Goal: Transaction & Acquisition: Purchase product/service

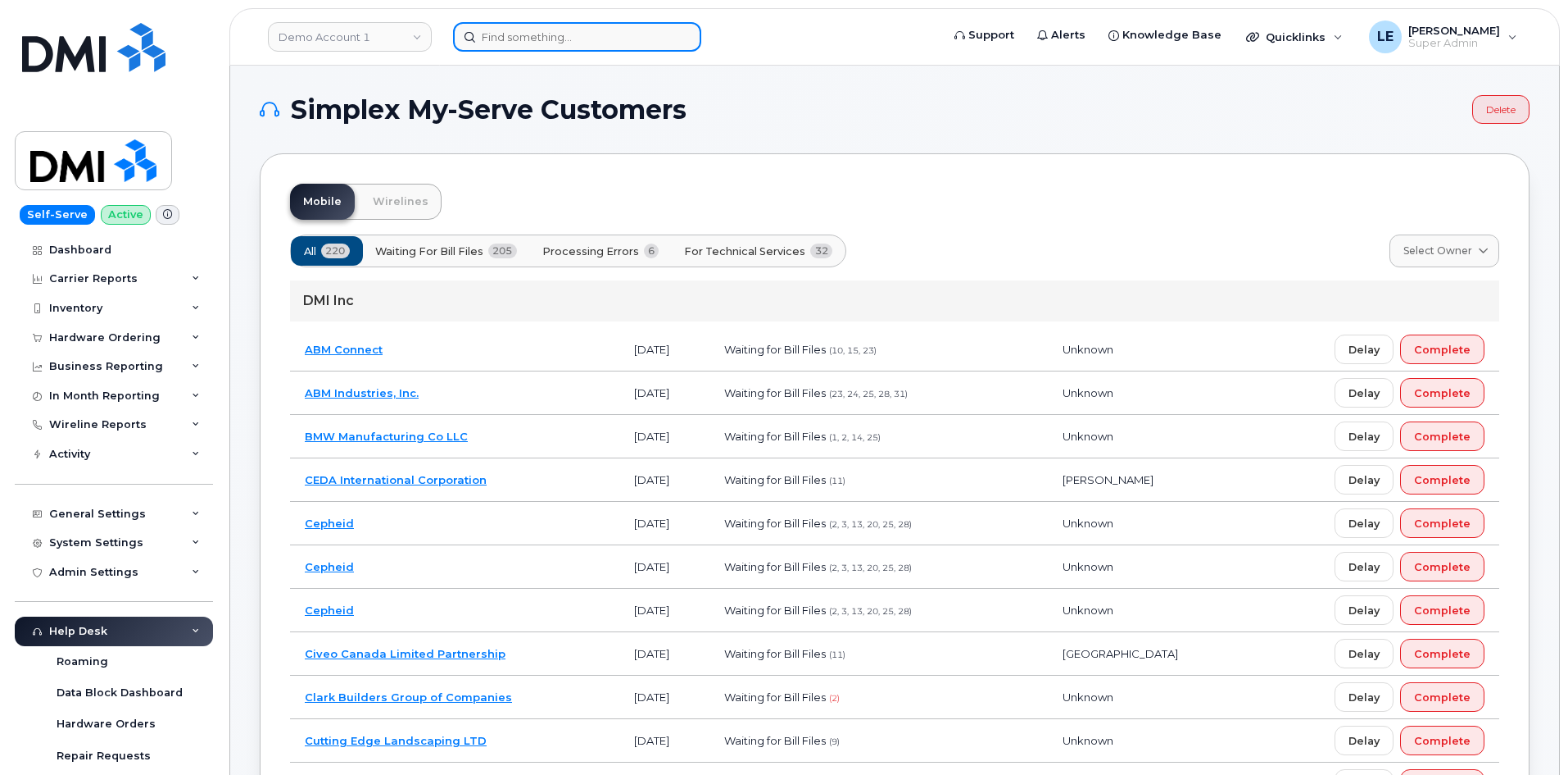
click at [571, 26] on input at bounding box center [577, 37] width 248 height 29
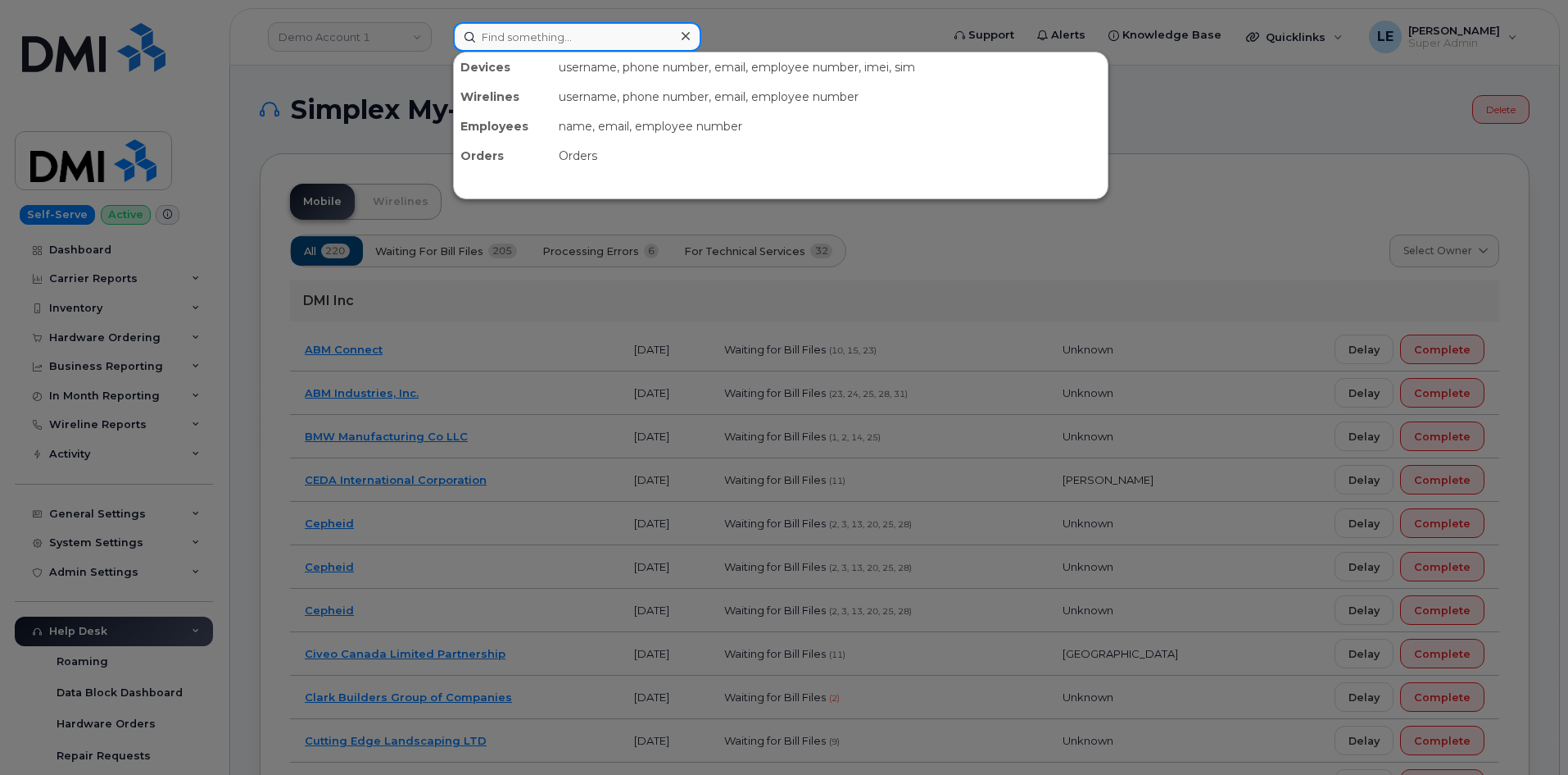
paste input "5515023666"
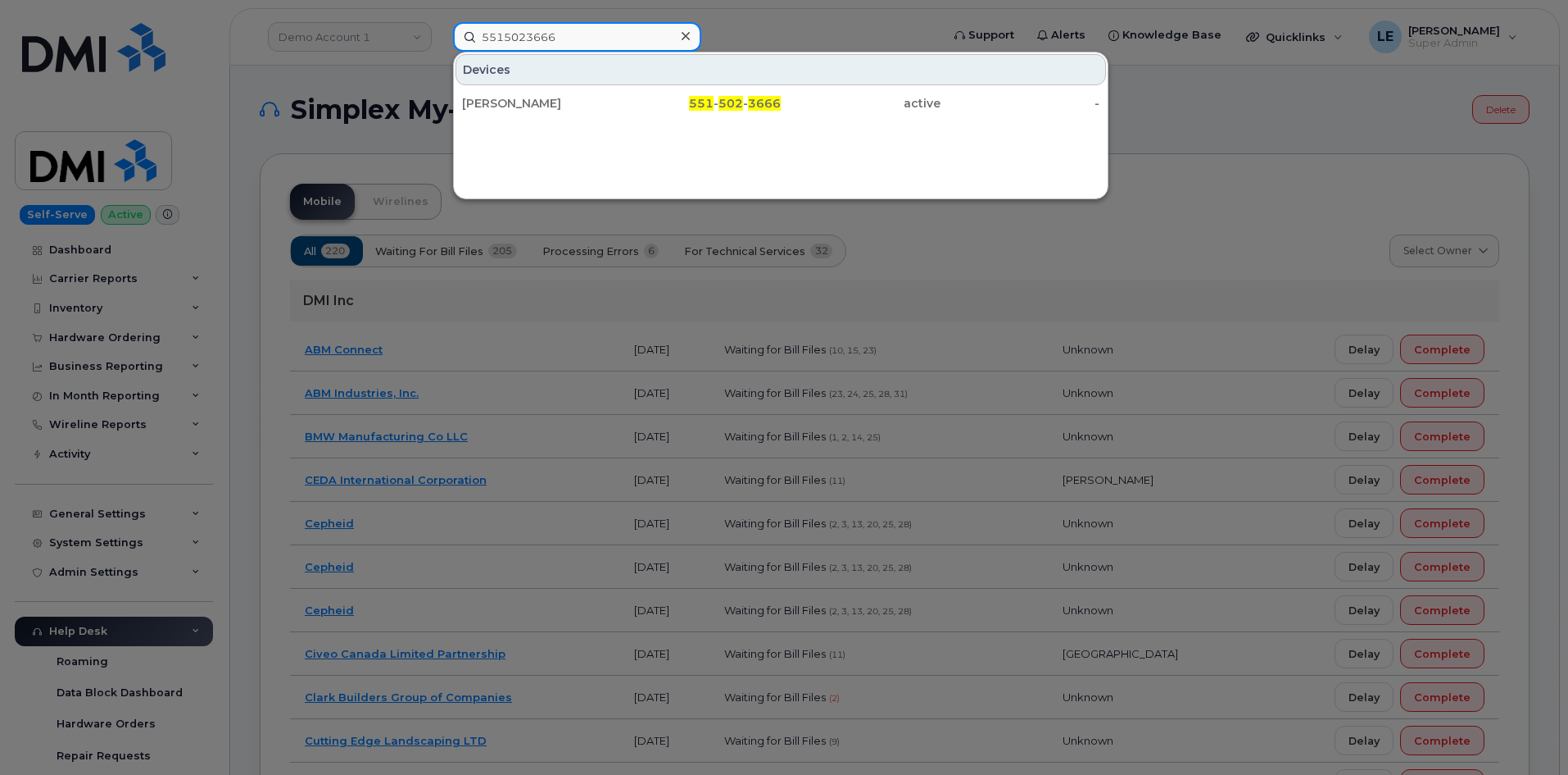
type input "5515023666"
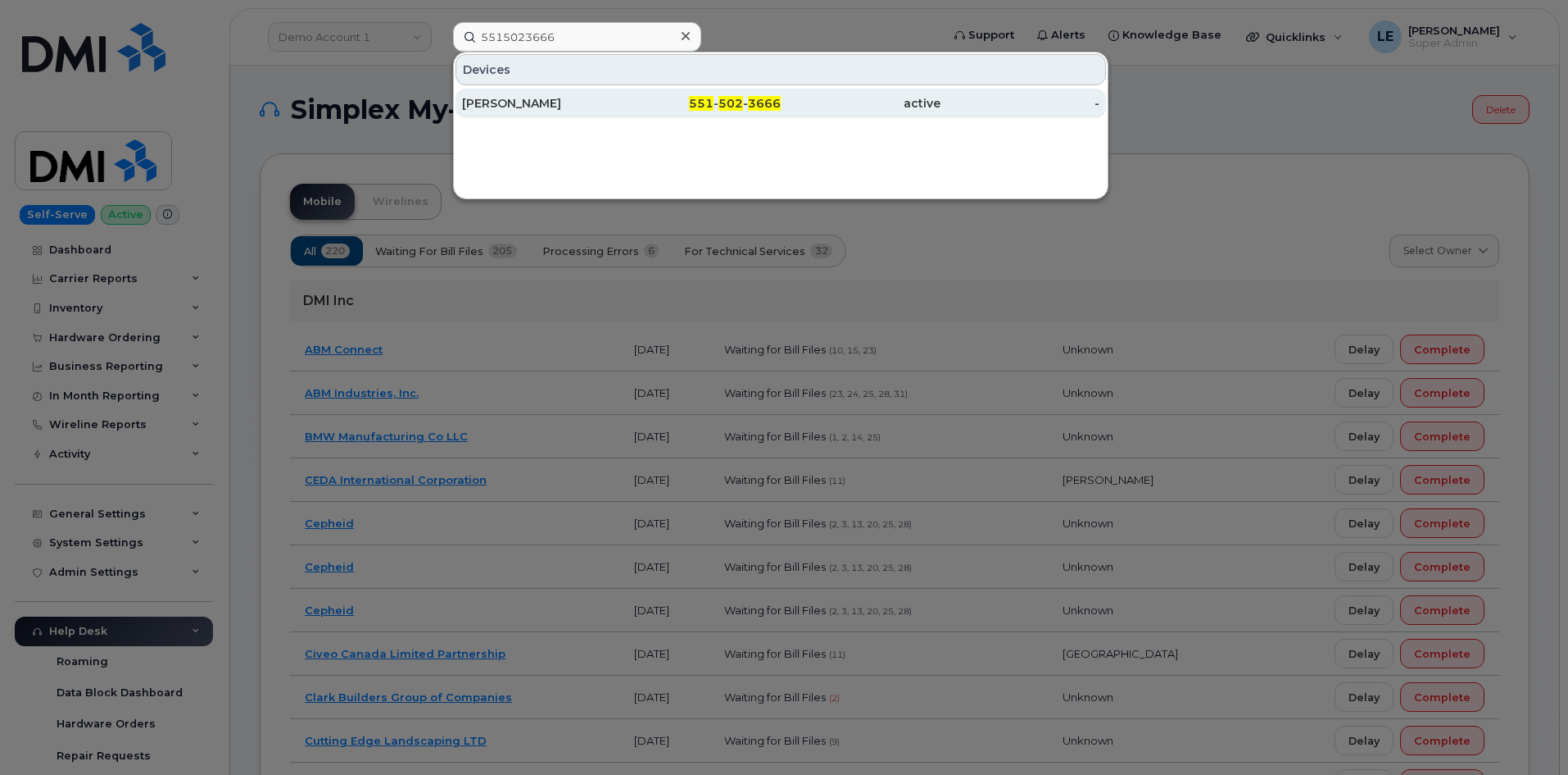
click at [551, 102] on div "Grace Schiller" at bounding box center [542, 102] width 160 height 16
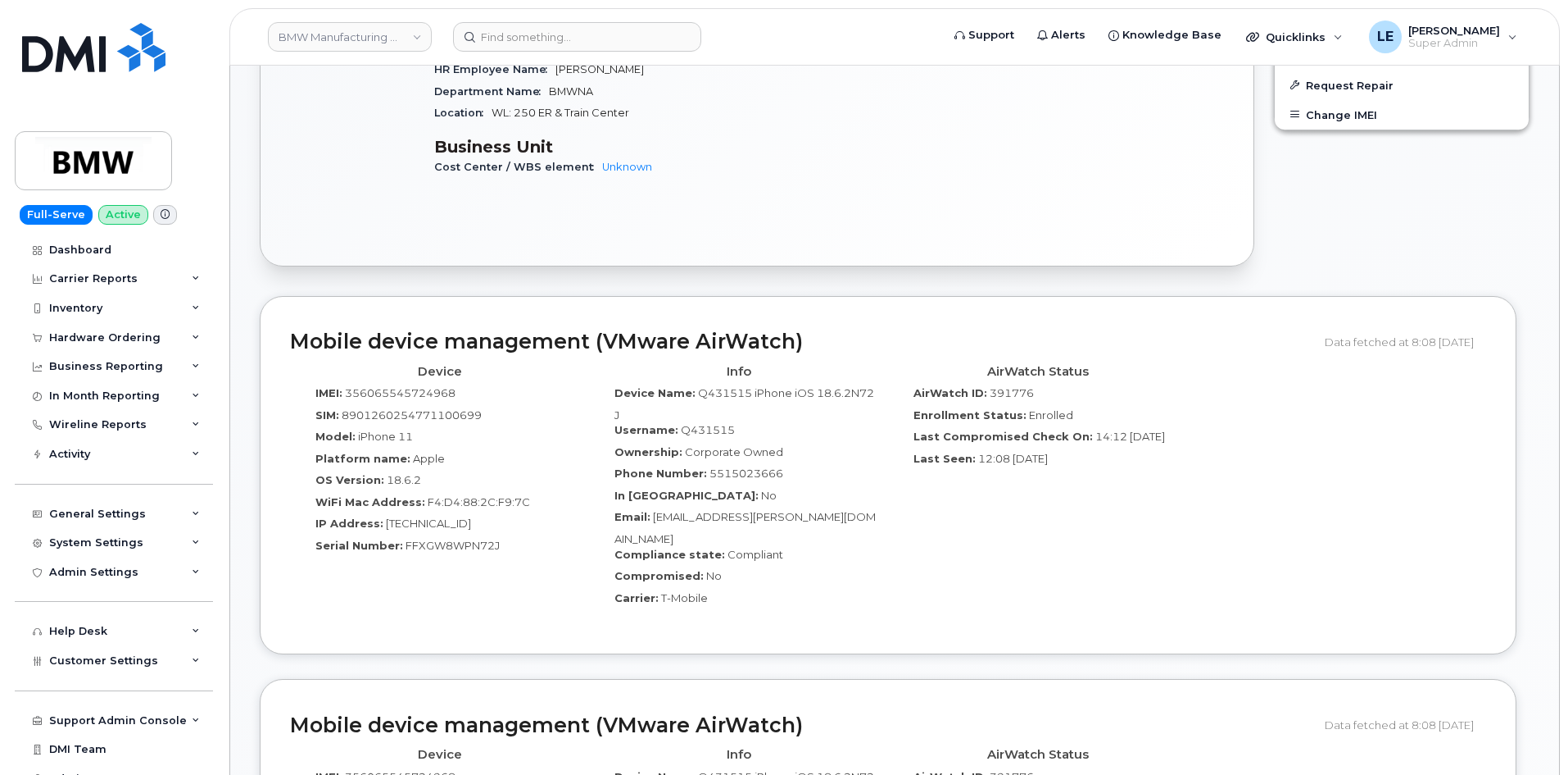
scroll to position [902, 0]
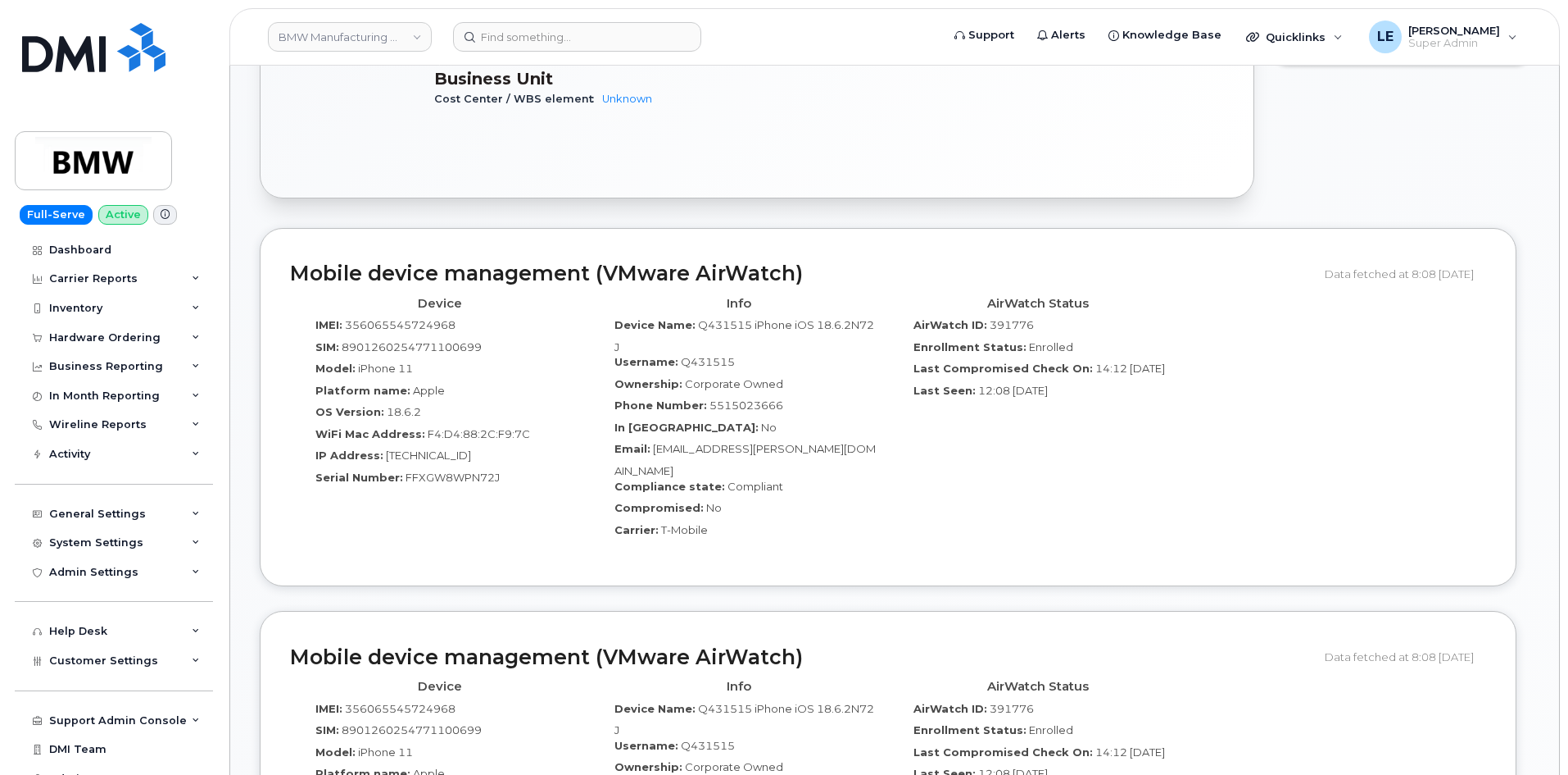
click at [1016, 324] on span "391776" at bounding box center [1011, 324] width 44 height 13
copy span "391776"
click at [509, 9] on header "BMW Manufacturing Co LLC Support Alerts Knowledge Base Quicklinks Suspend / Can…" at bounding box center [895, 37] width 1330 height 58
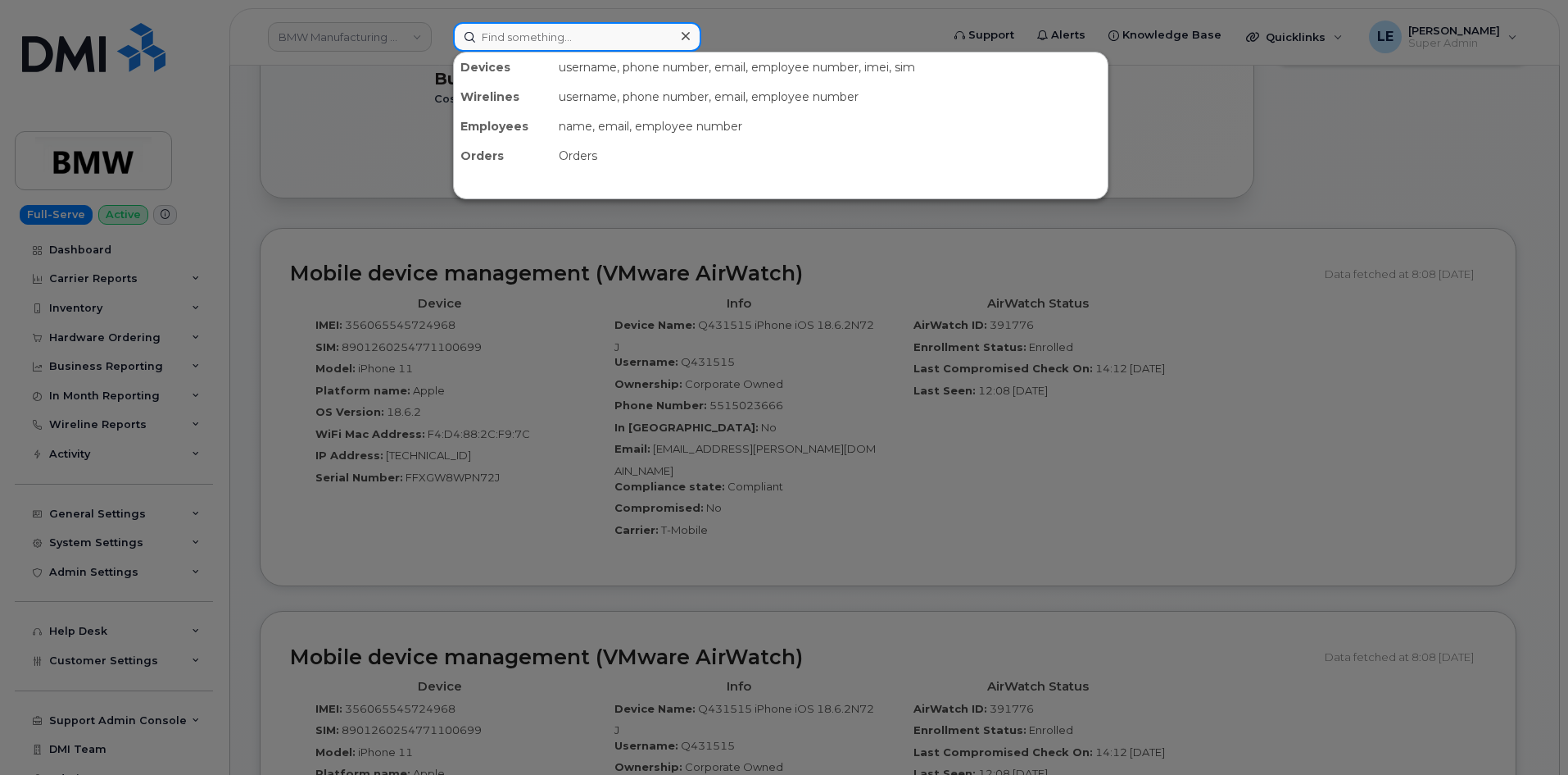
click at [509, 35] on input at bounding box center [577, 37] width 248 height 29
paste input "4022385811"
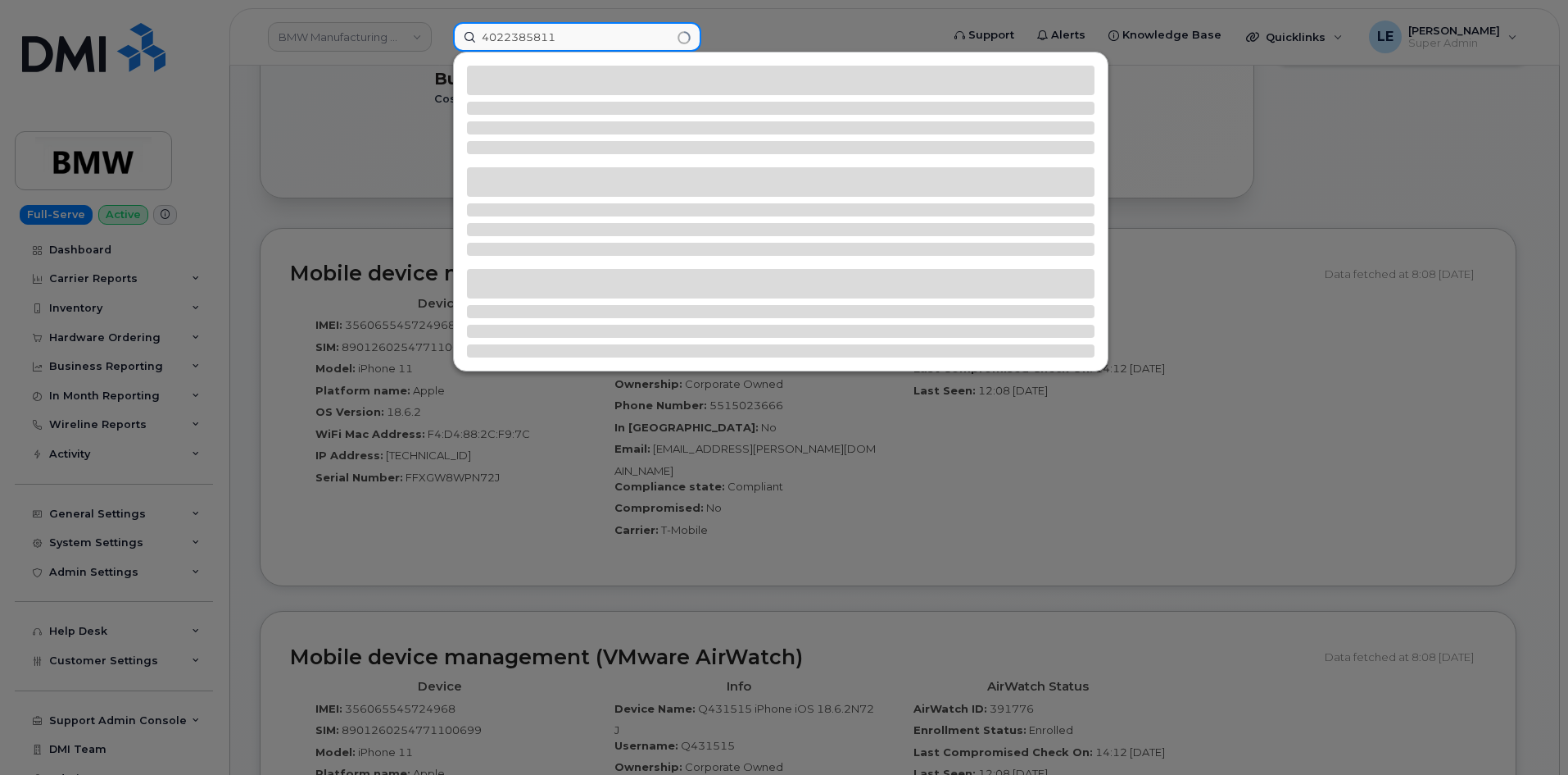
type input "4022385811"
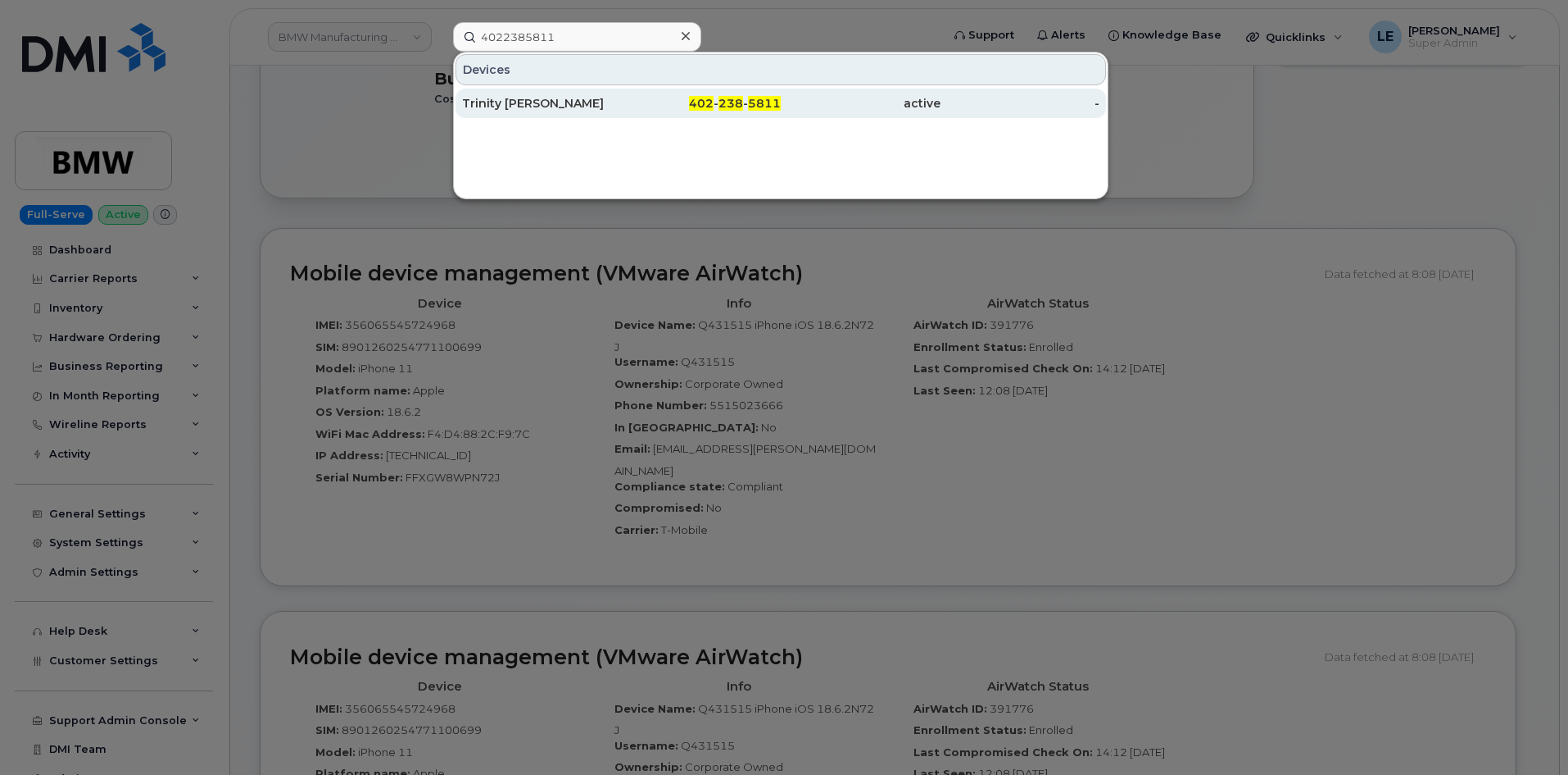
click at [577, 104] on div "Trinity Kobiela" at bounding box center [542, 102] width 160 height 16
click at [571, 101] on div "Trinity Kobiela" at bounding box center [542, 102] width 160 height 16
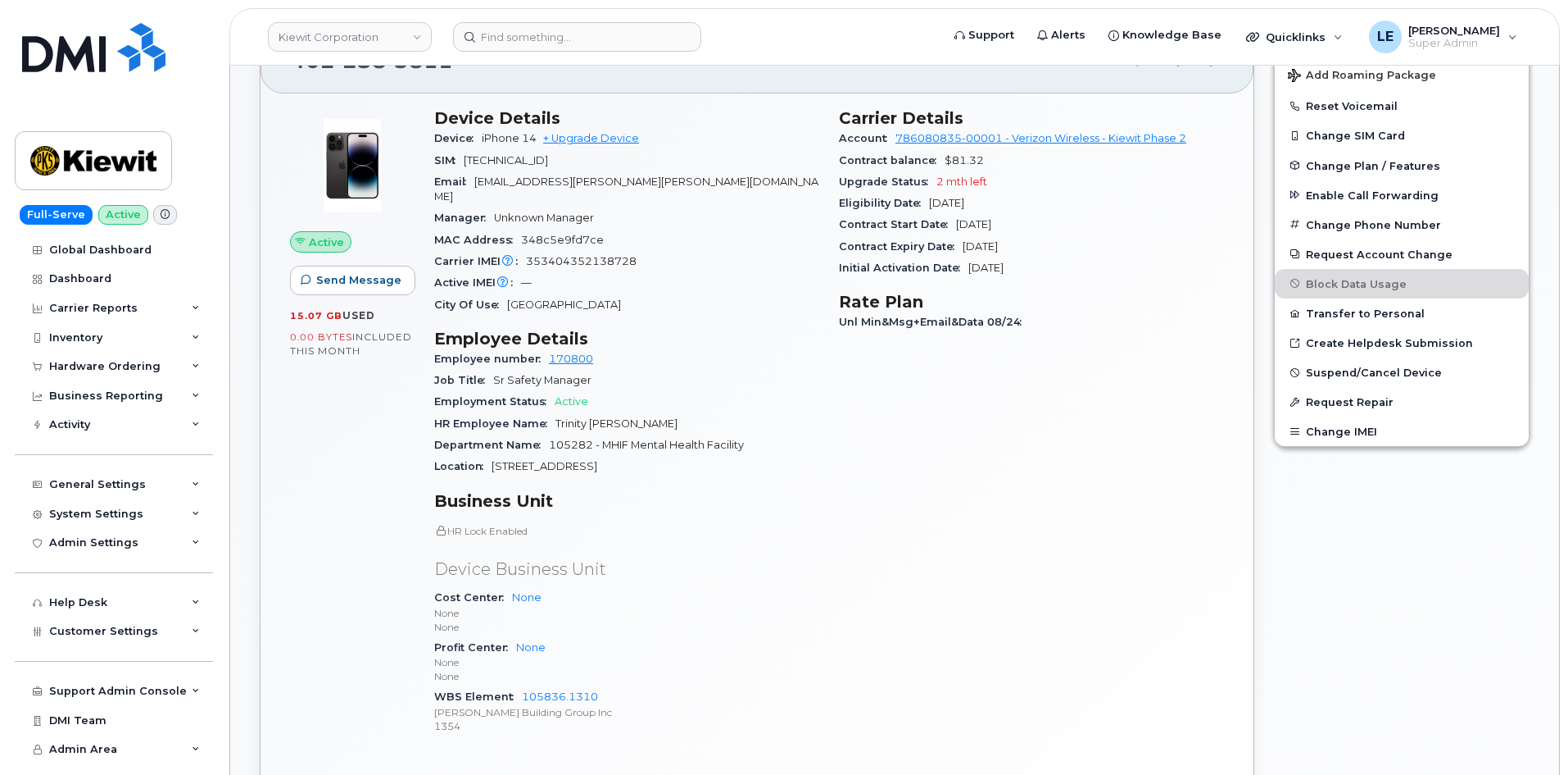
scroll to position [410, 0]
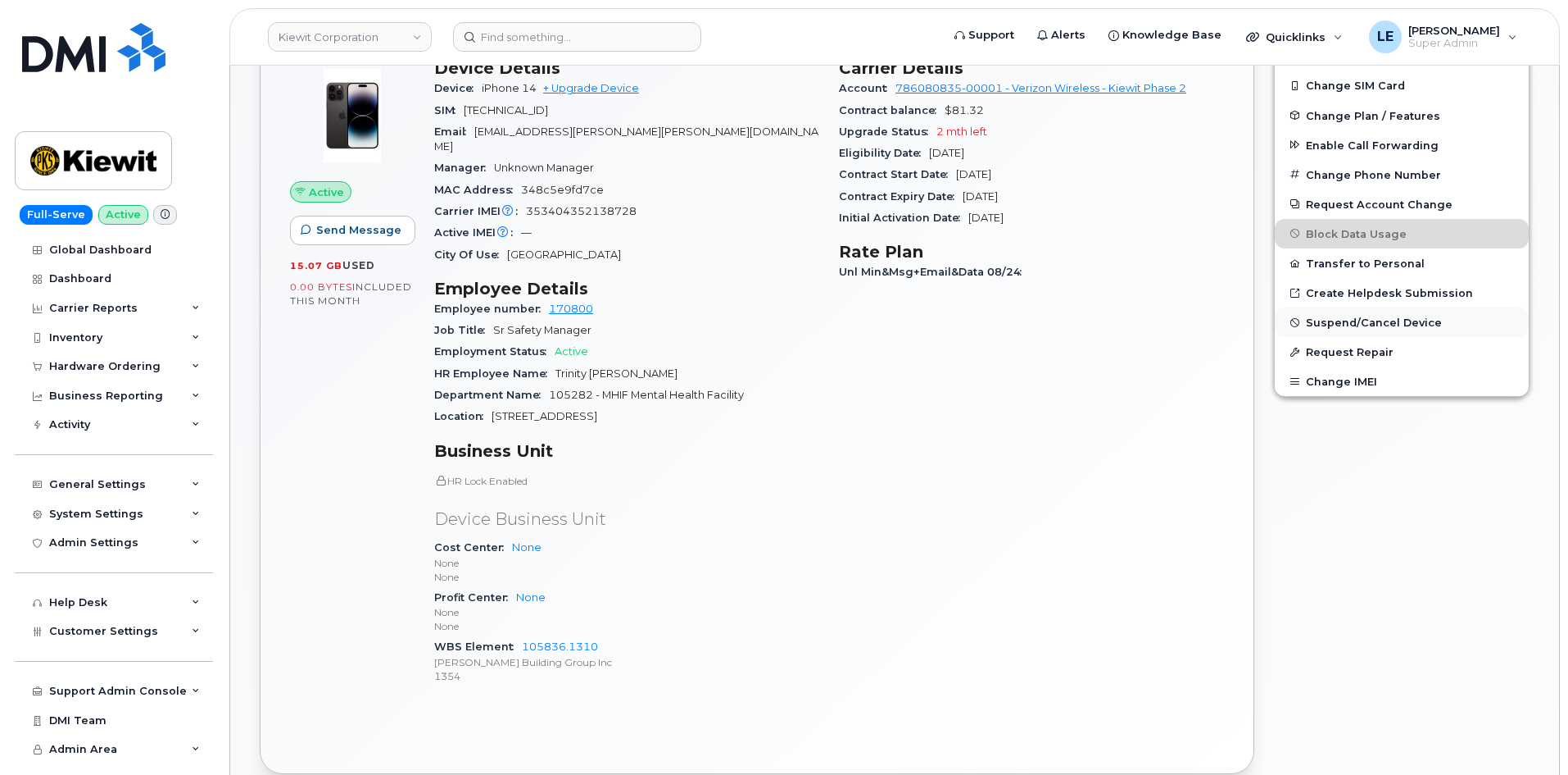
click at [1319, 319] on span "Suspend/Cancel Device" at bounding box center [1374, 322] width 136 height 12
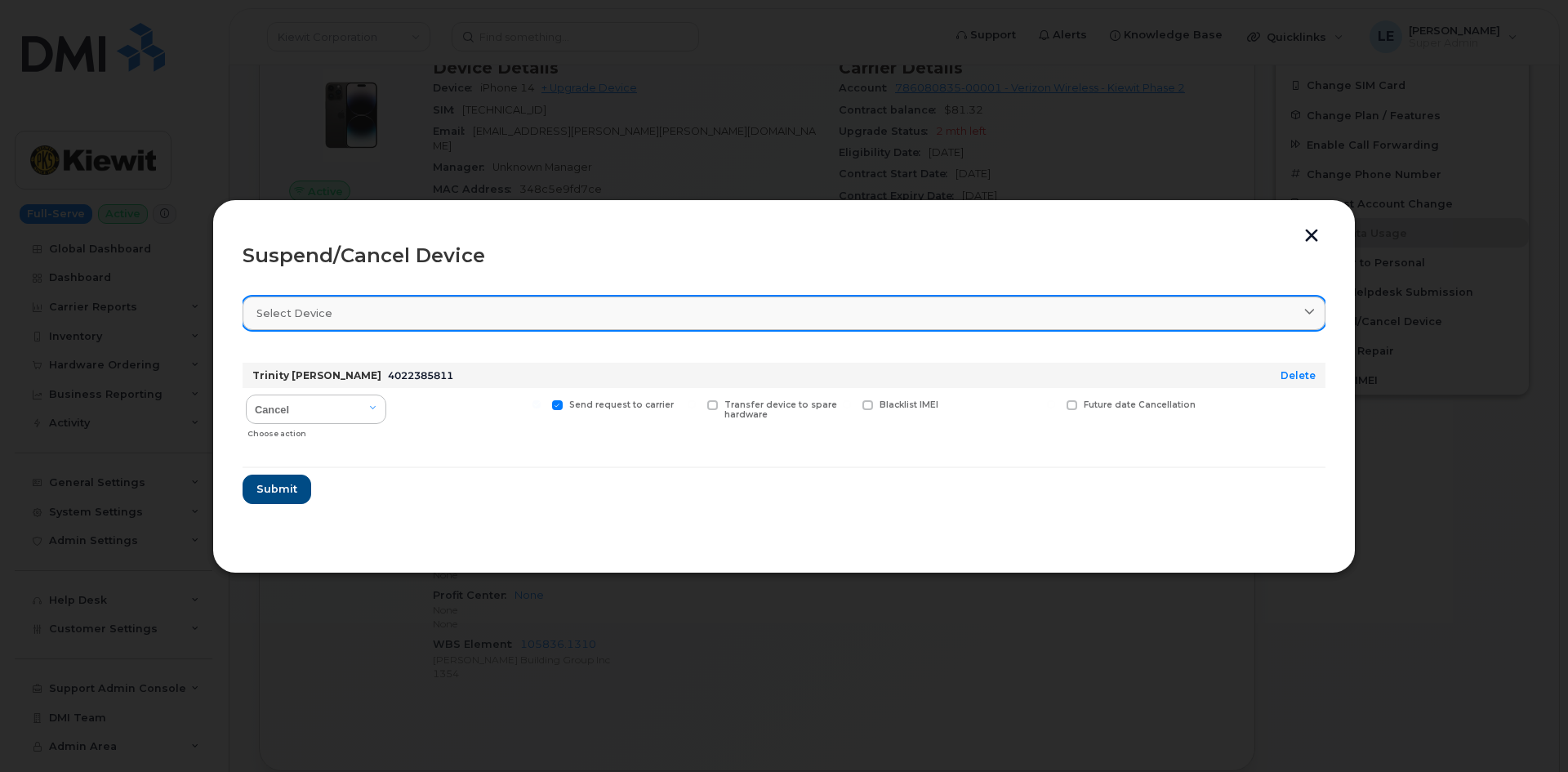
click at [339, 324] on link "Select device" at bounding box center [784, 313] width 1083 height 33
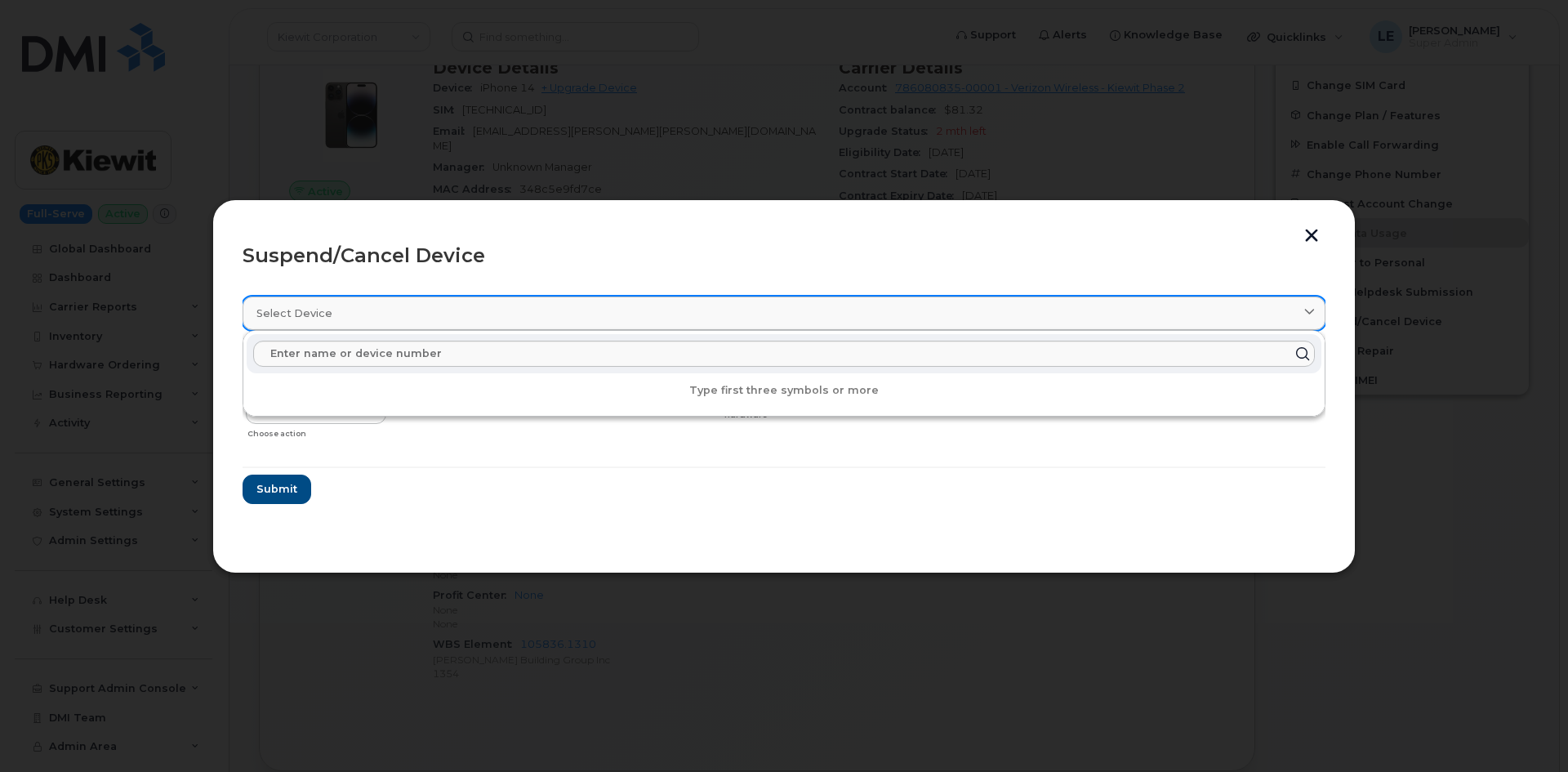
click at [339, 317] on div "Select device" at bounding box center [784, 313] width 1055 height 15
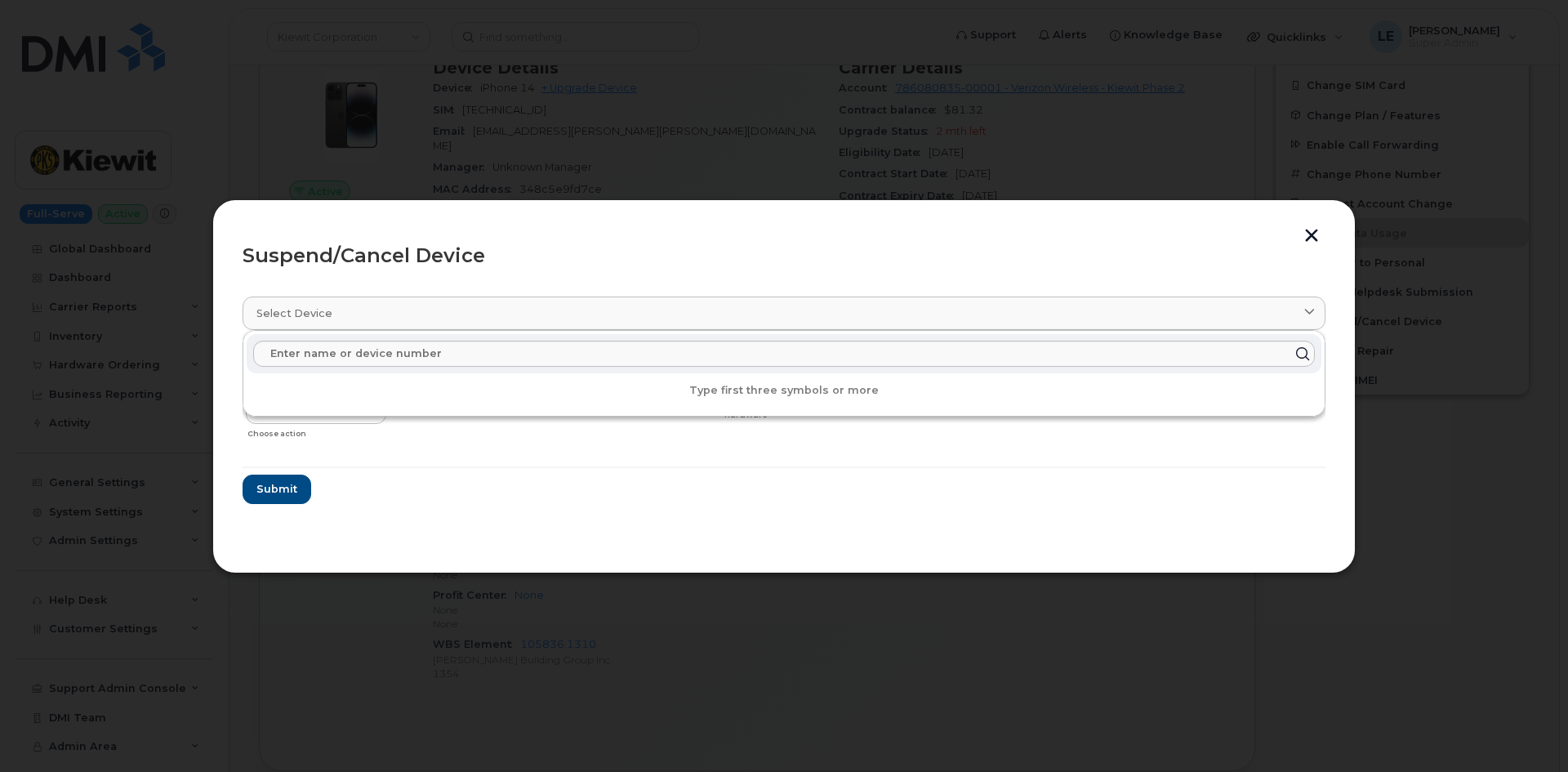
click at [438, 445] on div at bounding box center [469, 417] width 151 height 58
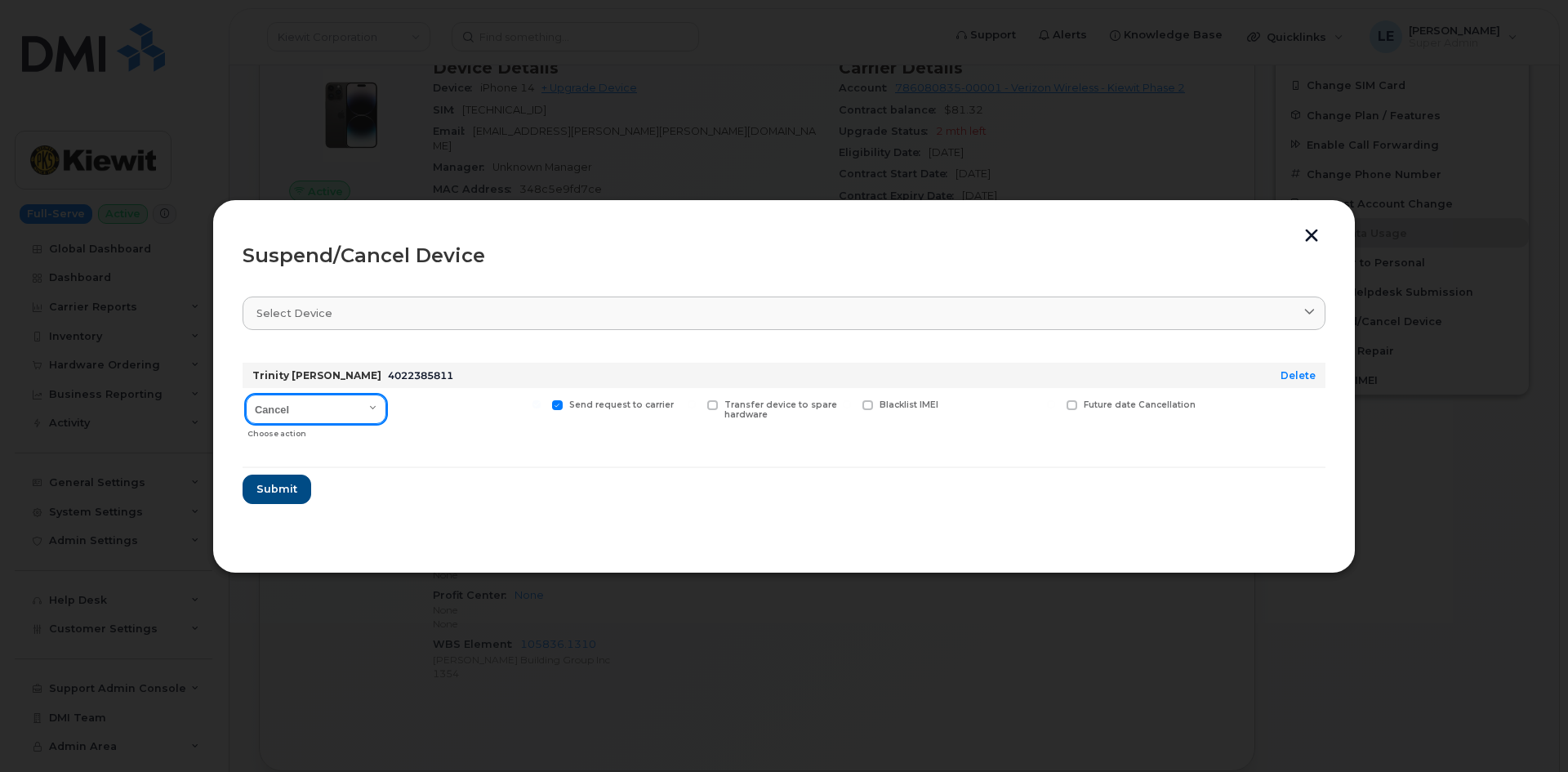
click at [365, 411] on select "Cancel Suspend - Reduced Rate Suspend - Full Rate Suspend - Lost Device/Stolen …" at bounding box center [317, 409] width 141 height 29
select select "[object Object]"
click at [246, 395] on select "Cancel Suspend - Reduced Rate Suspend - Full Rate Suspend - Lost Device/Stolen …" at bounding box center [317, 409] width 141 height 29
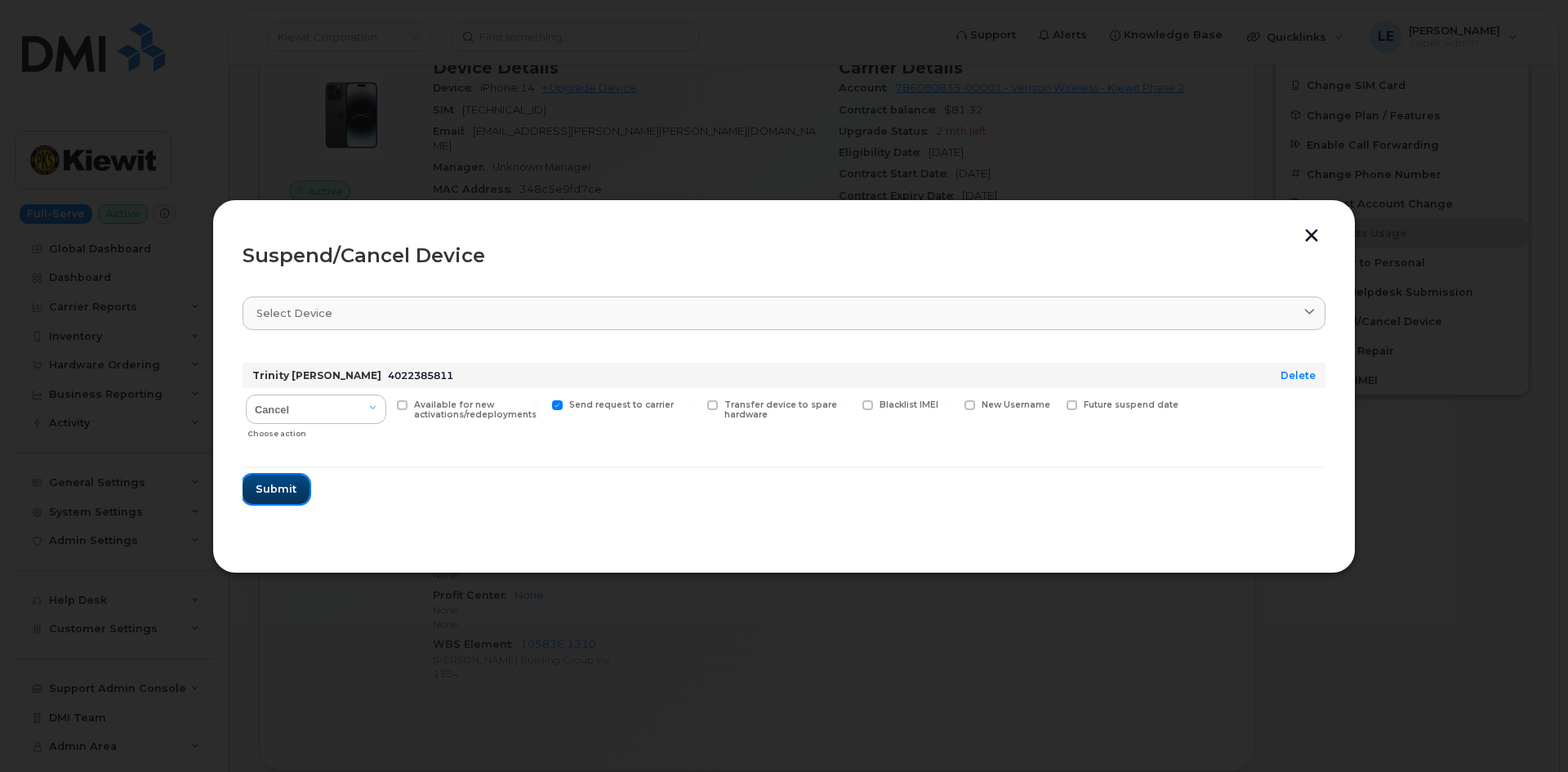
click at [295, 490] on span "Submit" at bounding box center [276, 489] width 41 height 15
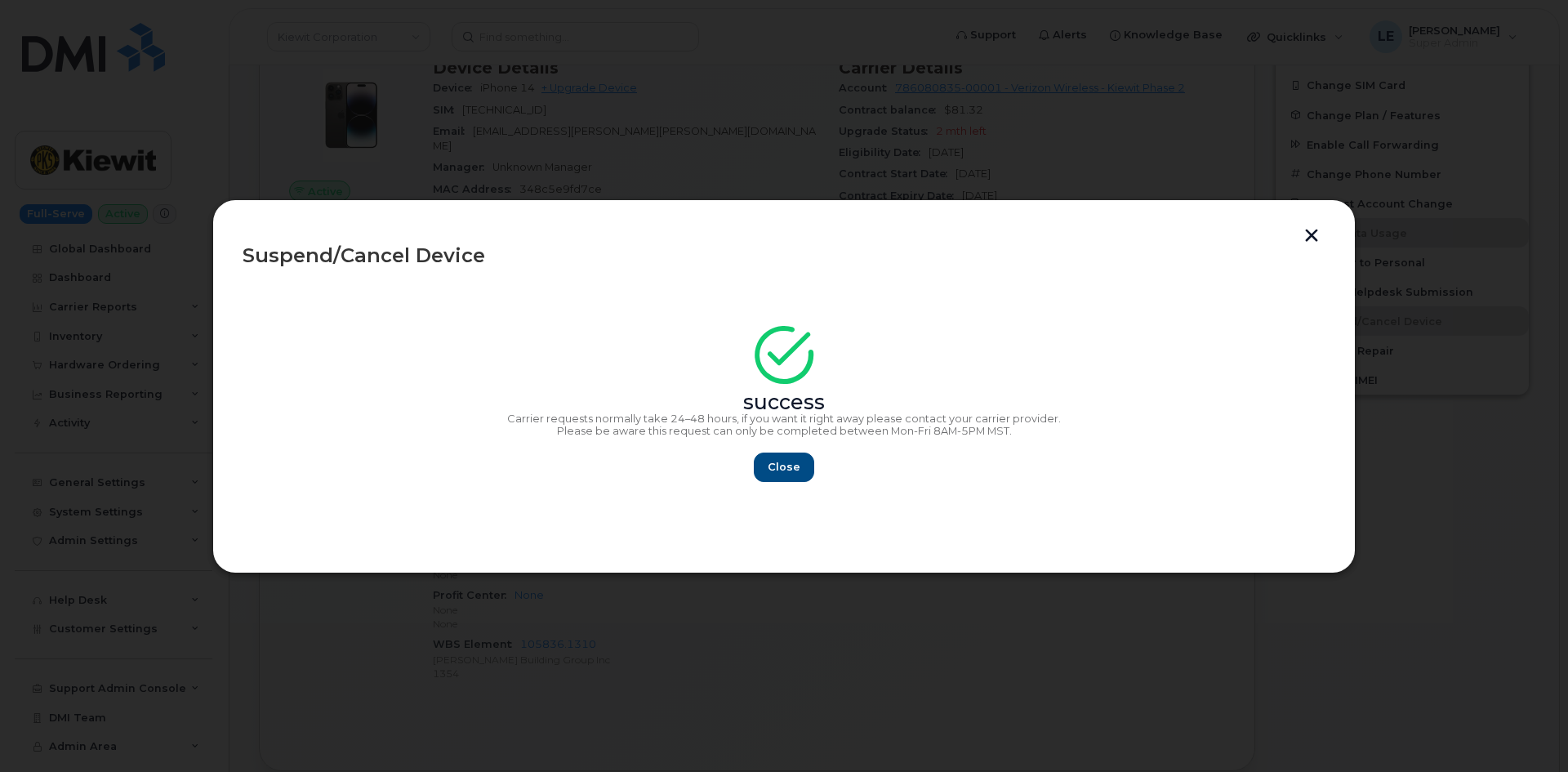
click at [127, 252] on div at bounding box center [784, 386] width 1568 height 772
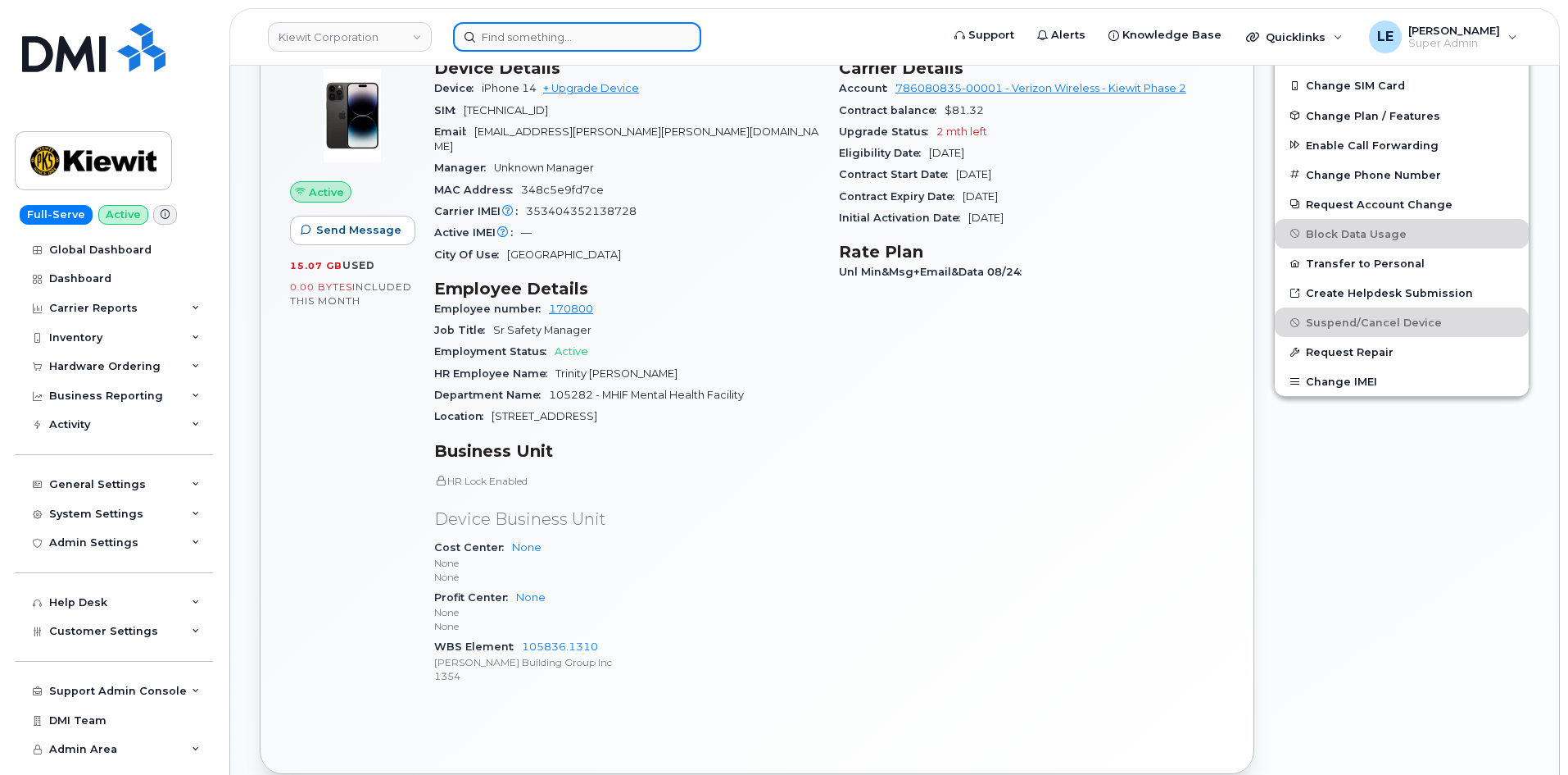
click at [556, 38] on input at bounding box center [577, 37] width 248 height 29
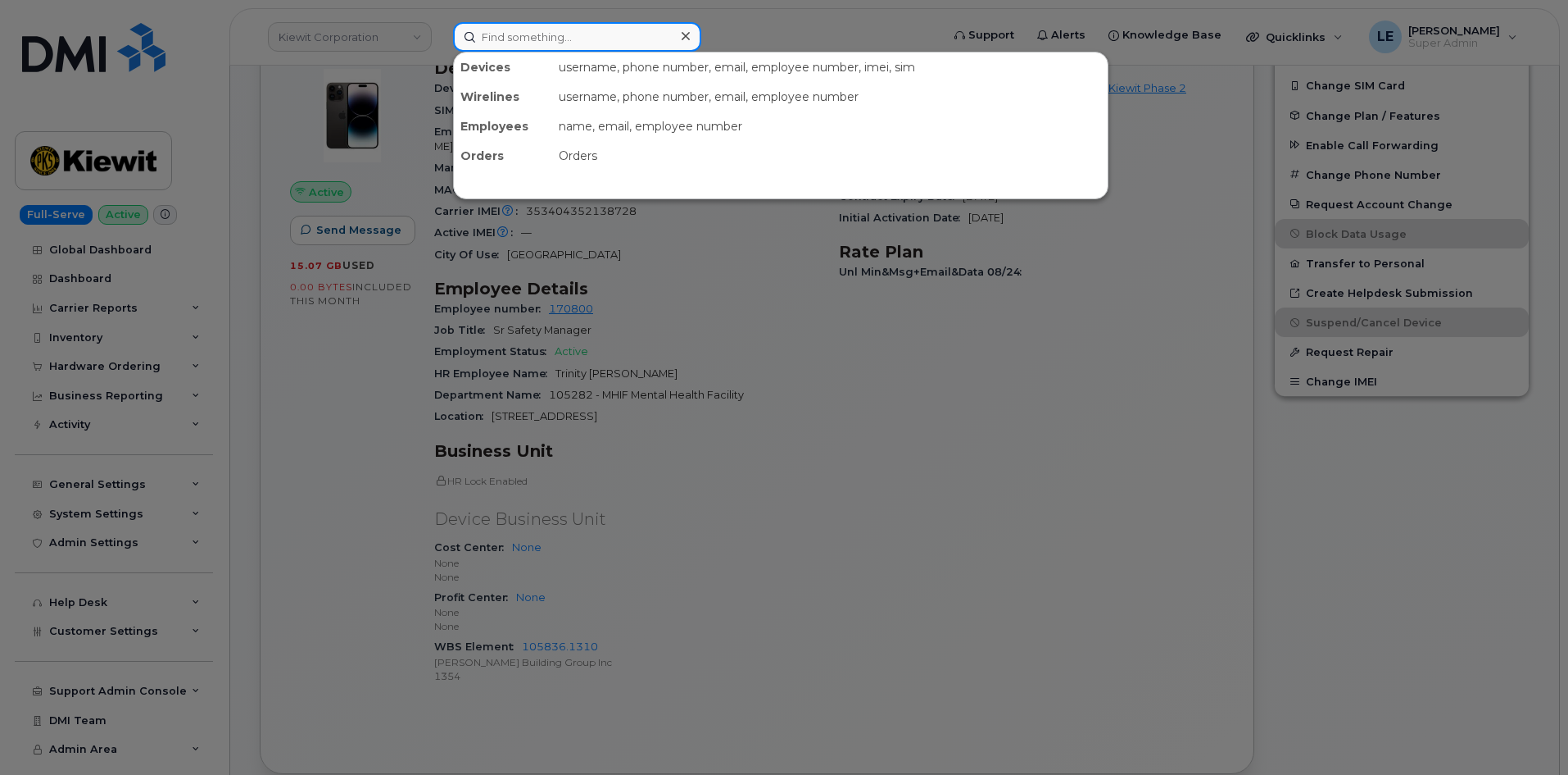
paste input "604-314-4416"
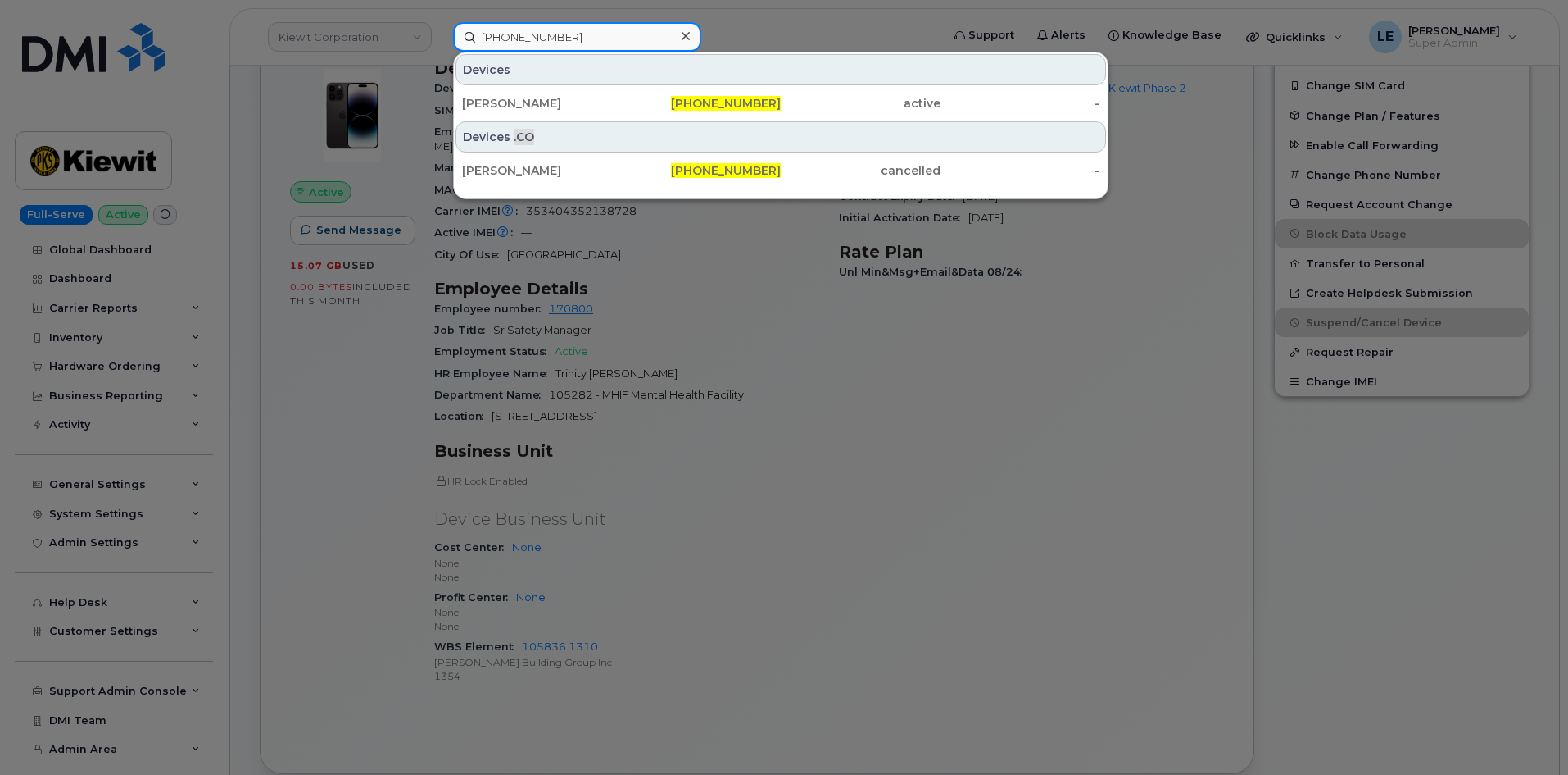
type input "604-314-4416"
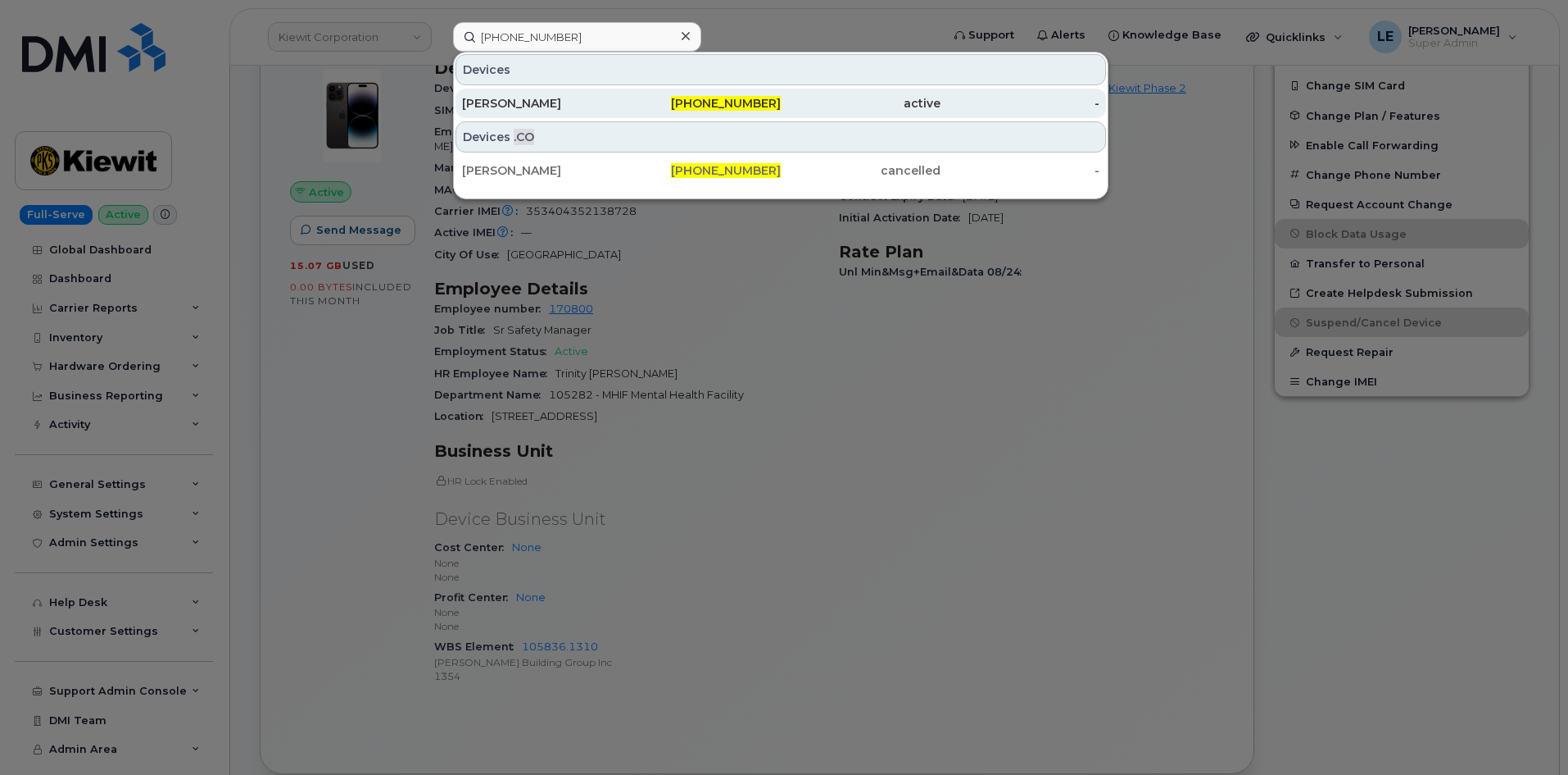
click at [555, 92] on div "Adam Phipps" at bounding box center [542, 103] width 160 height 29
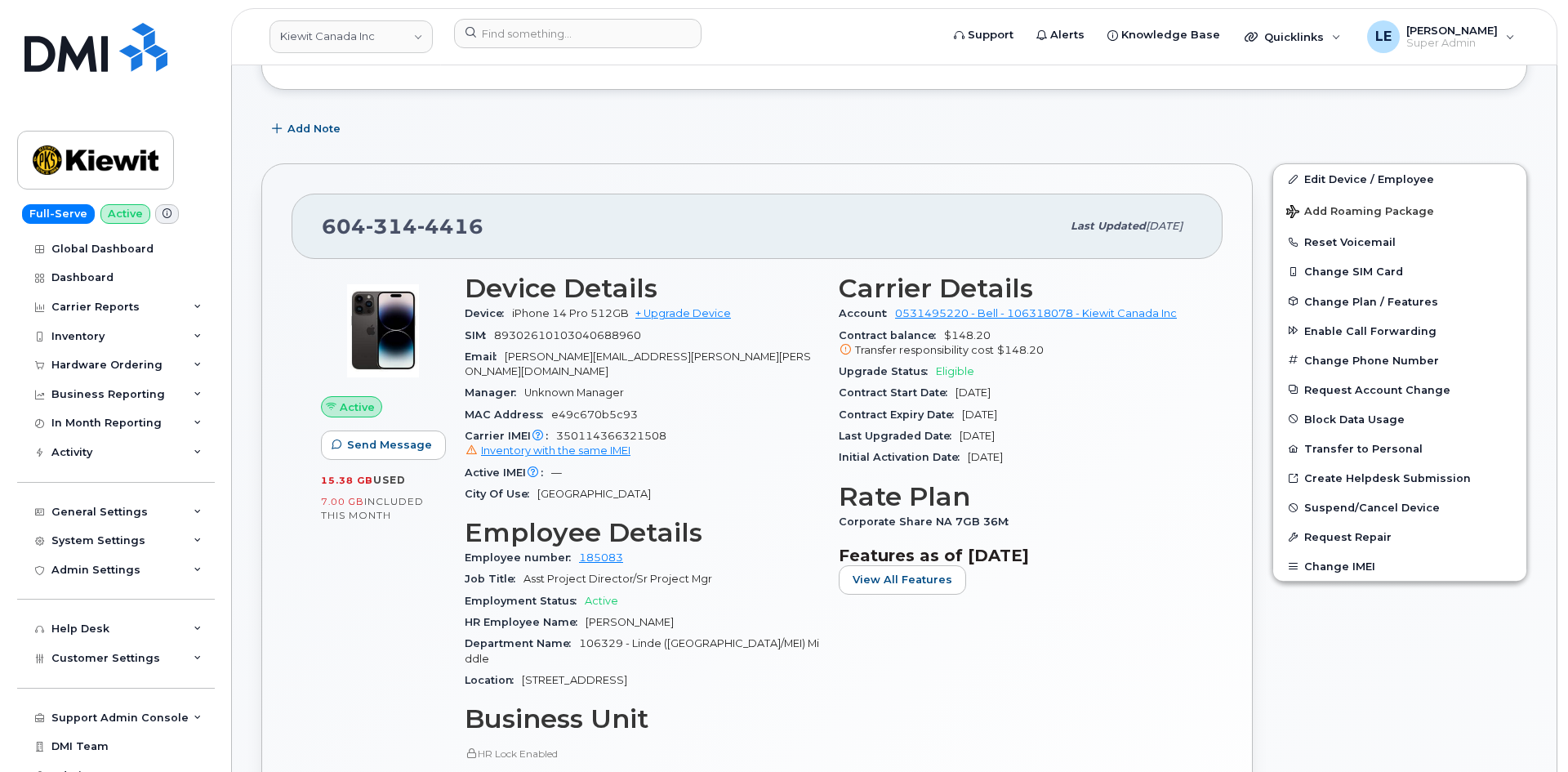
scroll to position [245, 0]
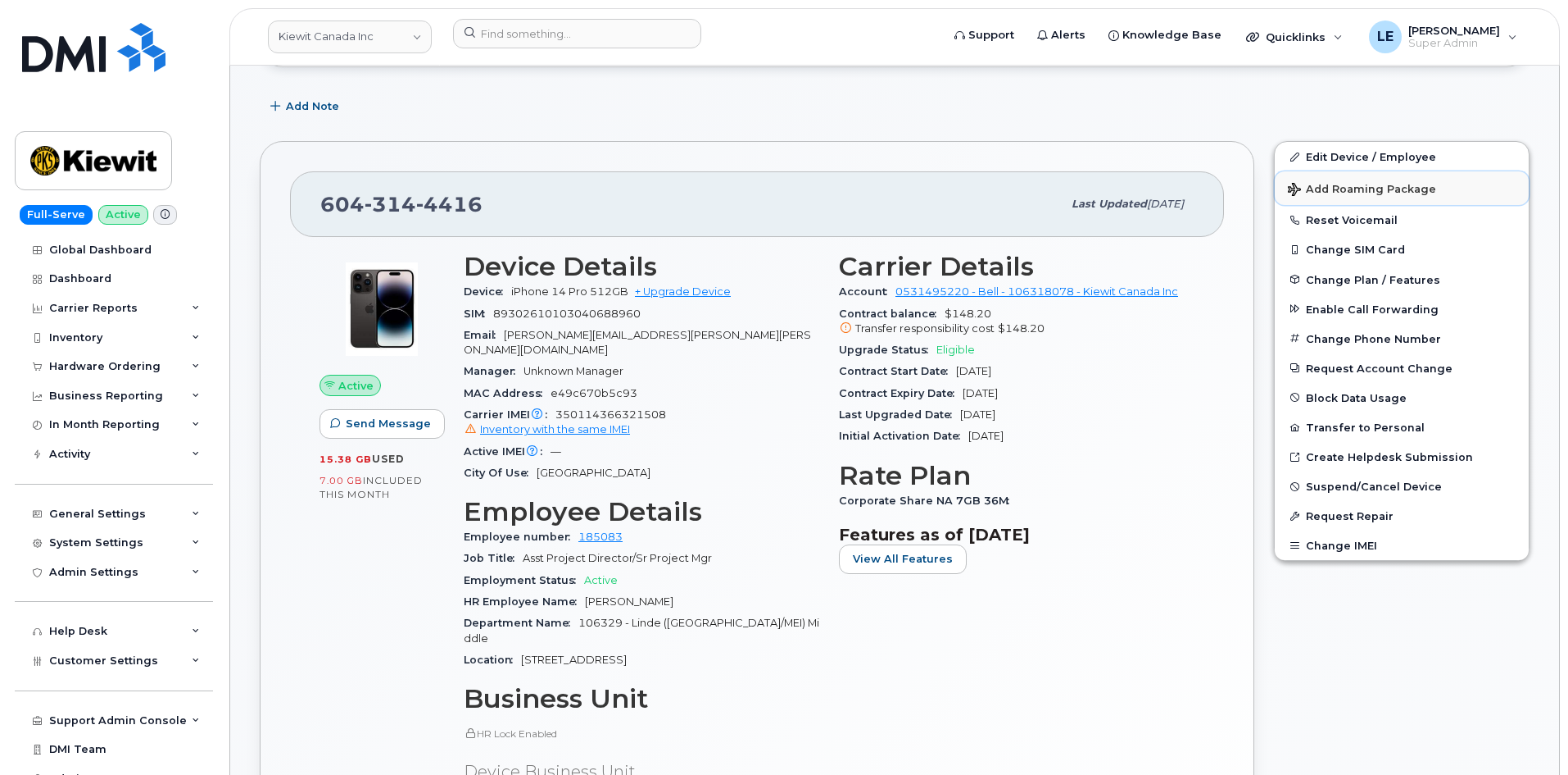
click at [1336, 194] on span "Add Roaming Package" at bounding box center [1361, 190] width 148 height 16
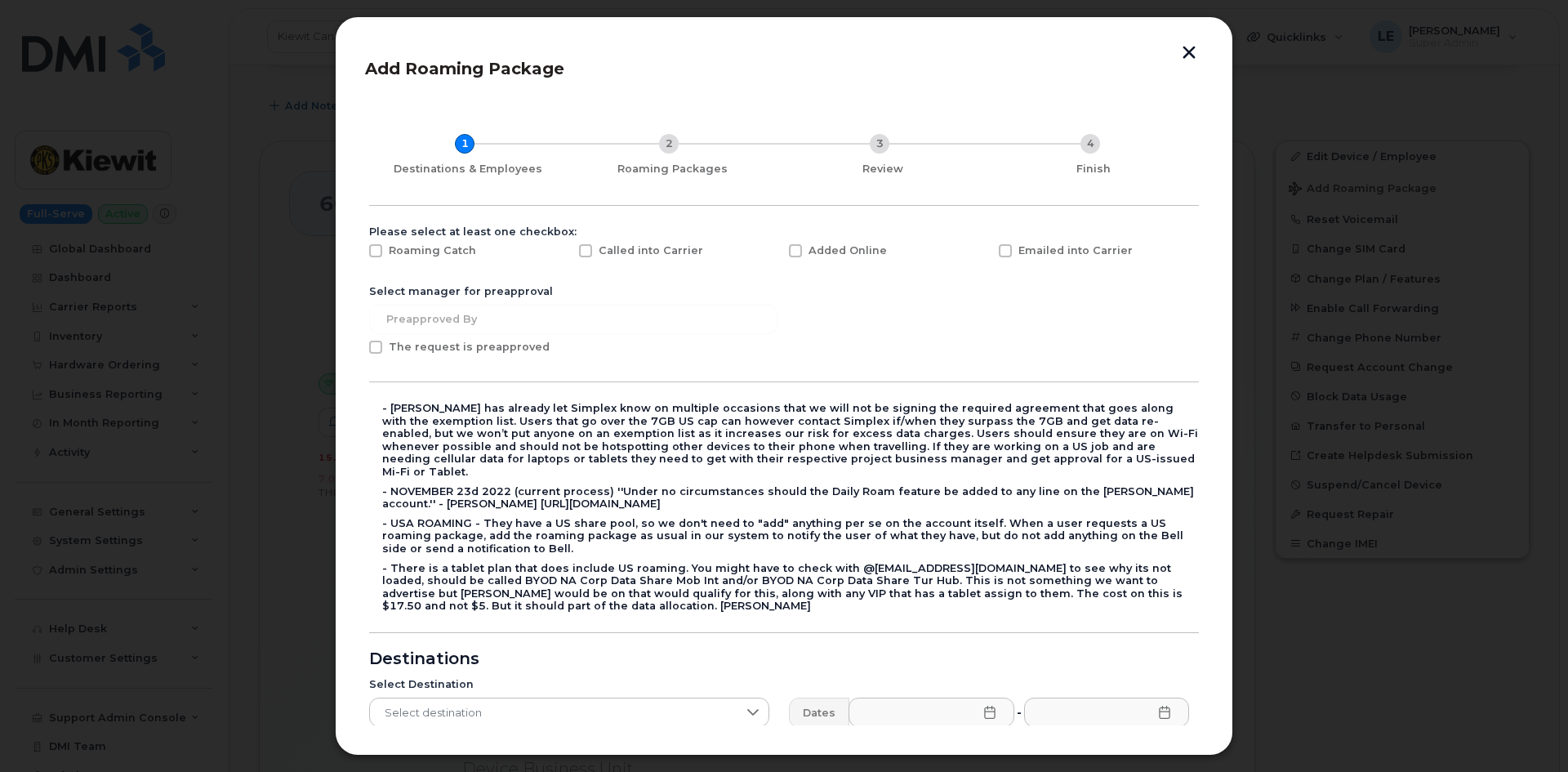
click at [829, 256] on span "Added Online" at bounding box center [847, 250] width 78 height 12
click at [777, 252] on input "Added Online" at bounding box center [774, 249] width 9 height 9
checkbox input "true"
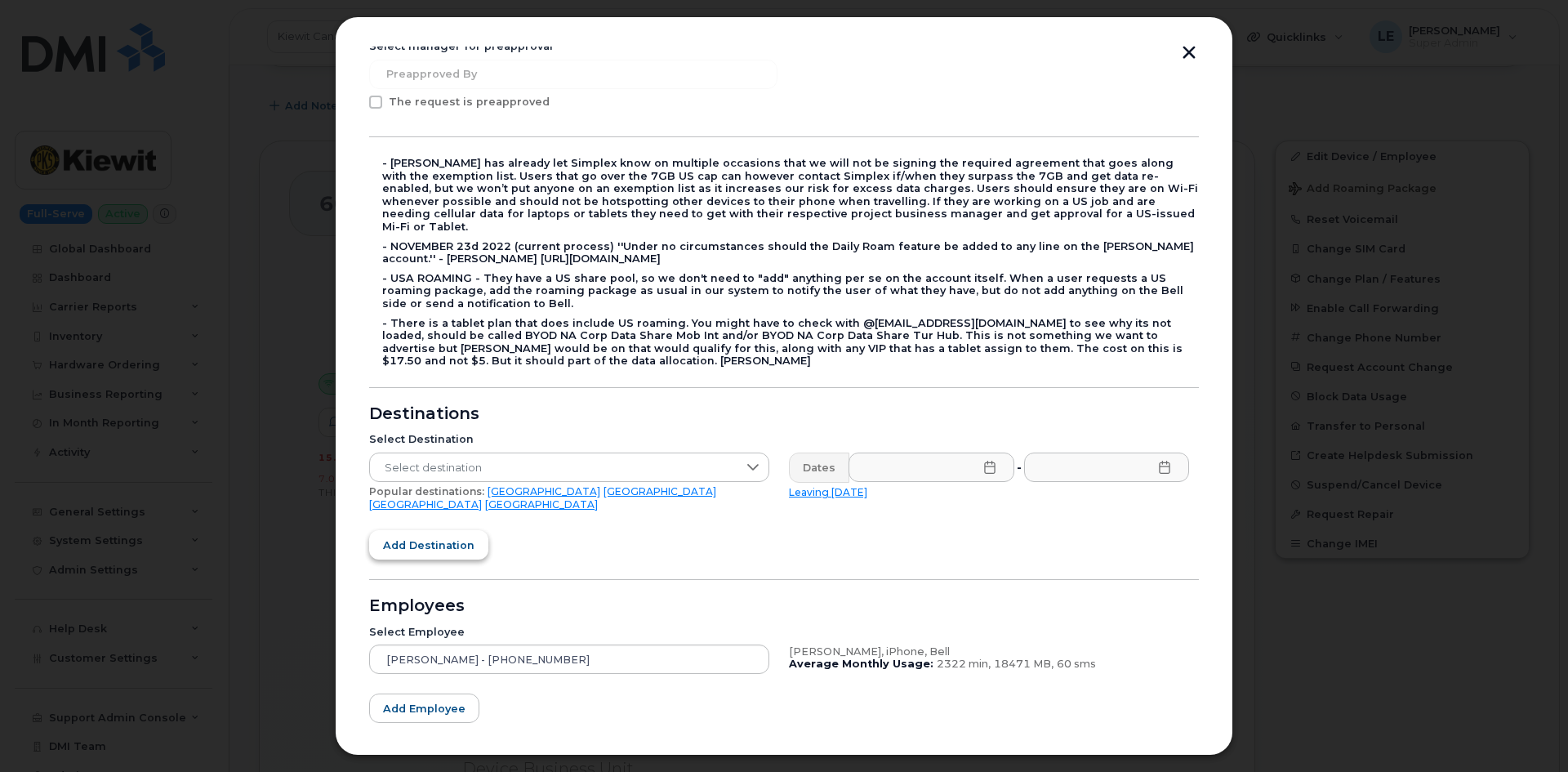
click at [441, 537] on span "Add destination" at bounding box center [428, 545] width 92 height 15
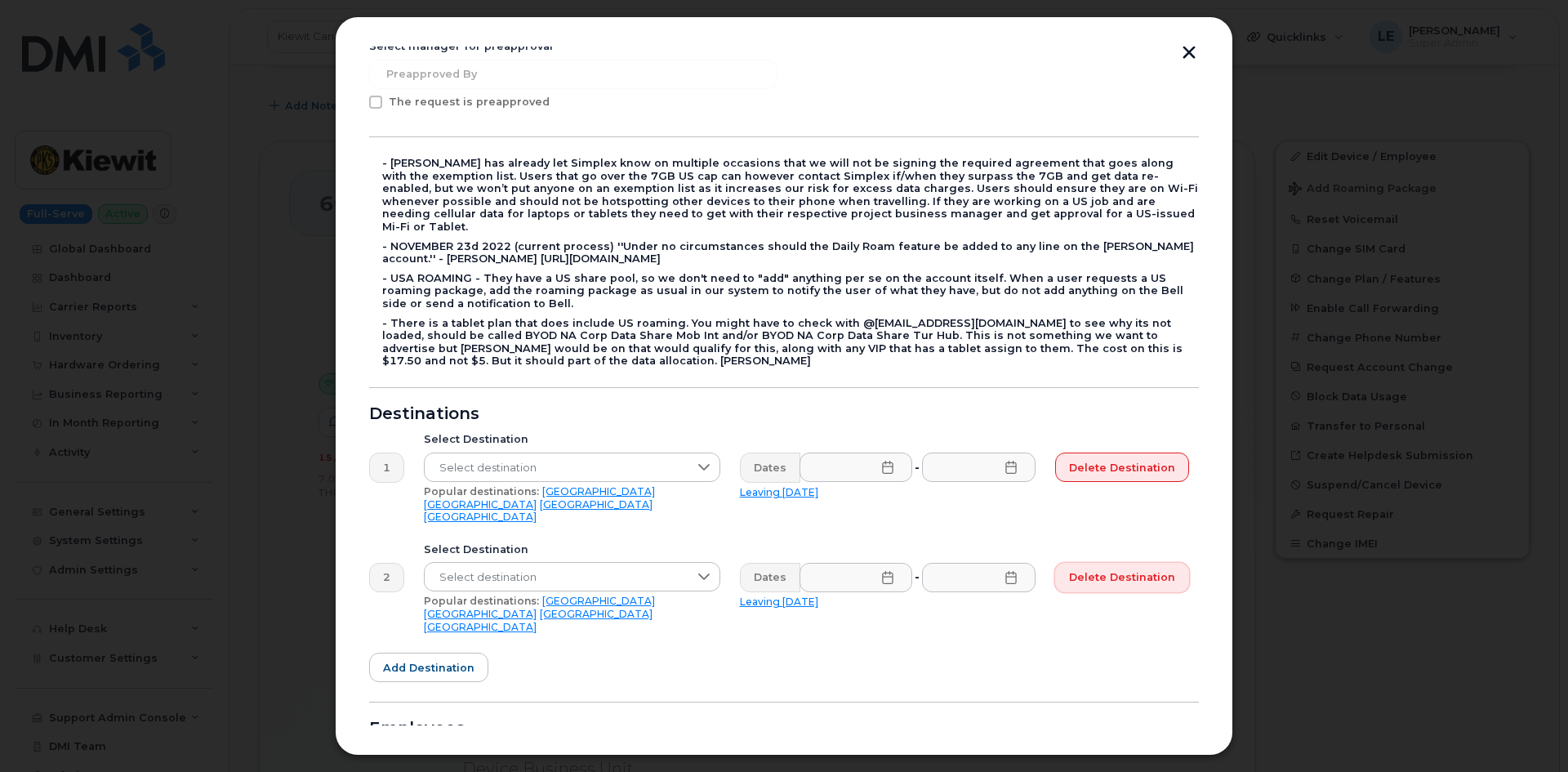
click at [1137, 569] on span "Delete destination" at bounding box center [1122, 576] width 106 height 15
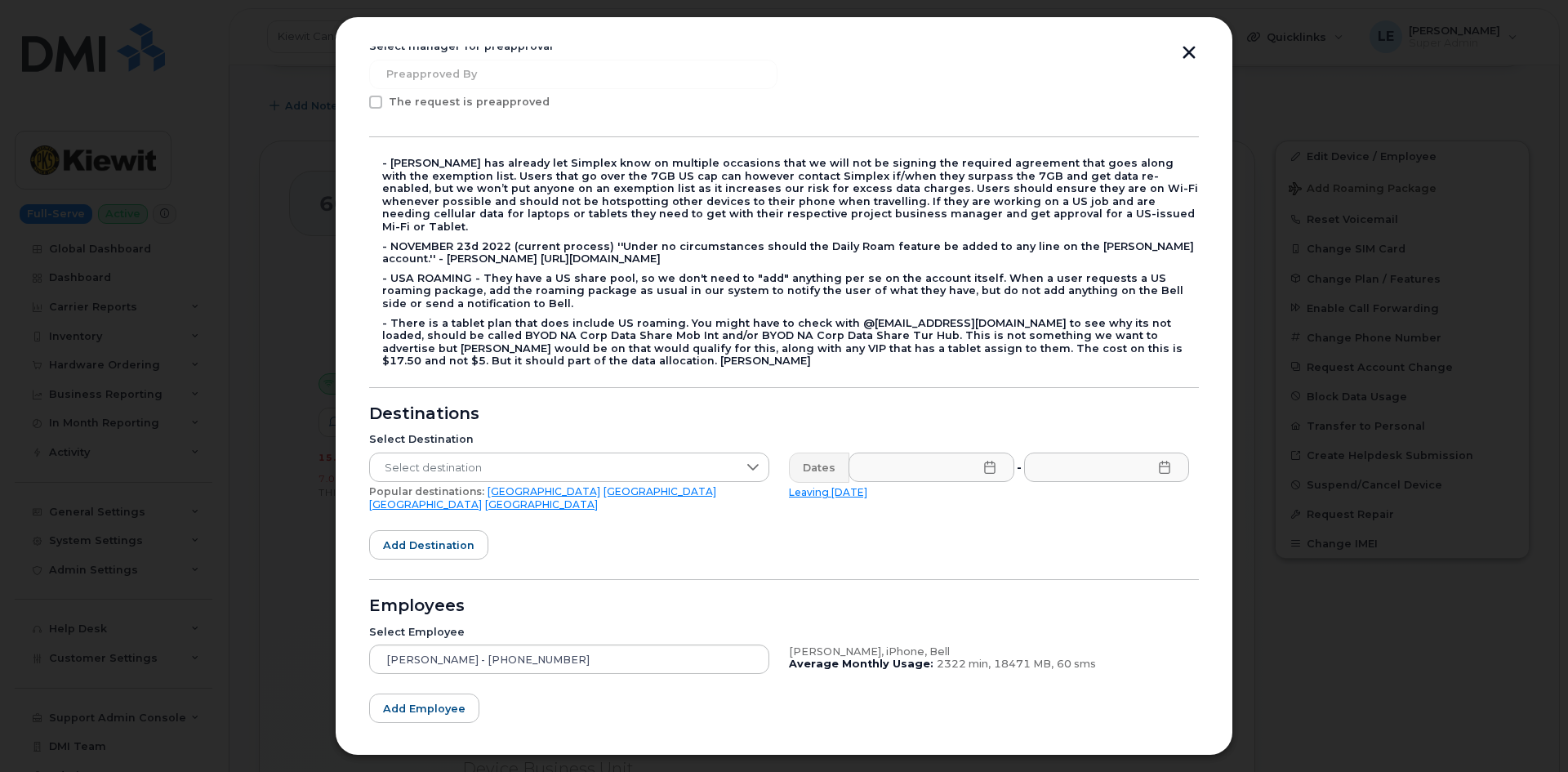
click at [482, 498] on link "United Kingdom" at bounding box center [425, 504] width 112 height 12
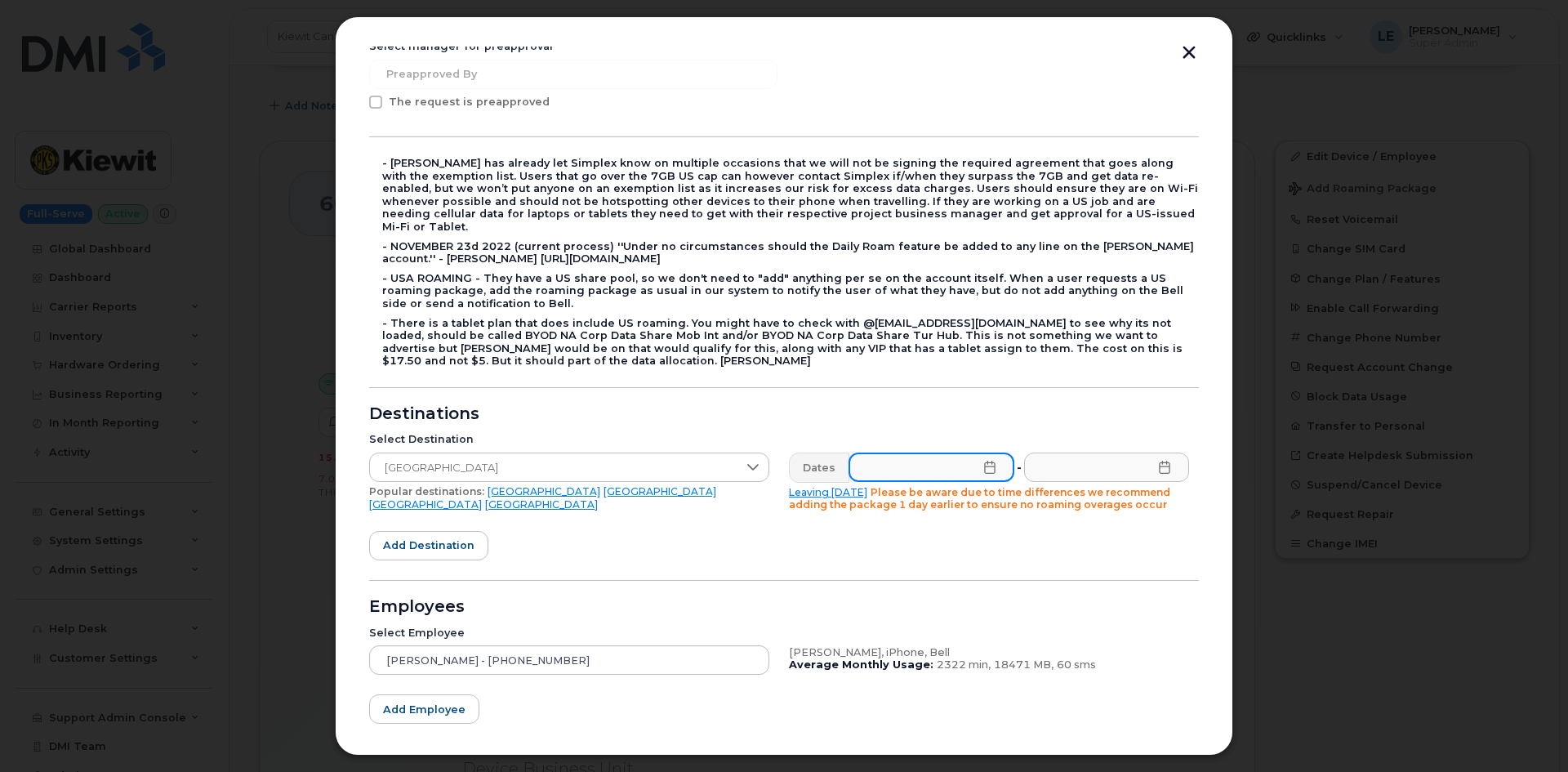
click at [896, 456] on input "text" at bounding box center [931, 467] width 166 height 29
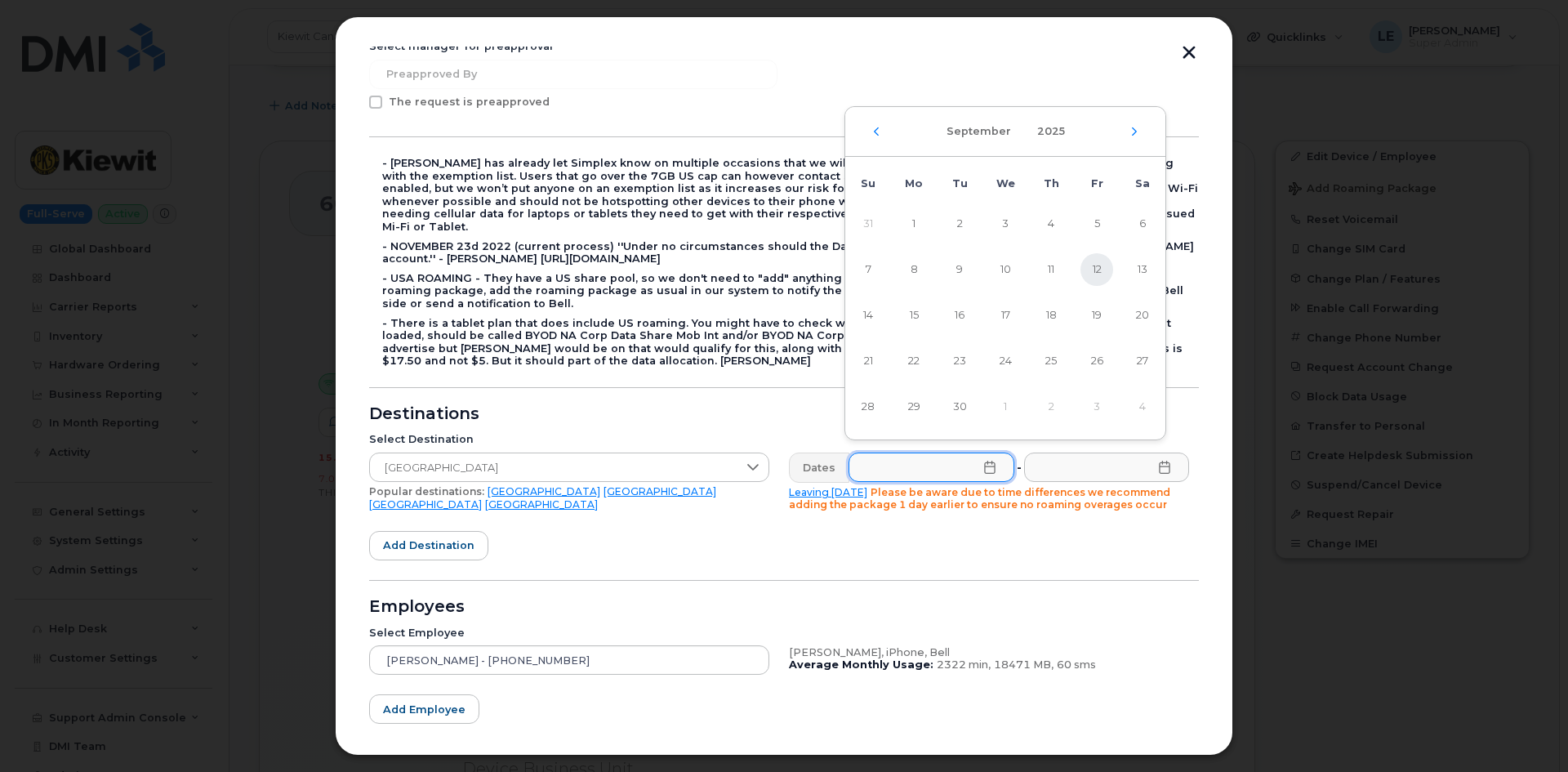
click at [1094, 270] on span "12" at bounding box center [1096, 269] width 33 height 33
type input "09/12/2025"
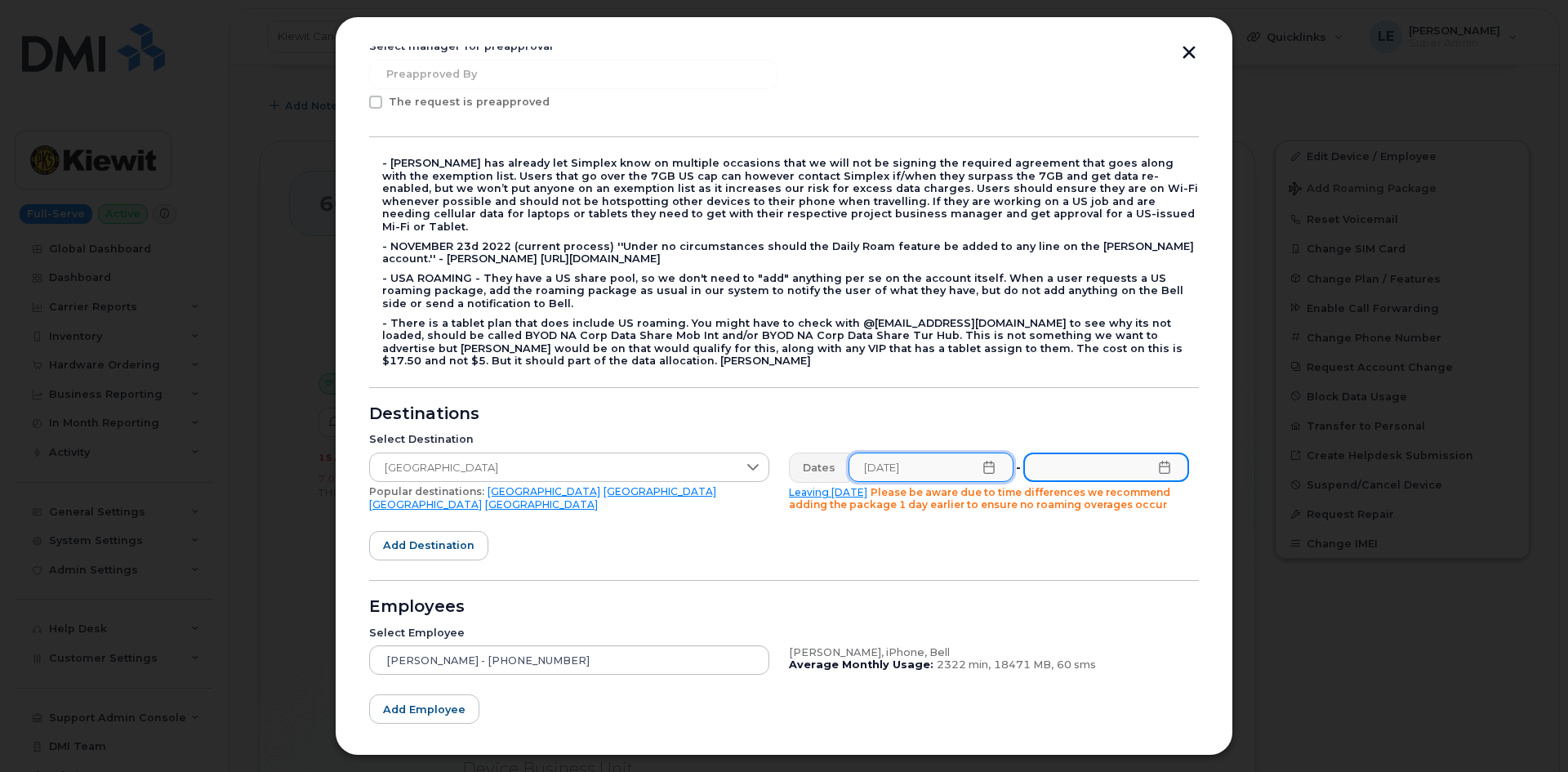
click at [1076, 452] on input "text" at bounding box center [1106, 467] width 166 height 29
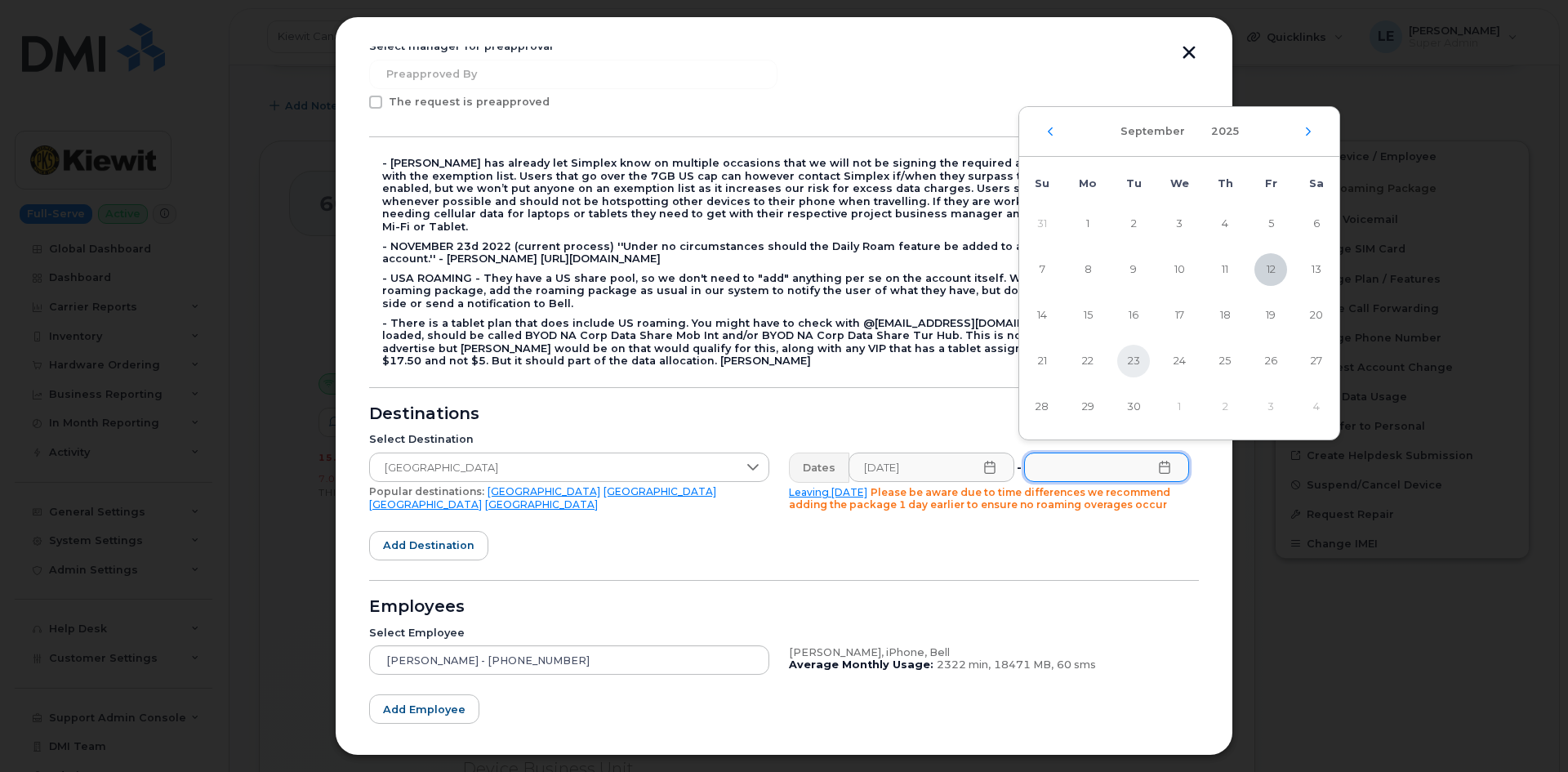
click at [1128, 364] on span "23" at bounding box center [1133, 361] width 33 height 33
type input "09/23/2025"
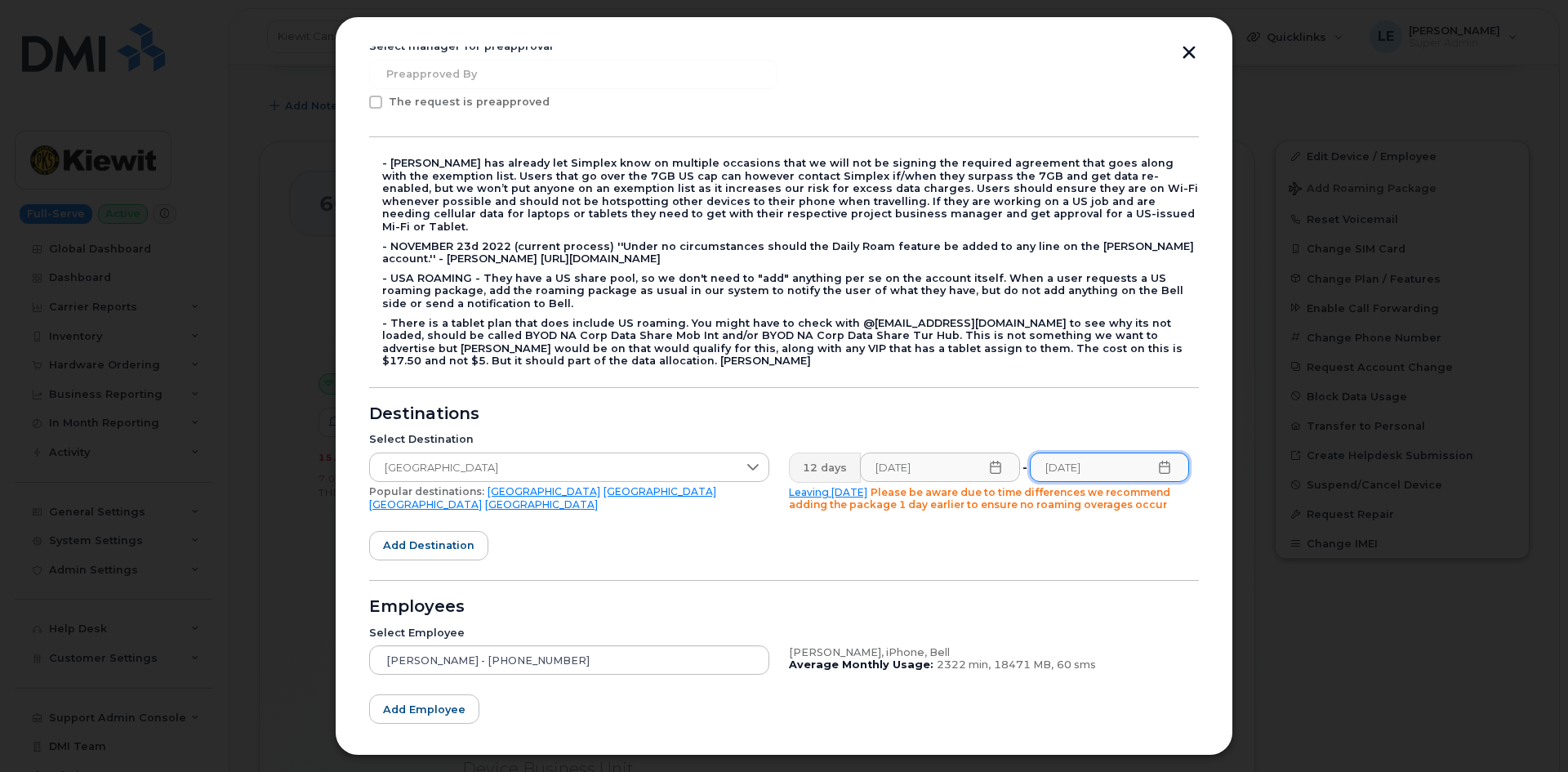
click at [1044, 528] on form "Please select at least one checkbox: Roaming Catch Called into Carrier Added On…" at bounding box center [783, 396] width 829 height 832
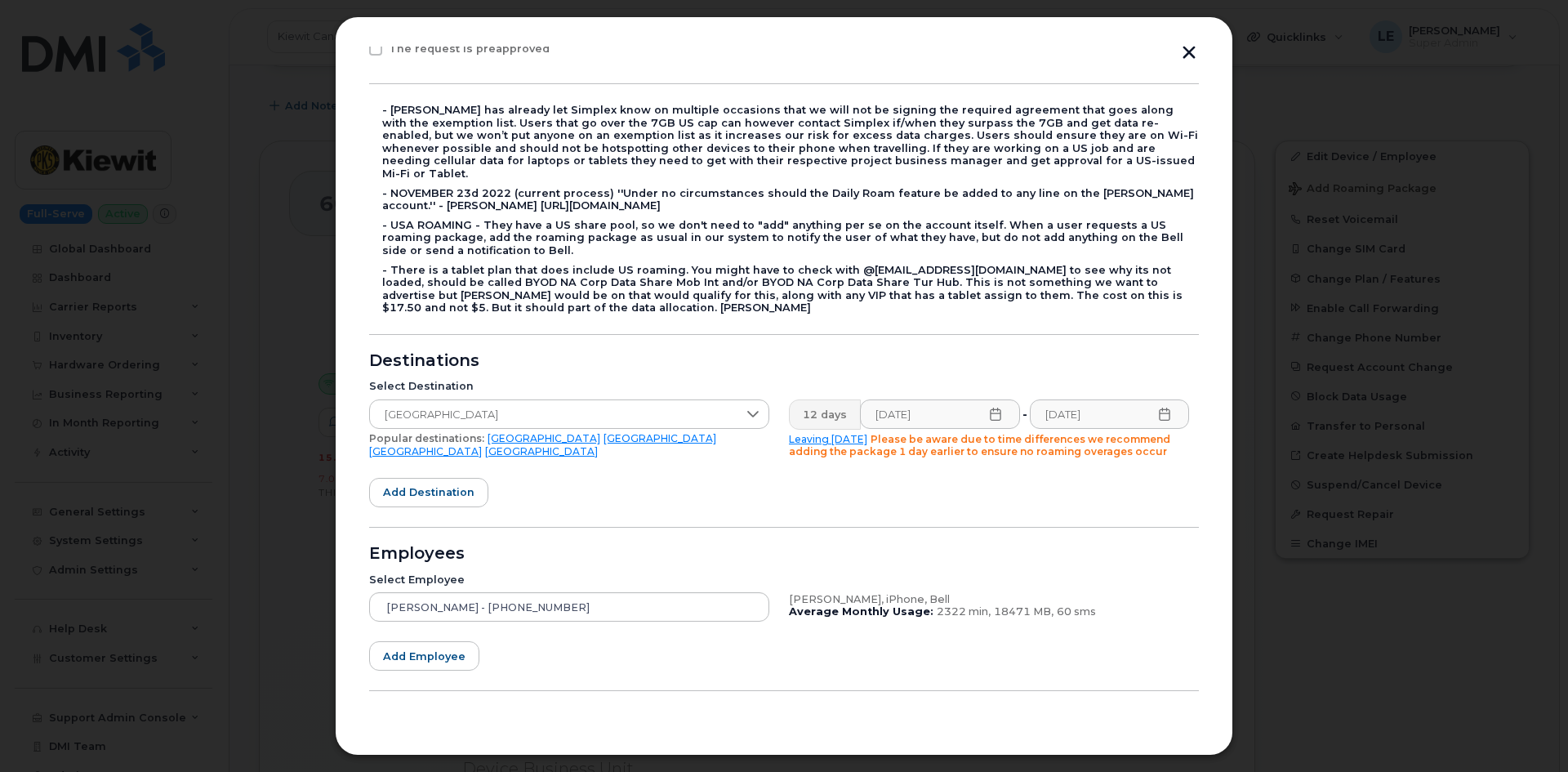
scroll to position [324, 0]
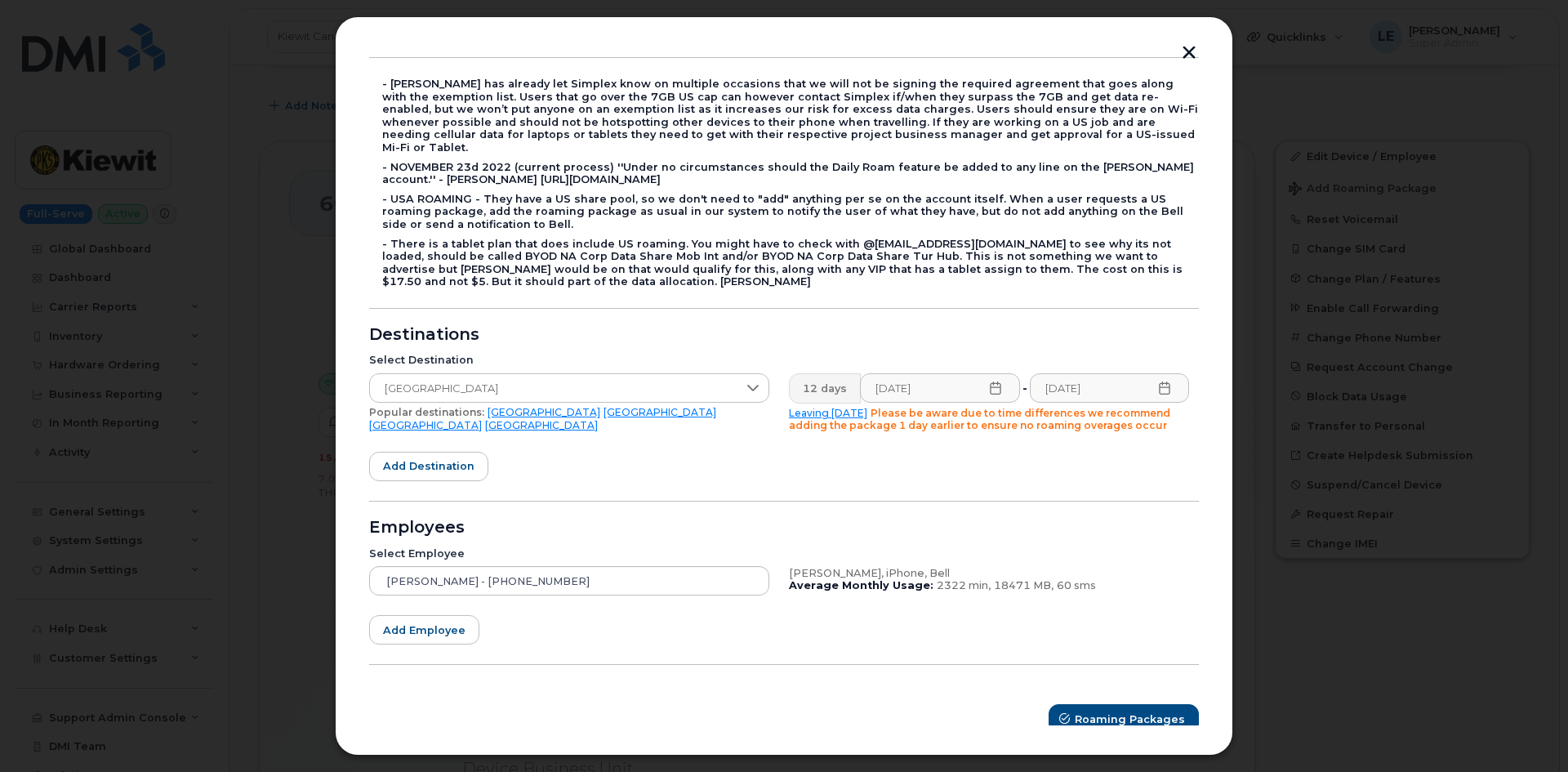
click at [671, 460] on form "Please select at least one checkbox: Roaming Catch Called into Carrier Added On…" at bounding box center [783, 317] width 829 height 832
click at [1118, 715] on button "Roaming Packages" at bounding box center [1124, 719] width 148 height 29
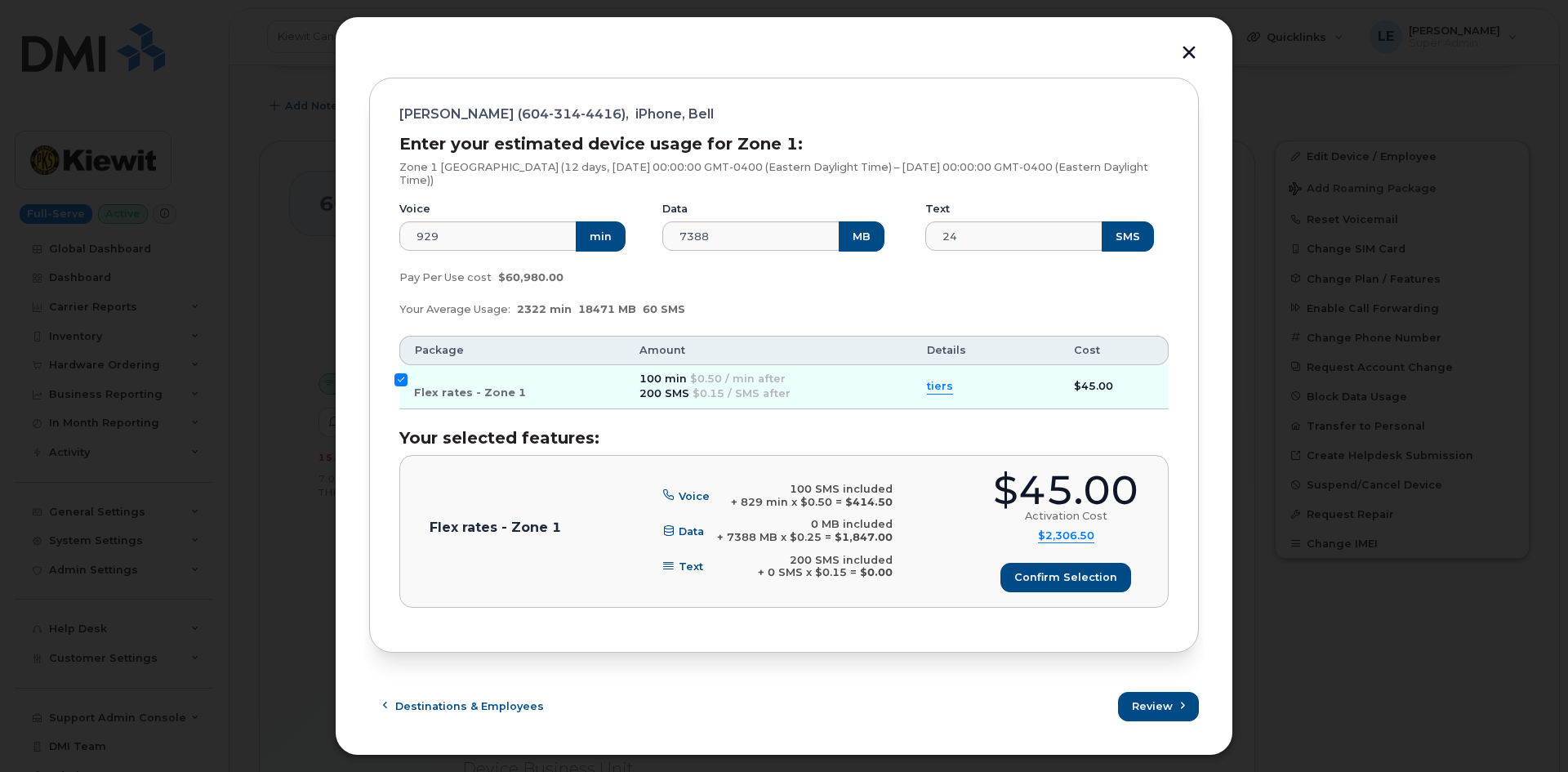
scroll to position [167, 0]
click at [1159, 716] on button "Review" at bounding box center [1159, 706] width 79 height 29
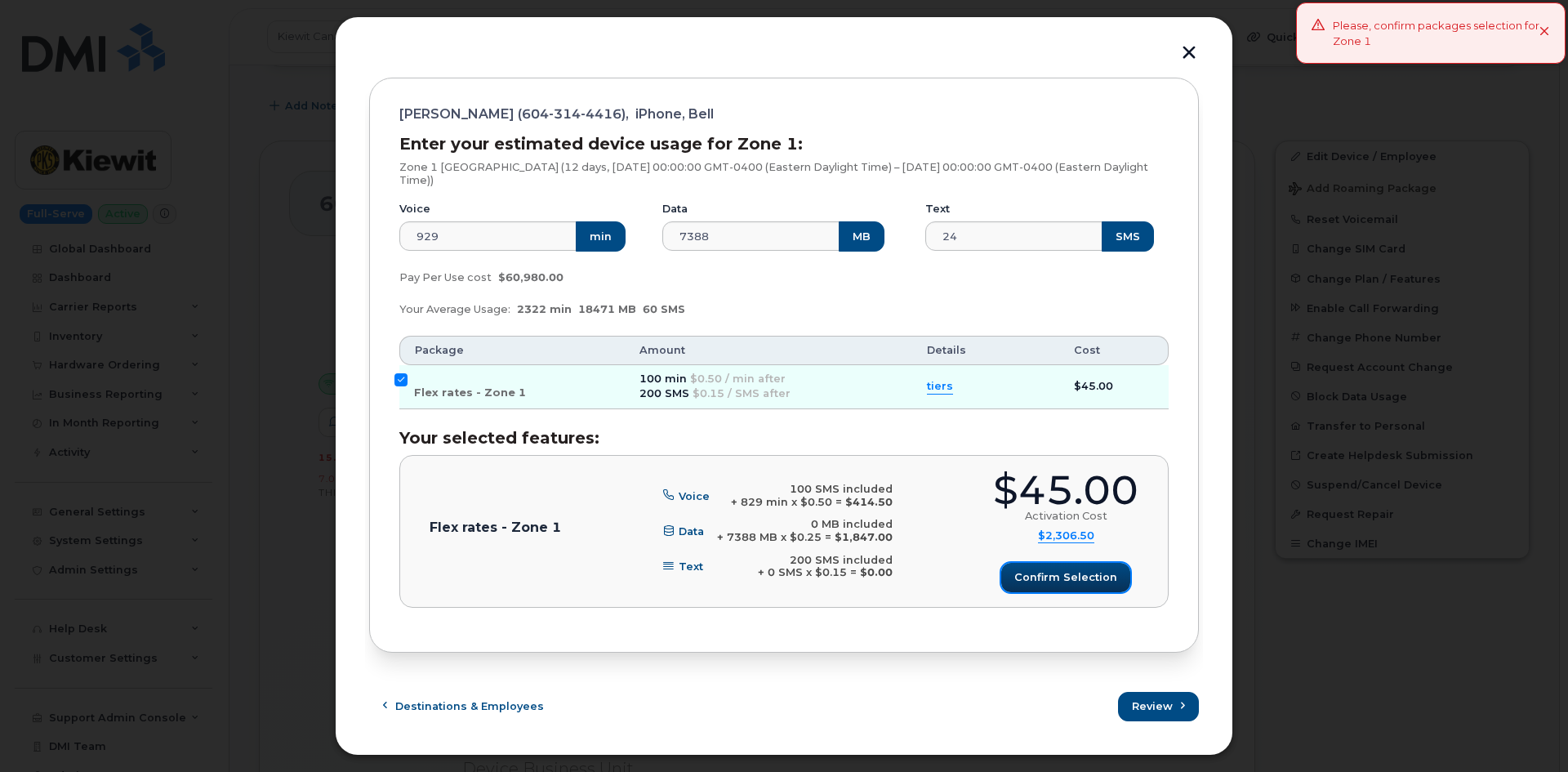
click at [1094, 577] on span "Confirm selection" at bounding box center [1065, 576] width 103 height 15
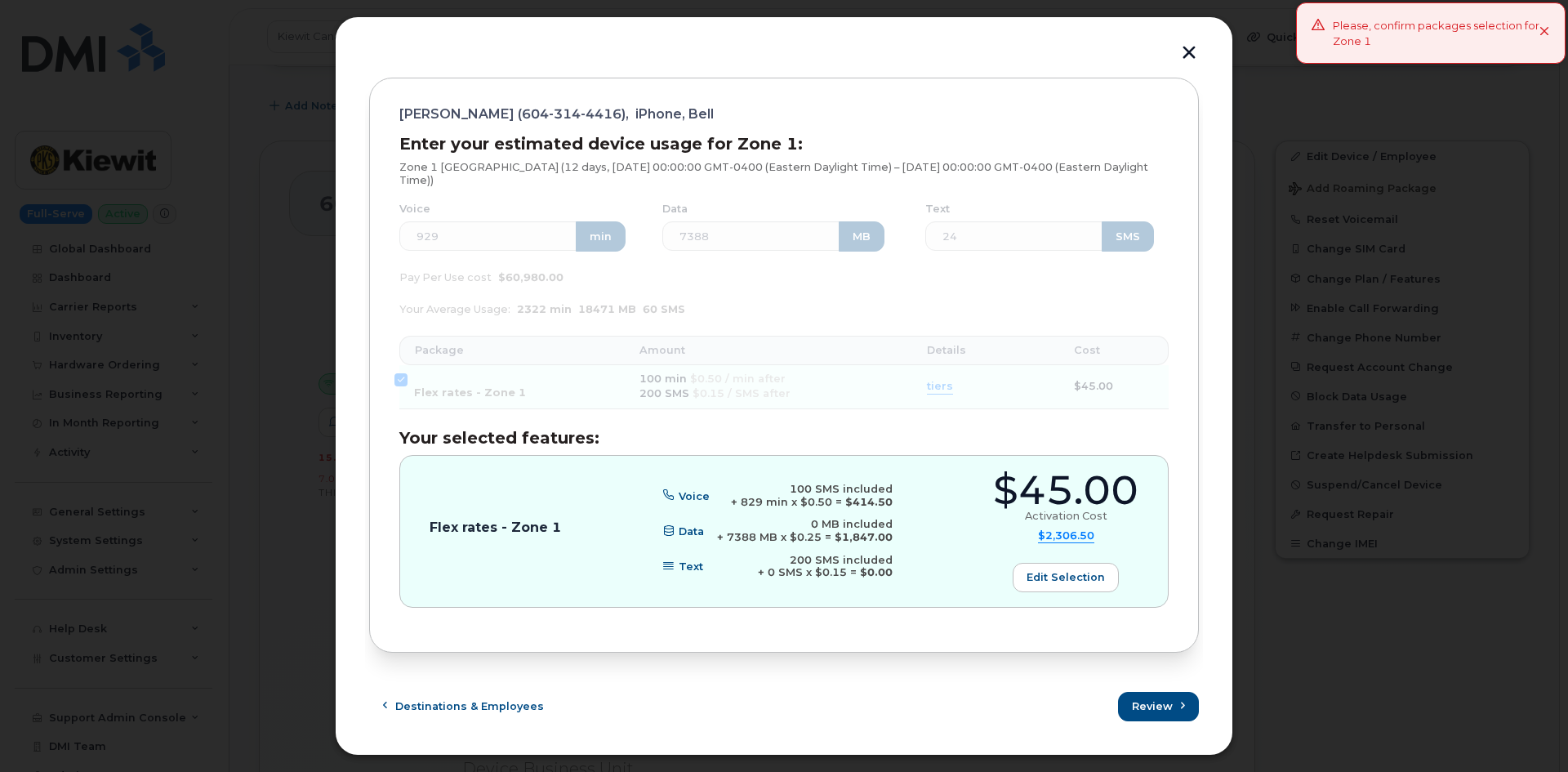
click at [983, 413] on div "Enter your estimated device usage for Zone 1: Zone 1 United Kingdom (12 days, F…" at bounding box center [783, 371] width 769 height 472
click at [1536, 32] on div "Please, confirm packages selection for Zone 1" at bounding box center [1436, 33] width 207 height 30
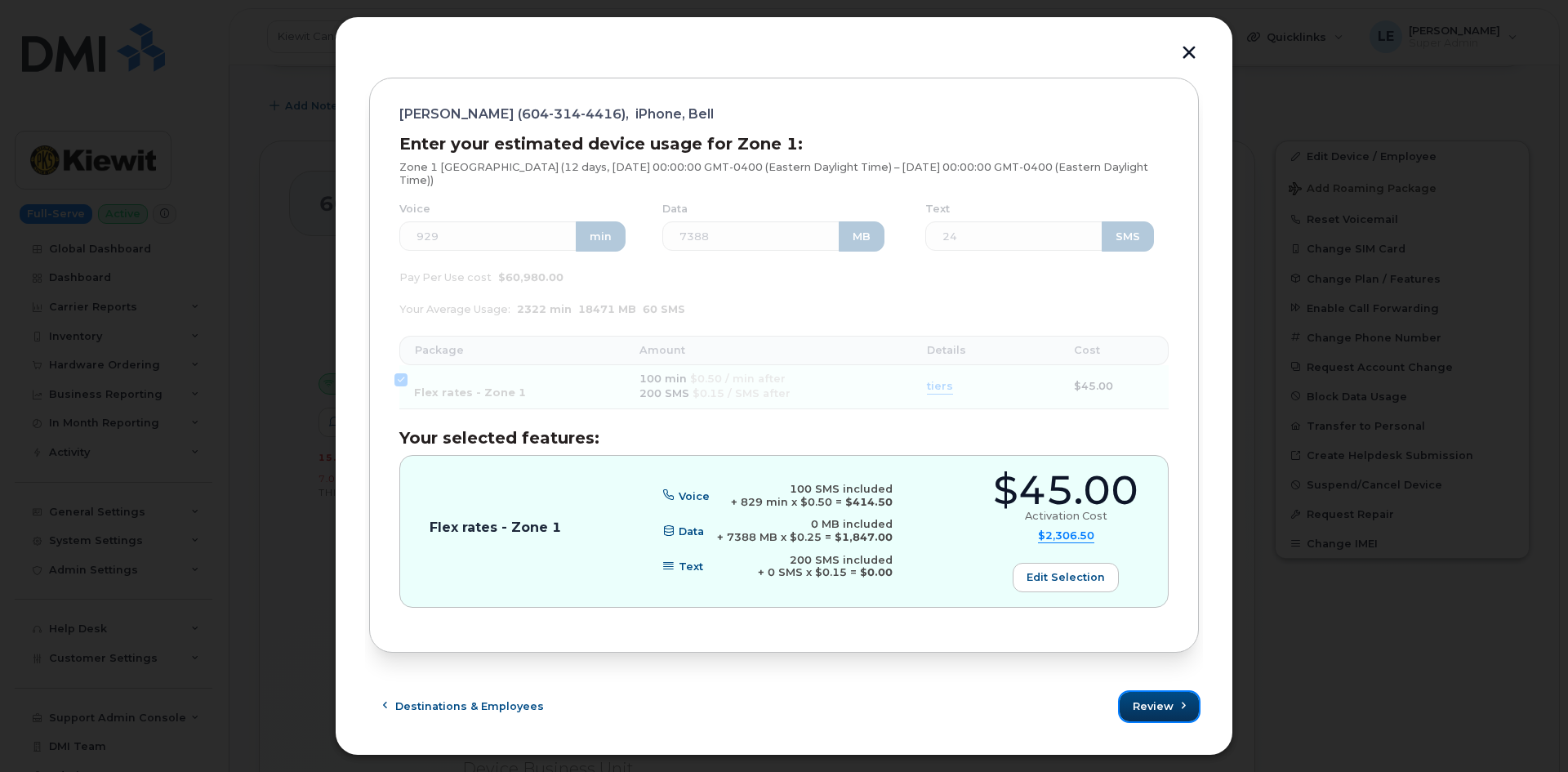
click at [1154, 704] on span "Review" at bounding box center [1153, 706] width 41 height 15
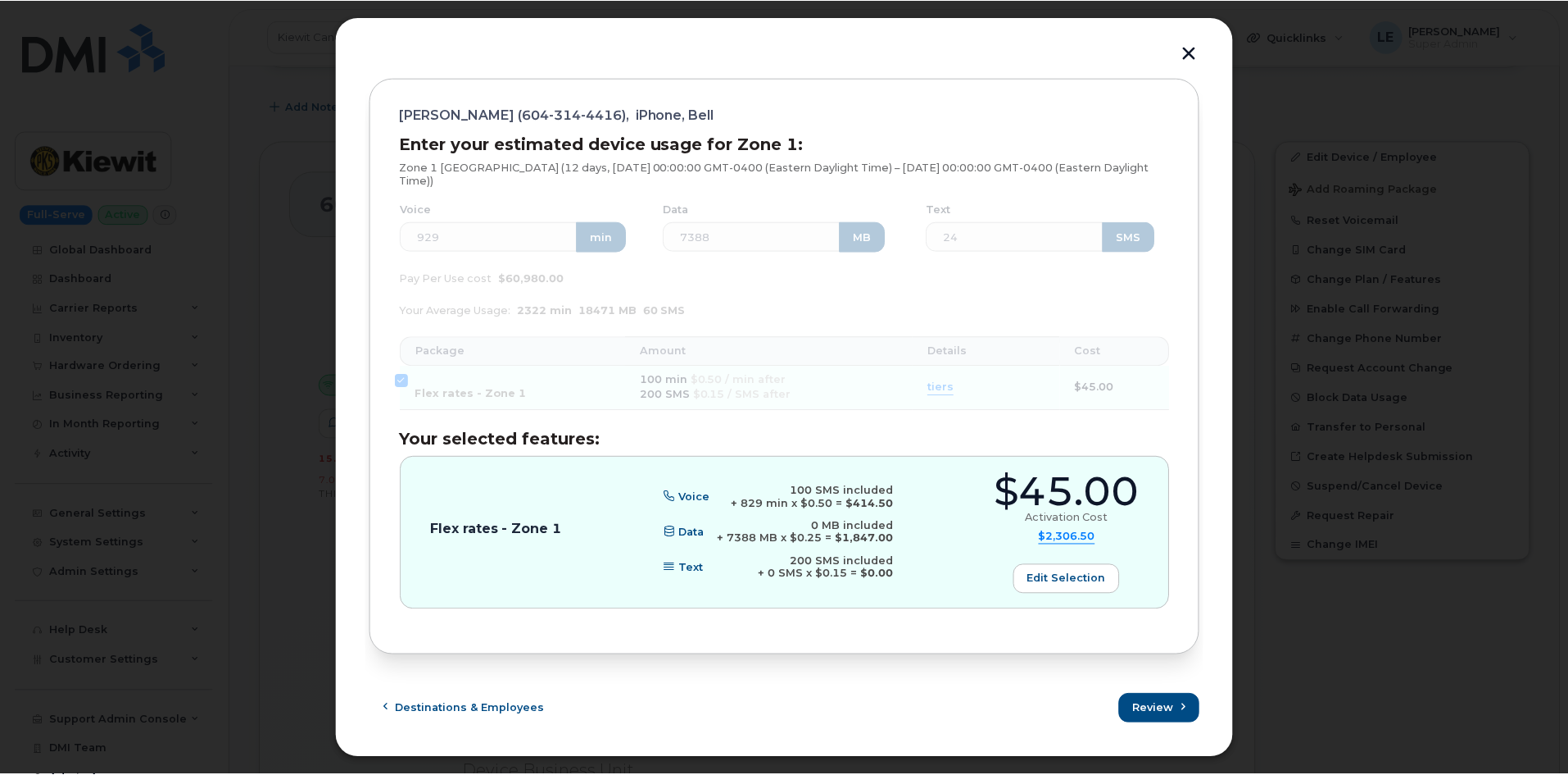
scroll to position [0, 0]
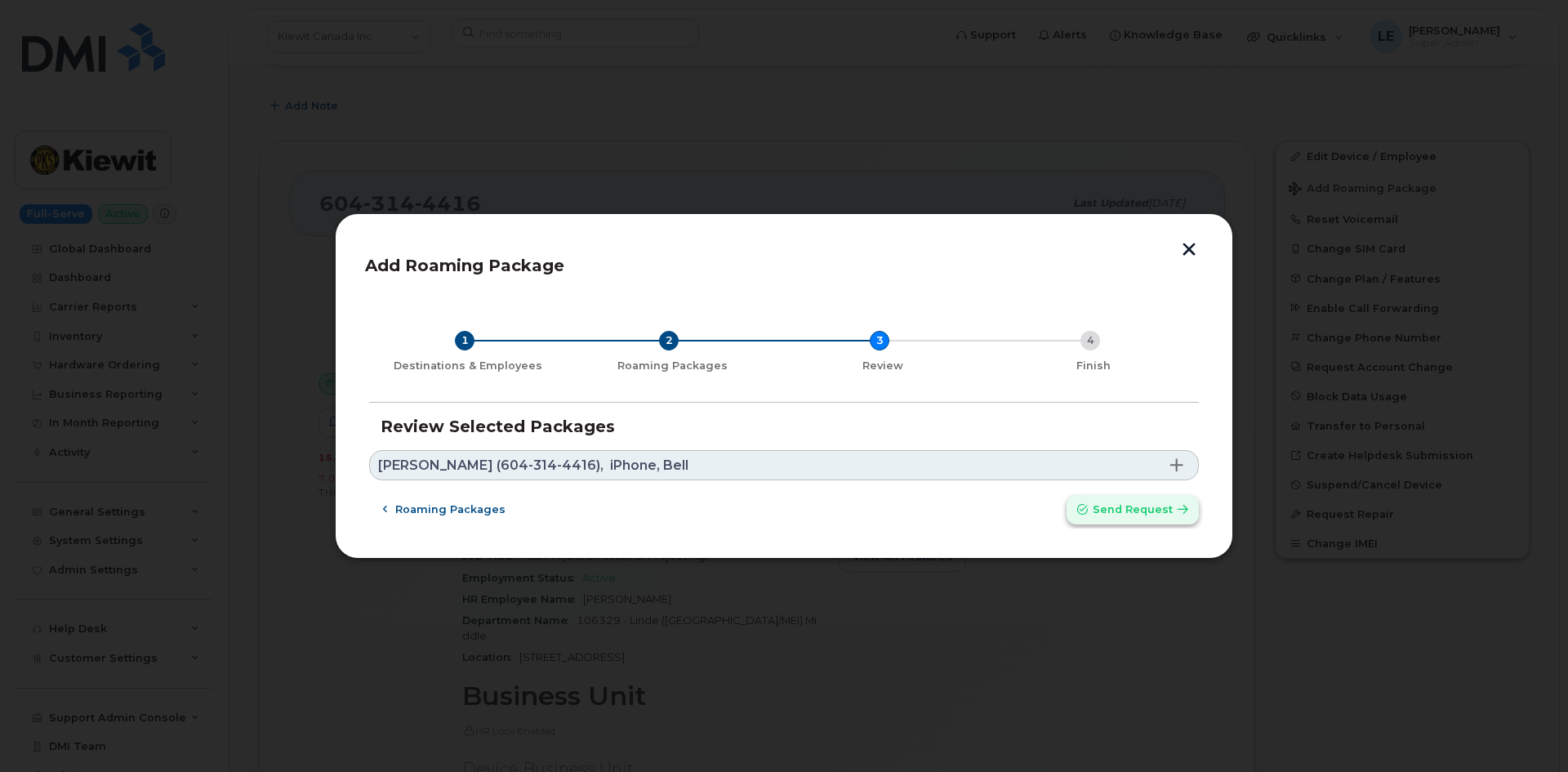
click at [1114, 513] on span "Send request" at bounding box center [1132, 509] width 80 height 15
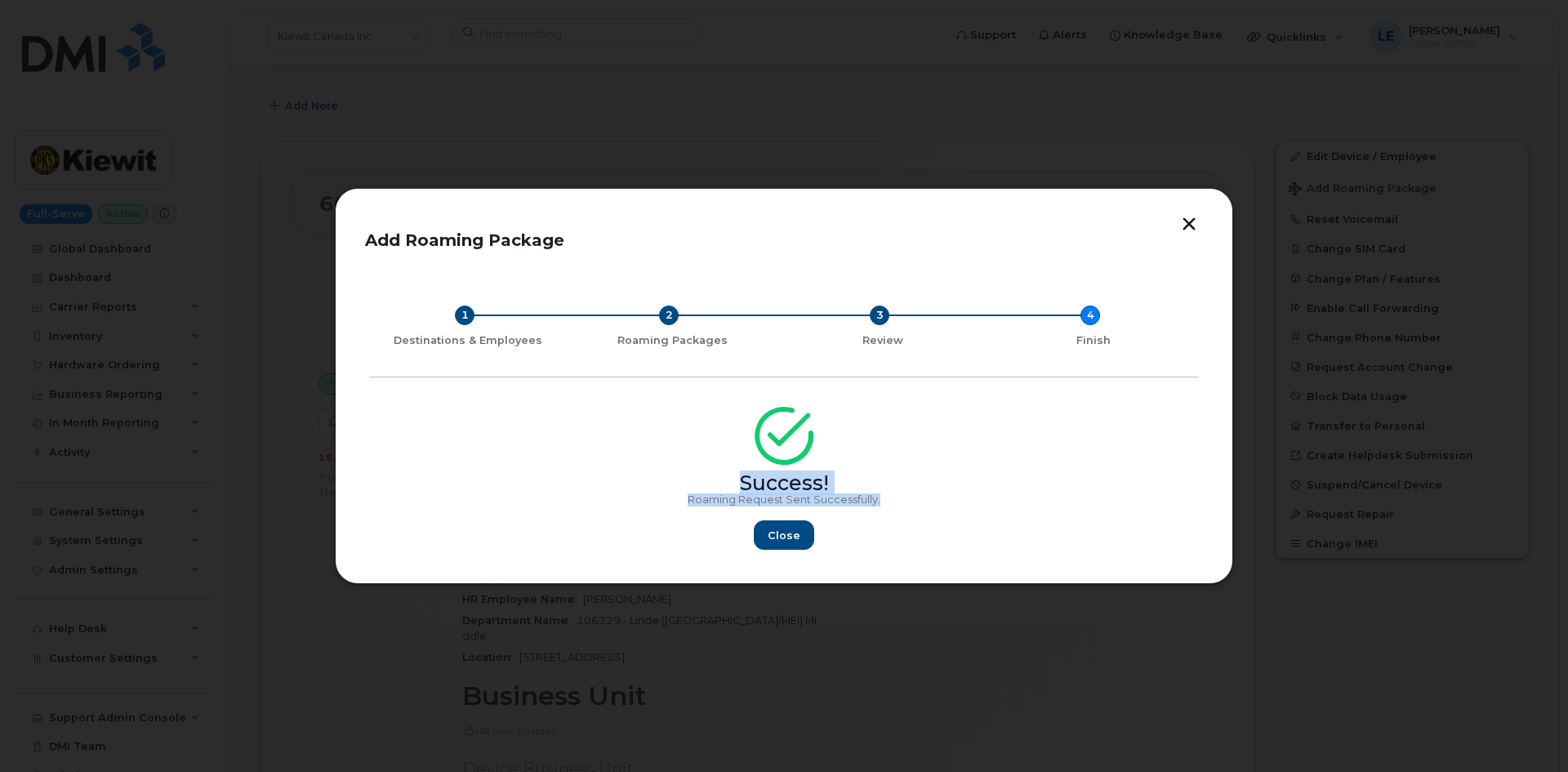
drag, startPoint x: 883, startPoint y: 501, endPoint x: 684, endPoint y: 461, distance: 203.0
click at [684, 461] on div "Success! Roaming Request Sent Successfully. Close" at bounding box center [783, 483] width 829 height 134
copy div "Success! Roaming Request Sent Successfully."
click at [765, 528] on button "Close" at bounding box center [784, 534] width 59 height 29
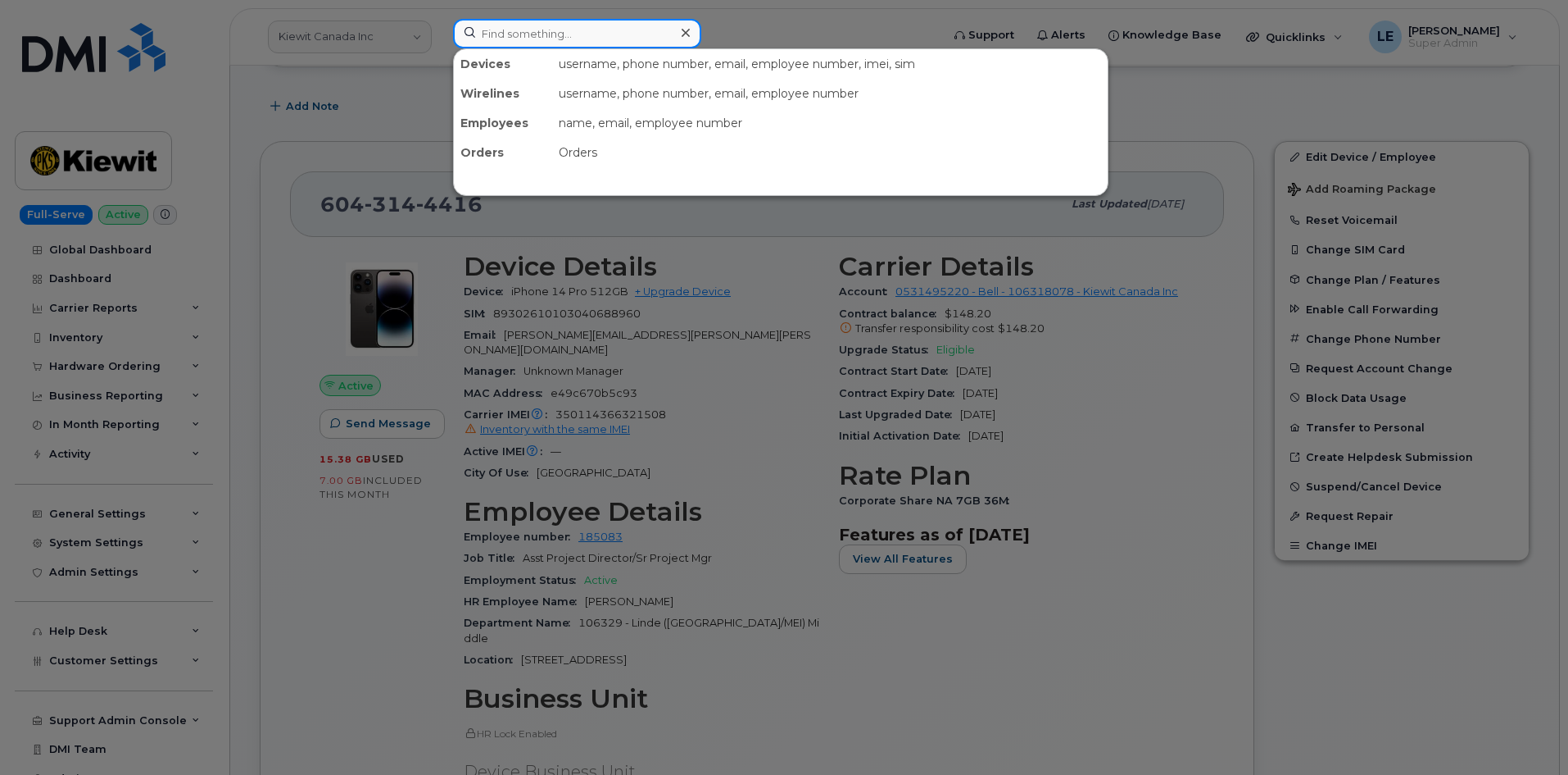
click at [512, 47] on input at bounding box center [577, 34] width 248 height 29
paste input "BRUCE.CONWAY@KIEWIT.COM"
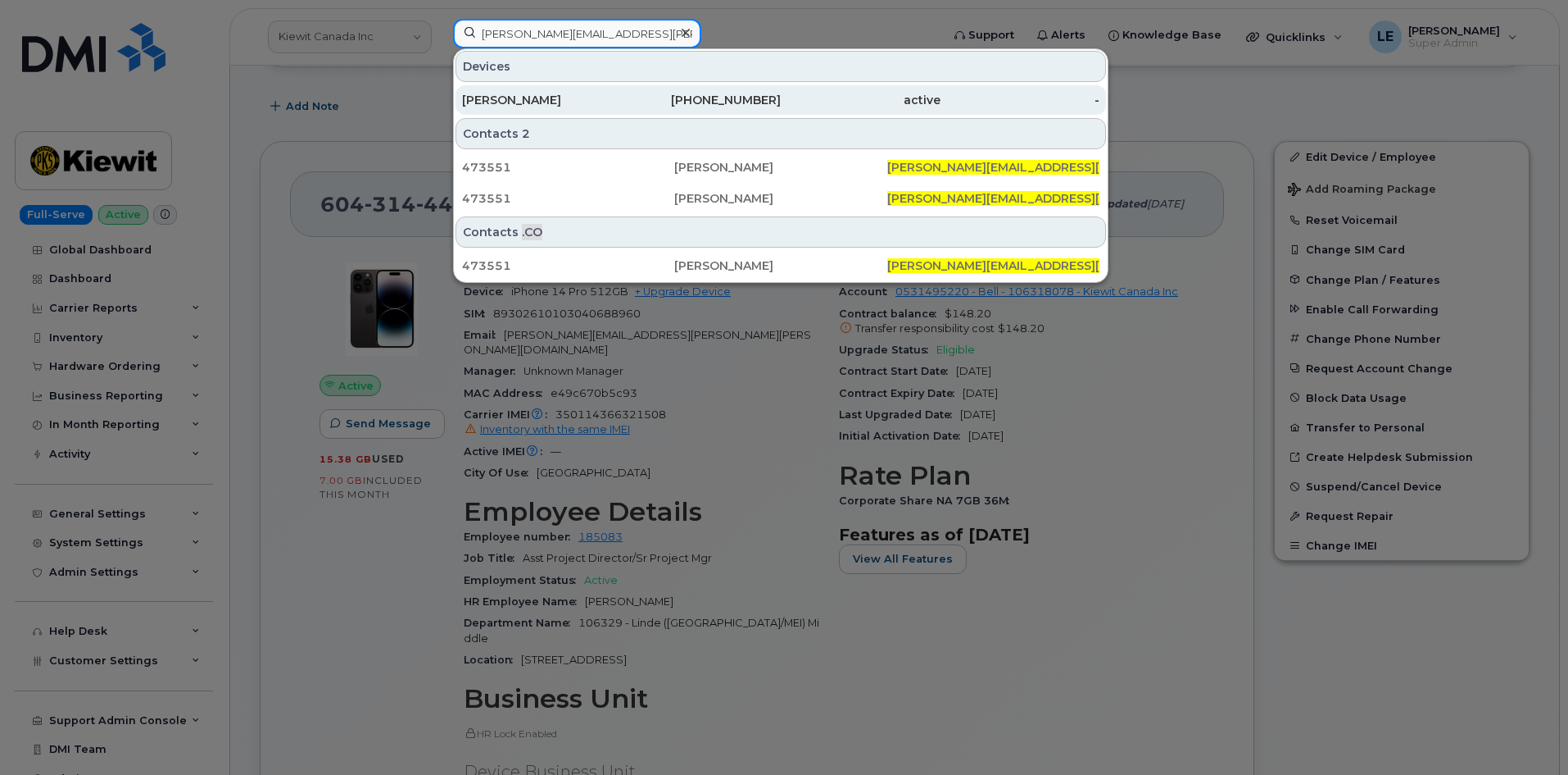
type input "BRUCE.CONWAY@KIEWIT.COM"
click at [548, 108] on div "TOBY LANEY" at bounding box center [542, 100] width 160 height 16
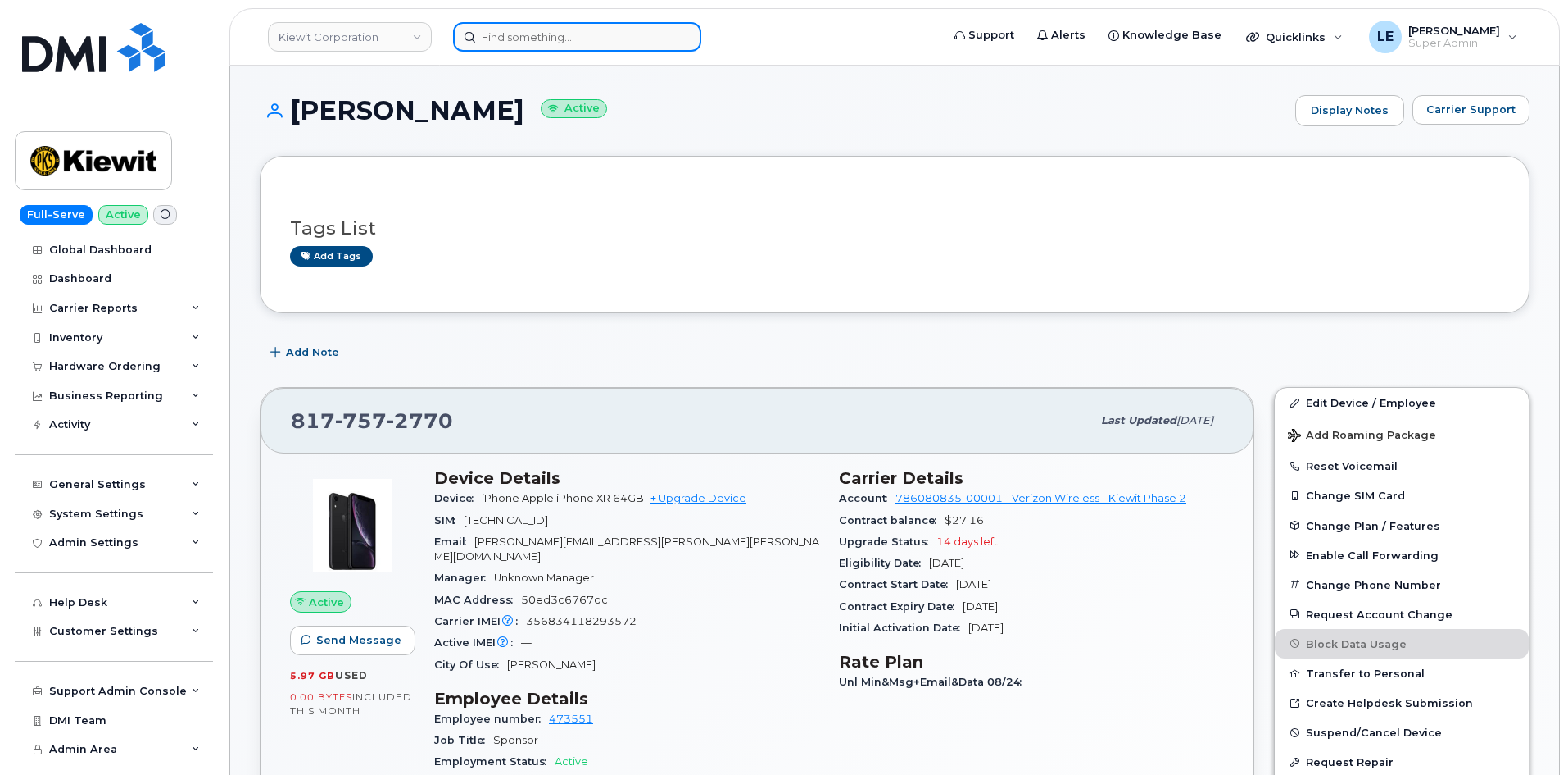
click at [549, 42] on input at bounding box center [577, 37] width 248 height 29
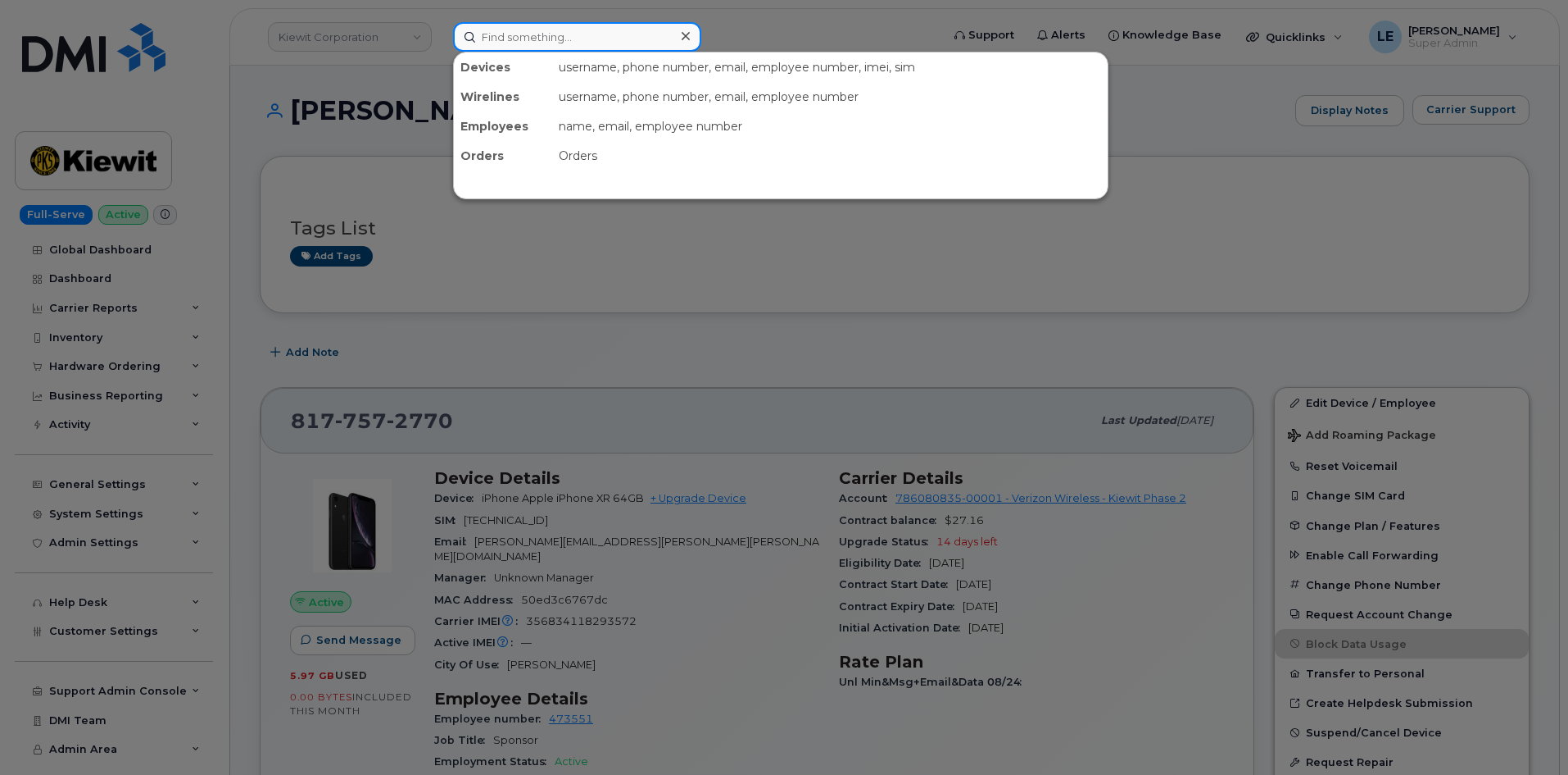
paste input "[PERSON_NAME][EMAIL_ADDRESS][PERSON_NAME][PERSON_NAME][DOMAIN_NAME]"
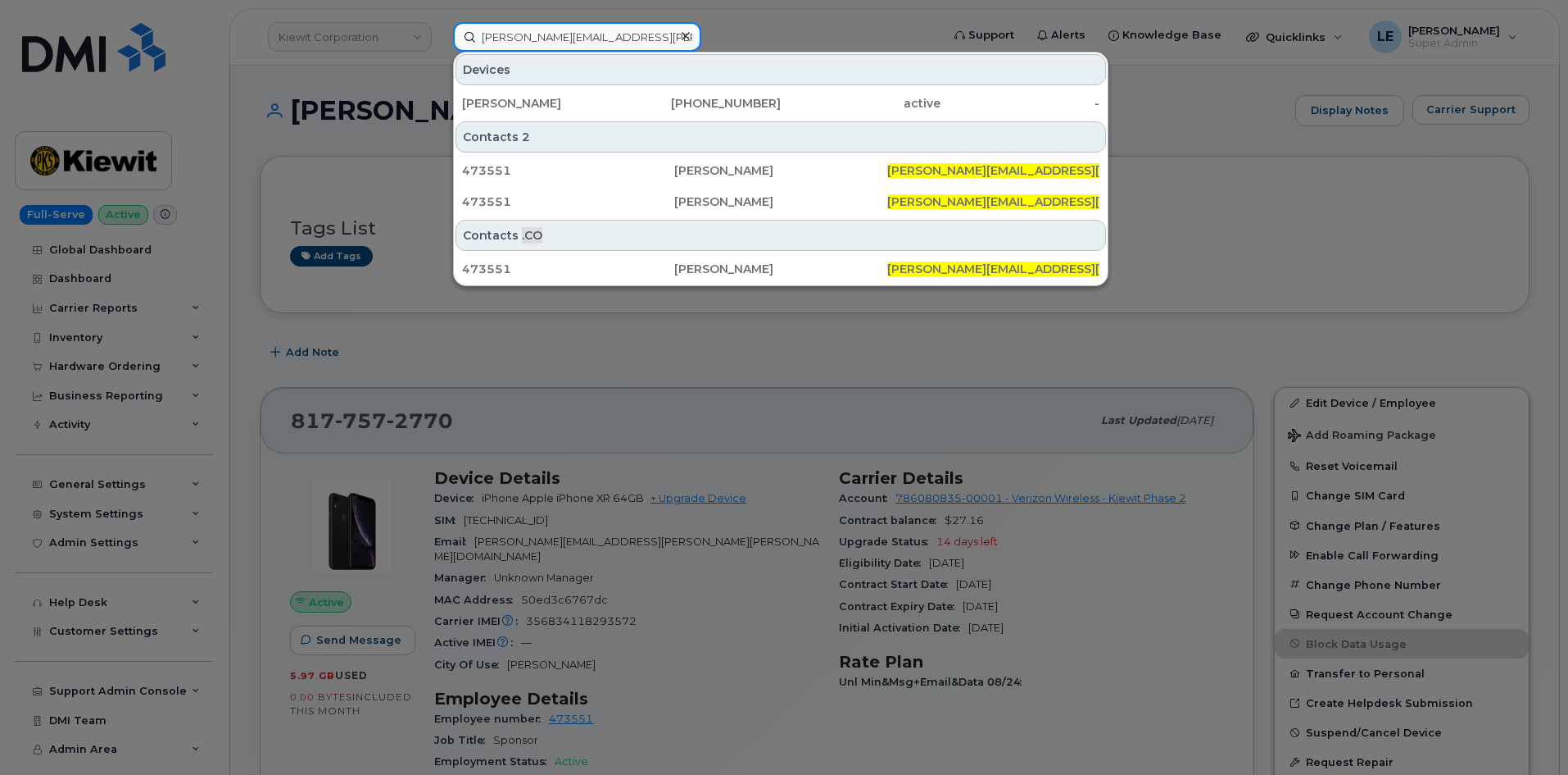
type input "[PERSON_NAME][EMAIL_ADDRESS][PERSON_NAME][PERSON_NAME][DOMAIN_NAME]"
click at [673, 375] on div at bounding box center [784, 388] width 1568 height 775
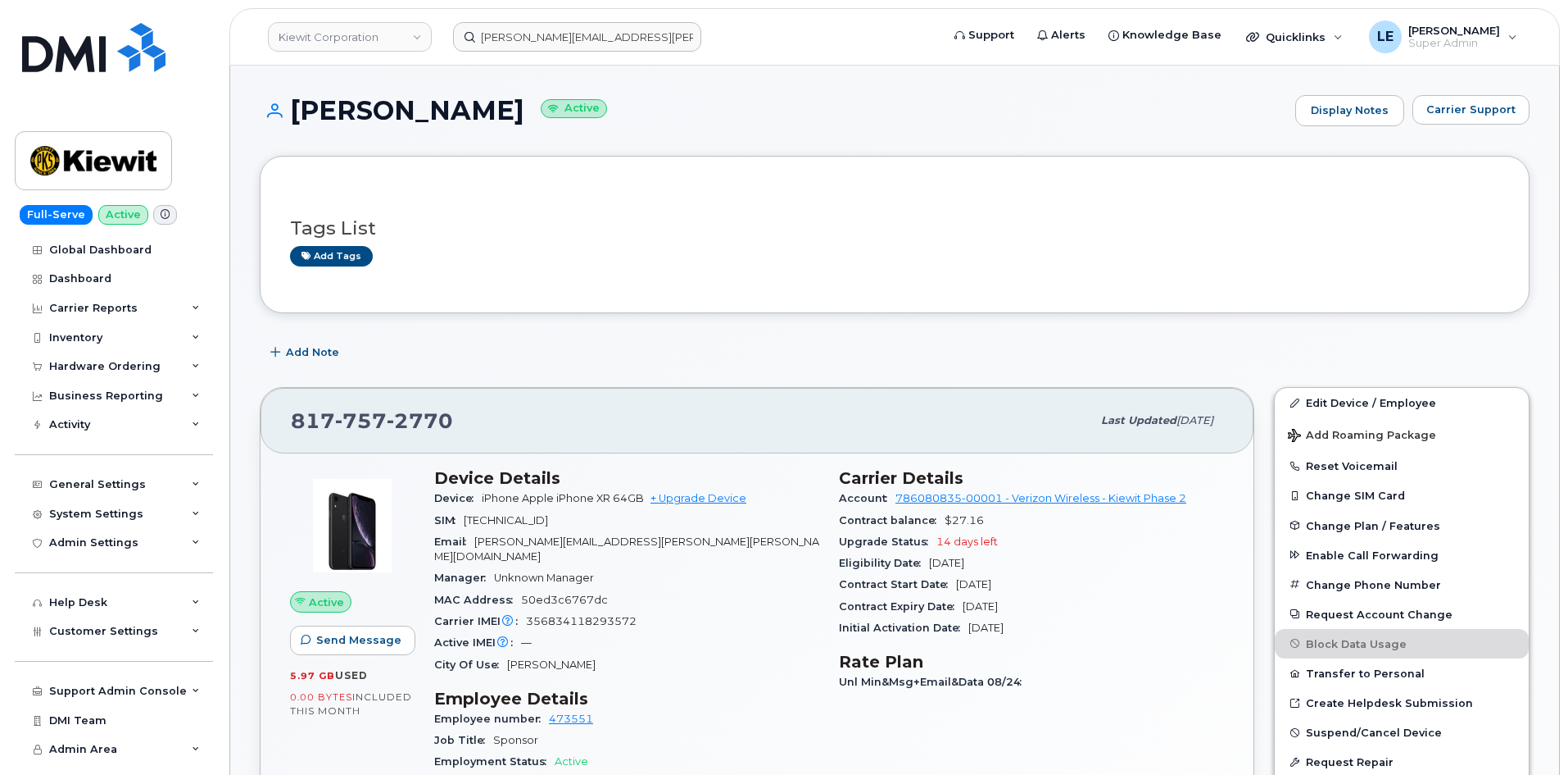
drag, startPoint x: 755, startPoint y: 380, endPoint x: 739, endPoint y: 397, distance: 23.3
drag, startPoint x: 739, startPoint y: 397, endPoint x: 582, endPoint y: 351, distance: 163.6
click at [582, 353] on div "Add Note" at bounding box center [894, 352] width 1269 height 29
click at [876, 341] on div "Add Note" at bounding box center [894, 352] width 1269 height 29
click at [1305, 400] on link "Edit Device / Employee" at bounding box center [1401, 402] width 254 height 29
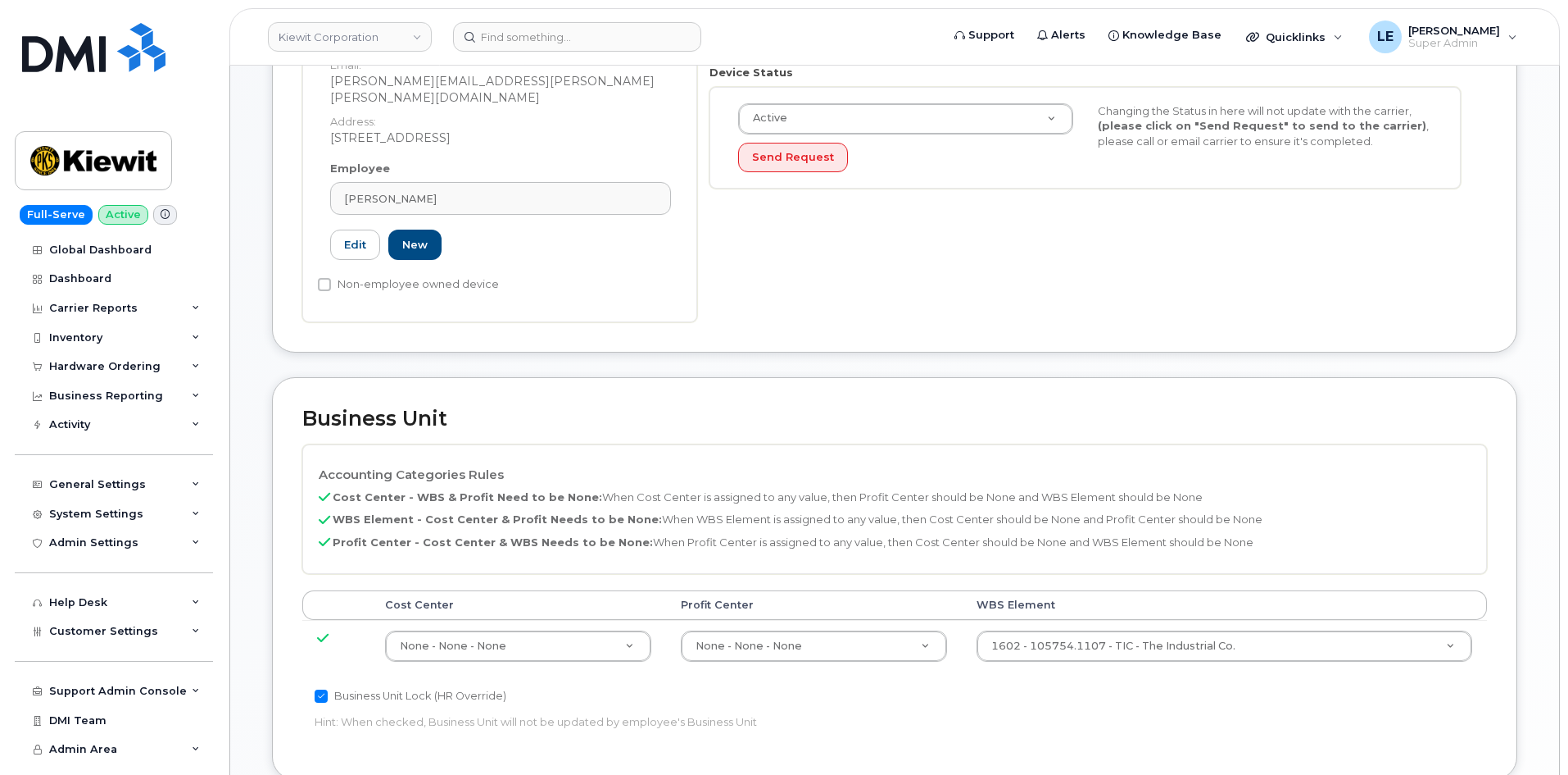
scroll to position [410, 0]
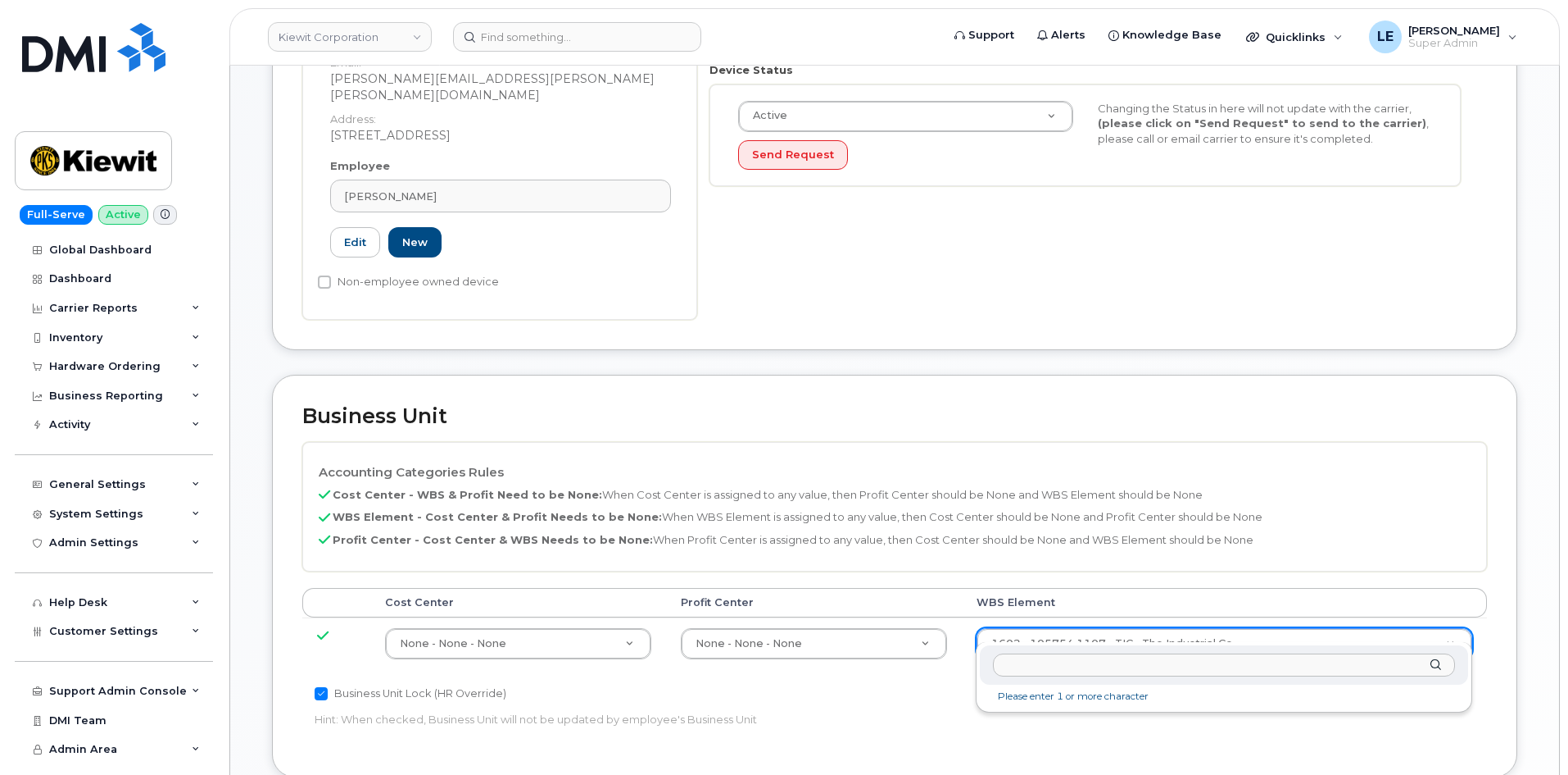
click at [1077, 663] on input "text" at bounding box center [1224, 666] width 462 height 24
type input "105441.1218"
type input "30138097"
click at [1029, 565] on div "Accounting Categories Rules Cost Center - WBS & Profit Need to be None: When Co…" at bounding box center [894, 562] width 1184 height 241
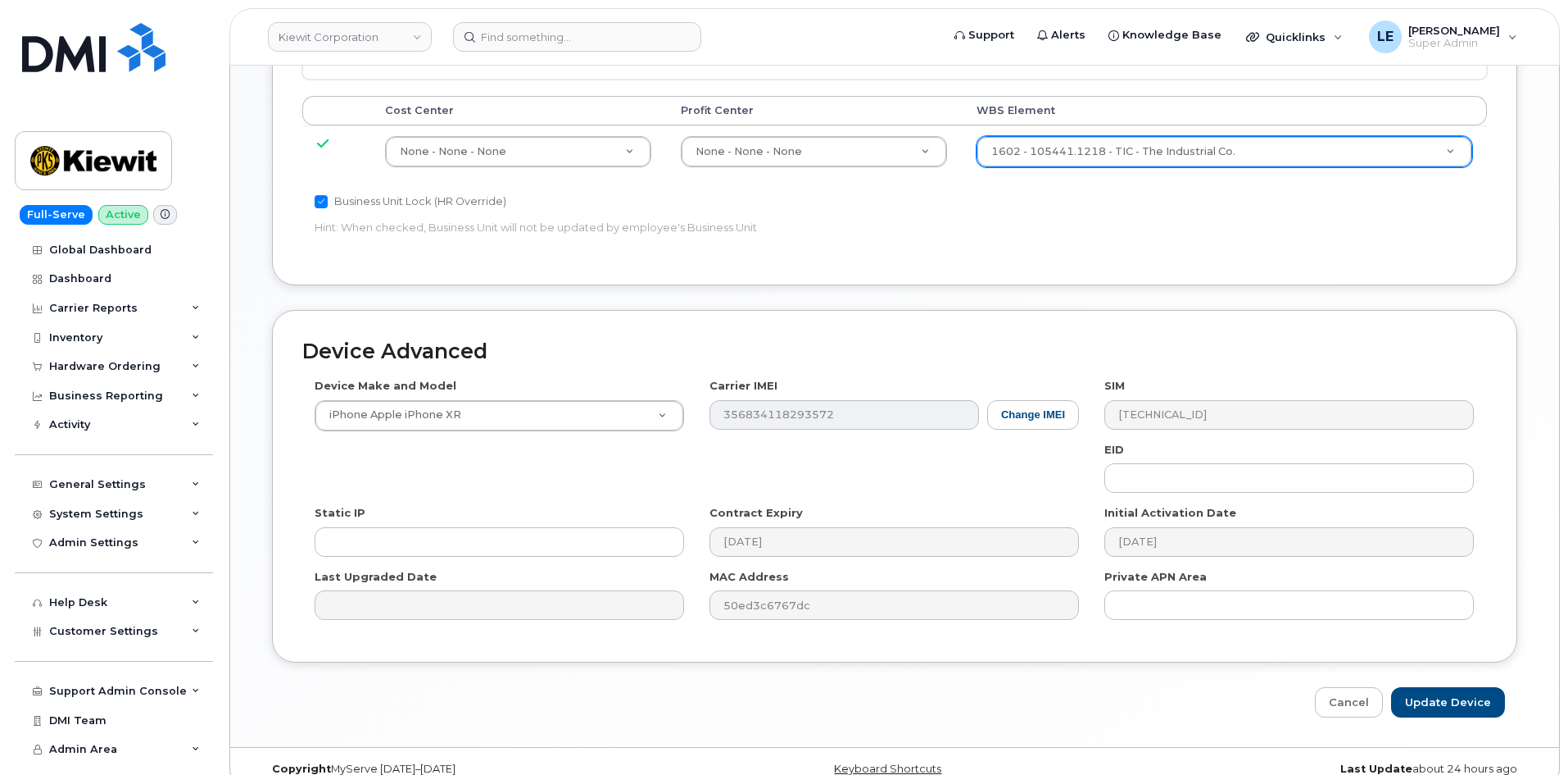
scroll to position [910, 0]
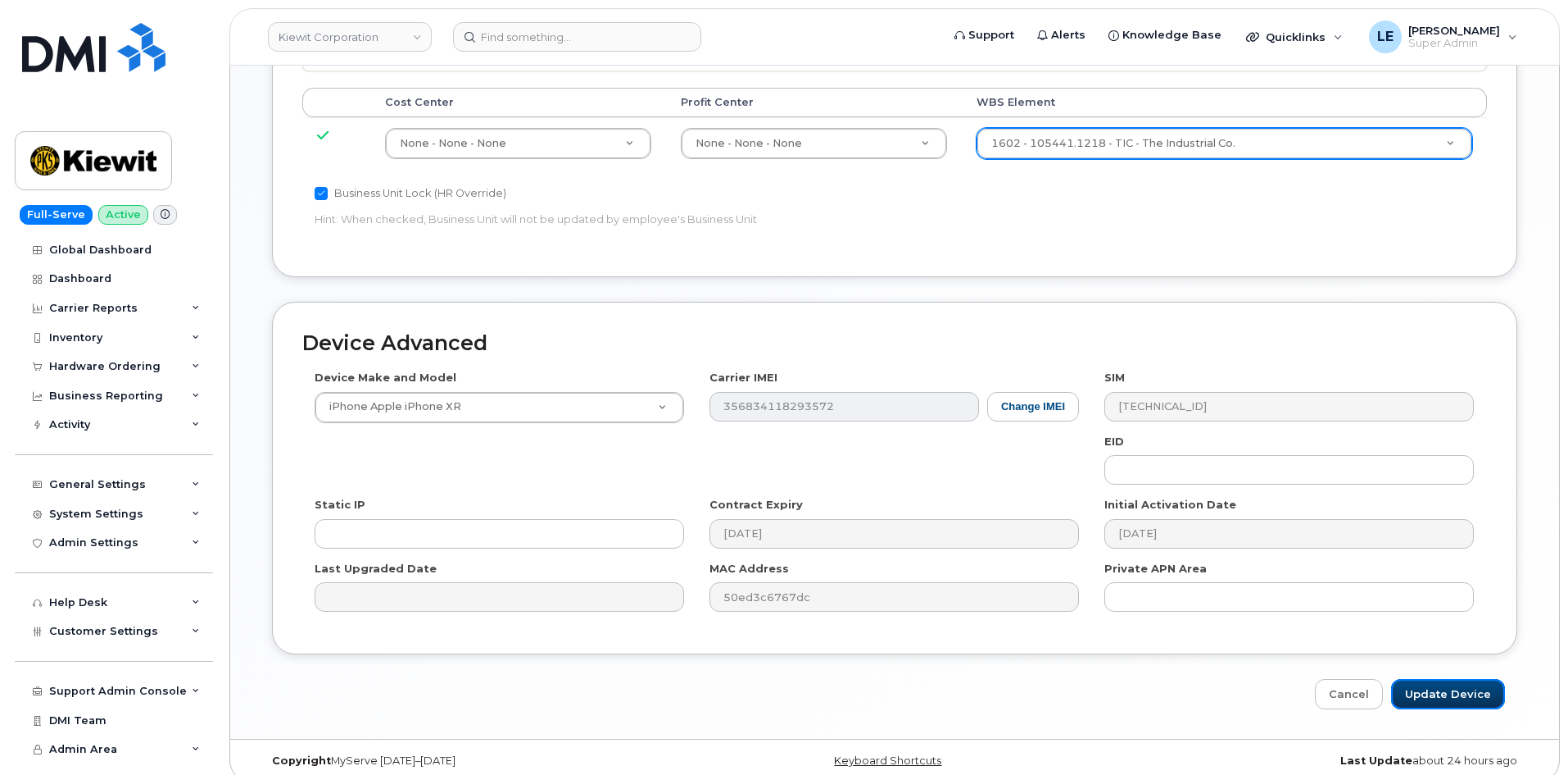
drag, startPoint x: 1454, startPoint y: 674, endPoint x: 1476, endPoint y: 691, distance: 27.8
click at [1454, 679] on input "Update Device" at bounding box center [1448, 693] width 114 height 30
type input "Saving..."
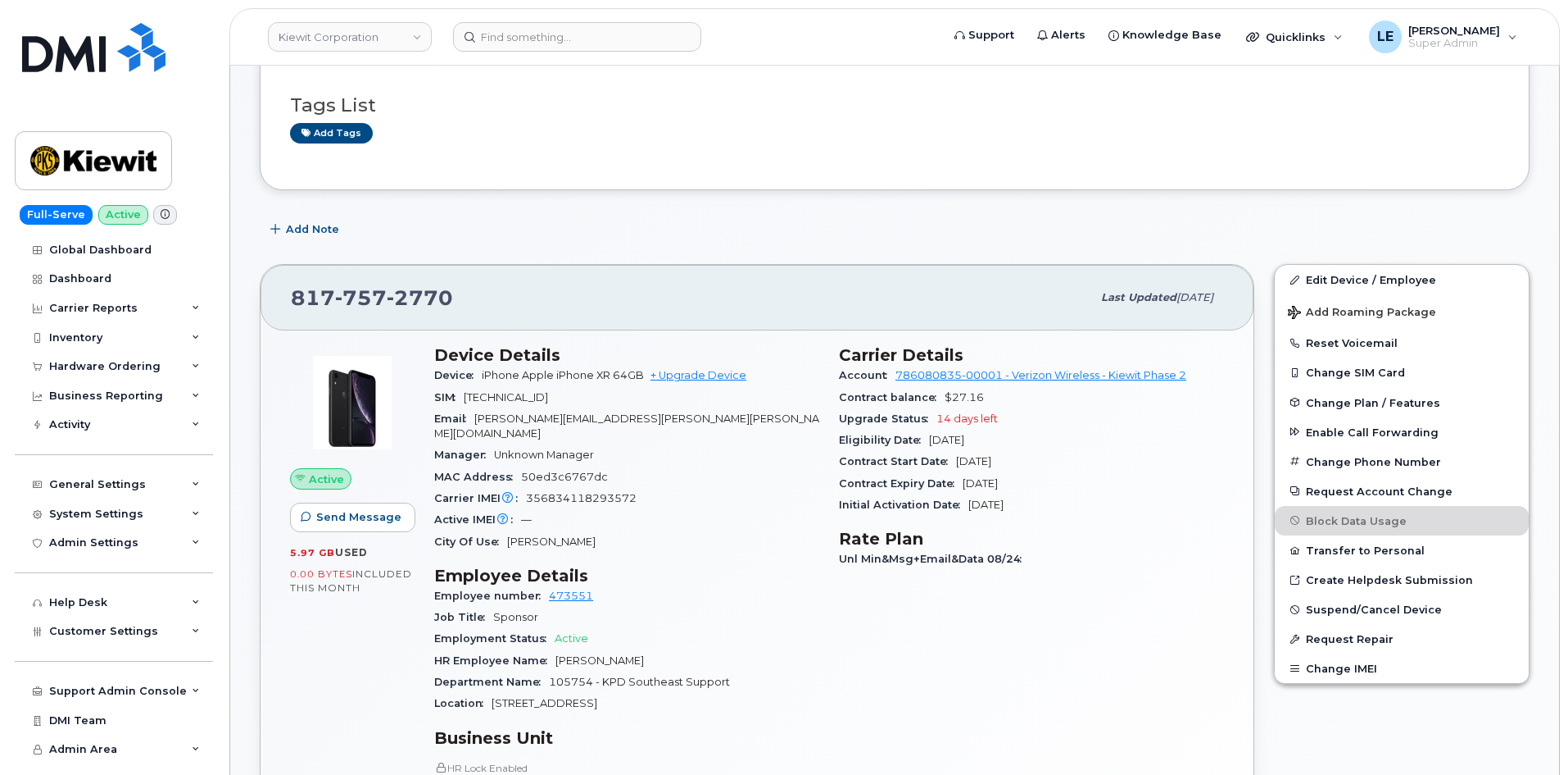
scroll to position [492, 0]
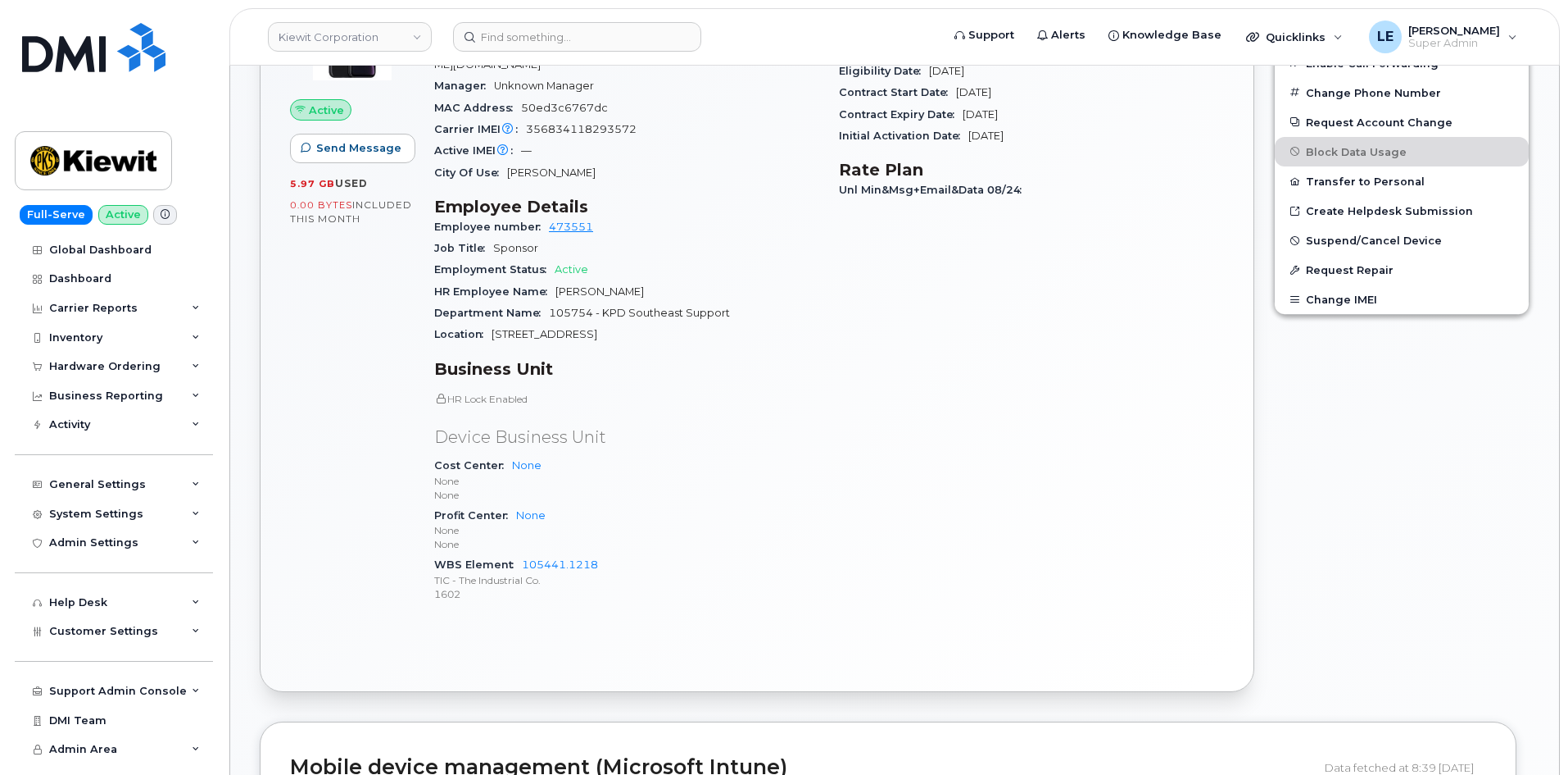
click at [475, 307] on span "Department Name" at bounding box center [491, 313] width 114 height 12
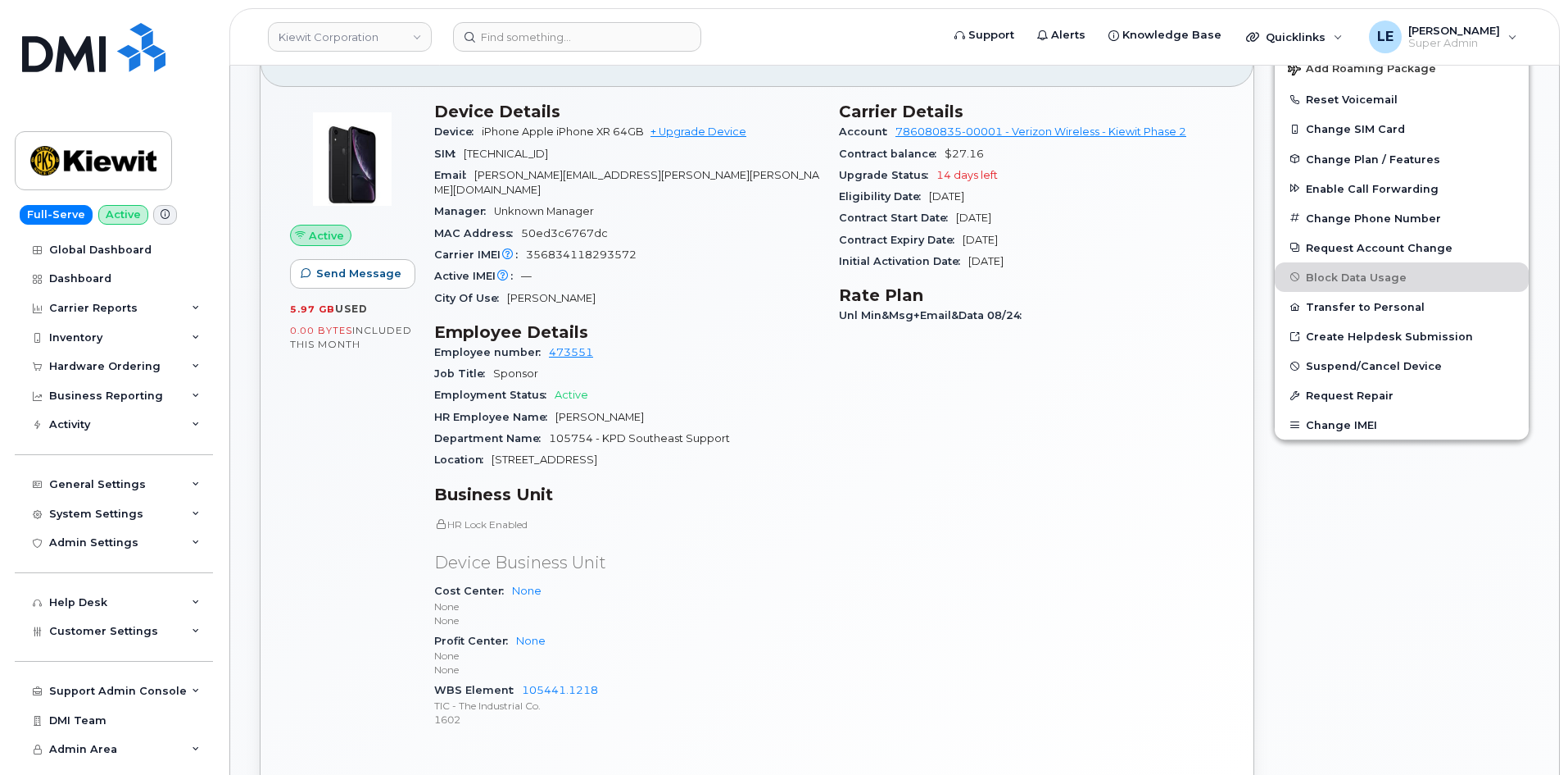
scroll to position [328, 0]
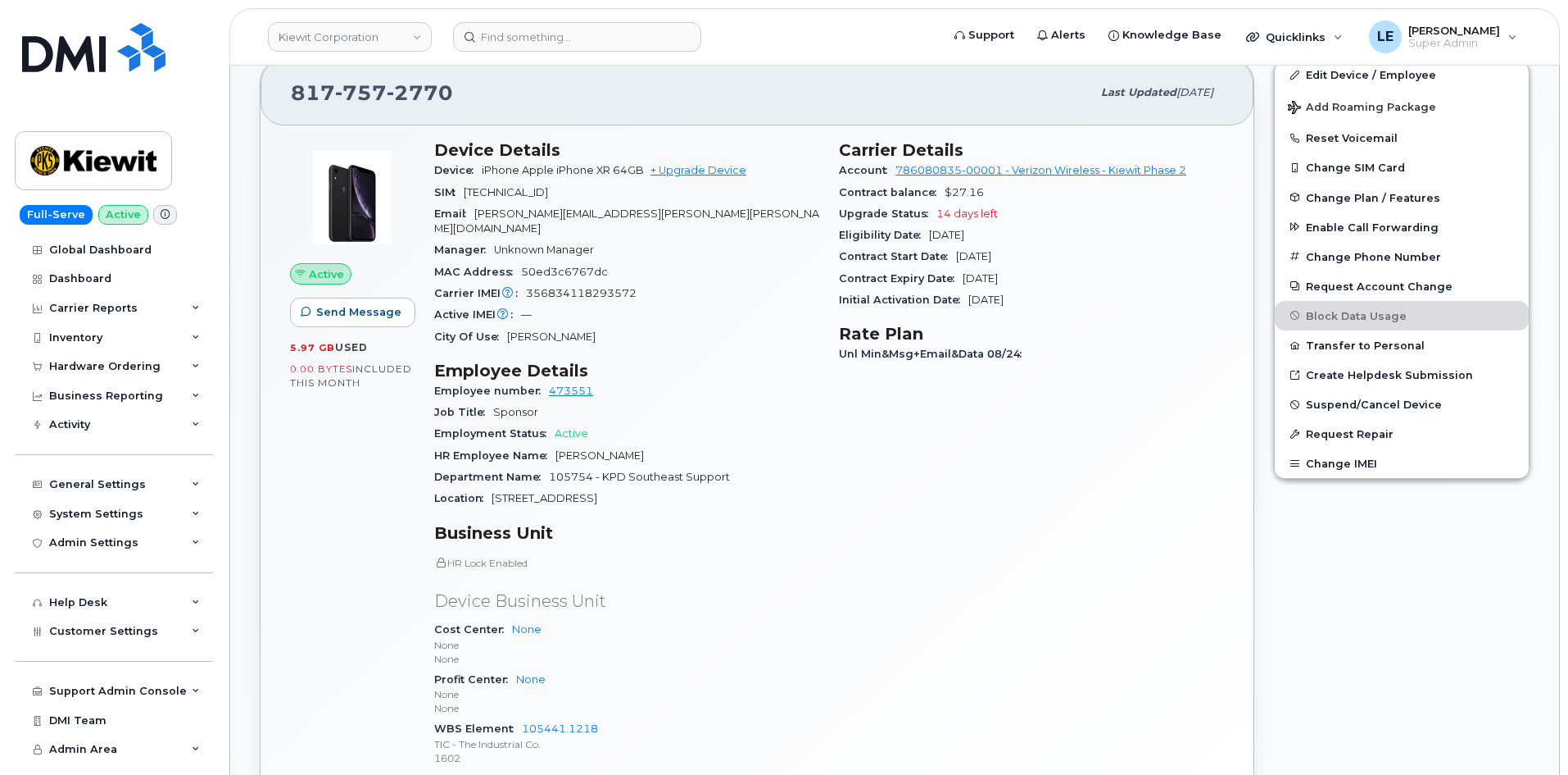
click at [521, 55] on header "Kiewit Corporation Support Alerts Knowledge Base Quicklinks Suspend / Cancel De…" at bounding box center [895, 37] width 1330 height 58
click at [521, 49] on input at bounding box center [577, 37] width 248 height 29
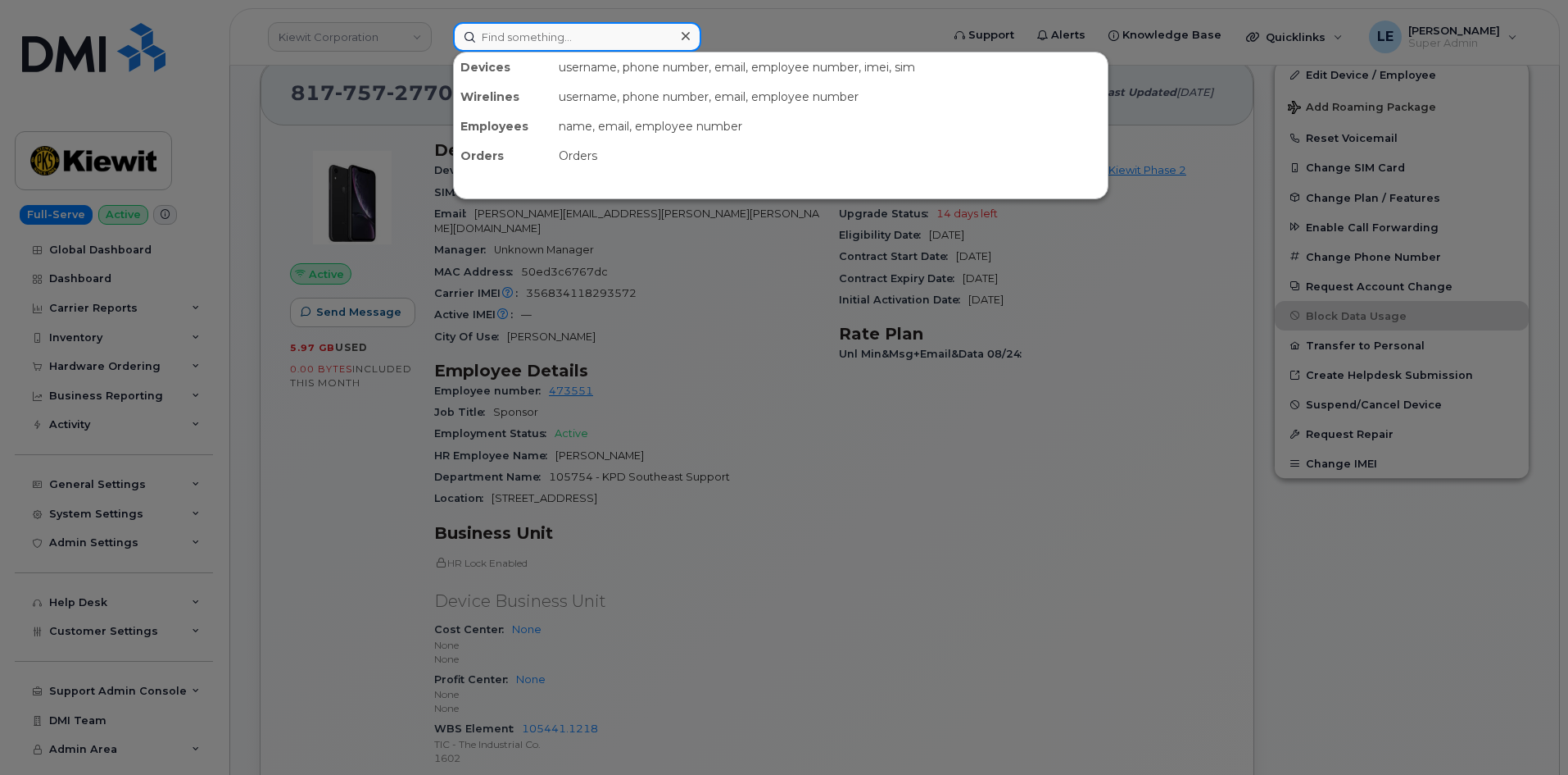
paste input "[PERSON_NAME][EMAIL_ADDRESS][PERSON_NAME][PERSON_NAME][DOMAIN_NAME]"
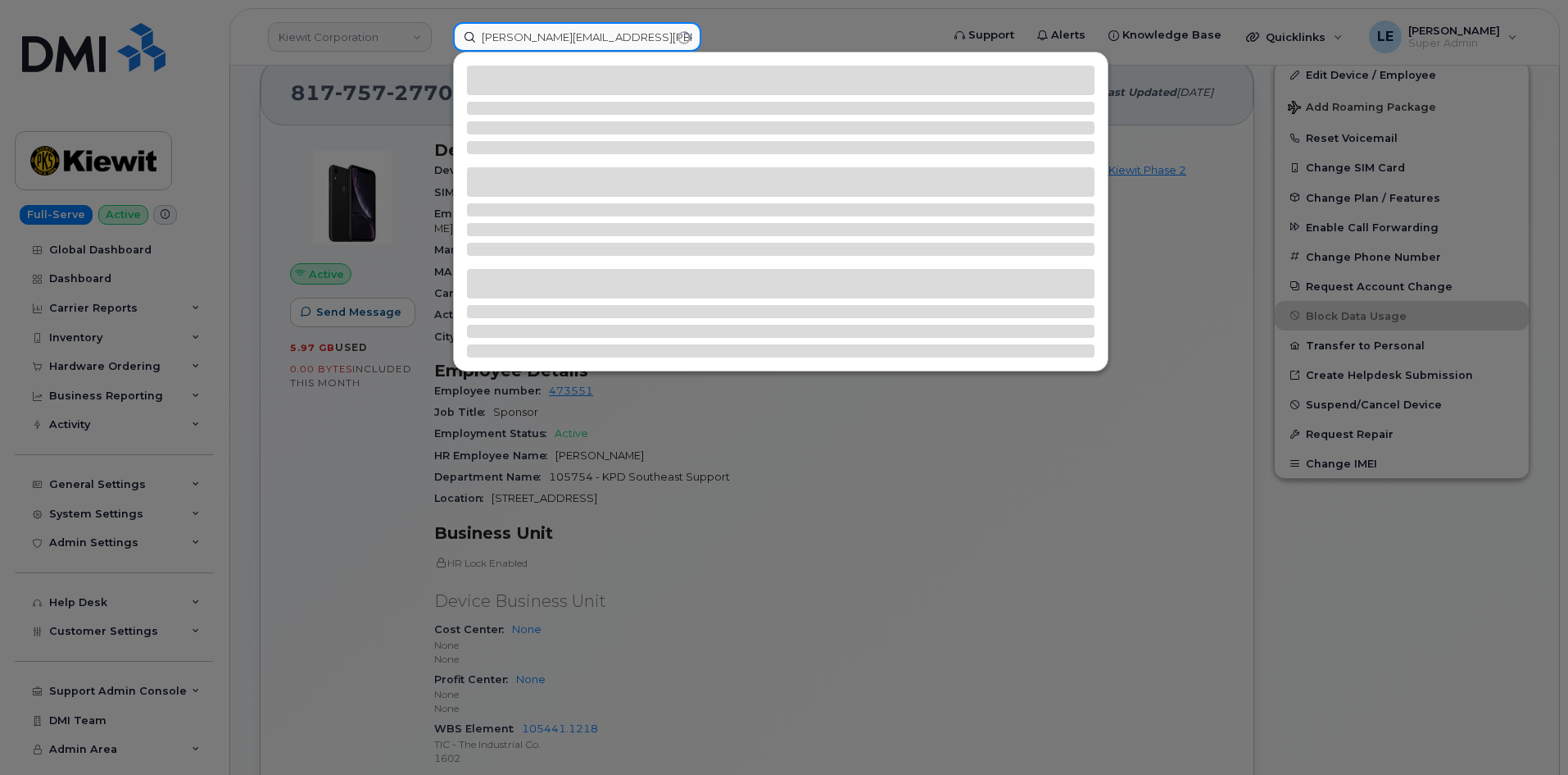
type input "[PERSON_NAME][EMAIL_ADDRESS][PERSON_NAME][PERSON_NAME][DOMAIN_NAME]"
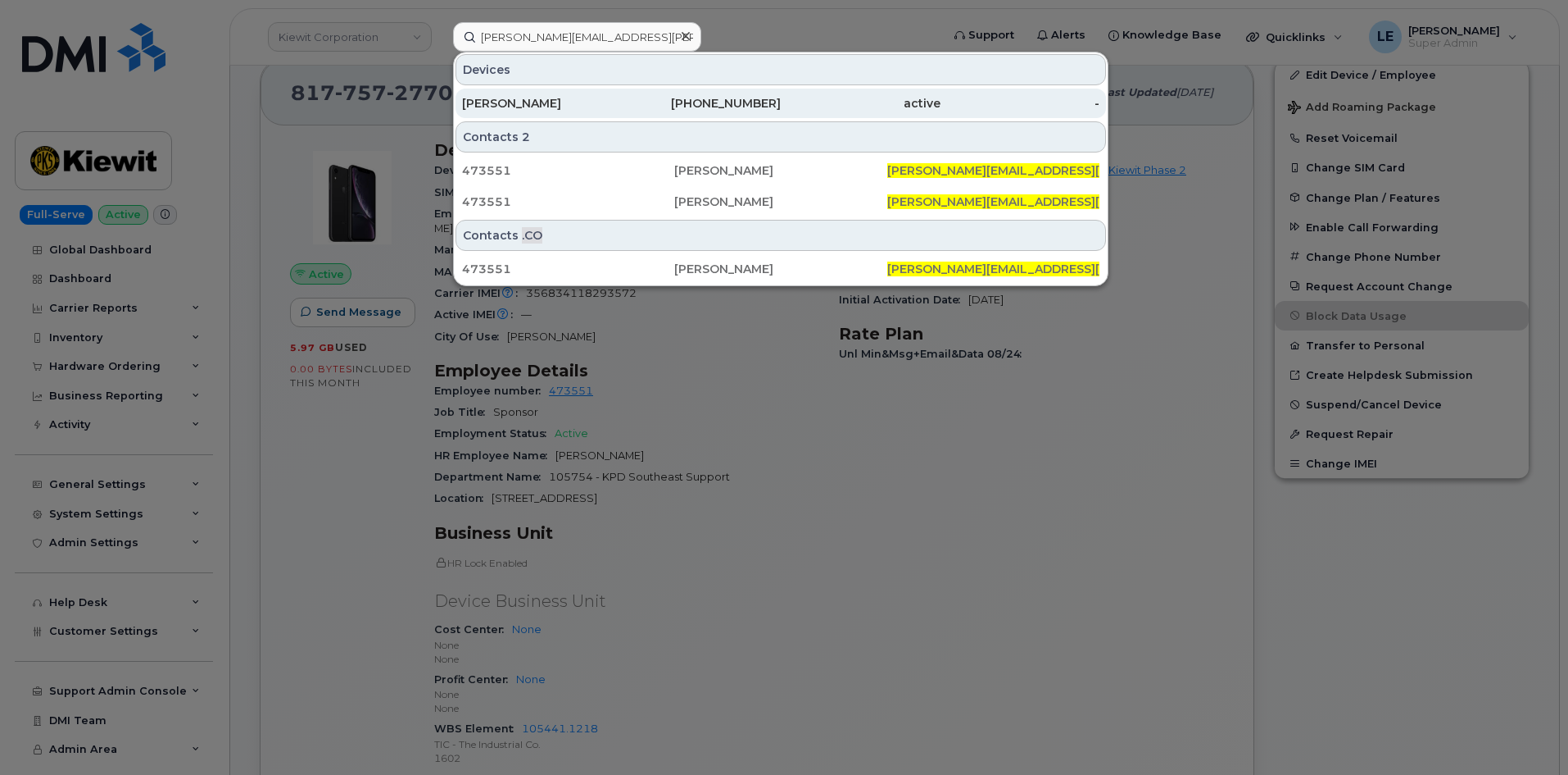
click at [662, 98] on div "817-757-2770" at bounding box center [702, 102] width 160 height 16
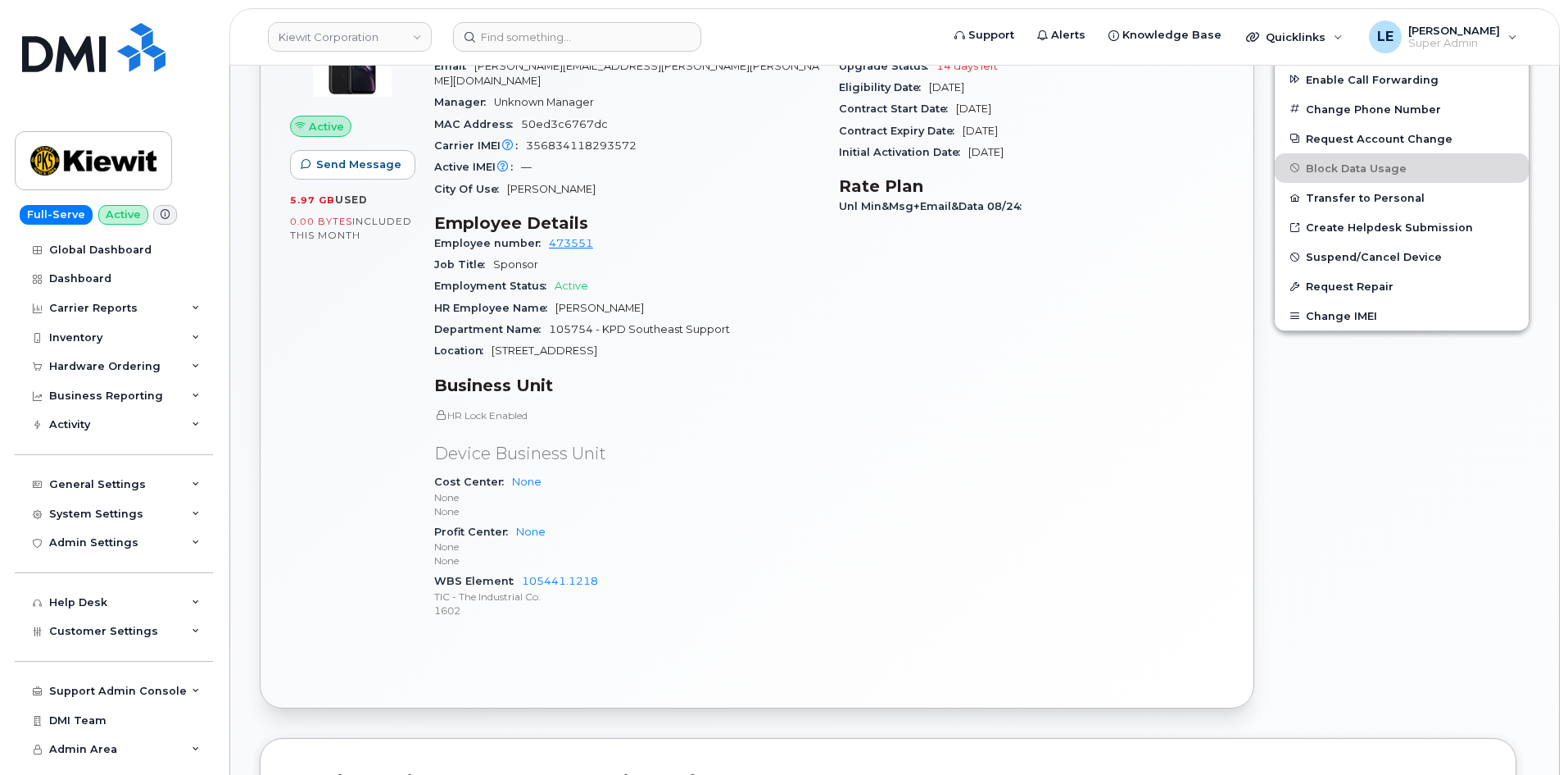
scroll to position [492, 0]
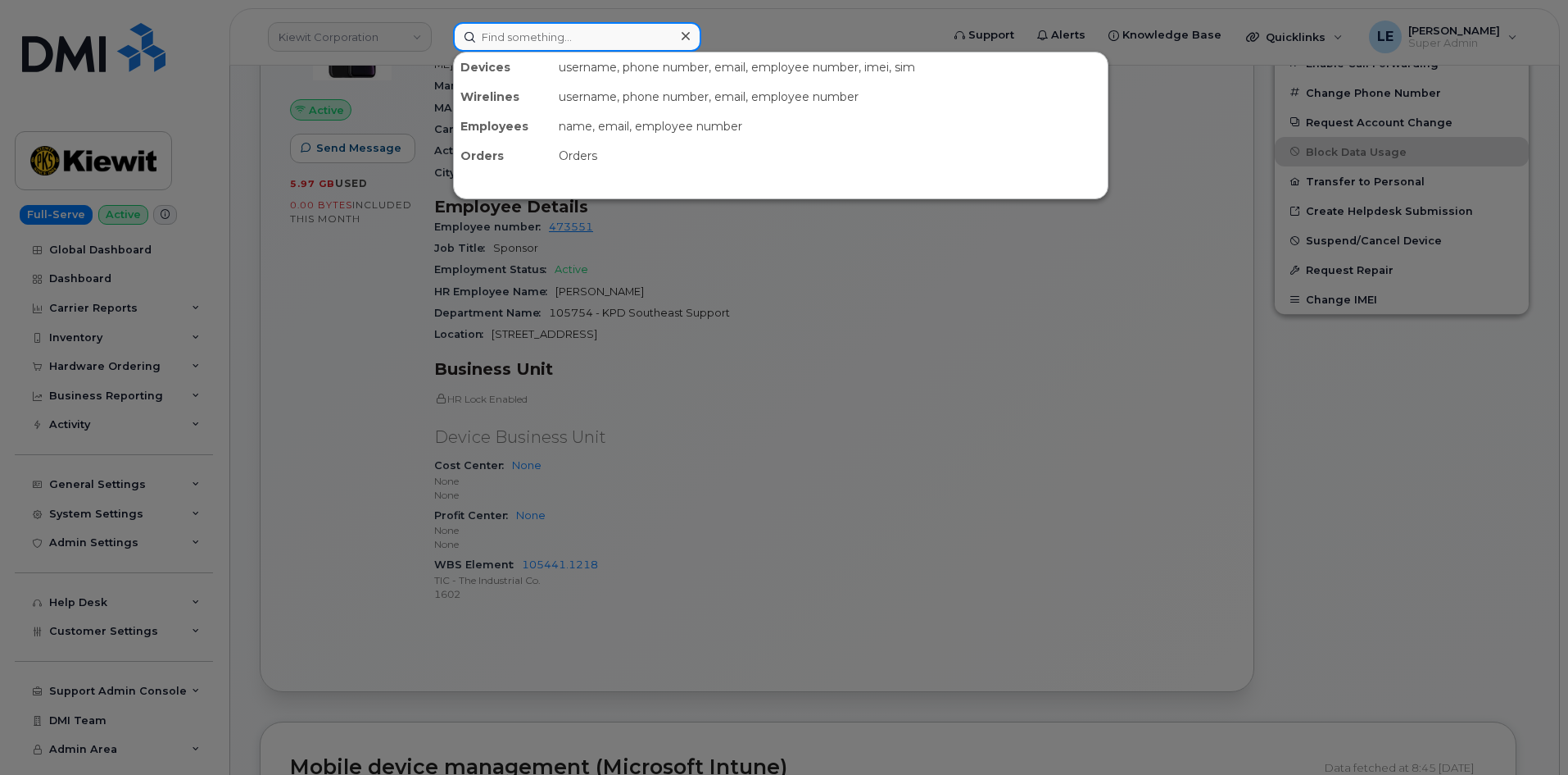
click at [630, 42] on input at bounding box center [577, 37] width 248 height 29
paste input "JACKSON.BARRY@KIEWIT.COM"
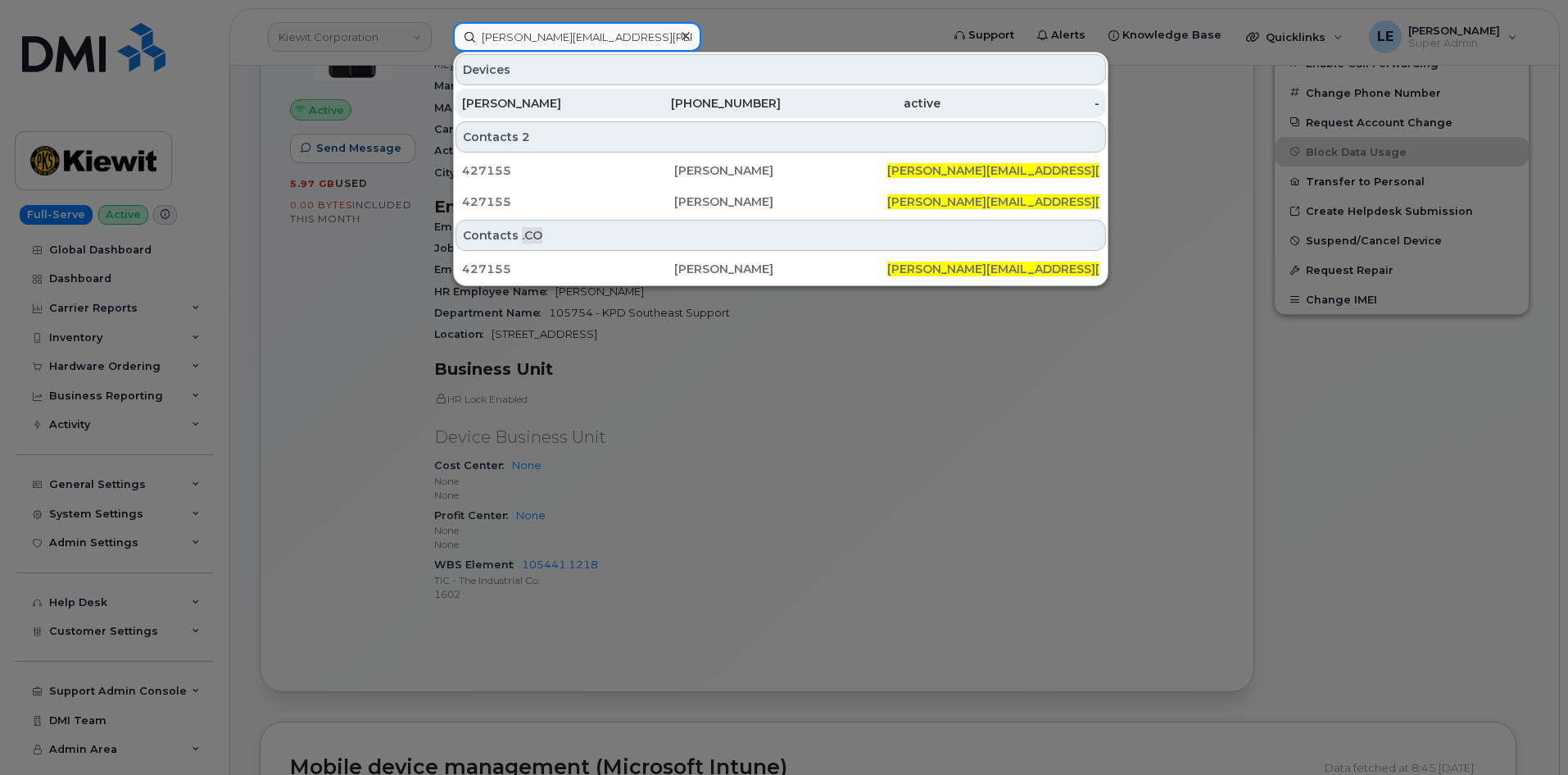
type input "JACKSON.BARRY@KIEWIT.COM"
click at [657, 92] on div "530-708-7746" at bounding box center [702, 103] width 160 height 29
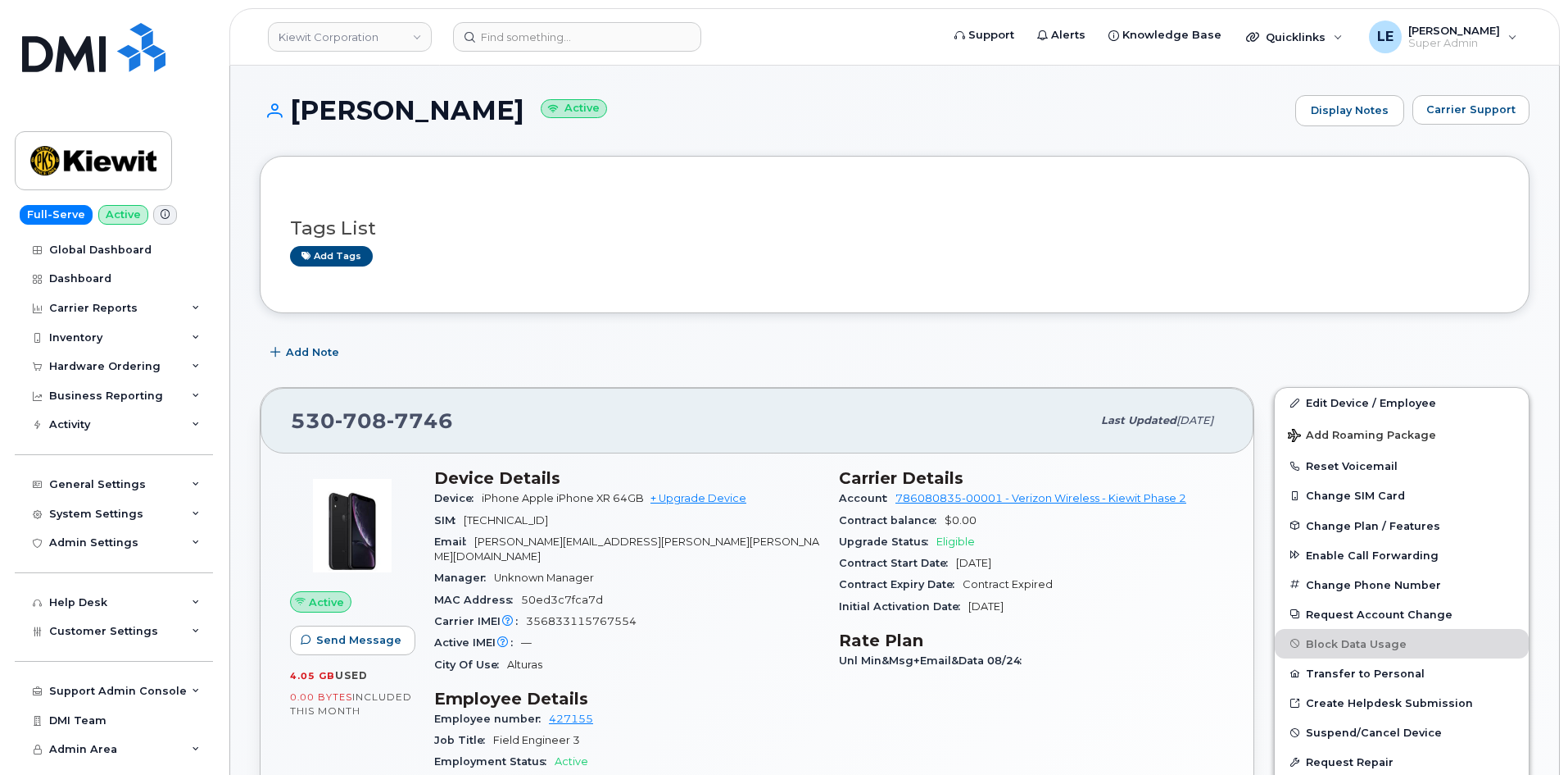
click at [805, 436] on div "[PHONE_NUMBER]" at bounding box center [691, 420] width 800 height 34
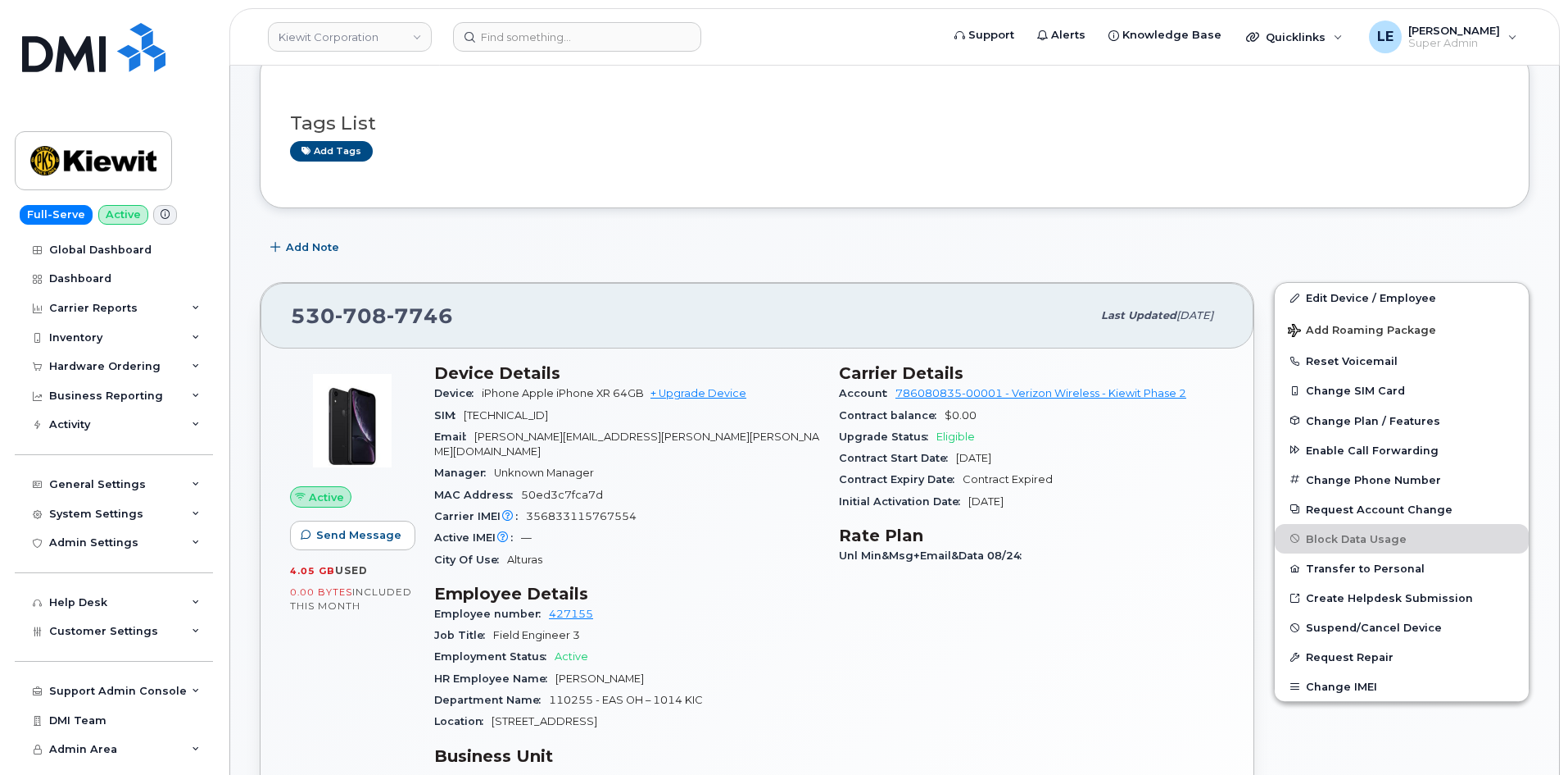
scroll to position [82, 0]
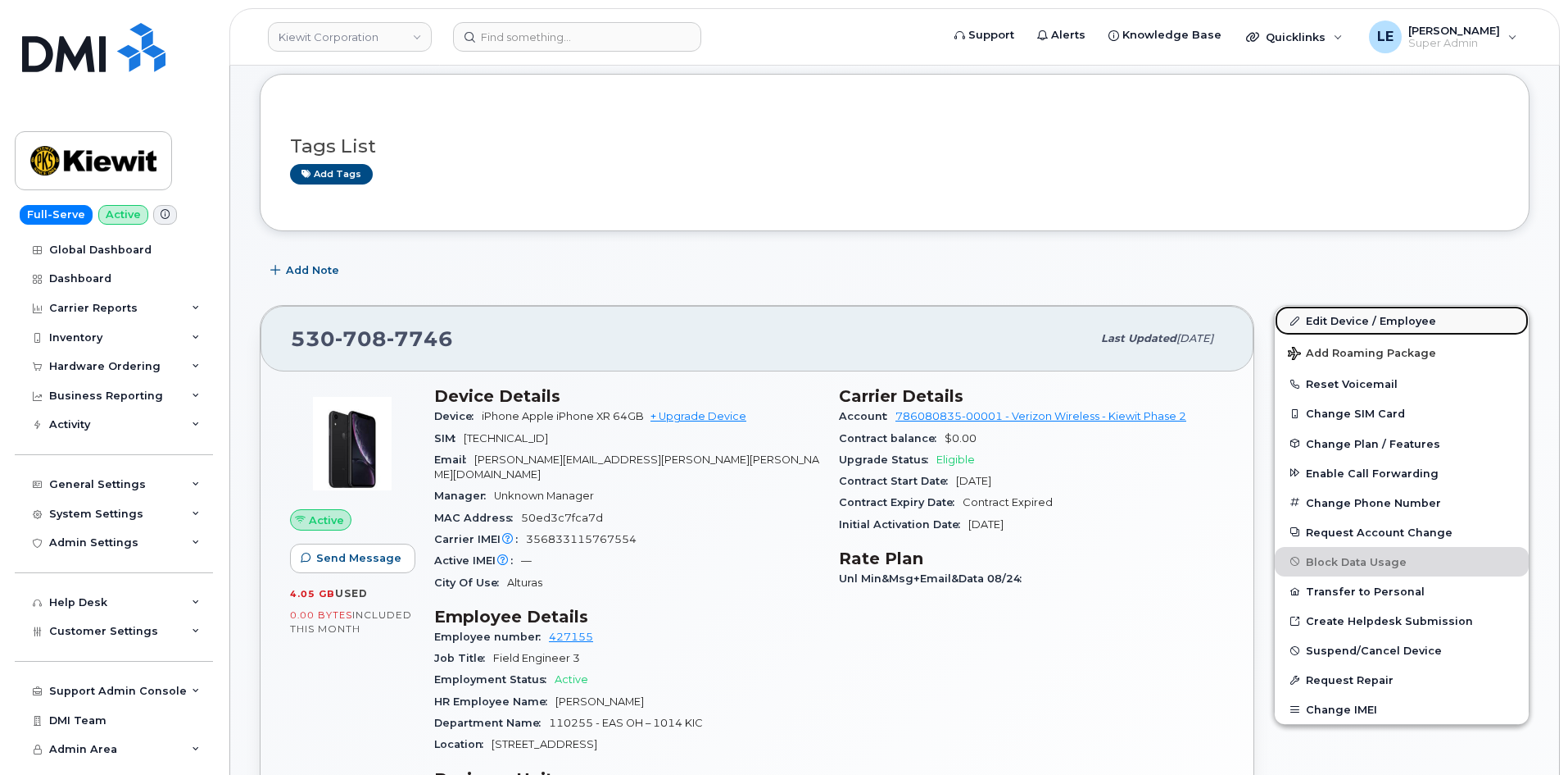
click at [1356, 315] on link "Edit Device / Employee" at bounding box center [1401, 320] width 254 height 29
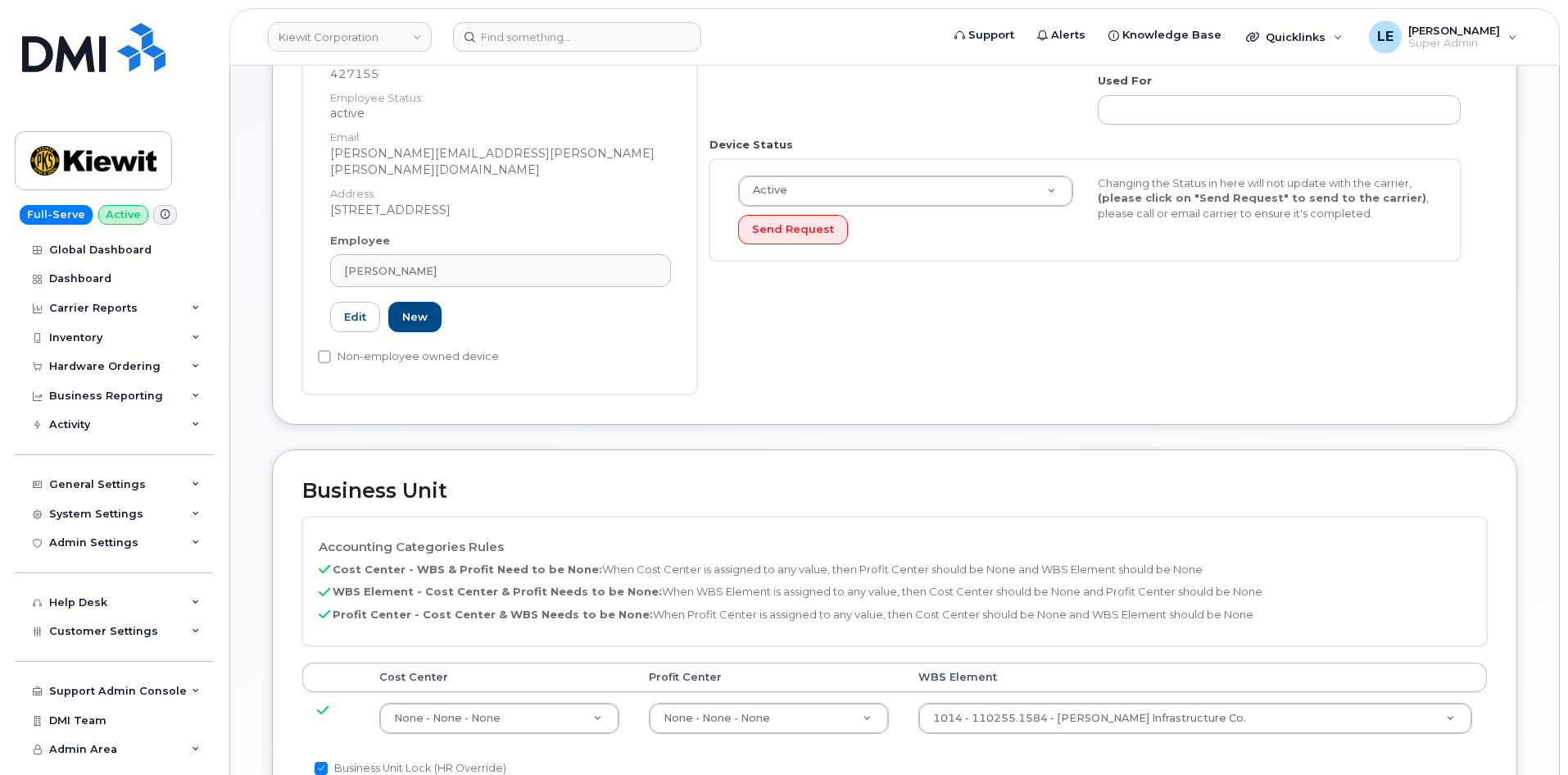
scroll to position [492, 0]
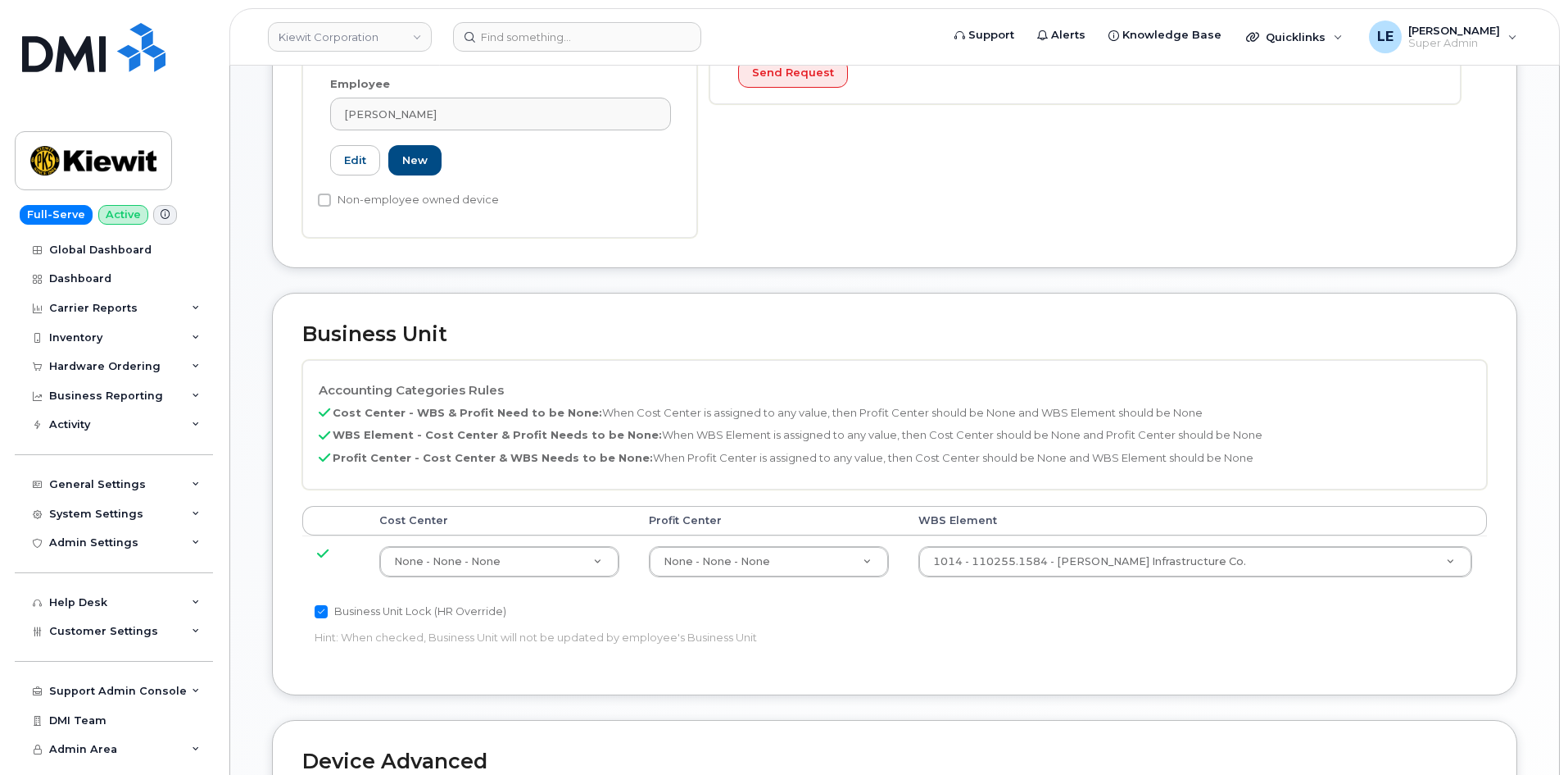
click at [1082, 536] on td "1014 - 110255.1584 - Kiewit Infrastructure Co. 33807668" at bounding box center [1195, 561] width 583 height 52
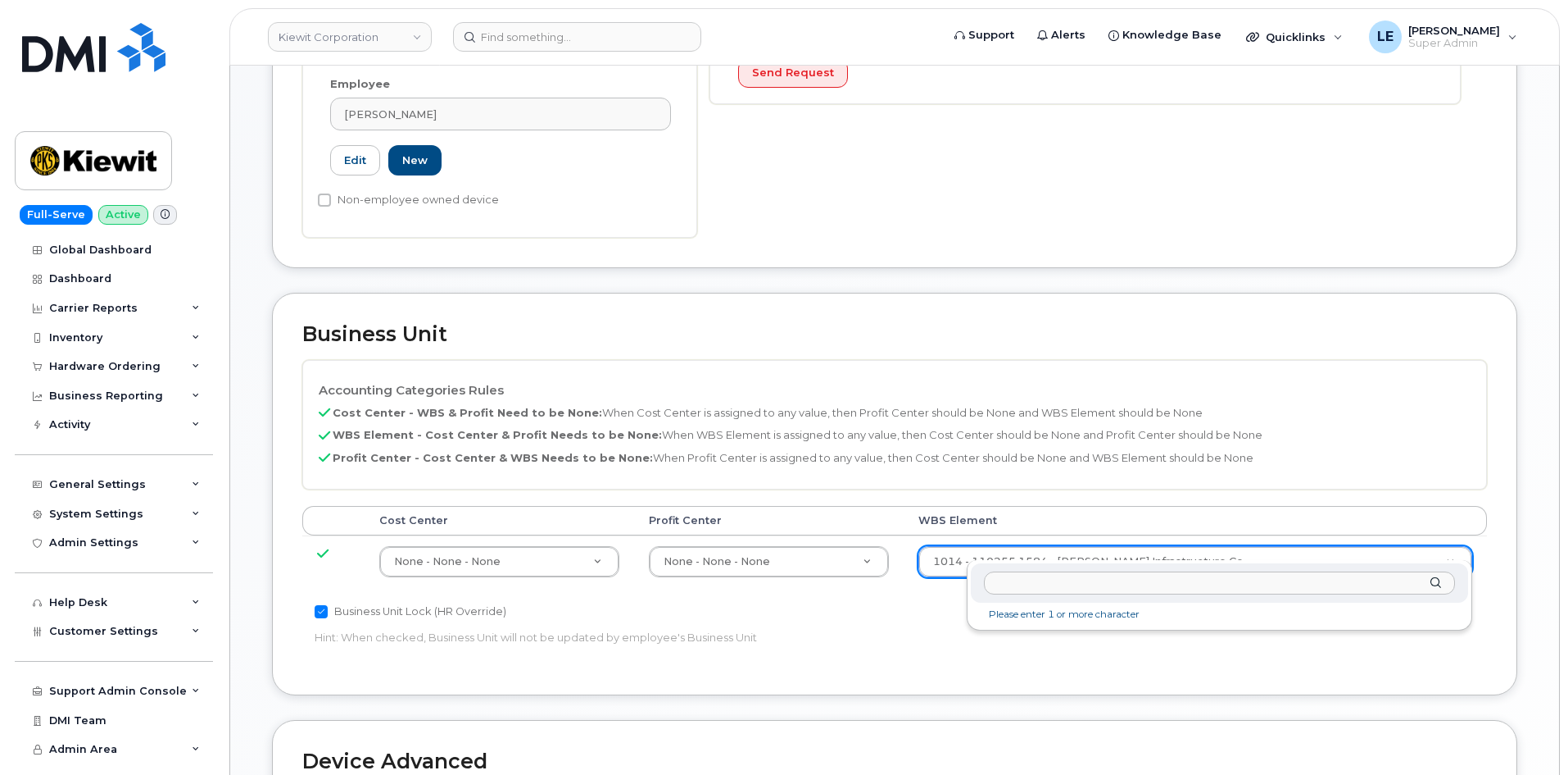
click at [1056, 575] on input "text" at bounding box center [1219, 583] width 471 height 24
type input "106157.1153"
type input "36006372"
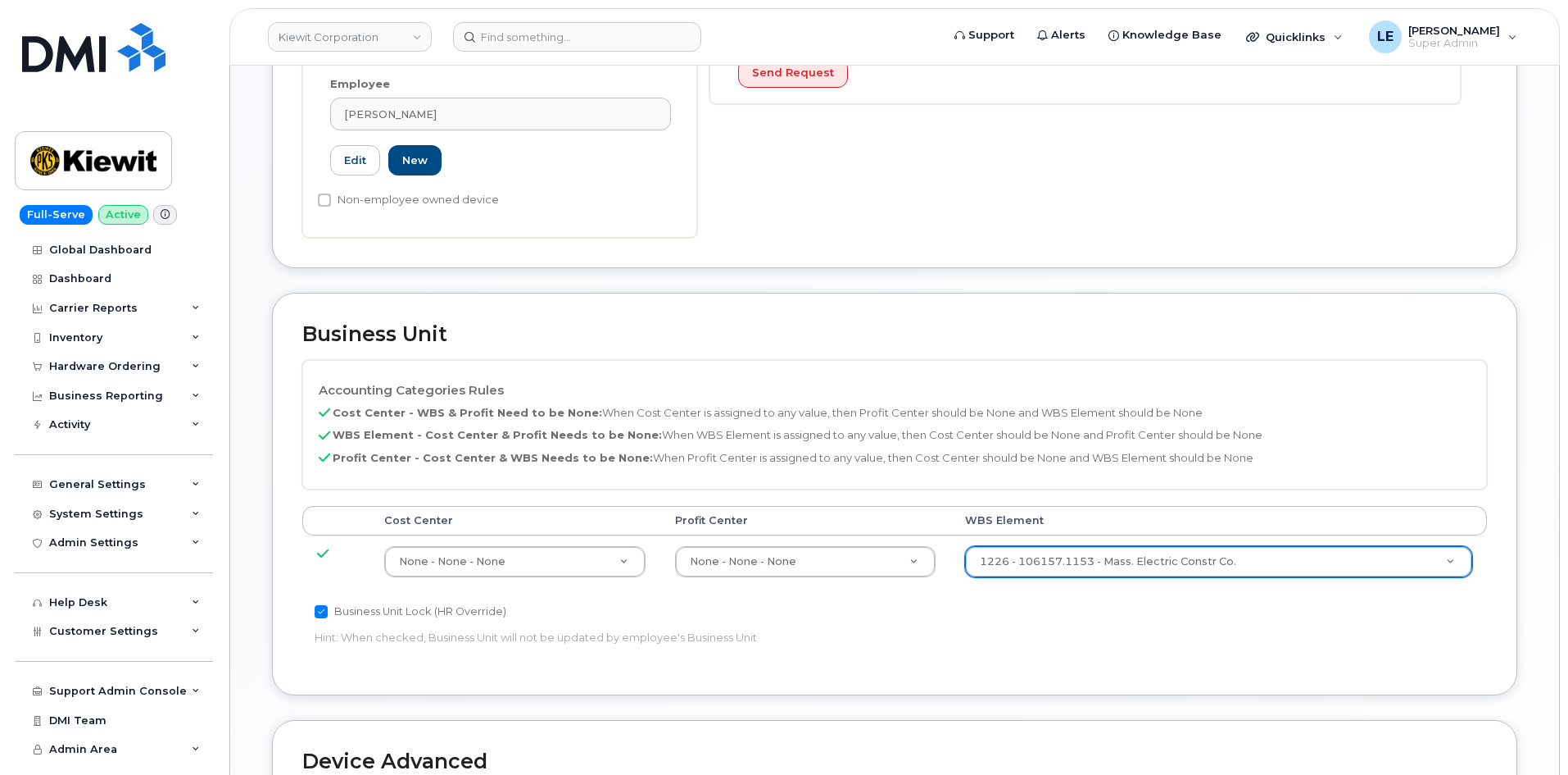
click at [1149, 472] on div "Accounting Categories Rules Cost Center - WBS & Profit Need to be None: When Co…" at bounding box center [894, 424] width 1184 height 128
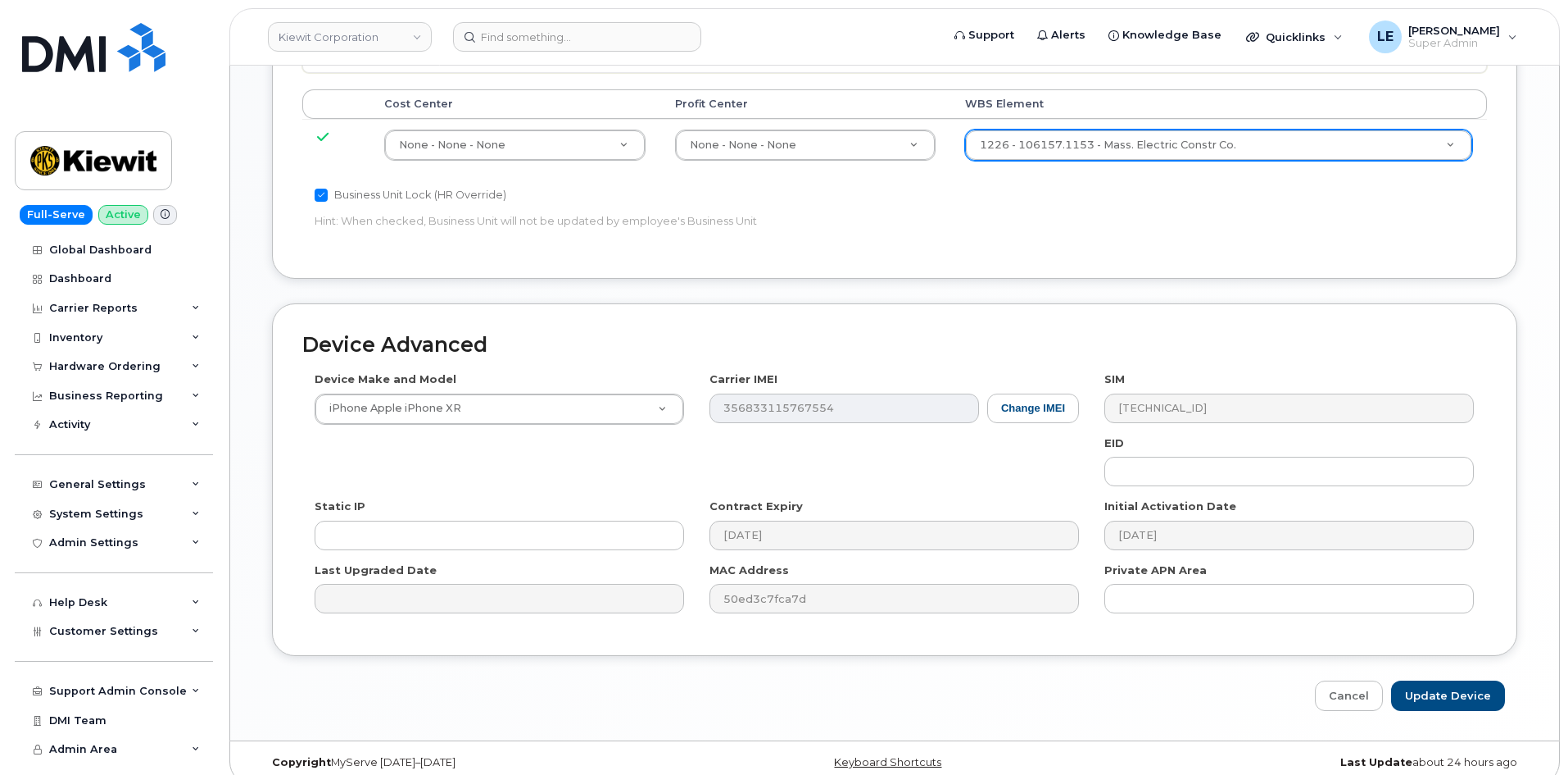
scroll to position [910, 0]
click at [1435, 679] on input "Update Device" at bounding box center [1448, 693] width 114 height 30
type input "Saving..."
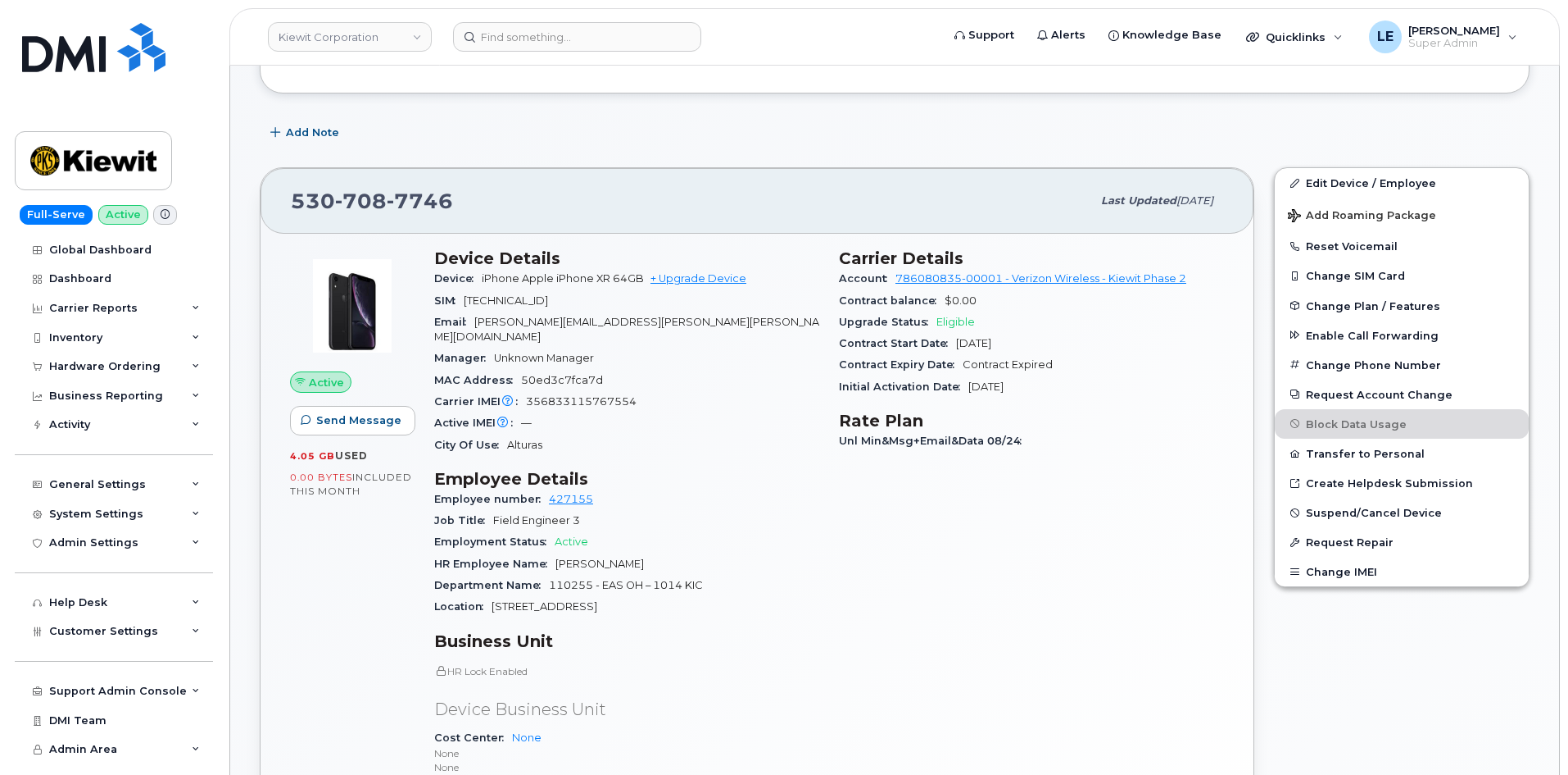
scroll to position [574, 0]
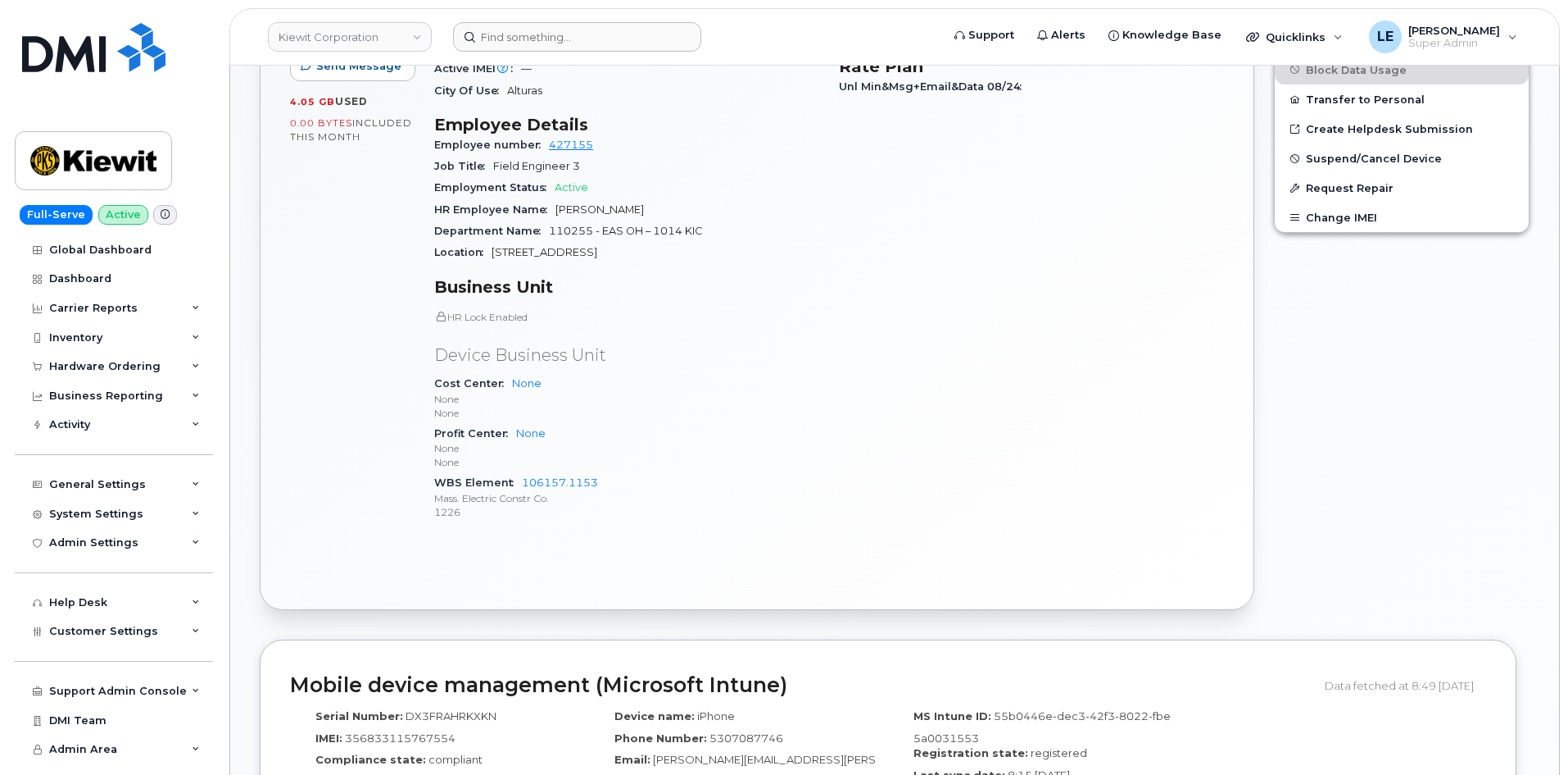
click at [625, 22] on header "[PERSON_NAME] Corporation Support Alerts Knowledge Base Quicklinks Suspend / Ca…" at bounding box center [895, 37] width 1330 height 58
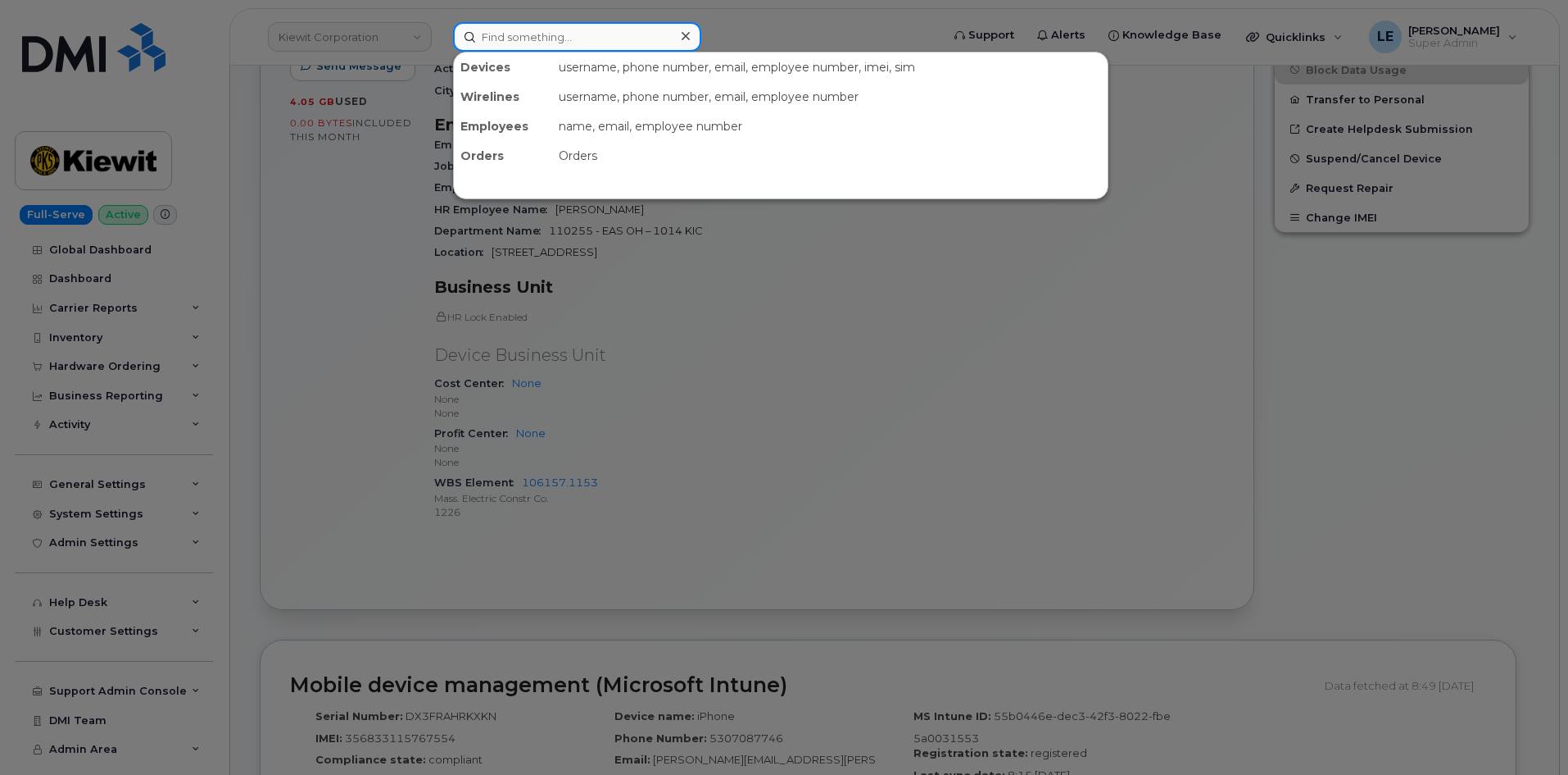
click at [622, 25] on input at bounding box center [577, 37] width 248 height 29
paste input "5142394837"
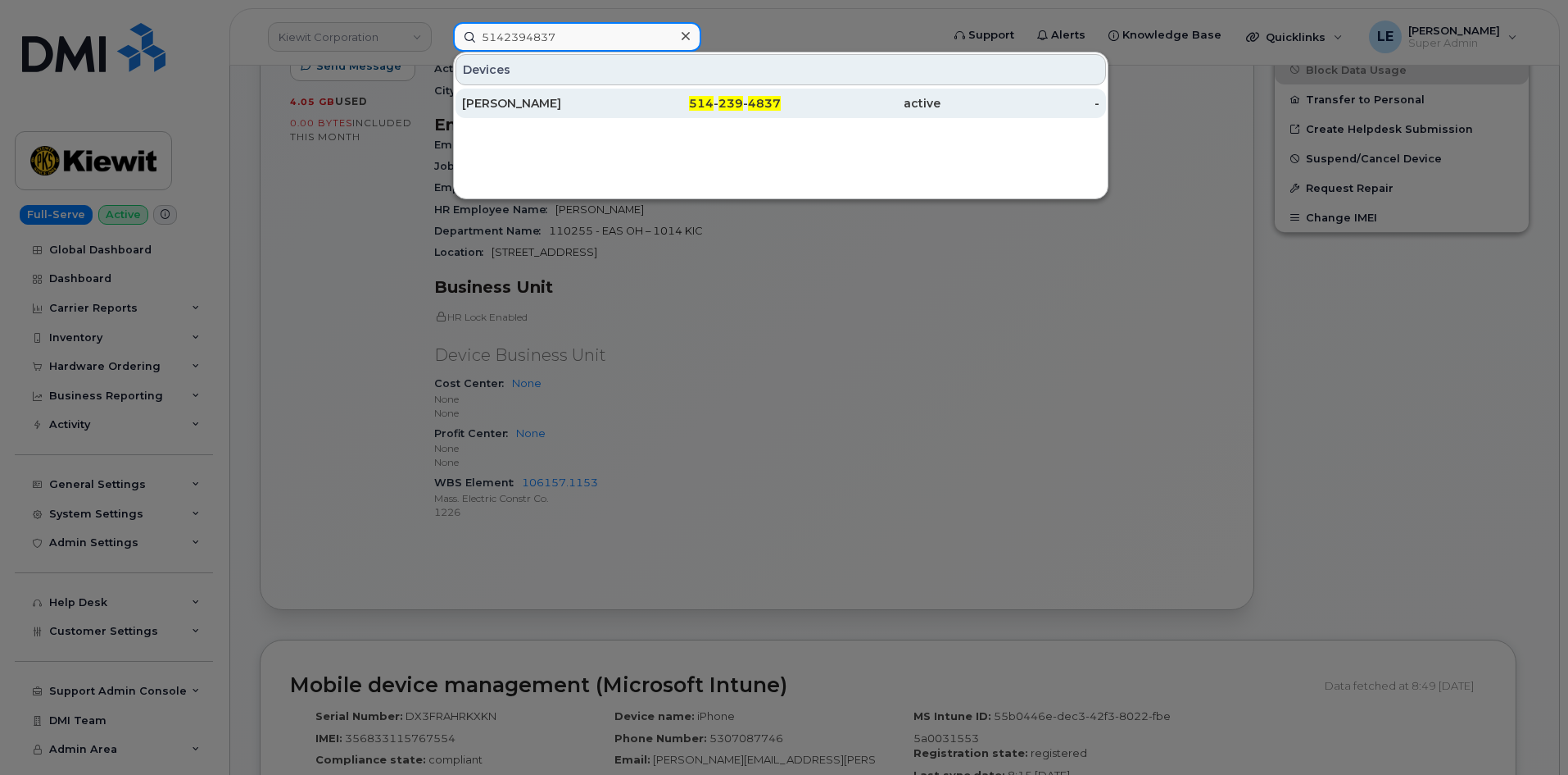
type input "5142394837"
click at [592, 96] on div "[PERSON_NAME]" at bounding box center [542, 102] width 160 height 16
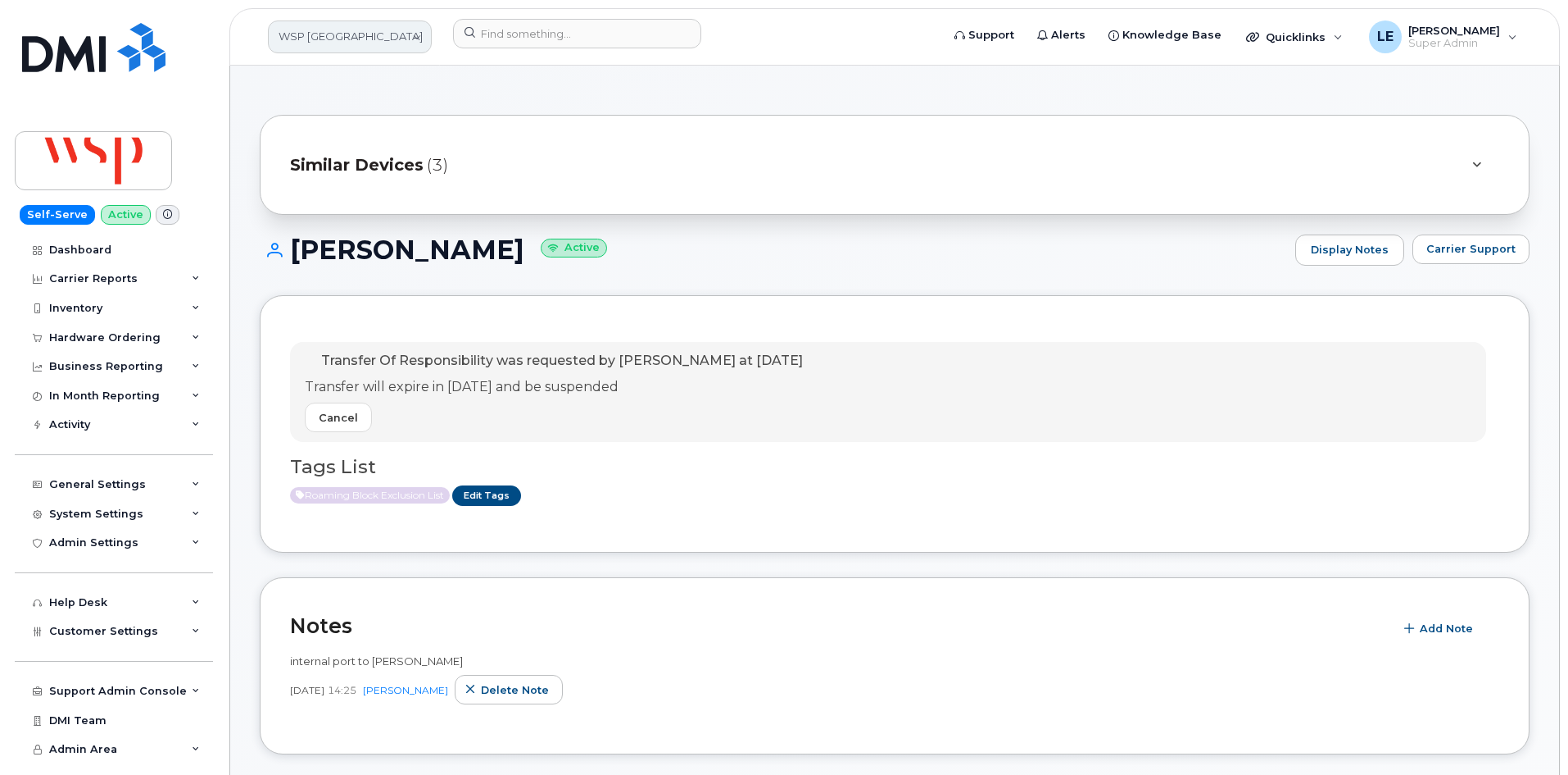
click at [306, 31] on link "WSP [GEOGRAPHIC_DATA]" at bounding box center [349, 37] width 164 height 33
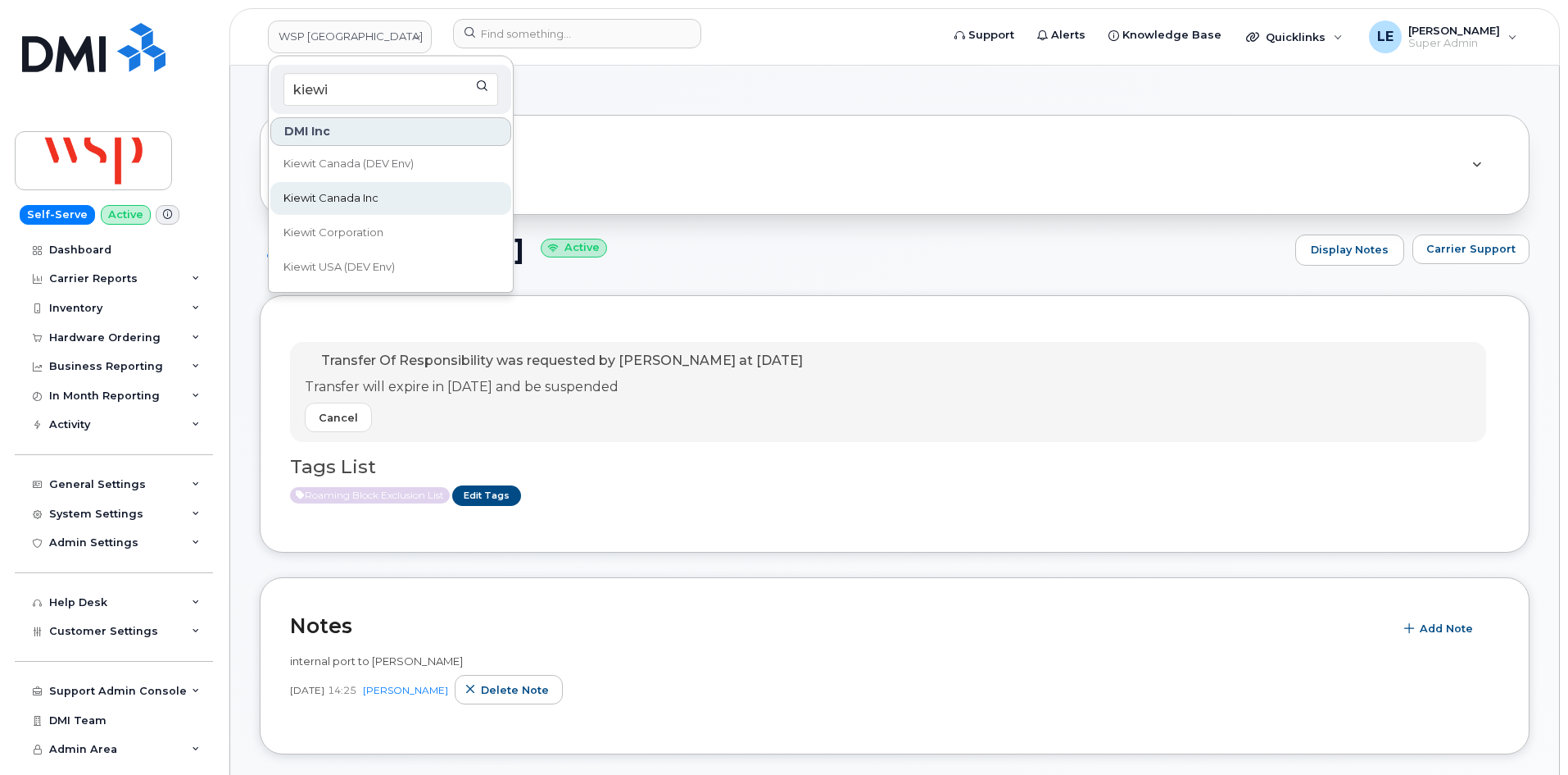
type input "kiewi"
click at [362, 204] on span "Kiewit Canada Inc" at bounding box center [330, 198] width 95 height 16
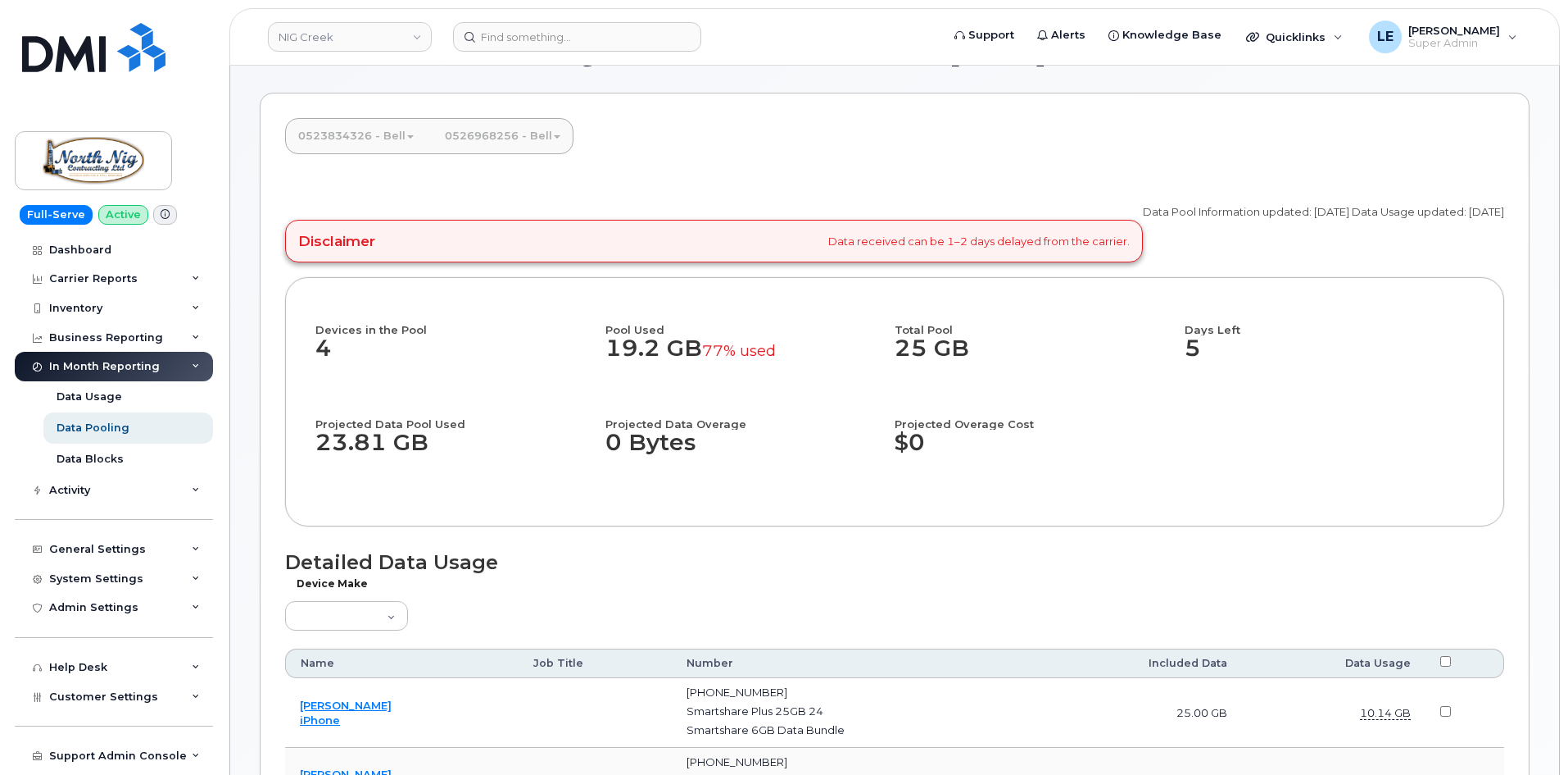
scroll to position [164, 0]
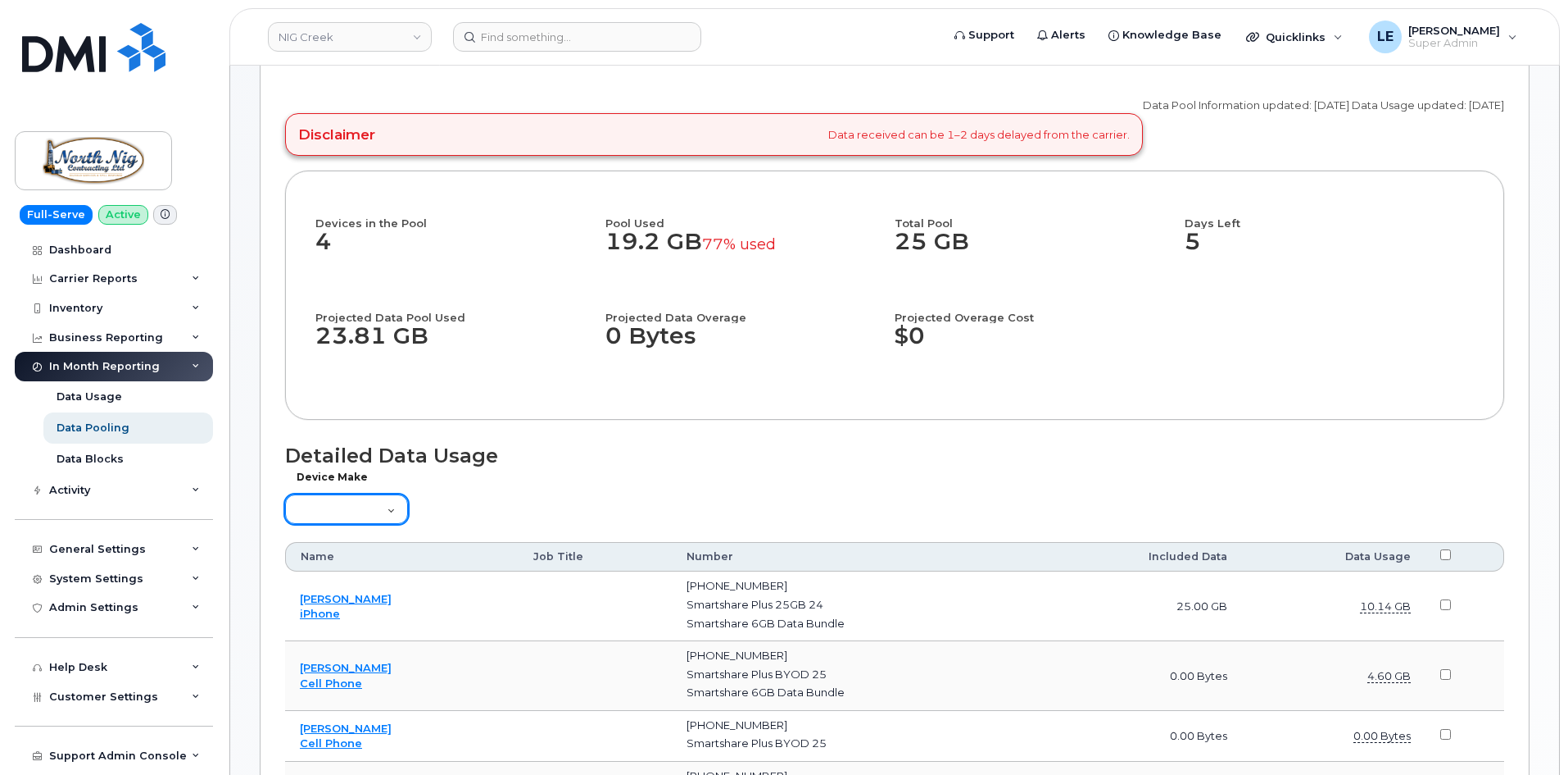
click at [383, 510] on select "Aircard Android Blackberry Cell Phone GPS HUB iPhone Laptop Mike Modem Pager Ta…" at bounding box center [346, 509] width 123 height 29
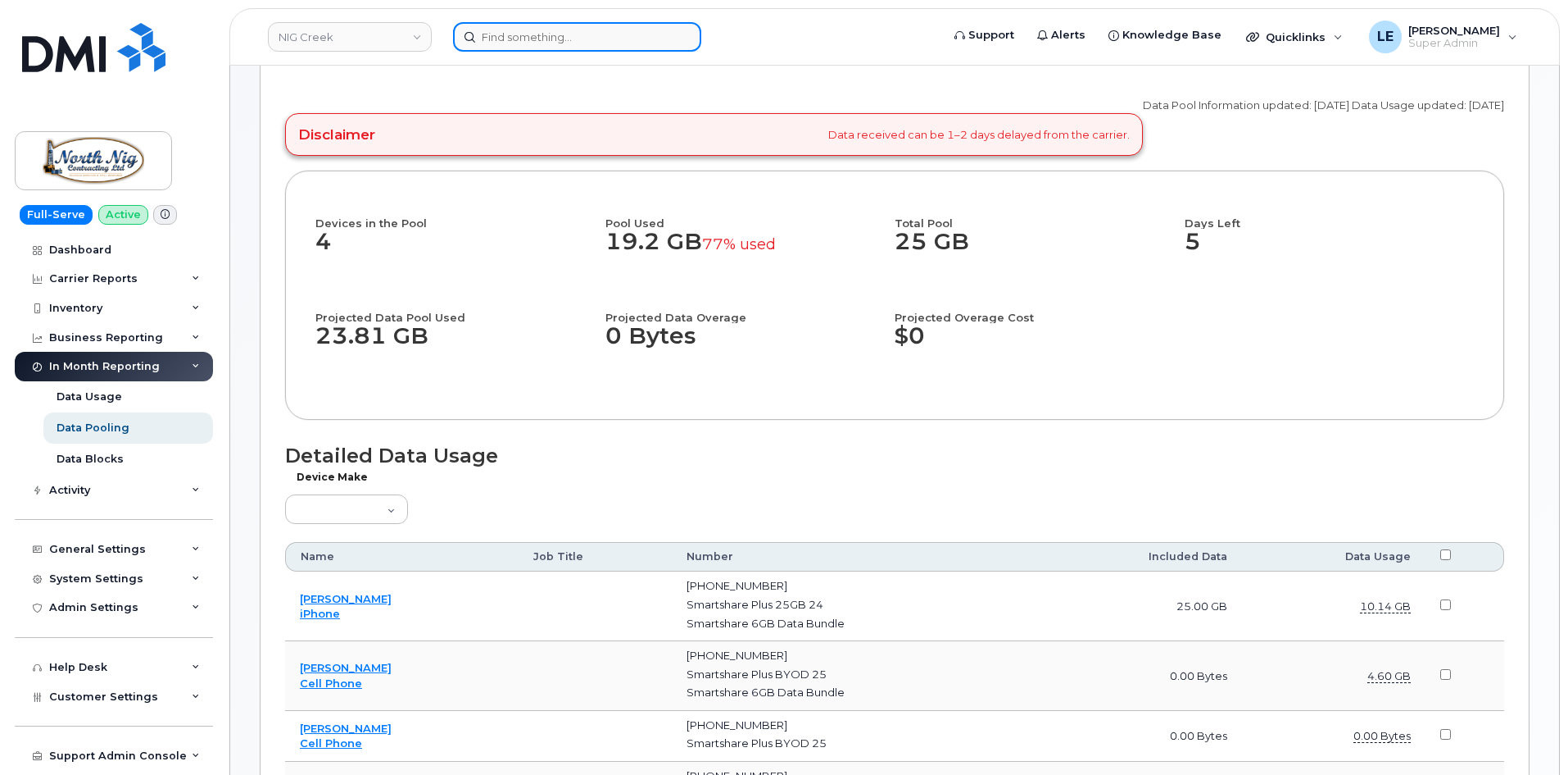
click at [600, 40] on input at bounding box center [577, 37] width 248 height 29
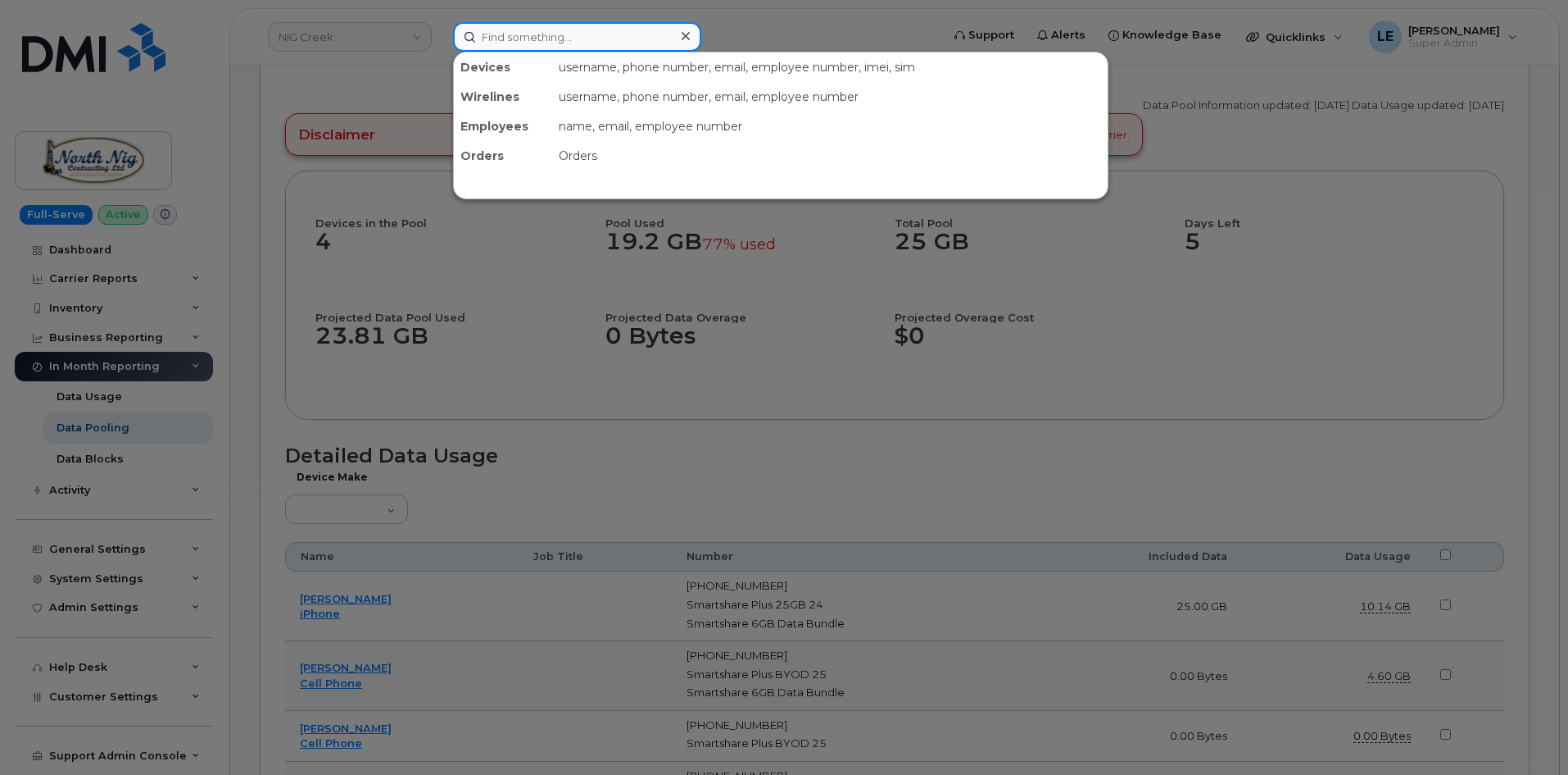
paste input "7809032481"
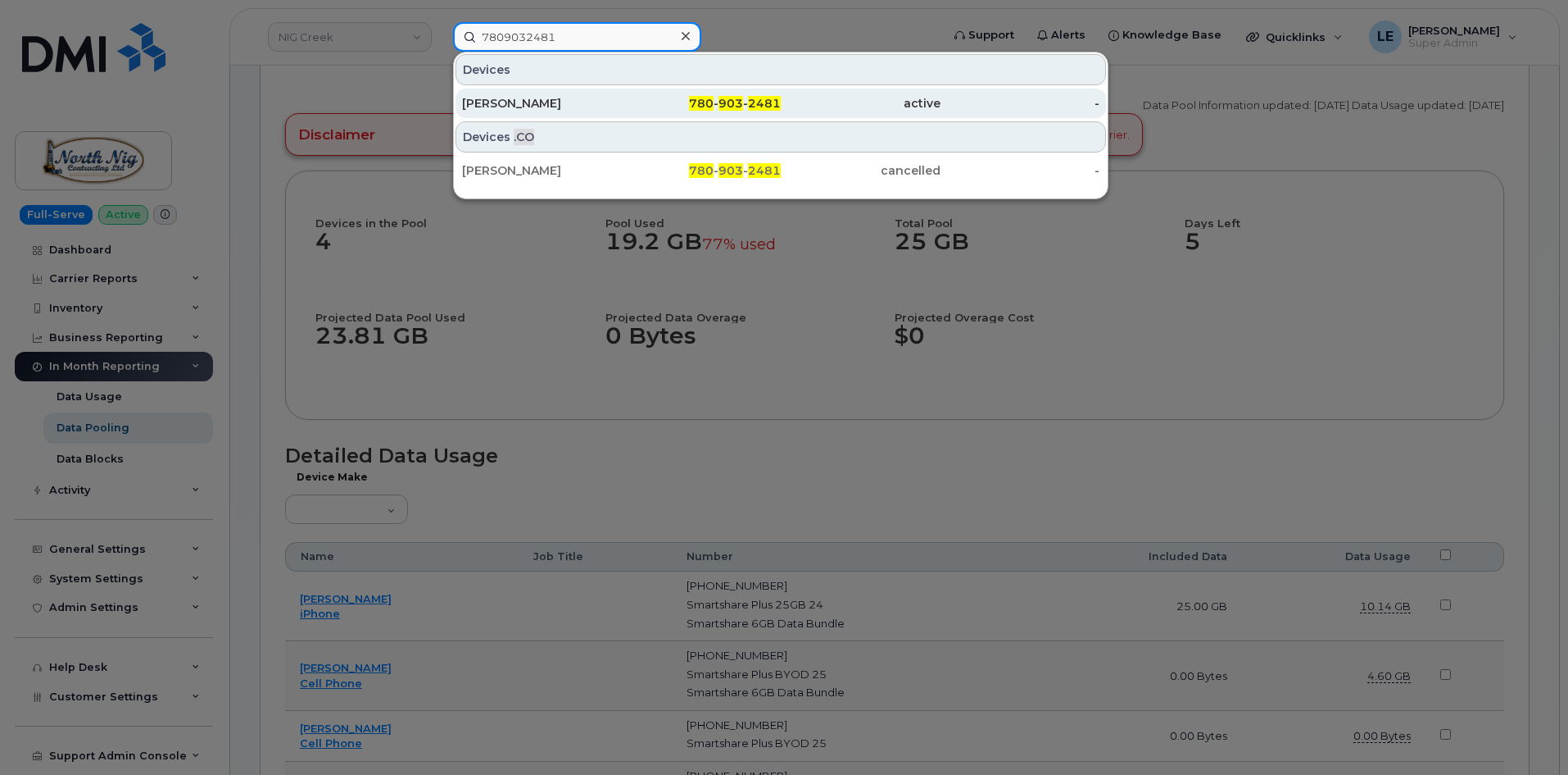
type input "7809032481"
click at [780, 104] on span "2481" at bounding box center [764, 102] width 33 height 15
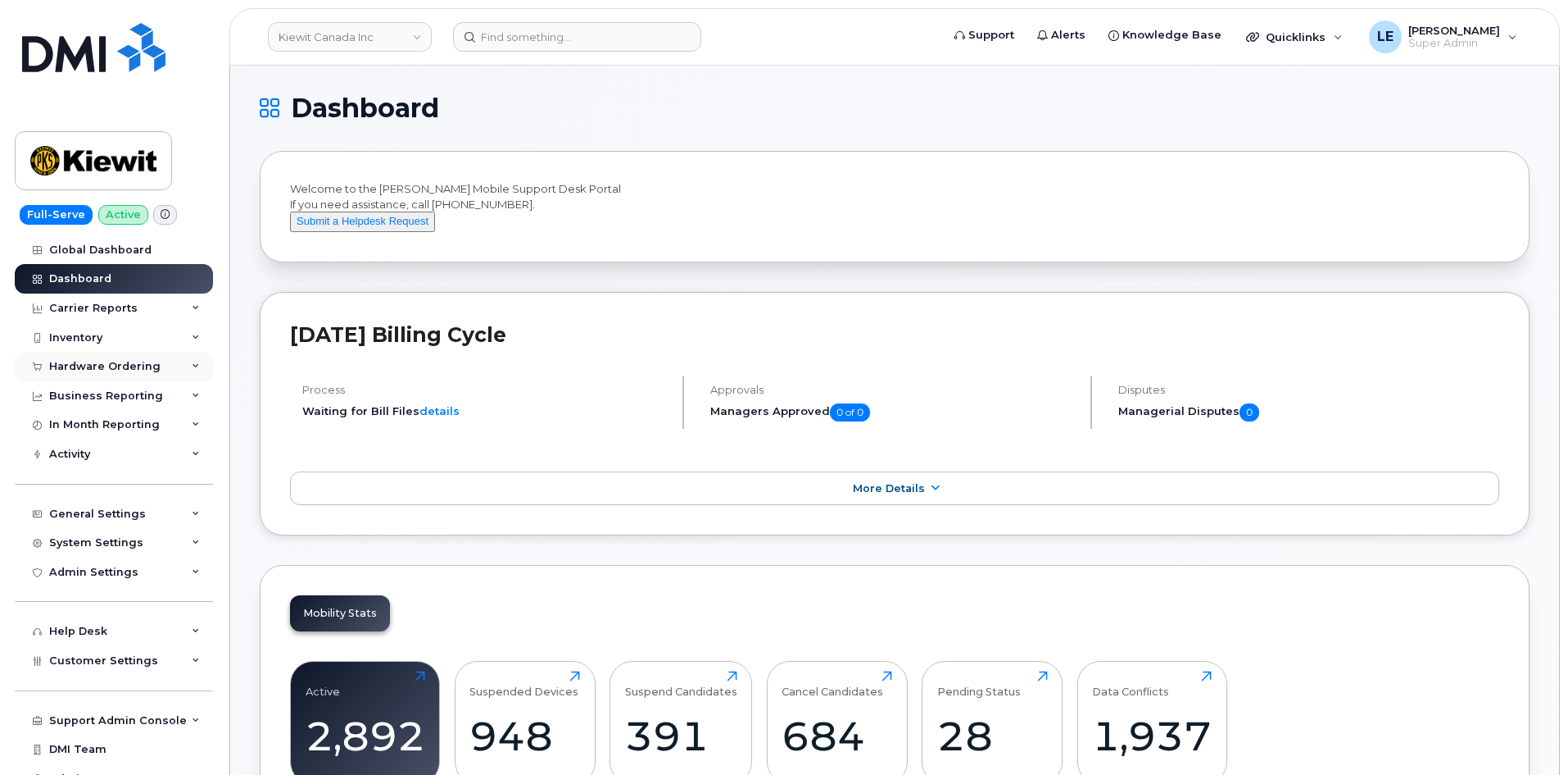
click at [99, 356] on div "Hardware Ordering" at bounding box center [114, 366] width 198 height 29
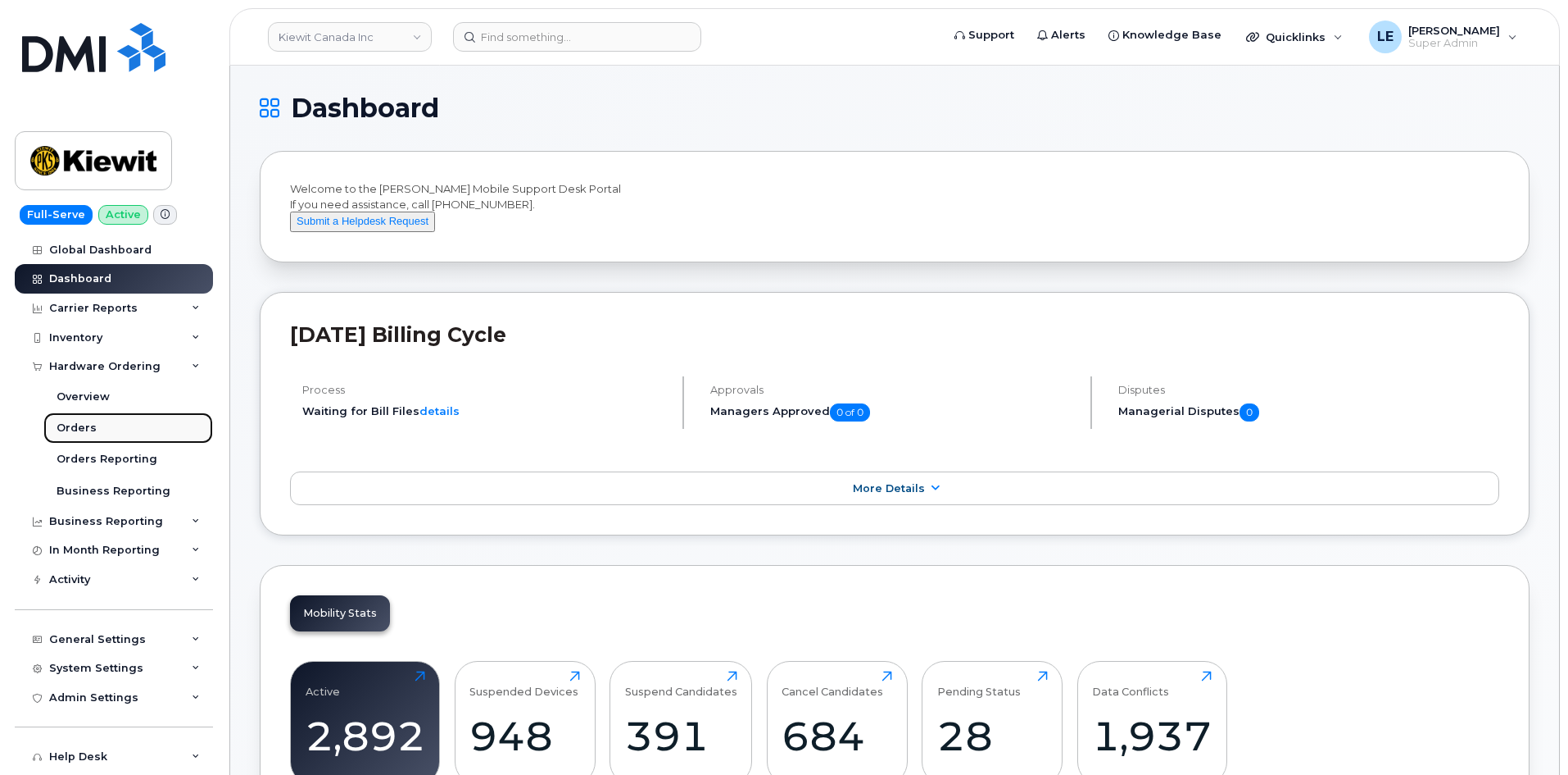
click at [98, 431] on link "Orders" at bounding box center [127, 428] width 170 height 31
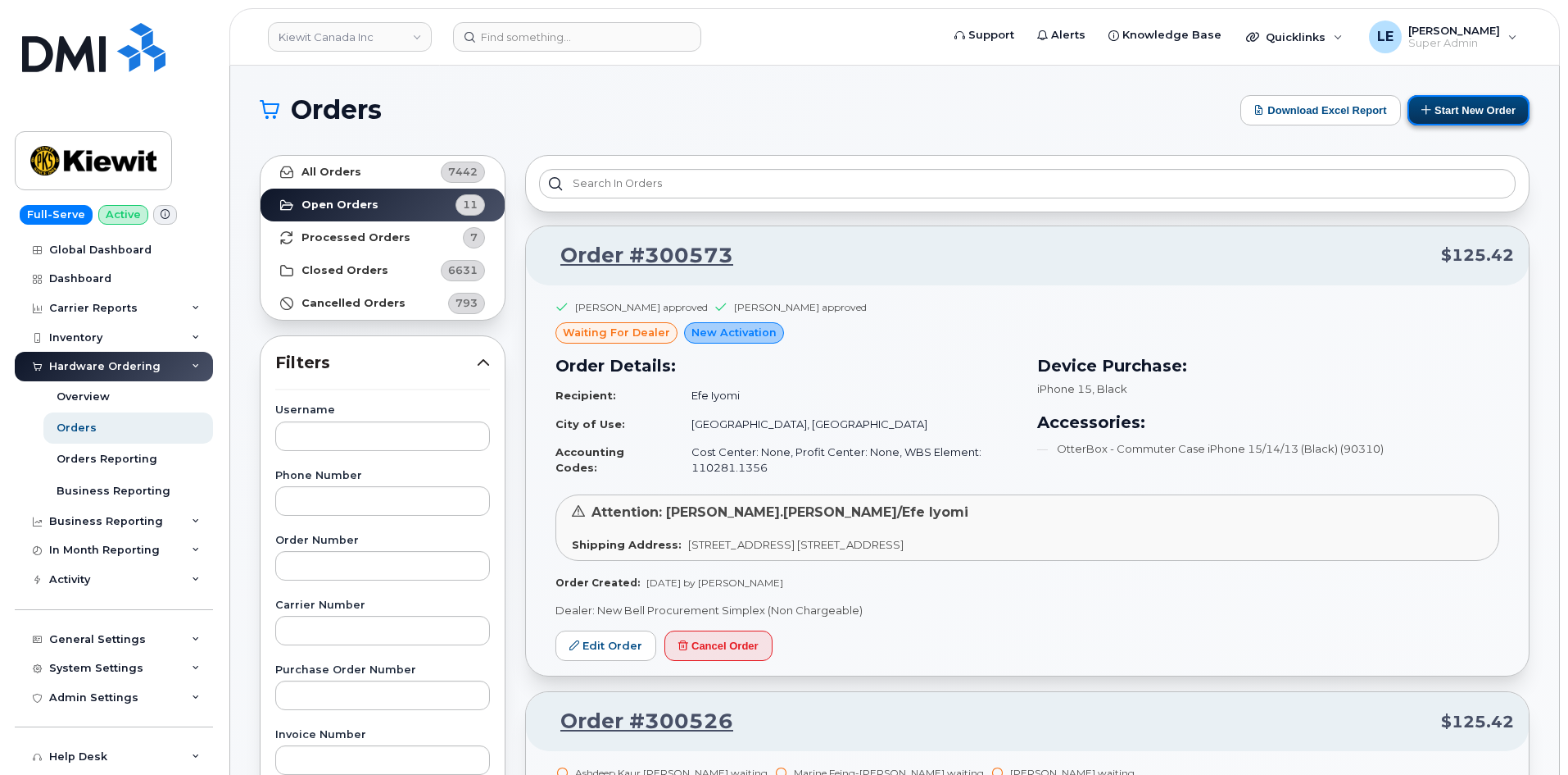
click at [1481, 117] on button "Start New Order" at bounding box center [1468, 109] width 122 height 30
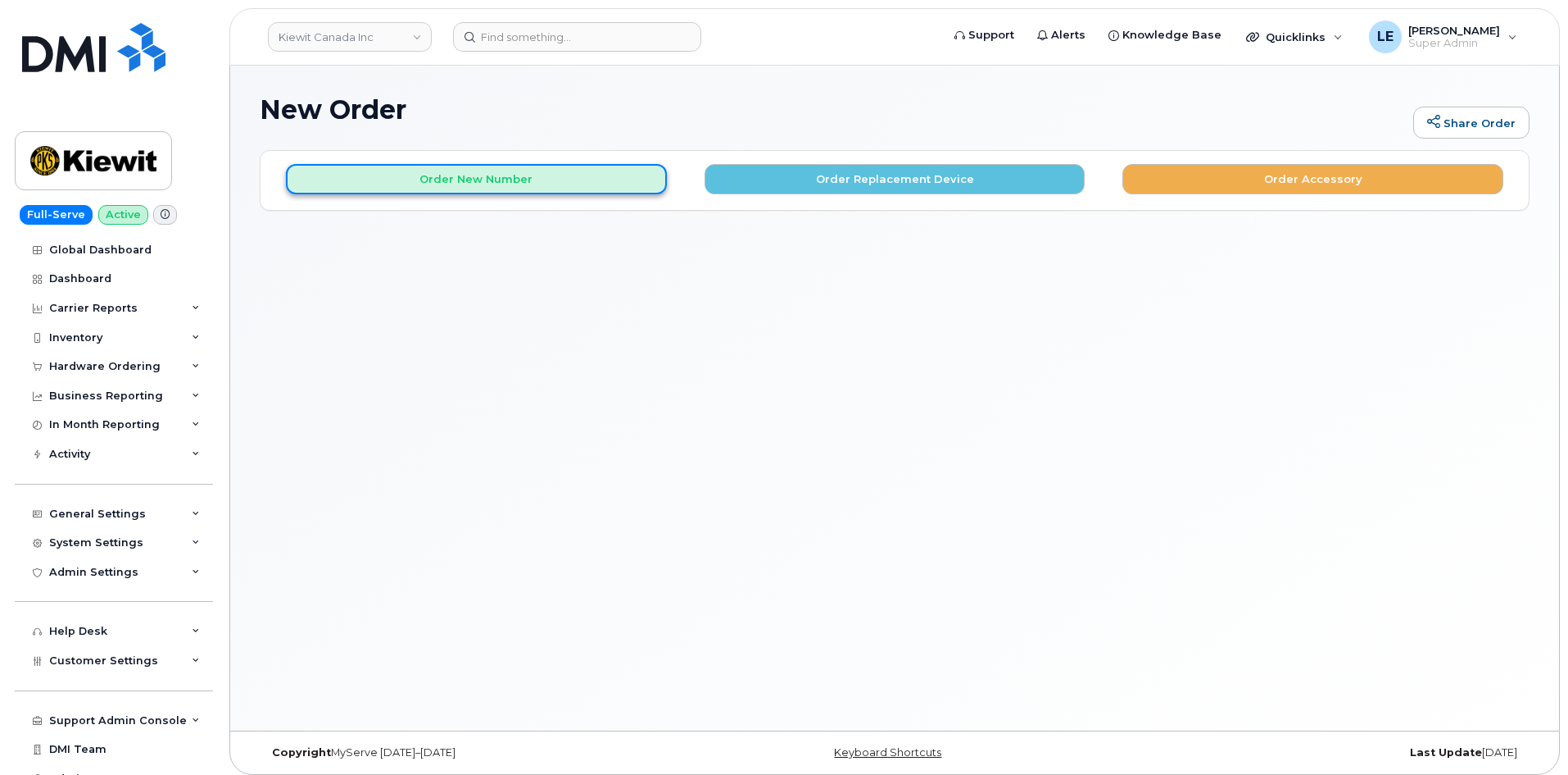
click at [526, 172] on button "Order New Number" at bounding box center [476, 178] width 381 height 30
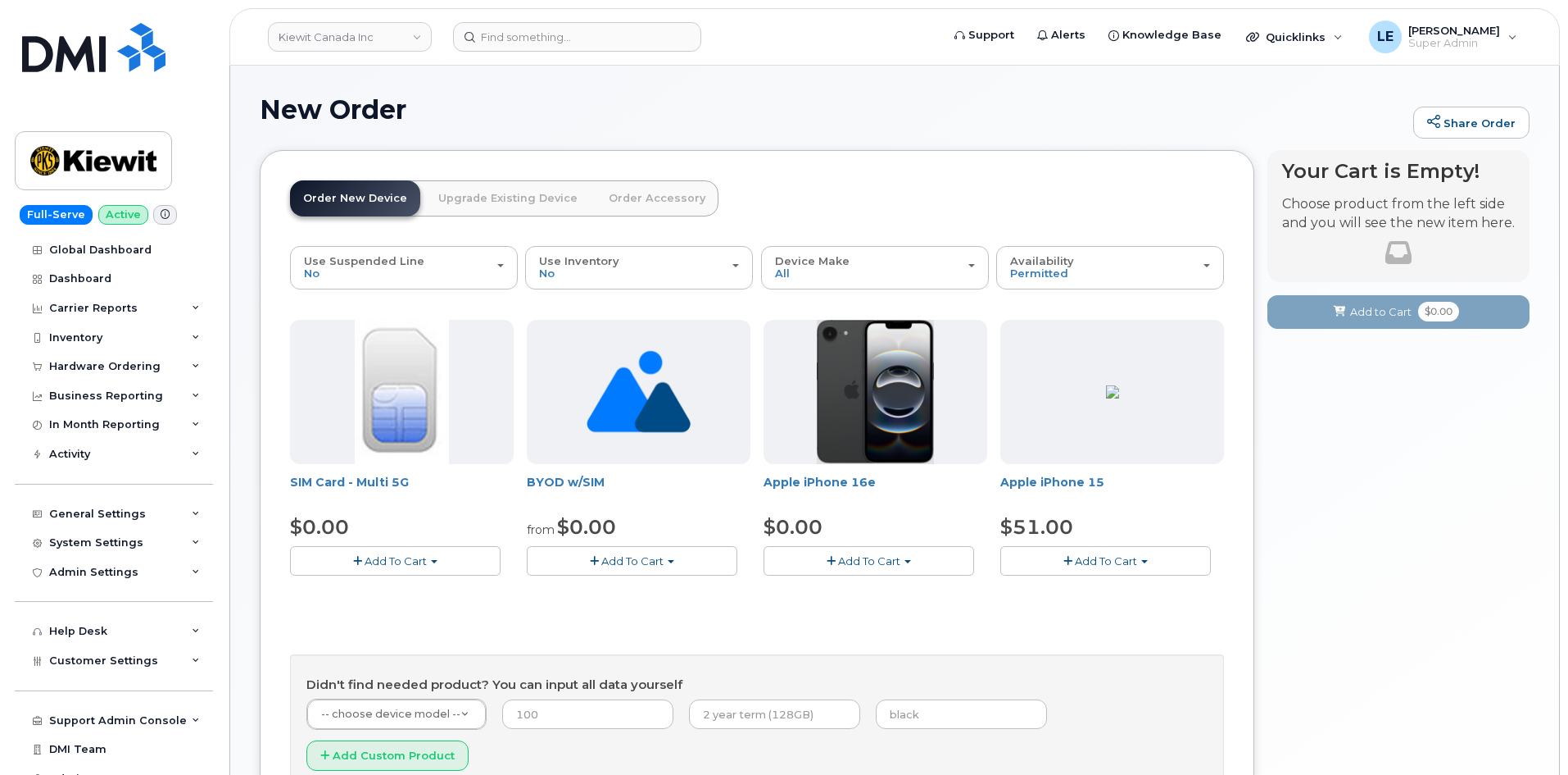
click at [868, 560] on span "Add To Cart" at bounding box center [869, 560] width 62 height 13
click at [865, 586] on link "$0.00 - 3 Year Activation (128GB)" at bounding box center [874, 592] width 212 height 21
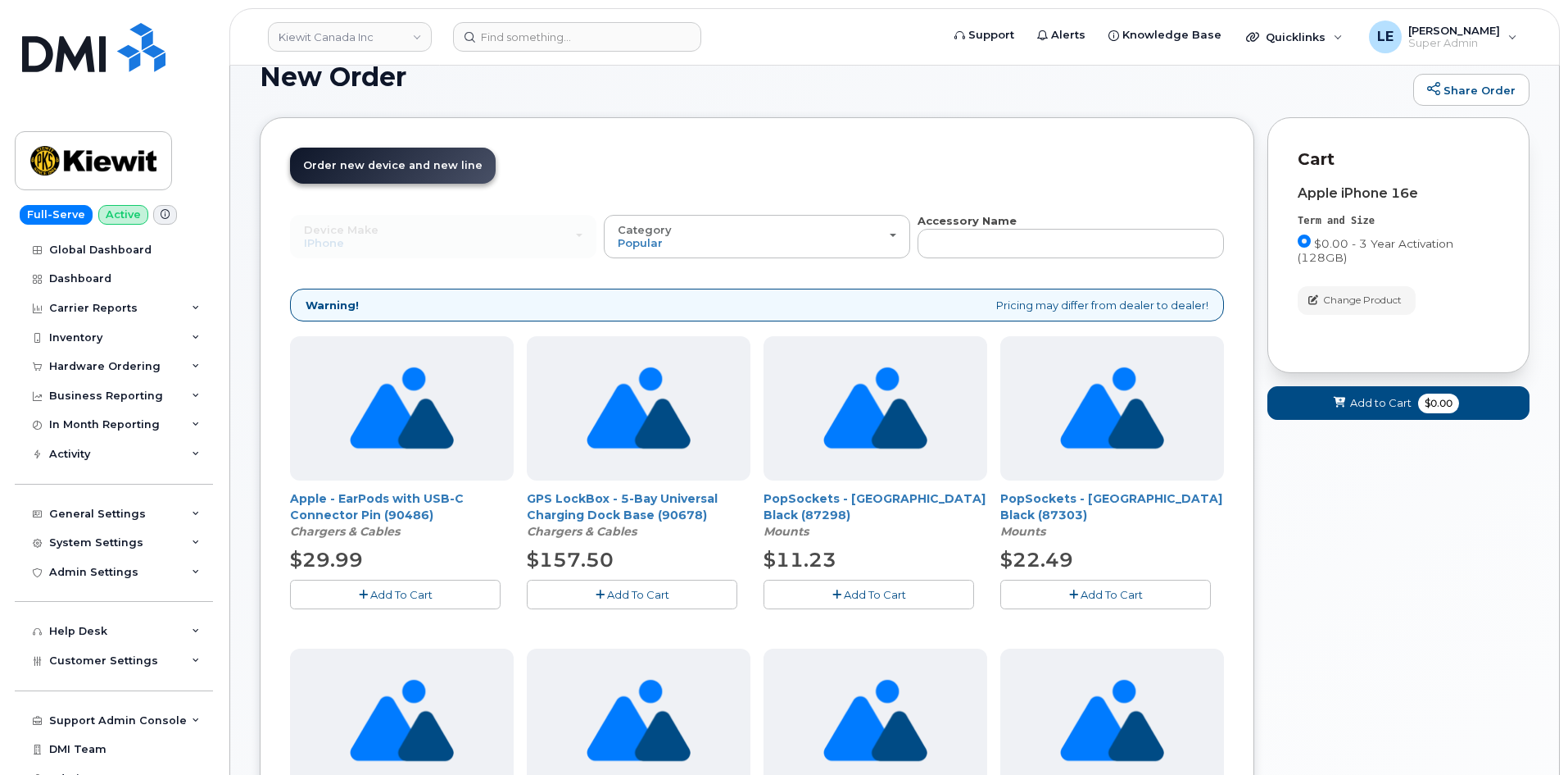
scroll to position [82, 0]
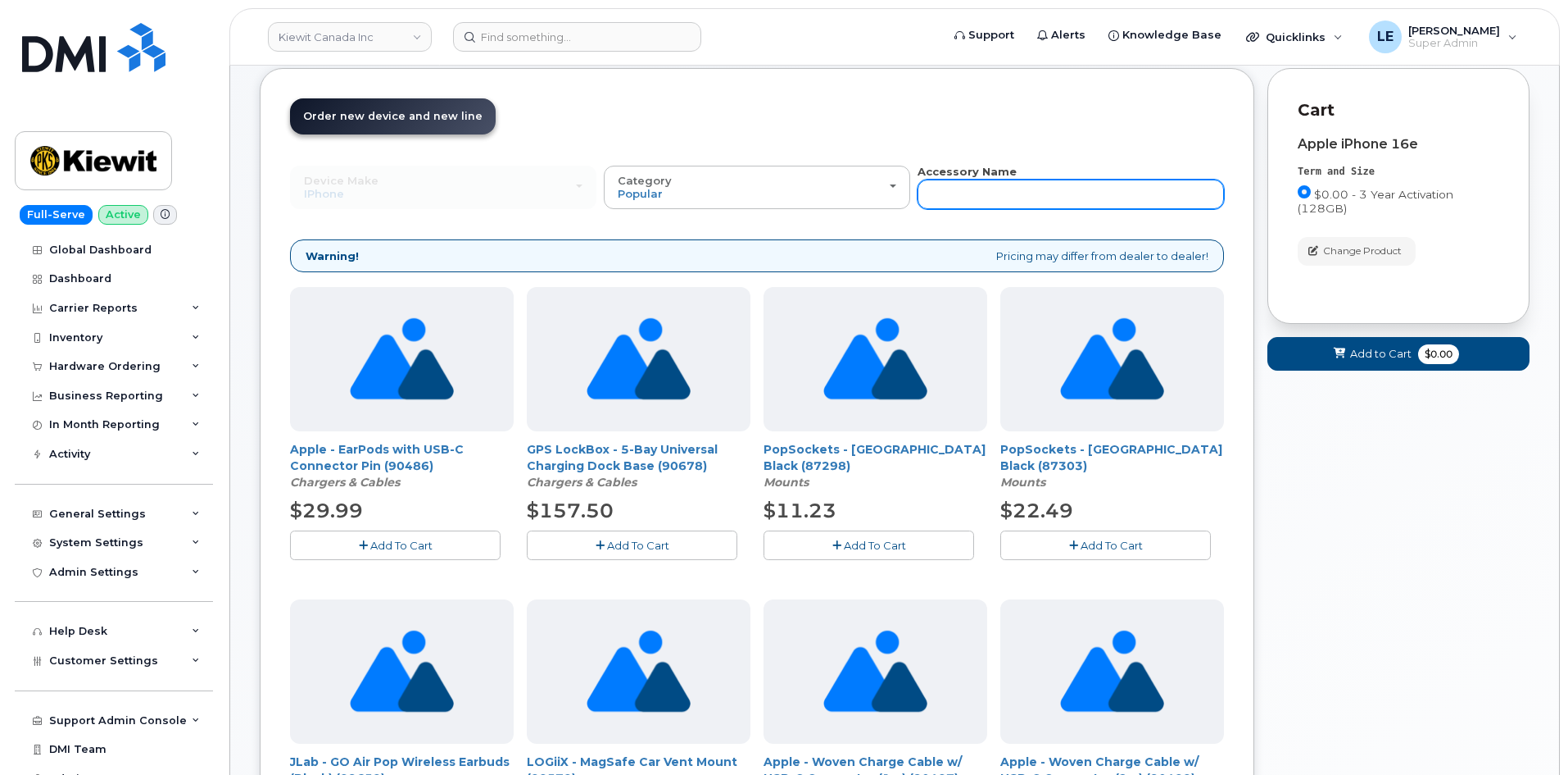
click at [951, 187] on input "text" at bounding box center [1071, 194] width 306 height 29
type input "co"
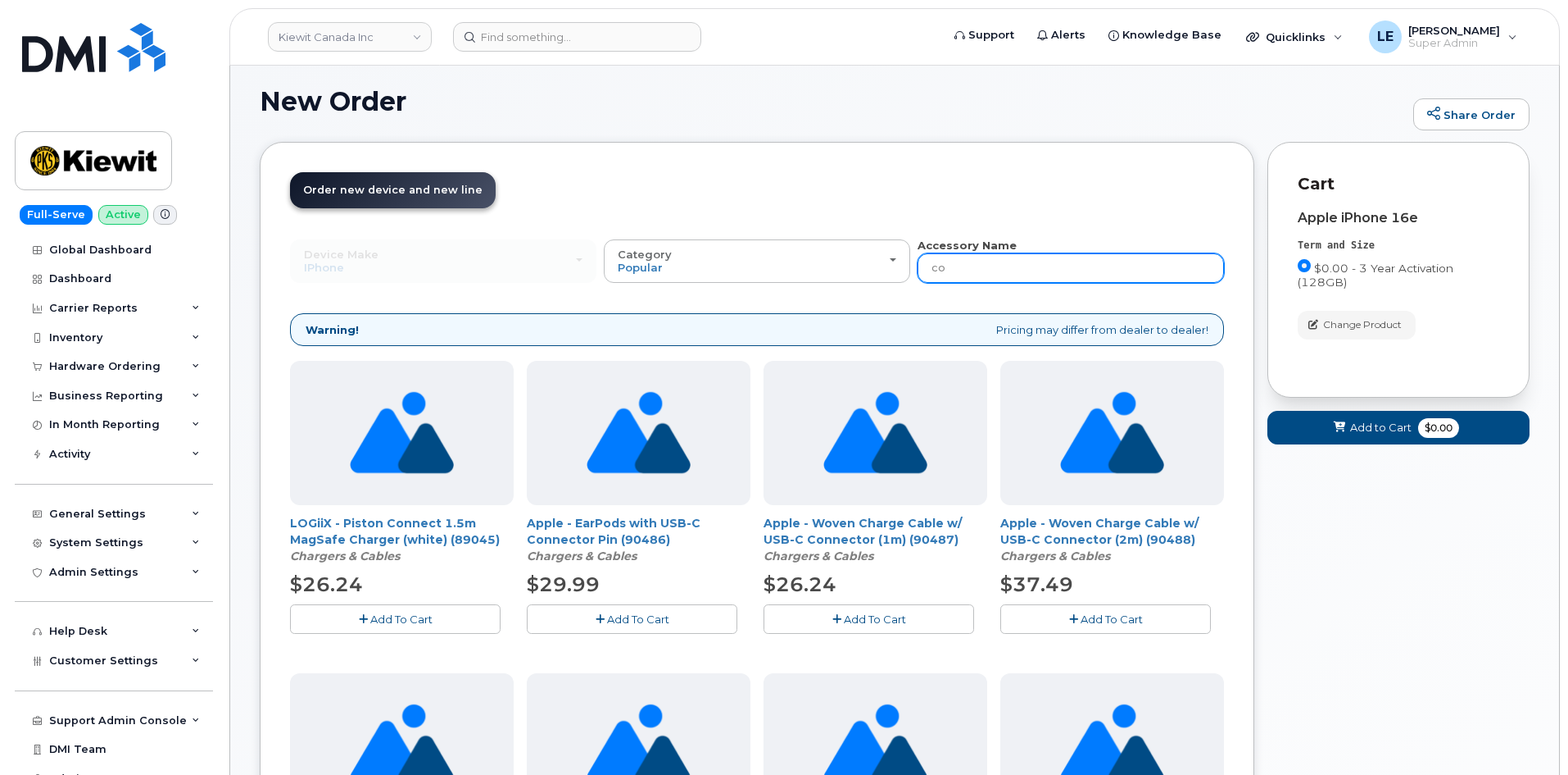
click at [962, 264] on input "co" at bounding box center [1071, 268] width 306 height 29
type input "com"
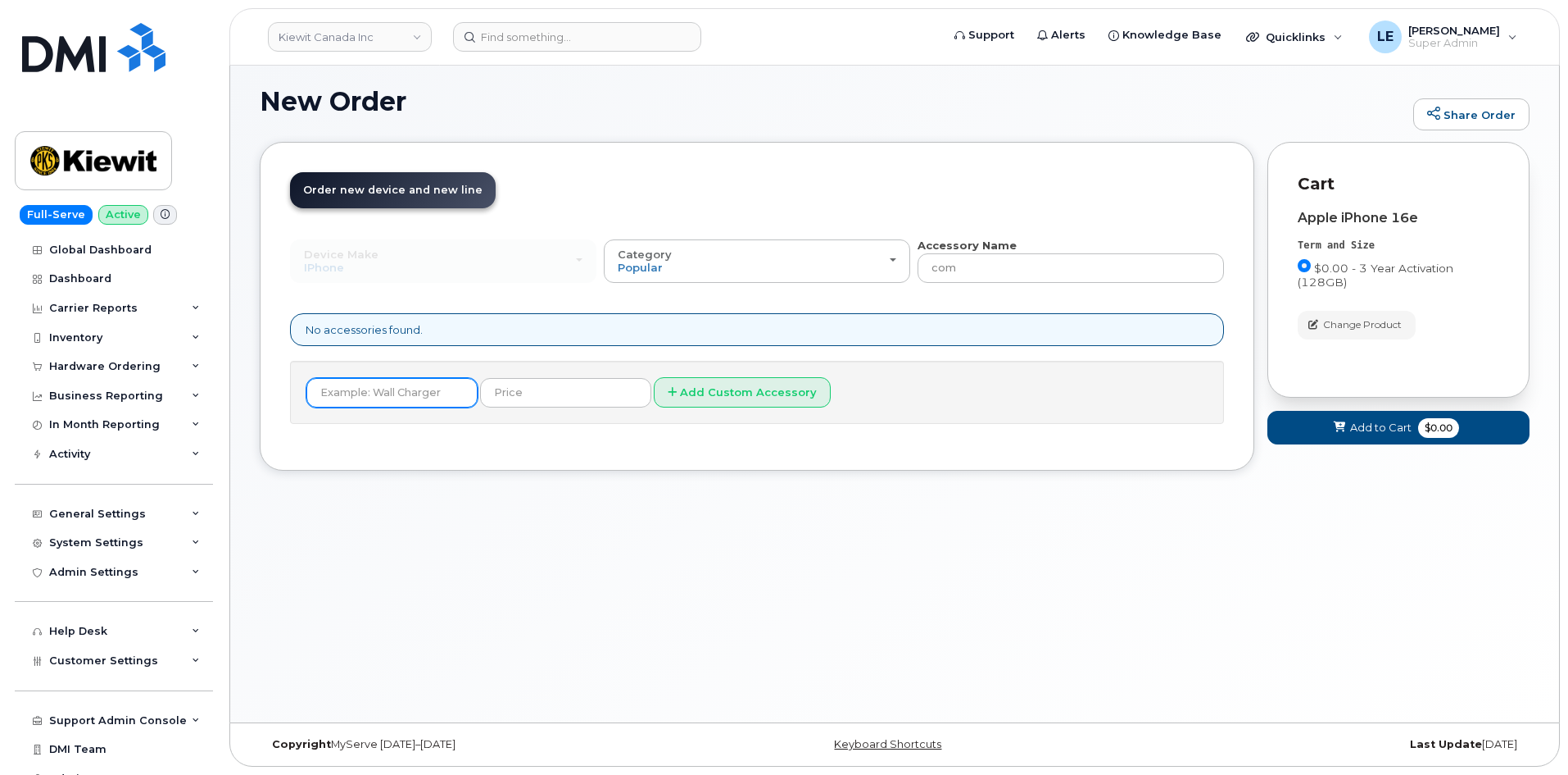
click at [377, 400] on input "text" at bounding box center [392, 393] width 171 height 29
click at [385, 388] on input "c" at bounding box center [392, 393] width 171 height 29
click at [382, 388] on input "c" at bounding box center [392, 393] width 171 height 29
paste input "Commuter"
type input "Commuter"
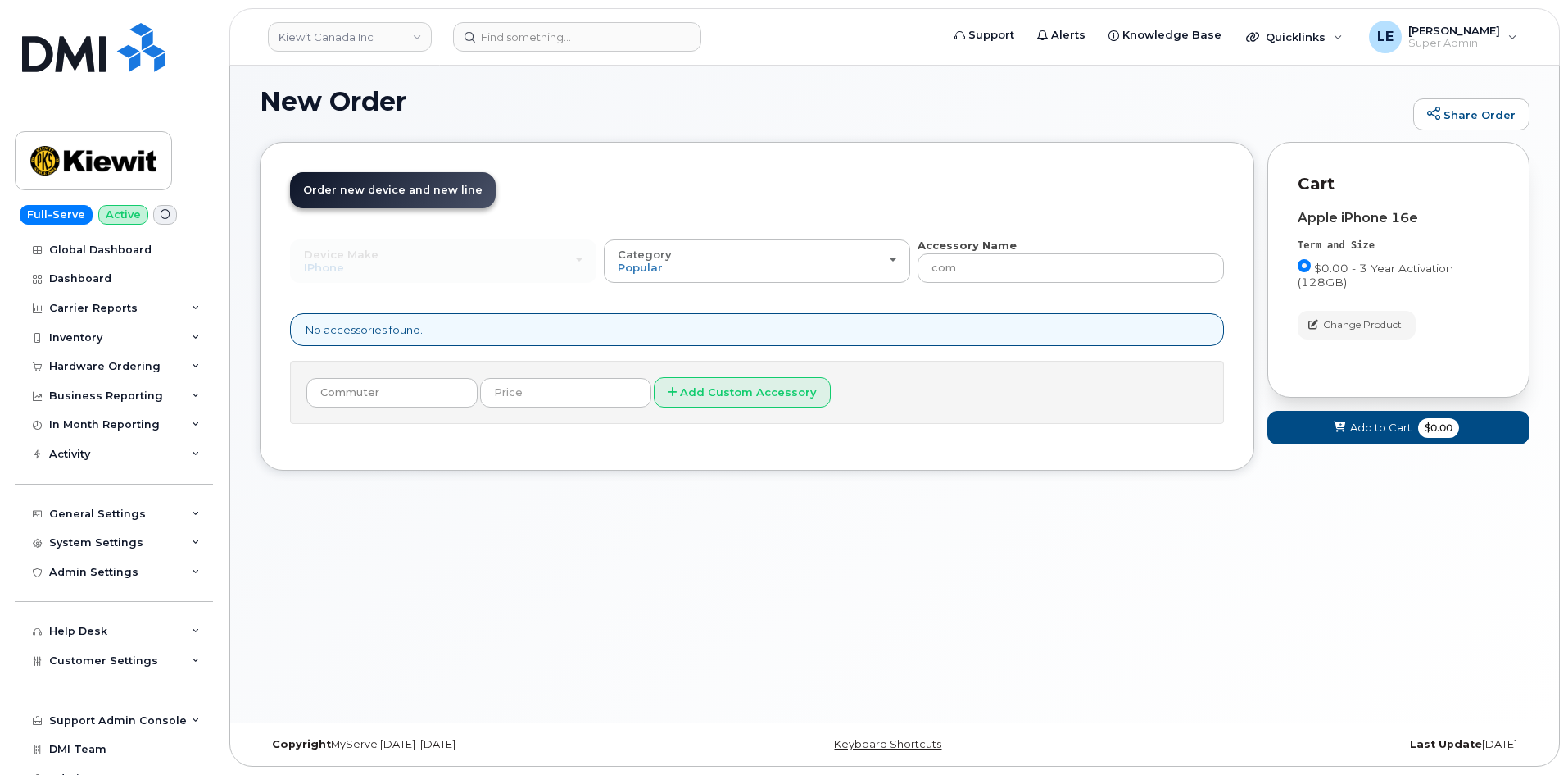
click at [609, 448] on div "Order New Device Upgrade Existing Device Order Accessory Order new device and n…" at bounding box center [757, 307] width 995 height 329
click at [565, 398] on input "text" at bounding box center [565, 393] width 171 height 29
click at [544, 476] on div "Order New Device Upgrade Existing Device Order Accessory Order new device and n…" at bounding box center [894, 319] width 1269 height 353
click at [515, 375] on div "Commuter Add Custom Accessory" at bounding box center [756, 392] width 934 height 63
click at [515, 388] on input "text" at bounding box center [565, 393] width 171 height 29
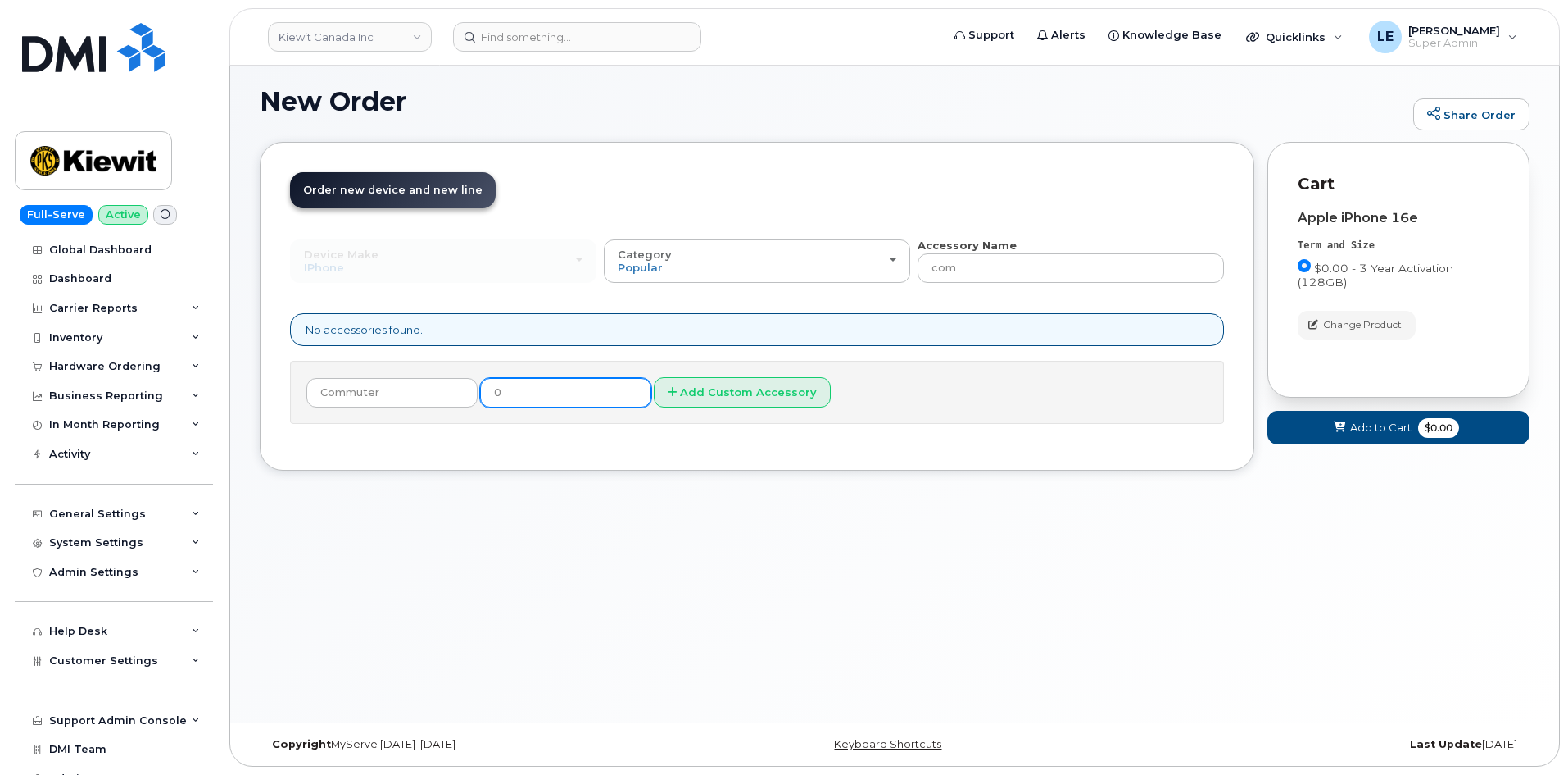
type input "0"
click at [486, 471] on div "Order New Device Upgrade Existing Device Order Accessory Order new device and n…" at bounding box center [894, 319] width 1269 height 353
click at [681, 389] on button "Add Custom Accessory" at bounding box center [743, 392] width 177 height 30
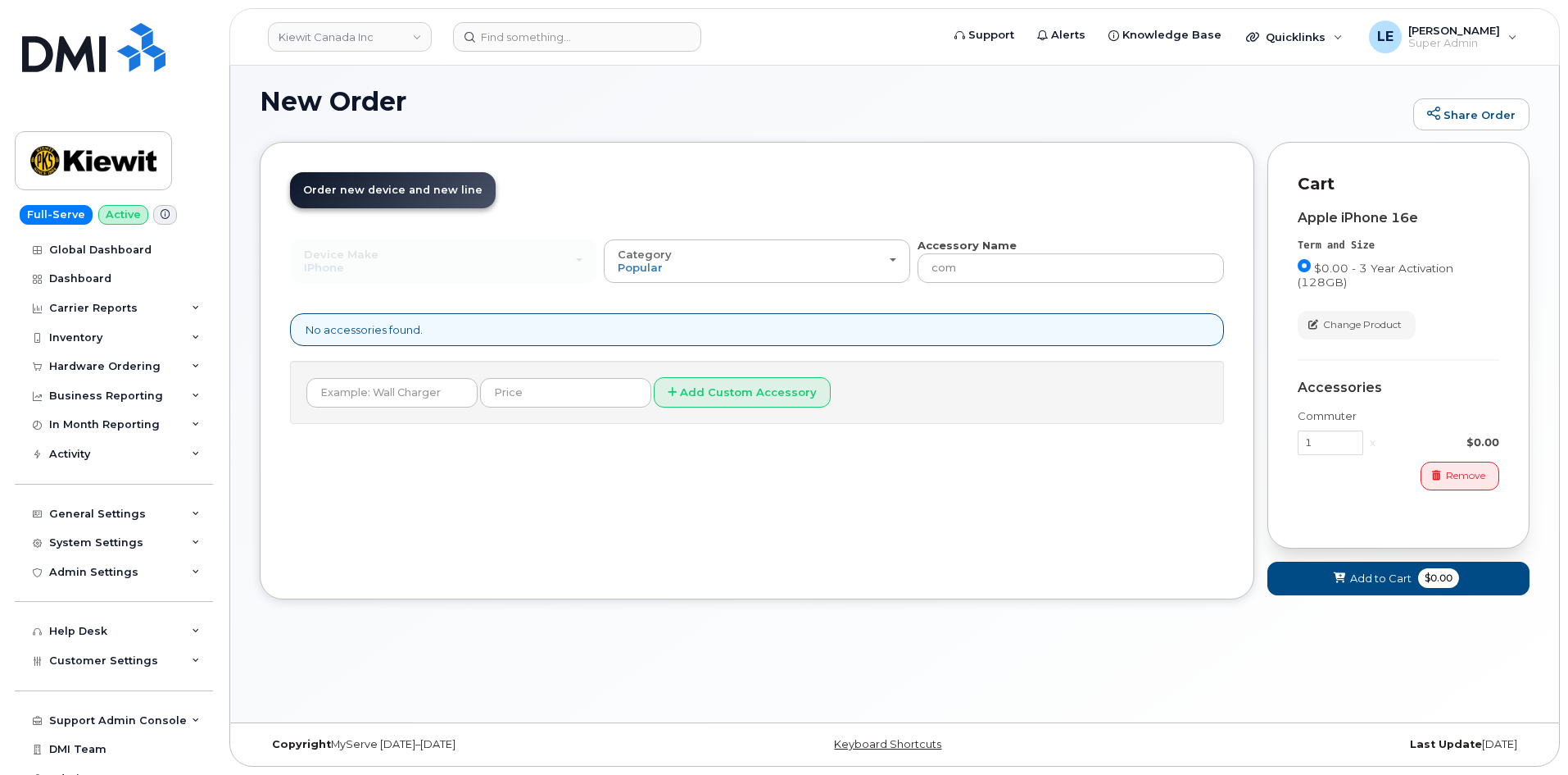
click at [958, 285] on div "Device Make All Android Cell Phone HUB iPhone Modem Tablet All Android Cell Pho…" at bounding box center [756, 331] width 934 height 186
click at [959, 276] on input "com" at bounding box center [1071, 268] width 306 height 29
click at [960, 276] on input "com" at bounding box center [1071, 268] width 306 height 29
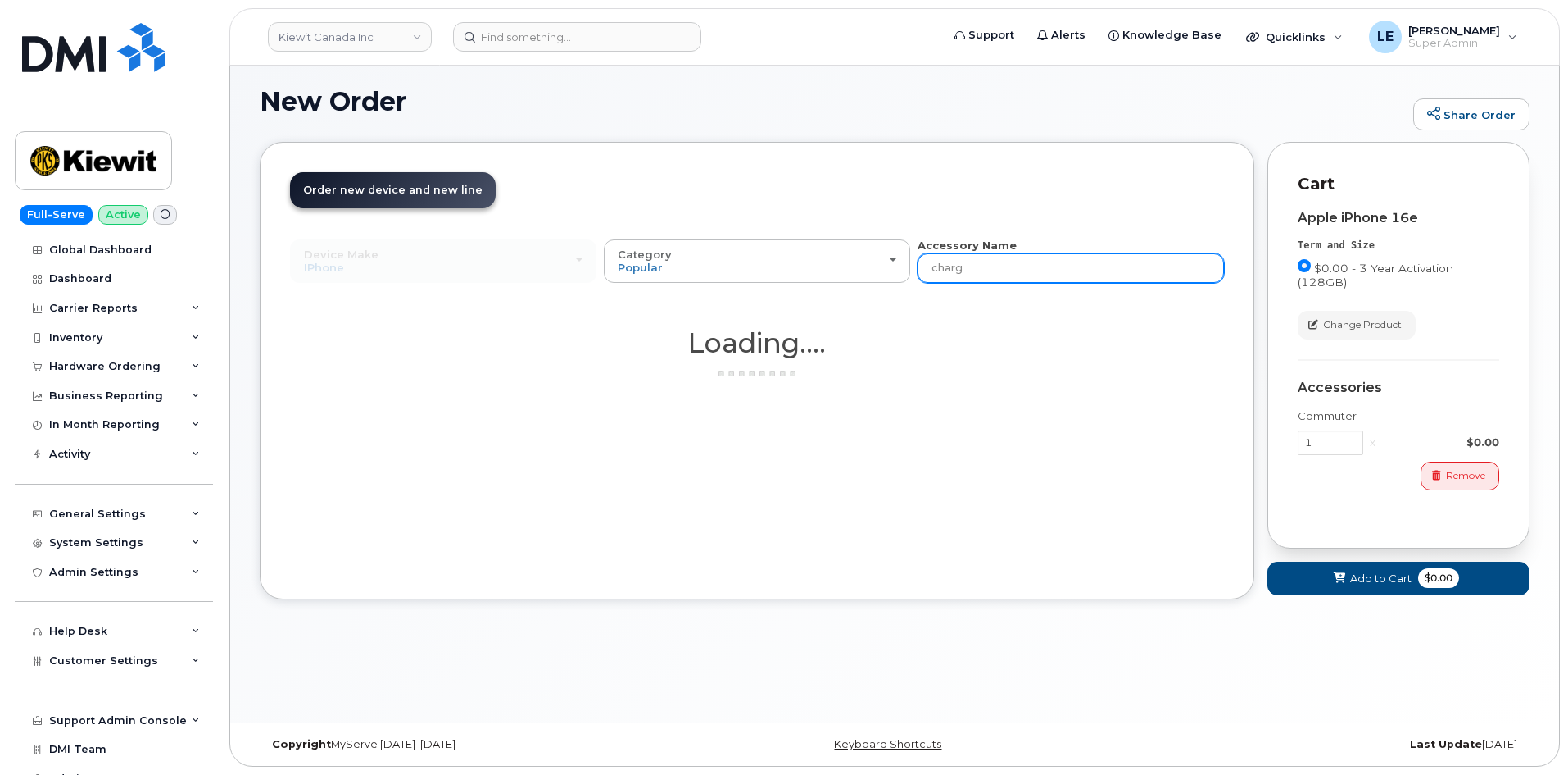
type input "charge"
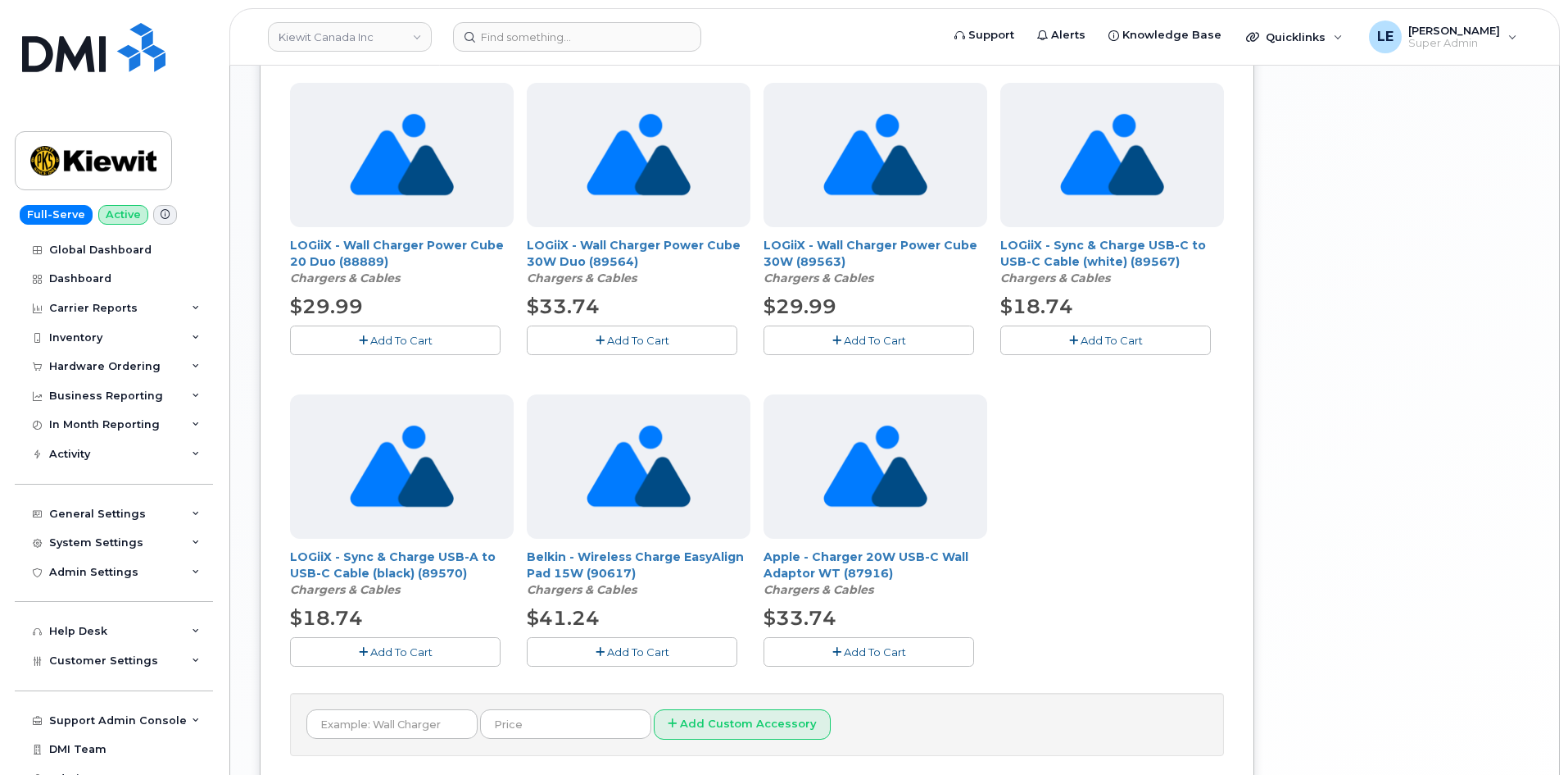
scroll to position [992, 0]
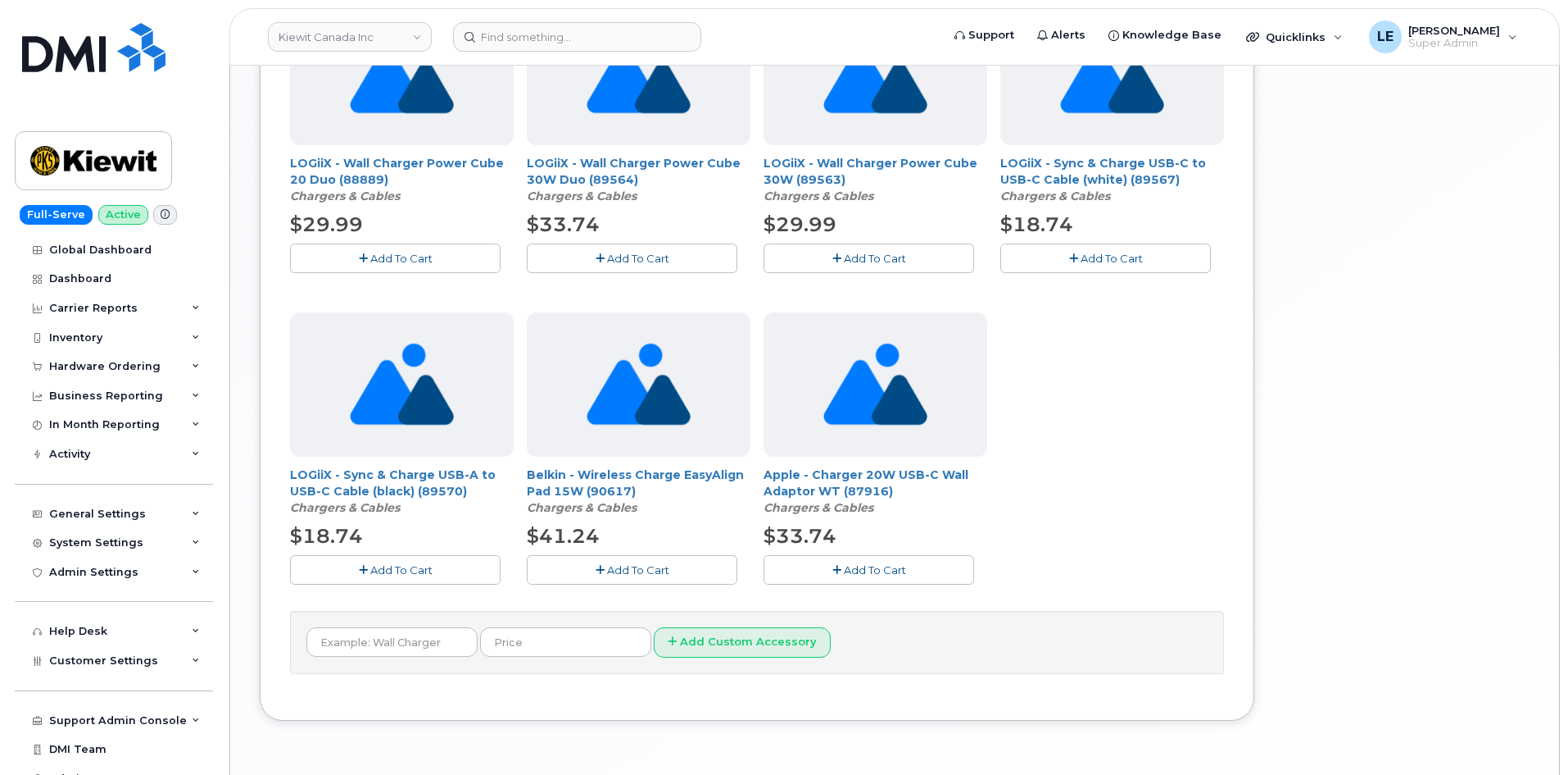
click at [840, 574] on icon "button" at bounding box center [836, 570] width 9 height 10
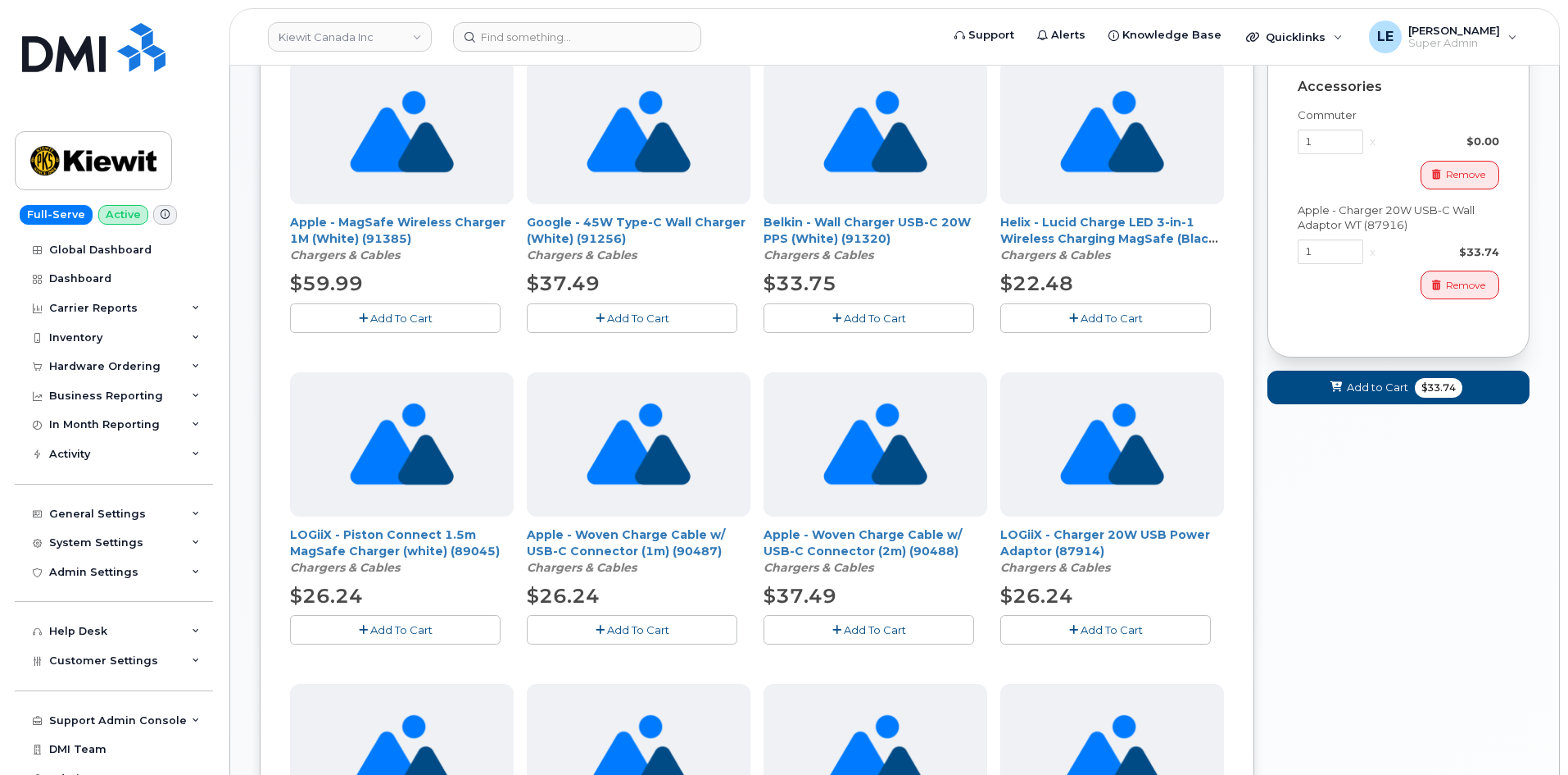
scroll to position [254, 0]
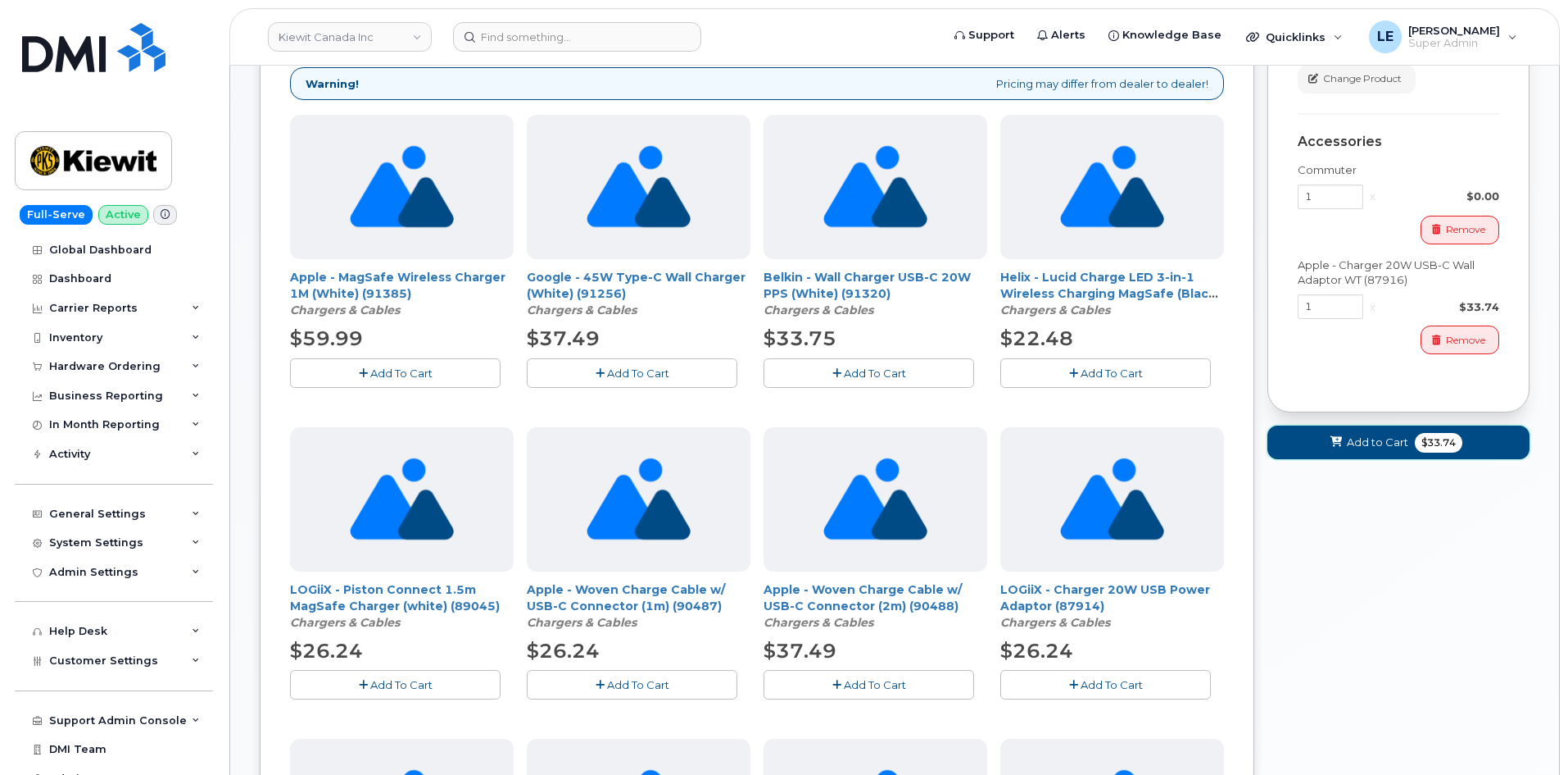
click at [1352, 441] on span "Add to Cart" at bounding box center [1377, 443] width 61 height 16
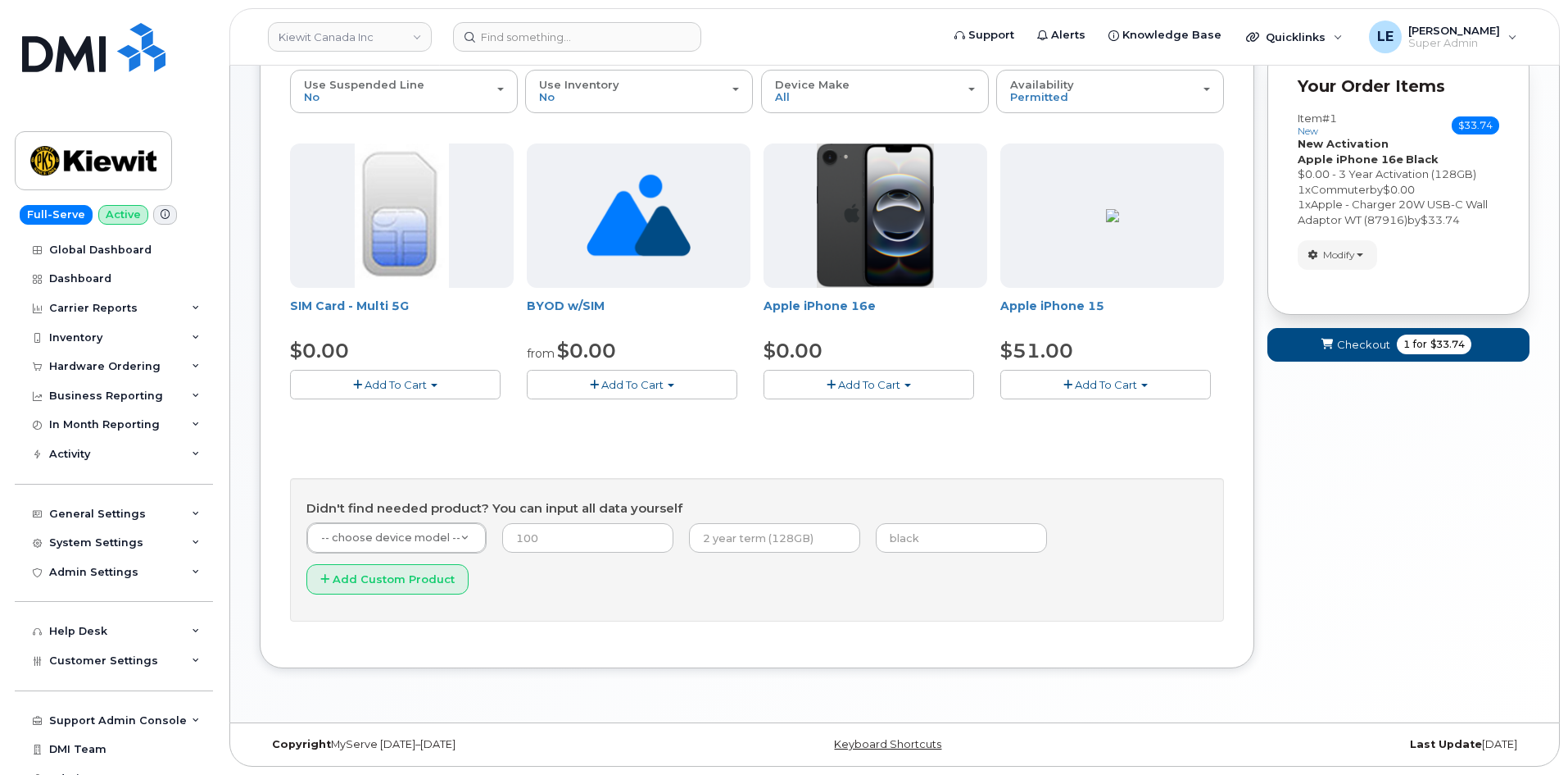
scroll to position [135, 0]
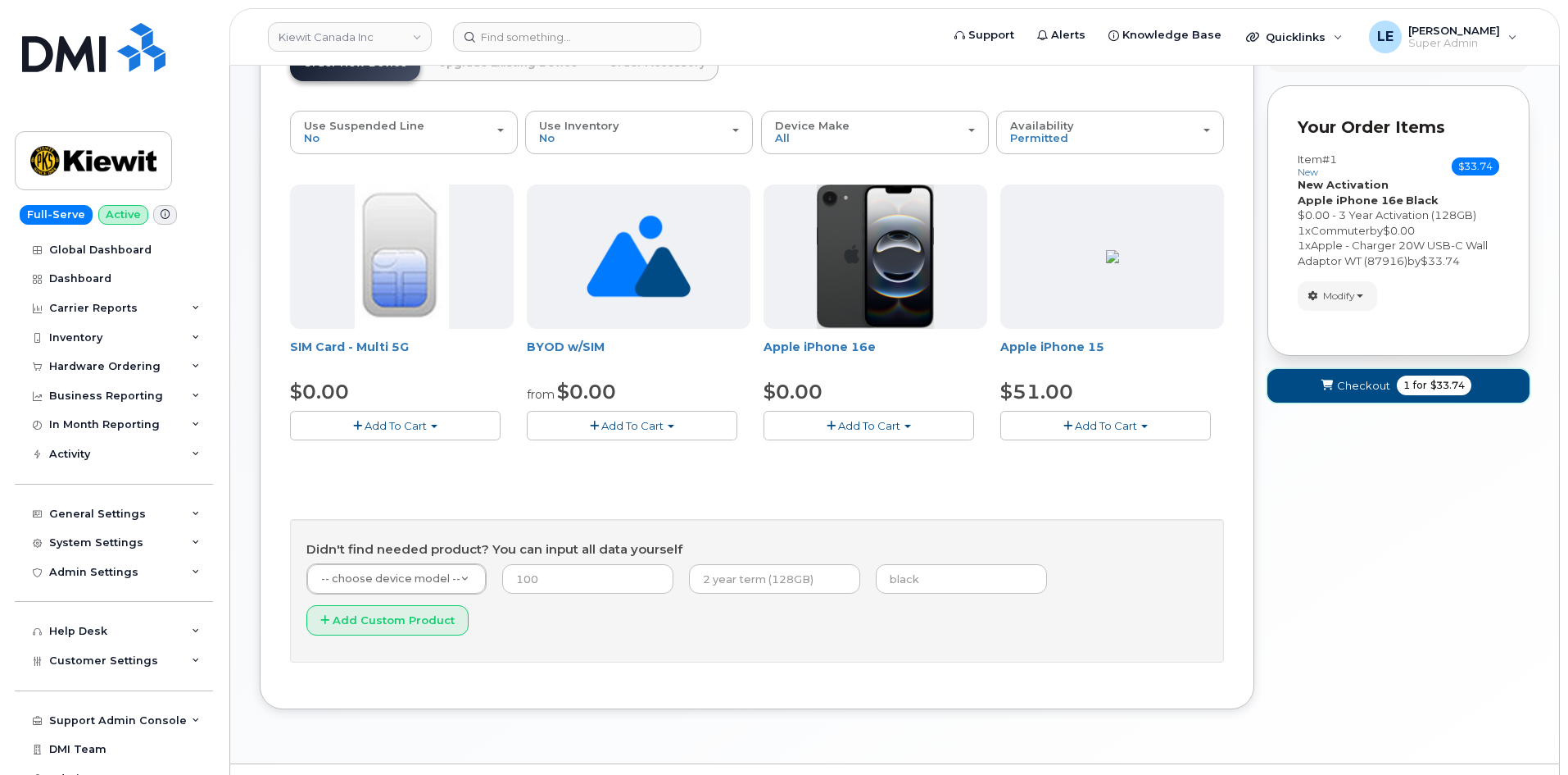
click at [1353, 396] on button "Checkout 1 for $33.74" at bounding box center [1398, 385] width 262 height 34
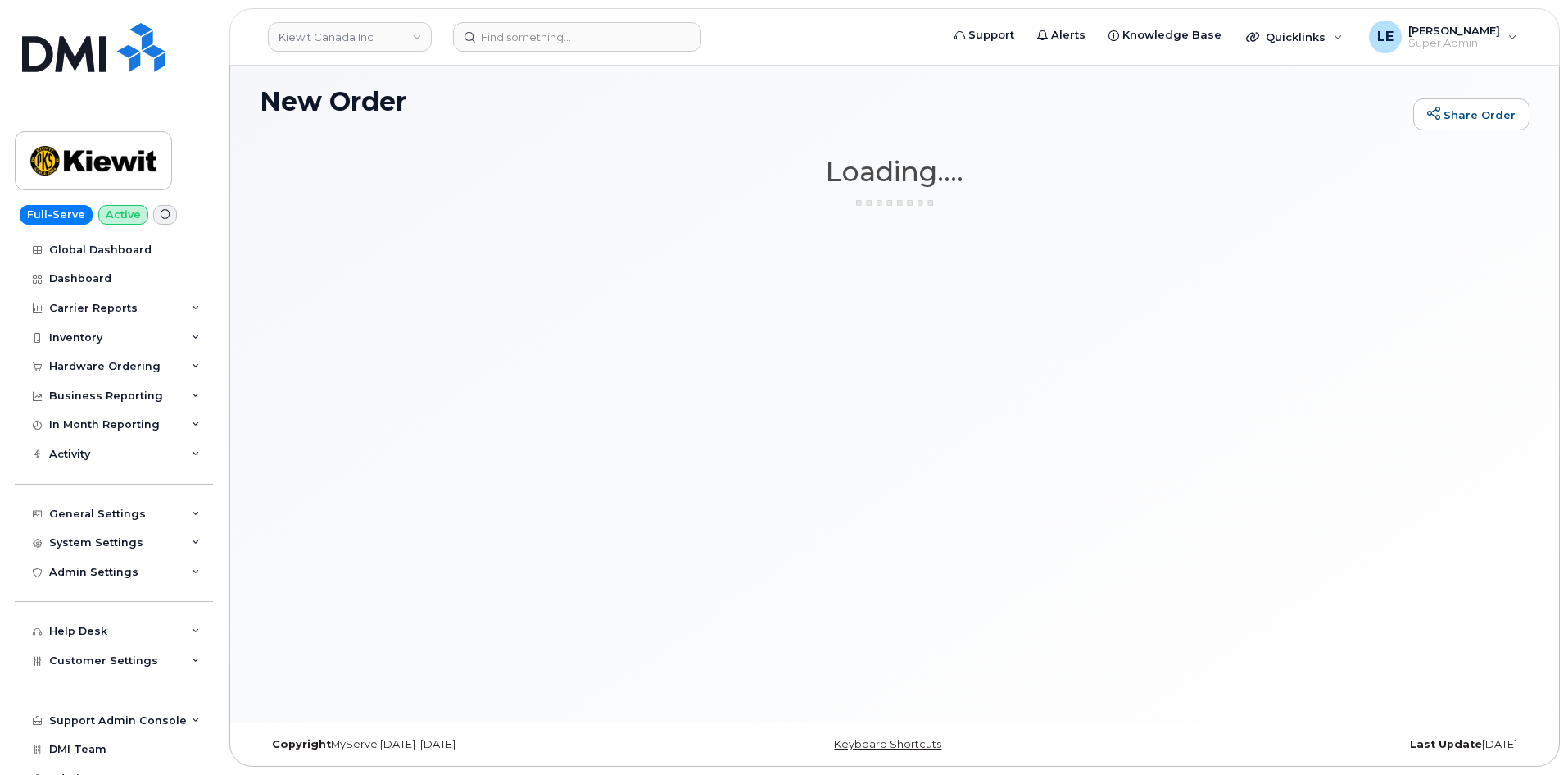
scroll to position [9, 0]
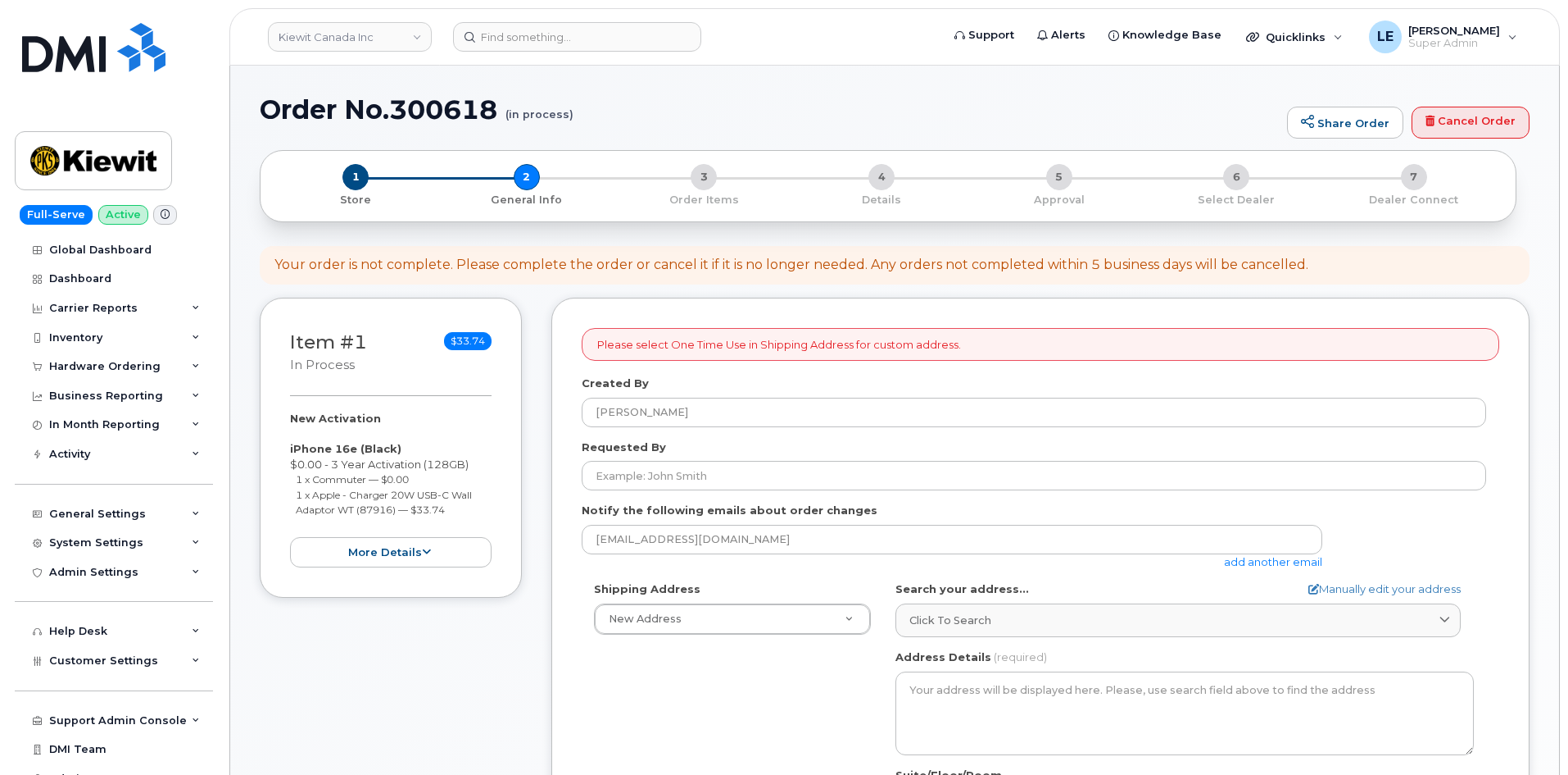
select select
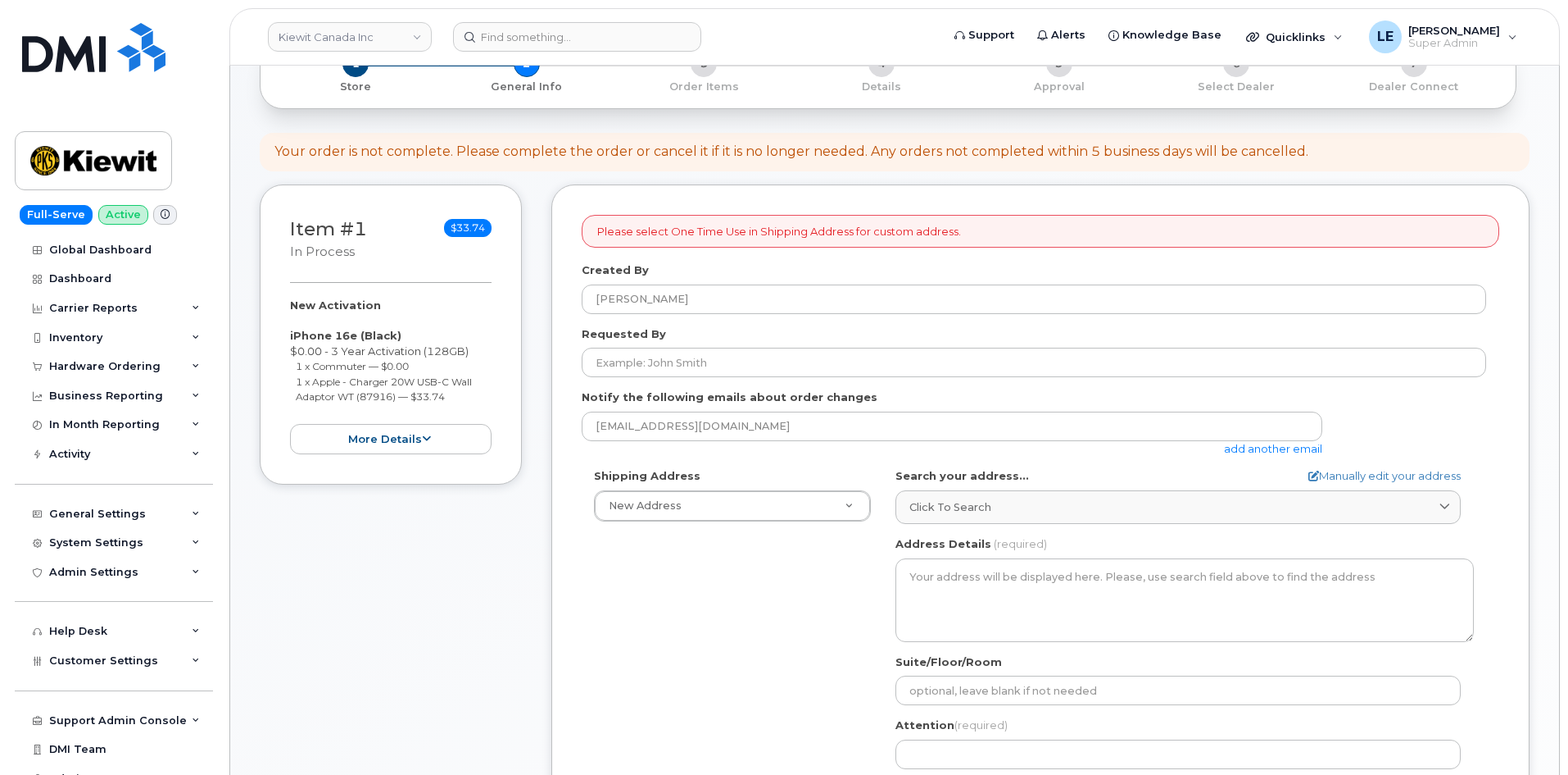
scroll to position [164, 0]
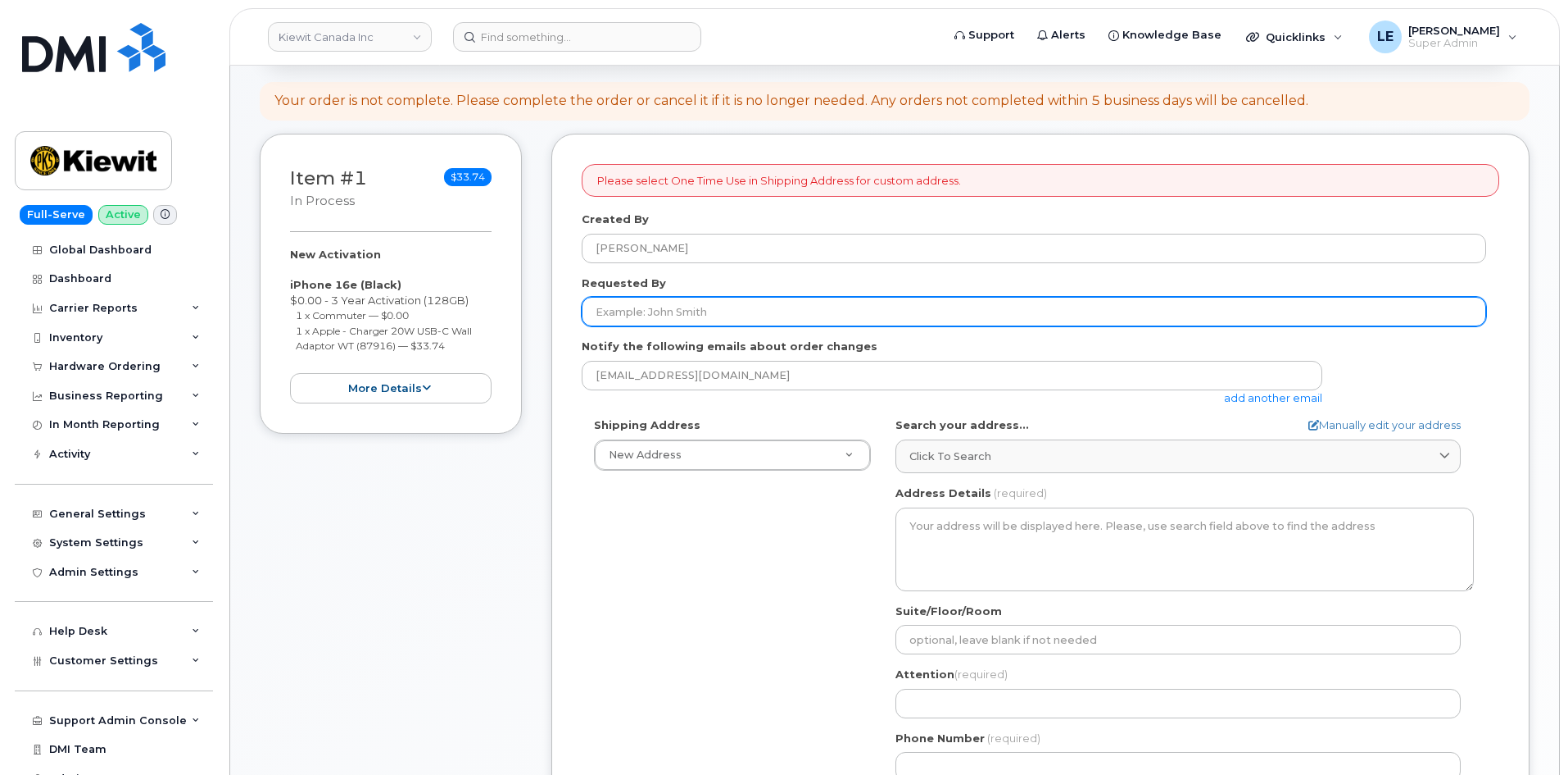
click at [642, 315] on input "Requested By" at bounding box center [1034, 312] width 904 height 29
paste input "[PERSON_NAME]"
type input "[PERSON_NAME]"
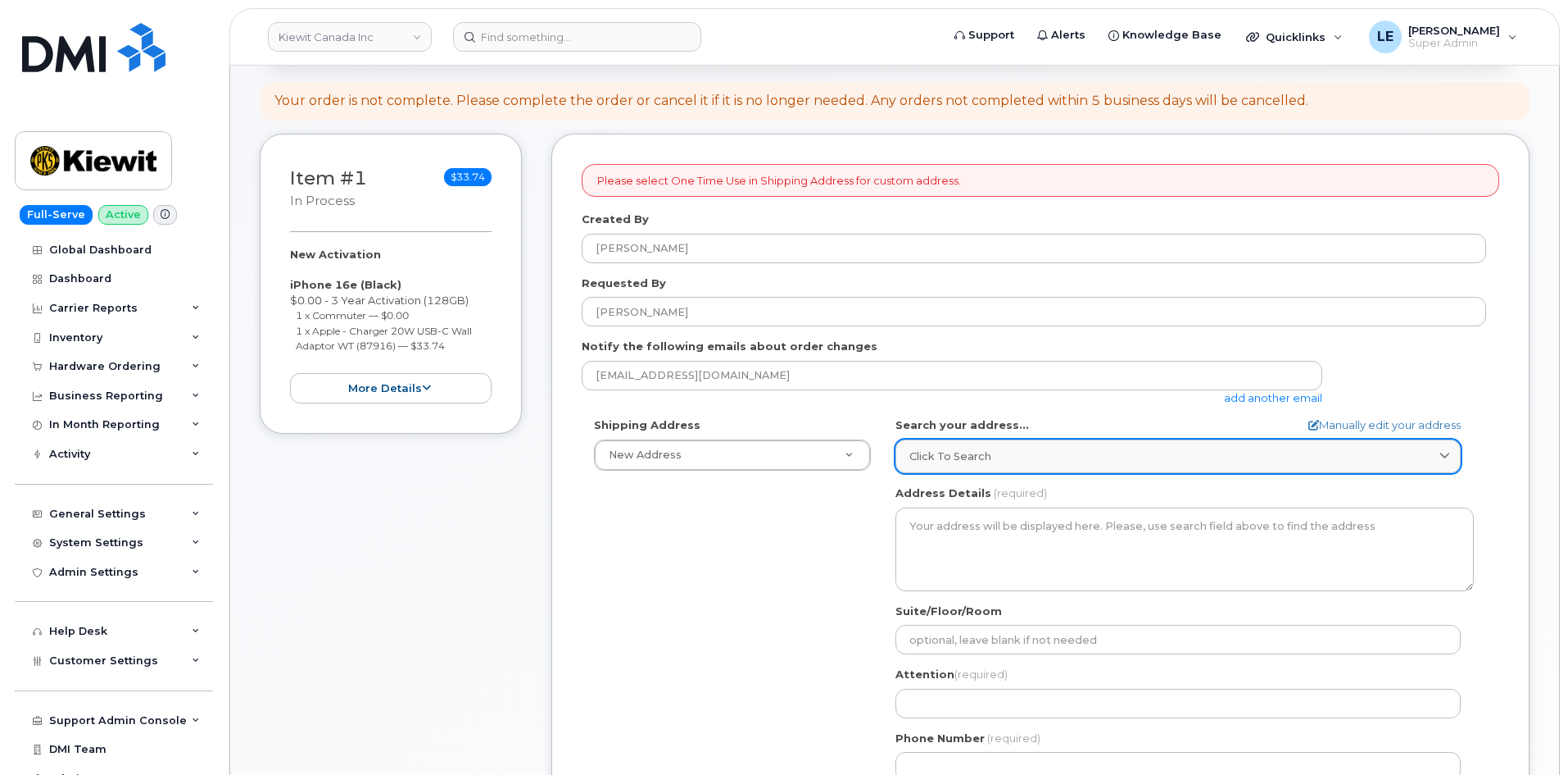
click at [992, 464] on div "Click to search" at bounding box center [1178, 456] width 537 height 16
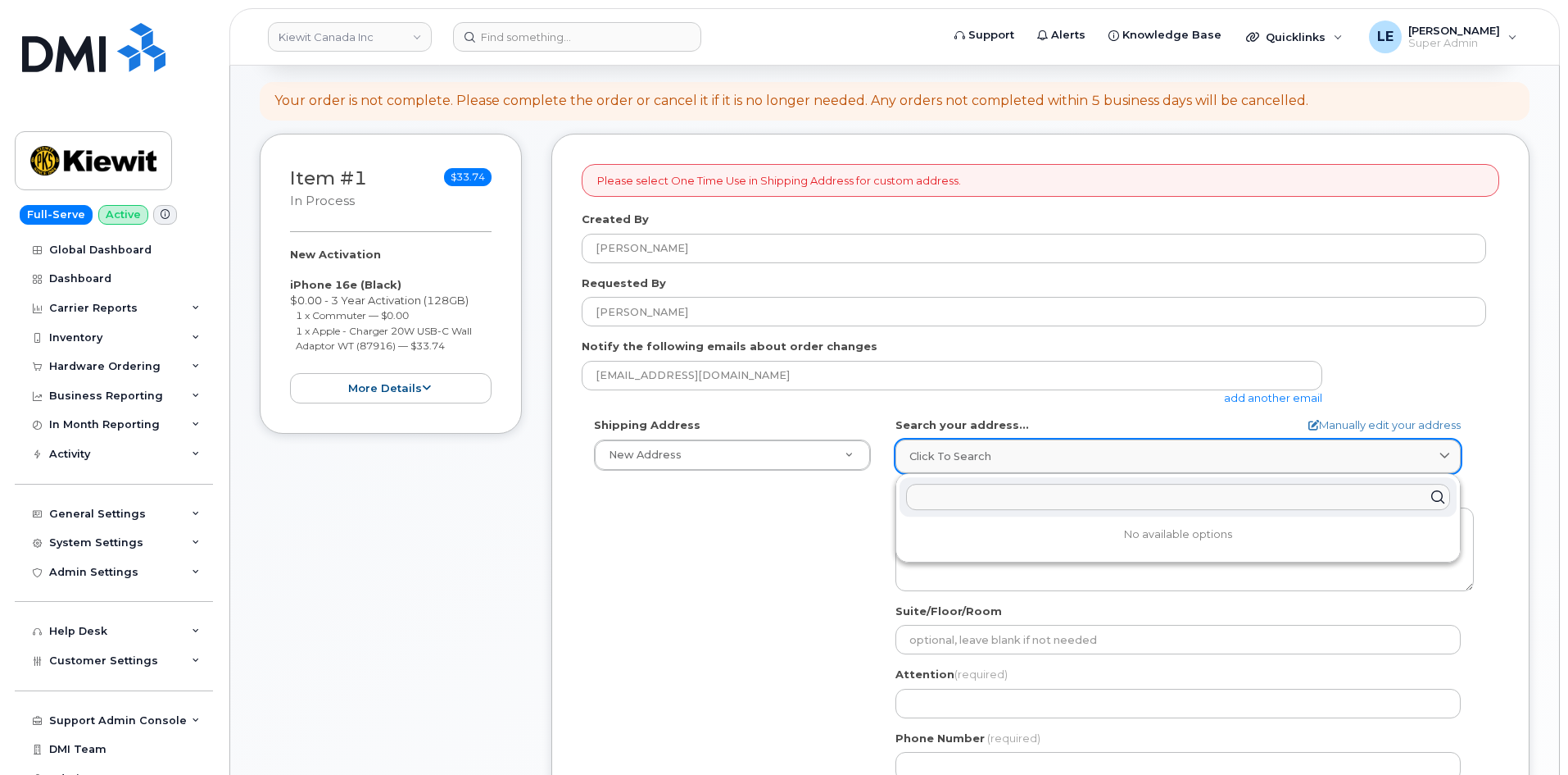
paste input "585 Michel Creek Road, Sparwood, BC, V0B 2G1"
type input "585 Michel Creek Road, Sparwood, BC, V0B 2G1"
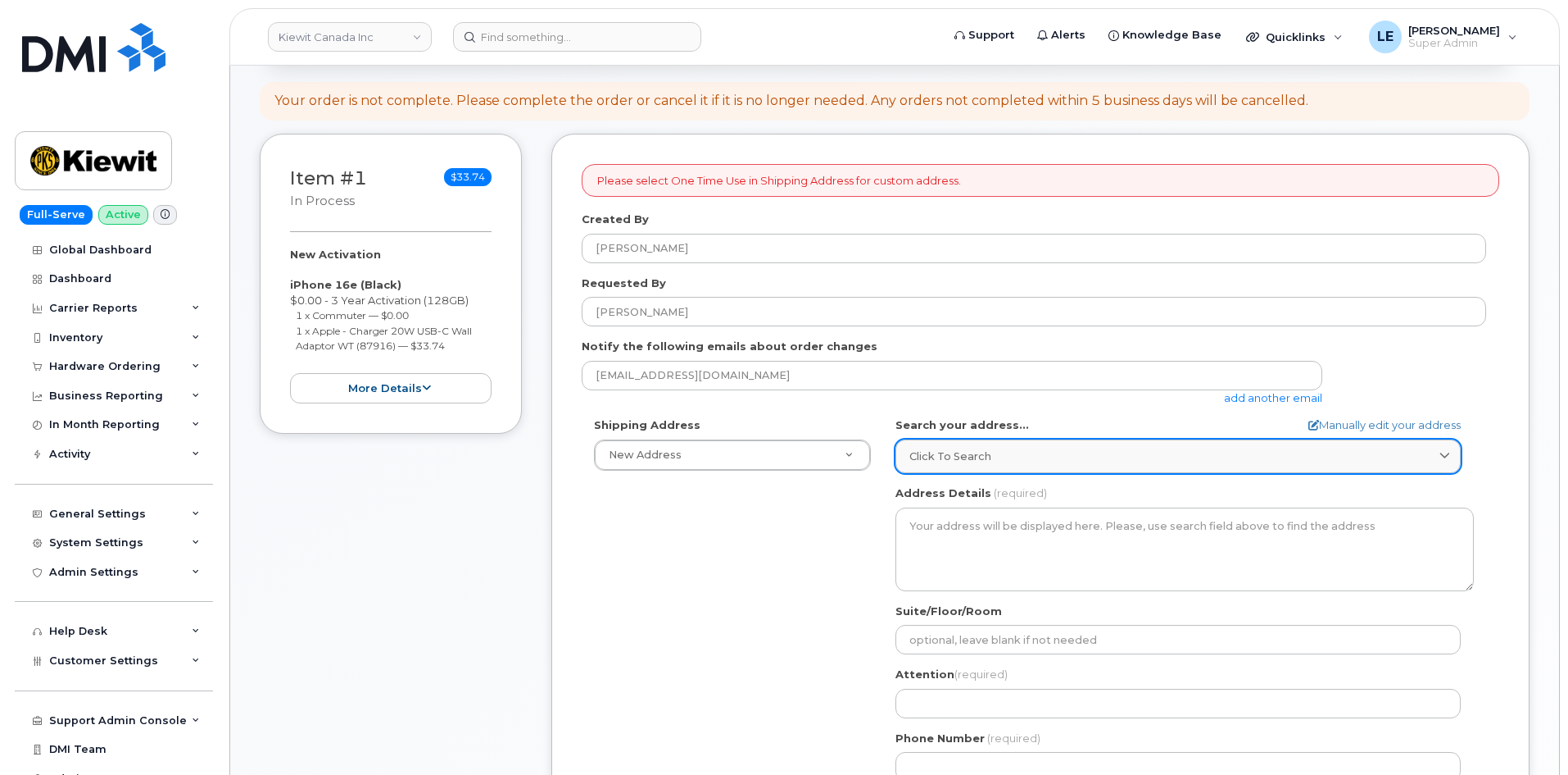
click at [1003, 462] on div "Click to search" at bounding box center [1178, 456] width 537 height 16
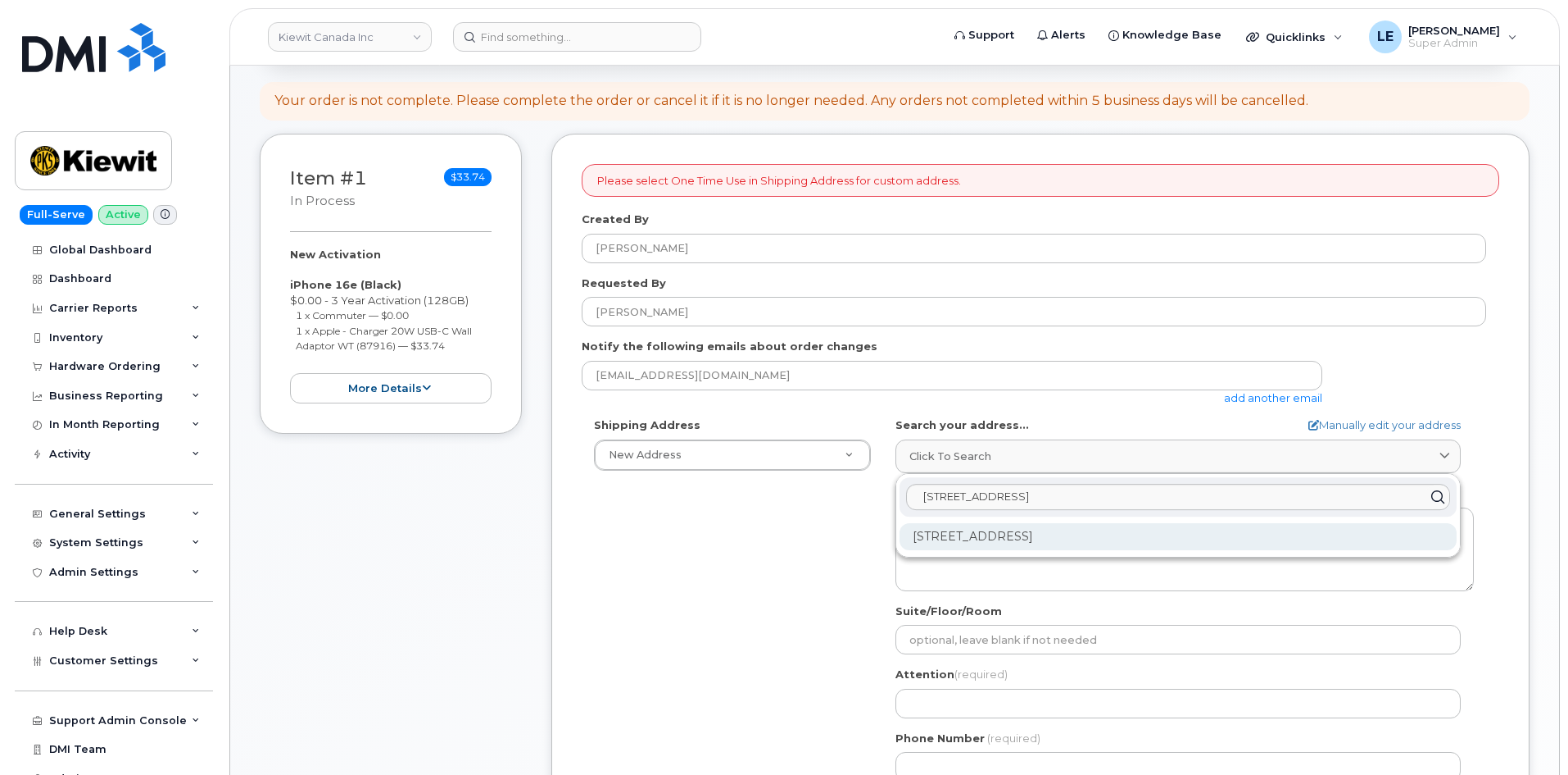
click at [999, 539] on div "585 Michel Creek Rd Sparwood BC V0B 2G1" at bounding box center [1177, 536] width 557 height 27
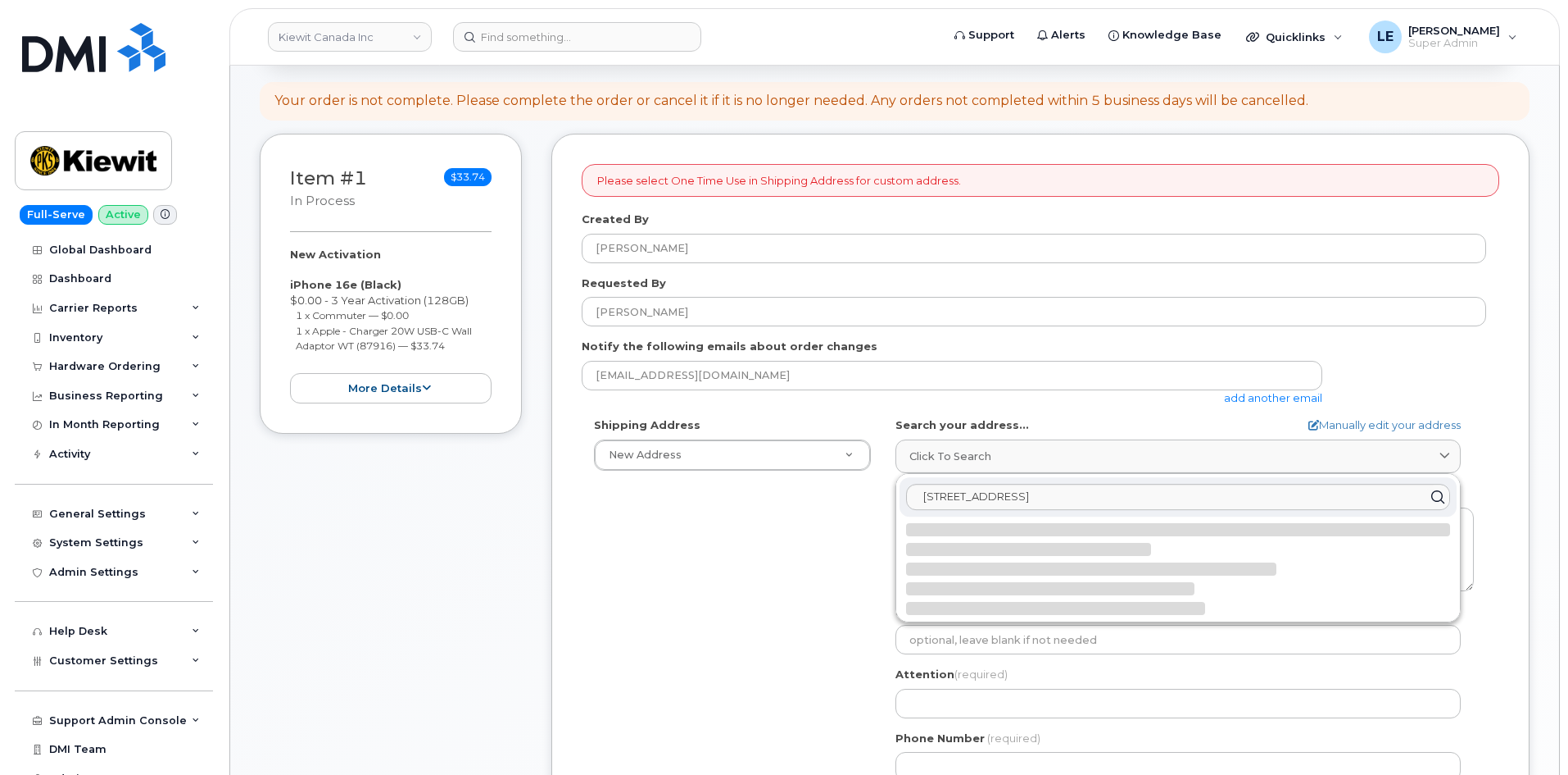
select select
type textarea "585 Michel Creek Rd SPARWOOD BC V0B 2G1 CANADA"
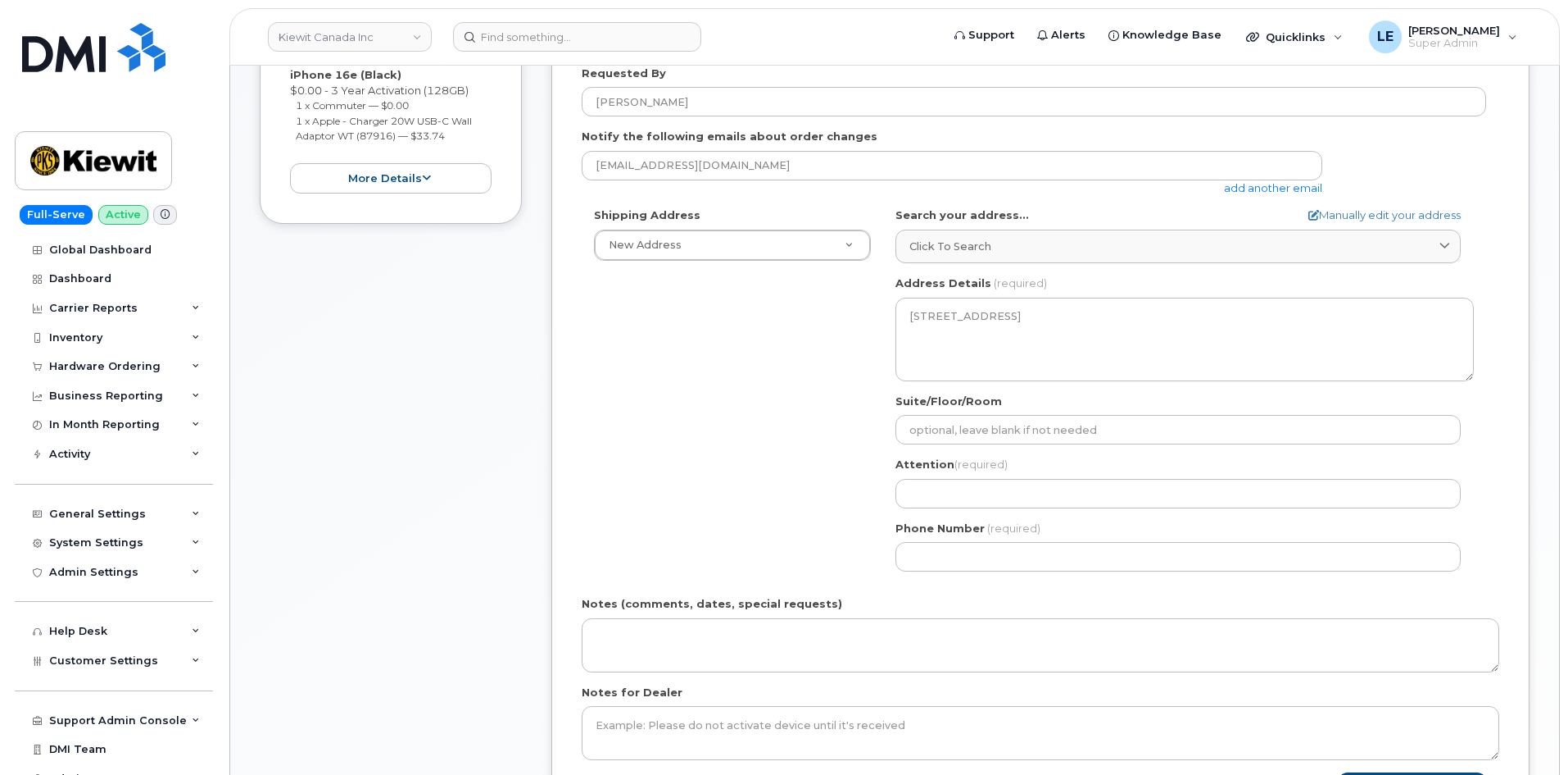
scroll to position [410, 0]
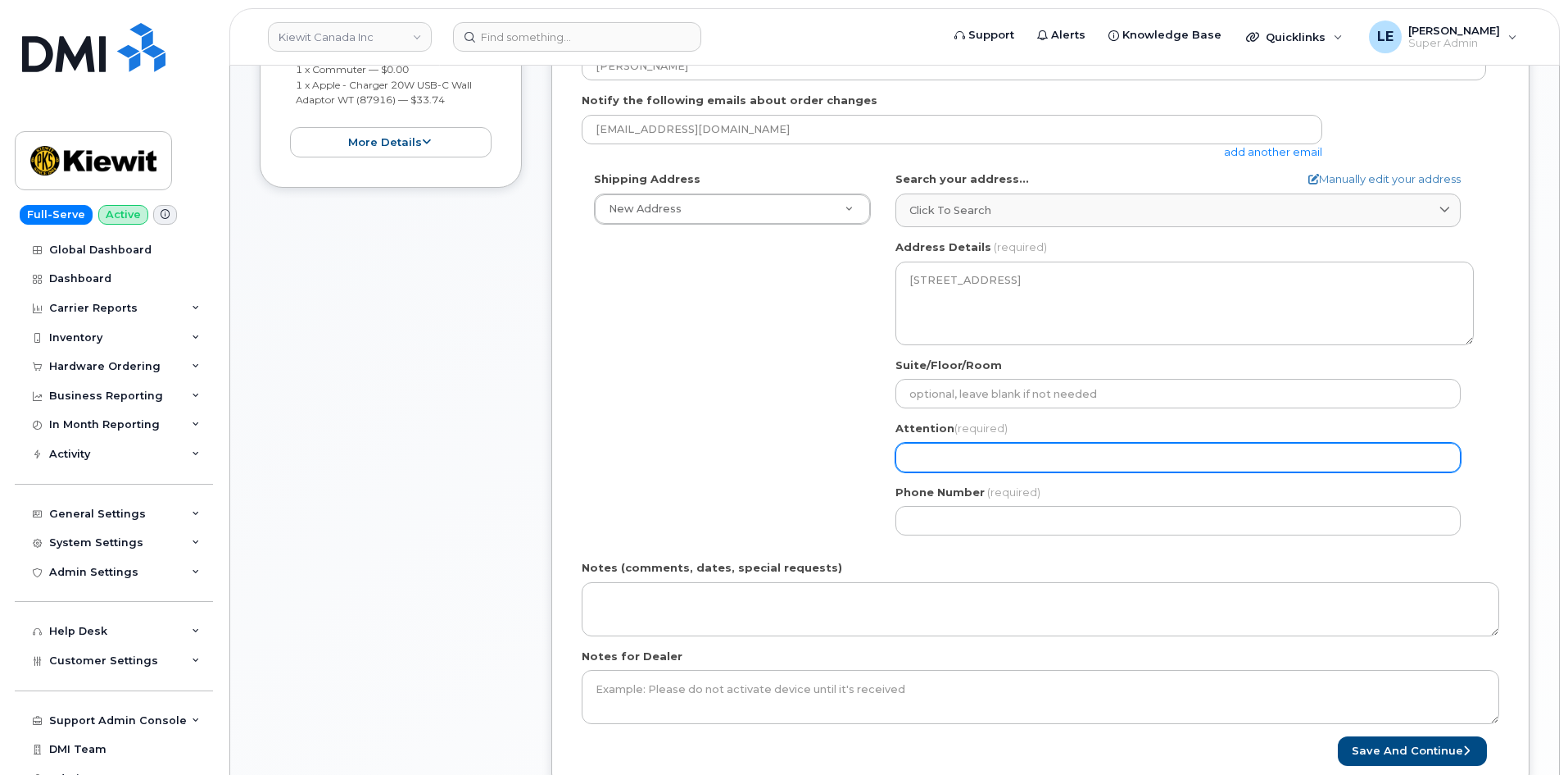
click at [987, 458] on input "Attention (required)" at bounding box center [1177, 457] width 565 height 29
click at [906, 454] on input "Attention (required)" at bounding box center [1177, 457] width 565 height 29
paste input "[PERSON_NAME]"
select select
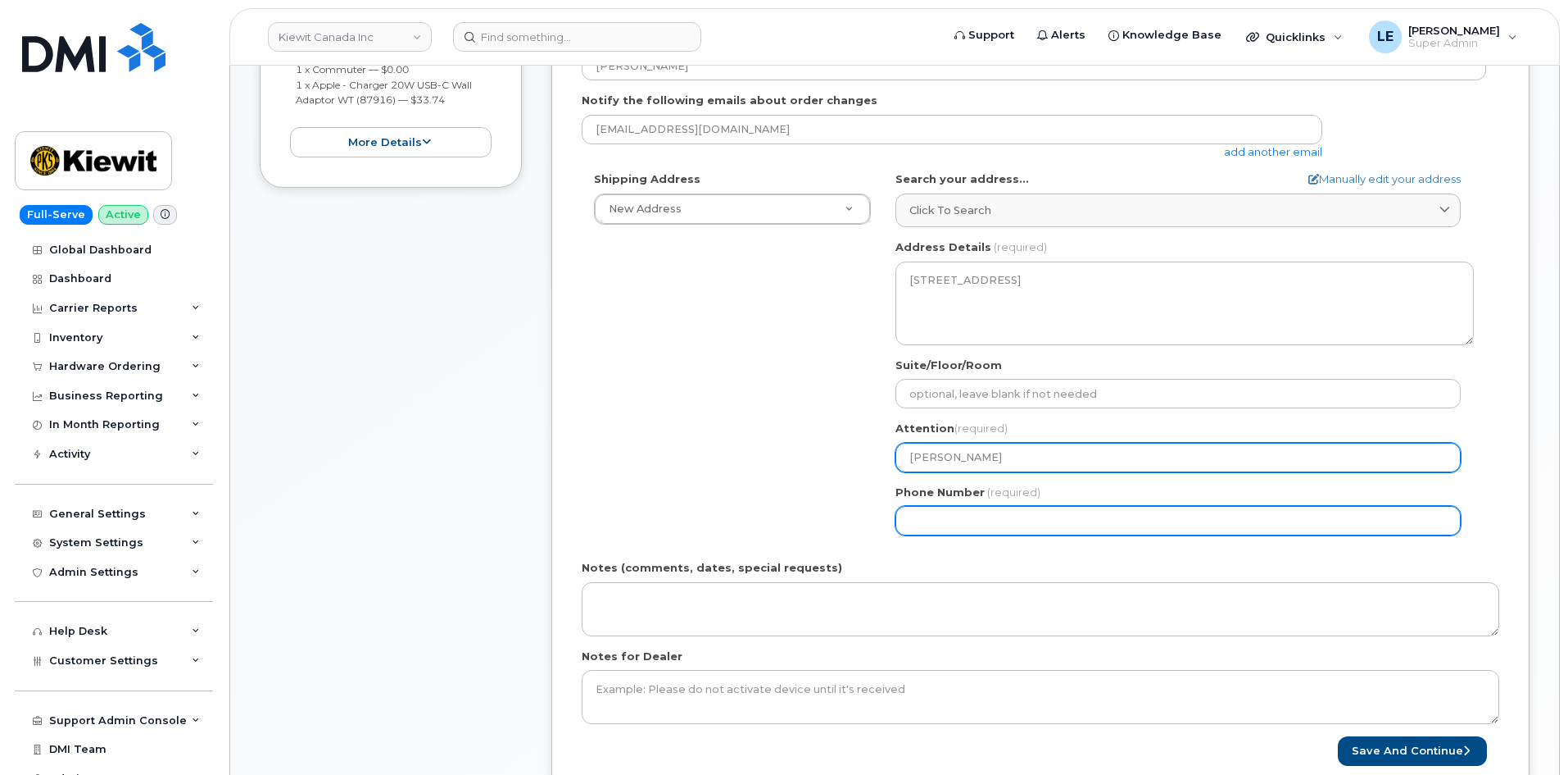
type input "[PERSON_NAME]"
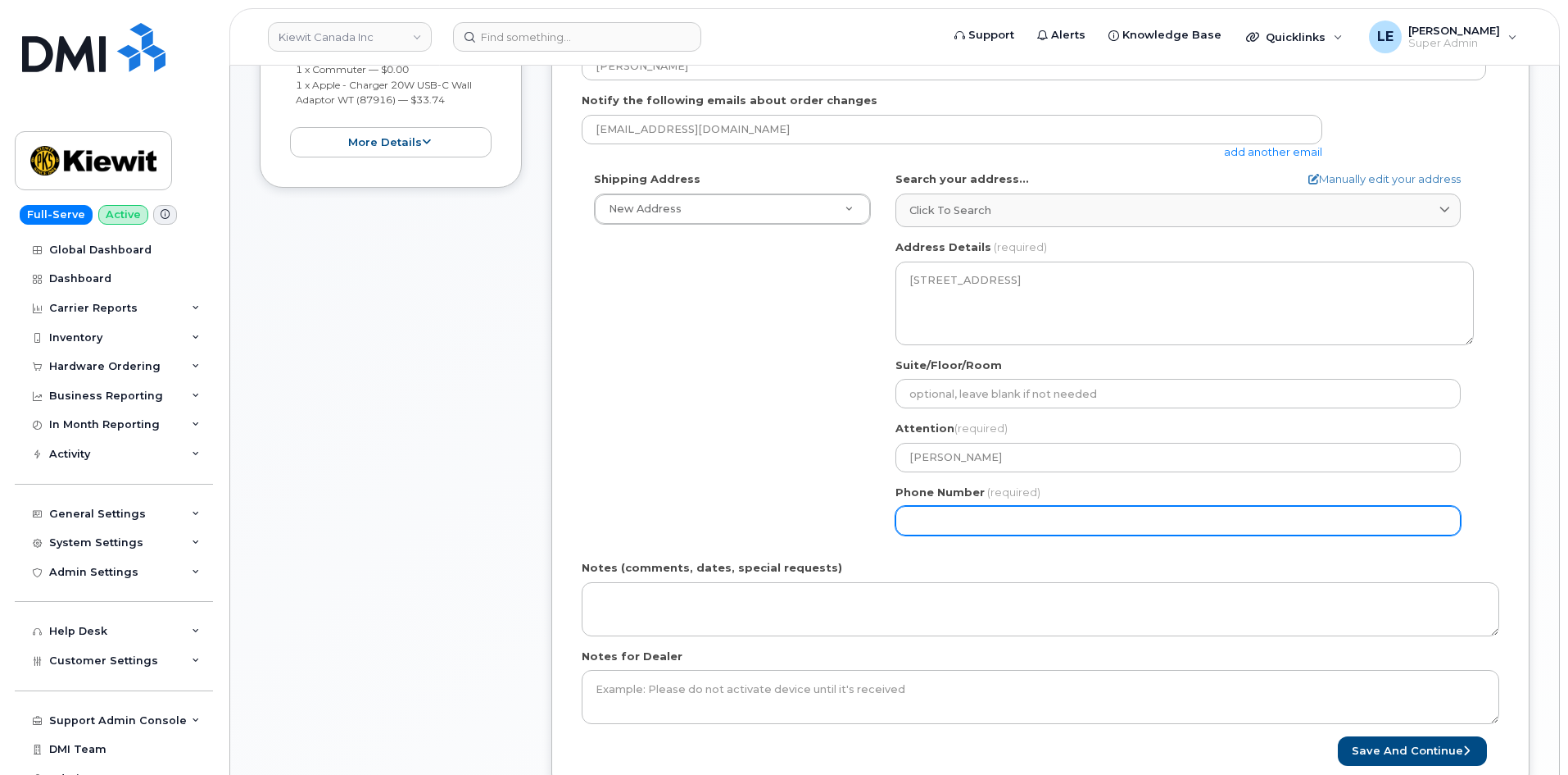
click at [1047, 529] on input "Phone Number" at bounding box center [1177, 520] width 565 height 29
click at [992, 512] on input "Phone Number" at bounding box center [1177, 520] width 565 height 29
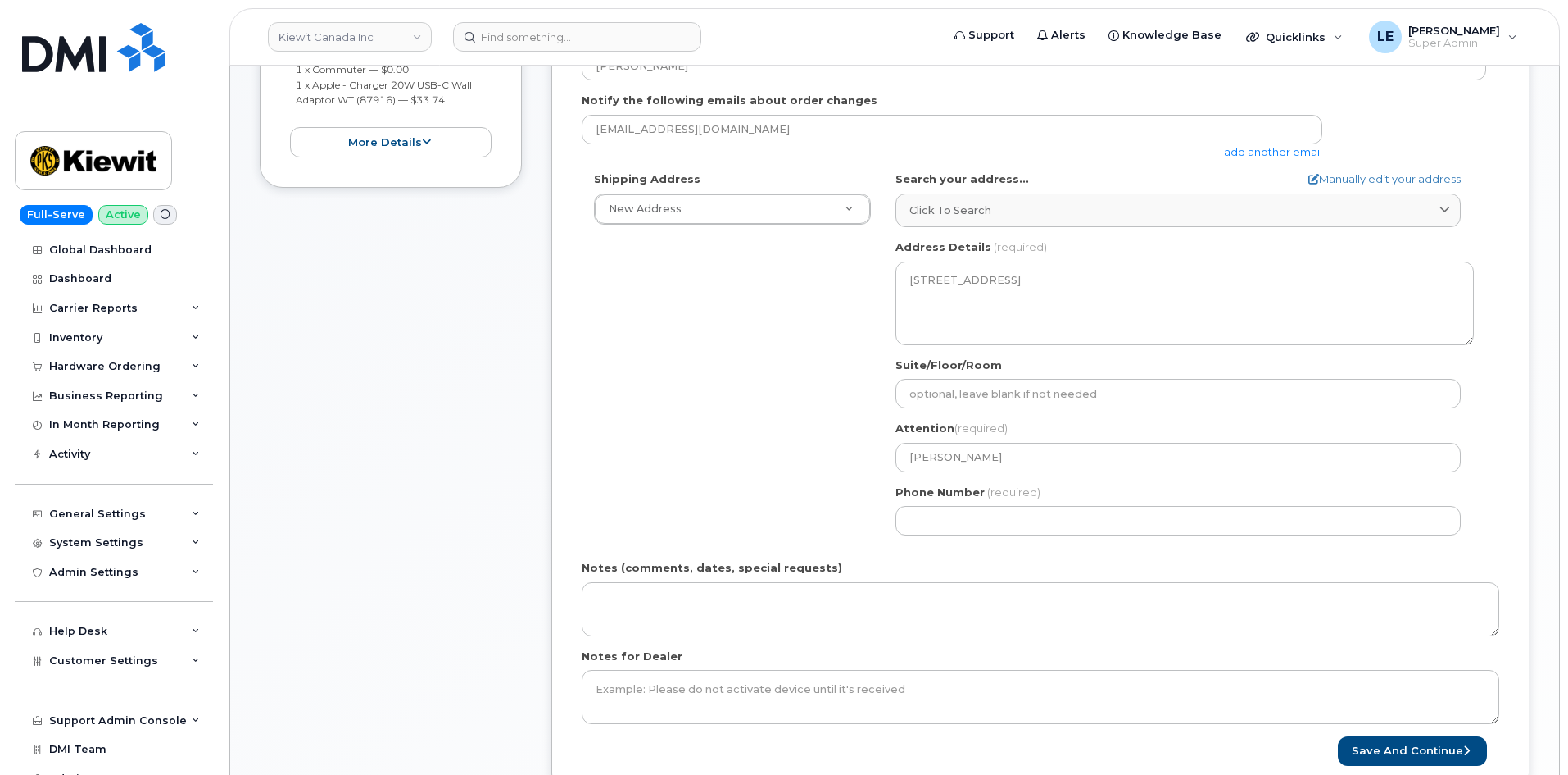
click at [655, 438] on div "Shipping Address New Address New Address Beaver Marine Limited Cahill-Ganotec, …" at bounding box center [1034, 359] width 904 height 376
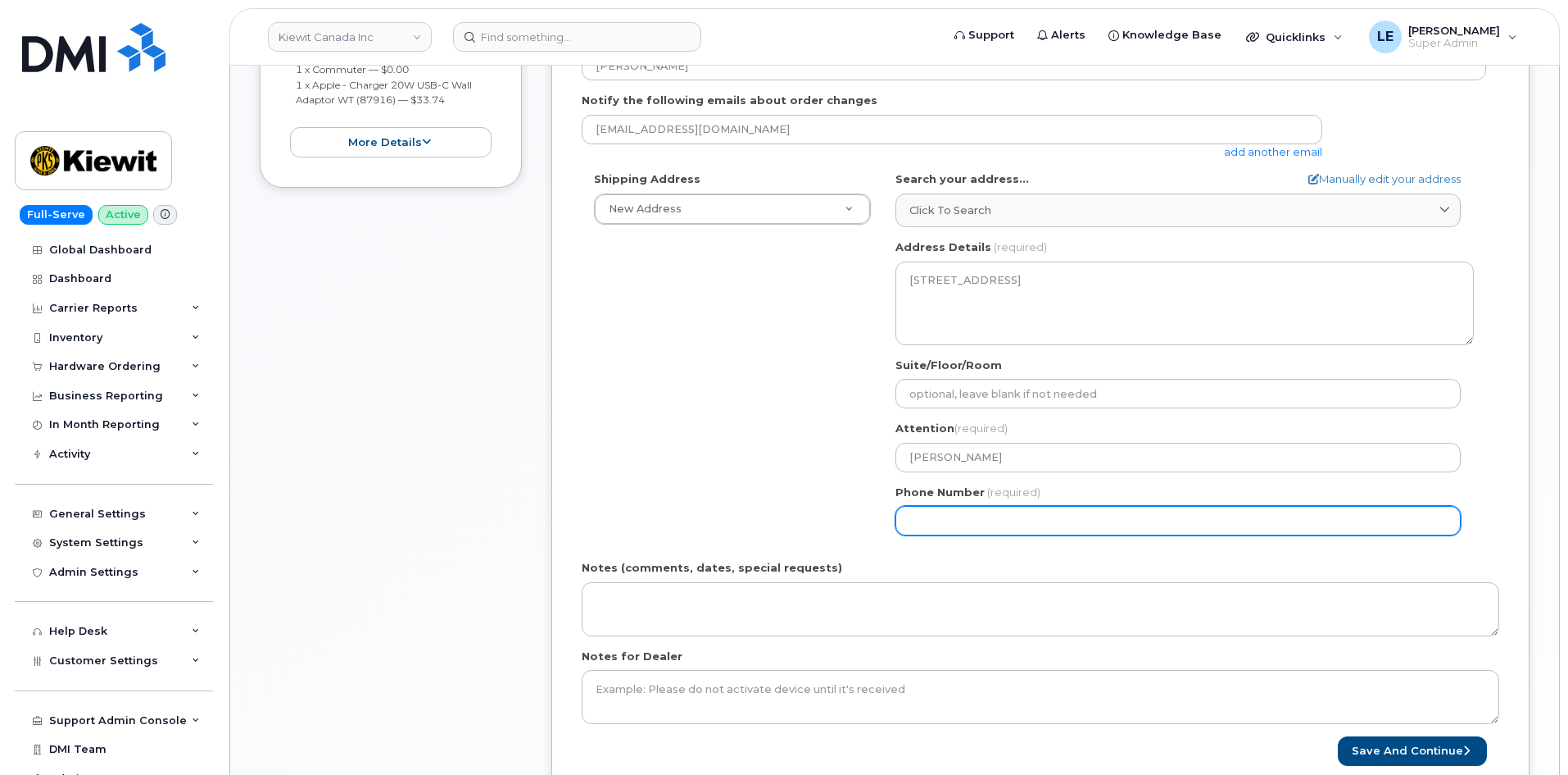
click at [936, 522] on input "Phone Number" at bounding box center [1177, 520] width 565 height 29
click at [960, 524] on input "Phone Number" at bounding box center [1177, 520] width 565 height 29
select select
type input "5874337131"
click at [574, 460] on div "Please select One Time Use in Shipping Address for custom address. Created By L…" at bounding box center [1040, 343] width 978 height 909
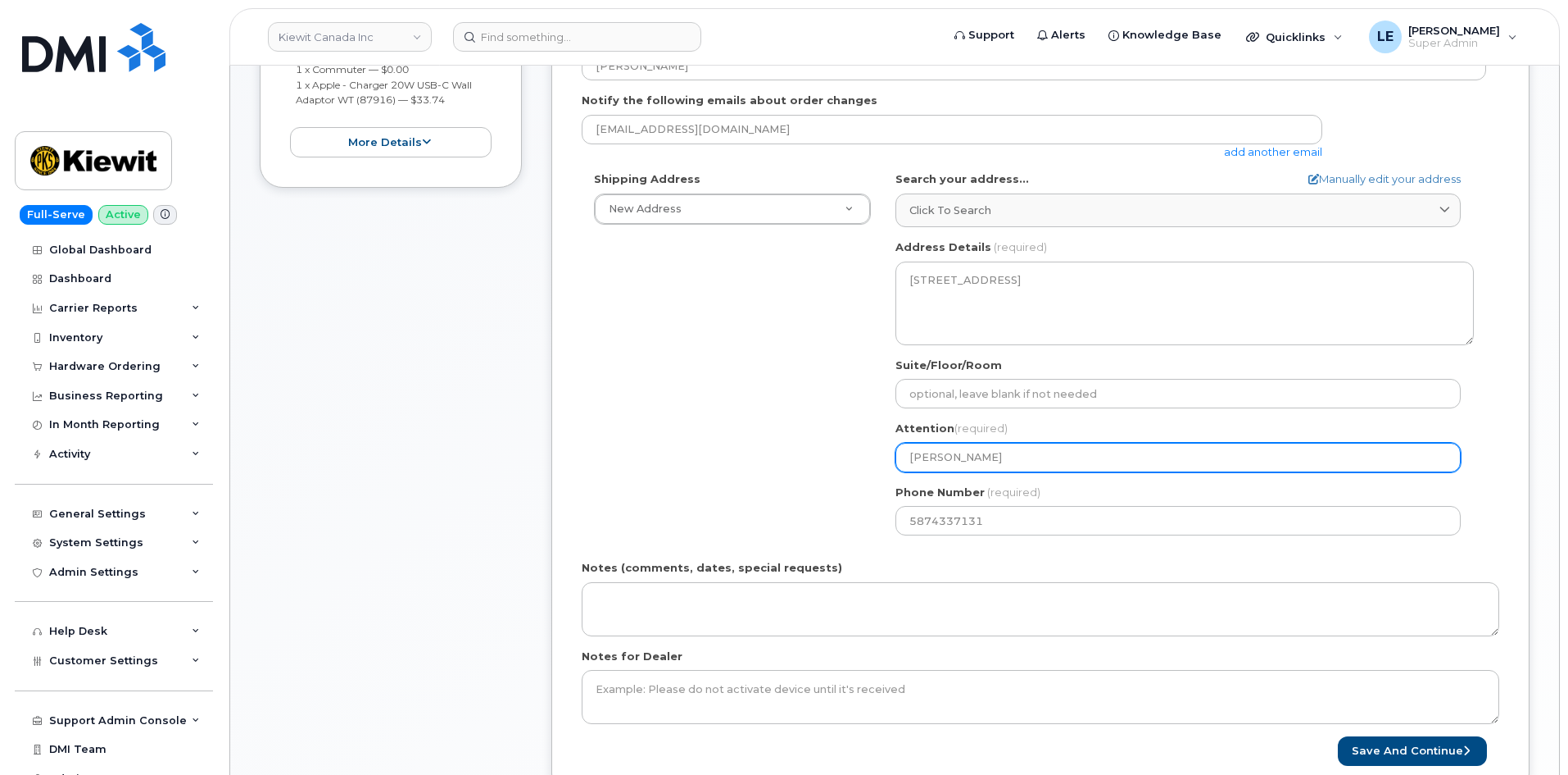
drag, startPoint x: 1057, startPoint y: 455, endPoint x: 836, endPoint y: 445, distance: 221.2
click at [836, 446] on div "Shipping Address New Address New Address Beaver Marine Limited Cahill-Ganotec, …" at bounding box center [1034, 359] width 904 height 376
paste input "IEWIT LINE CREEK - Gadiel Mmari/Mi"
select select
type input "KIEWIT LINE CREEK - Gadiel Mmari/Mi"
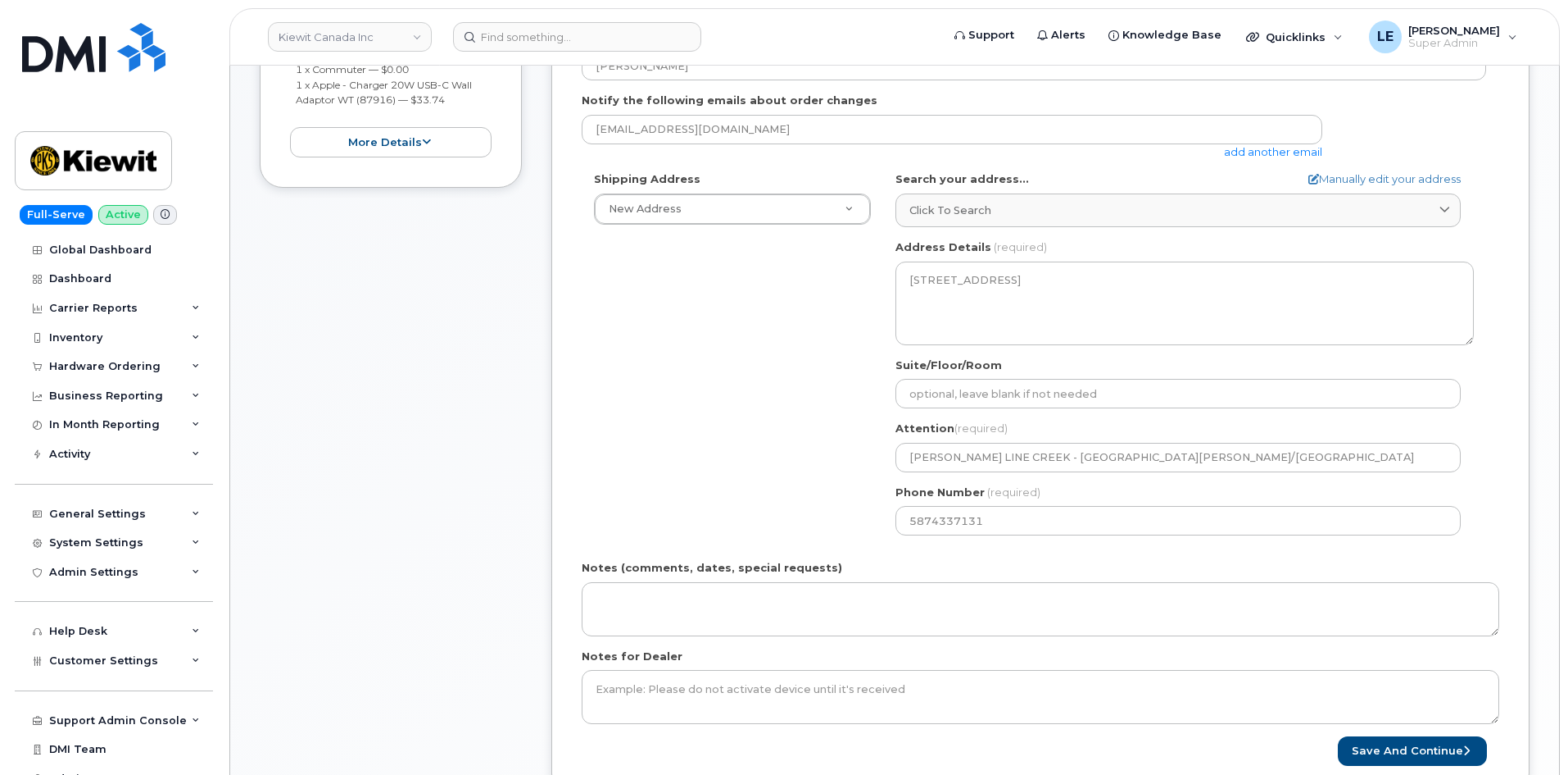
click at [812, 429] on div "Shipping Address New Address New Address Beaver Marine Limited Cahill-Ganotec, …" at bounding box center [1034, 359] width 904 height 376
click at [1388, 754] on button "Save and Continue" at bounding box center [1411, 751] width 149 height 30
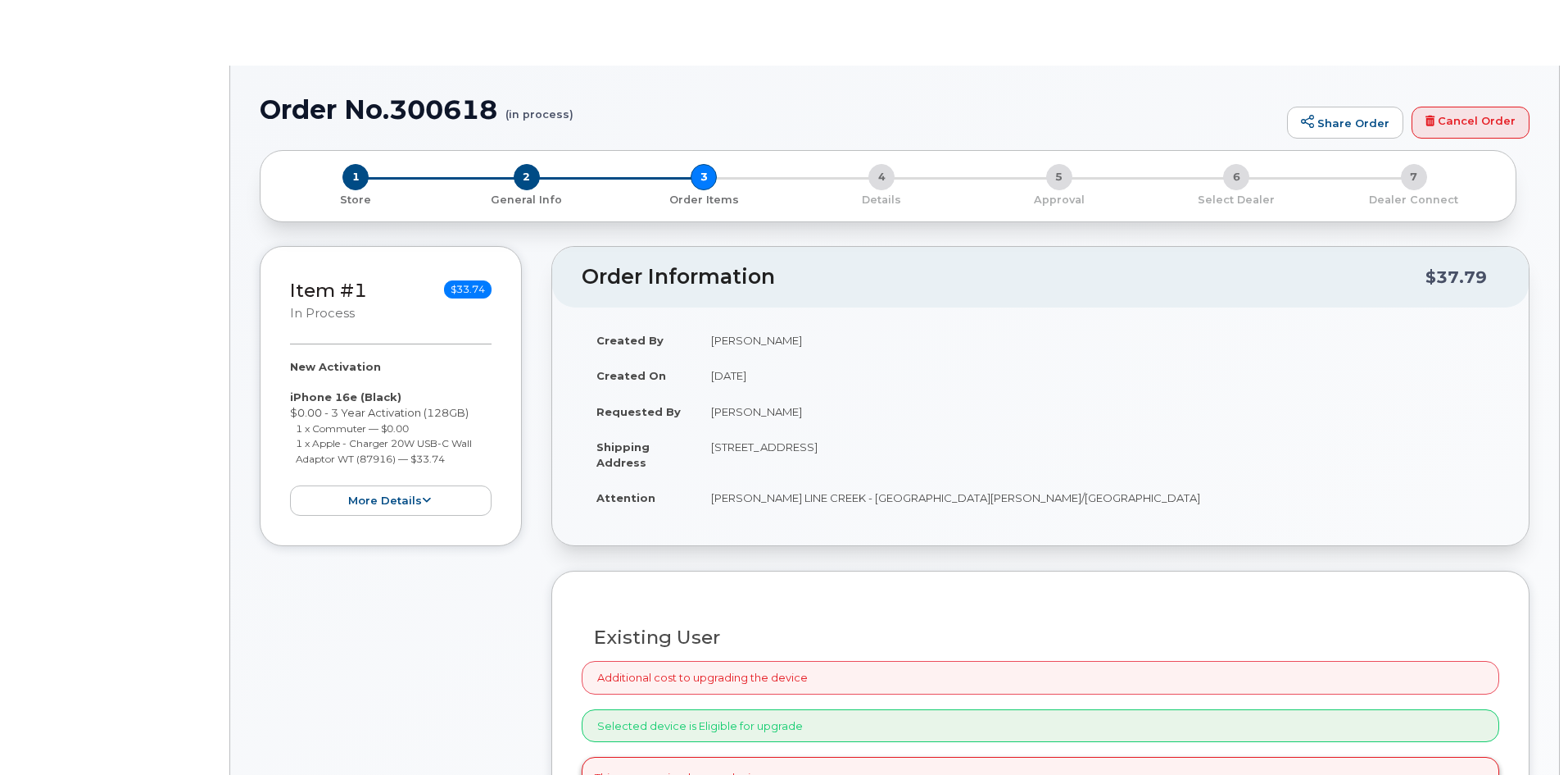
radio input "true"
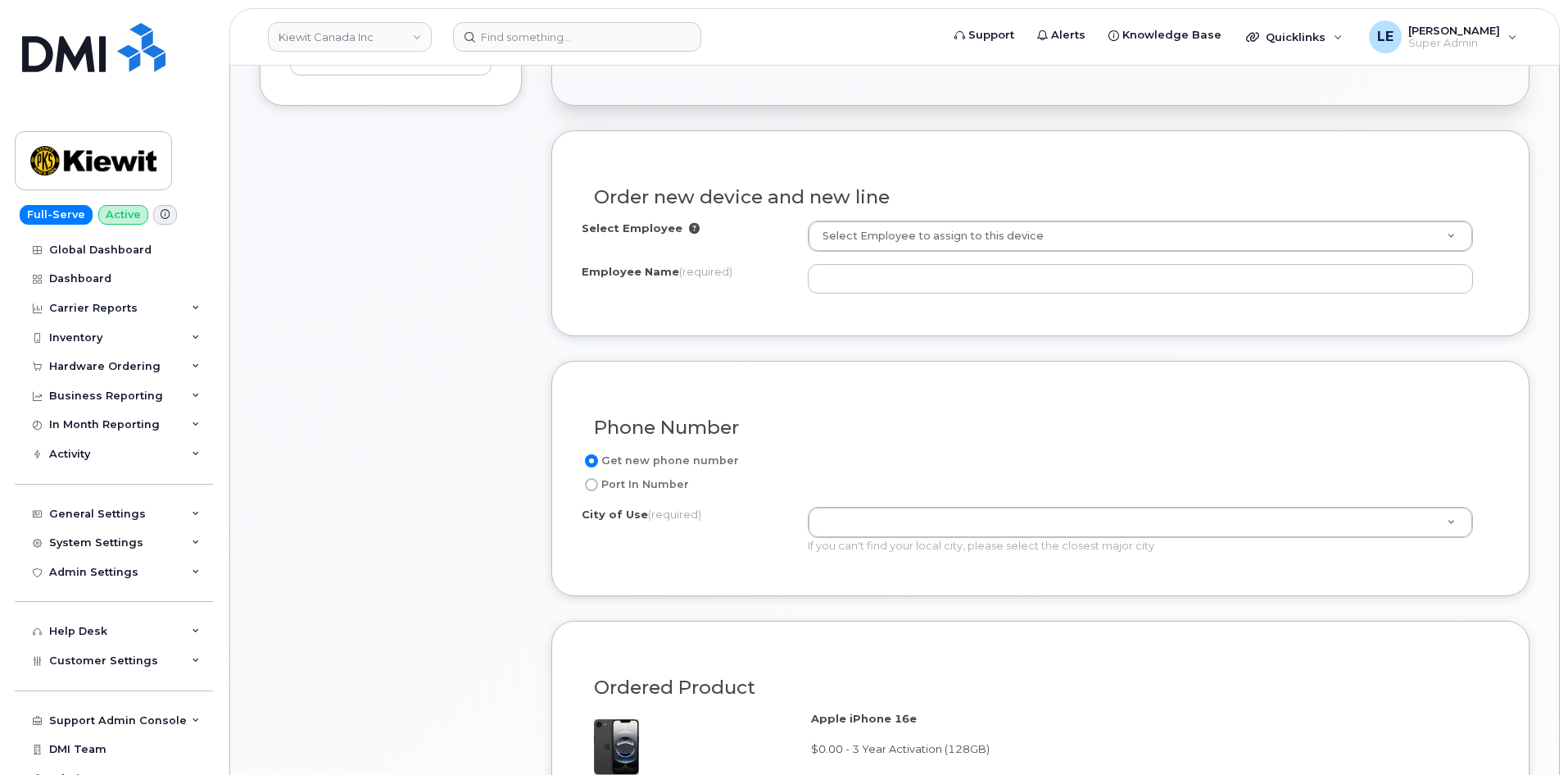
scroll to position [410, 0]
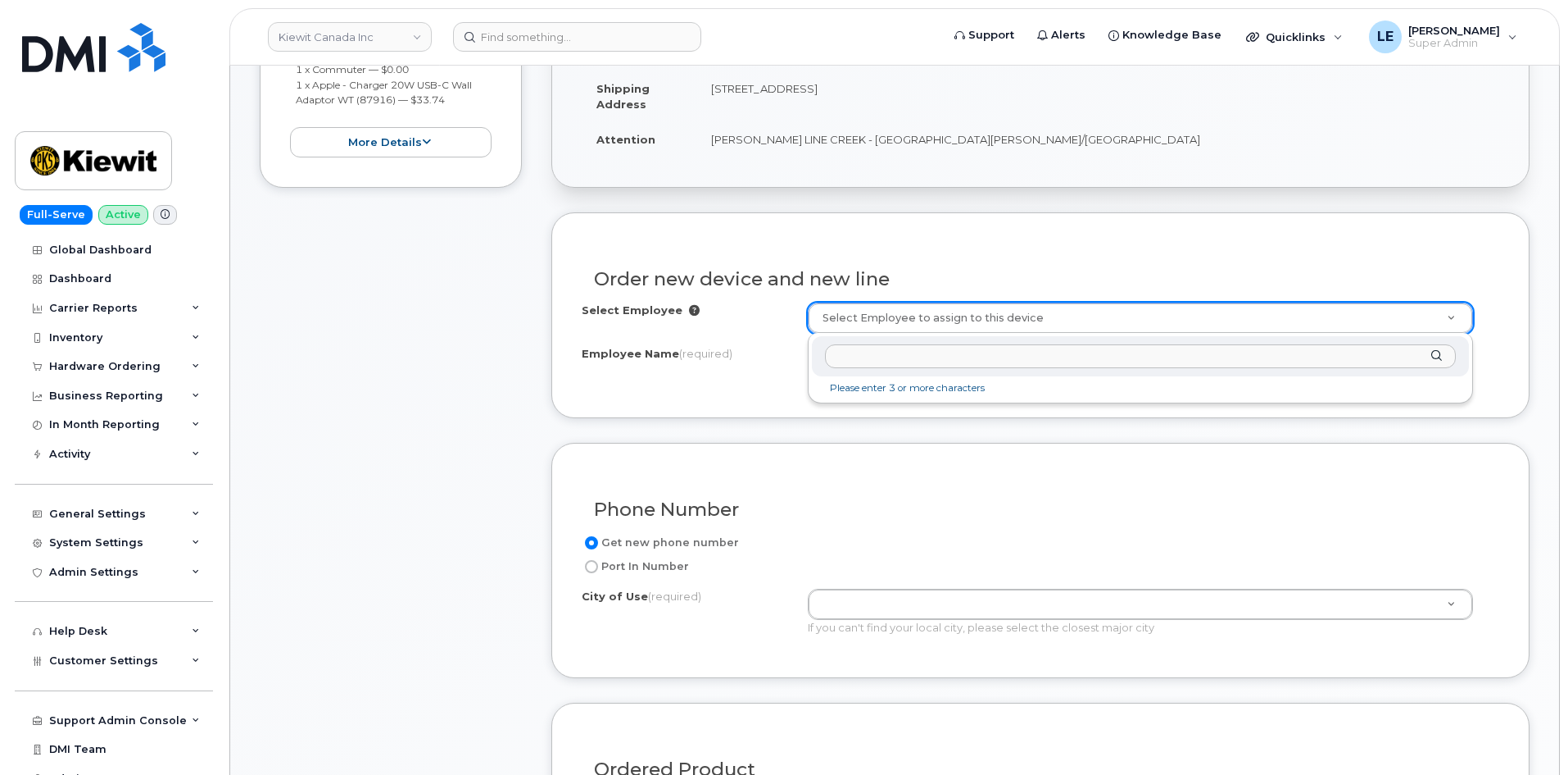
click at [923, 354] on input "text" at bounding box center [1140, 356] width 631 height 24
paste input "Michael Shaw"
type input "Michael Shaw"
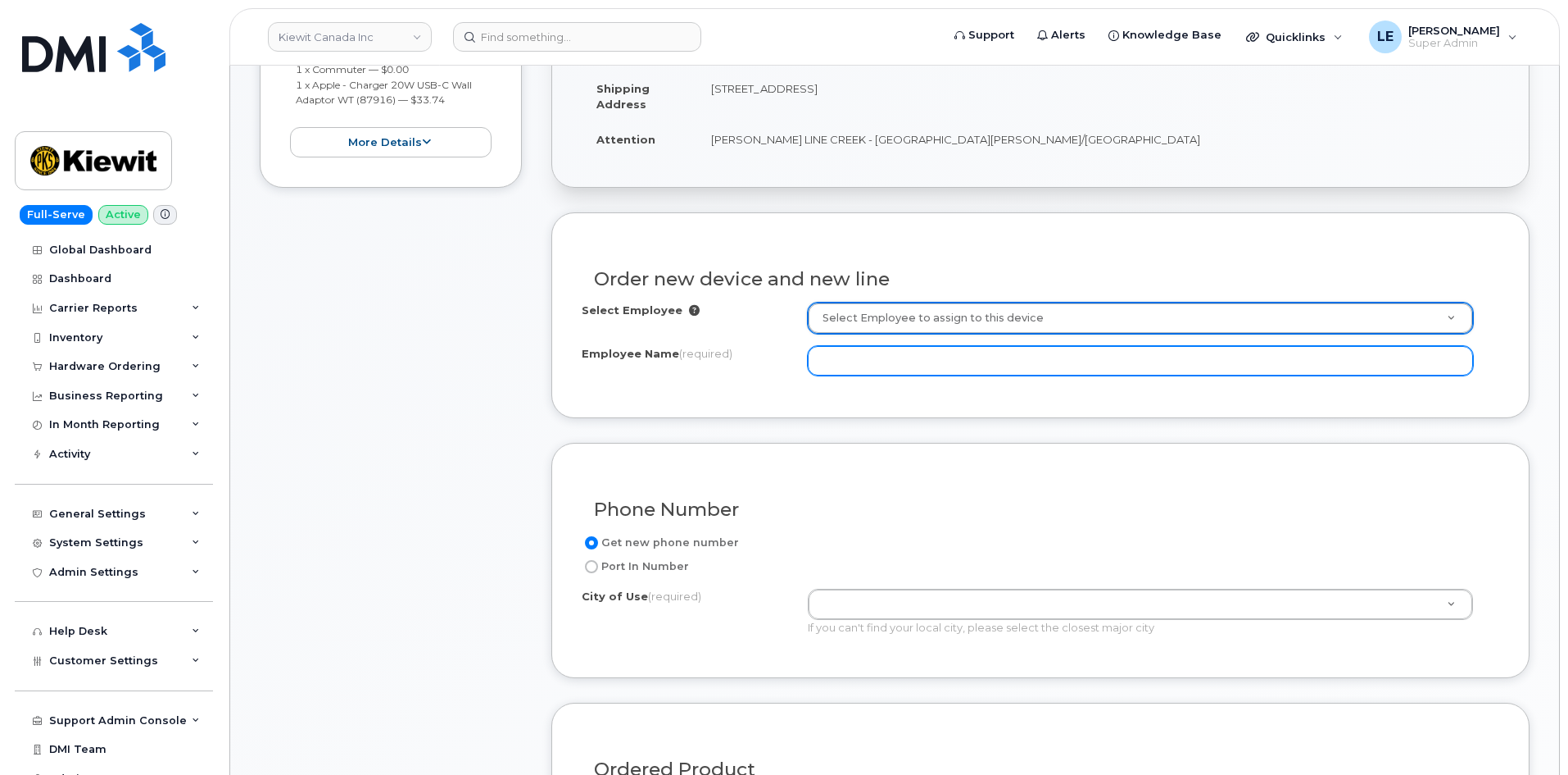
click at [902, 363] on input "Employee Name (required)" at bounding box center [1140, 361] width 665 height 29
paste input "Michael Shaw"
type input "Michael Shaw"
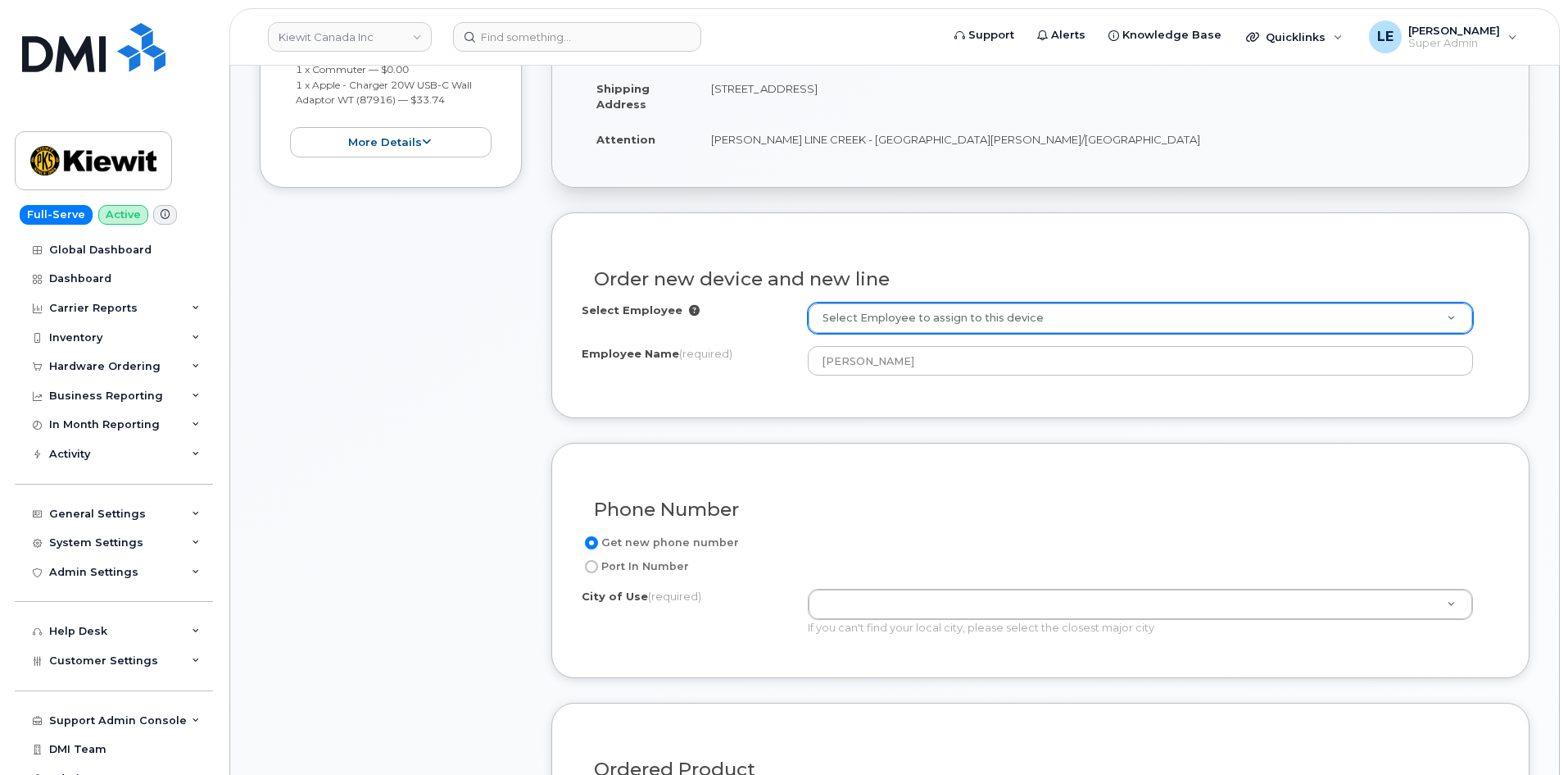
click at [756, 332] on div "Select Employee Select Employee to assign to this device" at bounding box center [1040, 318] width 917 height 31
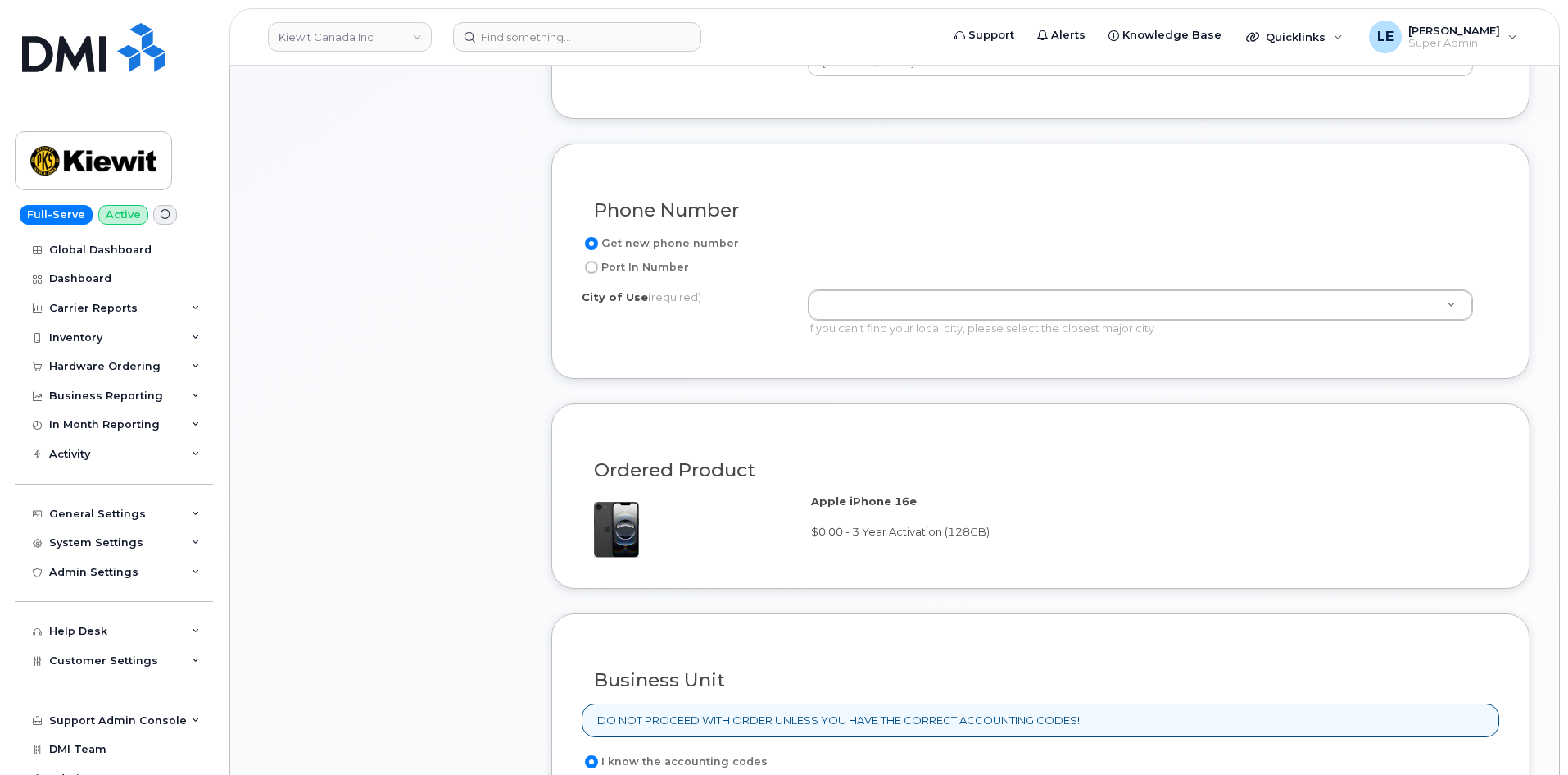
scroll to position [738, 0]
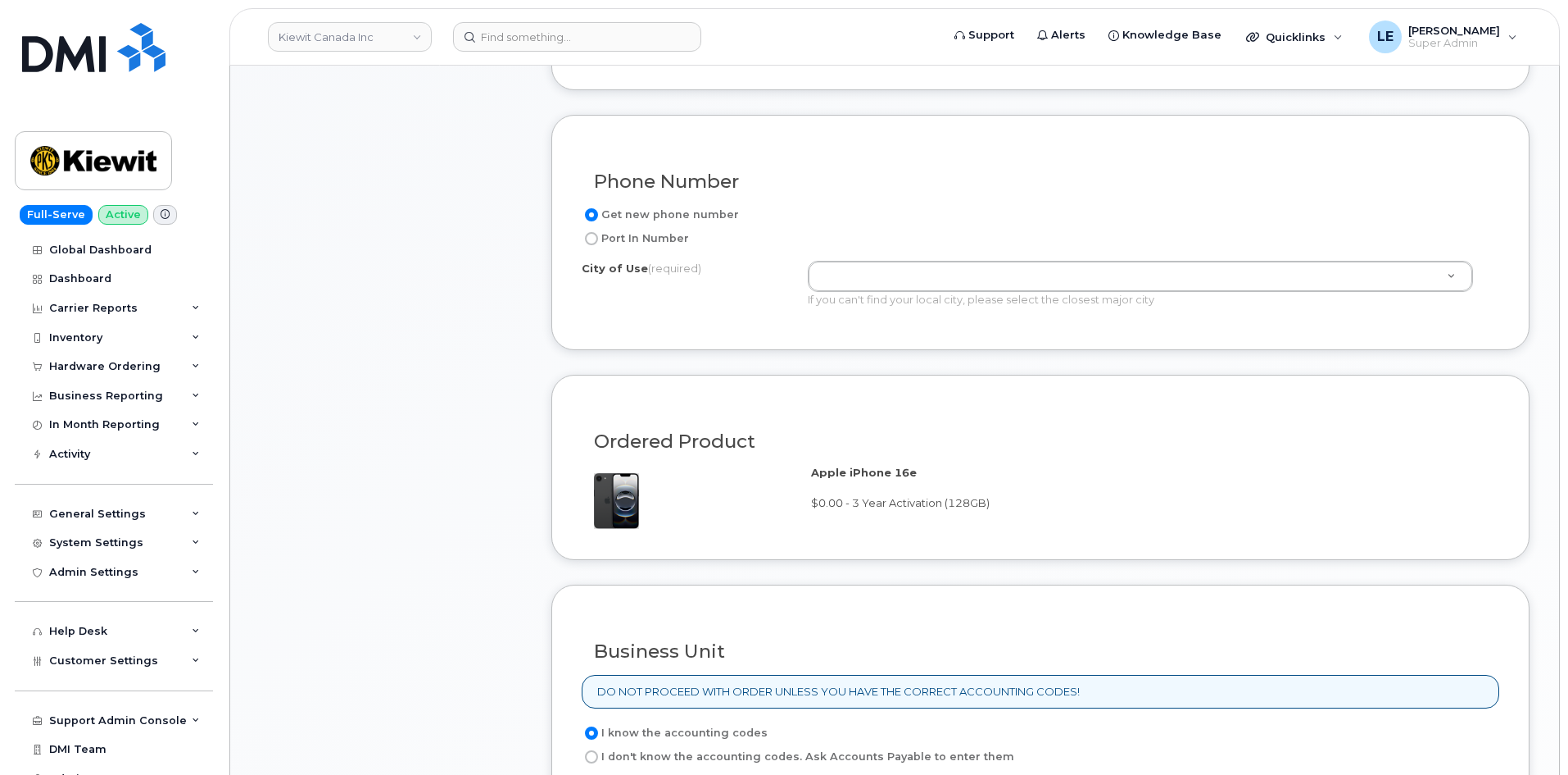
drag, startPoint x: 901, startPoint y: 279, endPoint x: 886, endPoint y: 282, distance: 15.3
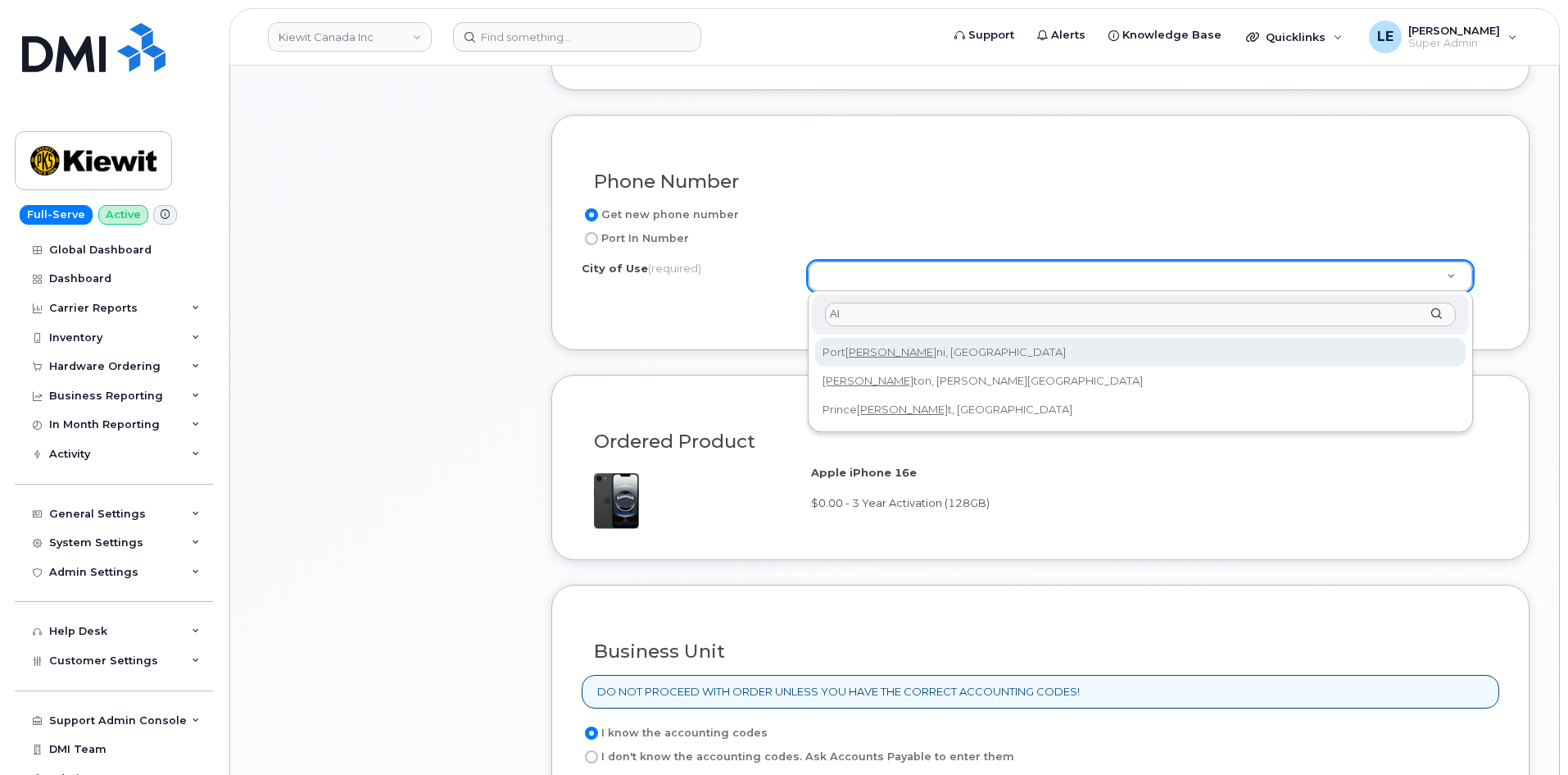
type input "A"
type input "edmo"
type input "182"
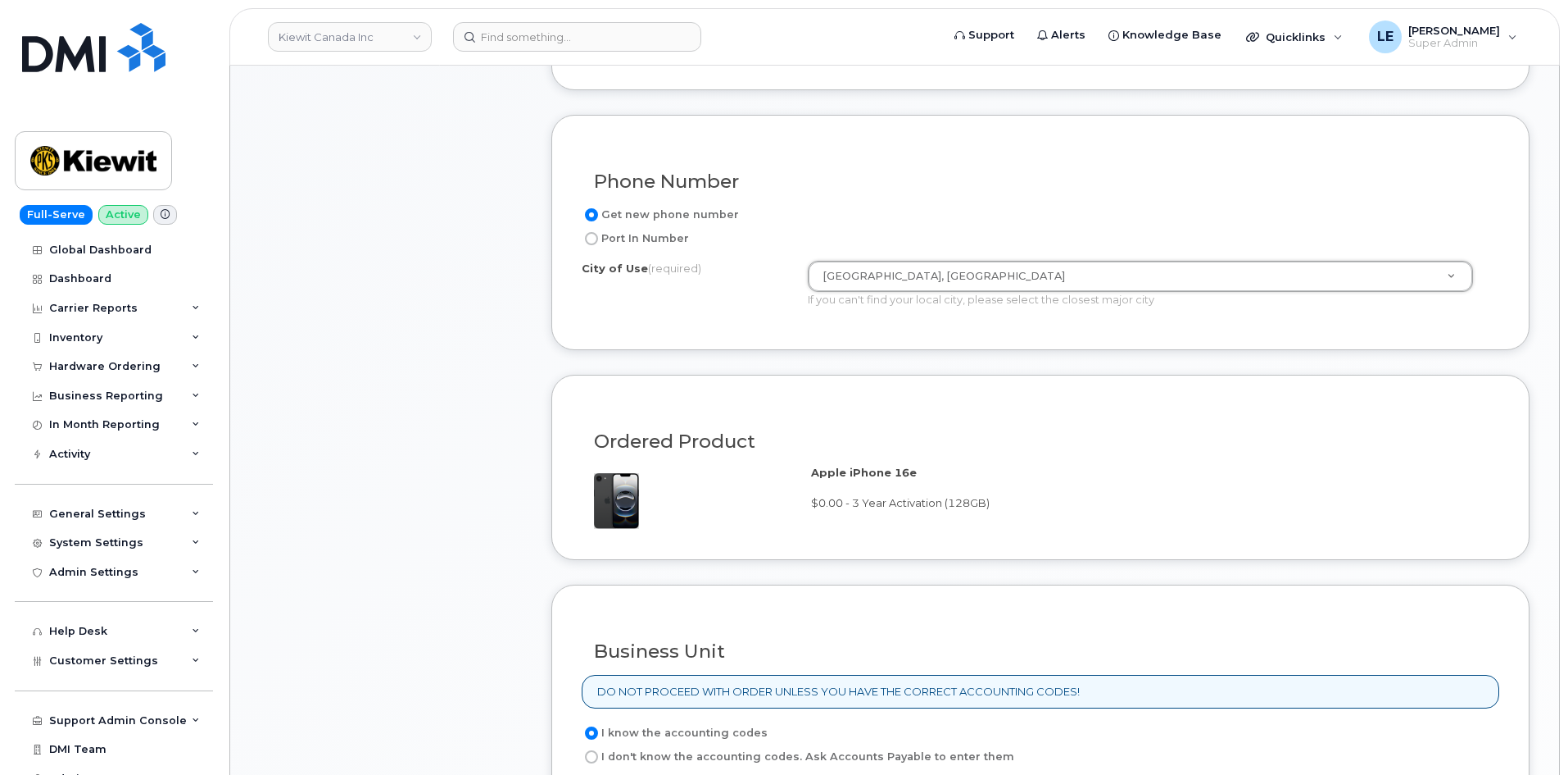
click at [879, 329] on div "Phone Number Get new phone number Port In Number City of Use (required) Edmonto…" at bounding box center [1040, 232] width 978 height 235
click at [569, 332] on div "Phone Number Get new phone number Port In Number City of Use (required) Edmonto…" at bounding box center [1040, 232] width 978 height 235
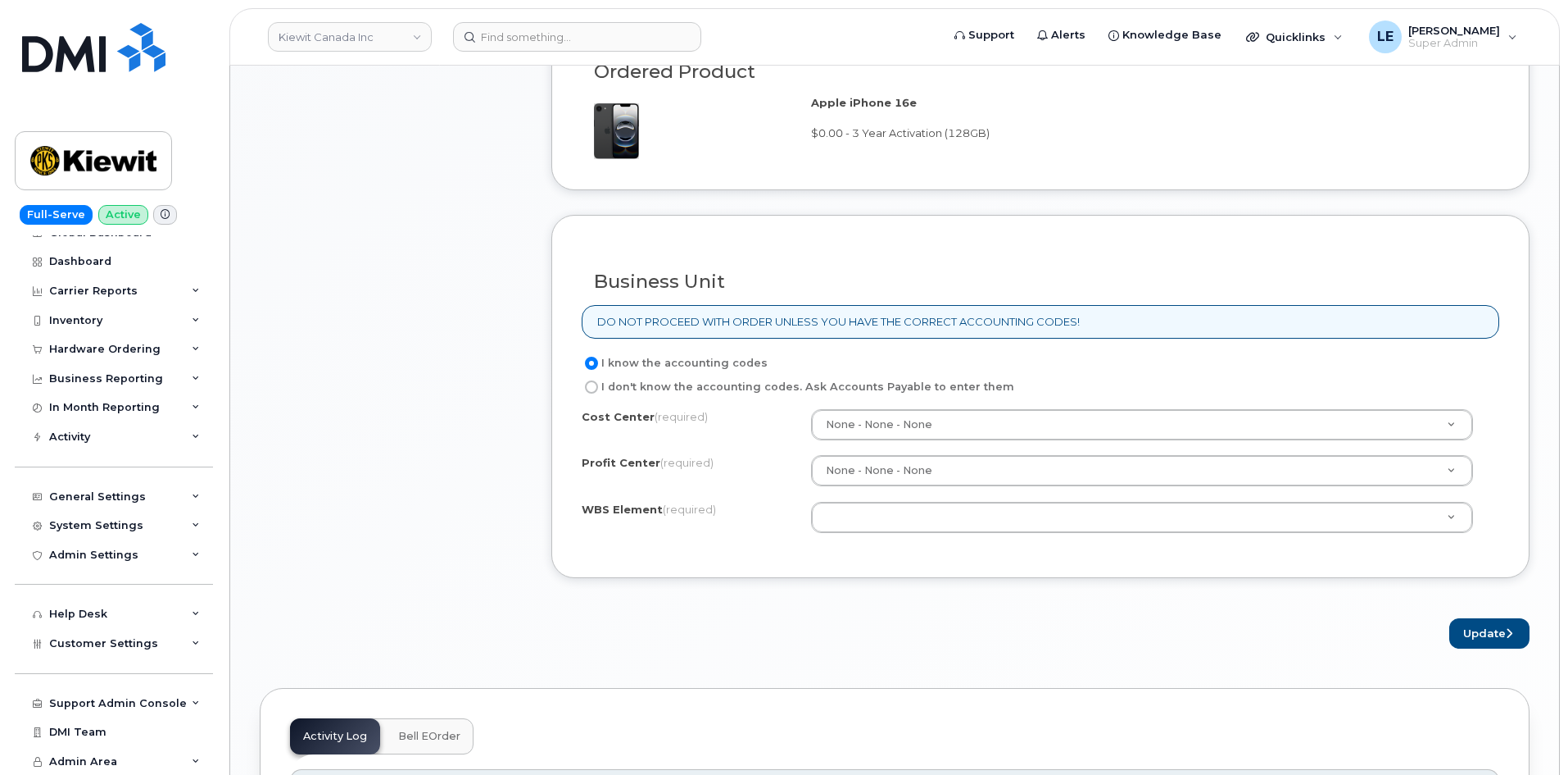
scroll to position [1148, 0]
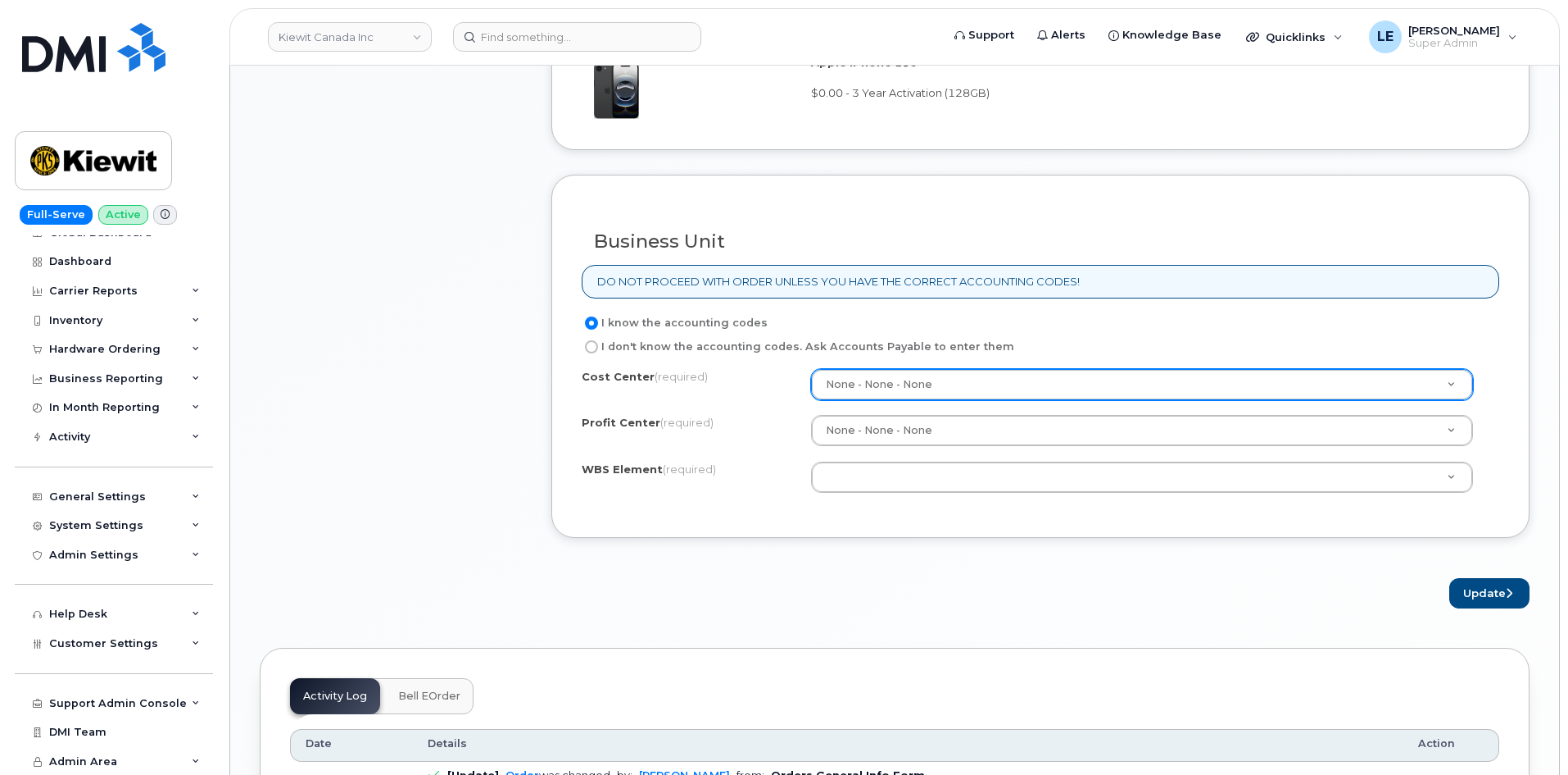
drag, startPoint x: 948, startPoint y: 365, endPoint x: 946, endPoint y: 375, distance: 10.2
click at [947, 369] on div "I know the accounting codes I don't know the accounting codes. Ask Accounts Pay…" at bounding box center [1040, 411] width 917 height 195
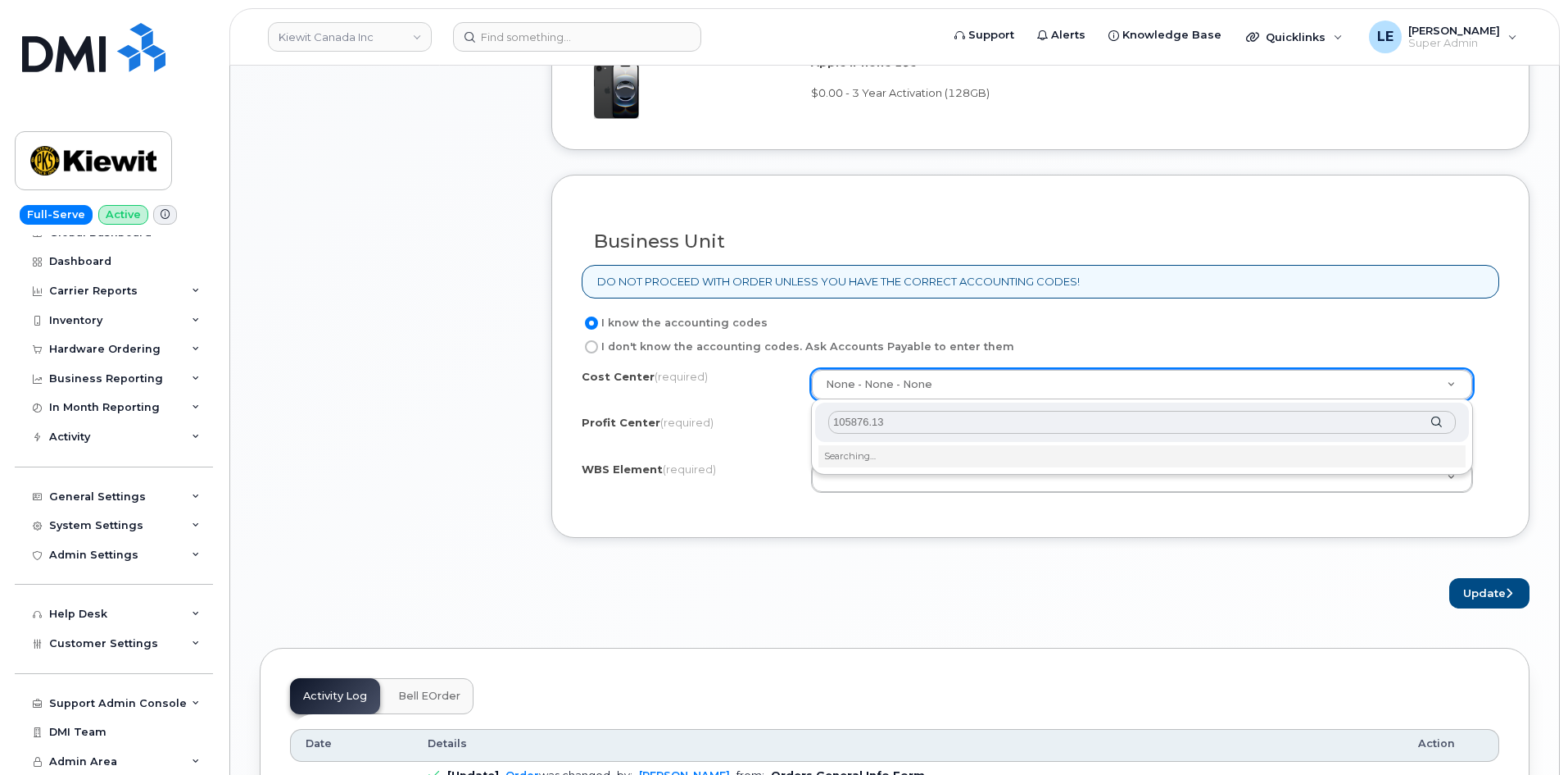
type input "105876.1"
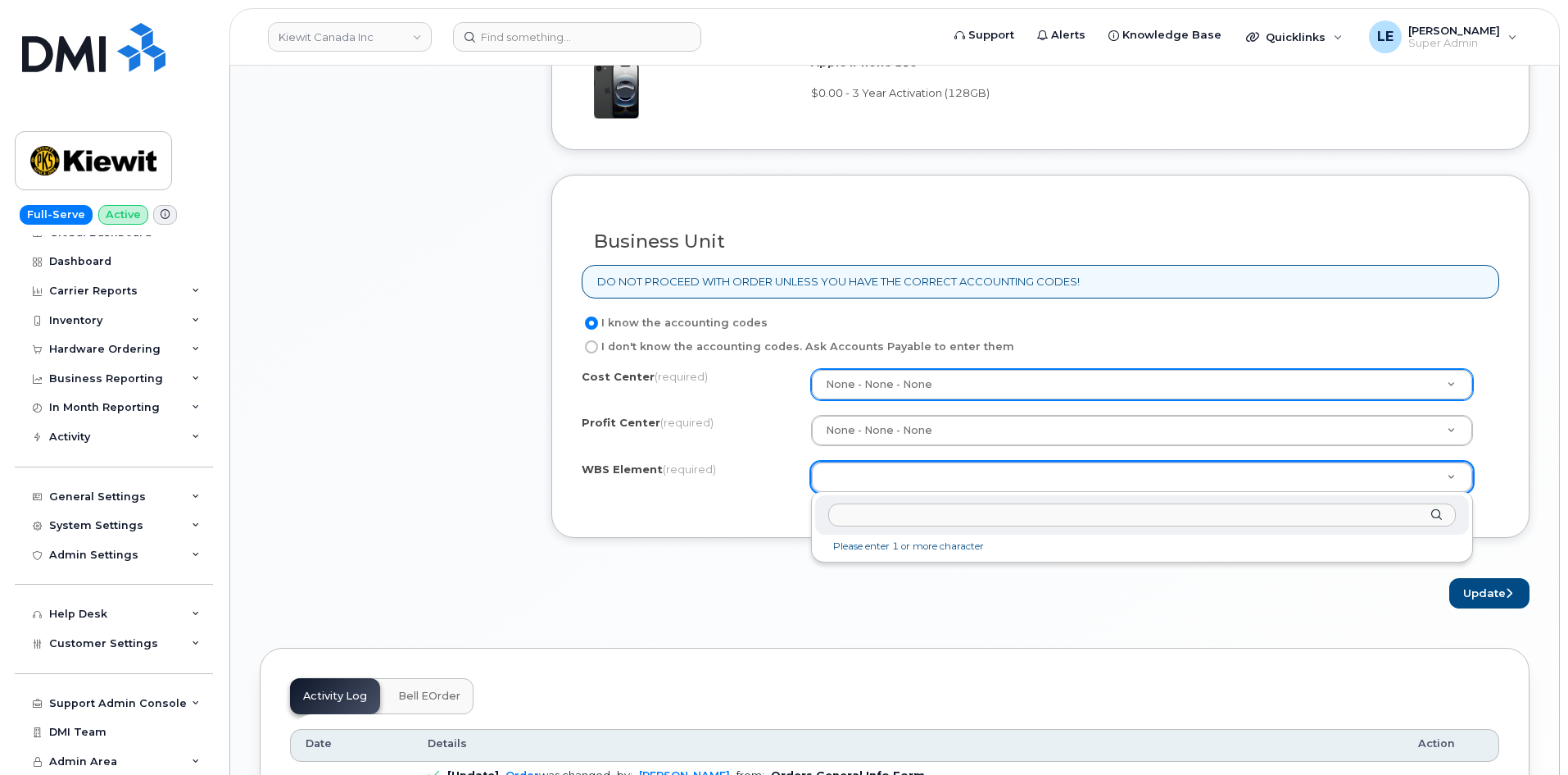
paste input "105876.1348"
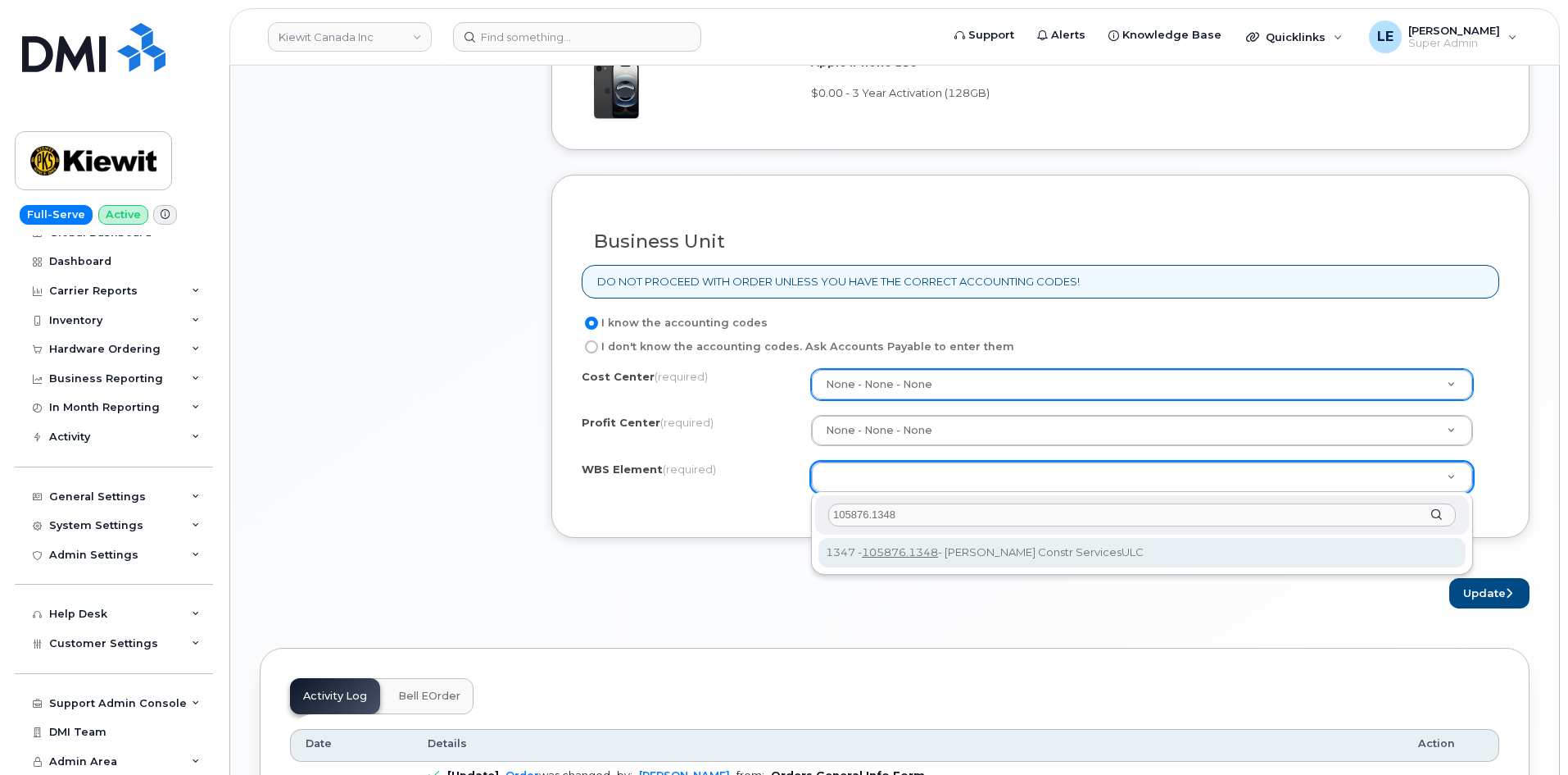
type input "105876.1348"
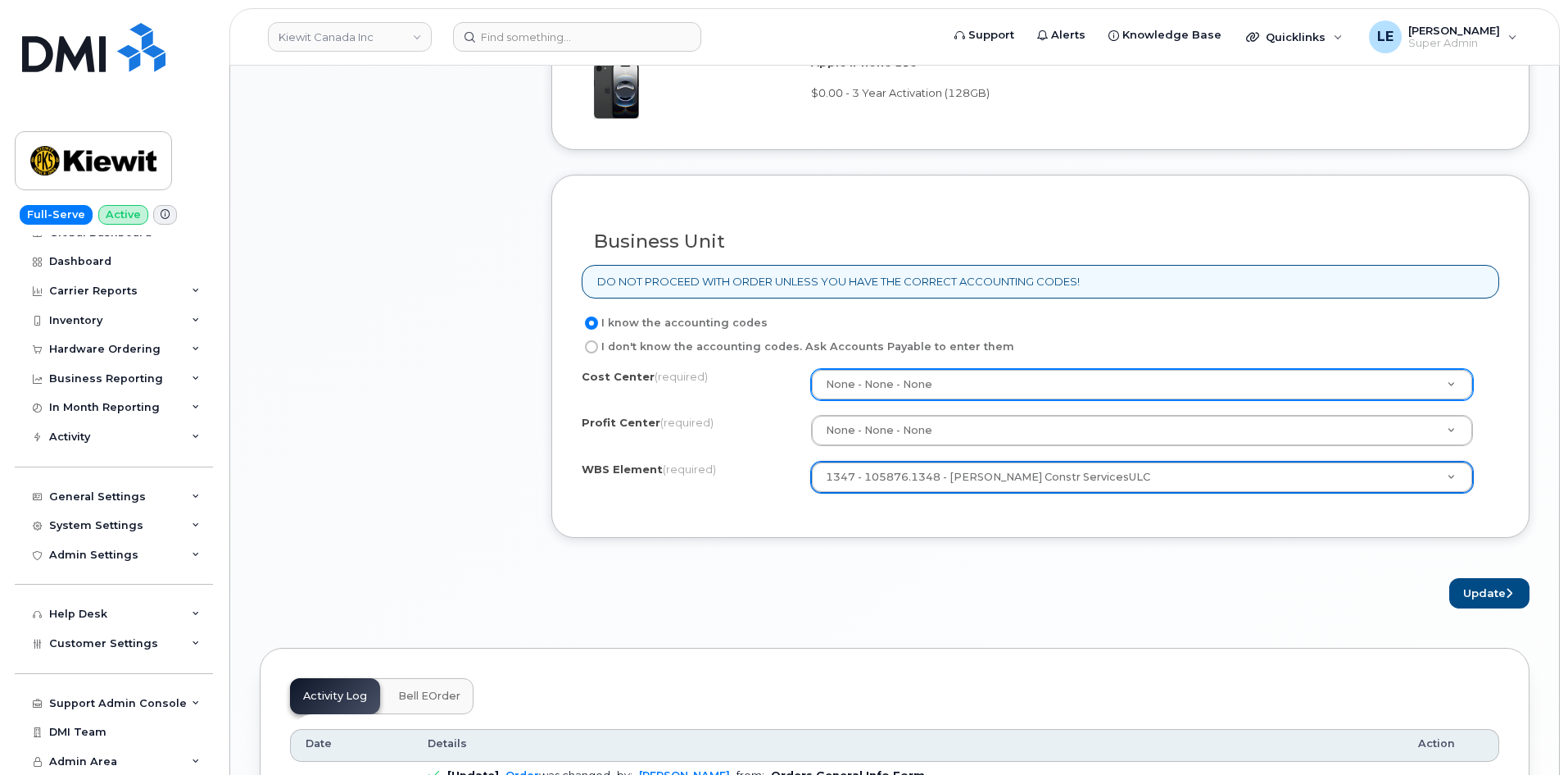
click at [711, 530] on div "Business Unit DO NOT PROCEED WITH ORDER UNLESS YOU HAVE THE CORRECT ACCOUNTING …" at bounding box center [1040, 356] width 978 height 364
click at [1515, 601] on button "Update" at bounding box center [1489, 592] width 80 height 30
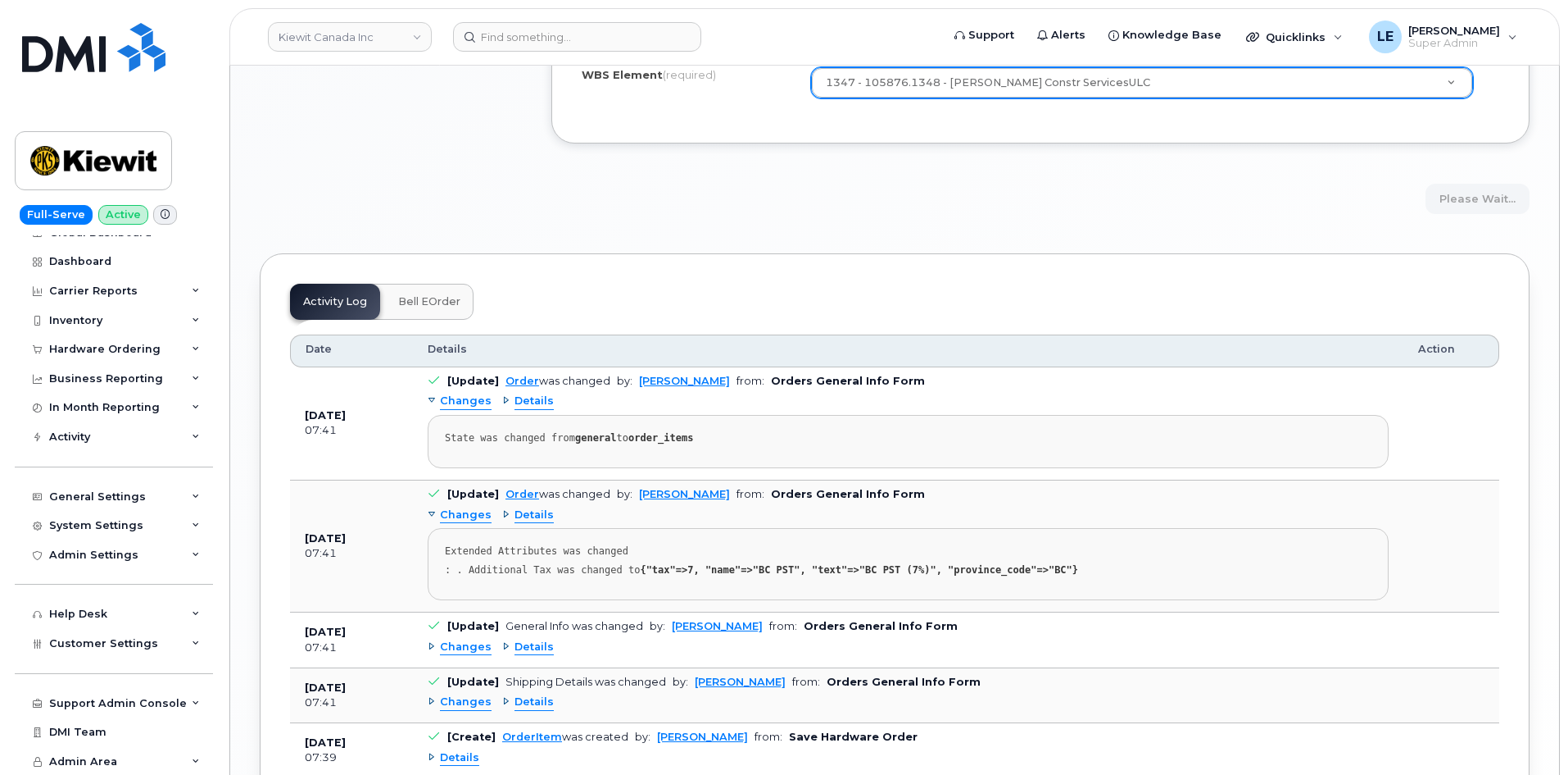
scroll to position [1558, 0]
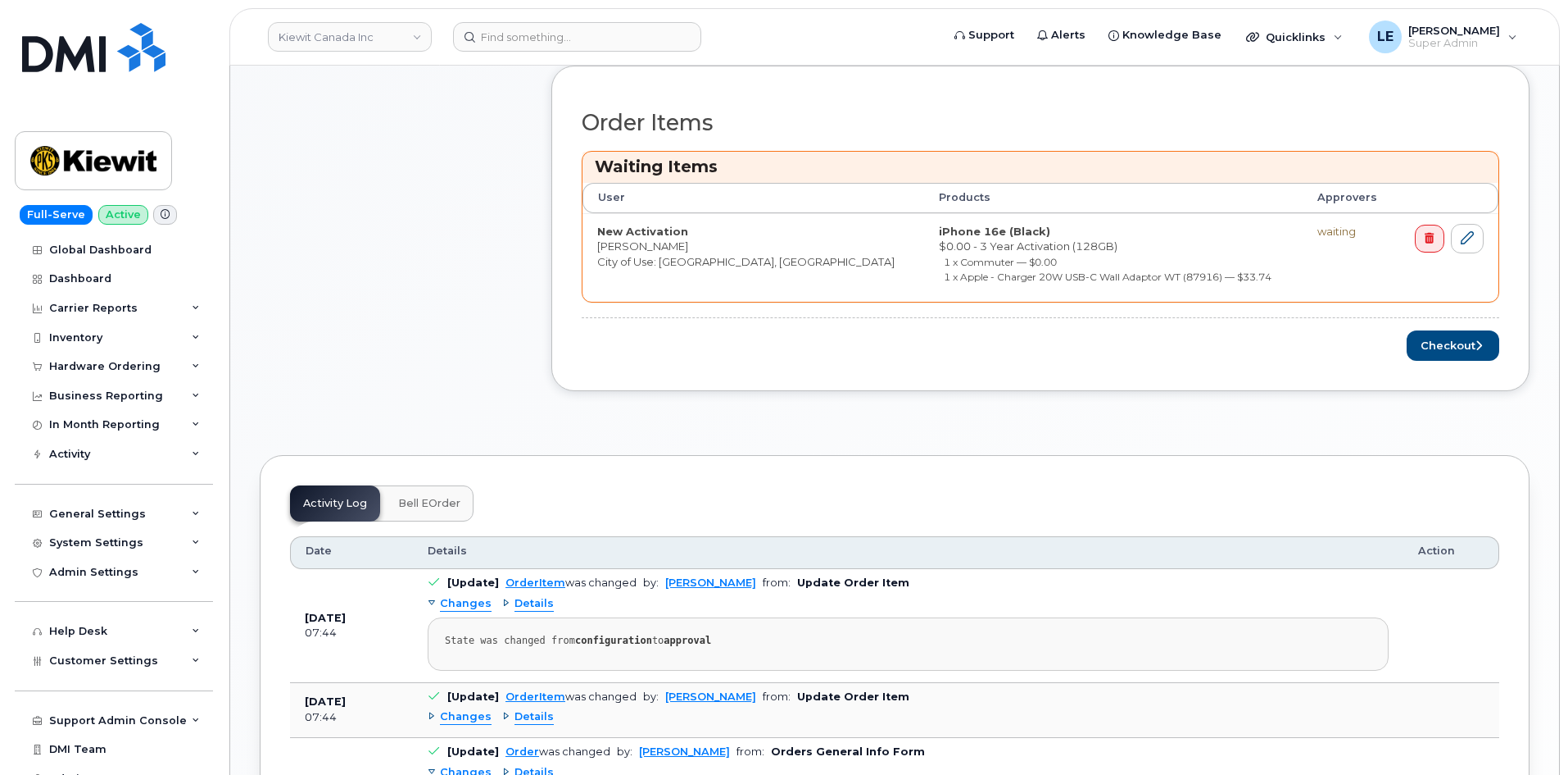
scroll to position [656, 0]
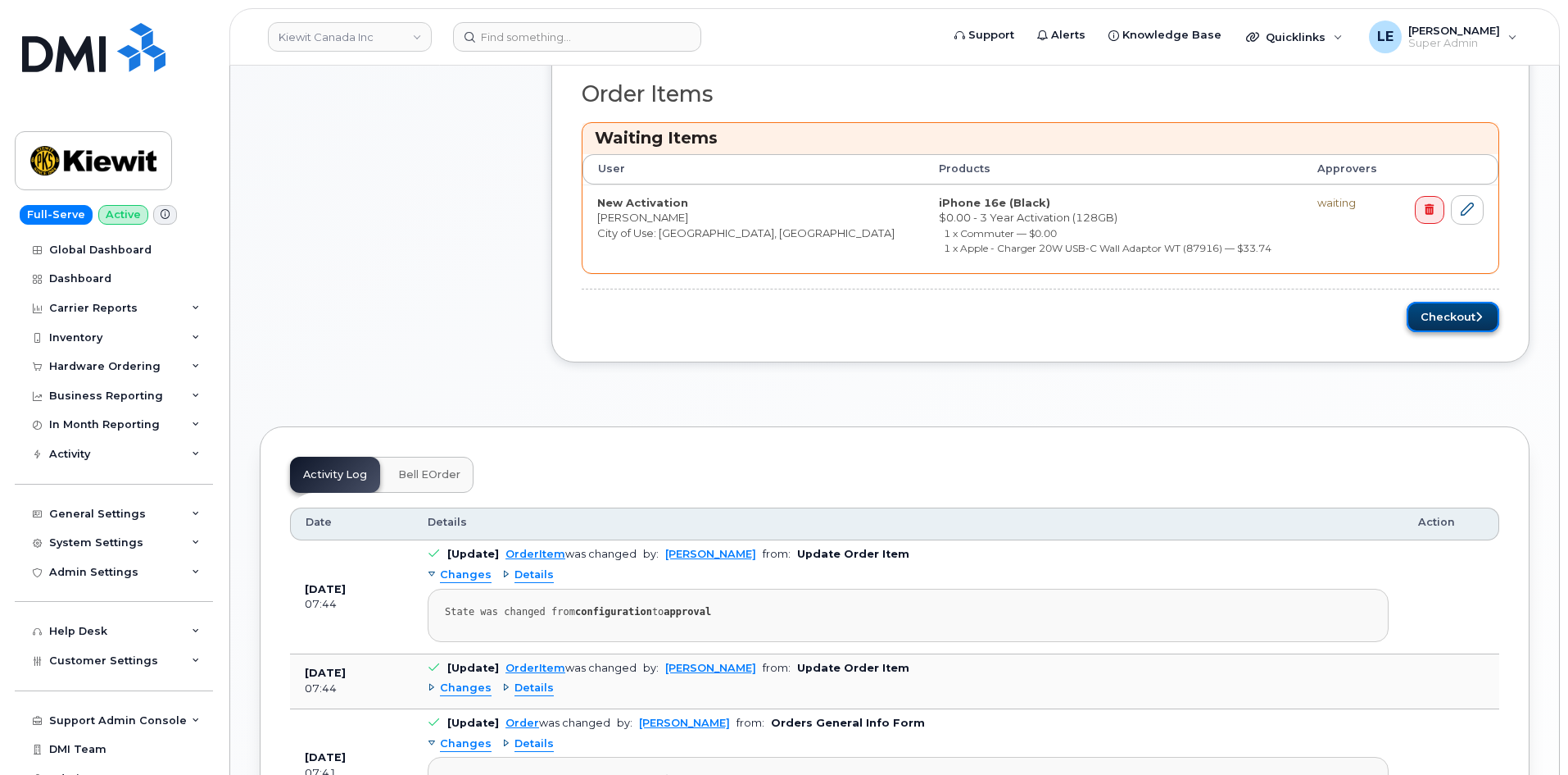
click at [1460, 311] on button "Checkout" at bounding box center [1453, 316] width 93 height 30
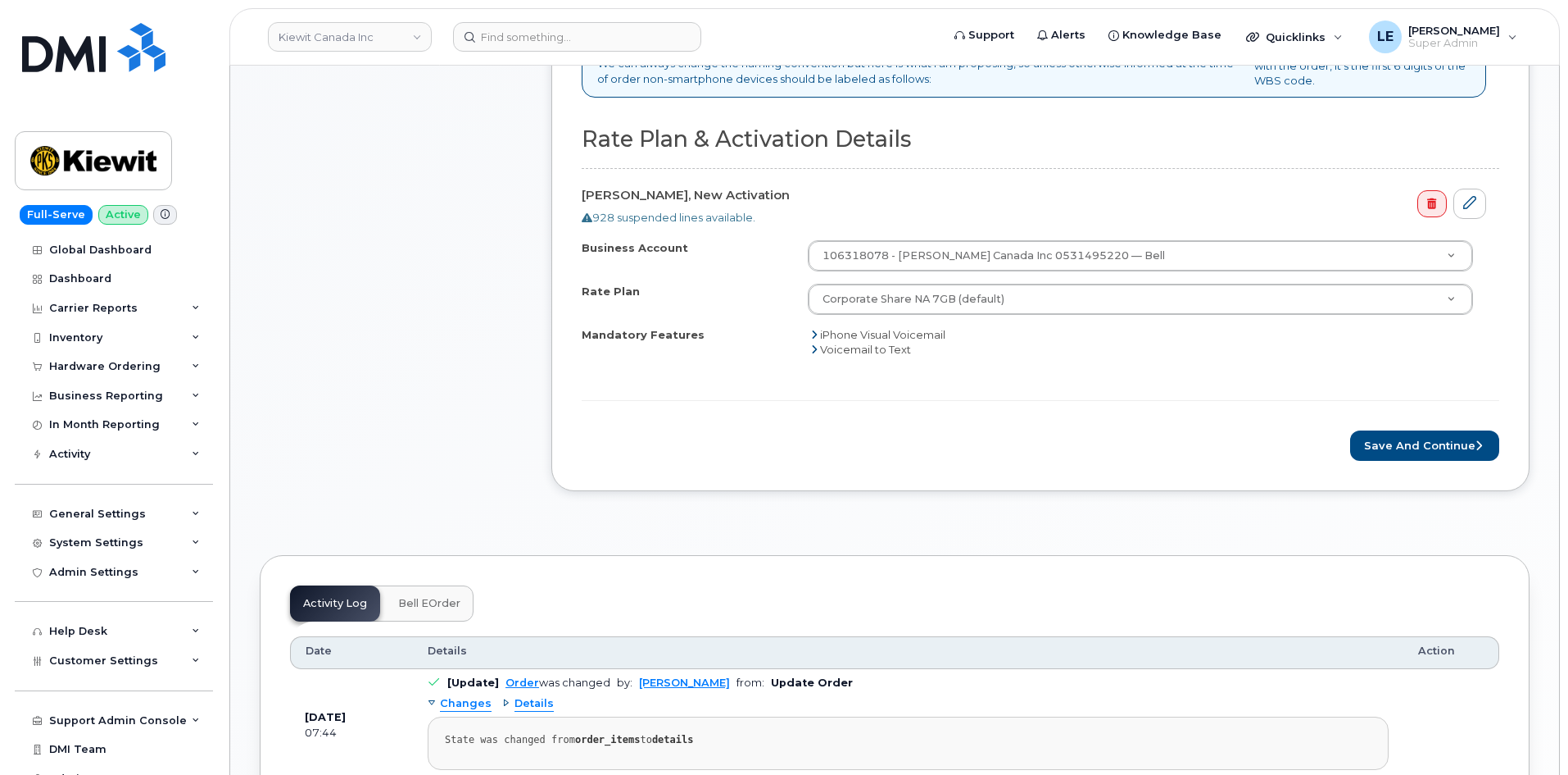
scroll to position [656, 0]
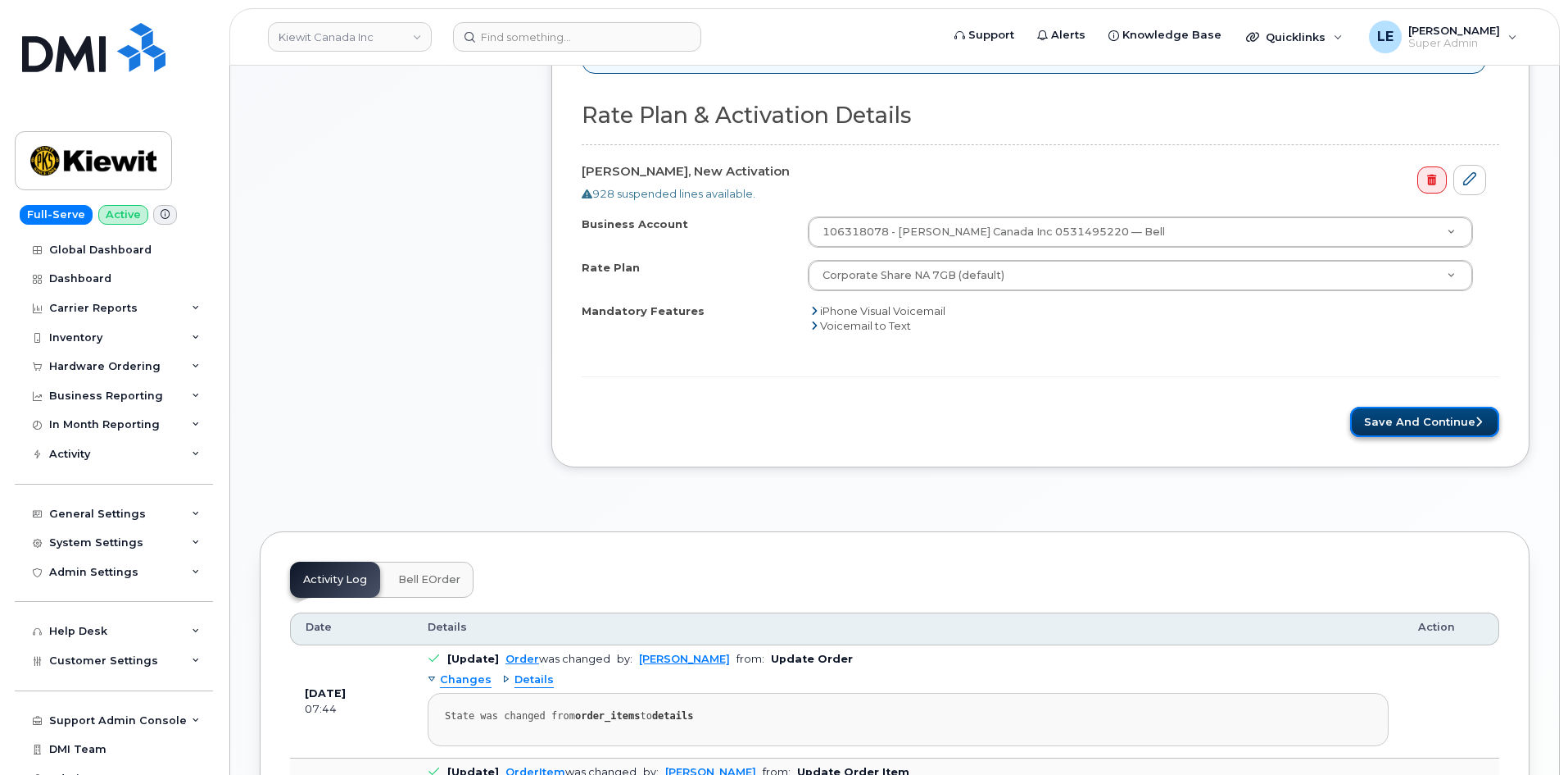
click at [1411, 424] on button "Save and Continue" at bounding box center [1424, 421] width 149 height 30
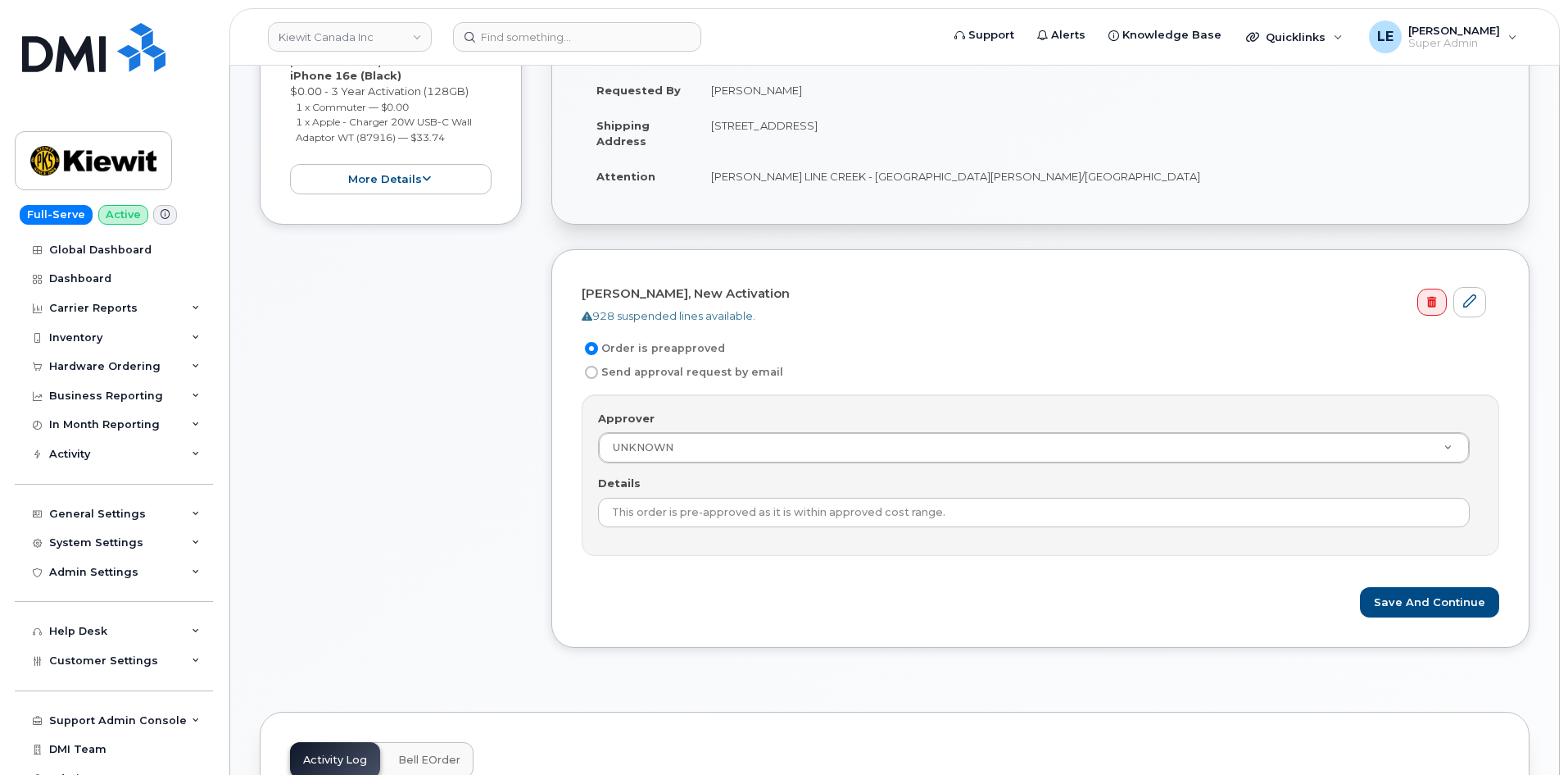
scroll to position [328, 0]
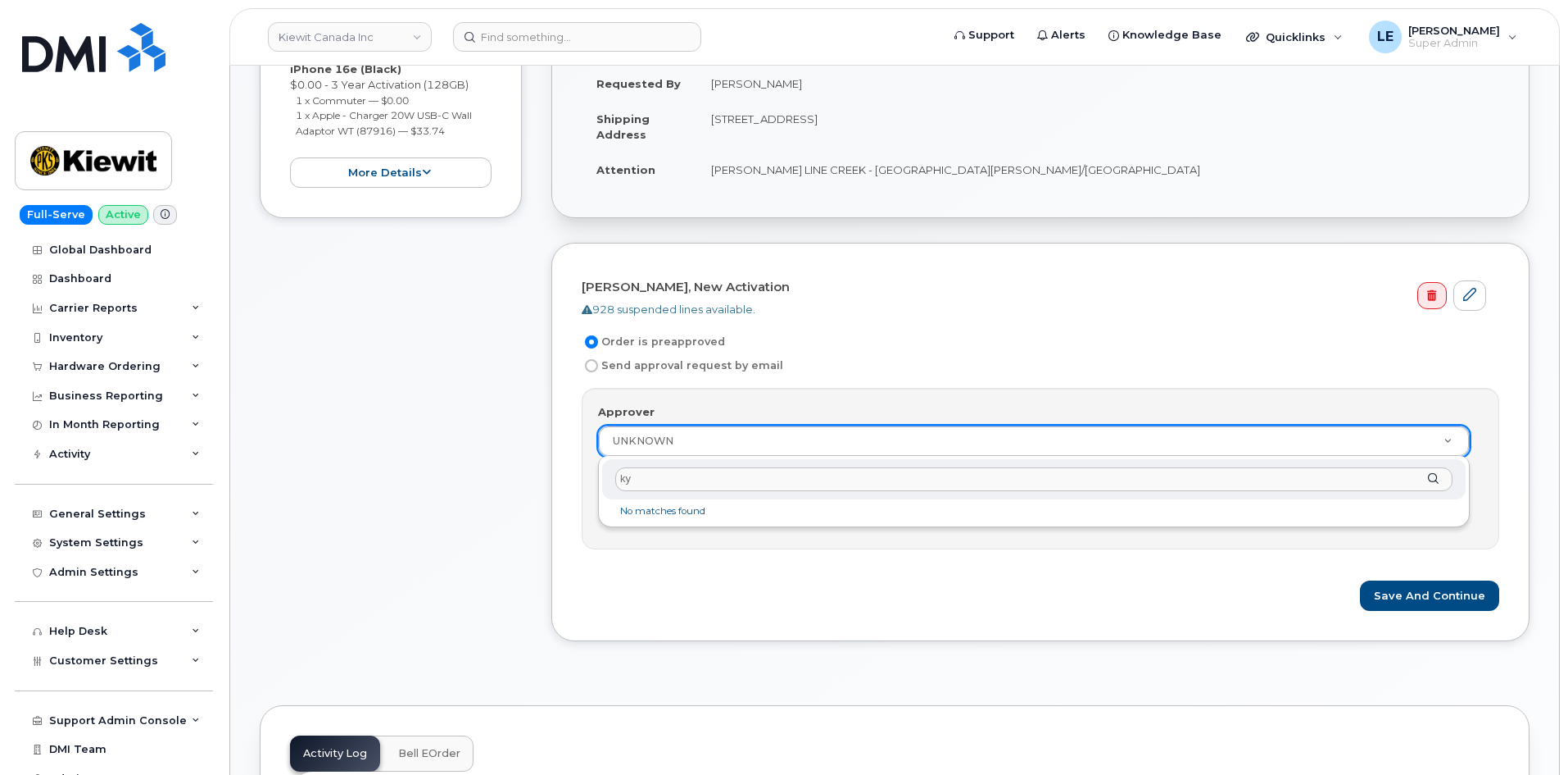
type input "k"
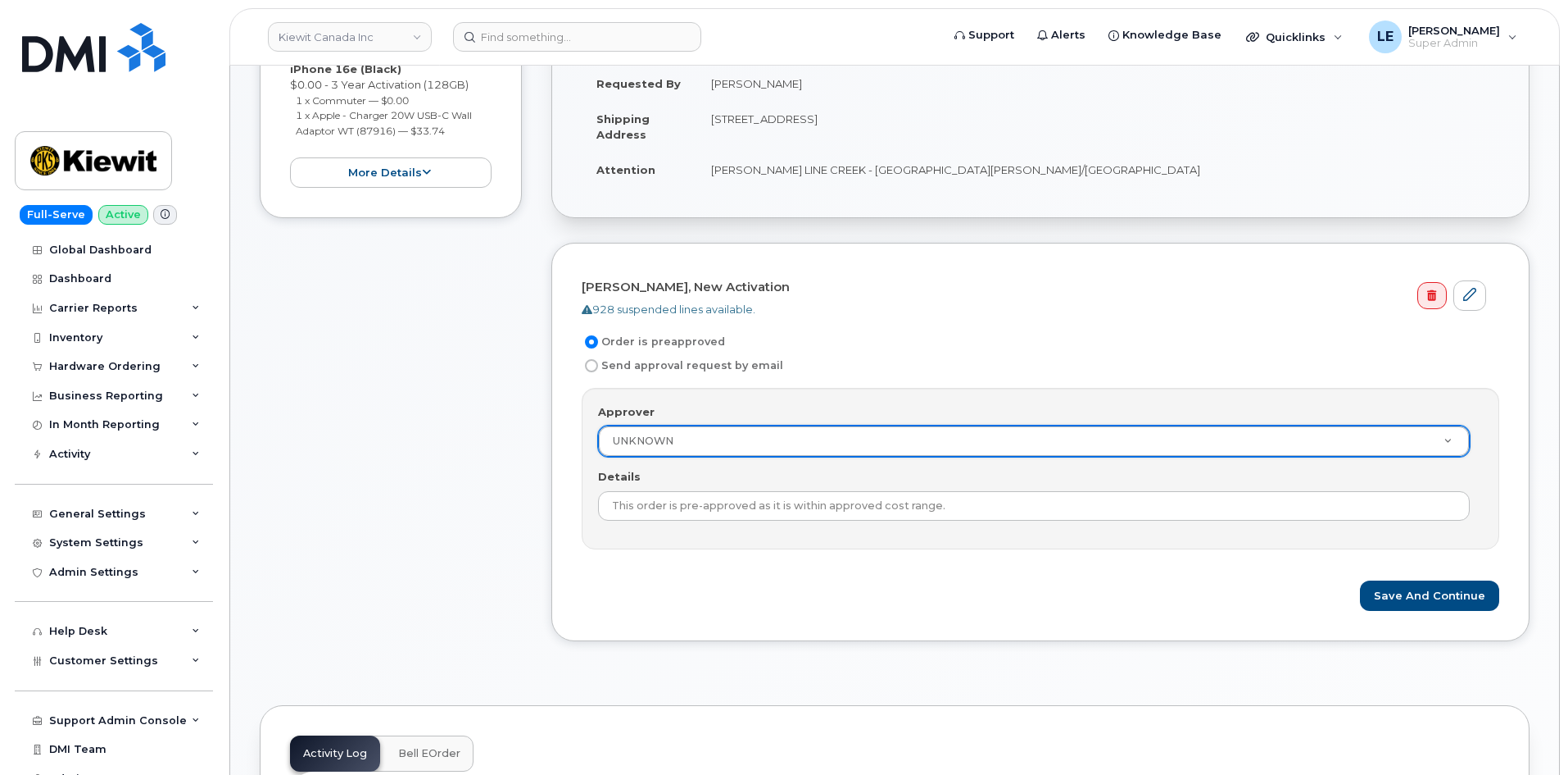
click at [441, 462] on div "Item #1 Waiting On Approval $33.74 New Activation [PERSON_NAME] iPhone 16e (Bla…" at bounding box center [391, 292] width 262 height 747
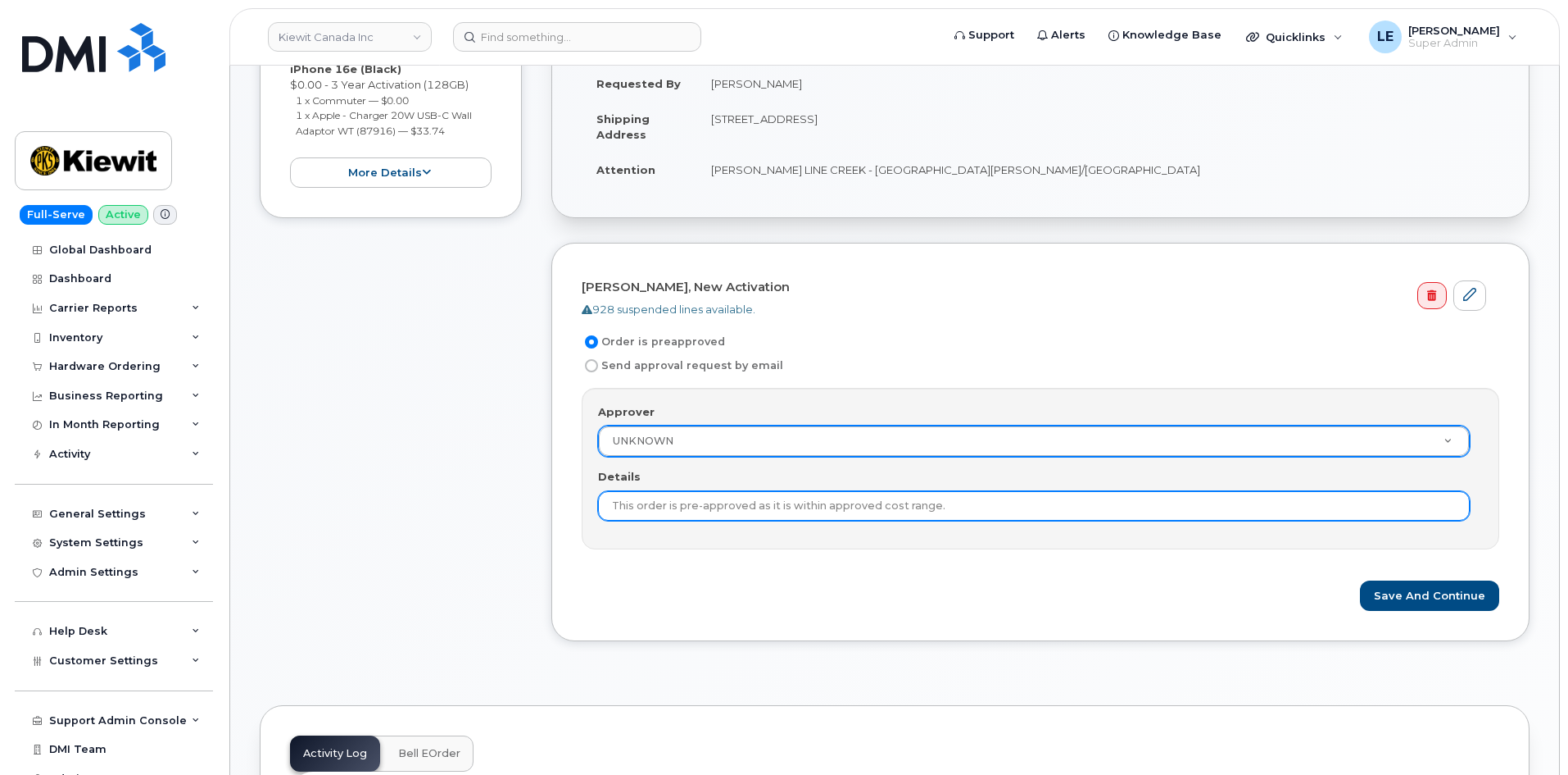
click at [659, 513] on input "This order is pre-approved as it is within approved cost range." at bounding box center [1034, 505] width 872 height 29
click at [826, 500] on input "This order is pre-approved as it is within approved cost range." at bounding box center [1034, 505] width 872 height 29
click at [924, 500] on input "This order is pre-approved as it is within approved cost range." at bounding box center [1034, 505] width 872 height 29
click at [946, 503] on input "This order is pre-approved as it is within approved cost range." at bounding box center [1034, 505] width 872 height 29
paste input "[PERSON_NAME]"
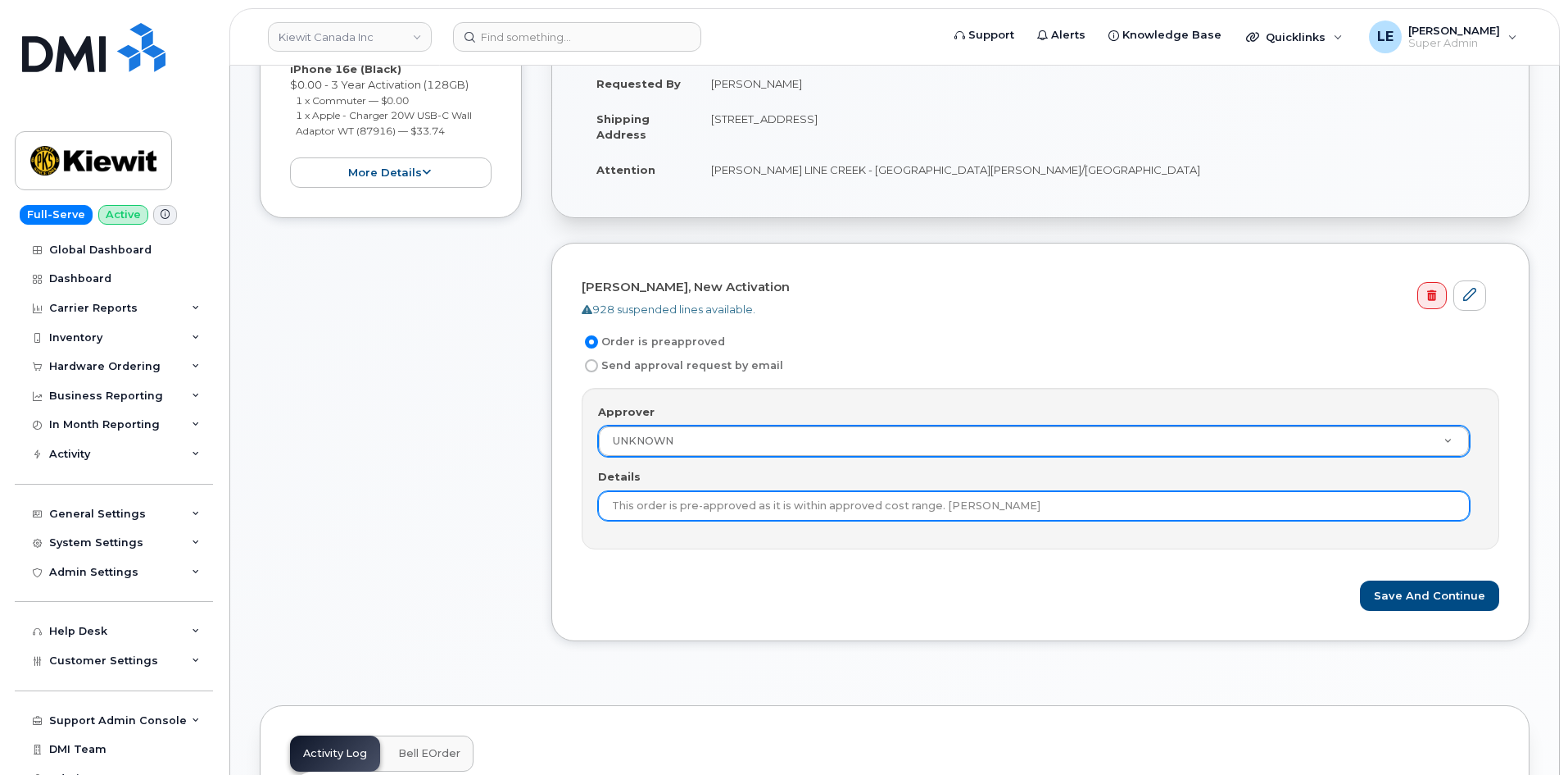
type input "This order is pre-approved as it is within approved cost range. Kyla Habberfield"
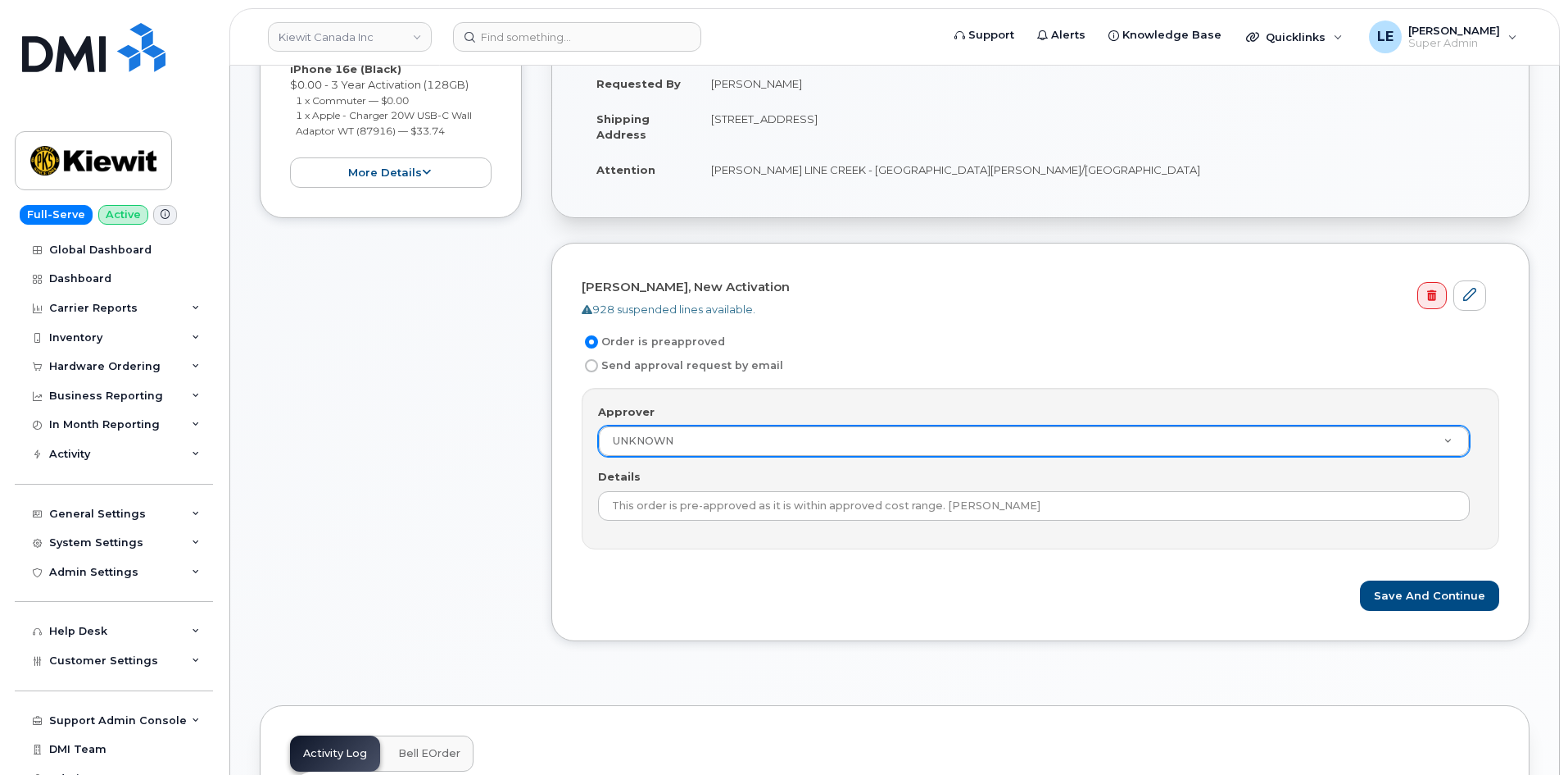
click at [373, 502] on div "Item #1 Waiting On Approval $33.74 New Activation Michael Shaw iPhone 16e (Blac…" at bounding box center [391, 292] width 262 height 747
click at [1409, 593] on button "Save and Continue" at bounding box center [1429, 595] width 139 height 30
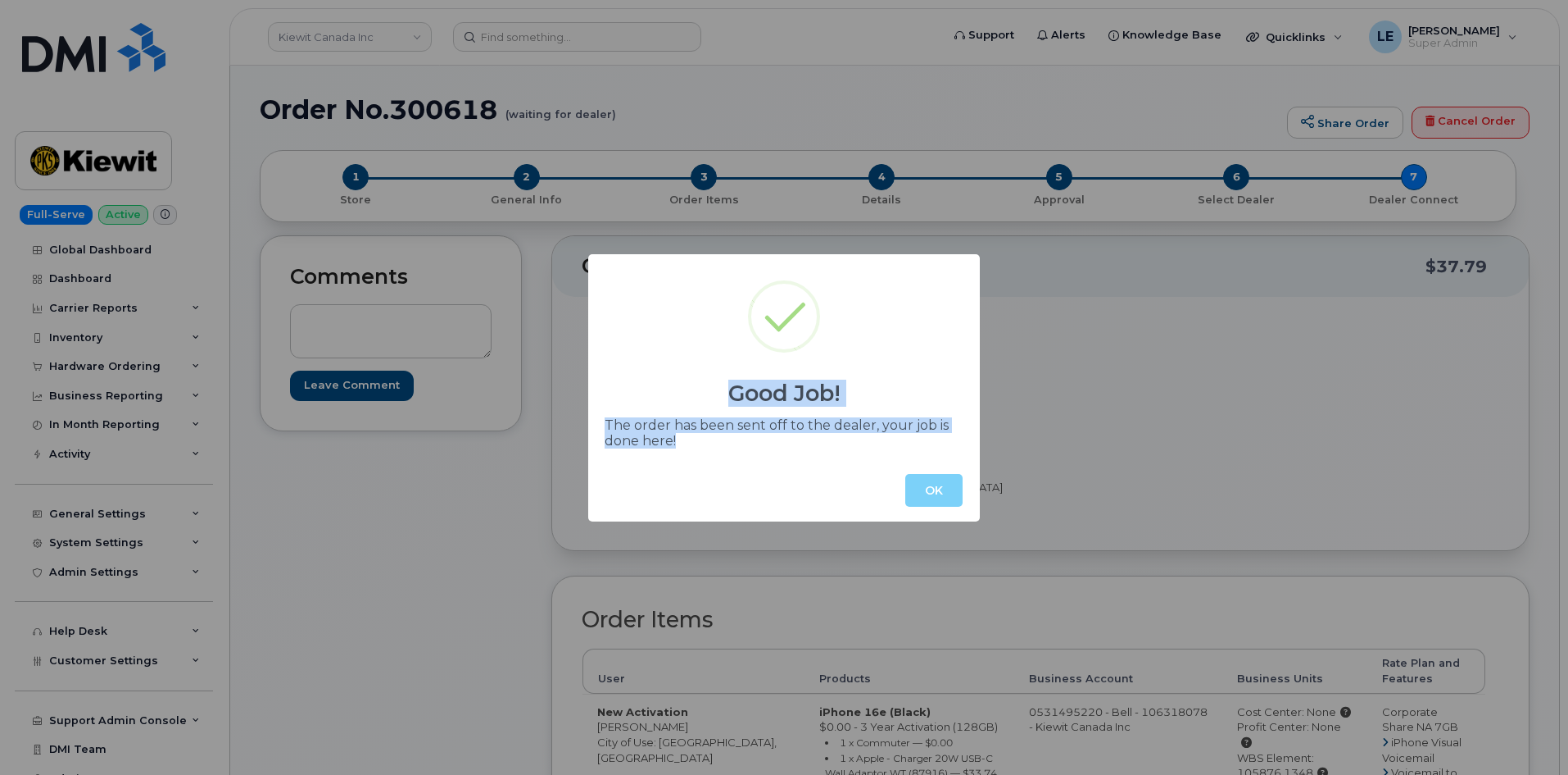
drag, startPoint x: 720, startPoint y: 449, endPoint x: 602, endPoint y: 393, distance: 130.6
click at [602, 393] on div "Good Job! The order has been sent off to the dealer, your job is done here! OK" at bounding box center [783, 388] width 392 height 267
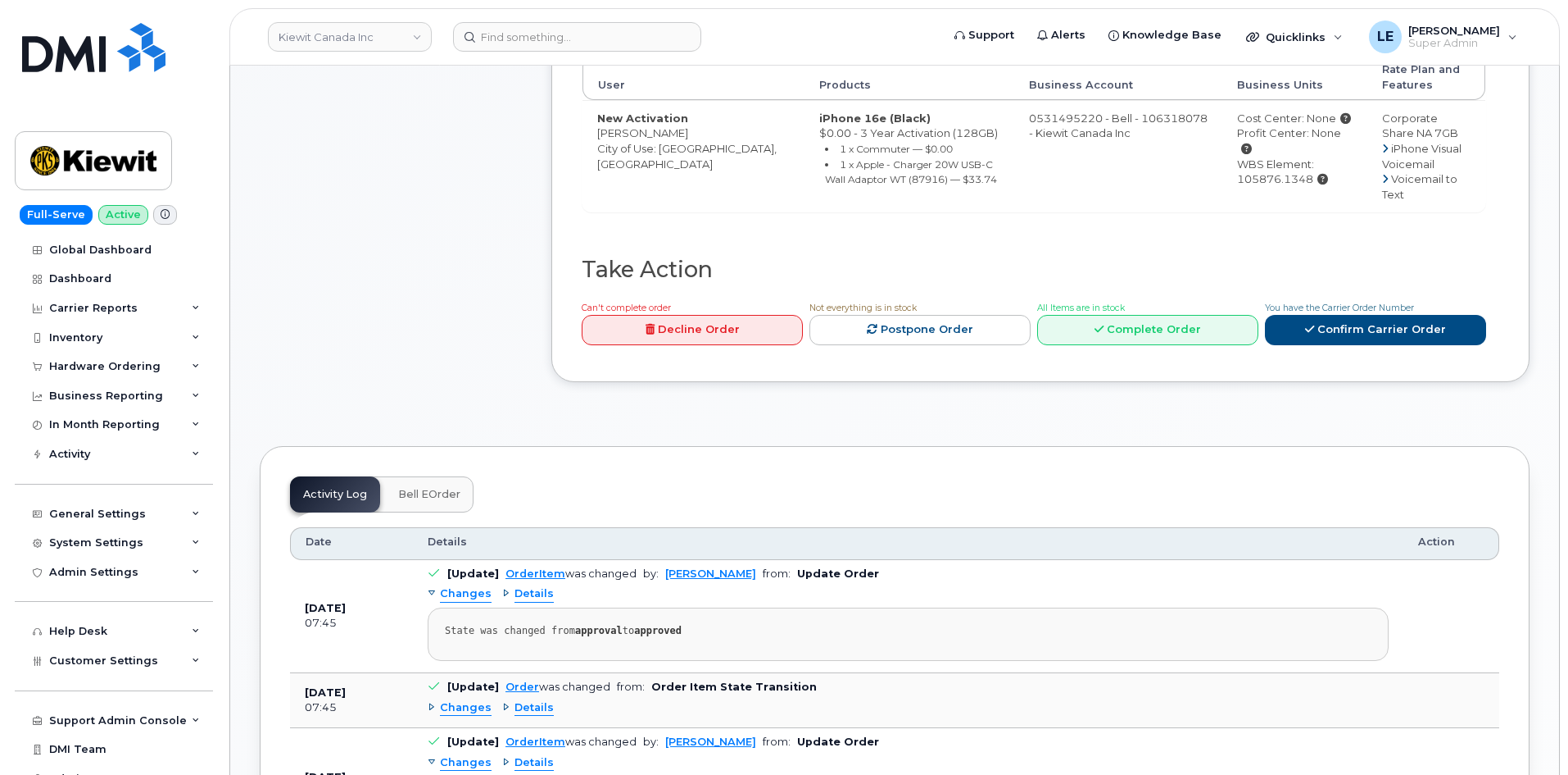
scroll to position [738, 0]
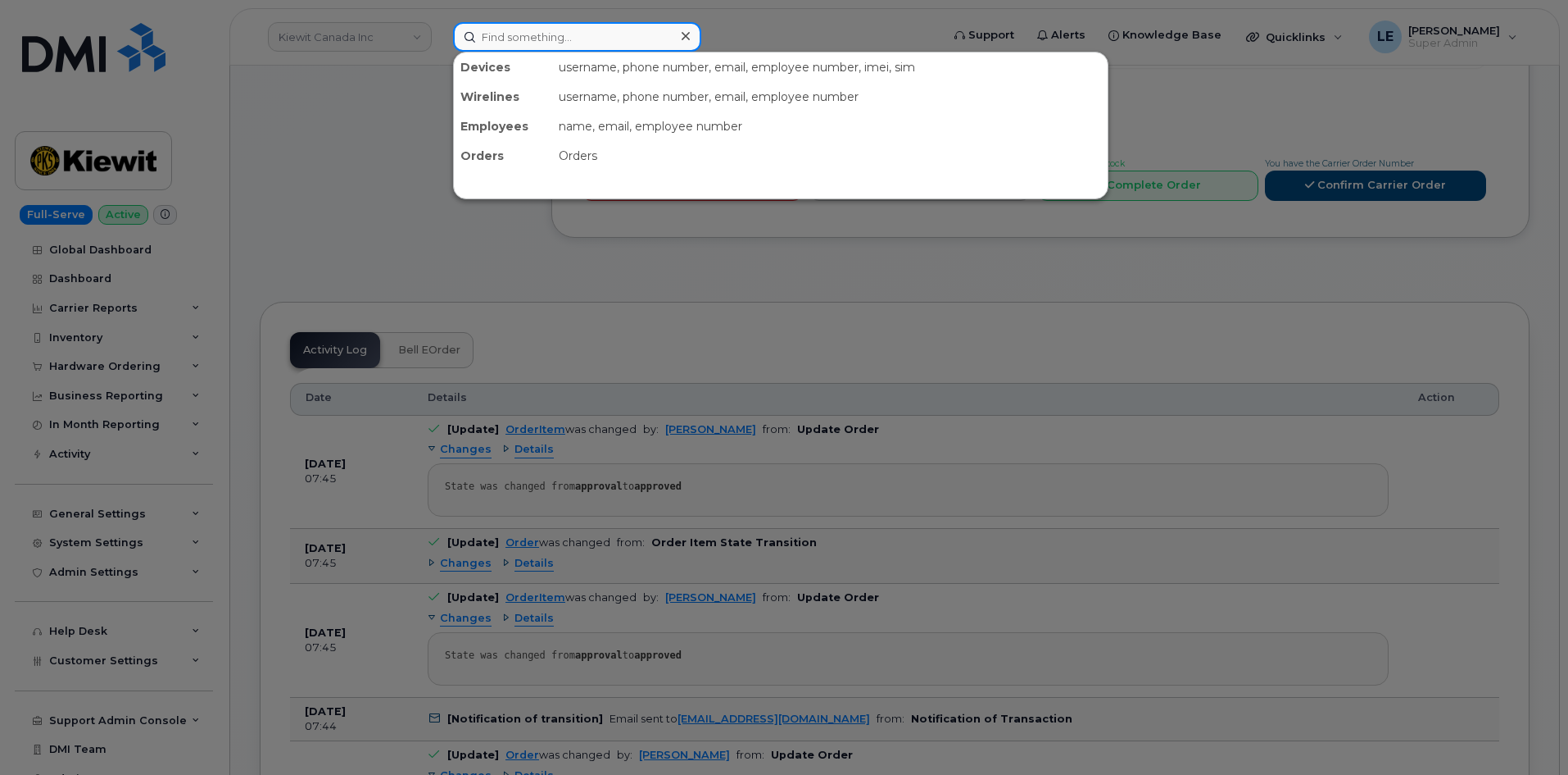
click at [502, 29] on input at bounding box center [577, 37] width 248 height 29
paste input "[PHONE_NUMBER]"
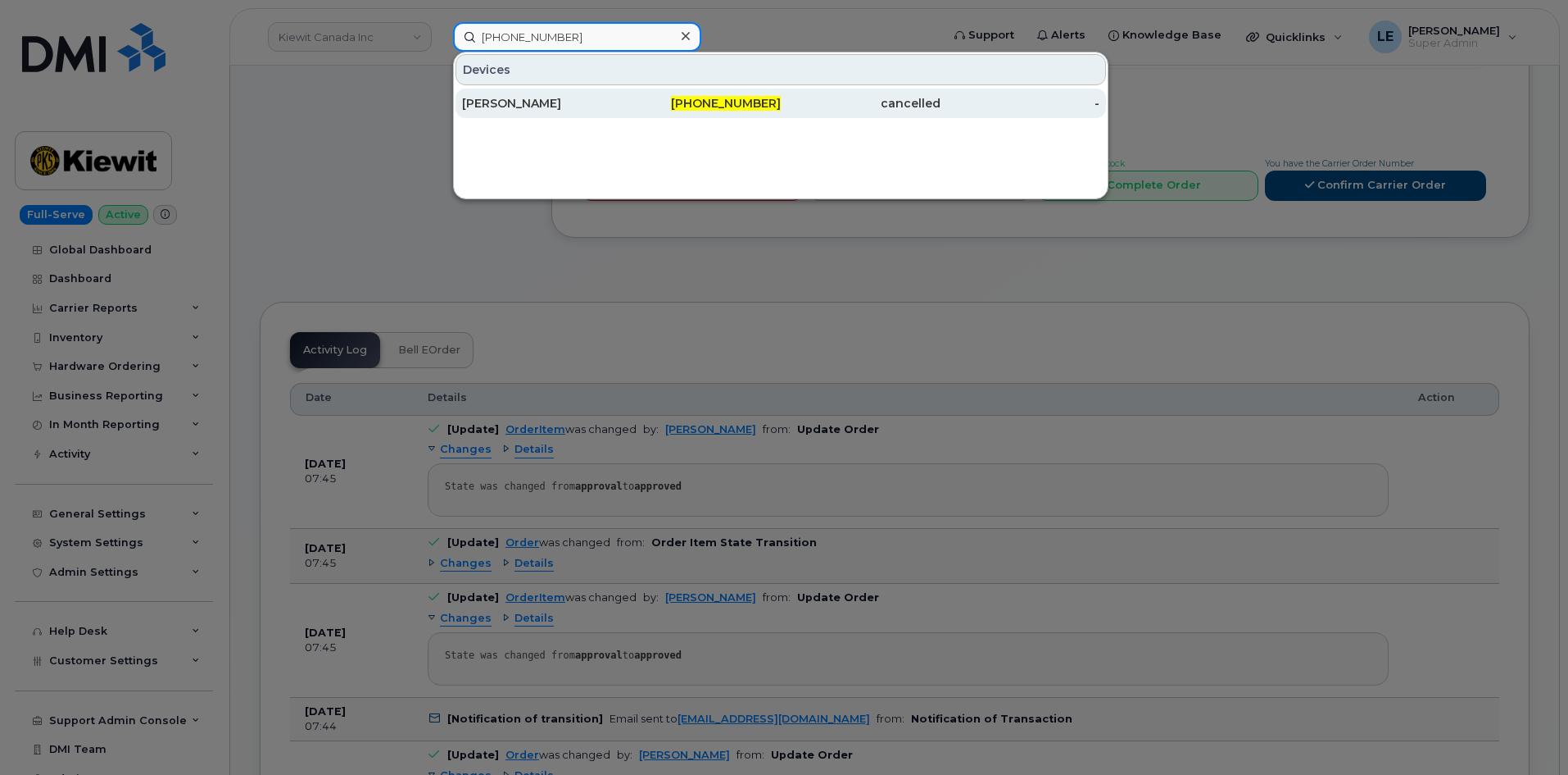
type input "[PHONE_NUMBER]"
click at [522, 106] on div "[PERSON_NAME]" at bounding box center [542, 102] width 160 height 16
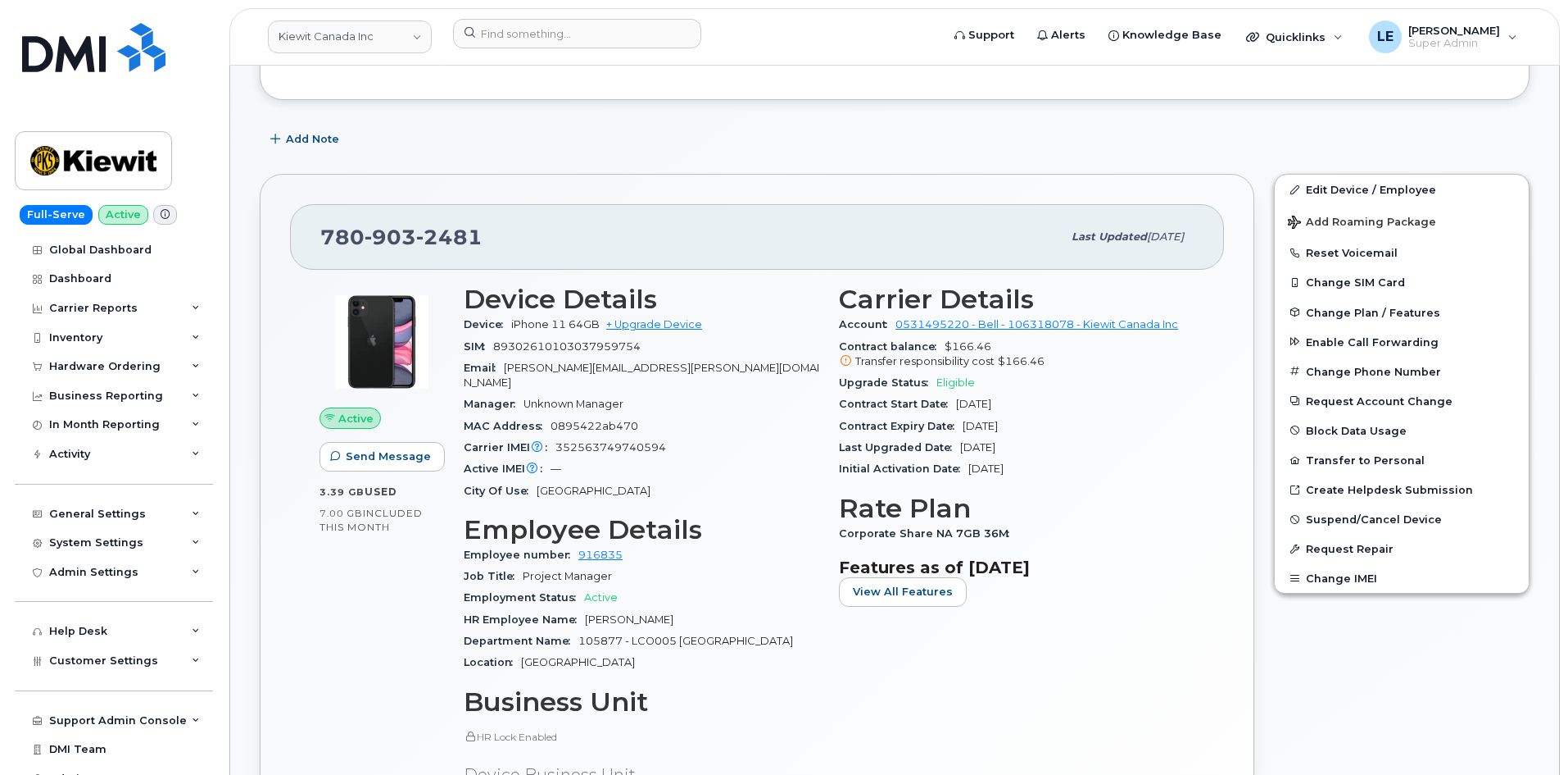
scroll to position [246, 0]
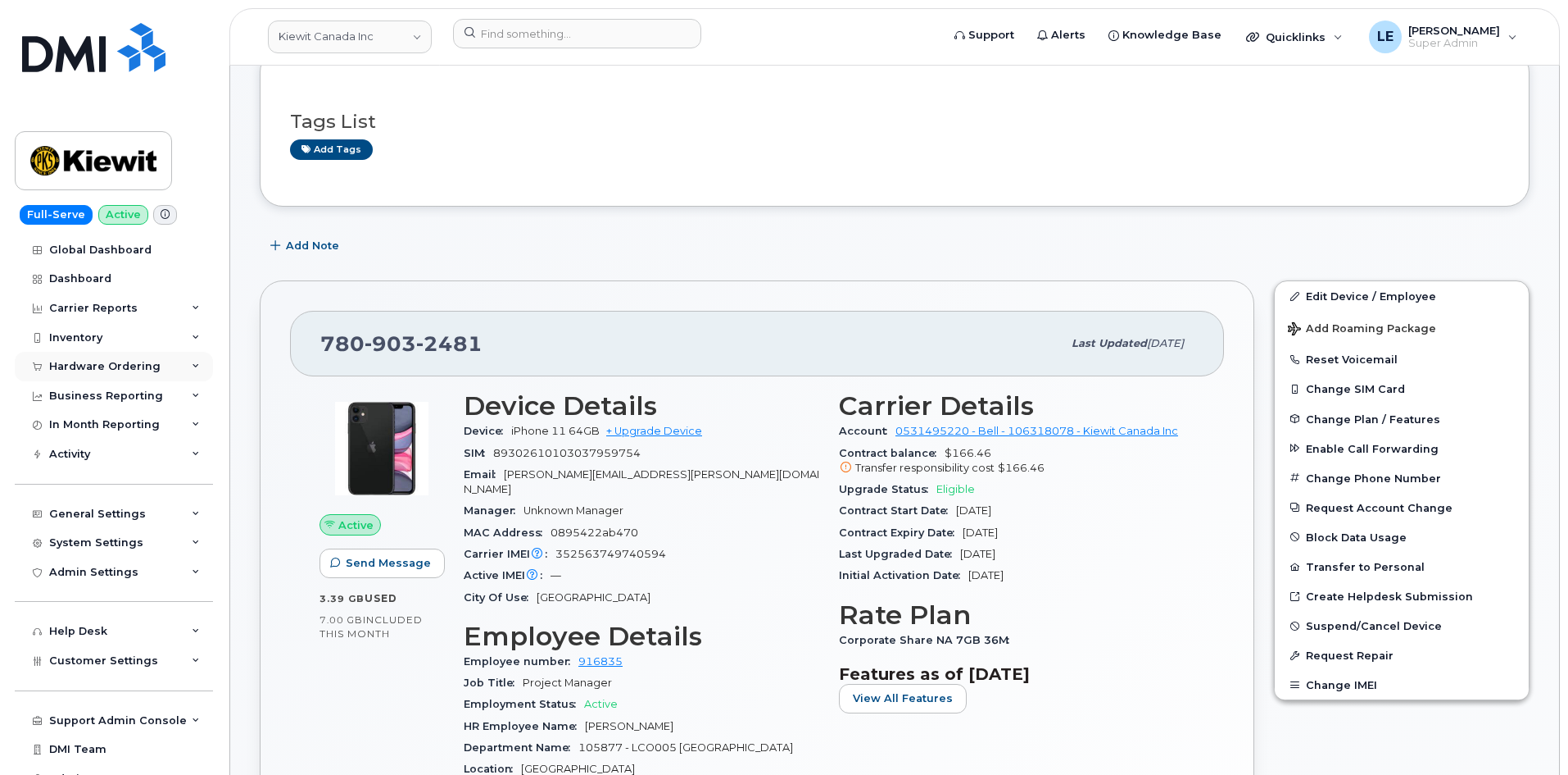
click at [135, 367] on div "Hardware Ordering" at bounding box center [104, 366] width 111 height 13
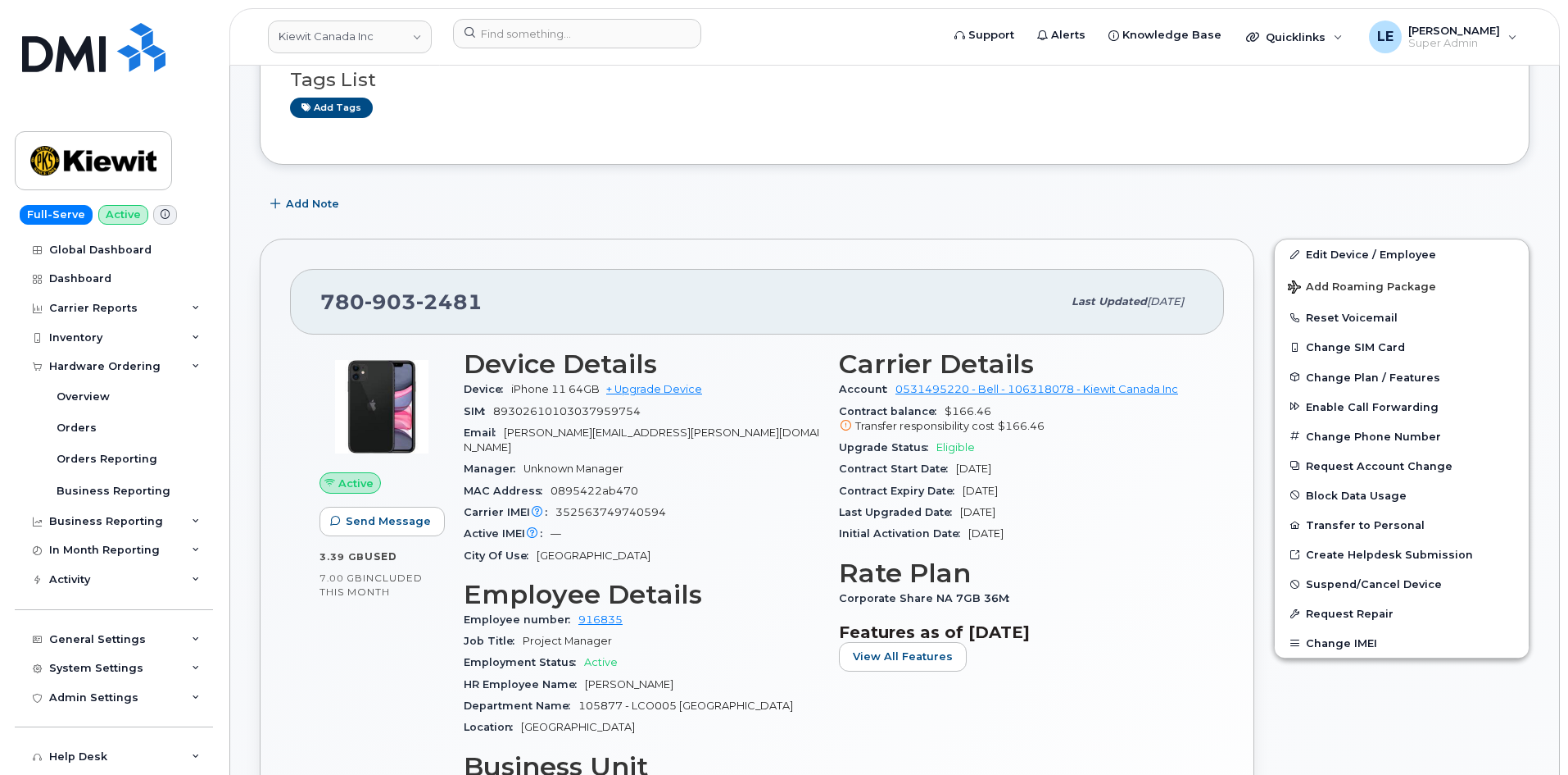
scroll to position [328, 0]
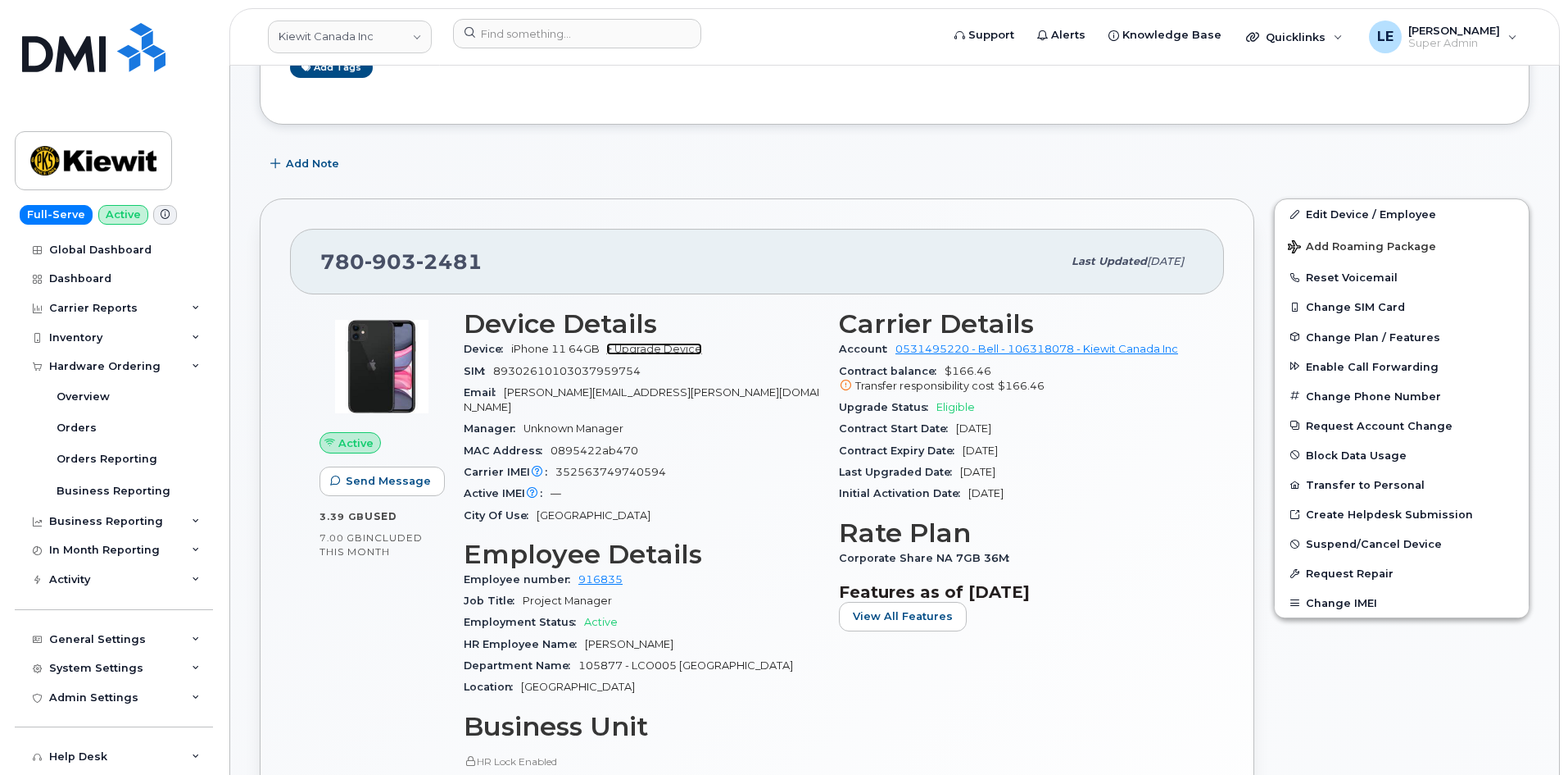
click at [643, 352] on link "+ Upgrade Device" at bounding box center [653, 349] width 96 height 12
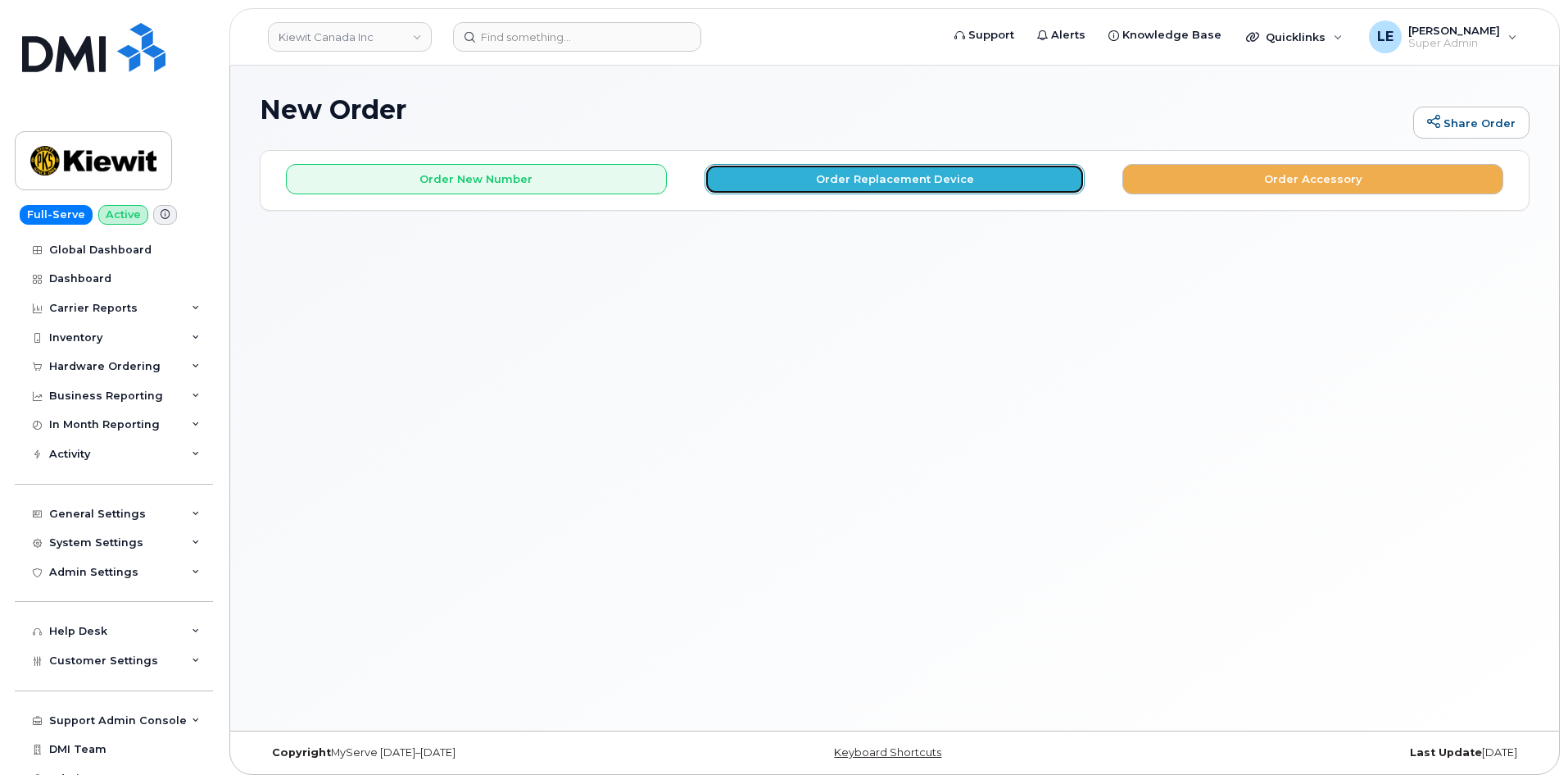
click at [867, 181] on button "Order Replacement Device" at bounding box center [895, 178] width 381 height 30
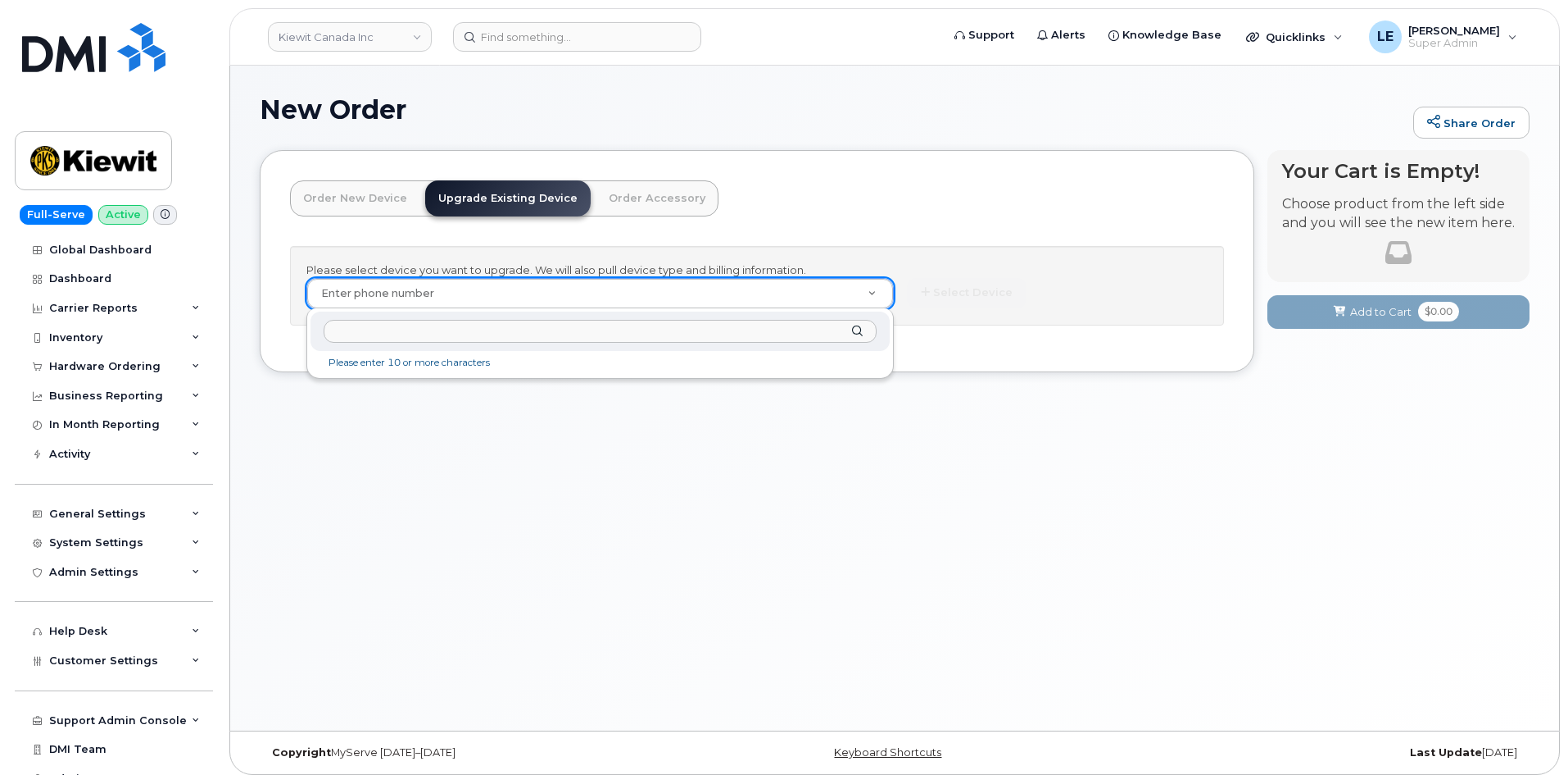
click at [451, 327] on input "text" at bounding box center [600, 332] width 553 height 24
paste input "809032481"
click at [330, 327] on input "809032481" at bounding box center [600, 332] width 553 height 24
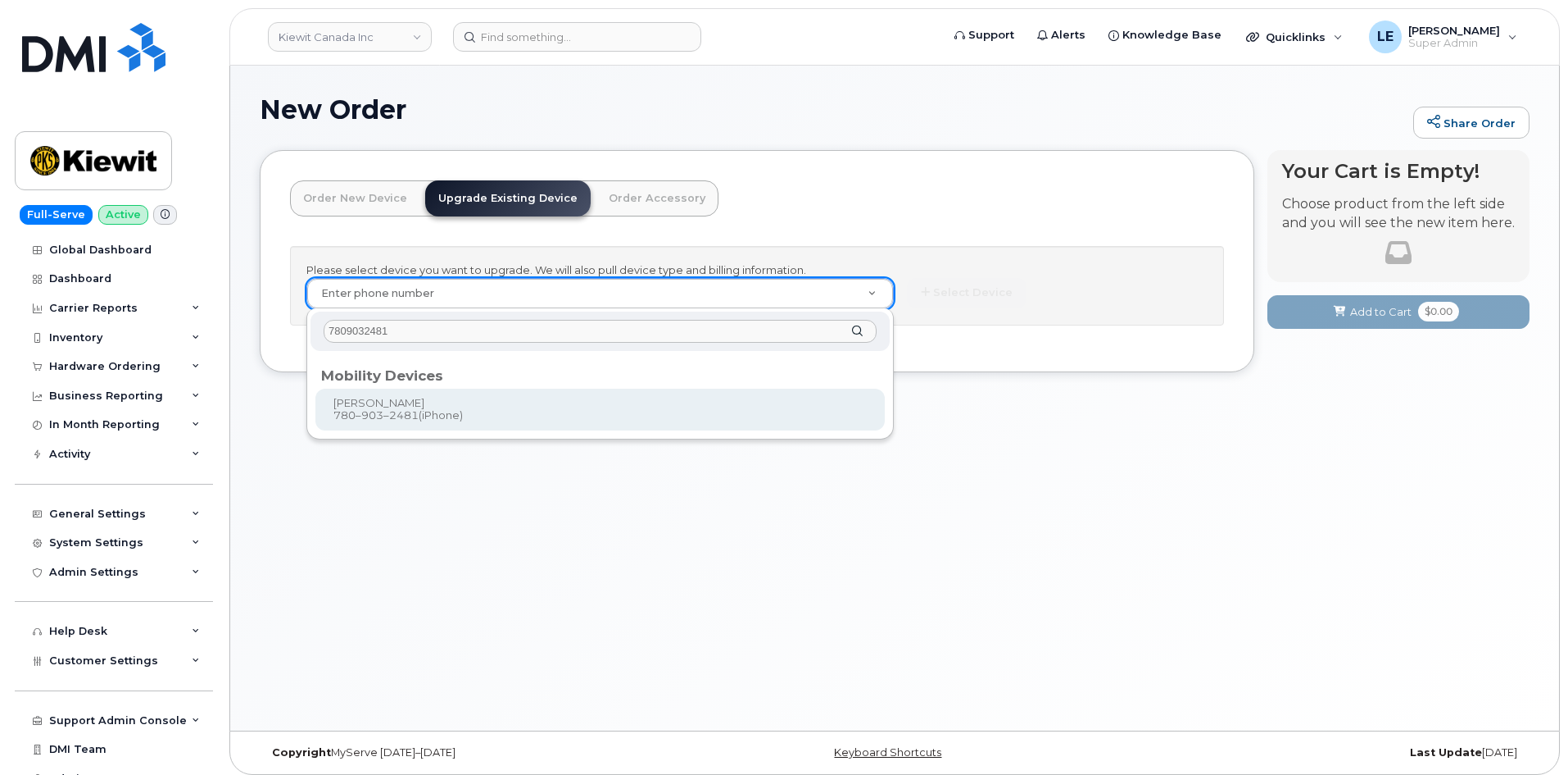
type input "7809032481"
type input "233435"
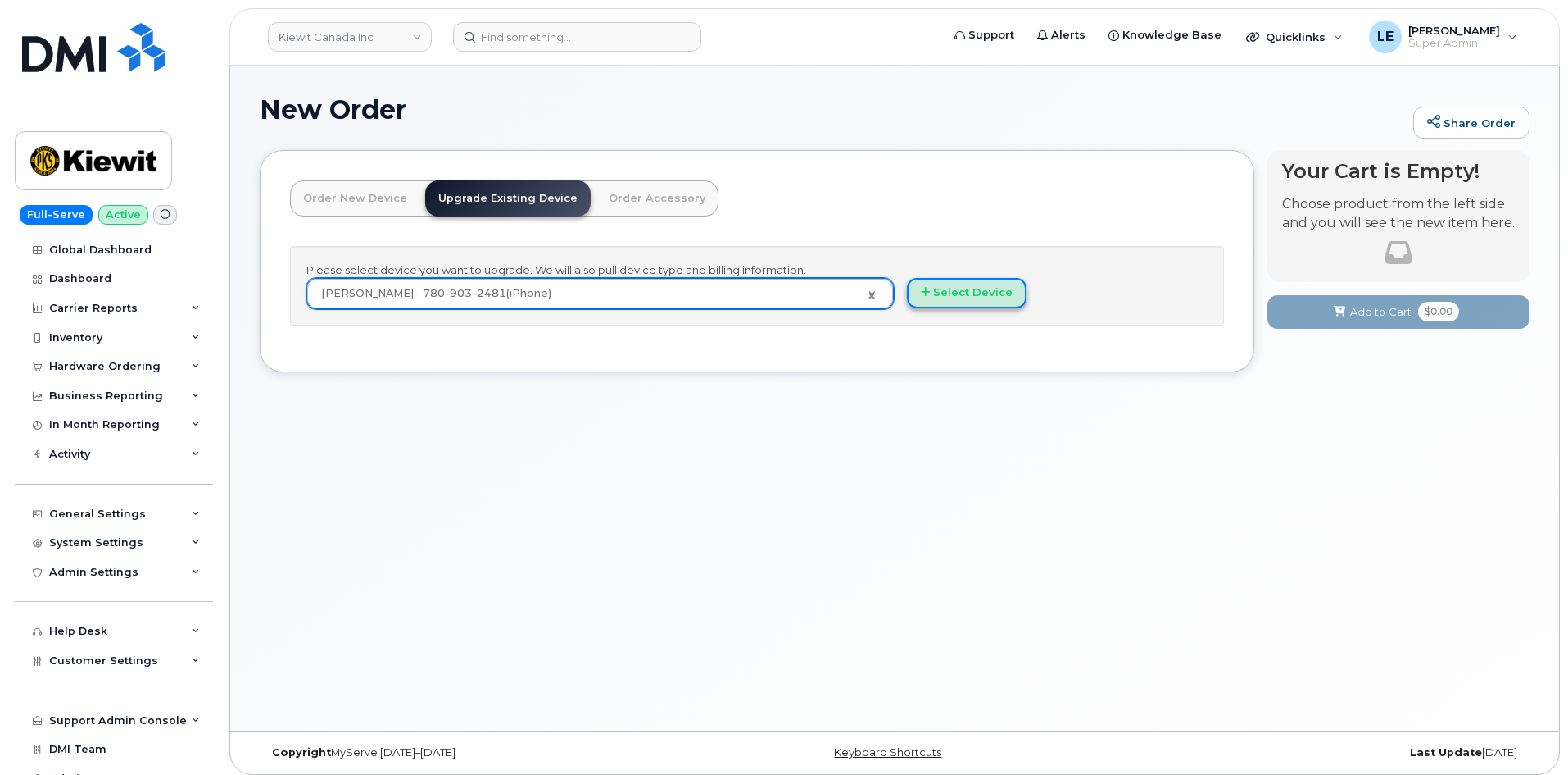
click at [970, 302] on button "Select Device" at bounding box center [966, 293] width 120 height 30
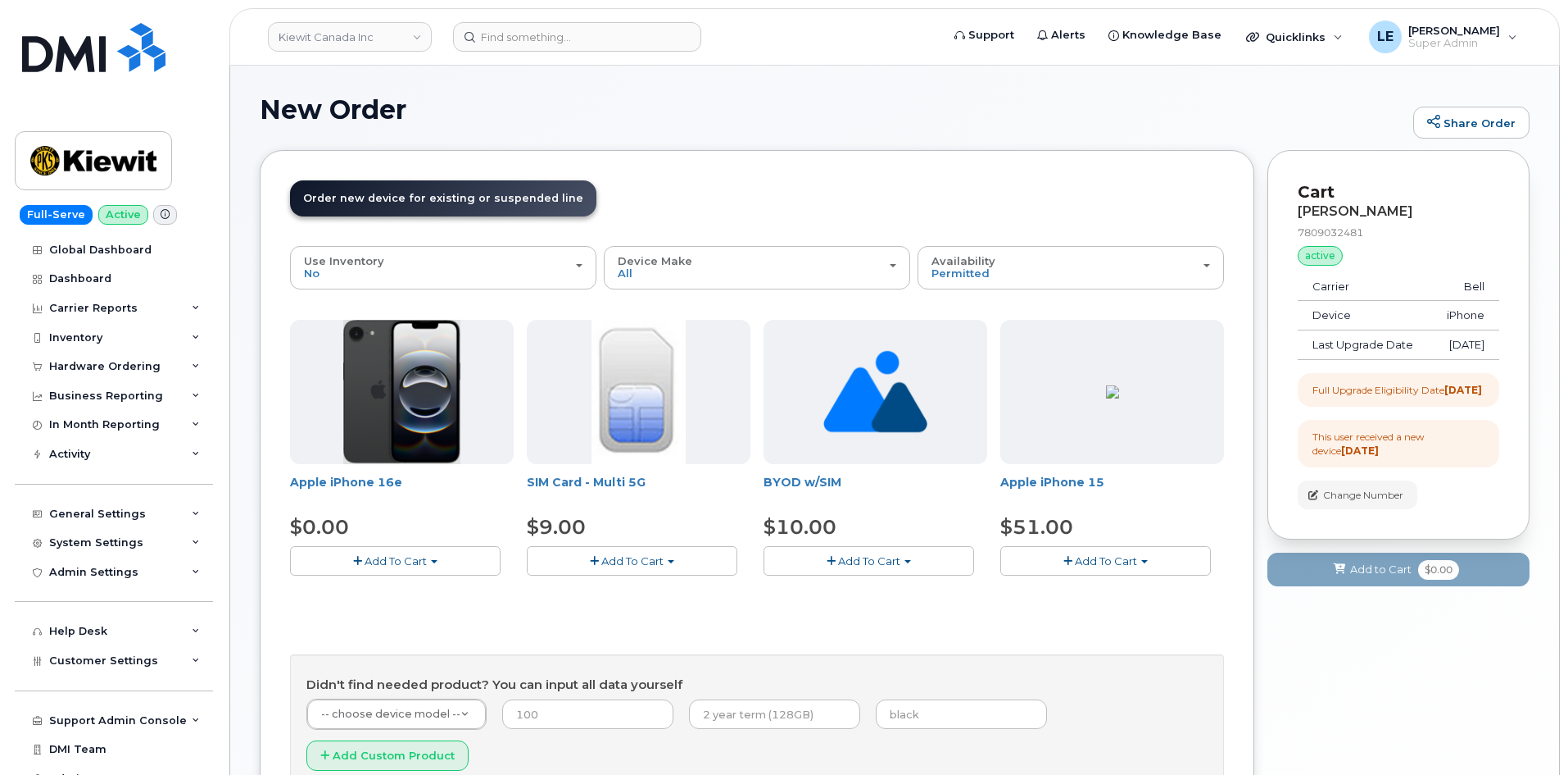
click at [382, 562] on span "Add To Cart" at bounding box center [396, 560] width 62 height 13
click at [377, 588] on link "$0.00 - 3 year upgrade (128GB)" at bounding box center [396, 592] width 203 height 21
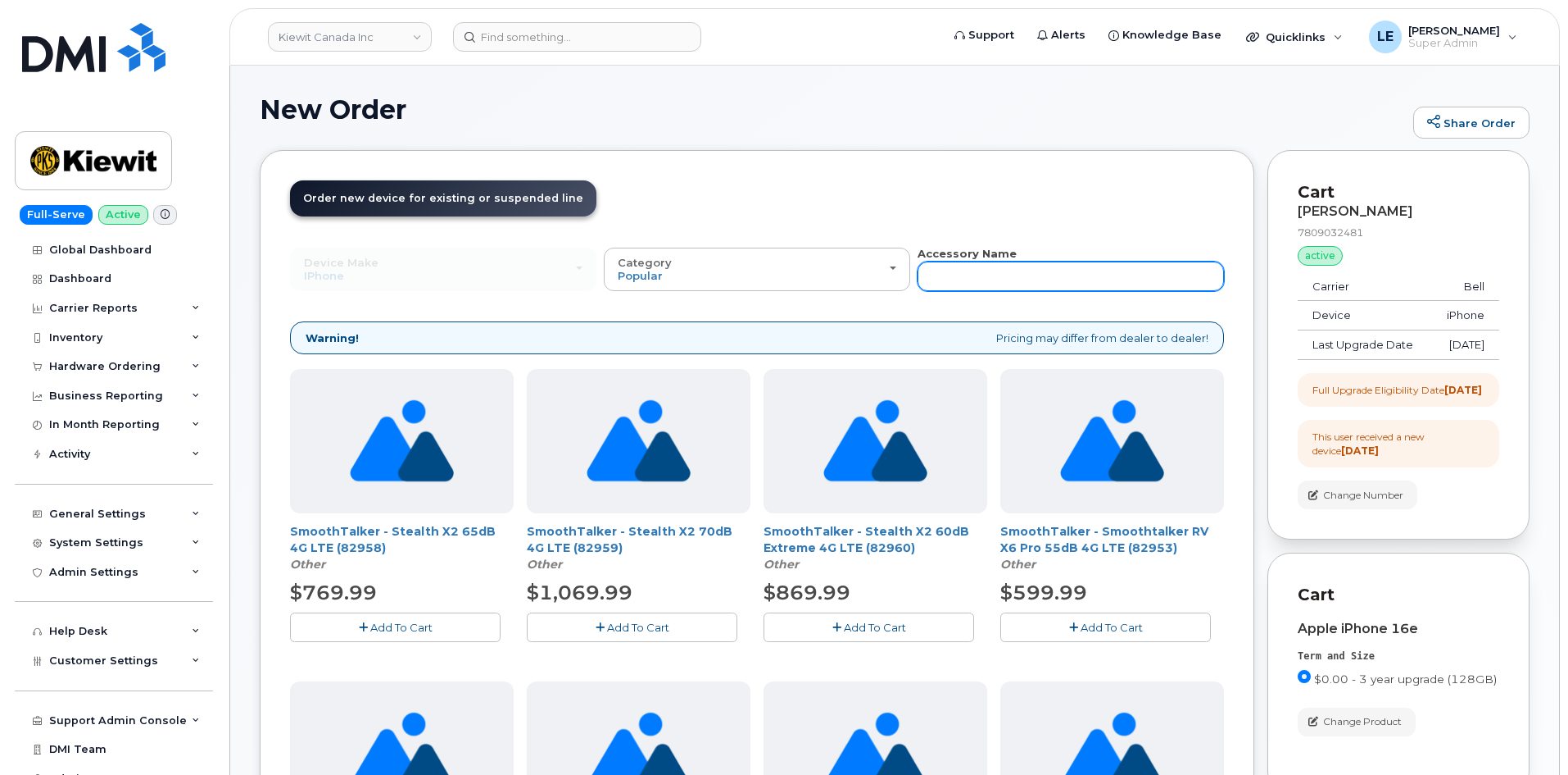
click at [998, 271] on input "text" at bounding box center [1071, 276] width 306 height 29
type input "otterbox"
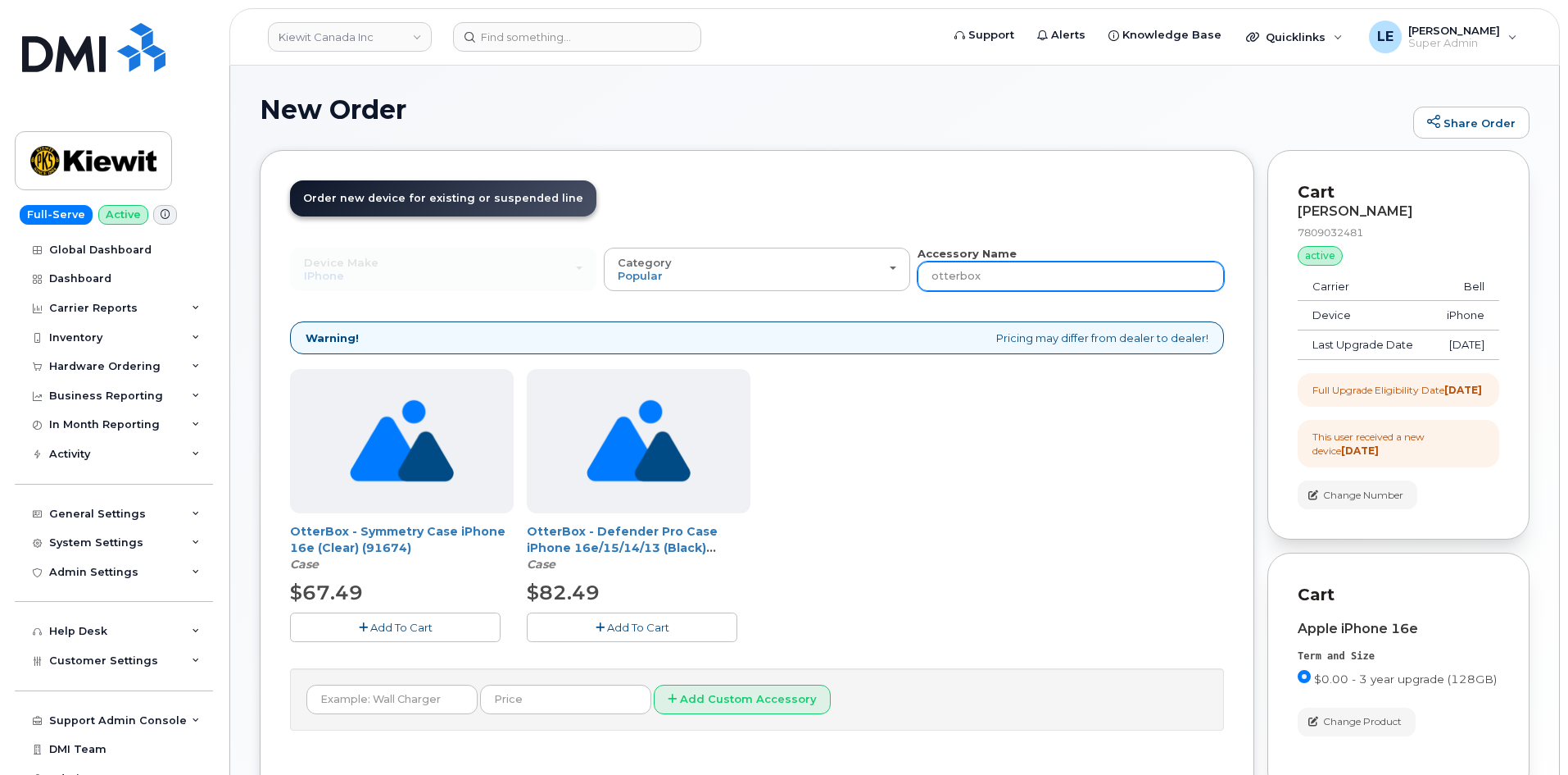
click at [997, 287] on input "otterbox" at bounding box center [1071, 276] width 306 height 29
click at [997, 287] on input "otterbox" at bounding box center [1071, 276] width 306 height 29
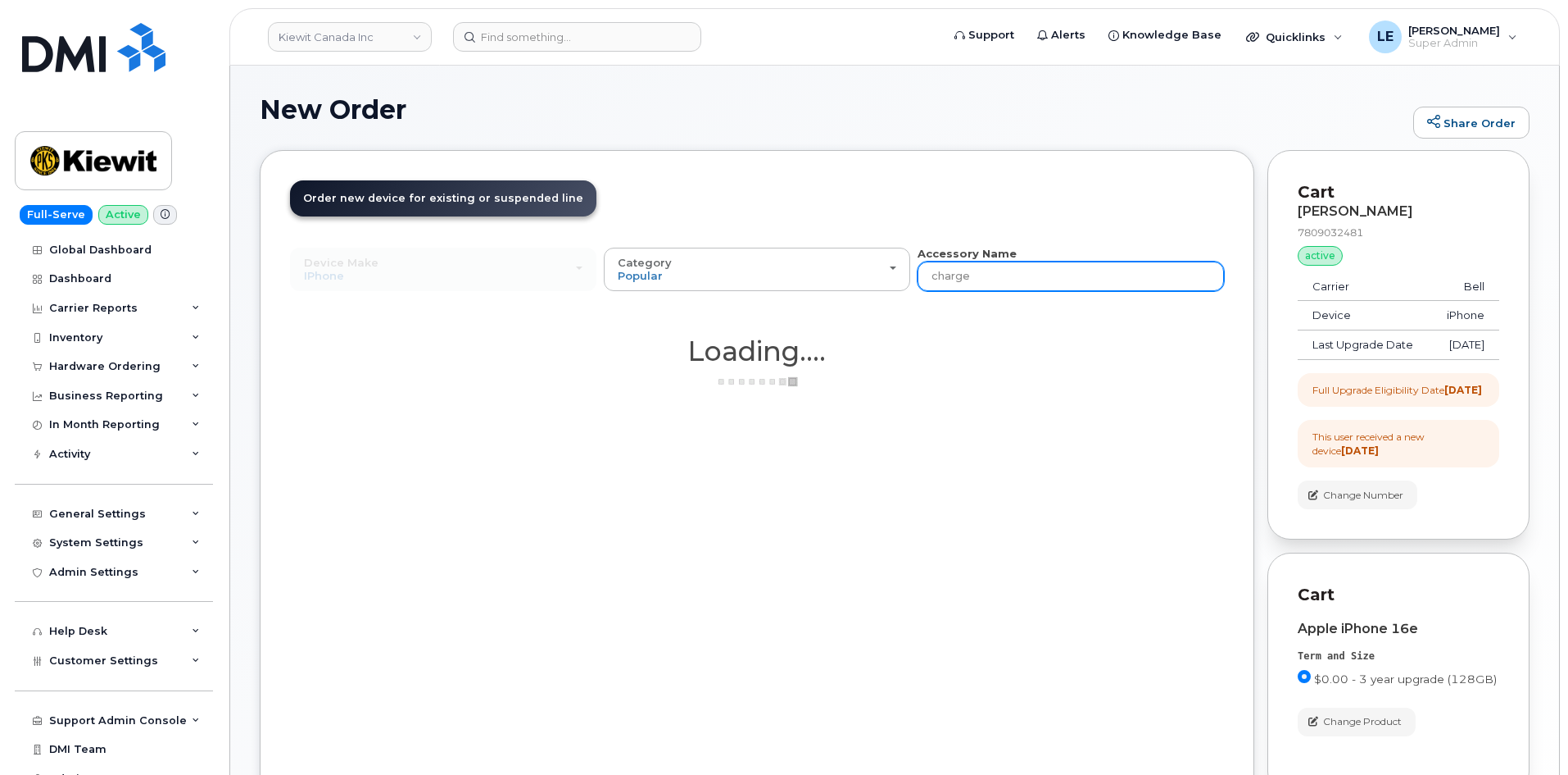
type input "charge"
click at [975, 294] on div "Device Make All Android Cell Phone HUB iPhone Modem Tablet All Android Cell Pho…" at bounding box center [756, 284] width 934 height 76
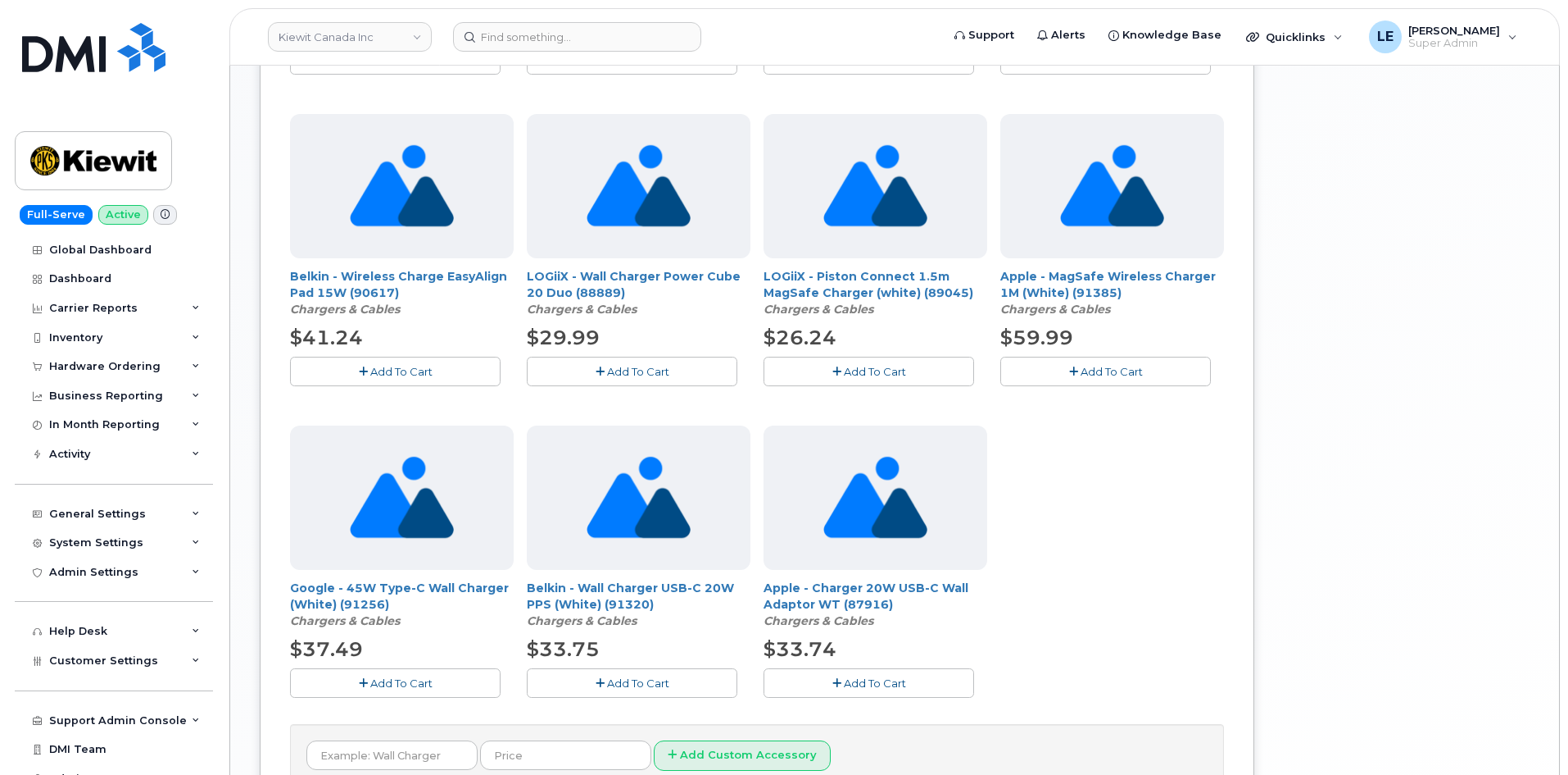
scroll to position [880, 0]
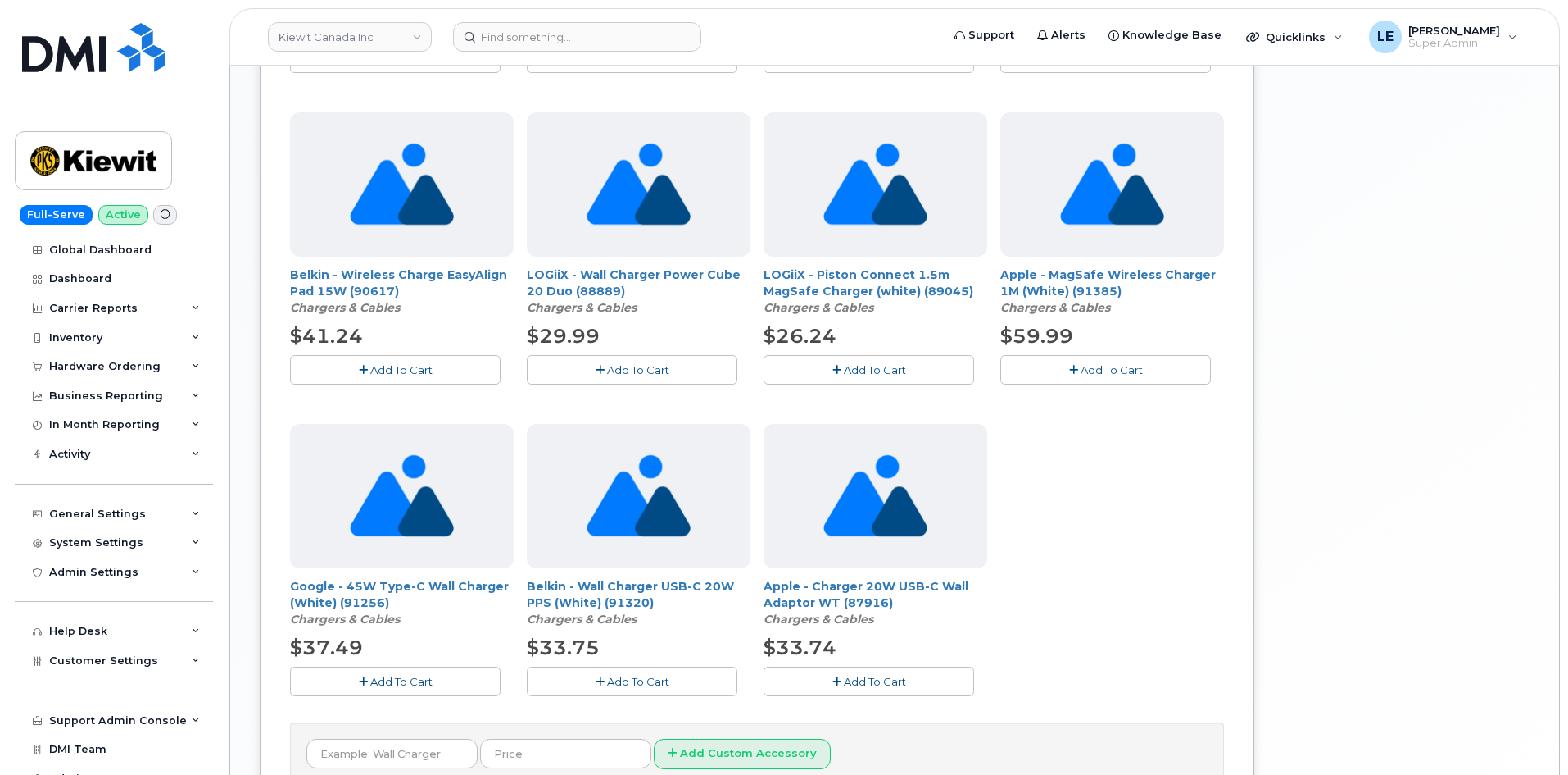
click at [855, 690] on button "Add To Cart" at bounding box center [868, 680] width 211 height 28
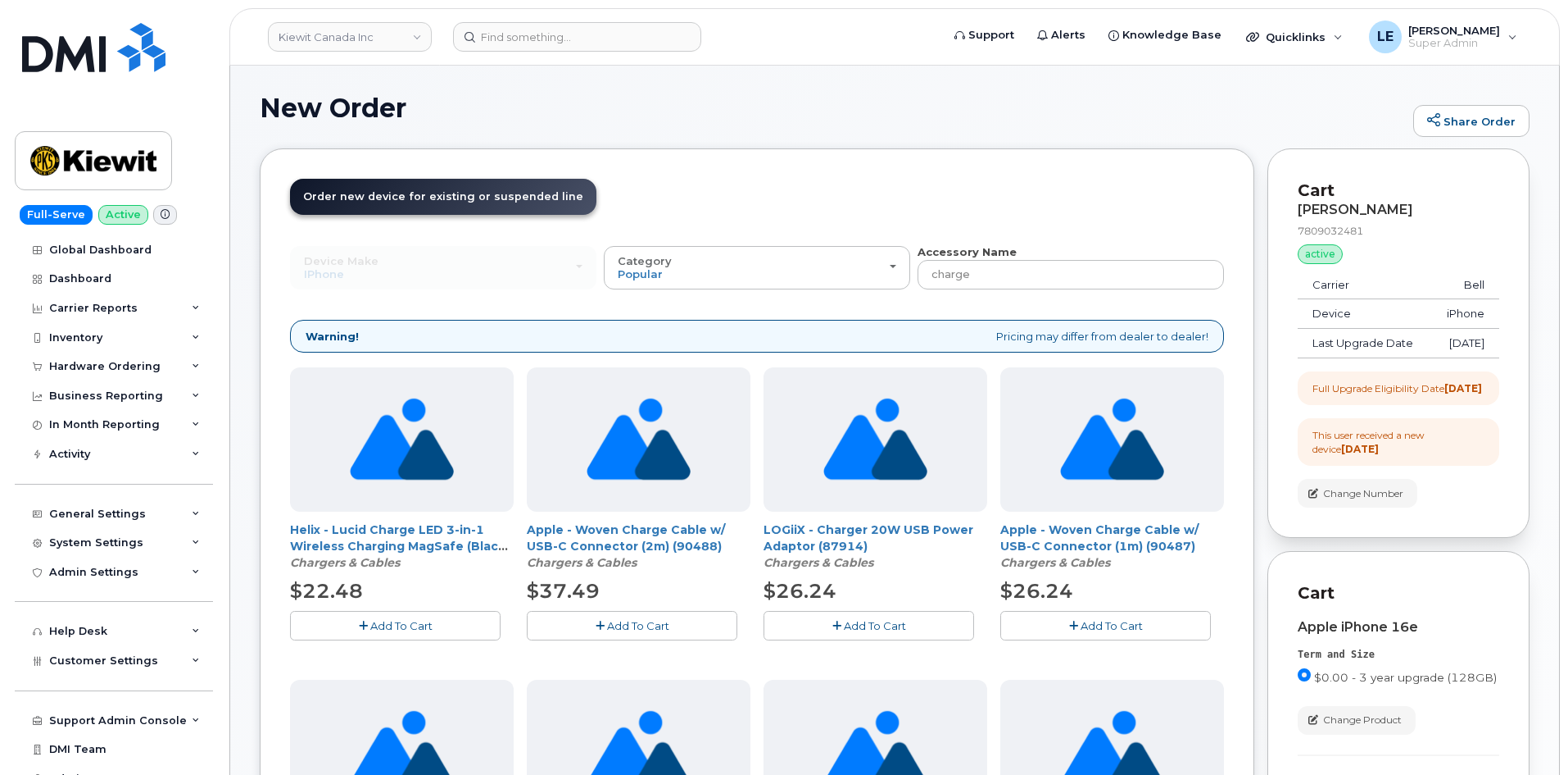
scroll to position [0, 0]
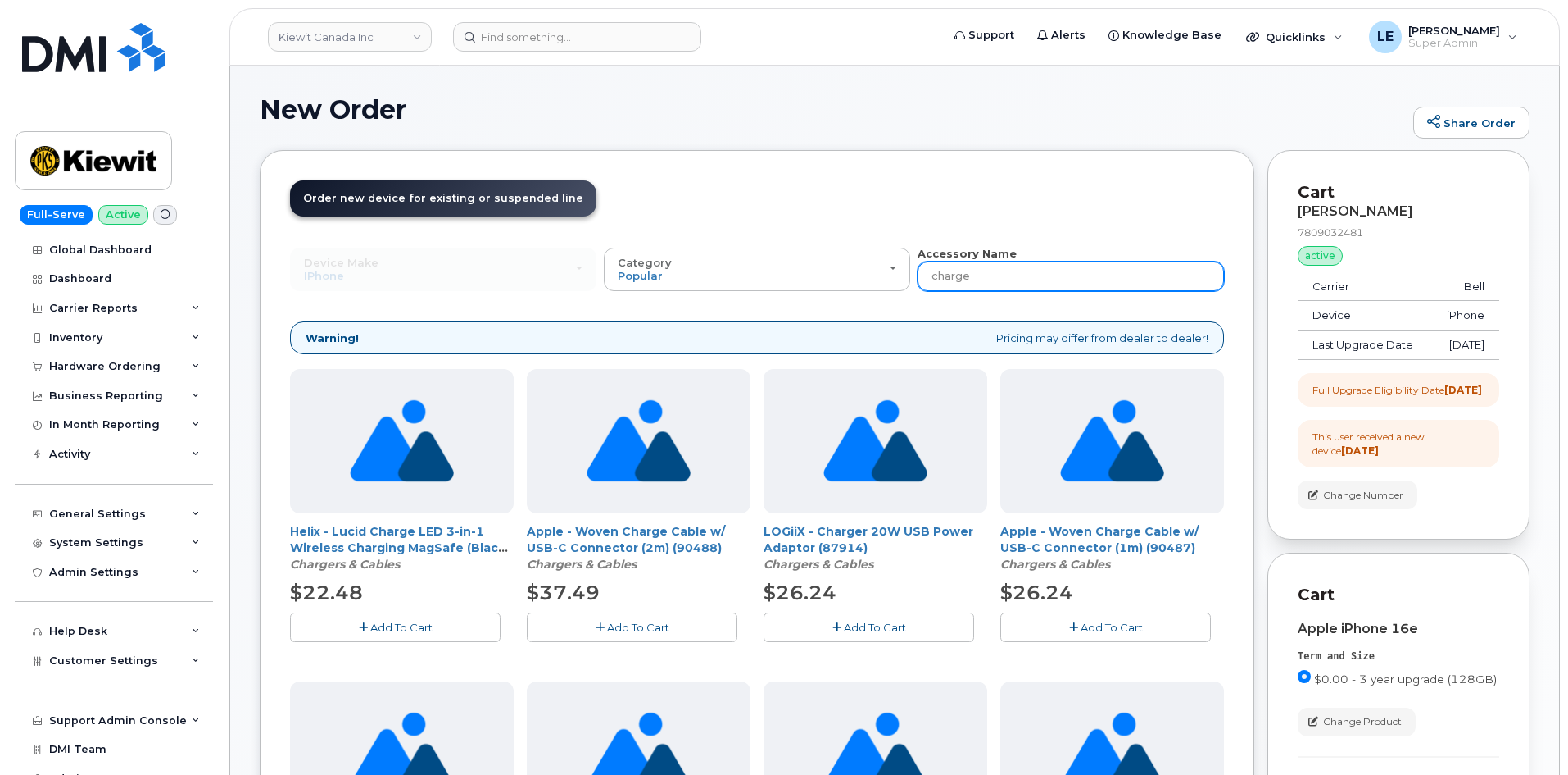
click at [1041, 264] on input "charge" at bounding box center [1071, 276] width 306 height 29
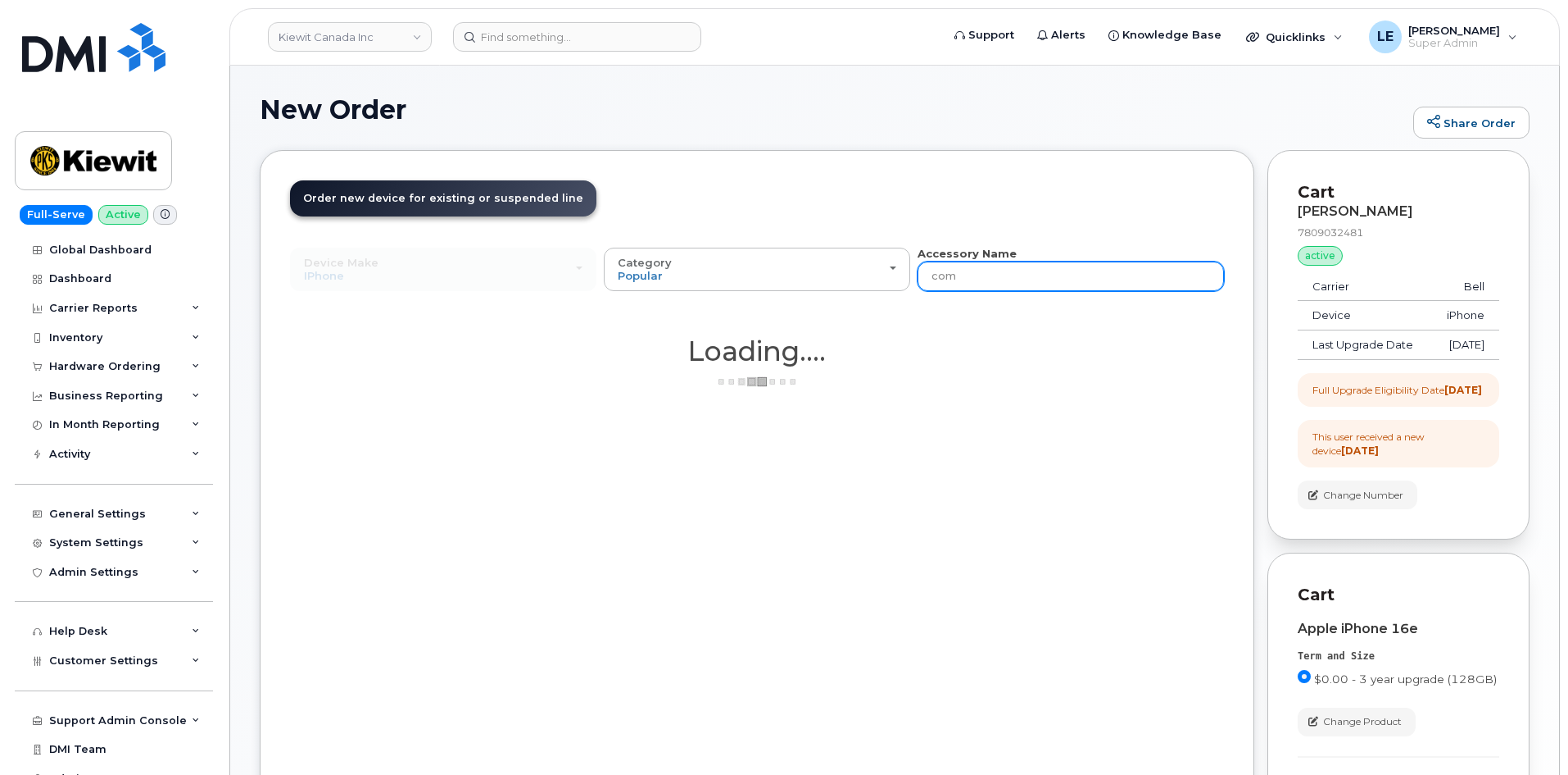
type input "comm"
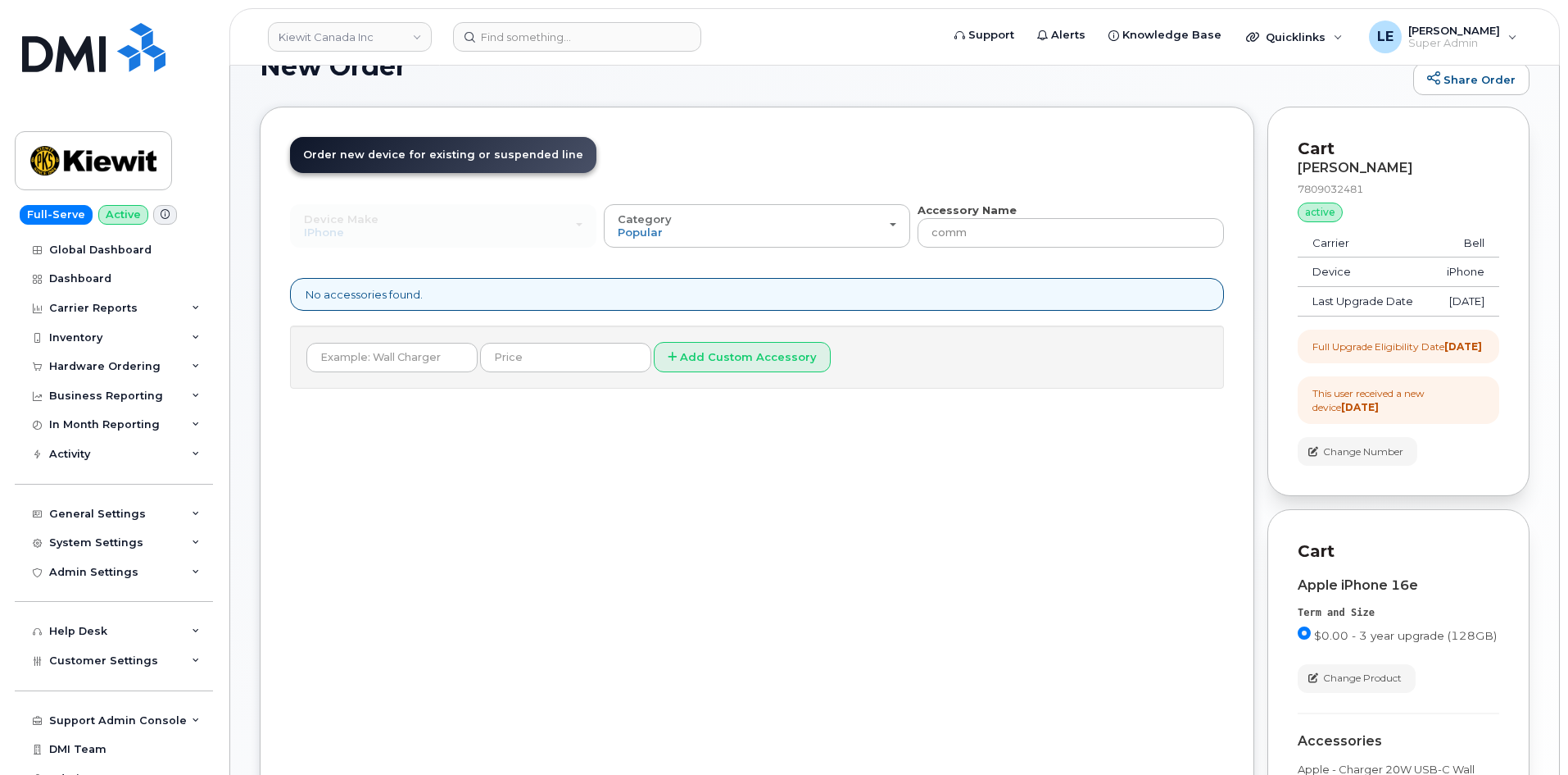
scroll to position [164, 0]
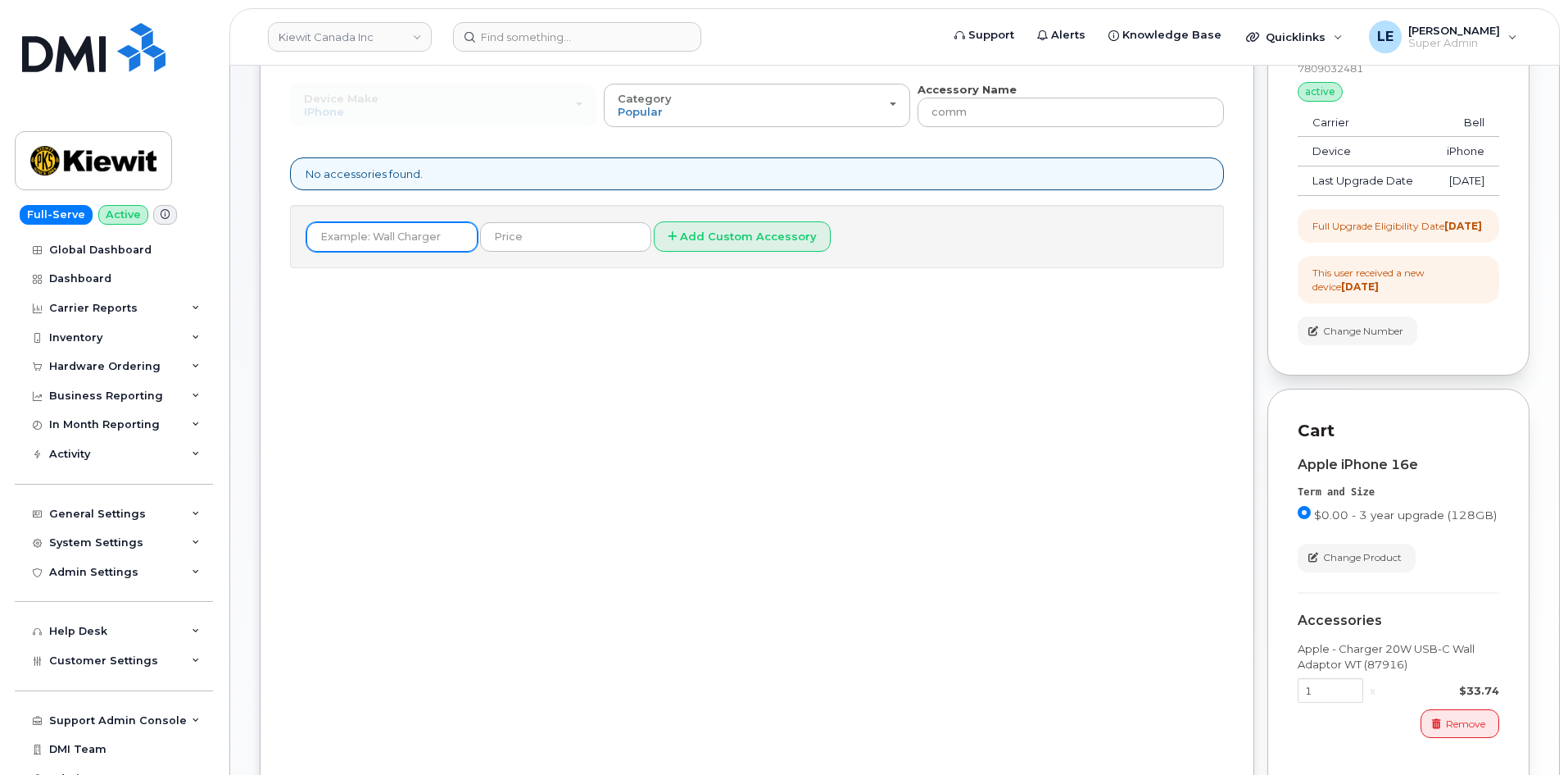
click at [355, 239] on input "text" at bounding box center [392, 237] width 171 height 29
type input "Commuter"
click at [509, 235] on input "text" at bounding box center [565, 237] width 171 height 29
type input "0"
click at [455, 257] on div "Commuter 0 Add Custom Accessory" at bounding box center [756, 236] width 934 height 63
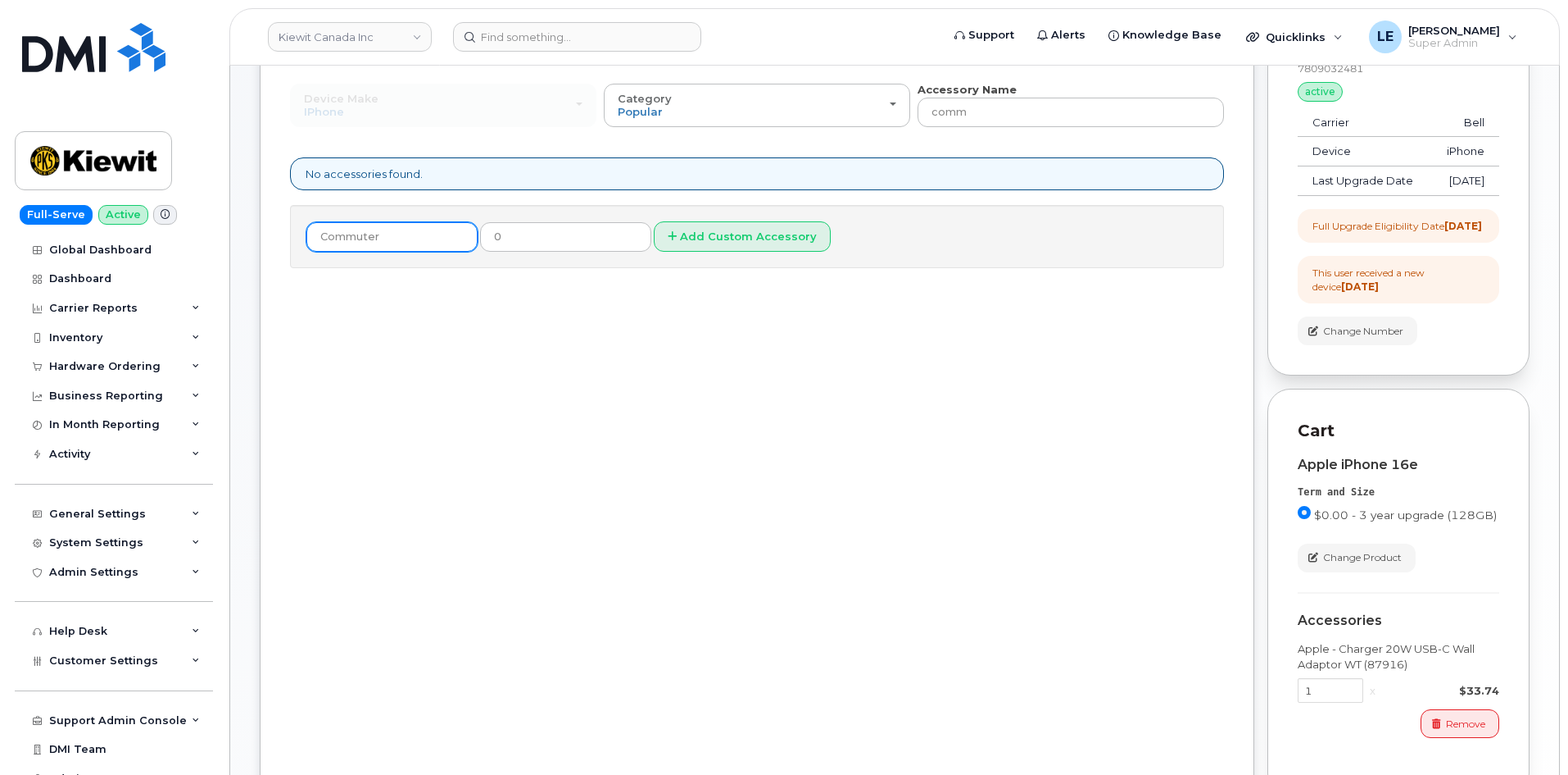
click at [429, 239] on input "Commuter" at bounding box center [392, 237] width 171 height 29
type input "Commuter"
click at [430, 253] on div "Commuter 0 Add Custom Accessory" at bounding box center [756, 236] width 934 height 63
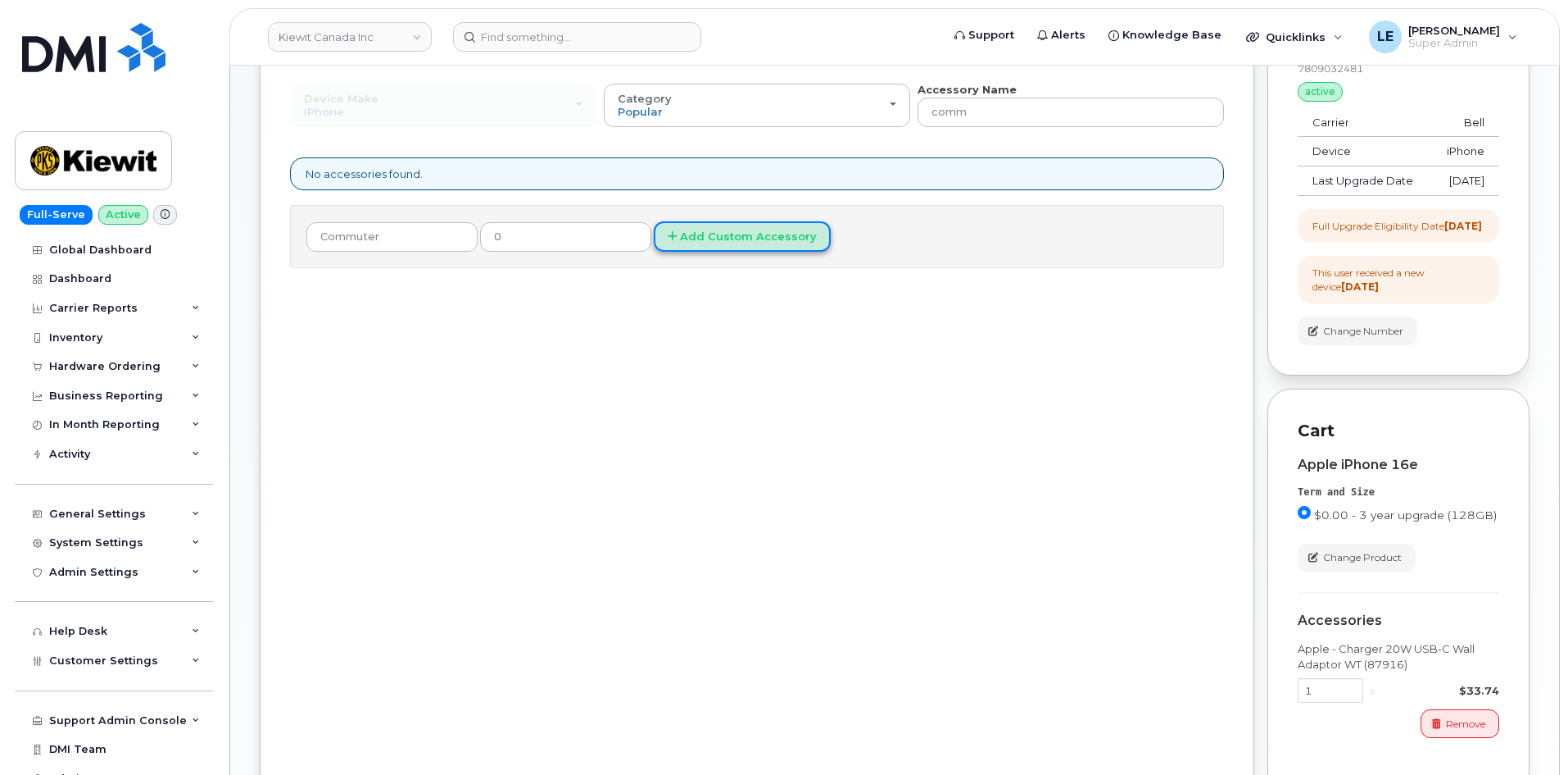
click at [687, 240] on button "Add Custom Accessory" at bounding box center [743, 236] width 177 height 30
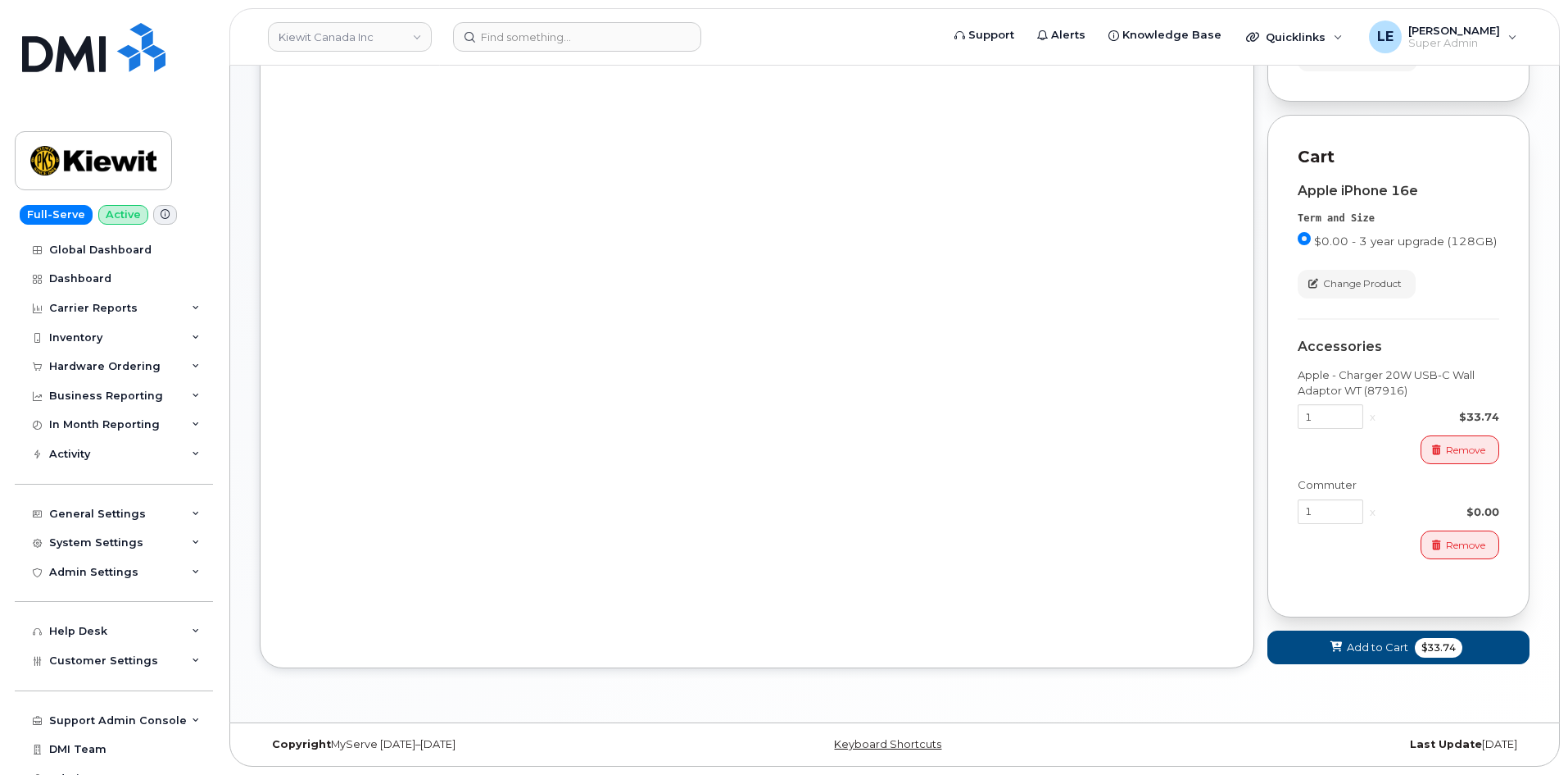
scroll to position [468, 0]
click at [728, 367] on div "Order New Device Upgrade Existing Device Order Accessory Order new device and n…" at bounding box center [757, 190] width 995 height 956
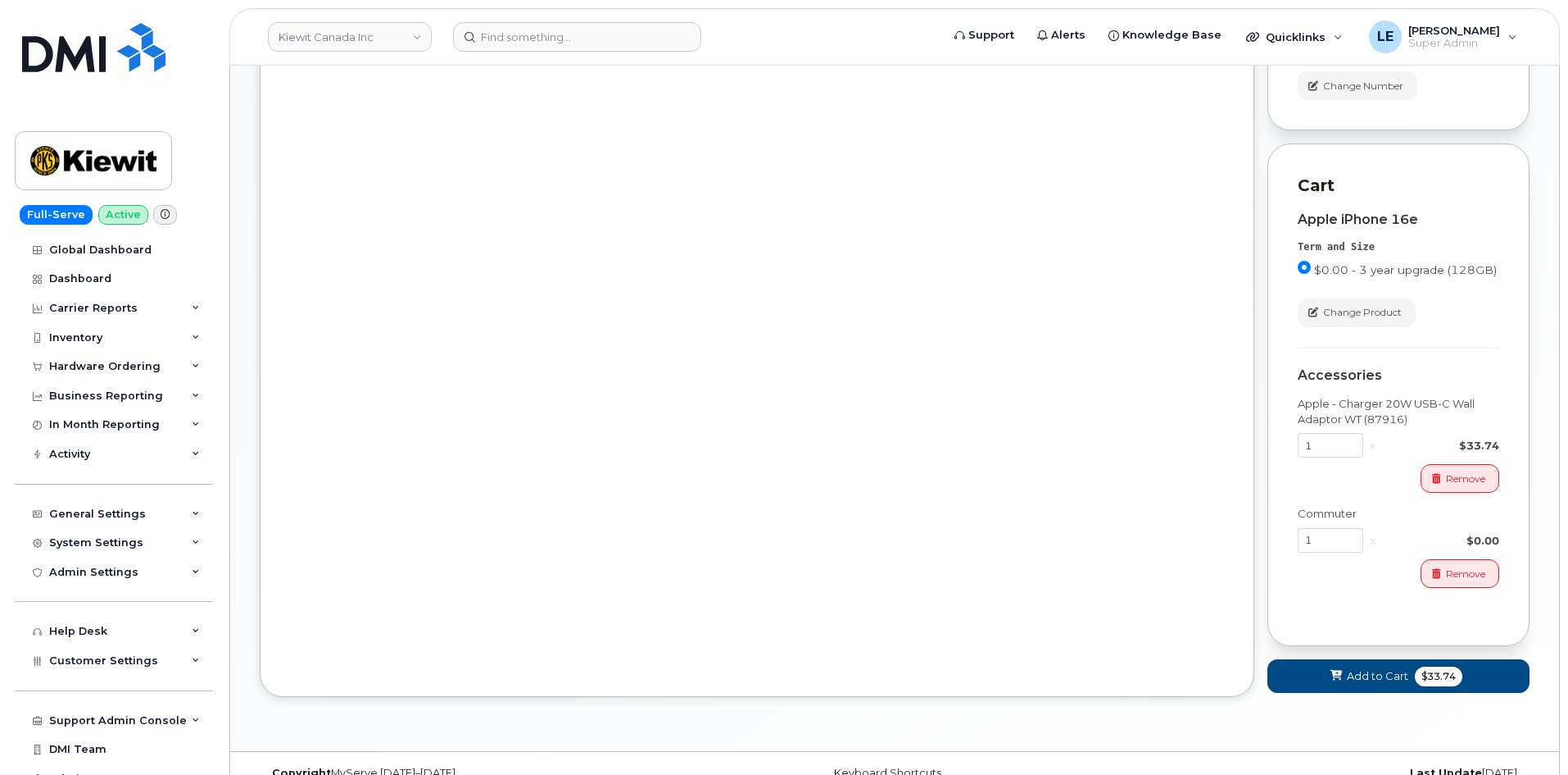
scroll to position [410, 0]
click at [922, 462] on div "Order New Device Upgrade Existing Device Order Accessory Order new device and n…" at bounding box center [757, 218] width 995 height 956
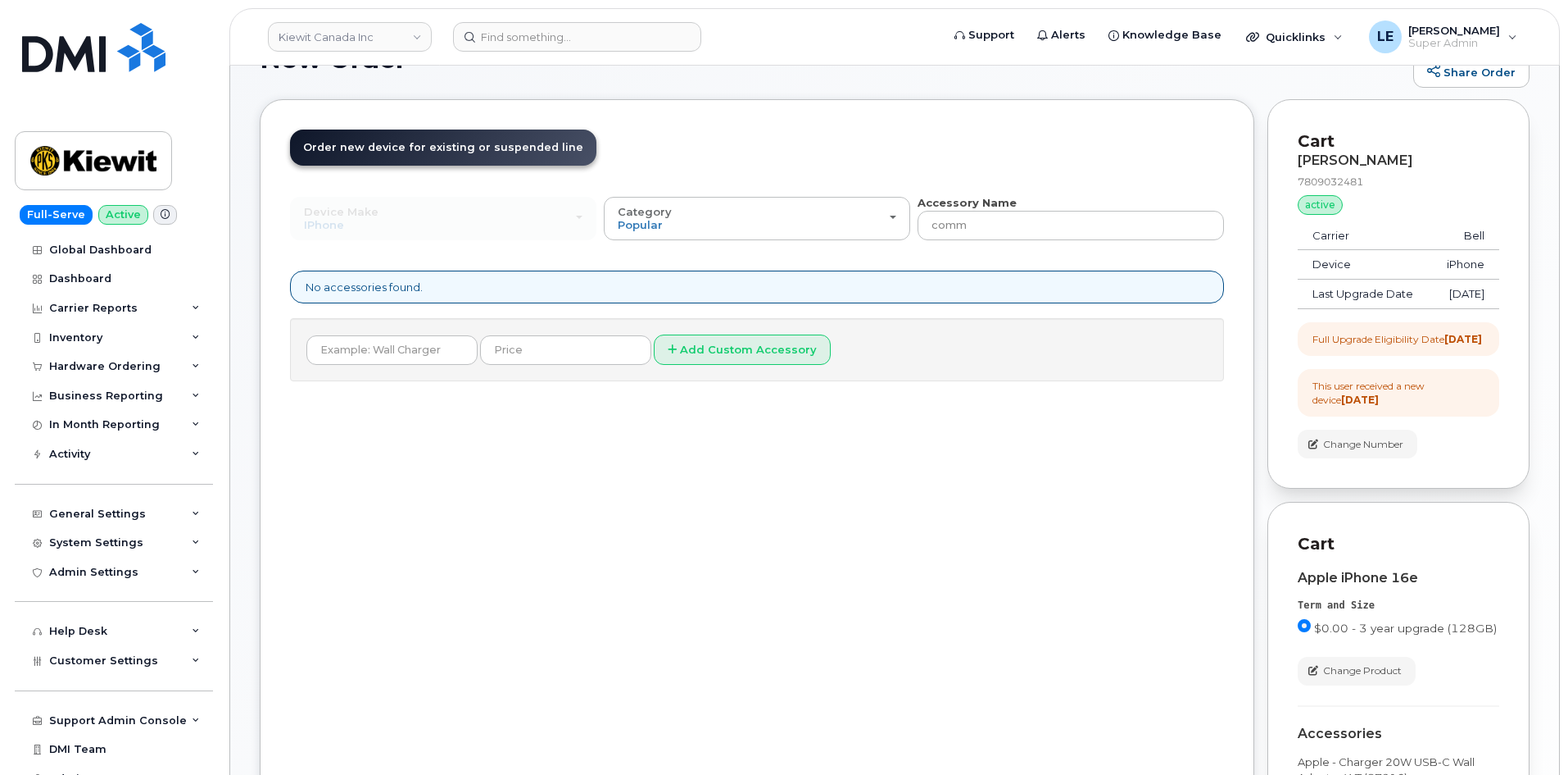
scroll to position [0, 0]
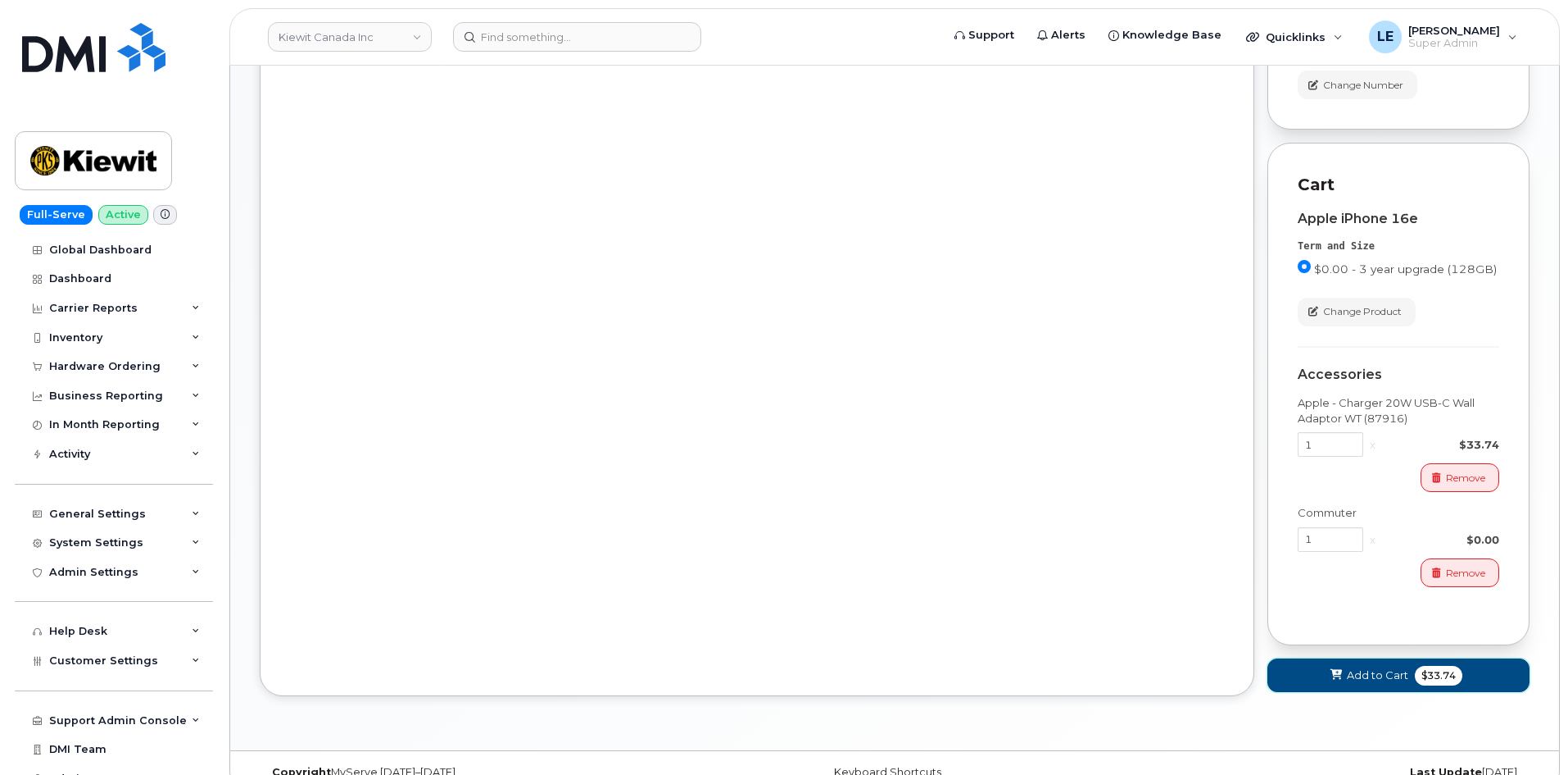
click at [1347, 683] on span "Add to Cart" at bounding box center [1377, 675] width 61 height 16
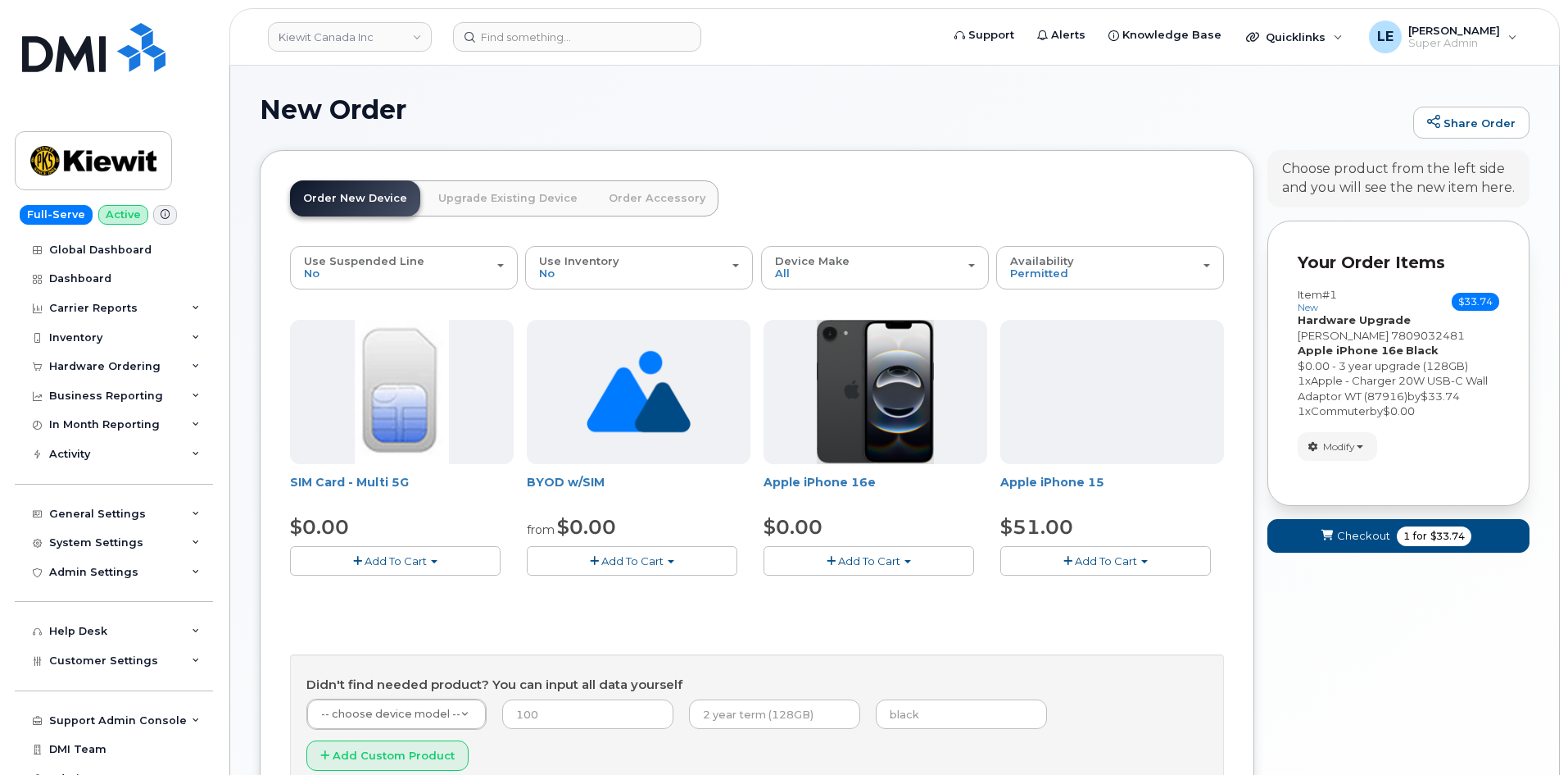
scroll to position [135, 0]
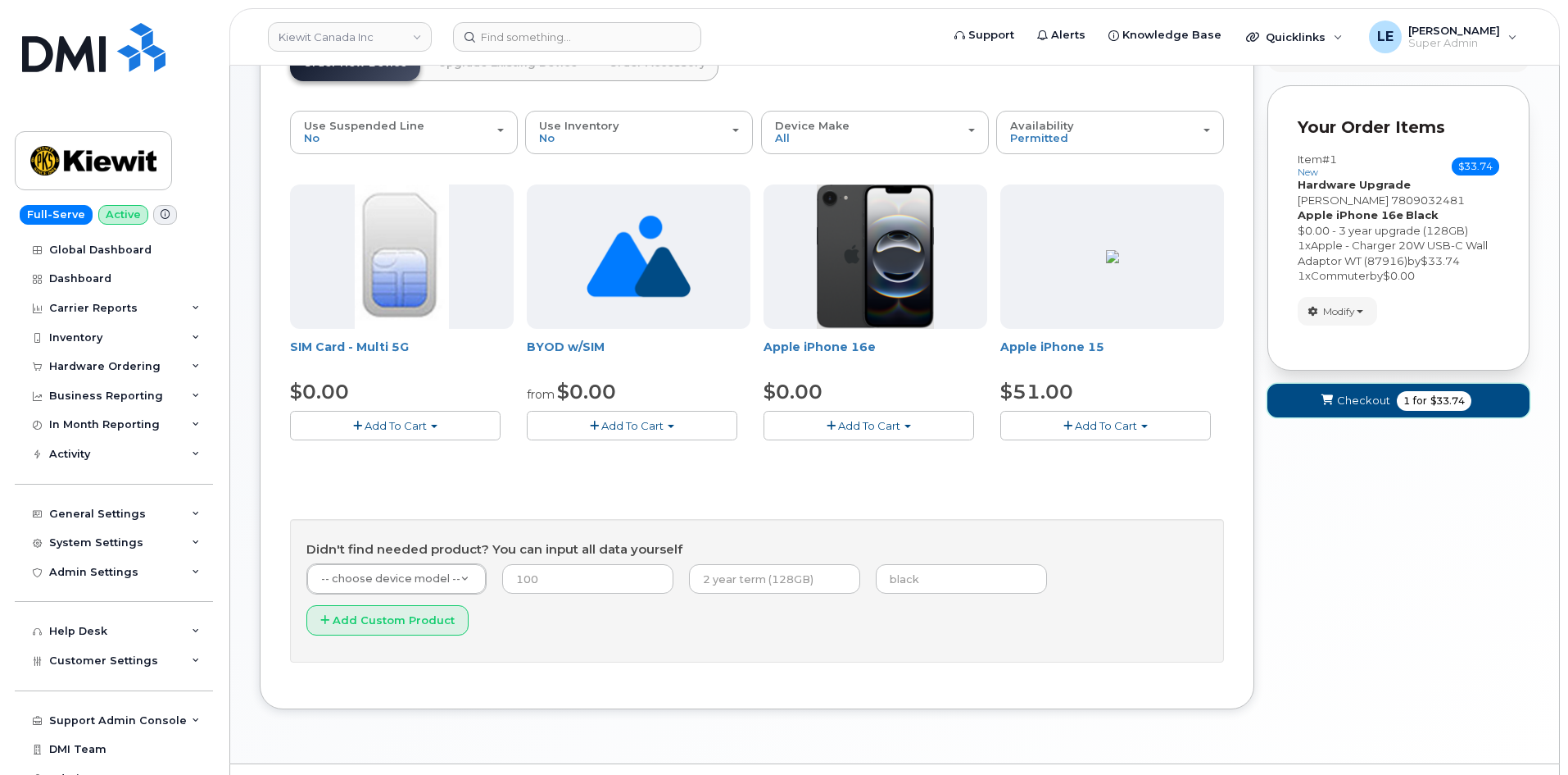
click at [1332, 406] on span "submit" at bounding box center [1327, 400] width 15 height 16
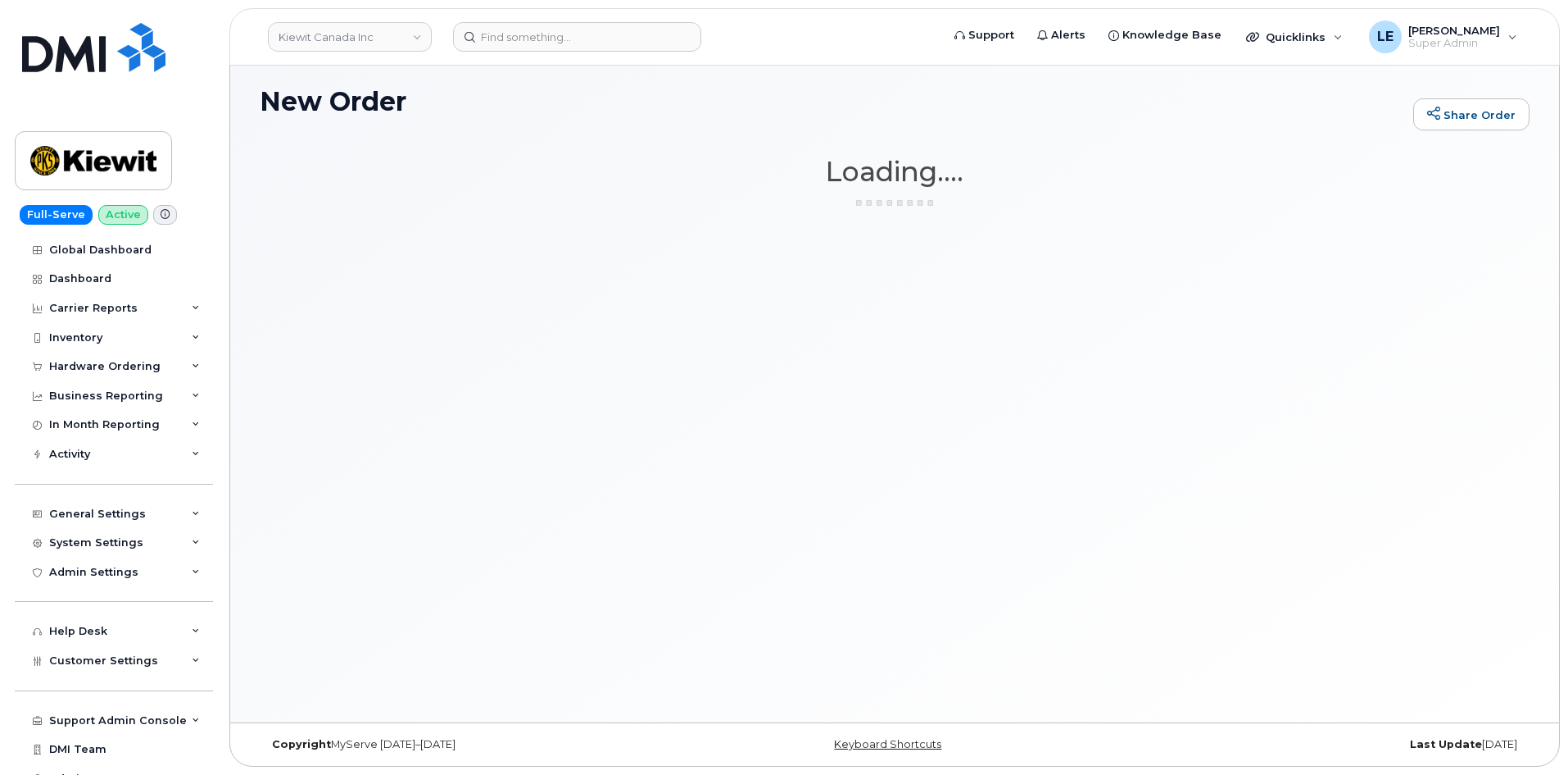
scroll to position [9, 0]
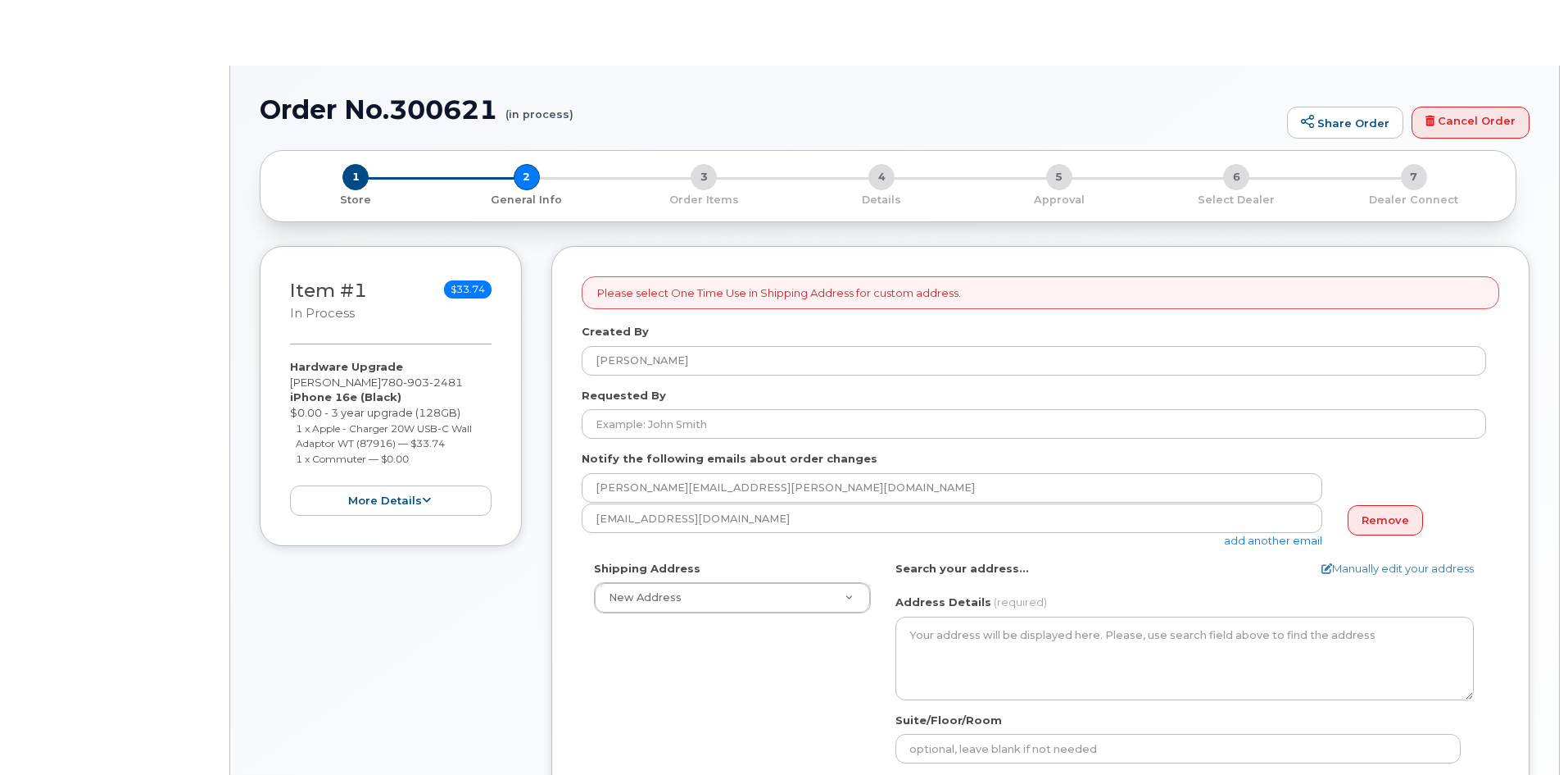
select select
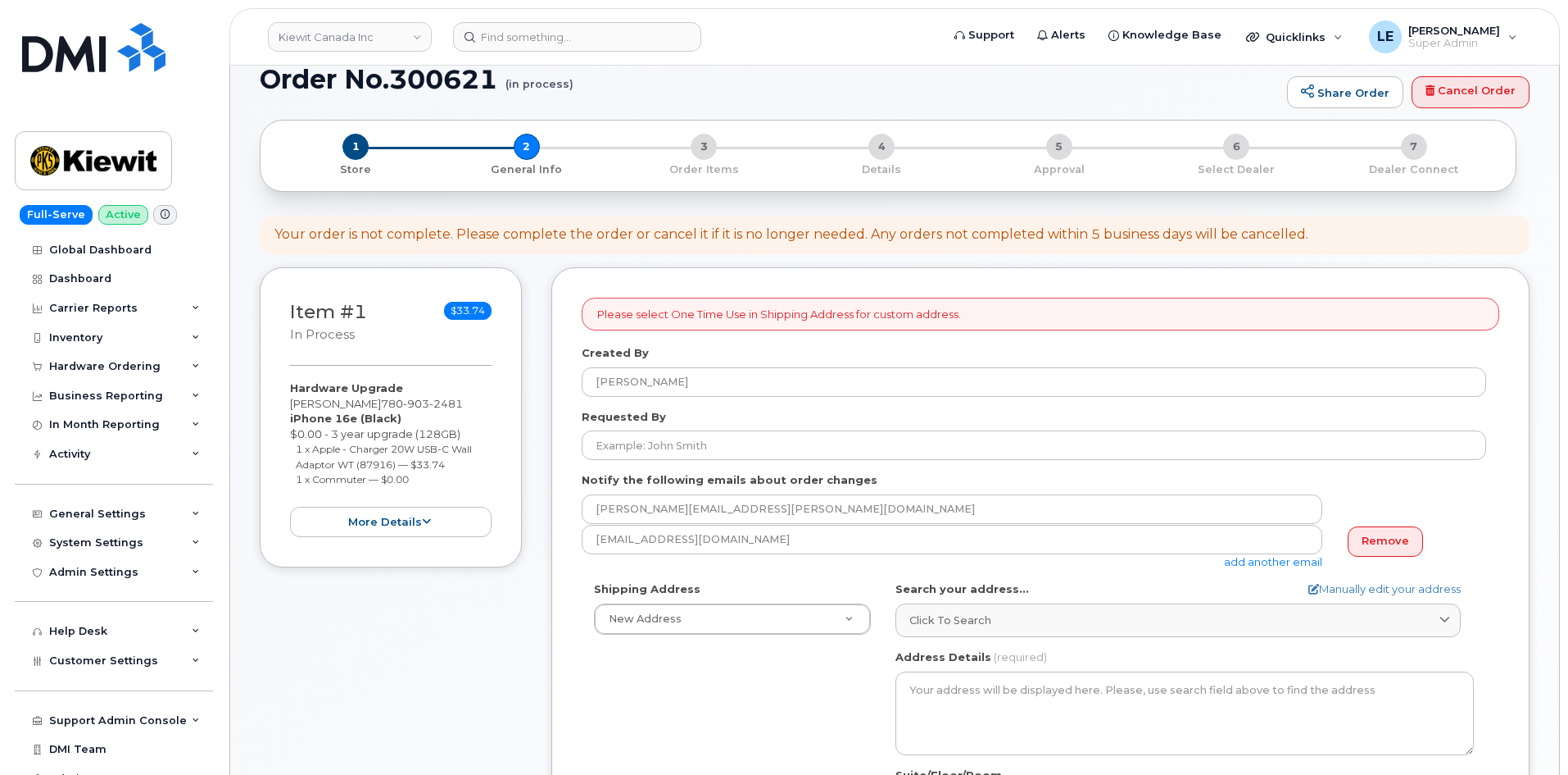
scroll to position [82, 0]
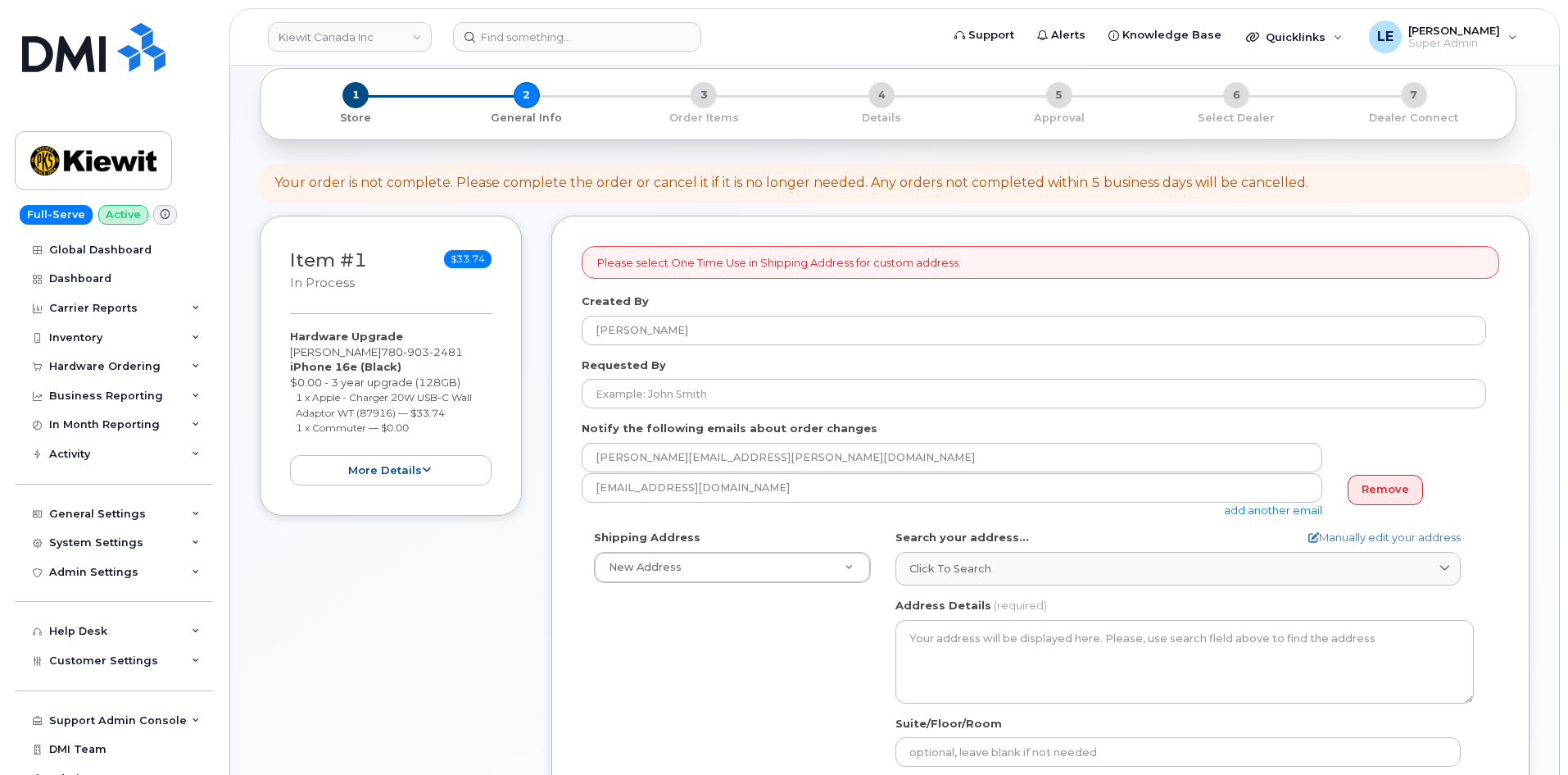
click at [489, 586] on div "Item #1 in process $33.74 Hardware Upgrade [PERSON_NAME] Judge [PHONE_NUMBER] i…" at bounding box center [391, 697] width 262 height 964
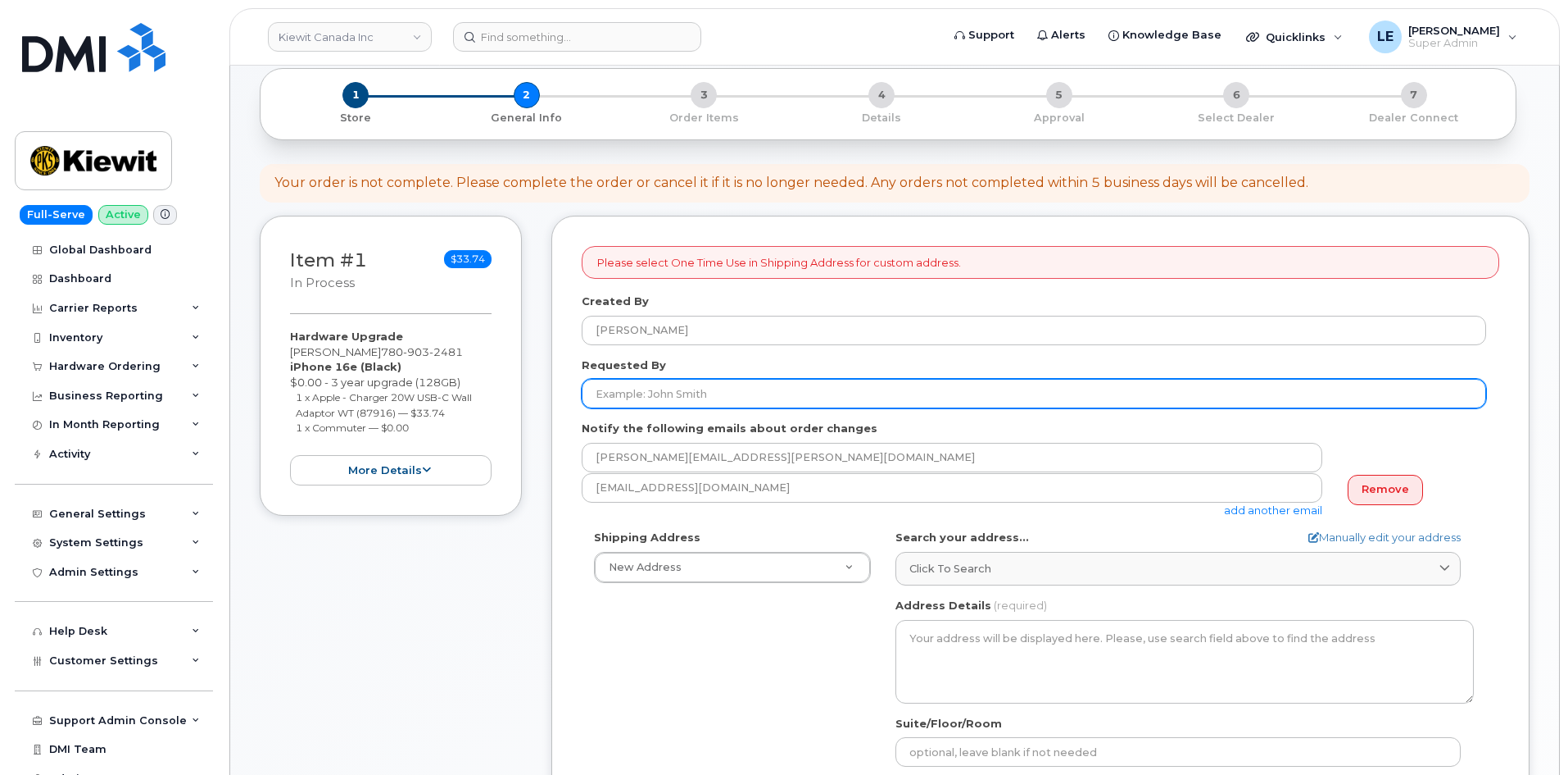
click at [690, 395] on input "Requested By" at bounding box center [1034, 394] width 904 height 29
paste input "[PERSON_NAME]"
type input "[PERSON_NAME]"
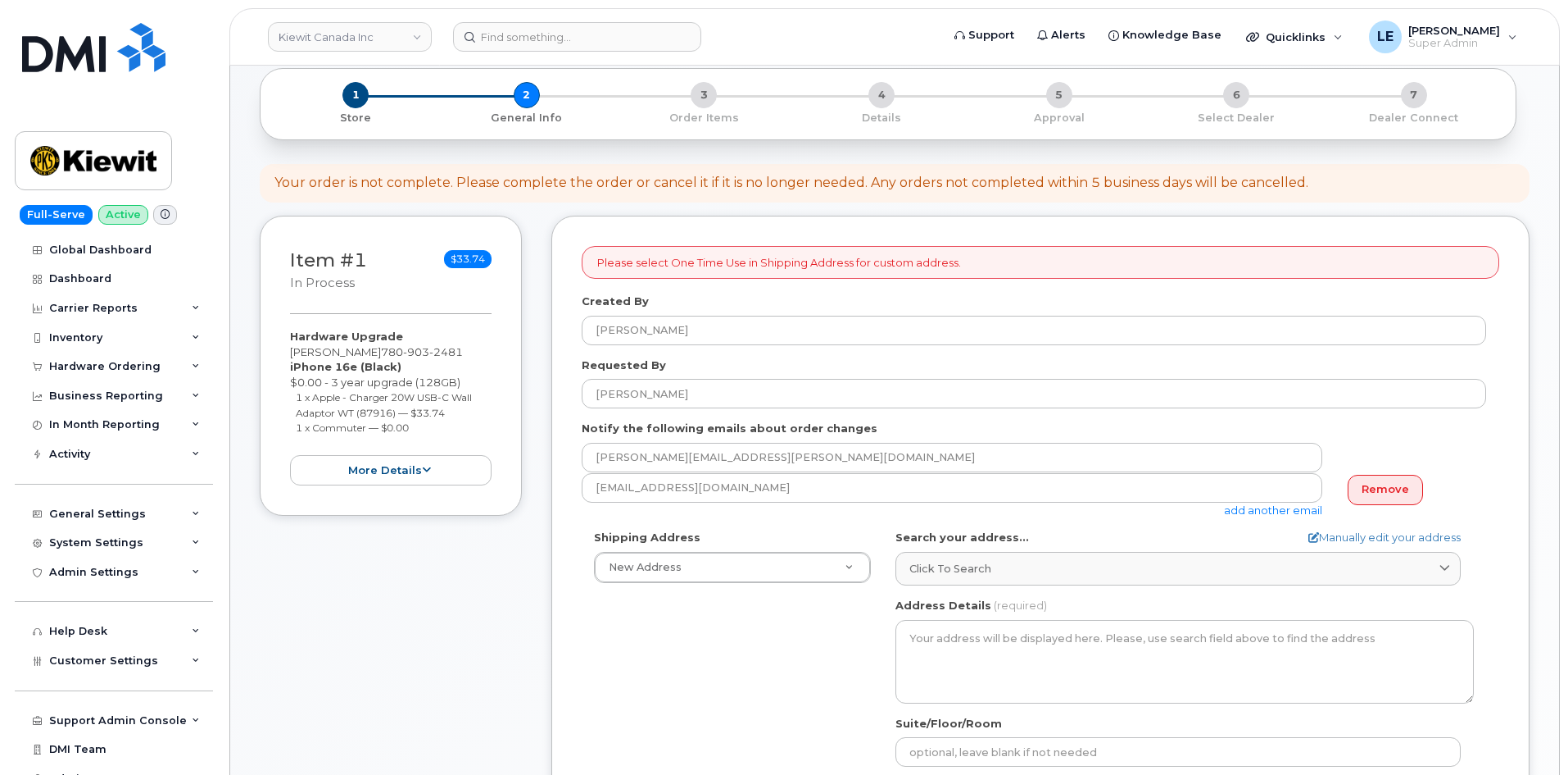
click at [685, 414] on form "Please select One Time Use in Shipping Address for custom address. Created By L…" at bounding box center [1040, 685] width 917 height 878
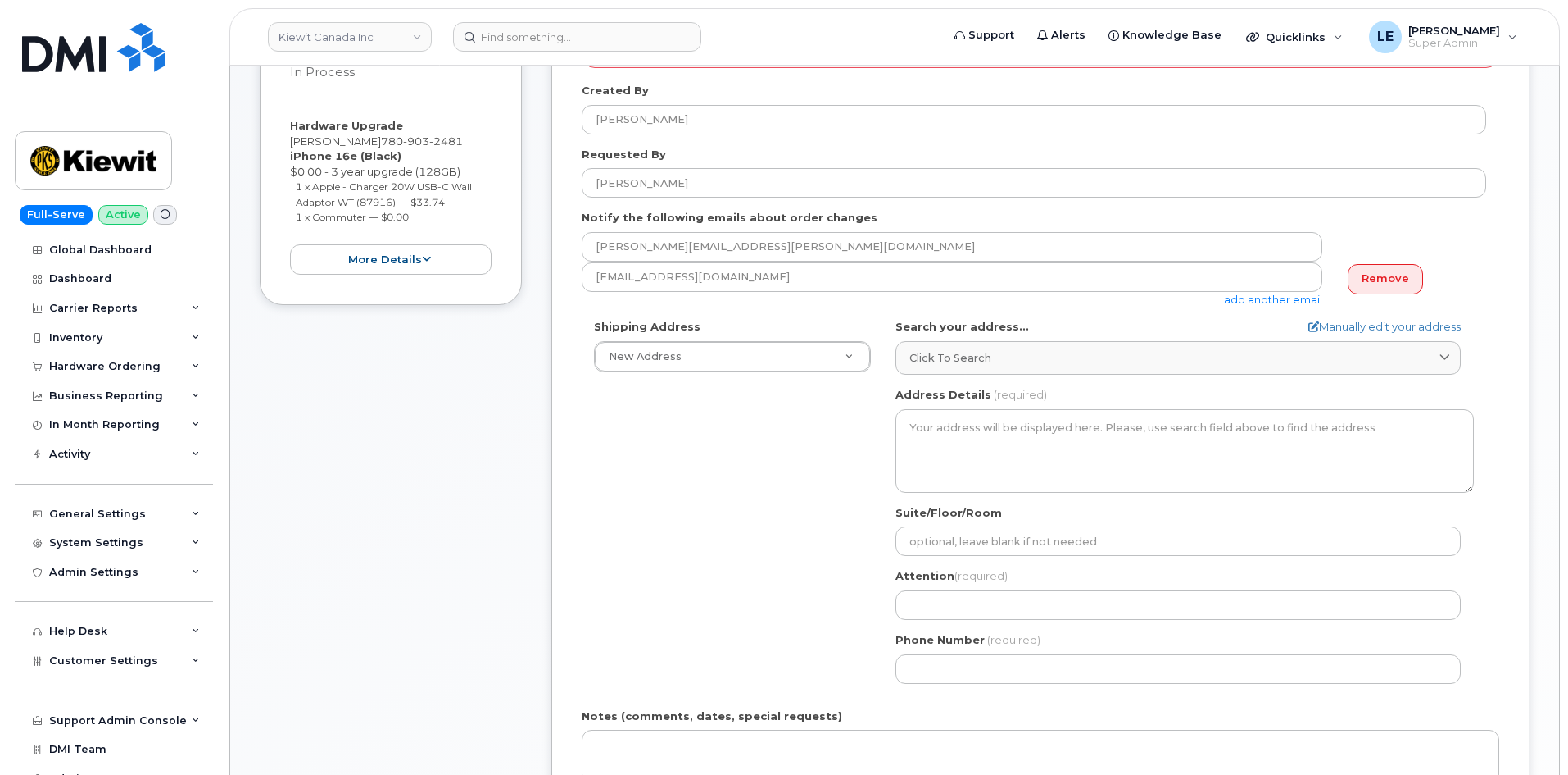
scroll to position [328, 0]
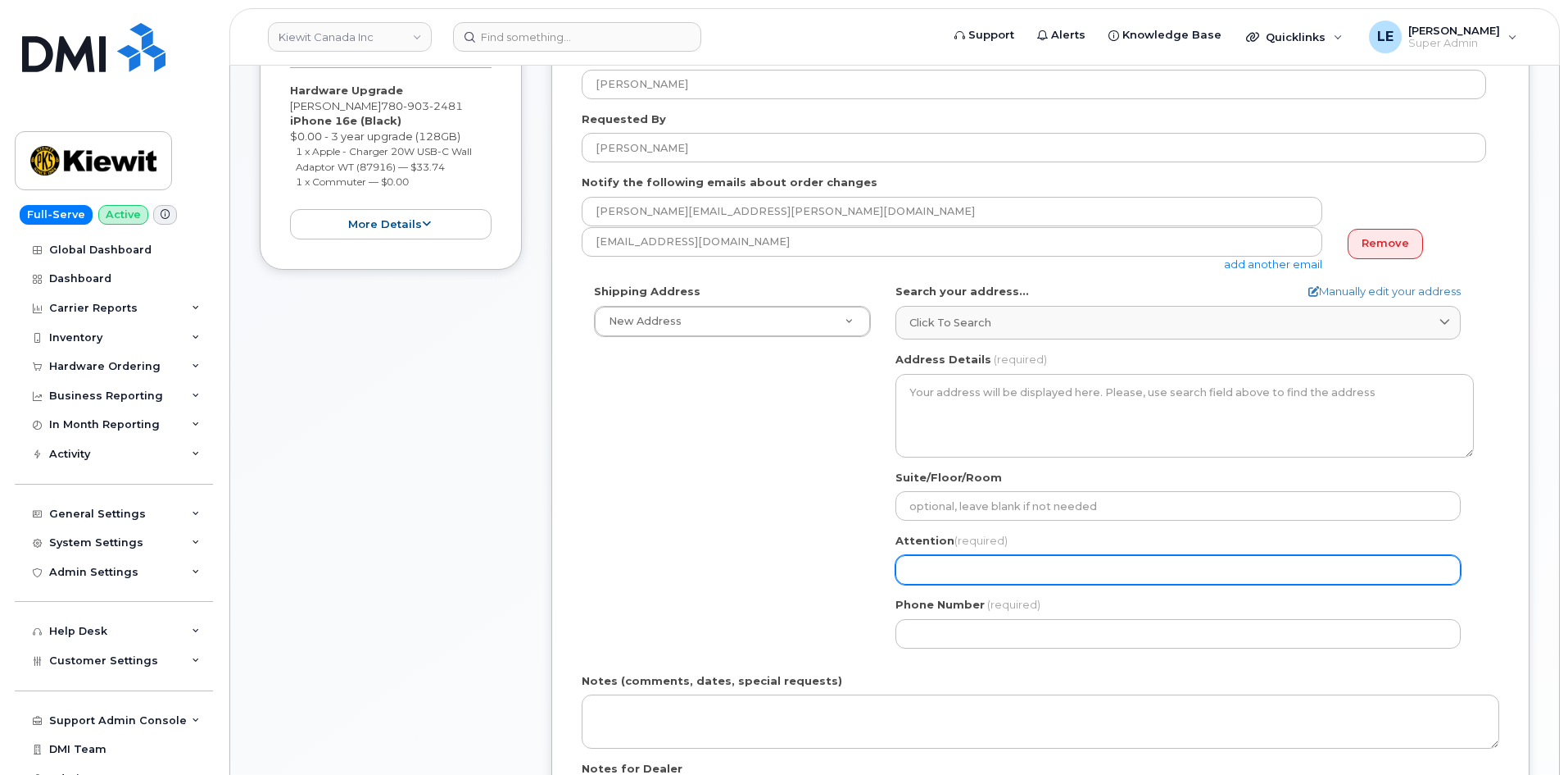
click at [947, 567] on input "Attention (required)" at bounding box center [1177, 569] width 565 height 29
paste input "Paul Judge"
select select
type input "Paul Judge"
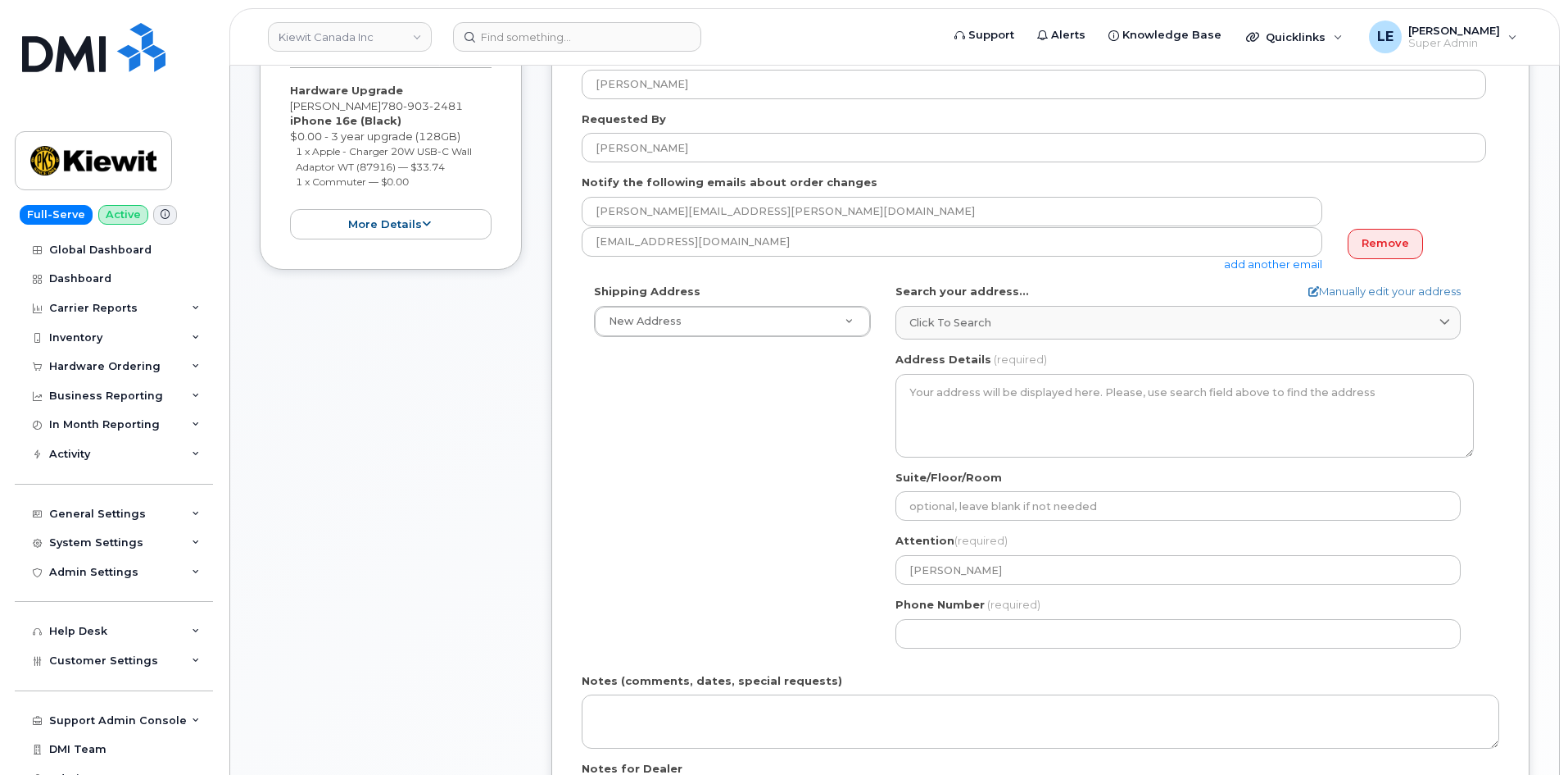
click at [809, 537] on div "Shipping Address New Address New Address 585 Michel Creek Rd Beaver Marine Limi…" at bounding box center [1034, 471] width 904 height 376
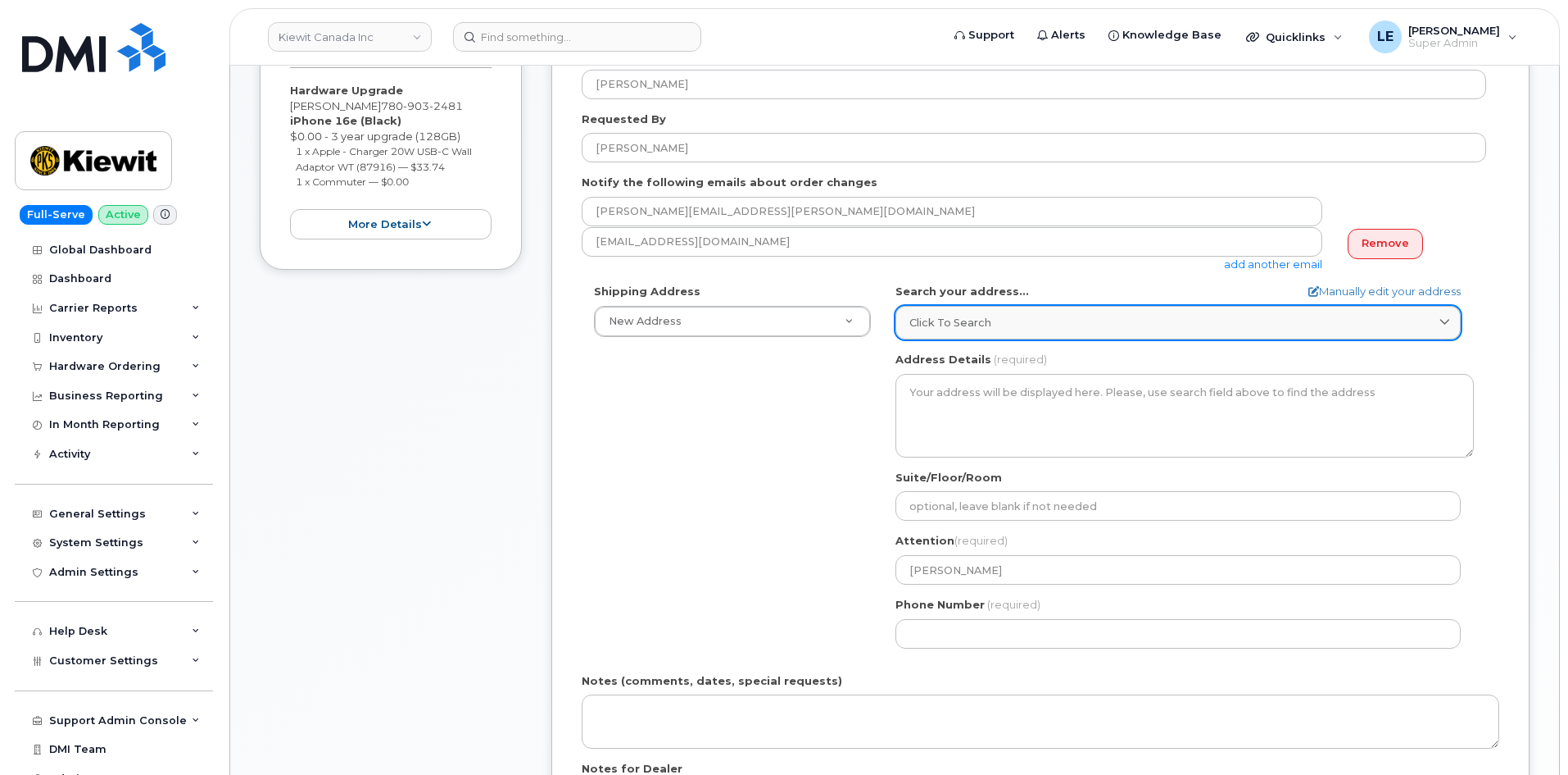
click at [997, 332] on link "Click to search" at bounding box center [1177, 322] width 565 height 34
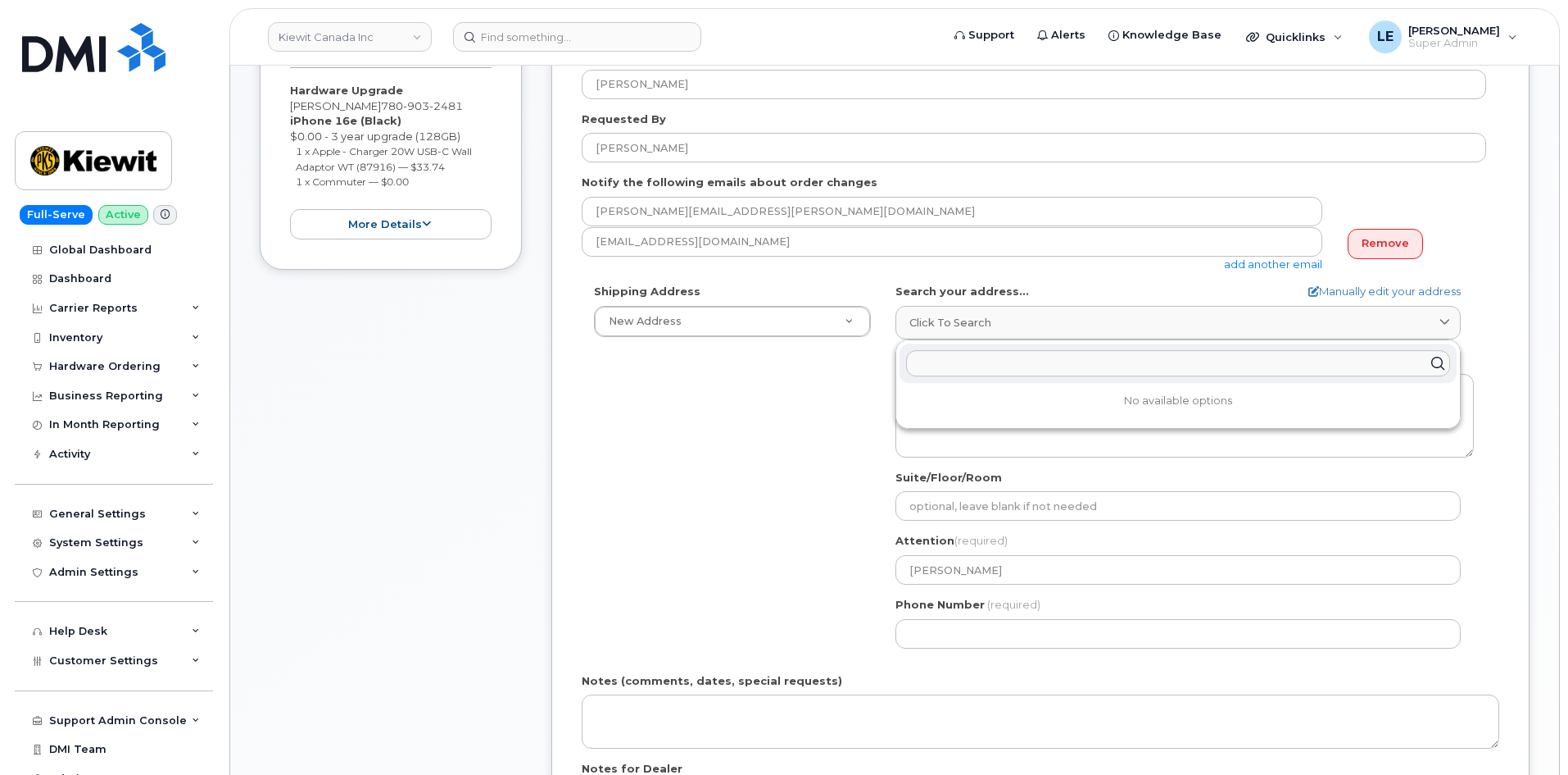
paste input "200-10333 Southport Rd SW Calgary AB T2W 3X6"
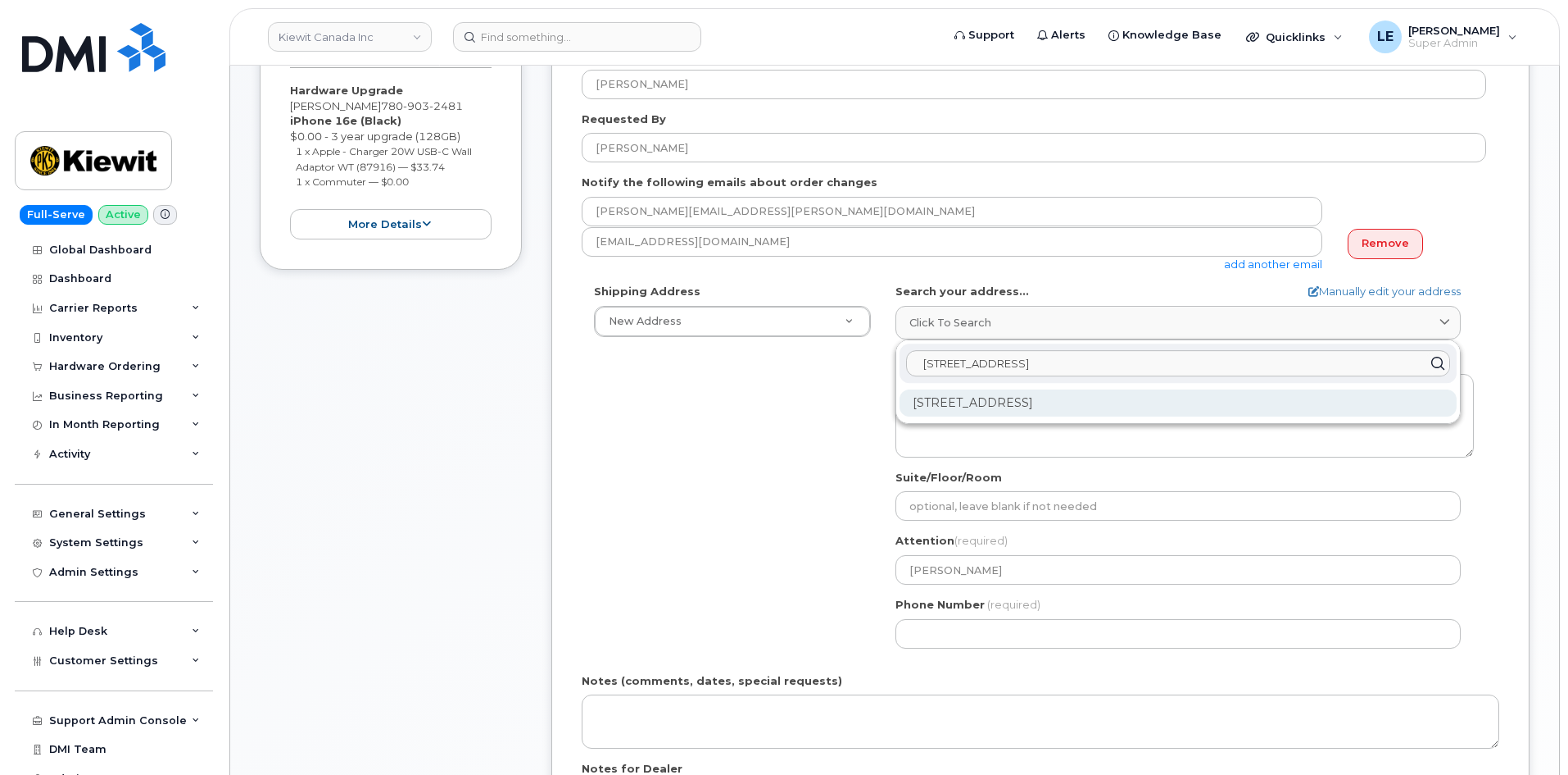
type input "200-10333 Southport Rd SW Calgary AB T2W 3X6"
click at [1009, 400] on div "200-10333 Southport Rd SW Calgary AB T2W 3X6" at bounding box center [1177, 402] width 557 height 27
select select
type textarea "200-10333 Southport Rd SW CALGARY AB T2W 3X6 CANADA"
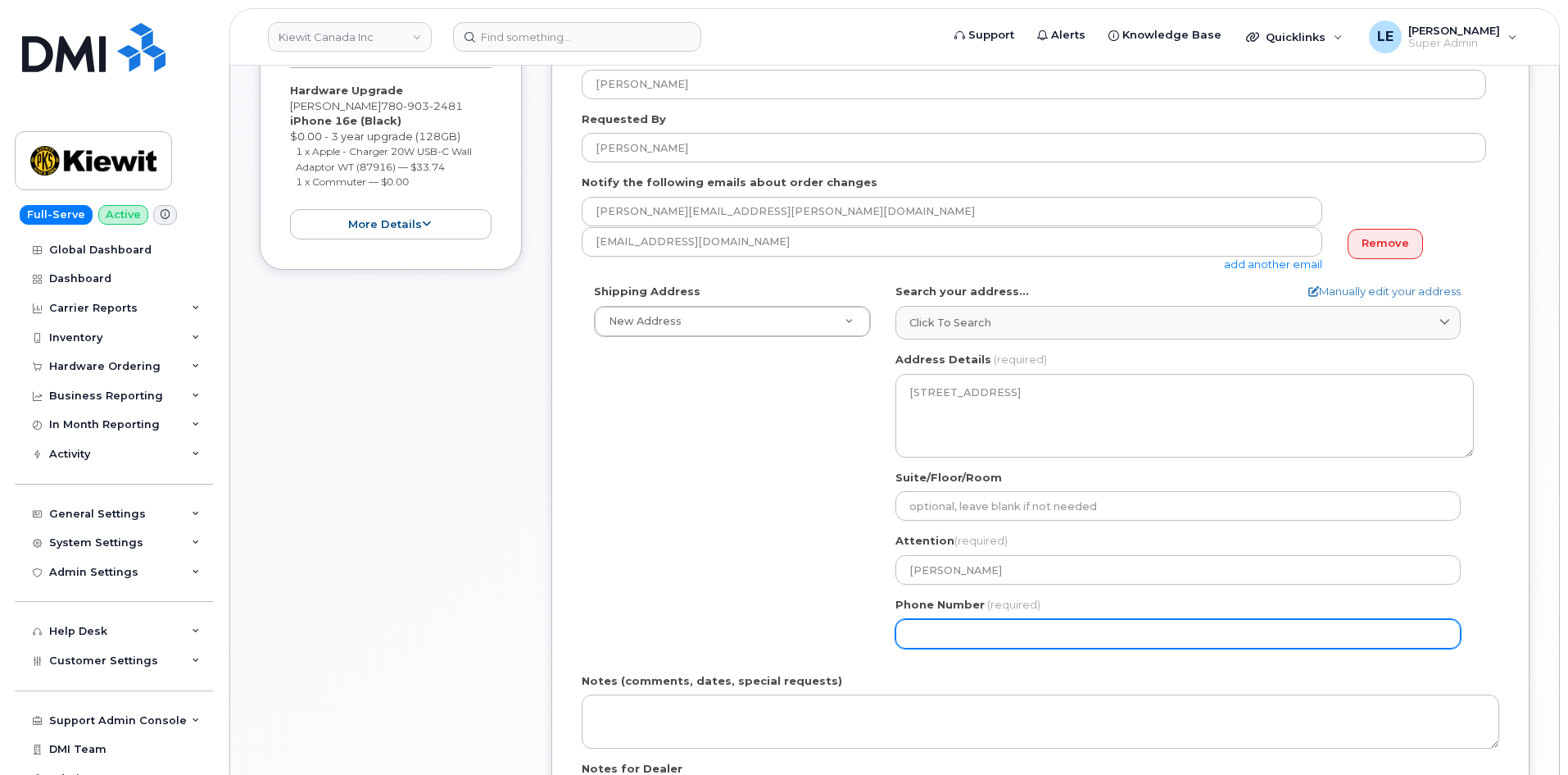
click at [935, 622] on input "Phone Number" at bounding box center [1177, 634] width 565 height 29
paste input "7809032481"
select select
type input "7809032481"
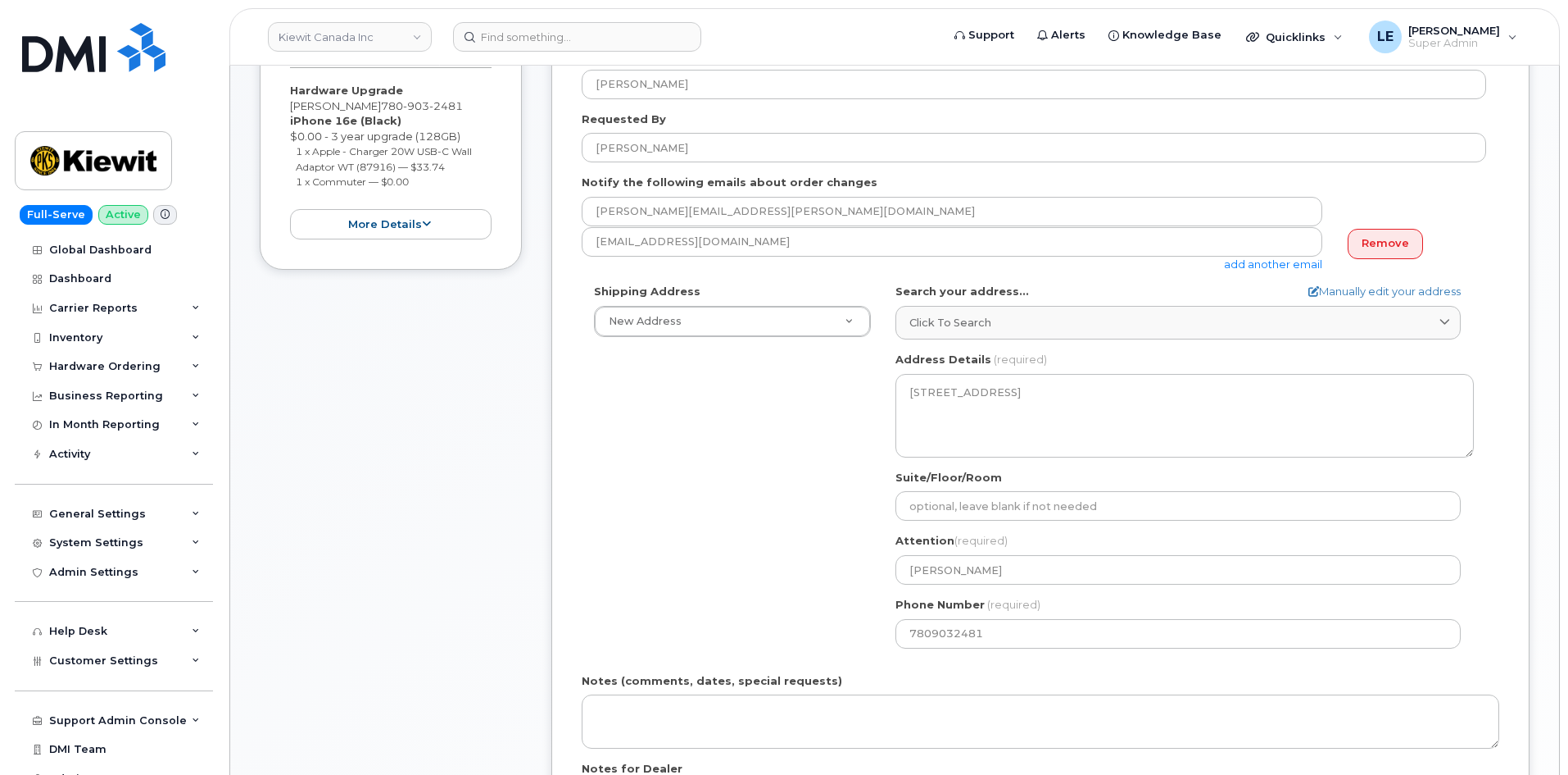
click at [639, 499] on div "Shipping Address New Address New Address 585 Michel Creek Rd Beaver Marine Limi…" at bounding box center [1034, 471] width 904 height 376
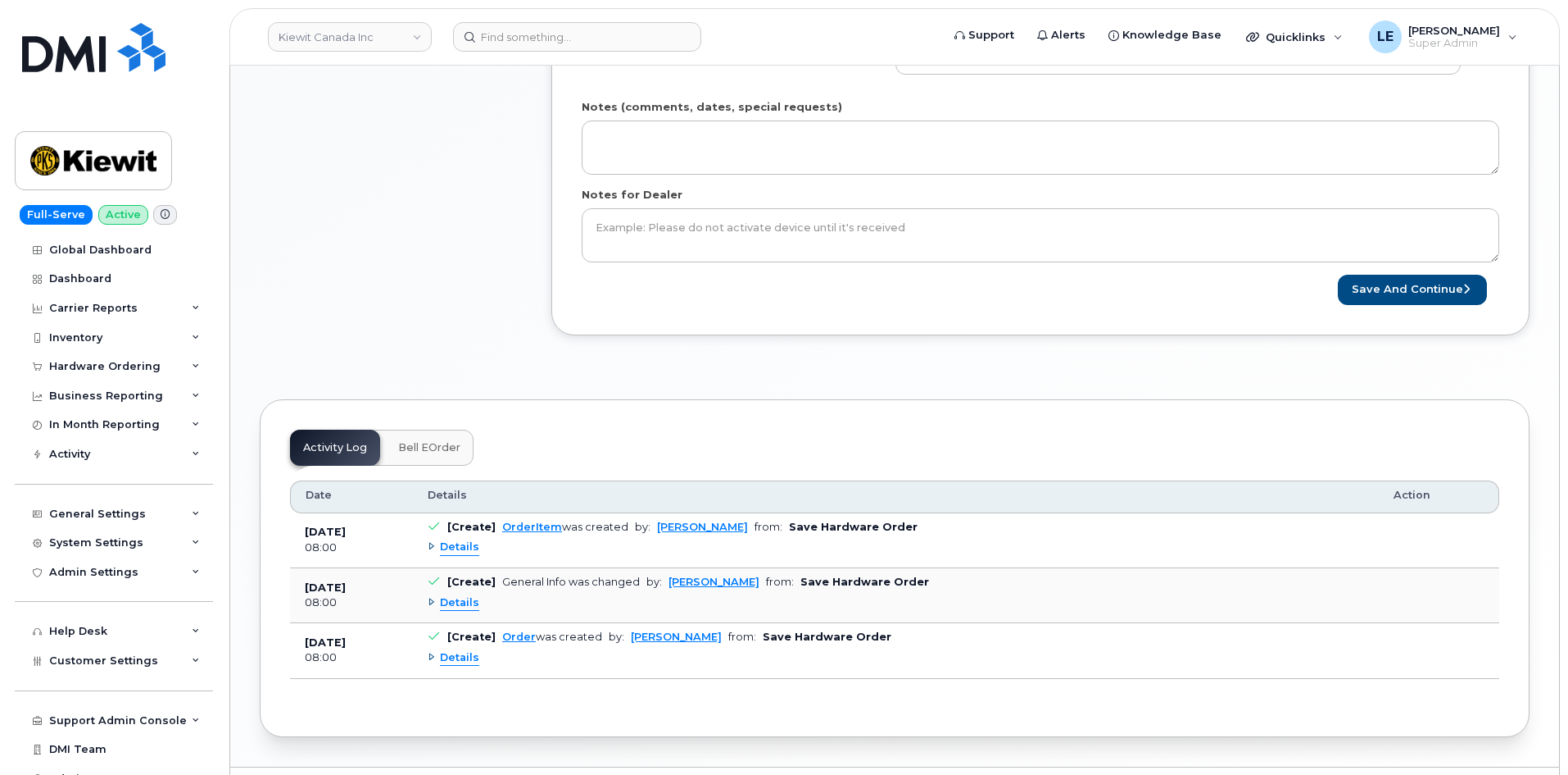
scroll to position [946, 0]
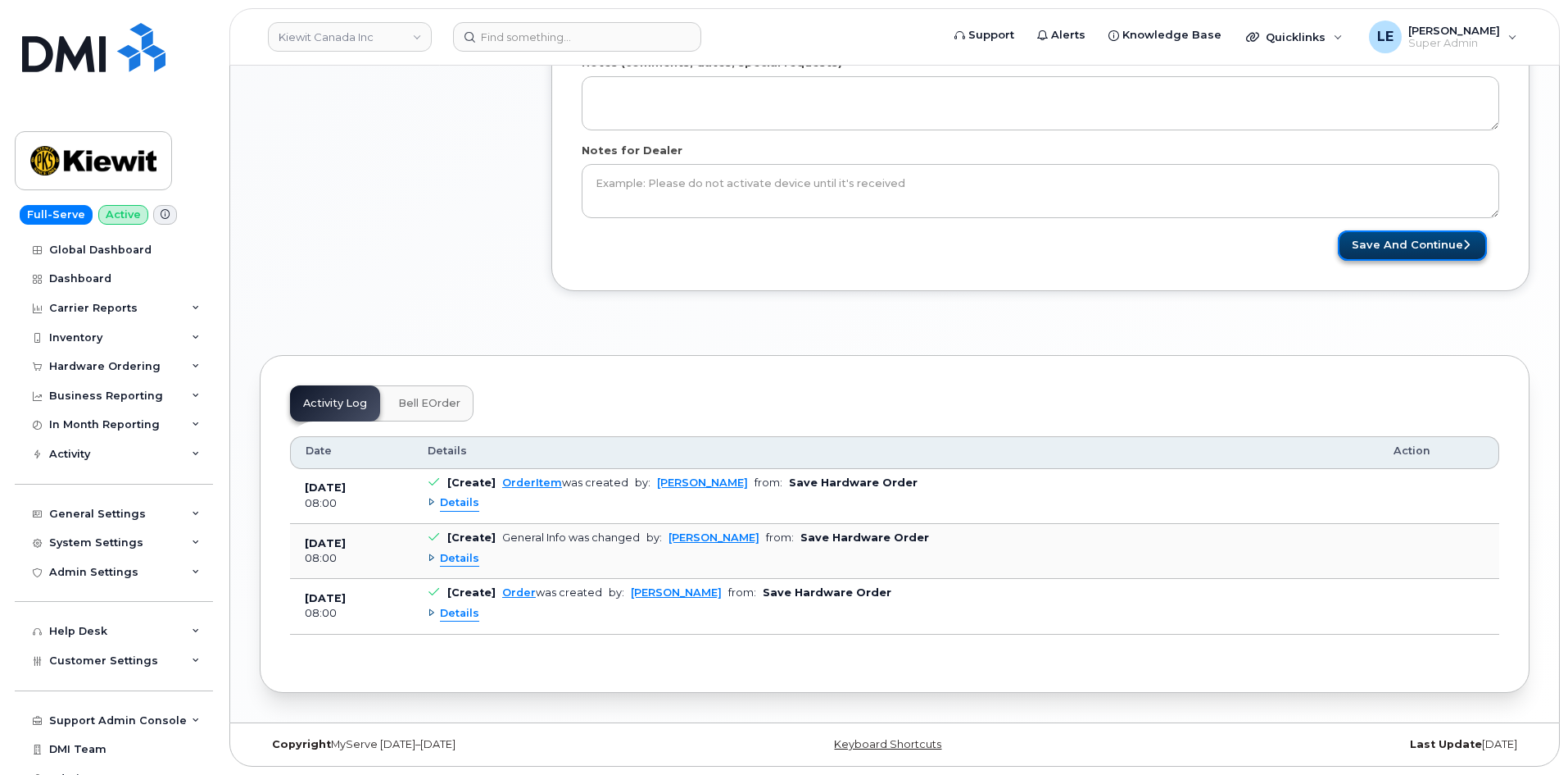
click at [1374, 249] on button "Save and Continue" at bounding box center [1411, 245] width 149 height 30
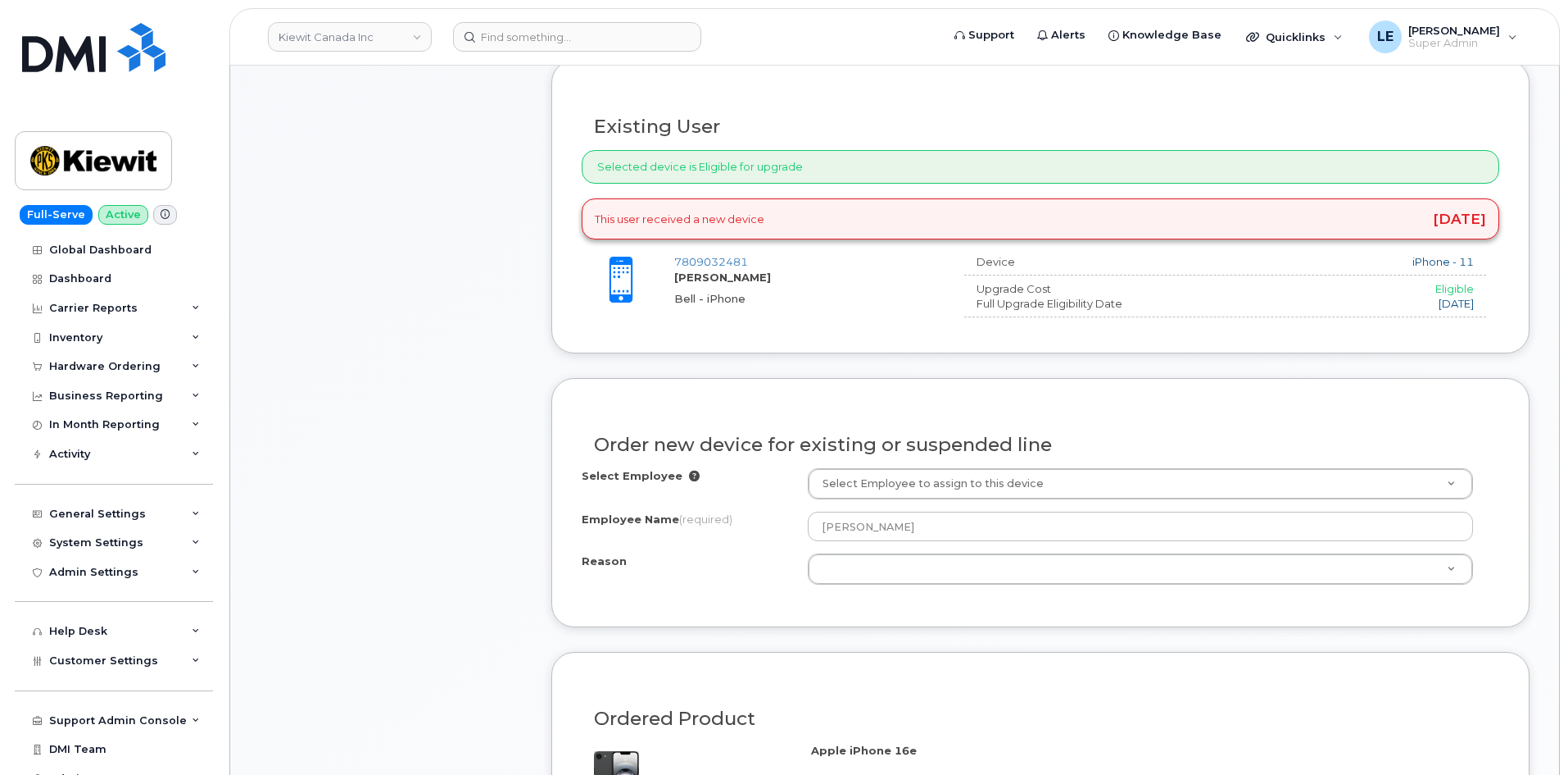
scroll to position [574, 0]
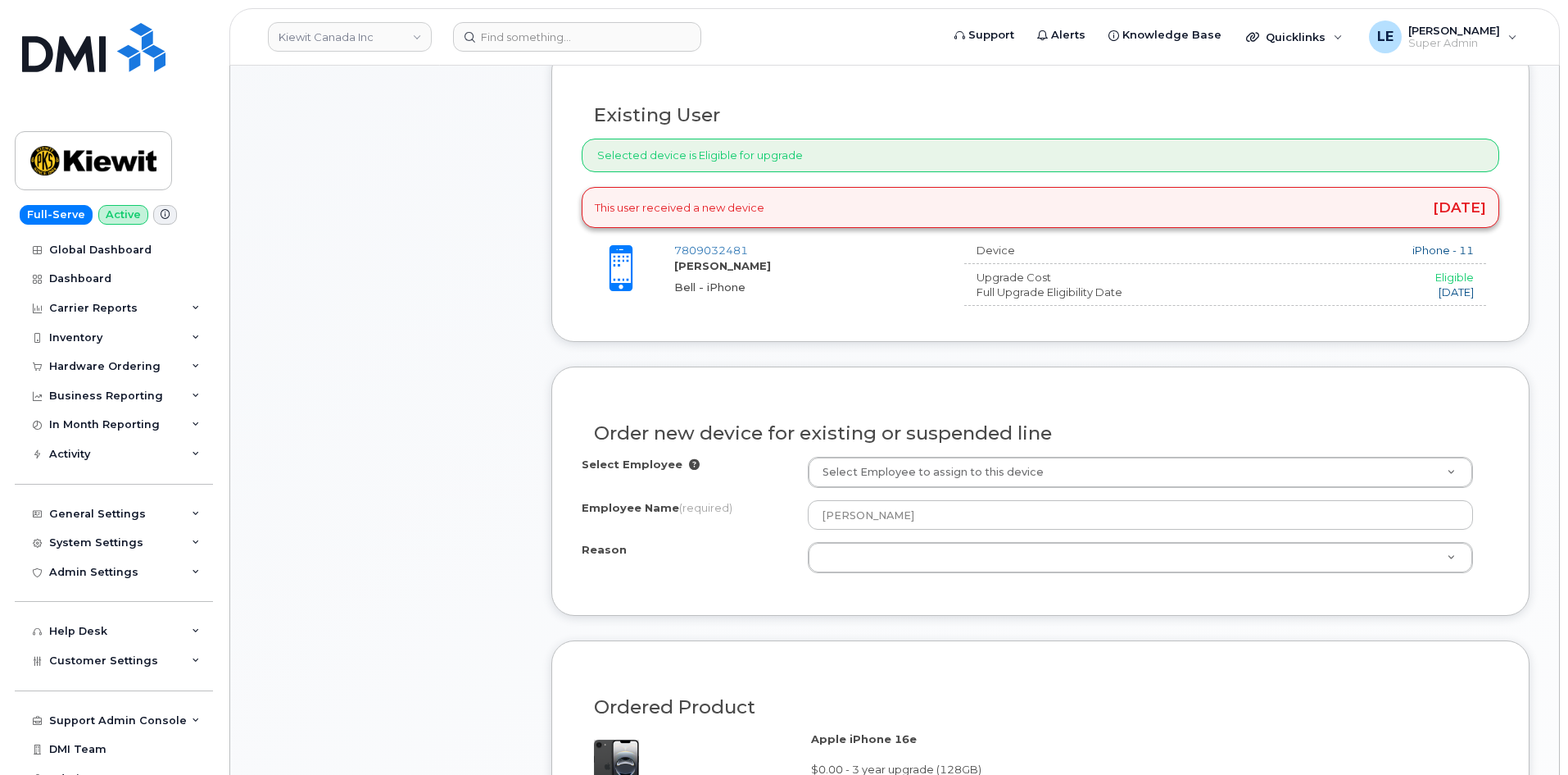
click at [1011, 412] on div "Order new device for existing or suspended line" at bounding box center [1040, 426] width 917 height 59
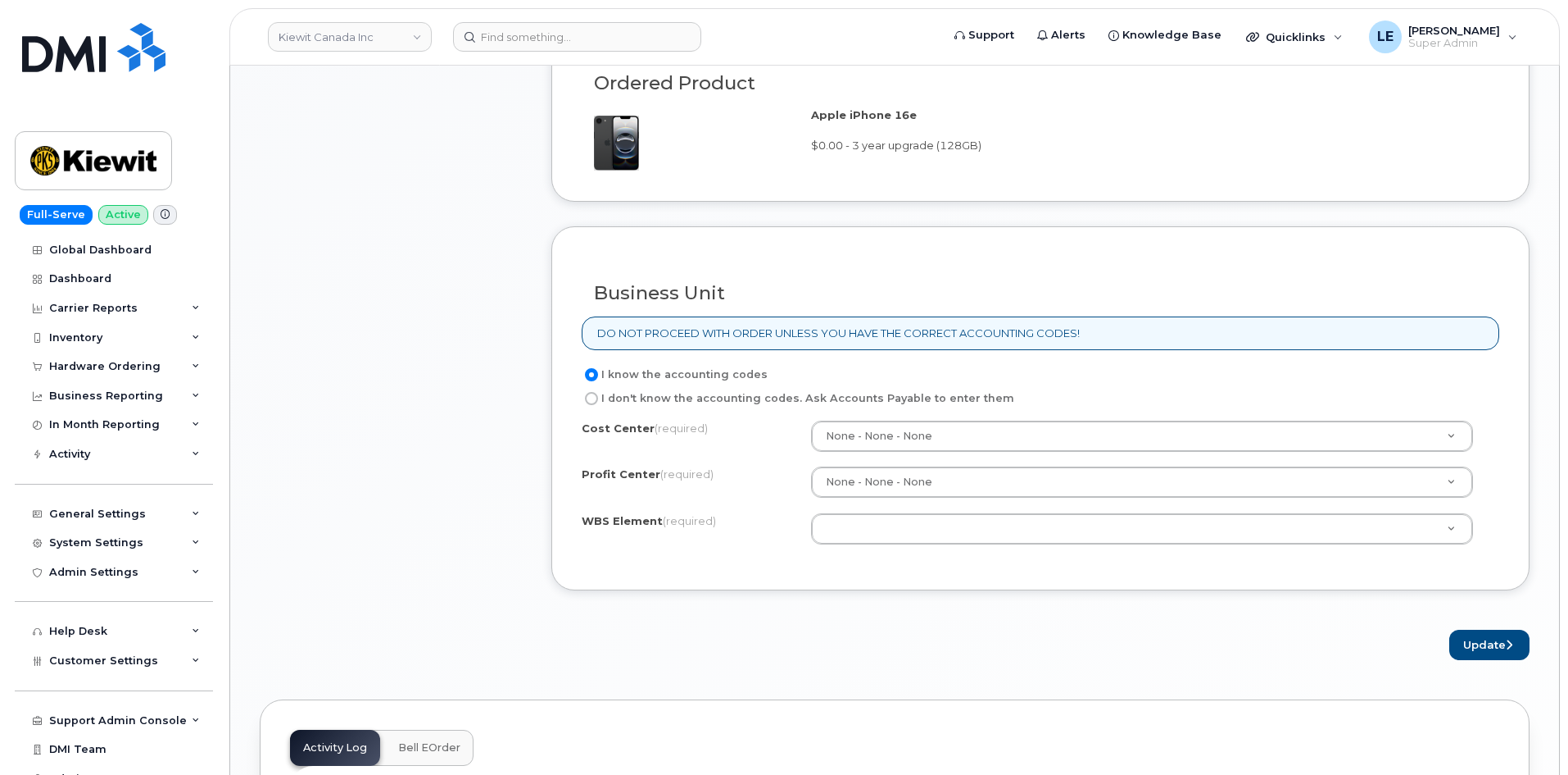
scroll to position [1230, 0]
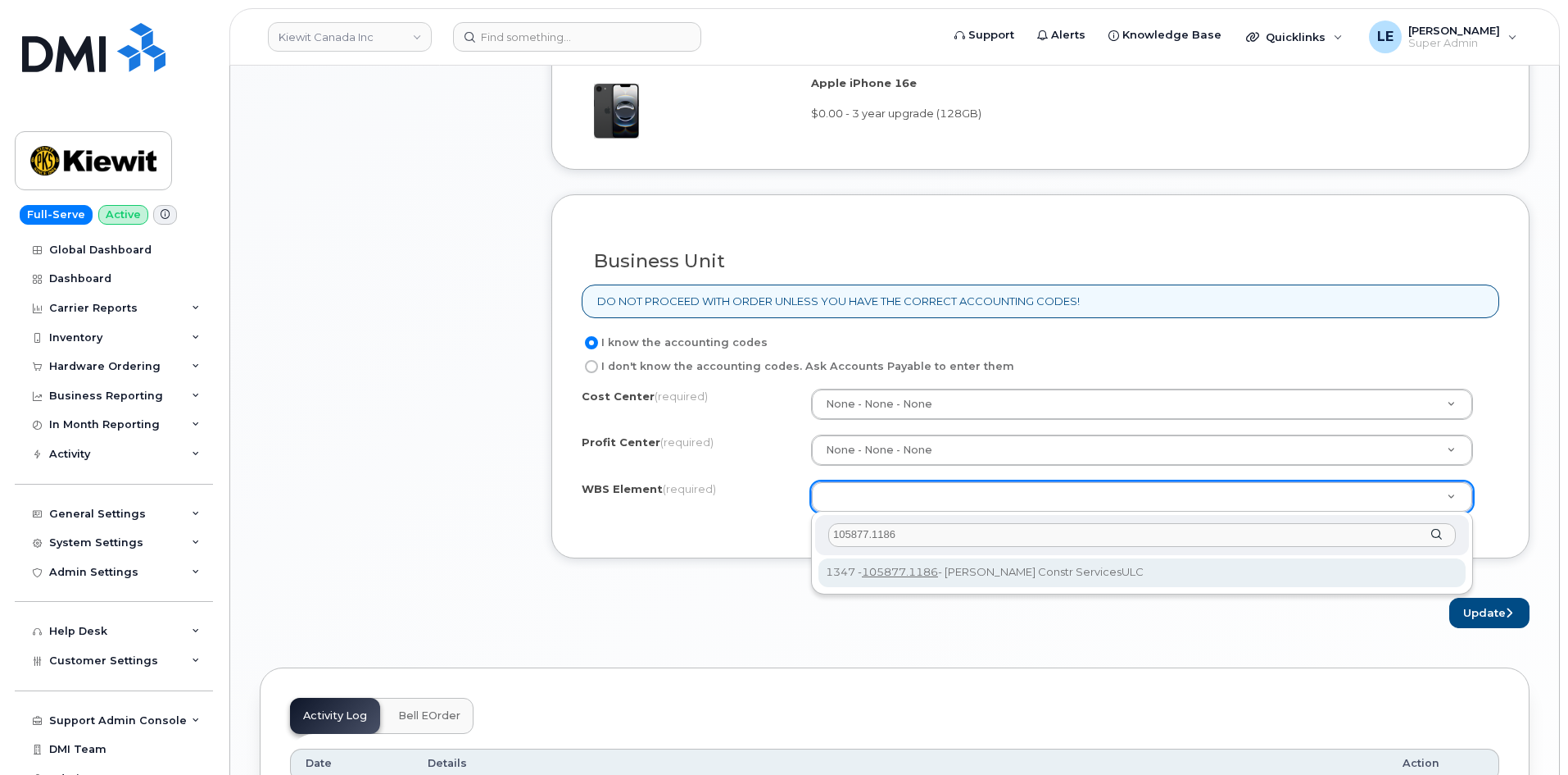
type input "105877.1186"
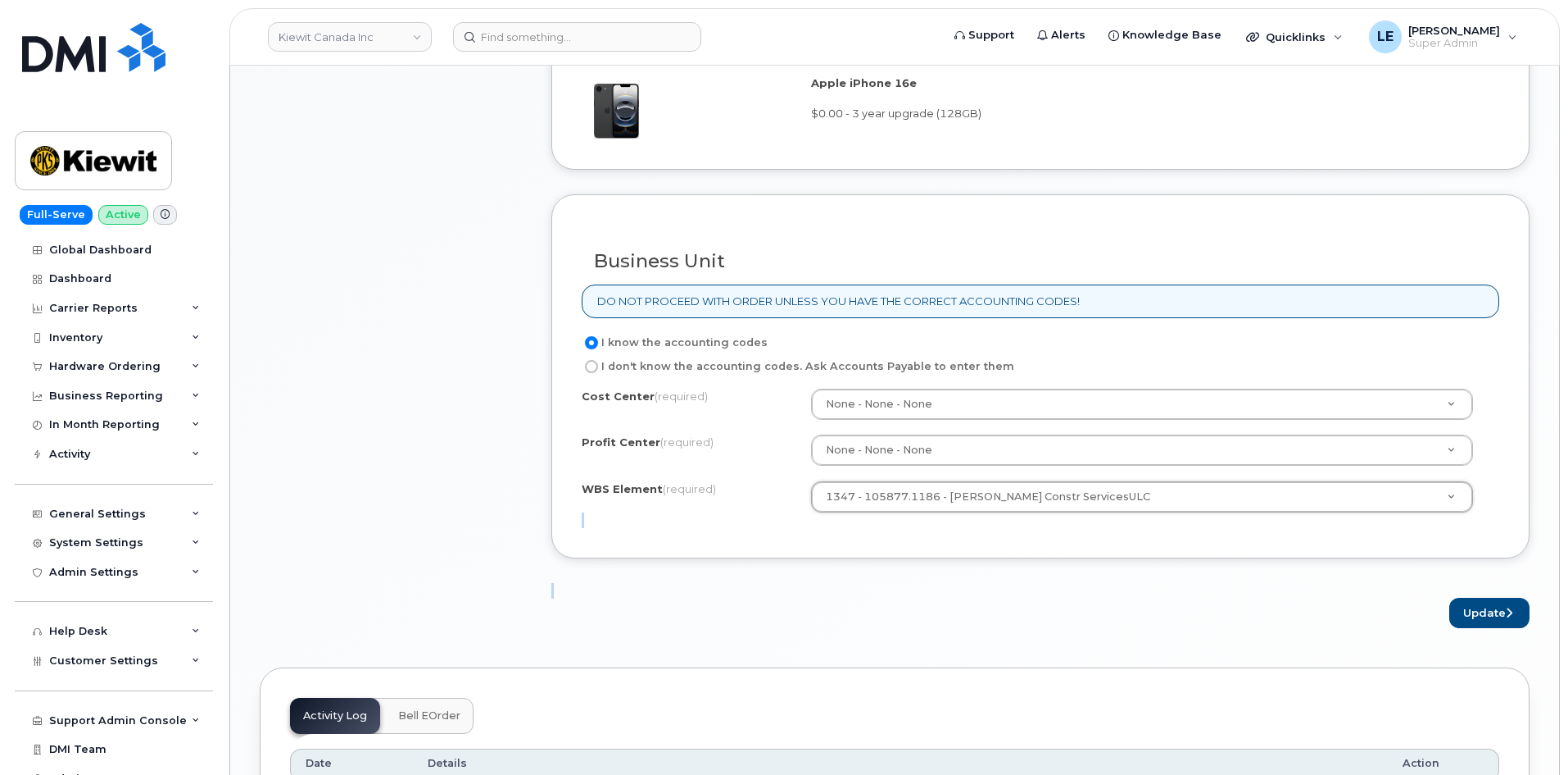
click at [960, 568] on form "Existing User Additional cost to upgrading the device $0.00 Selected device is …" at bounding box center [1040, 10] width 978 height 1236
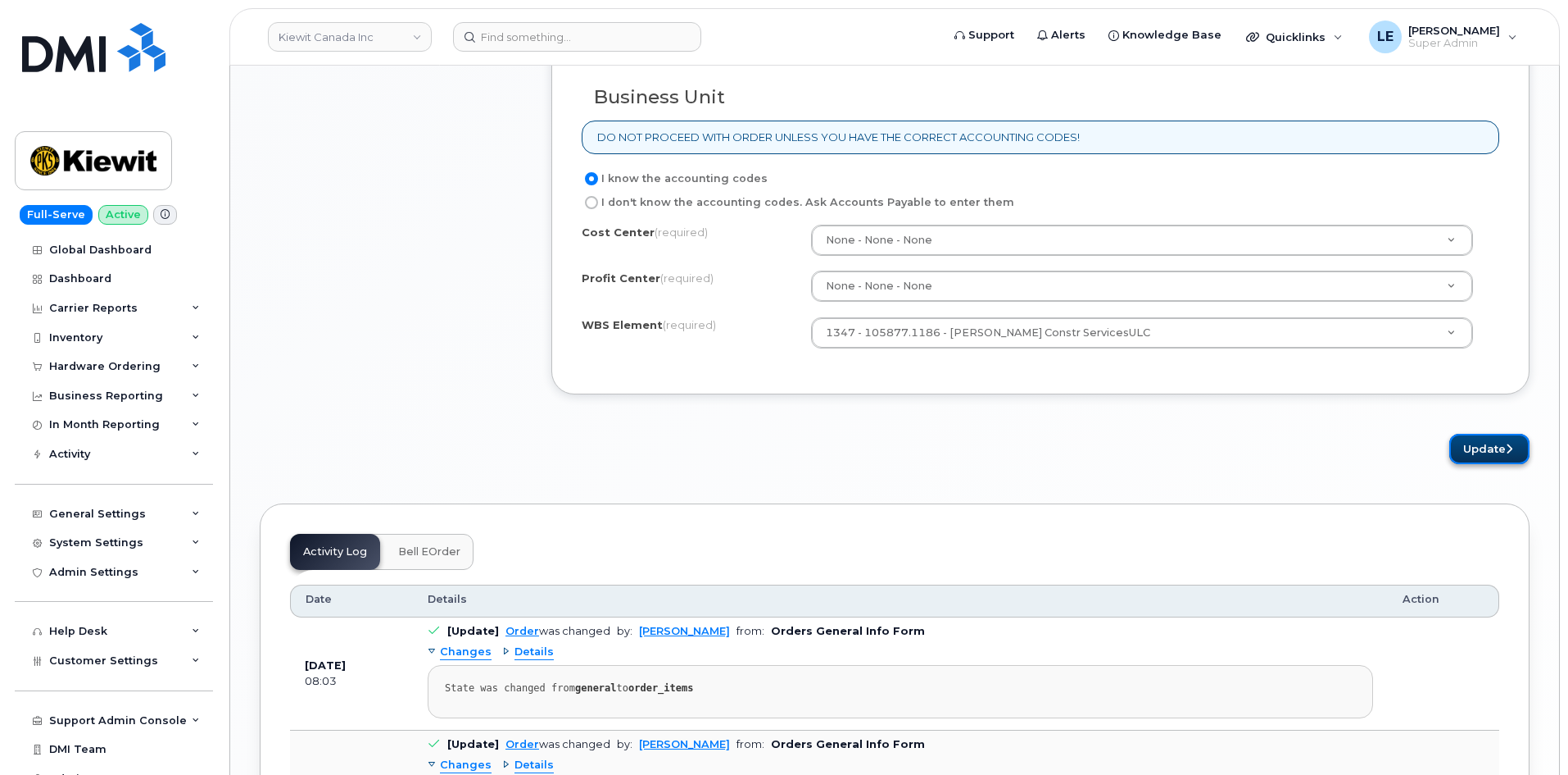
click at [1469, 446] on button "Update" at bounding box center [1489, 449] width 80 height 30
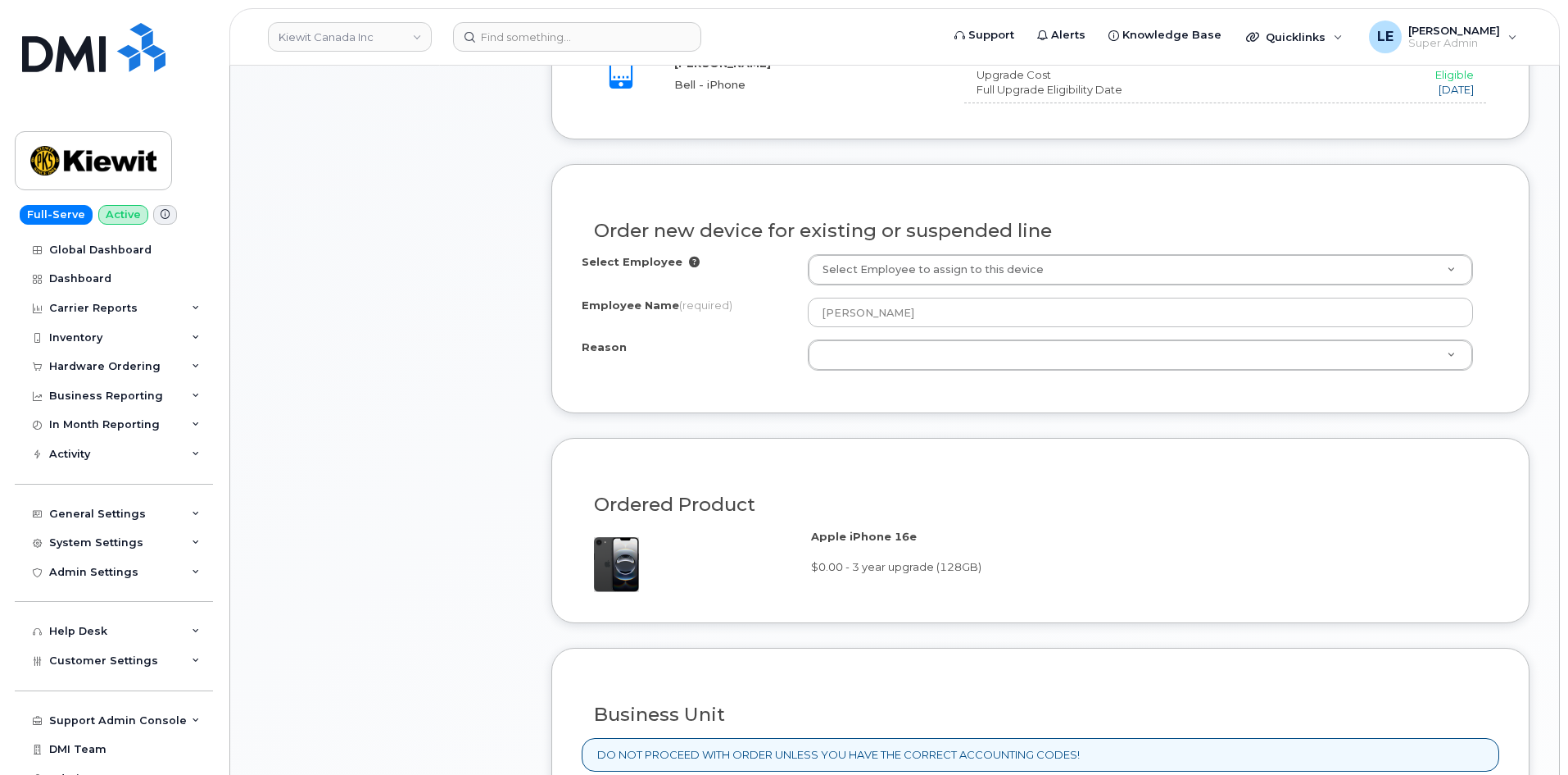
scroll to position [706, 0]
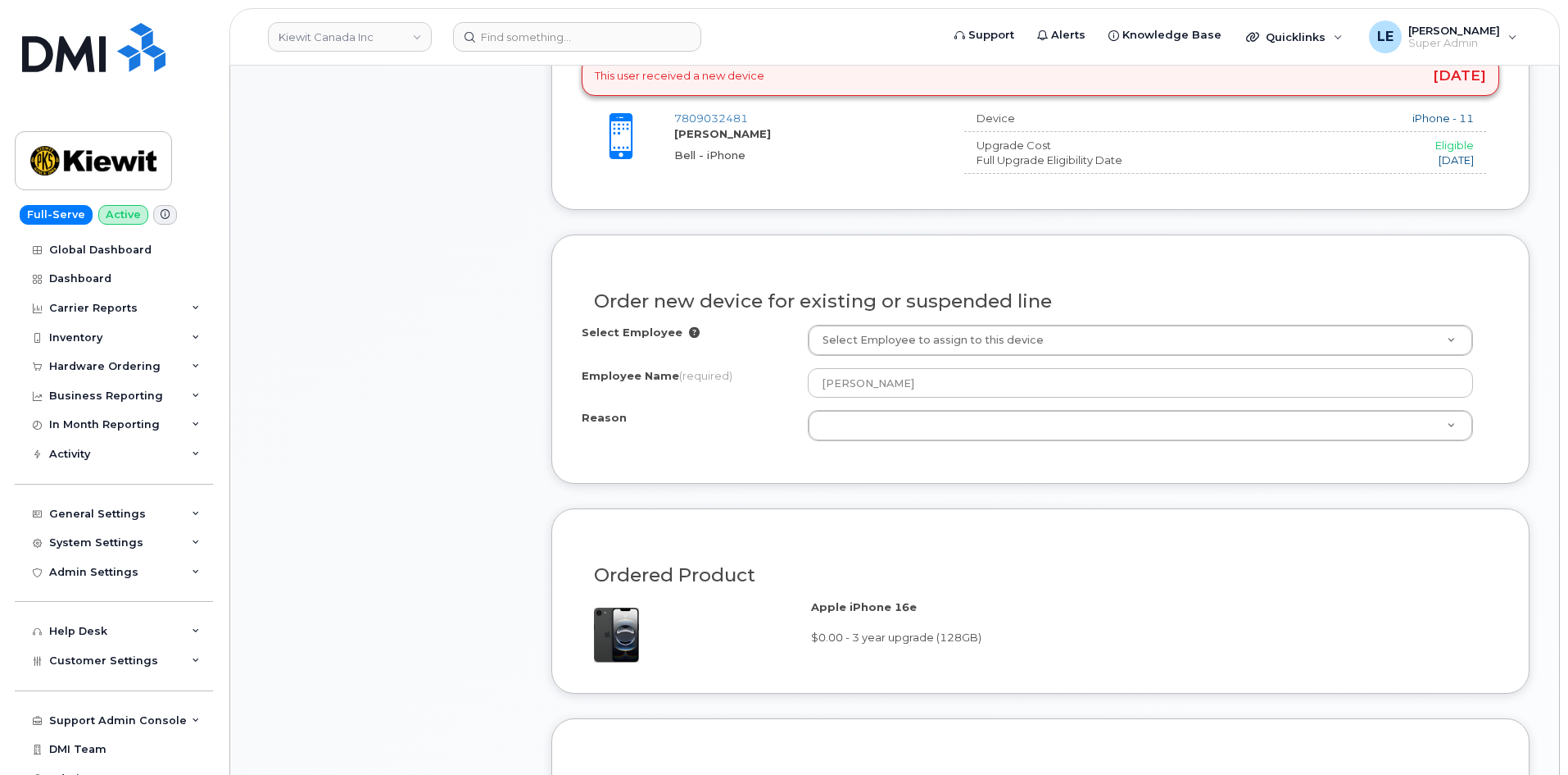
click at [508, 381] on div "Item #1 in process $33.74 Hardware Upgrade [PERSON_NAME] Judge [PHONE_NUMBER] i…" at bounding box center [391, 371] width 262 height 1559
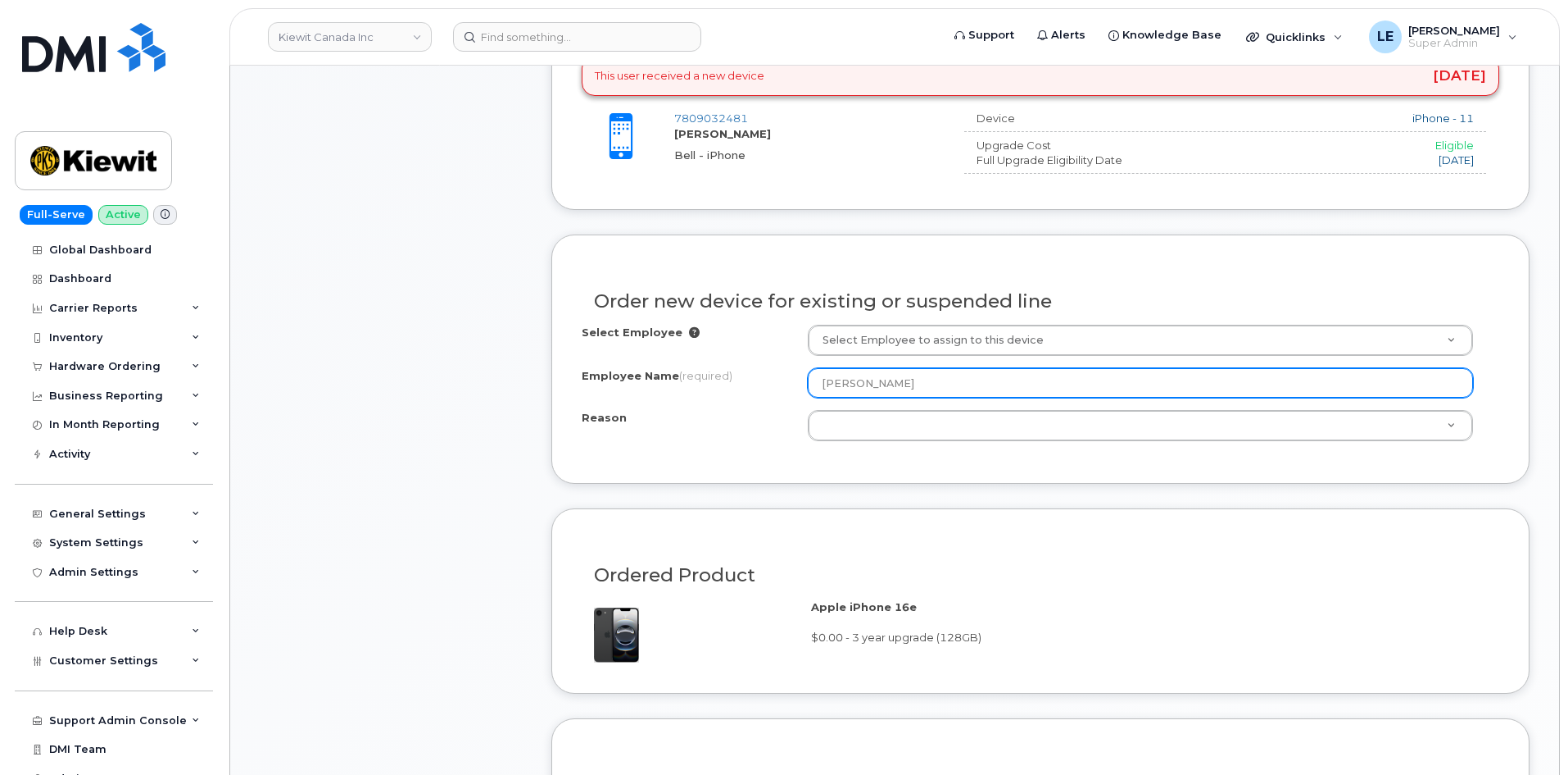
click at [889, 386] on input "[PERSON_NAME]" at bounding box center [1140, 382] width 665 height 29
drag, startPoint x: 910, startPoint y: 383, endPoint x: 698, endPoint y: 395, distance: 212.3
click at [699, 395] on div "Employee Name (required) [PERSON_NAME]" at bounding box center [1040, 382] width 917 height 29
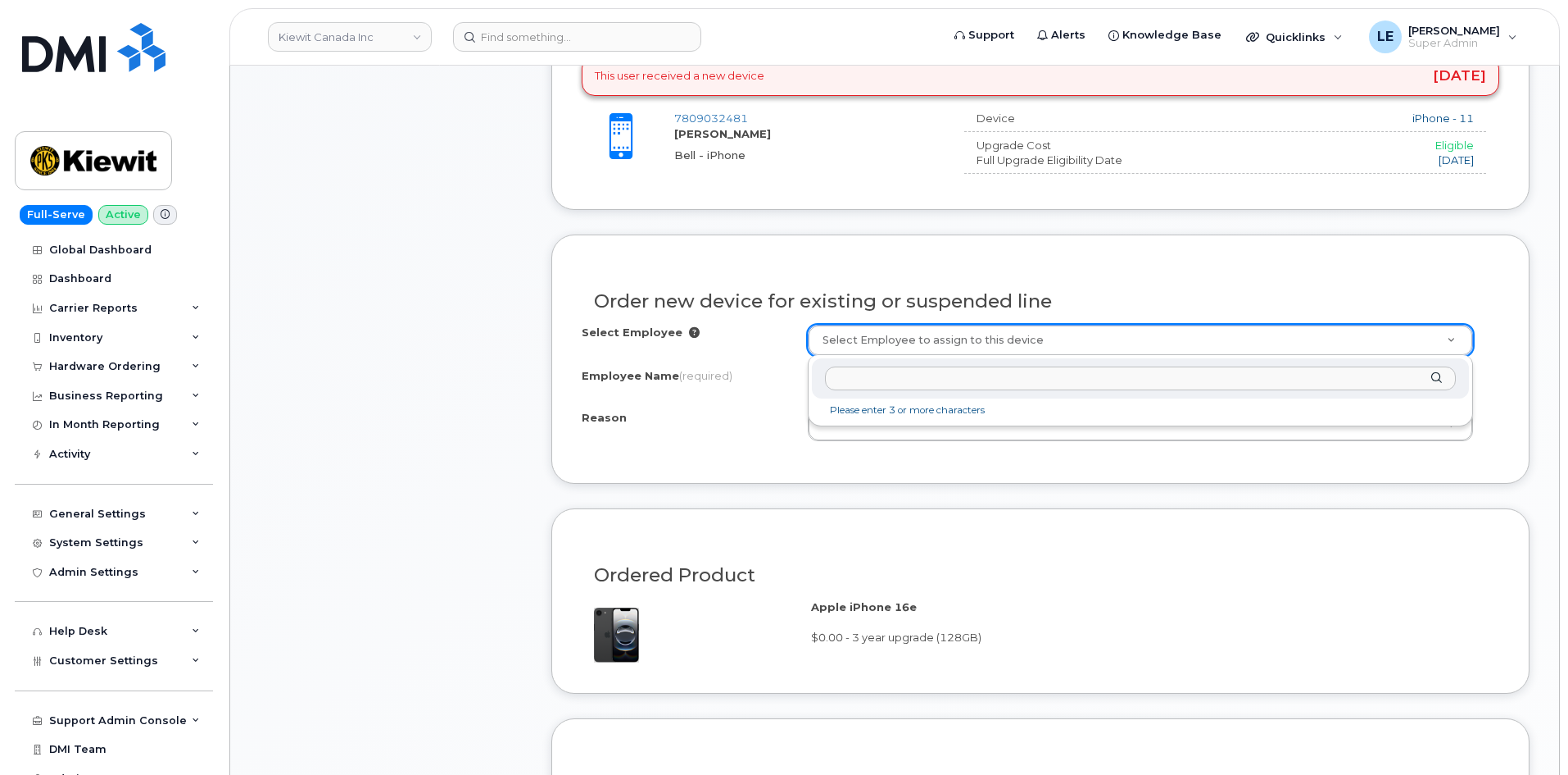
paste input "[PERSON_NAME]"
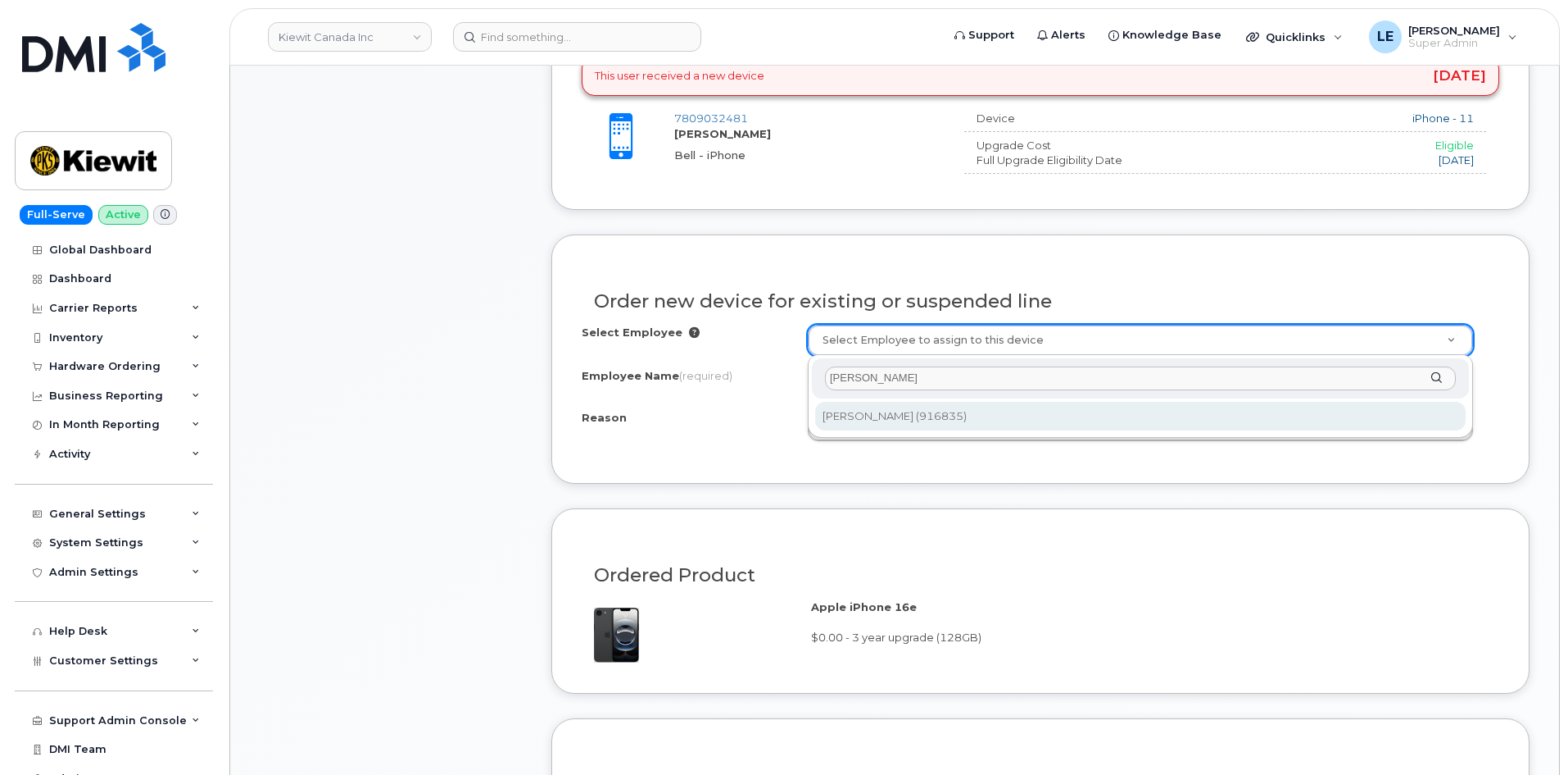
type input "[PERSON_NAME]"
type input "1090511"
select select
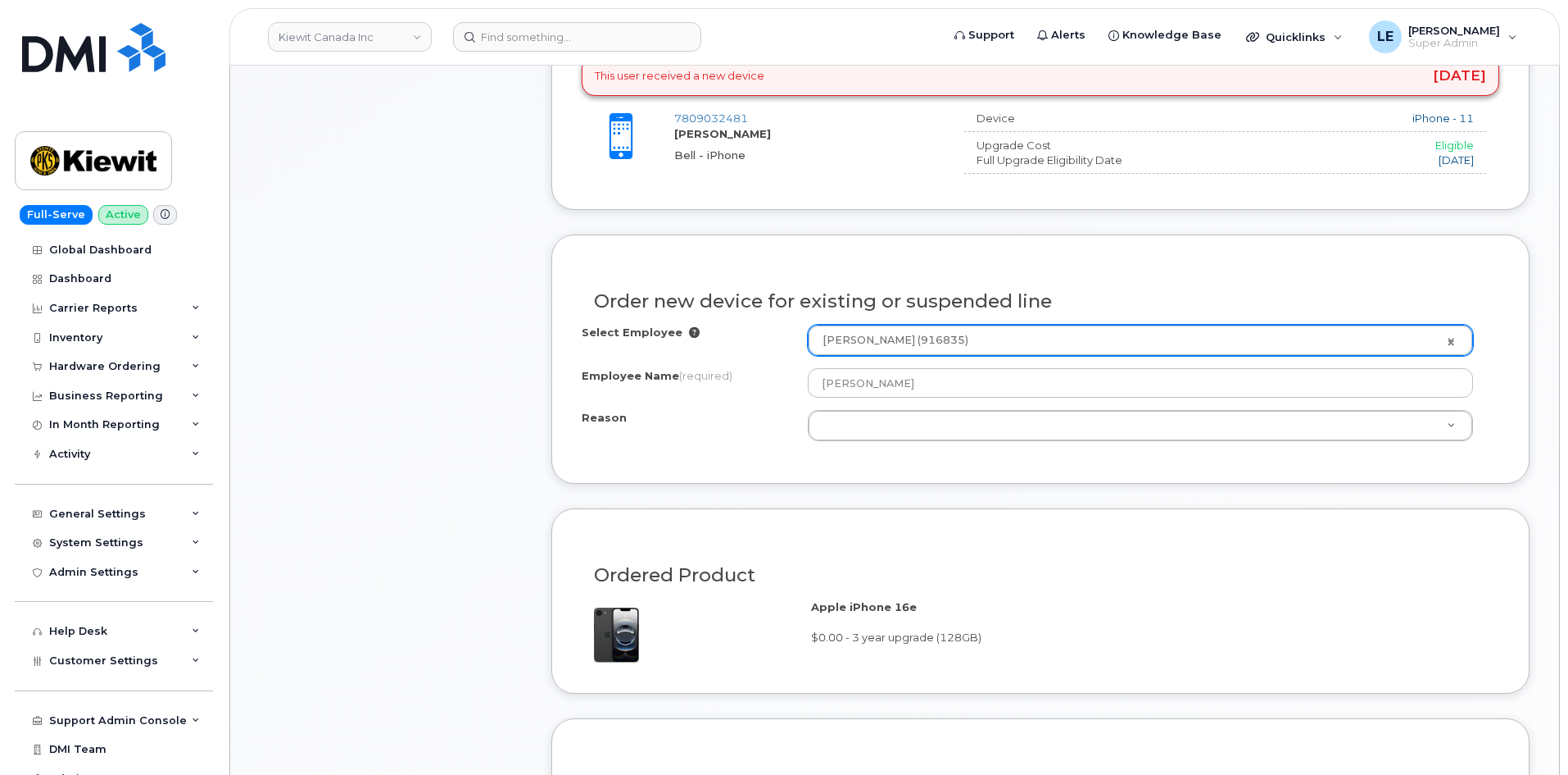
click at [794, 382] on div "Employee Name (required)" at bounding box center [694, 379] width 226 height 22
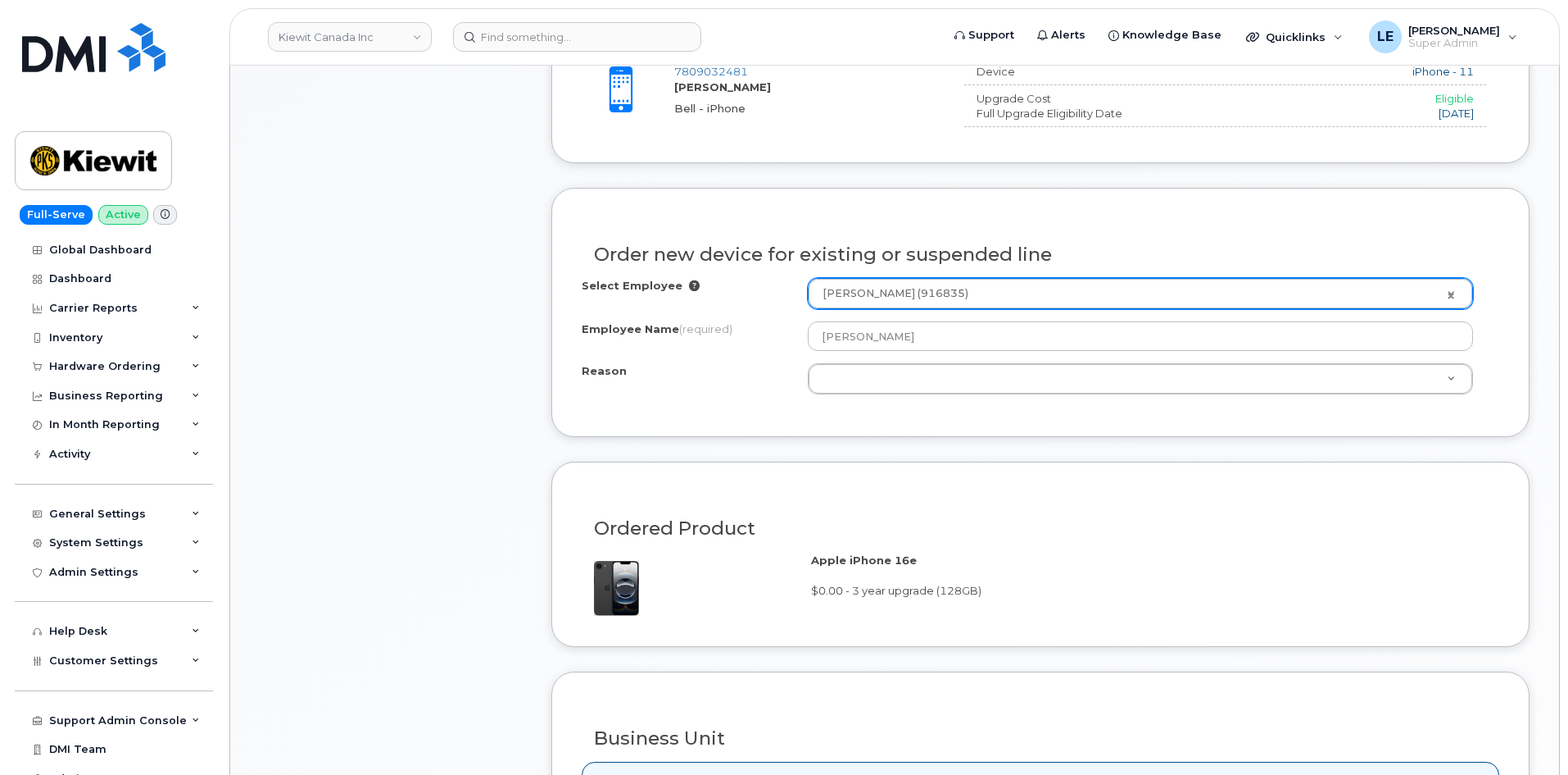
scroll to position [492, 0]
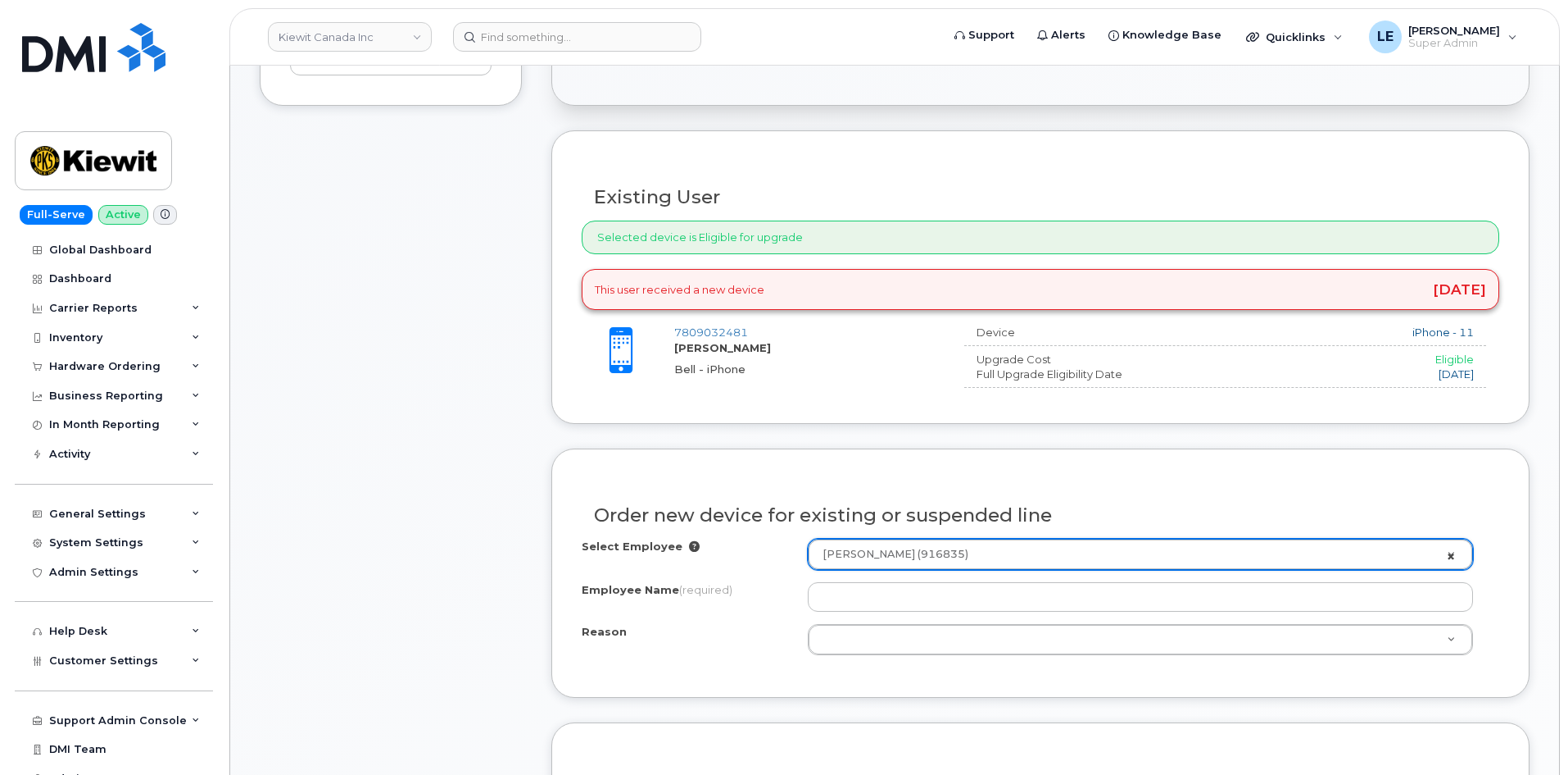
click at [1453, 556] on link "[PERSON_NAME] (916835)" at bounding box center [1140, 554] width 664 height 29
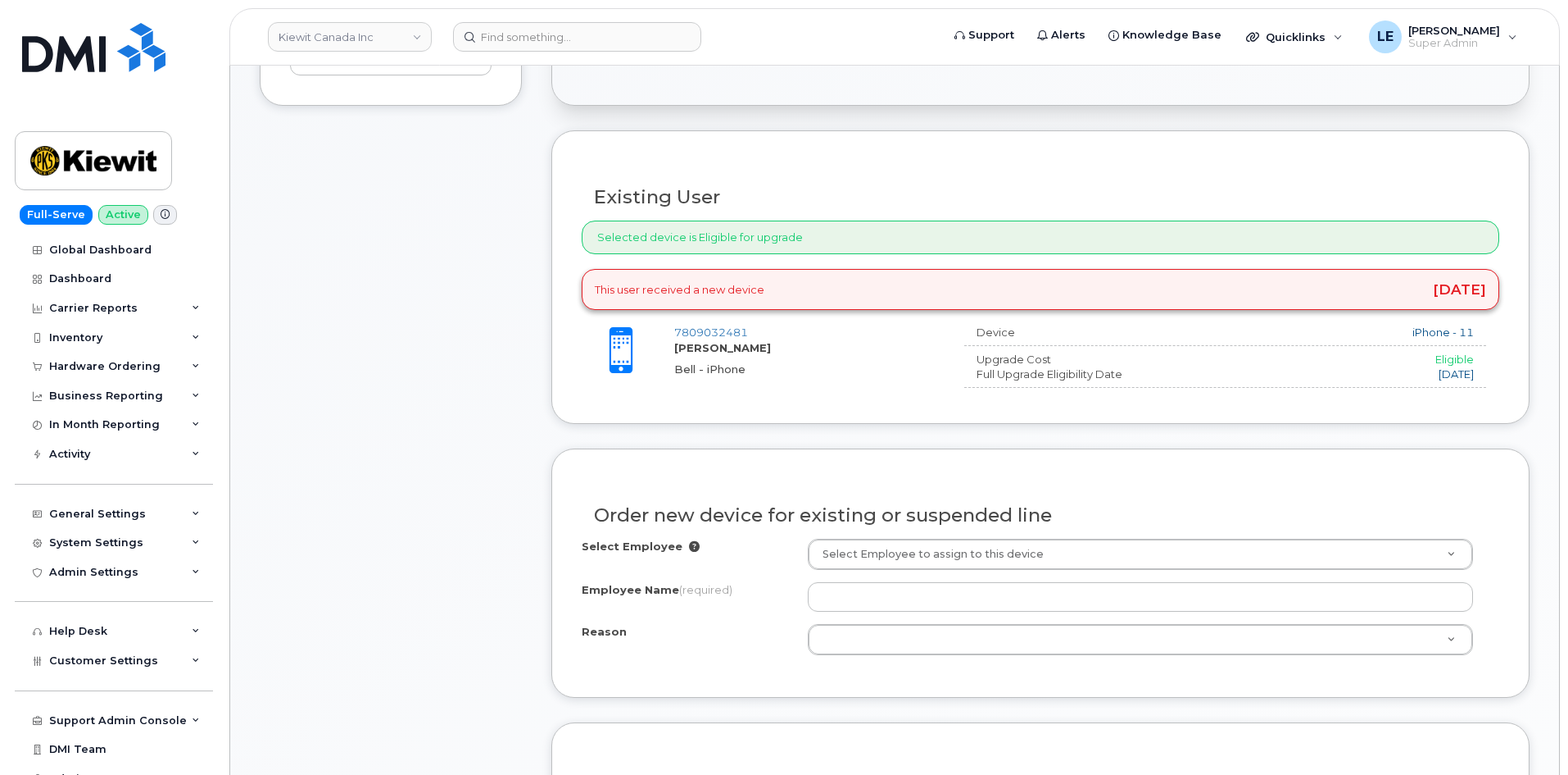
click at [1348, 492] on div "Order new device for existing or suspended line" at bounding box center [1040, 508] width 917 height 59
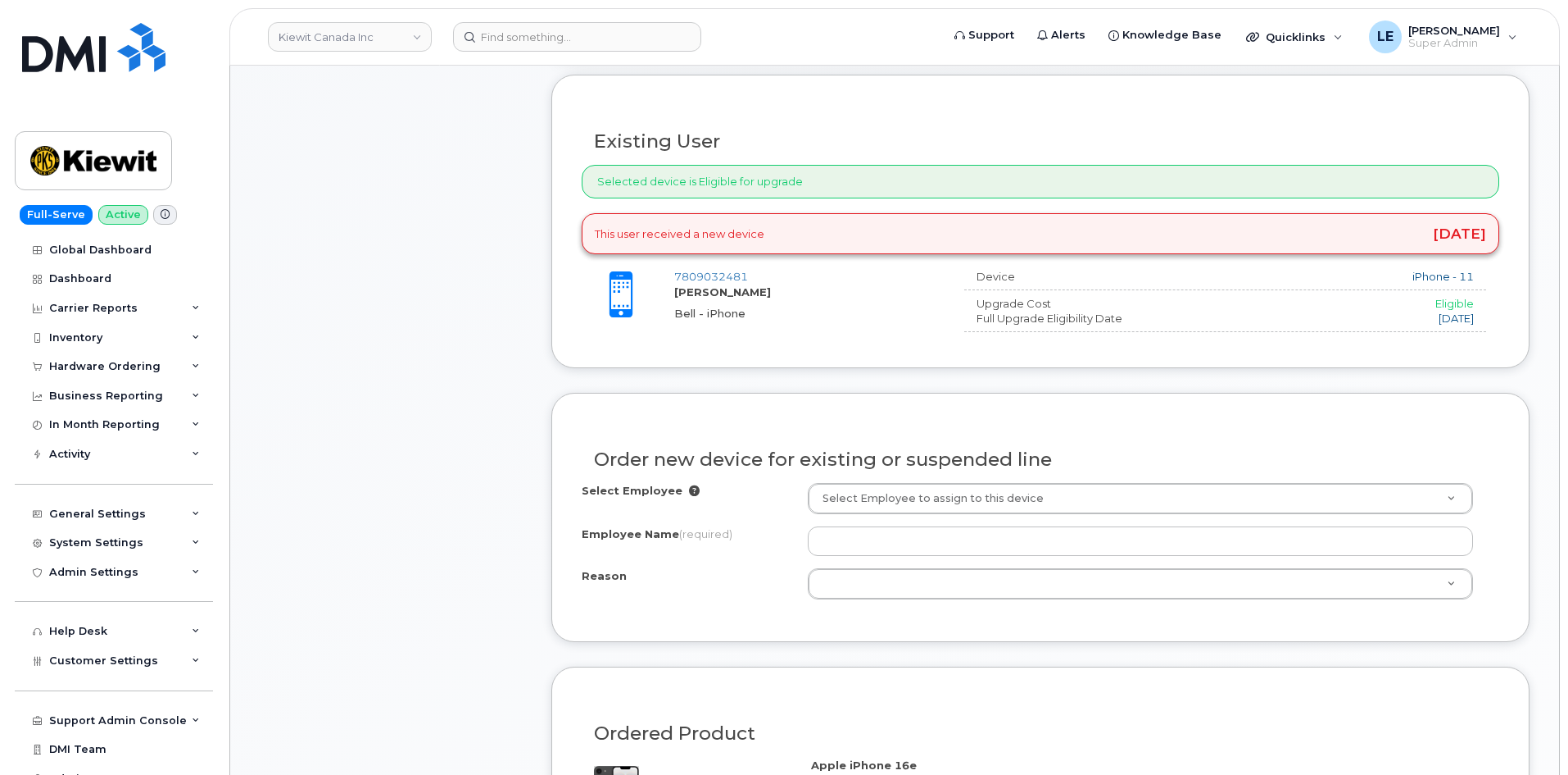
scroll to position [574, 0]
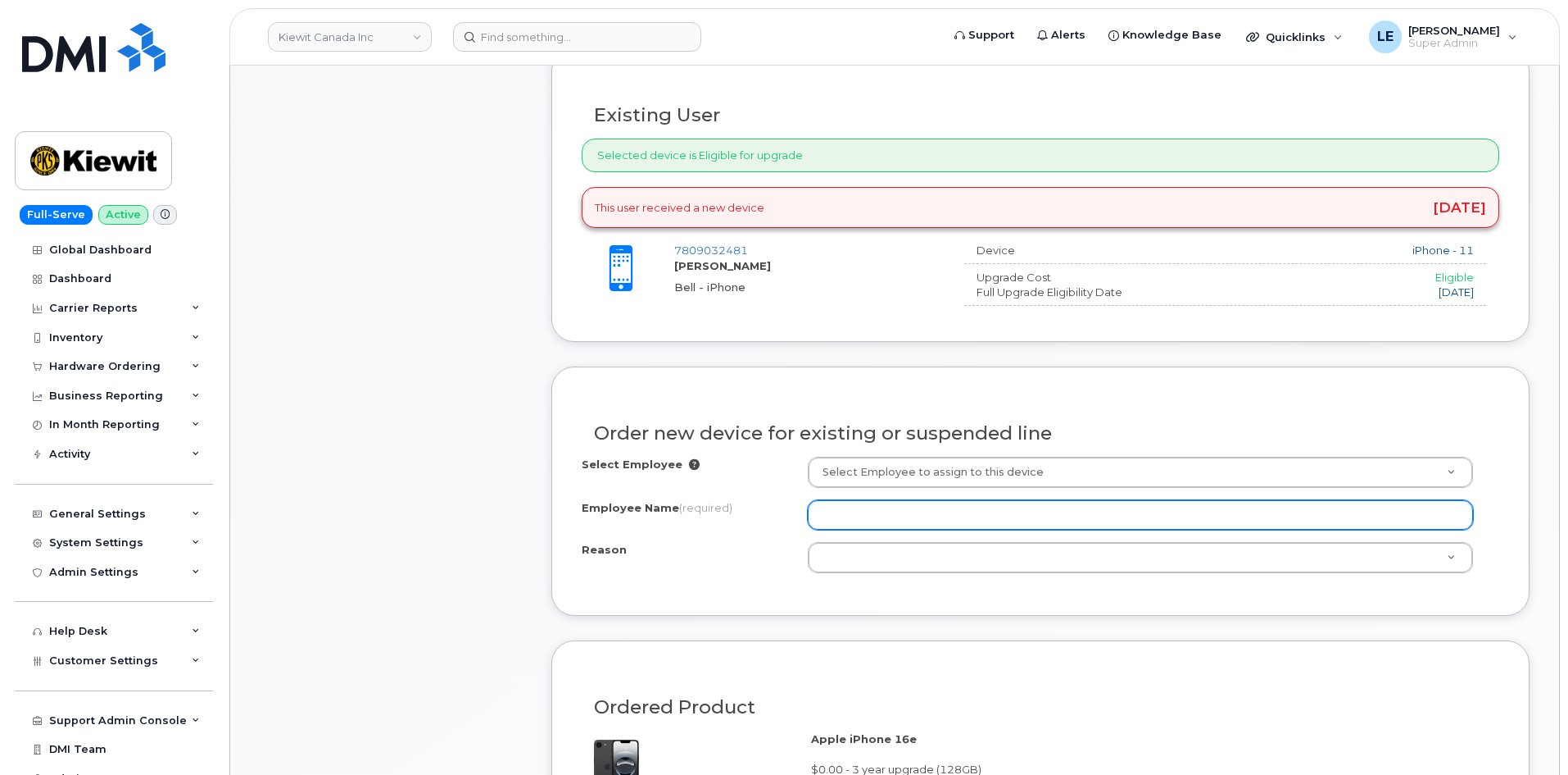
click at [860, 519] on input "Employee Name (required)" at bounding box center [1140, 515] width 665 height 29
paste input "[PERSON_NAME]"
type input "[PERSON_NAME]"
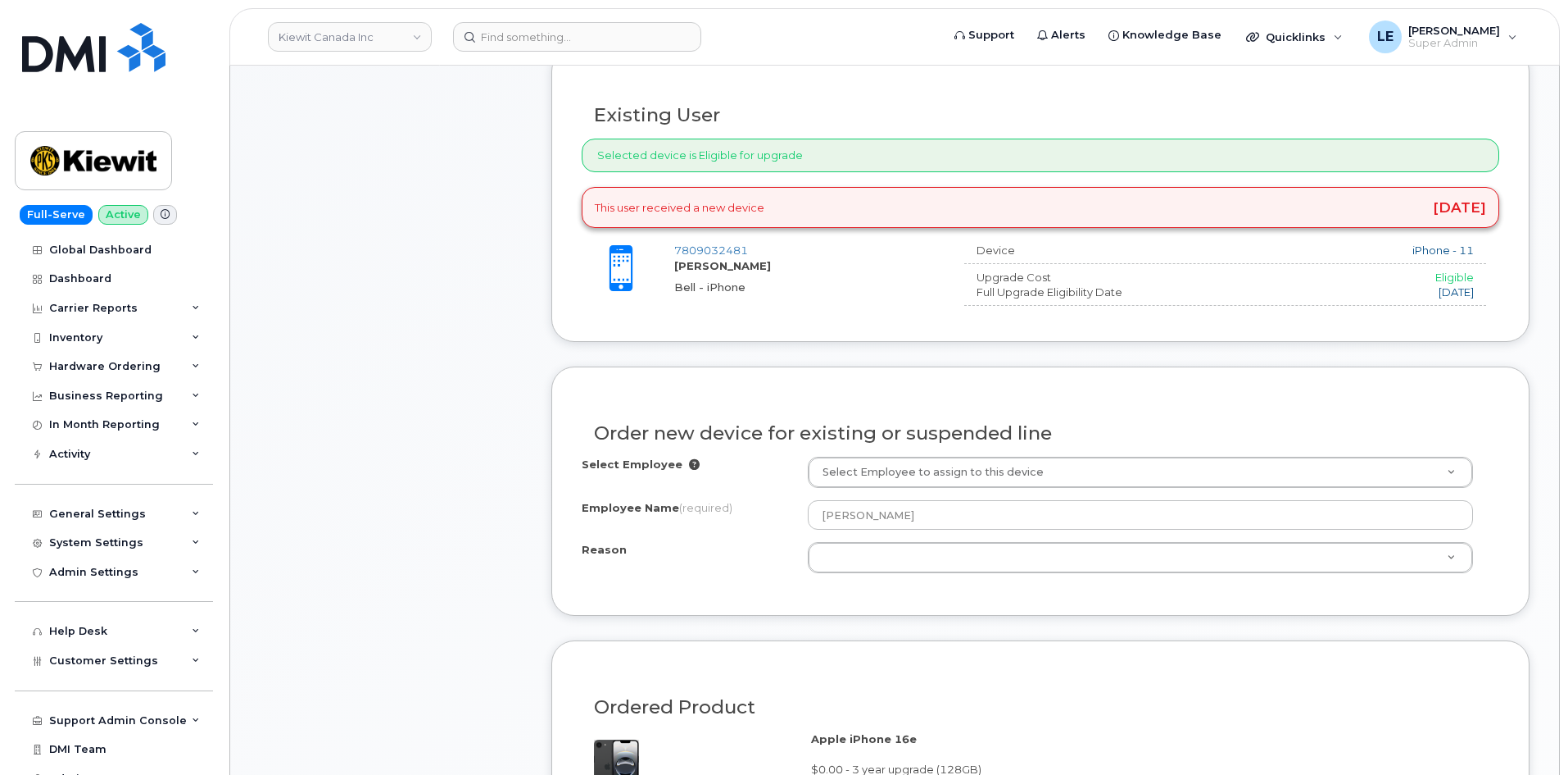
click at [737, 503] on div "Employee Name (required)" at bounding box center [694, 512] width 226 height 22
click at [373, 319] on div "Item #1 in process $33.74 Hardware Upgrade [PERSON_NAME] Judge [PHONE_NUMBER] i…" at bounding box center [391, 503] width 262 height 1559
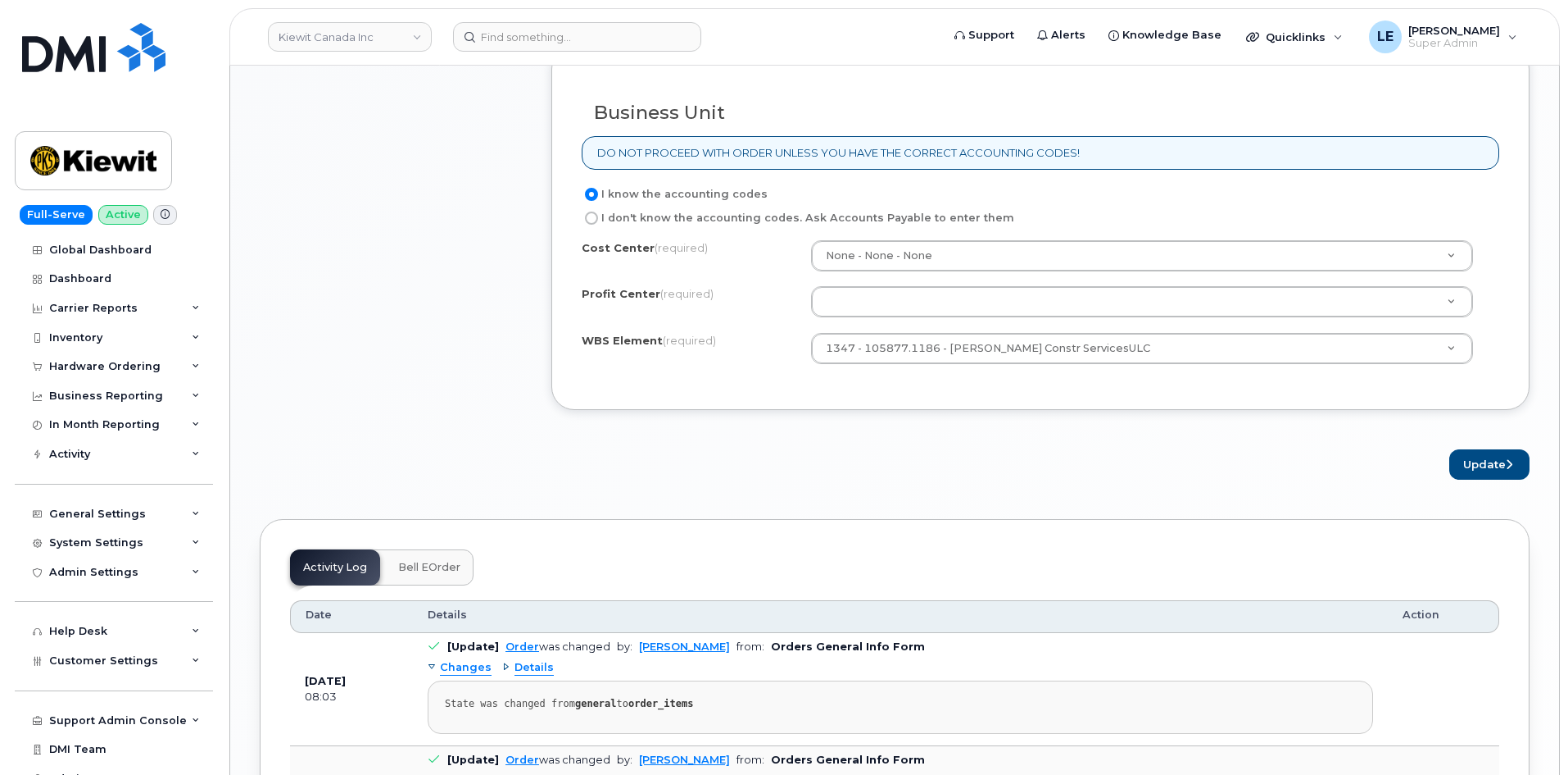
scroll to position [1393, 0]
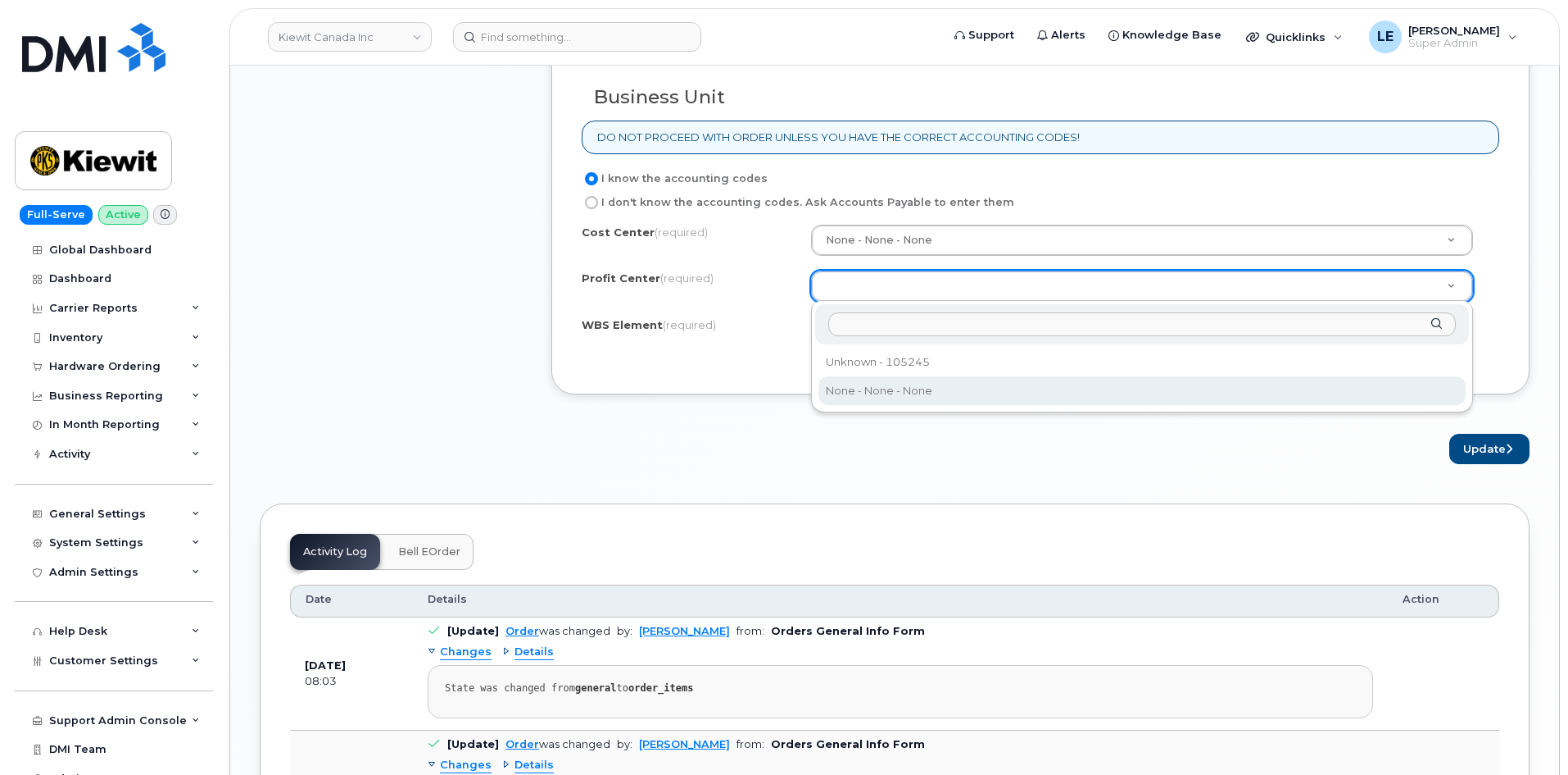
select select "None"
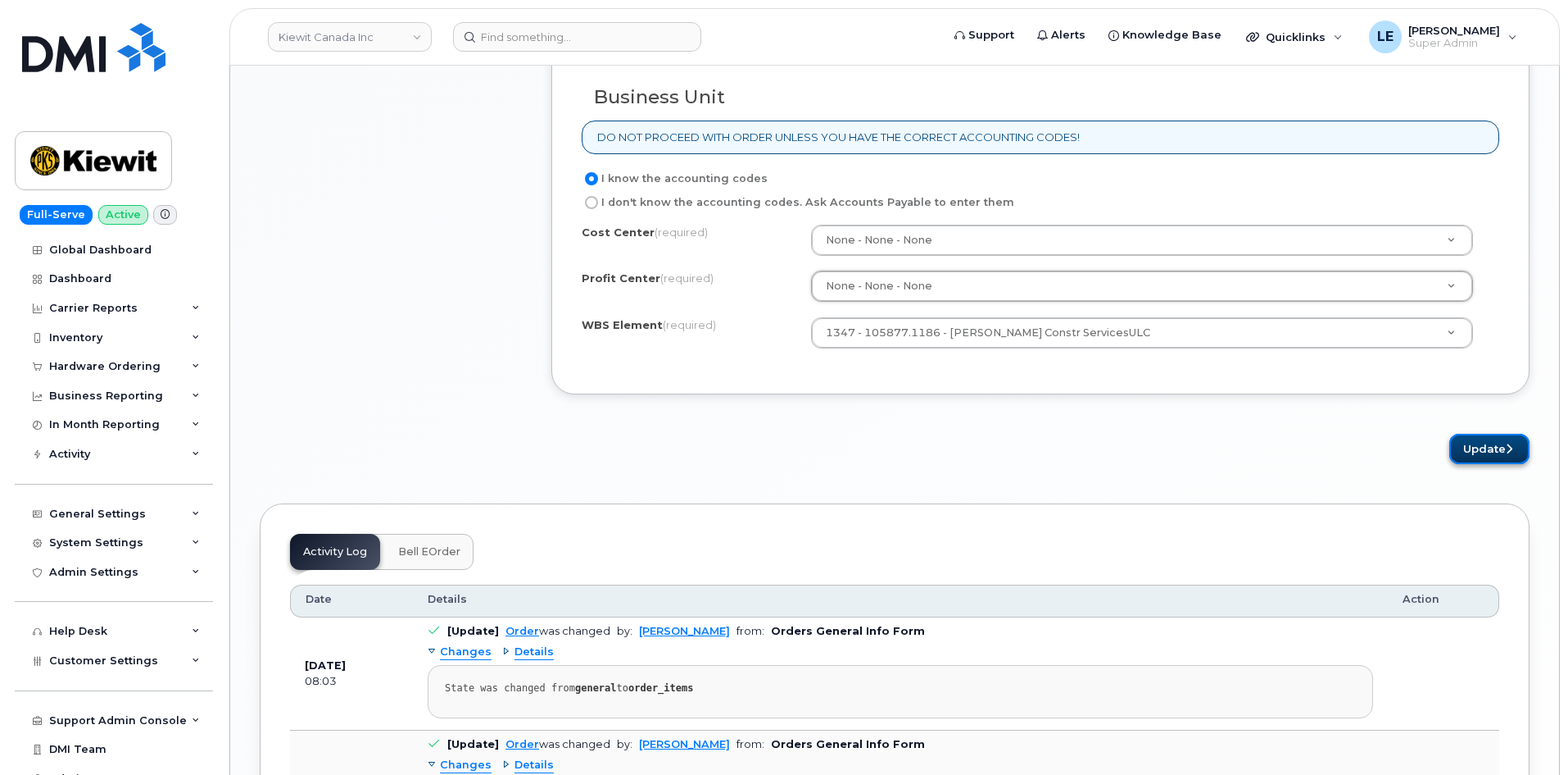
click at [1519, 450] on button "Update" at bounding box center [1489, 449] width 80 height 30
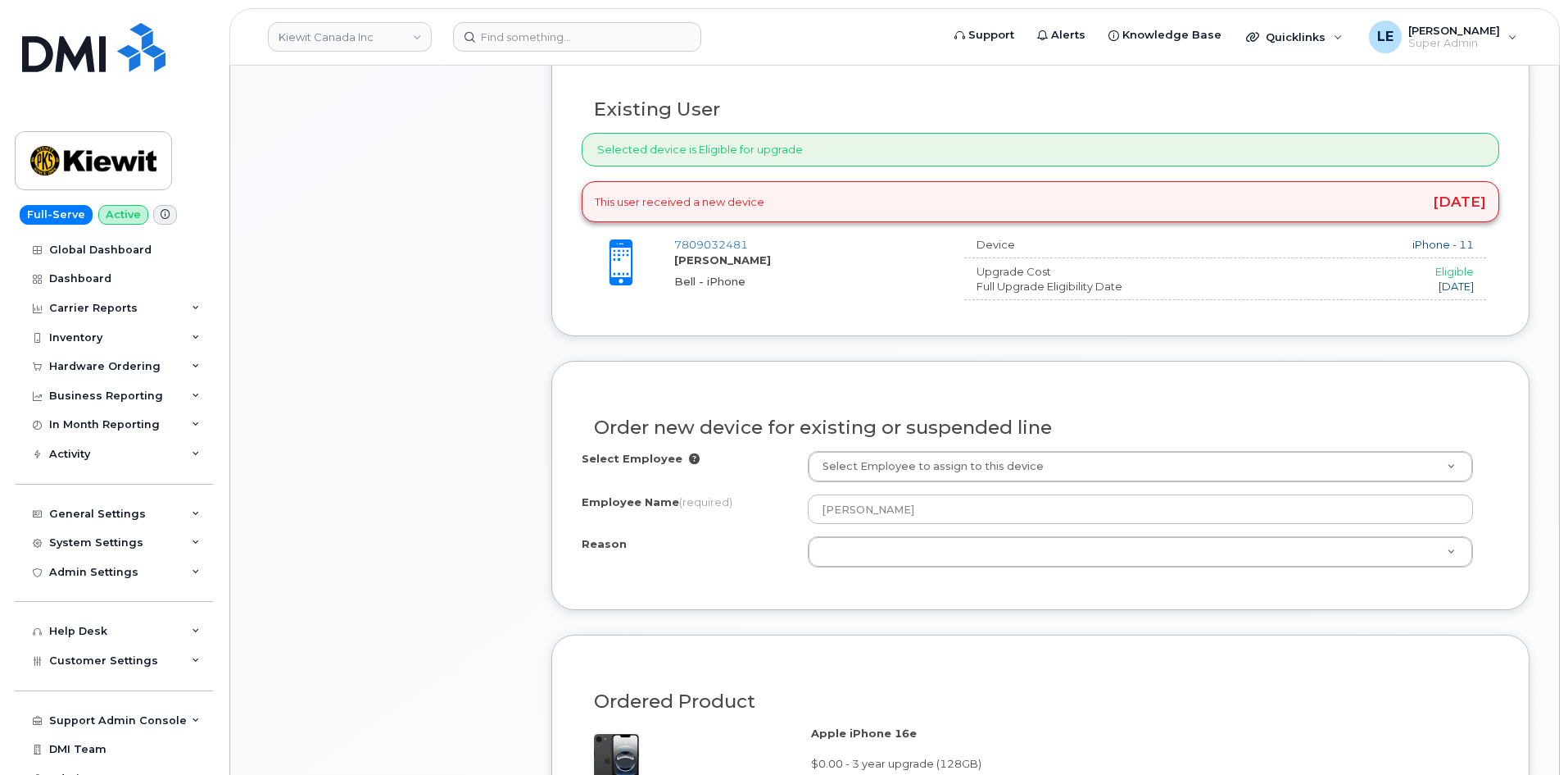
scroll to position [542, 0]
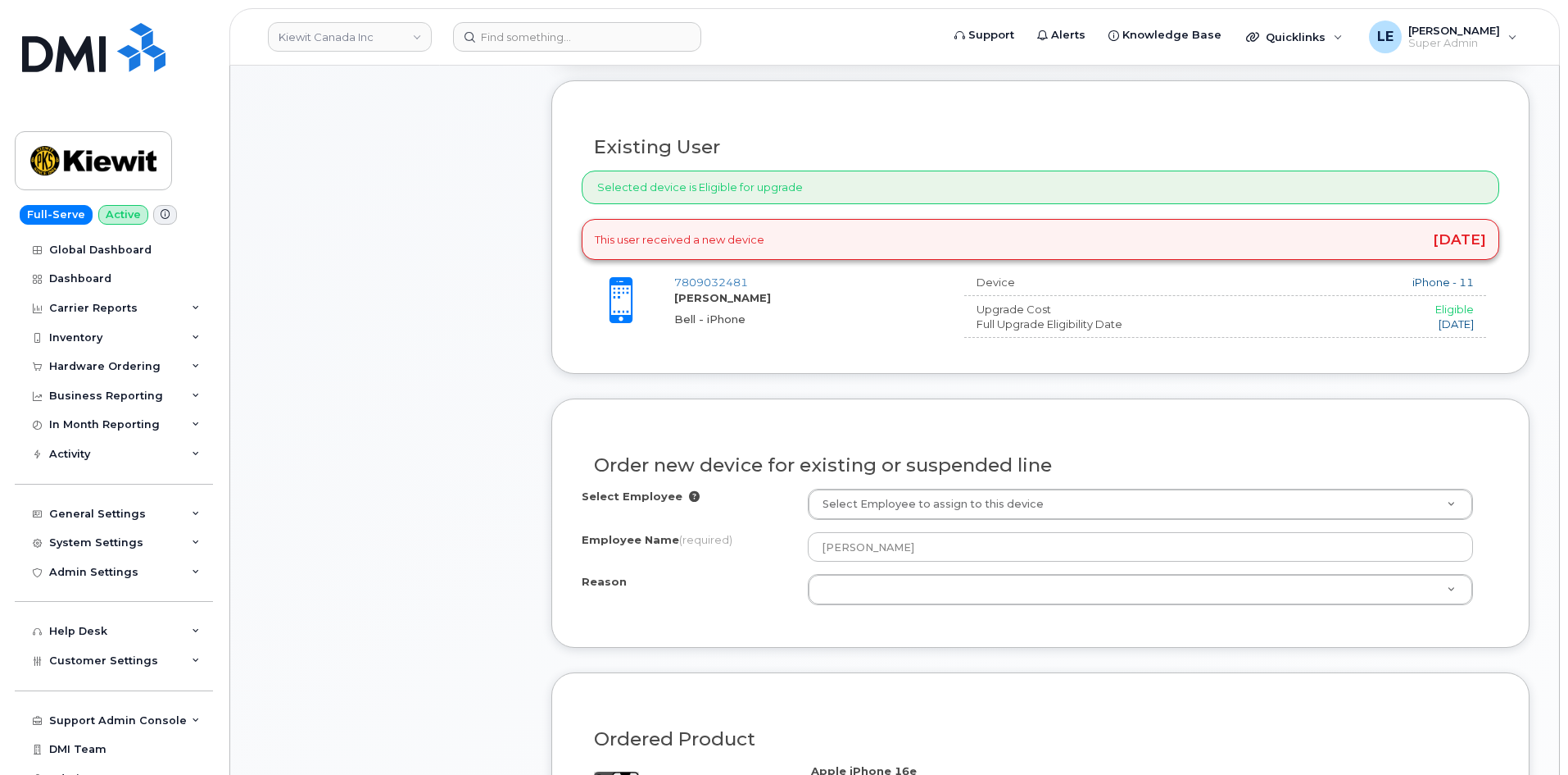
click at [924, 520] on div "Select Employee Select Employee to assign to this device Employee Name (require…" at bounding box center [1040, 546] width 917 height 116
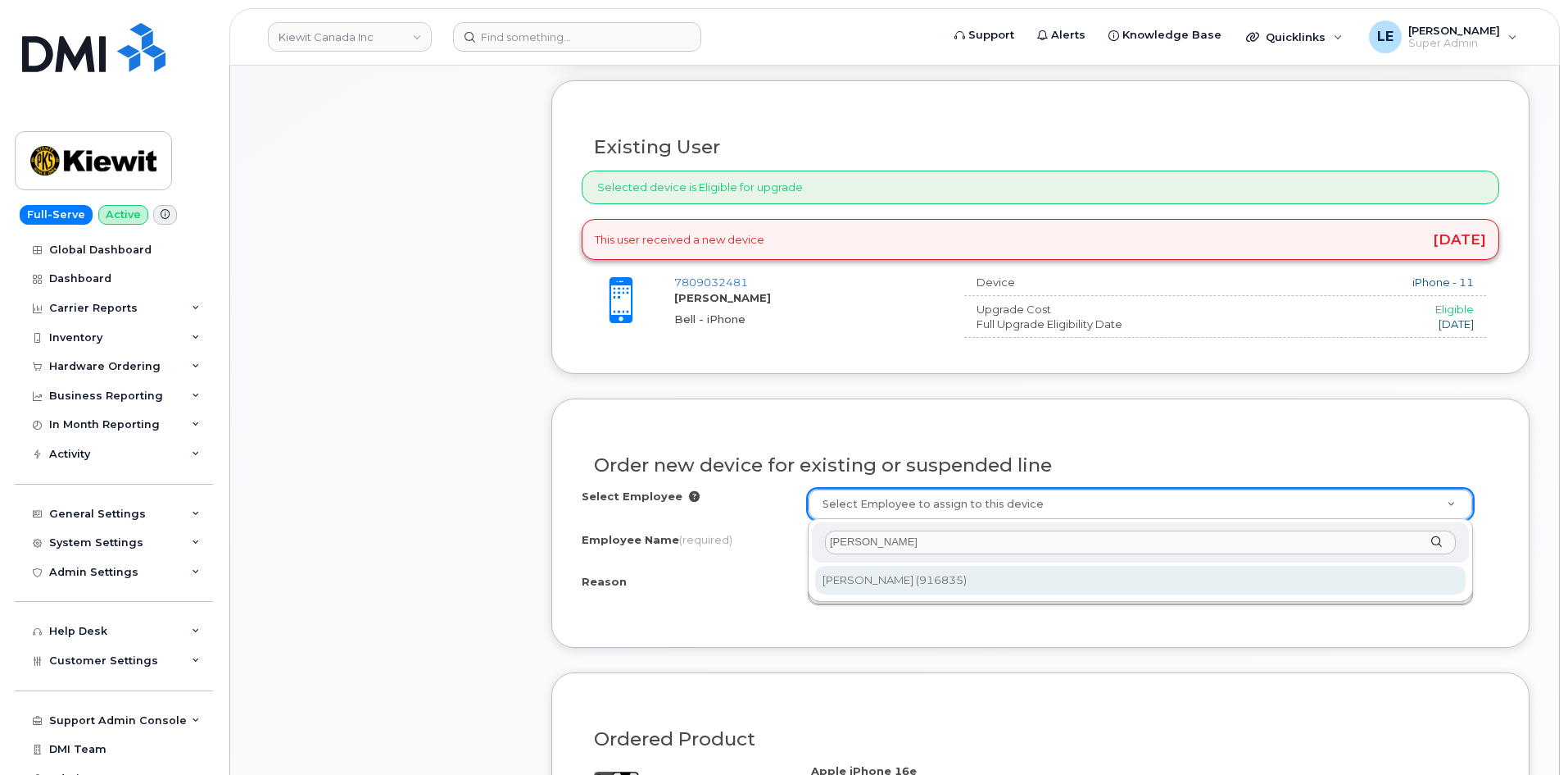
type input "[PERSON_NAME]"
type input "1090511"
select select
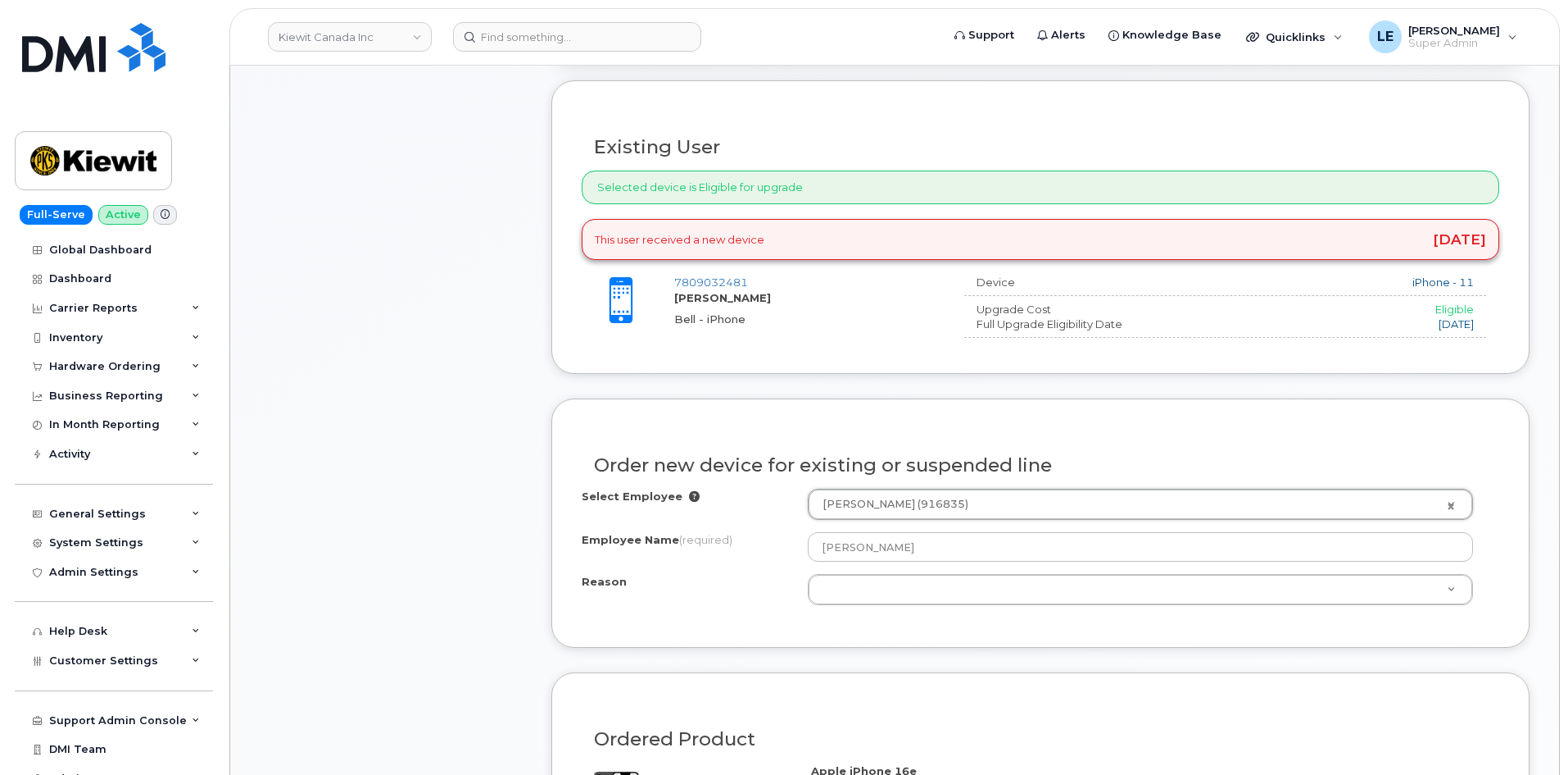
click at [781, 535] on div "Employee Name (required)" at bounding box center [694, 543] width 226 height 22
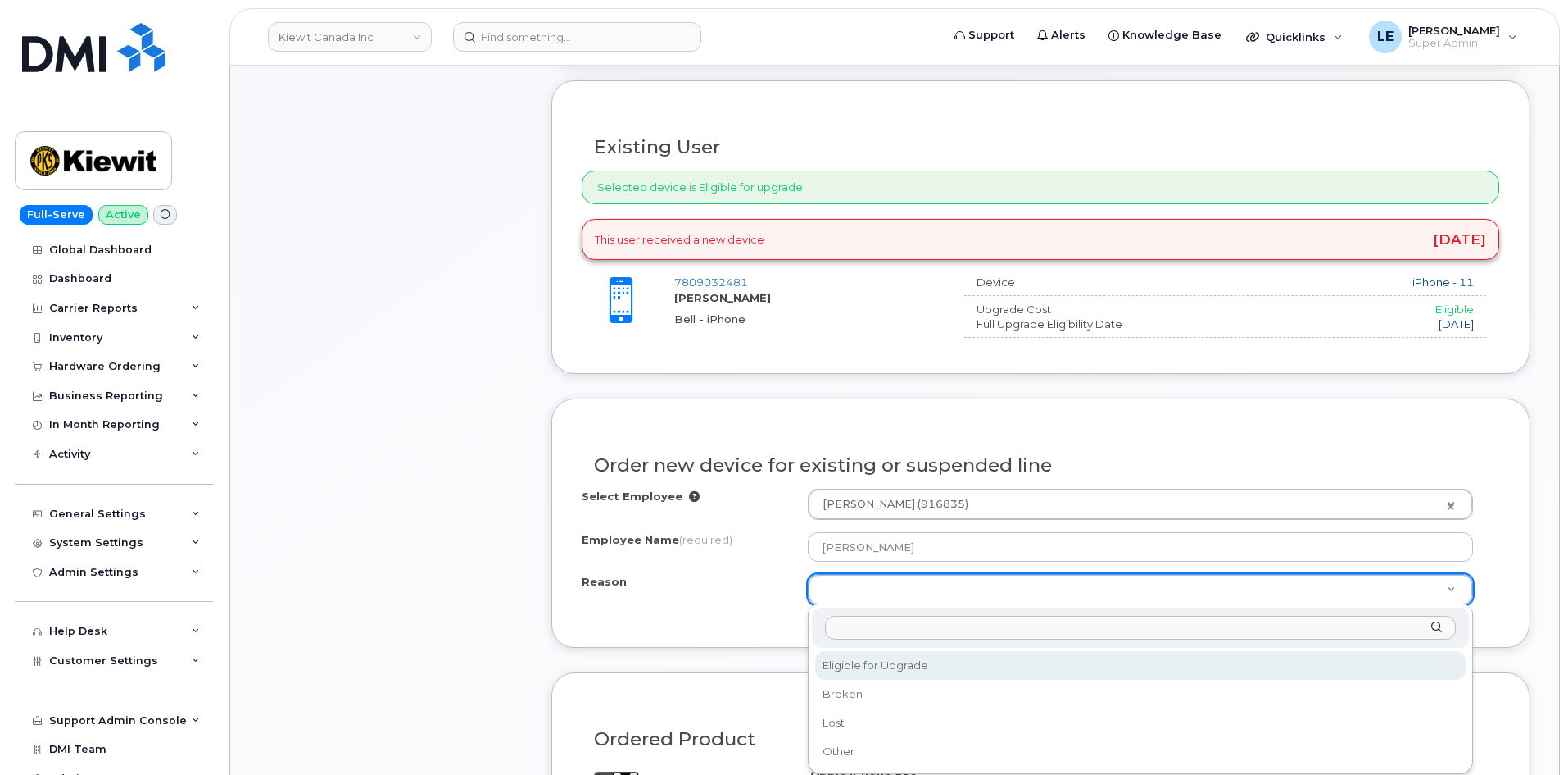
select select "eligible_for_upgrade"
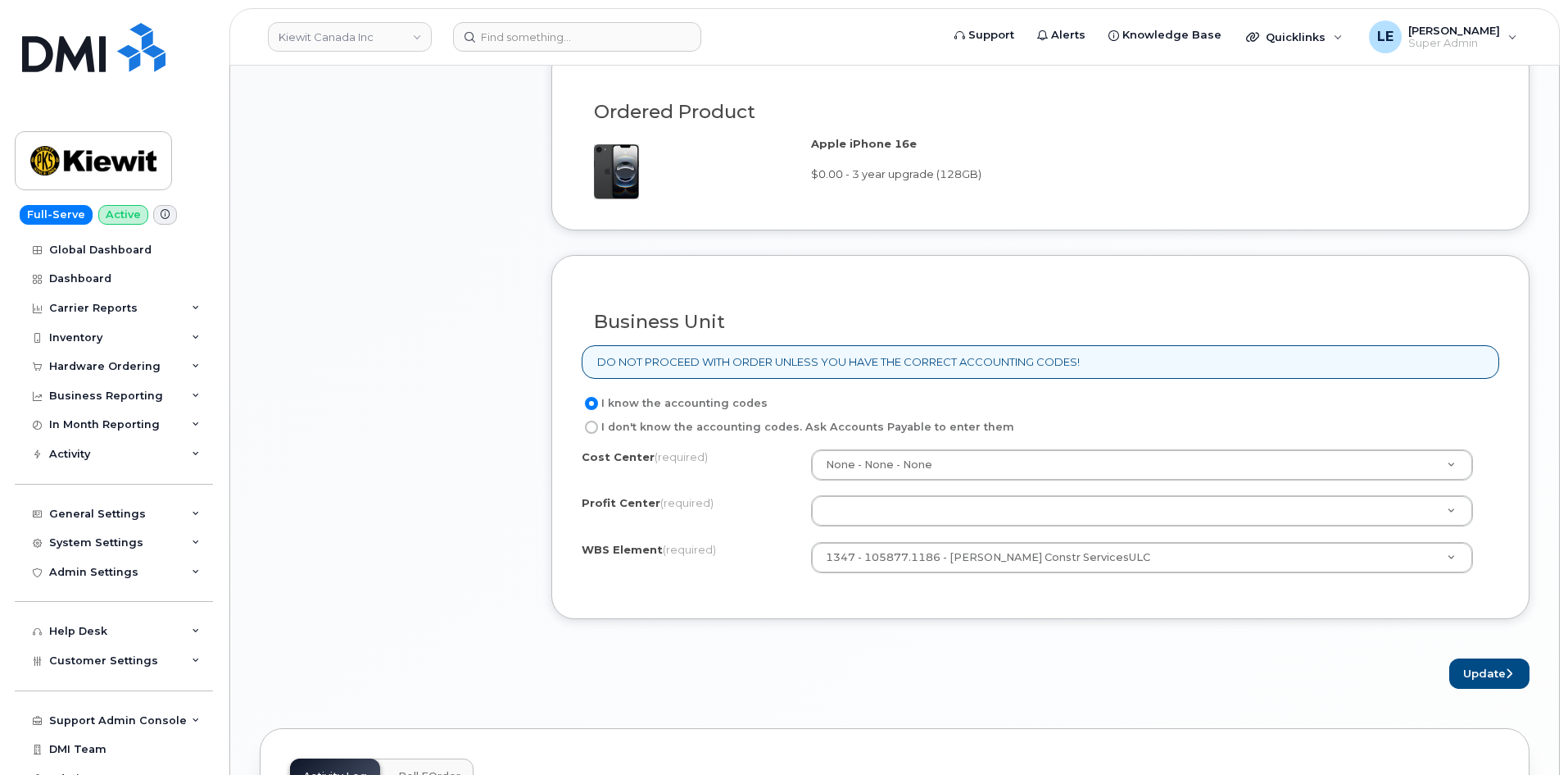
scroll to position [1198, 0]
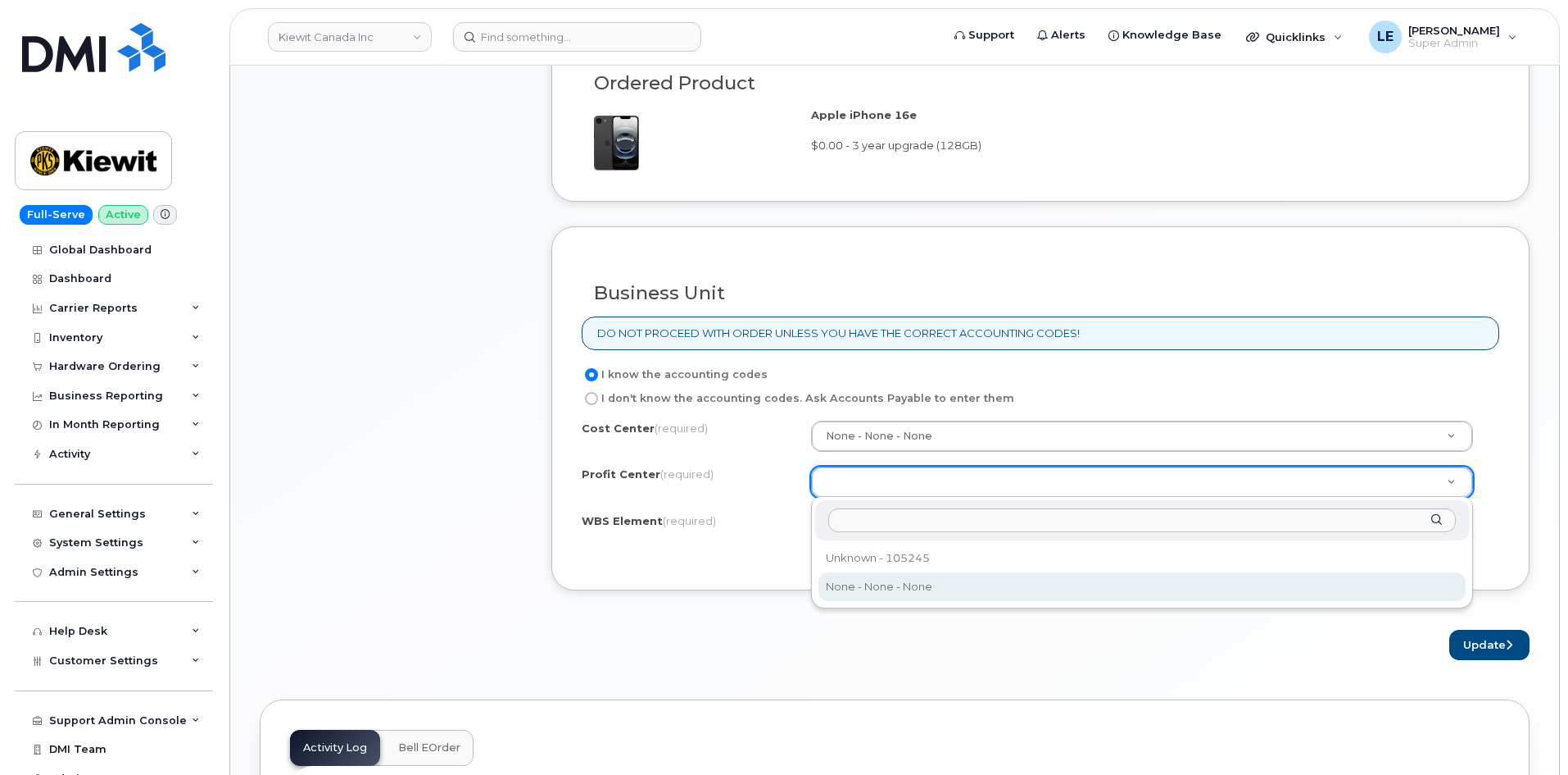
select select "None"
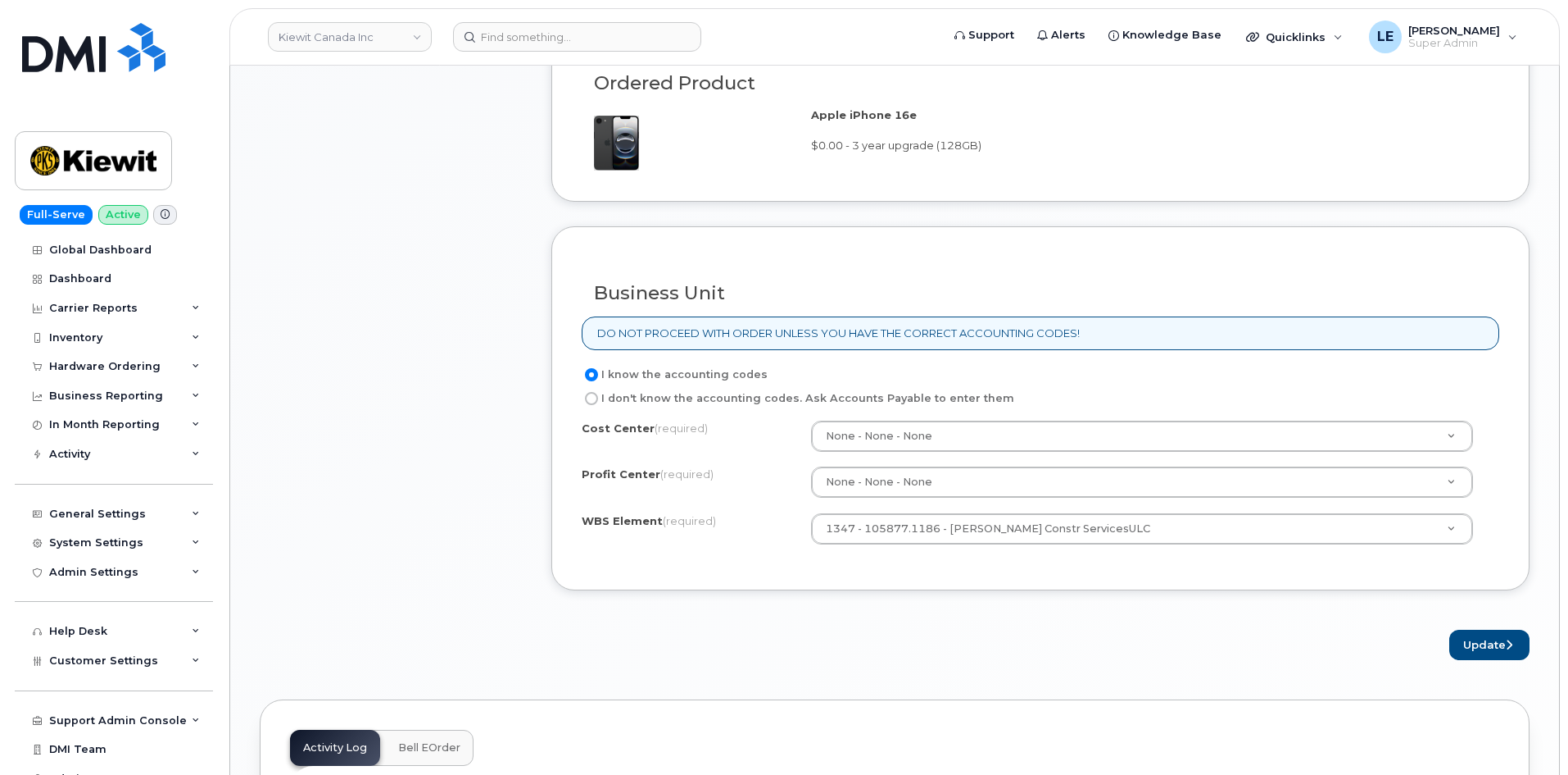
click at [738, 499] on div "Cost Center (required) None - None - None Profit Center (required) None - None …" at bounding box center [1040, 490] width 917 height 140
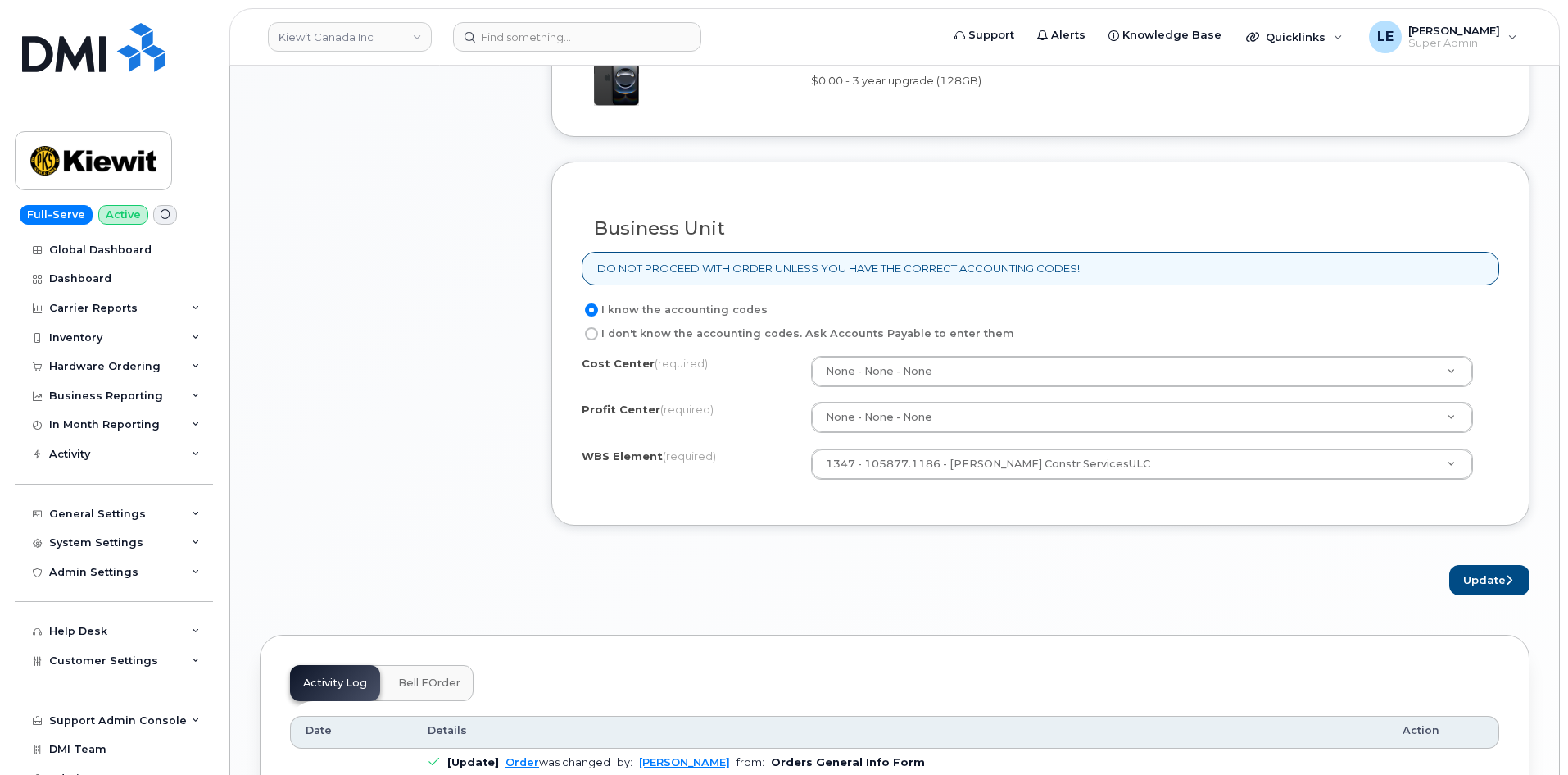
scroll to position [1361, 0]
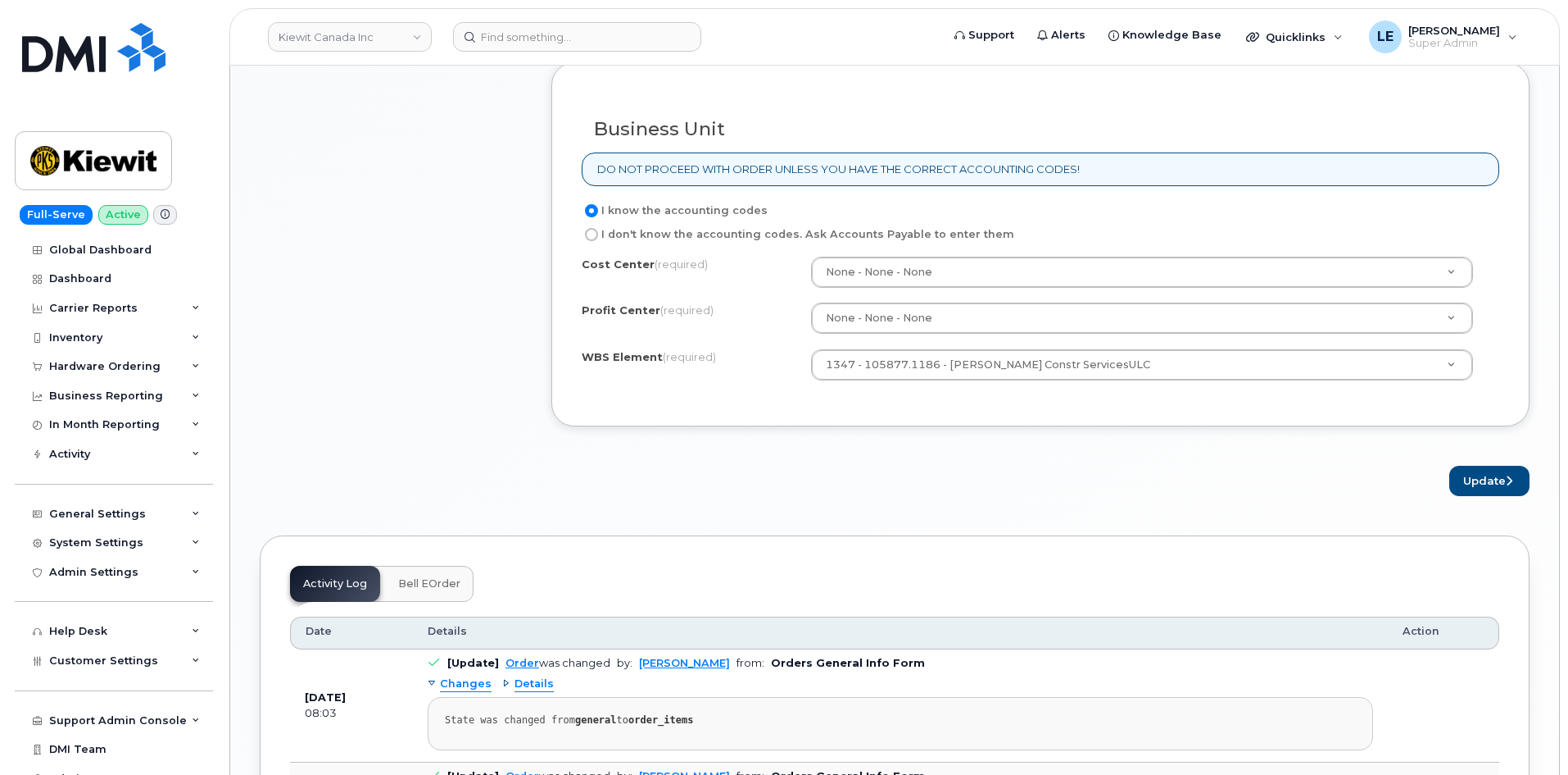
click at [1491, 504] on div "× Share This Order If you want to allow others to create or edit orders, share …" at bounding box center [894, 9] width 1269 height 2440
click at [1491, 488] on button "Update" at bounding box center [1489, 480] width 80 height 30
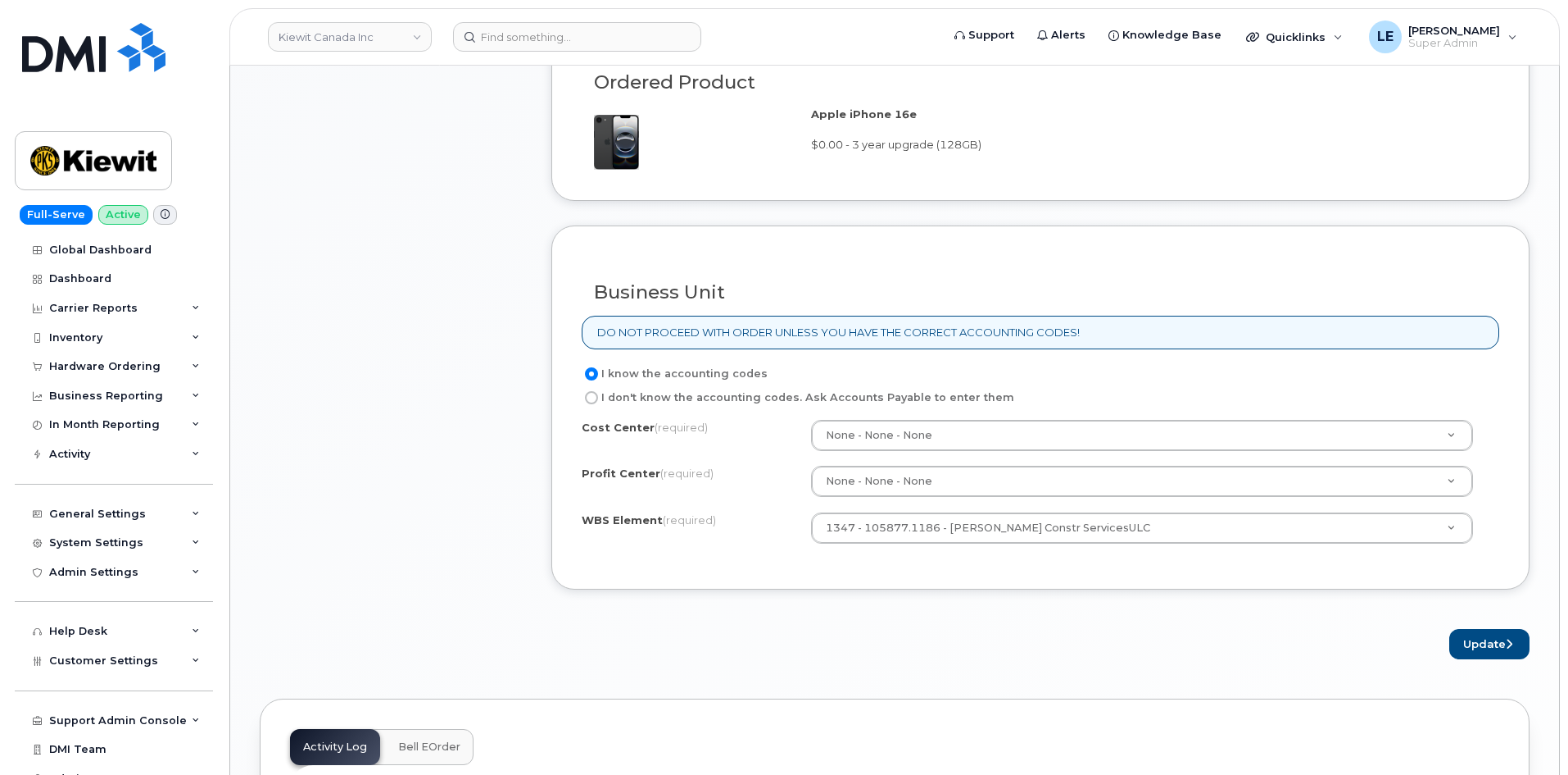
scroll to position [1198, 0]
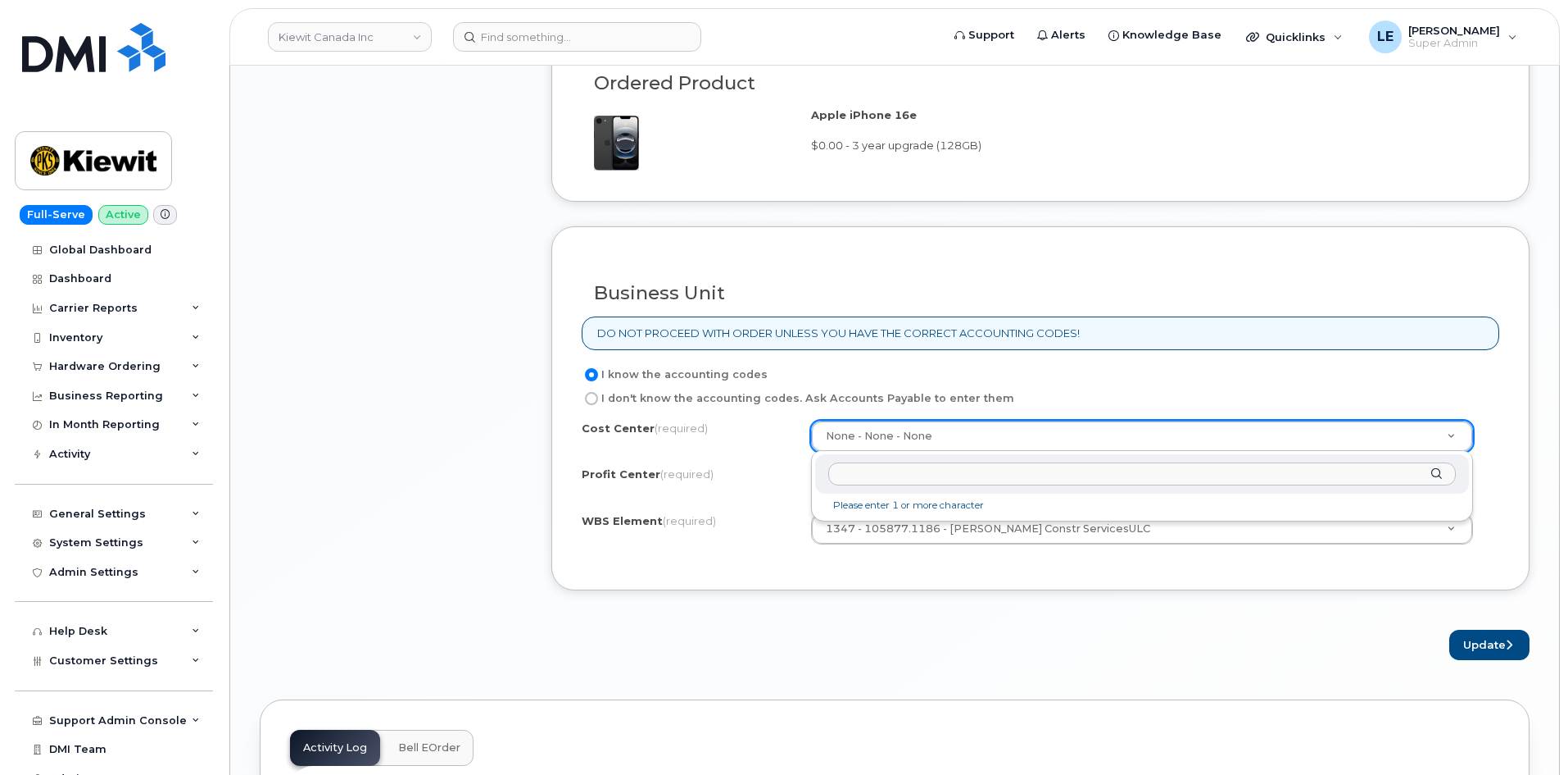
click at [951, 467] on input "text" at bounding box center [1141, 474] width 627 height 24
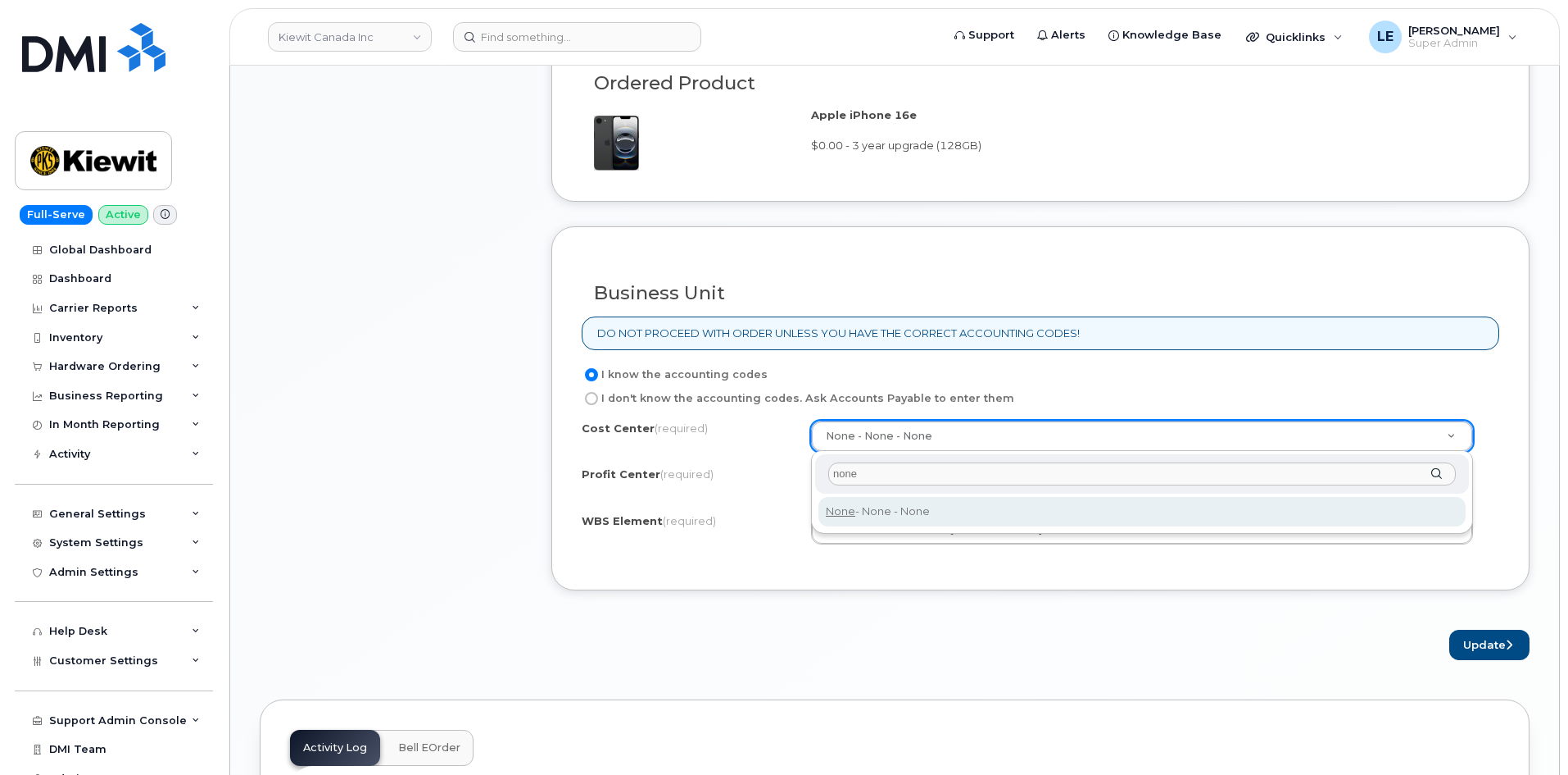
type input "none"
type input "None"
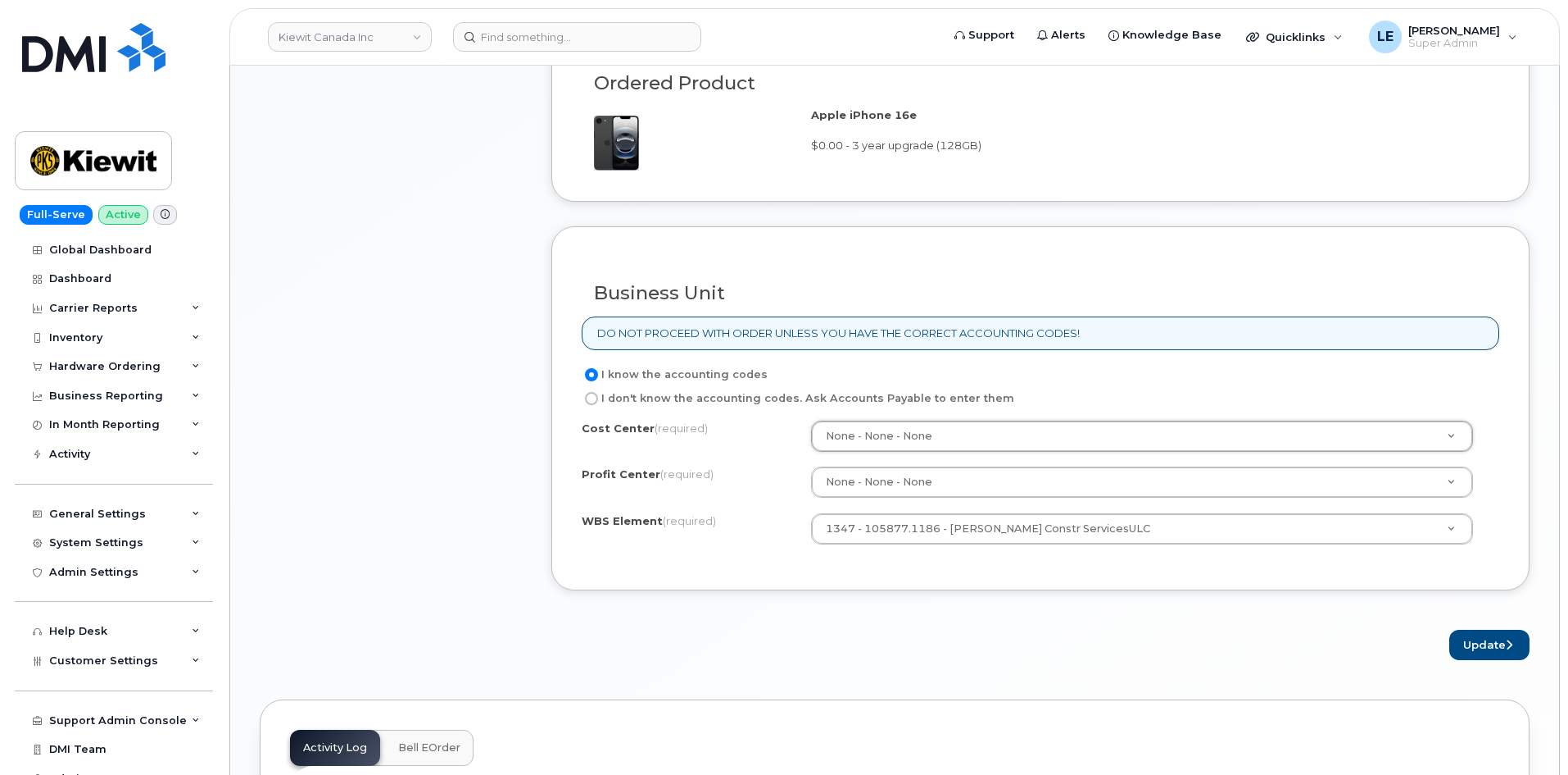
click at [949, 611] on form "Existing User Additional cost to upgrading the device $0.00 Selected device is …" at bounding box center [1040, 42] width 978 height 1236
click at [1486, 645] on button "Update" at bounding box center [1489, 644] width 80 height 30
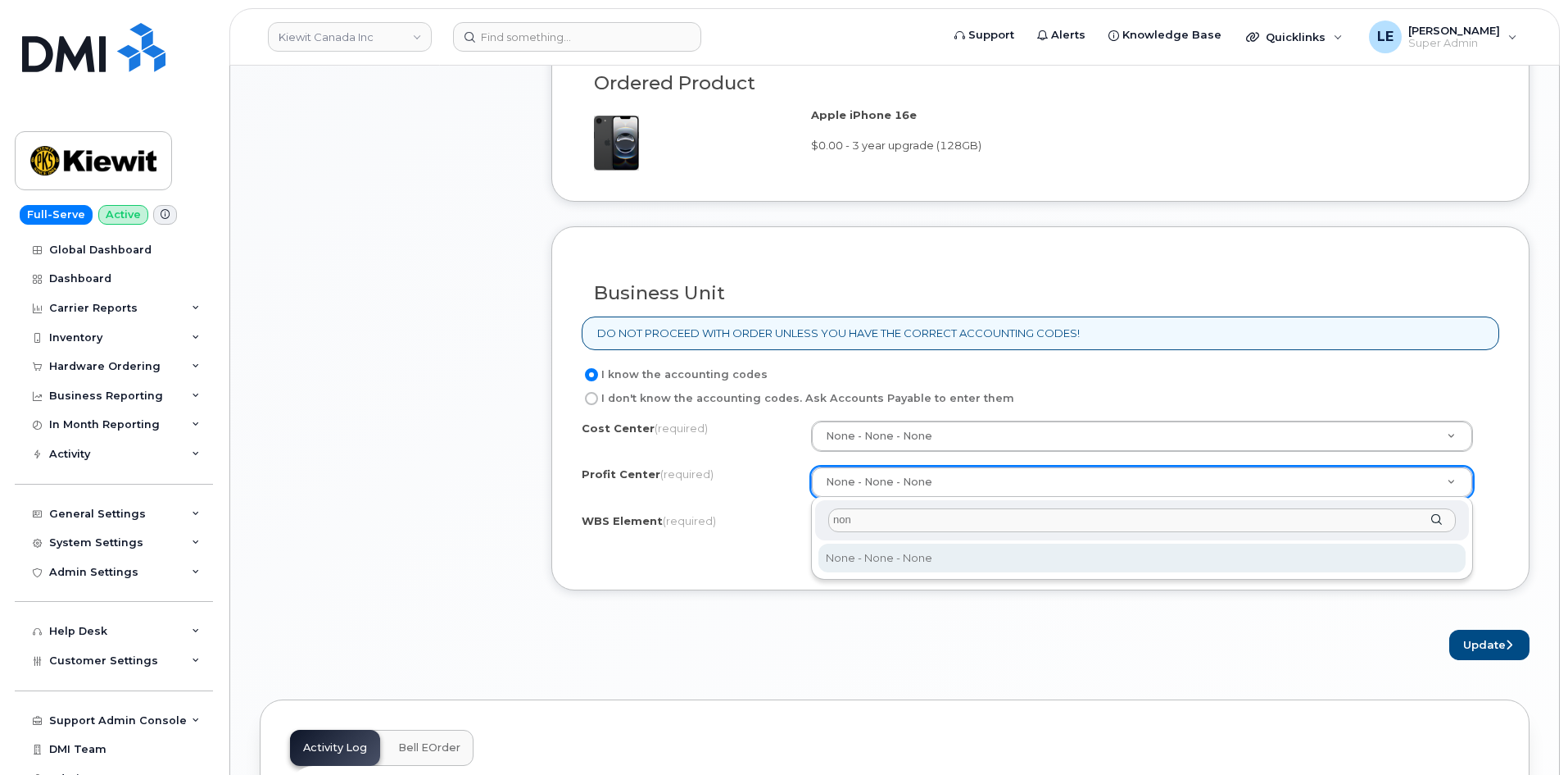
type input "none"
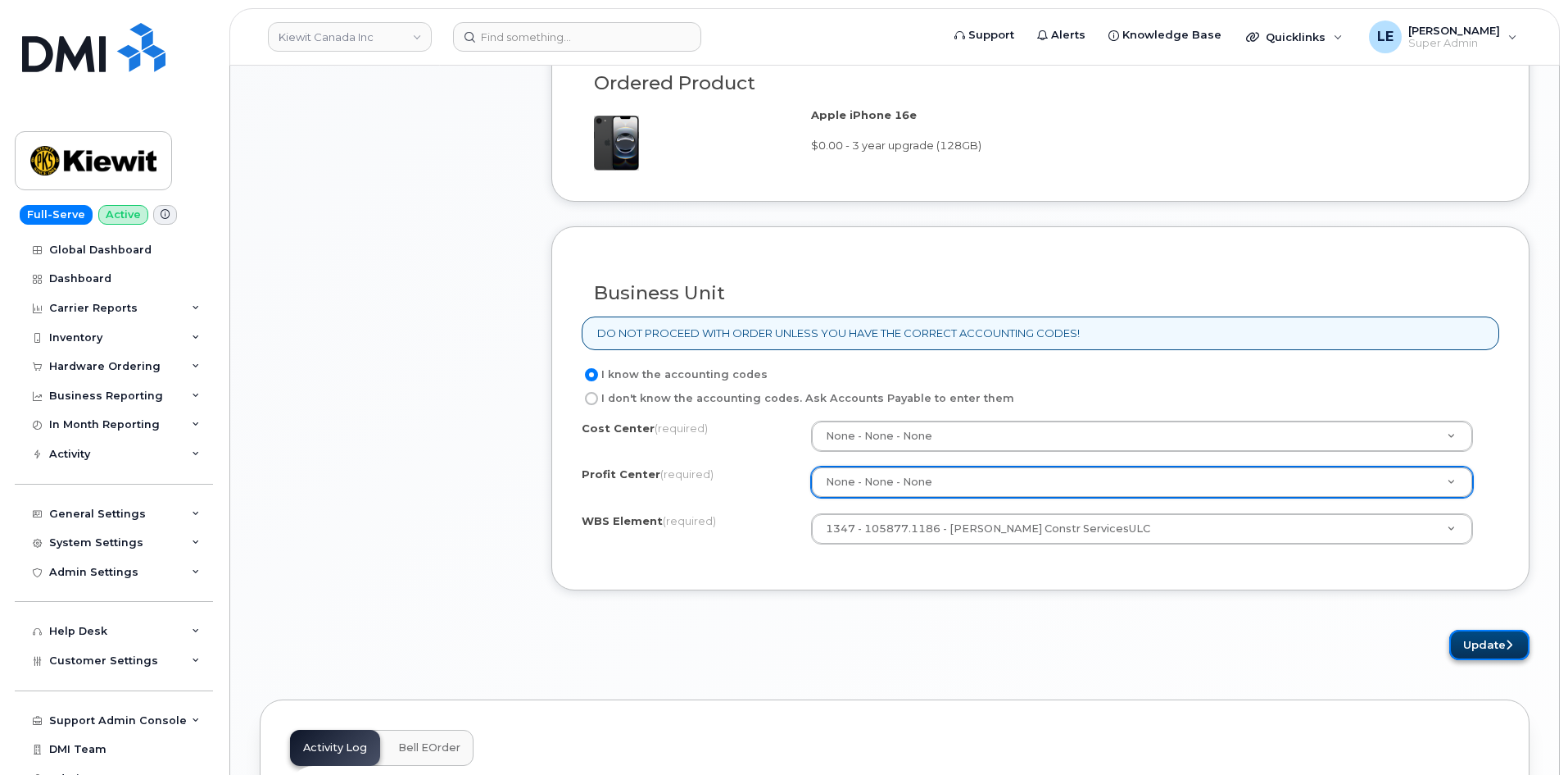
click at [1506, 651] on button "Update" at bounding box center [1489, 644] width 80 height 30
click at [797, 530] on div "WBS Element (required)" at bounding box center [696, 524] width 230 height 22
click at [802, 541] on div "WBS Element (required) 1347 - 105877.1186 - [PERSON_NAME] Constr ServicesULC" at bounding box center [1040, 529] width 917 height 31
click at [1479, 643] on button "Update" at bounding box center [1489, 644] width 80 height 30
drag, startPoint x: 1262, startPoint y: 518, endPoint x: 1212, endPoint y: 529, distance: 51.2
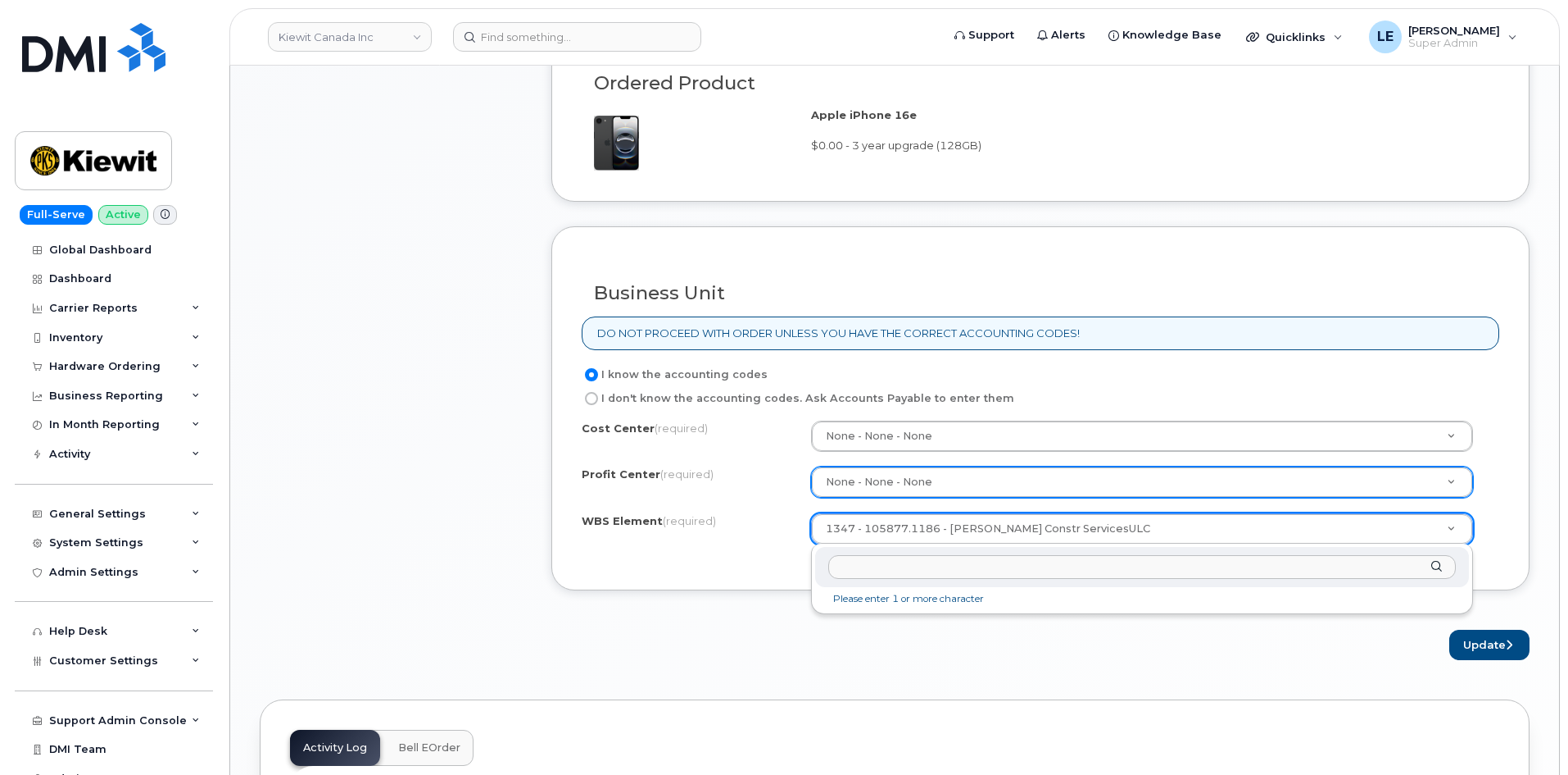
click at [898, 579] on div at bounding box center [1142, 567] width 654 height 40
click at [896, 568] on input "text" at bounding box center [1141, 567] width 627 height 24
paste input "05877.1186"
type input "105877.1186"
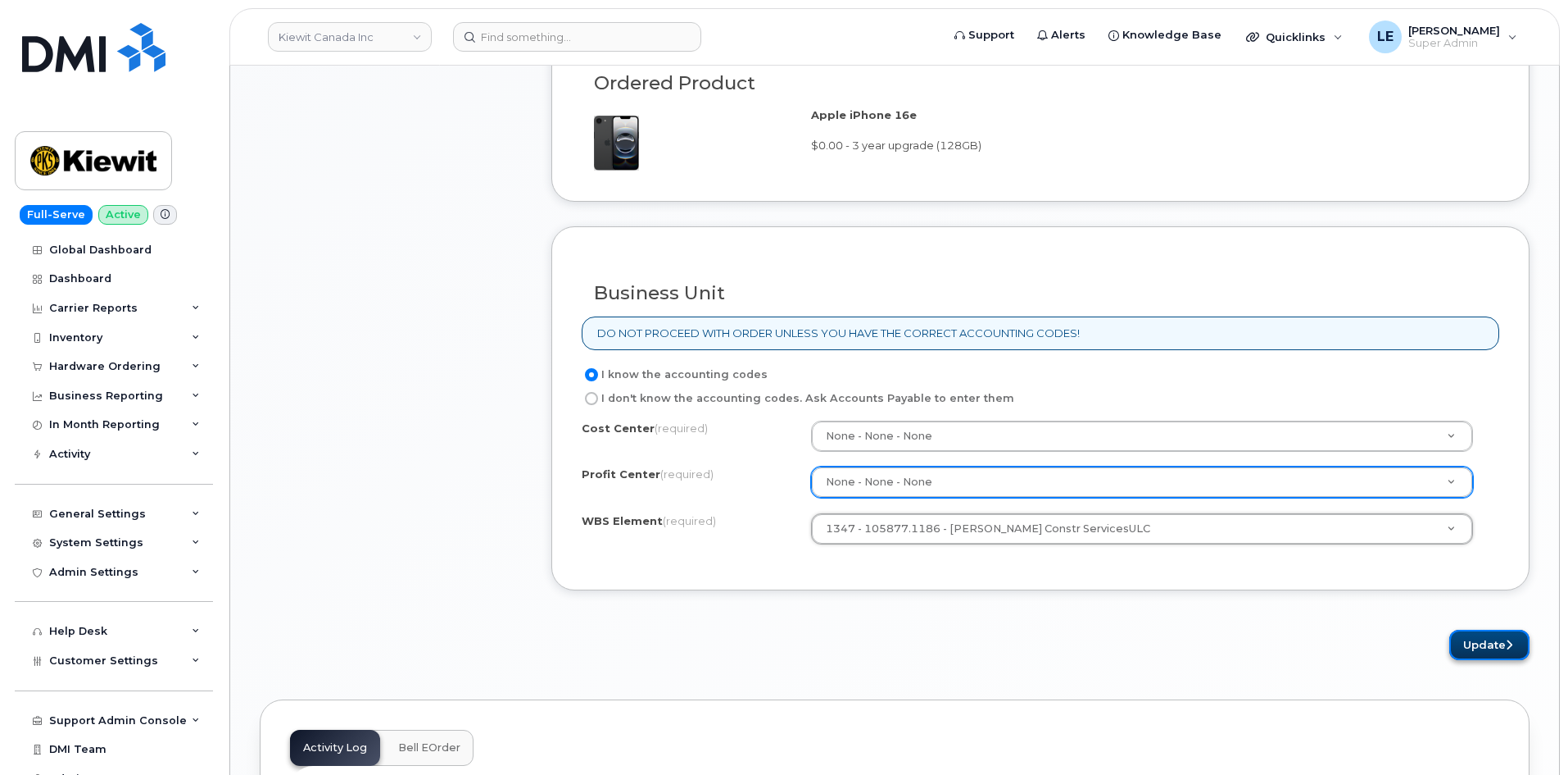
click at [1466, 643] on button "Update" at bounding box center [1489, 644] width 80 height 30
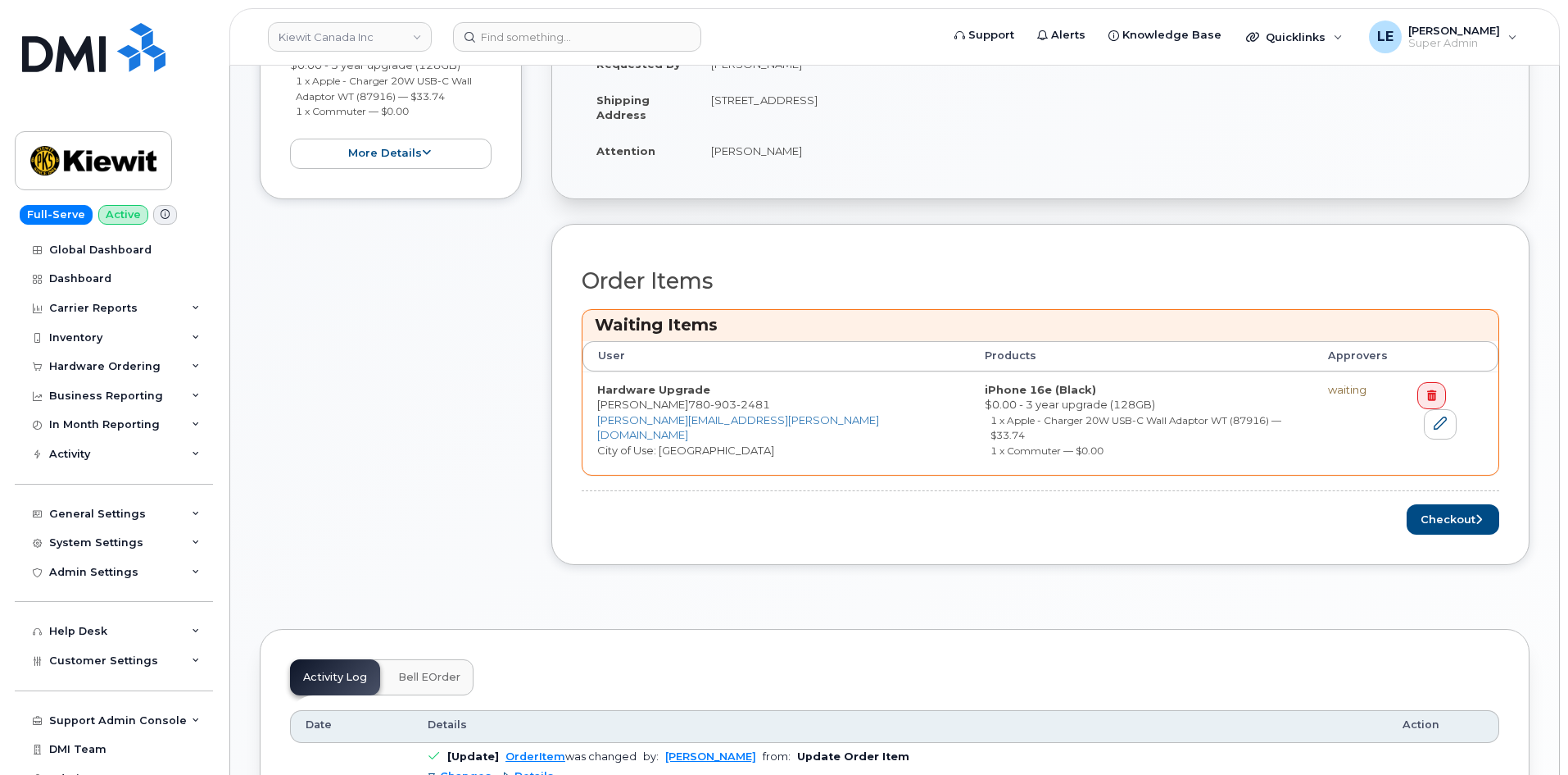
scroll to position [492, 0]
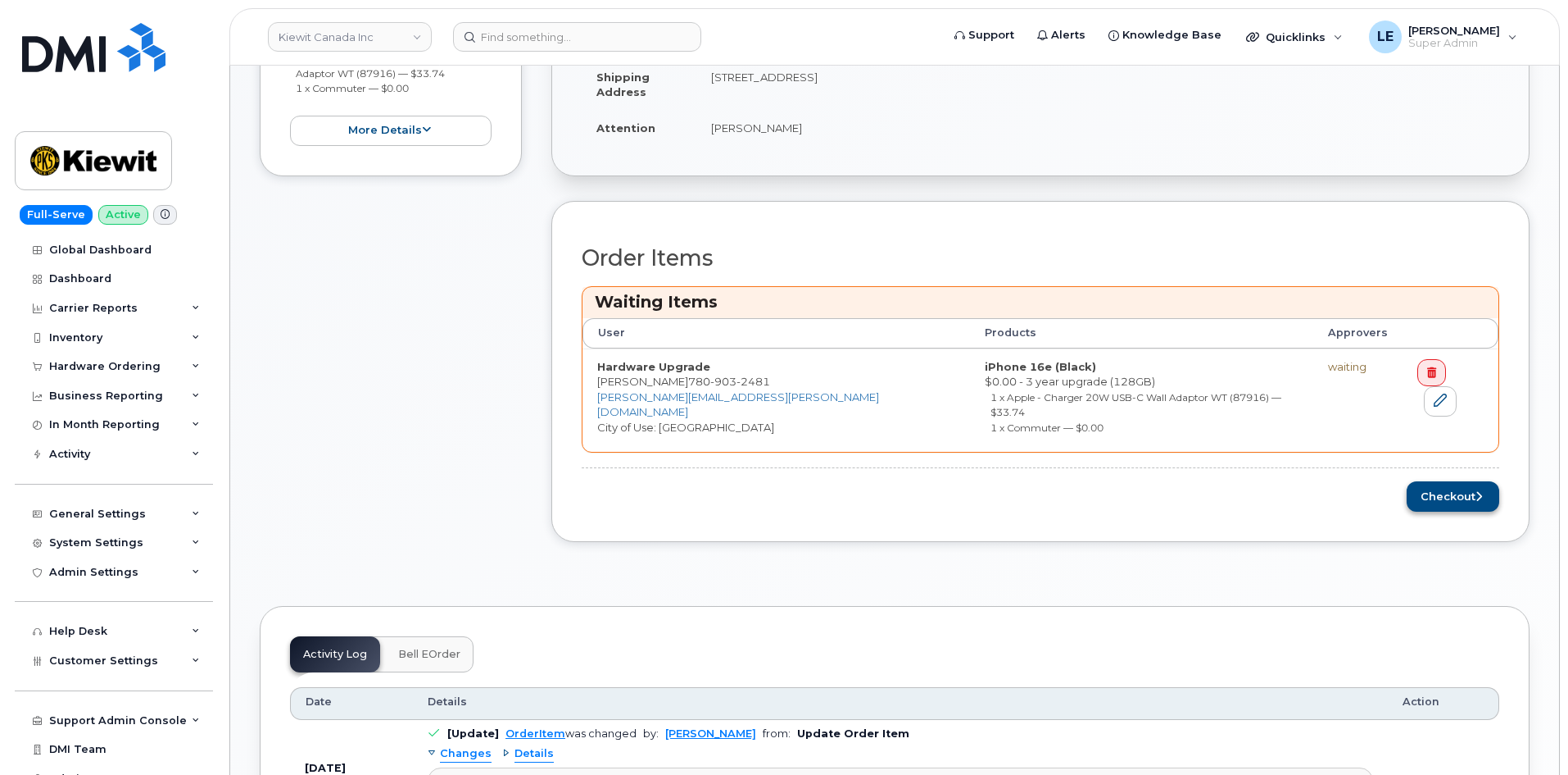
drag, startPoint x: 1404, startPoint y: 469, endPoint x: 1431, endPoint y: 475, distance: 27.7
click at [1411, 481] on div "Checkout" at bounding box center [1040, 496] width 917 height 30
click at [1445, 484] on button "Checkout" at bounding box center [1453, 496] width 93 height 30
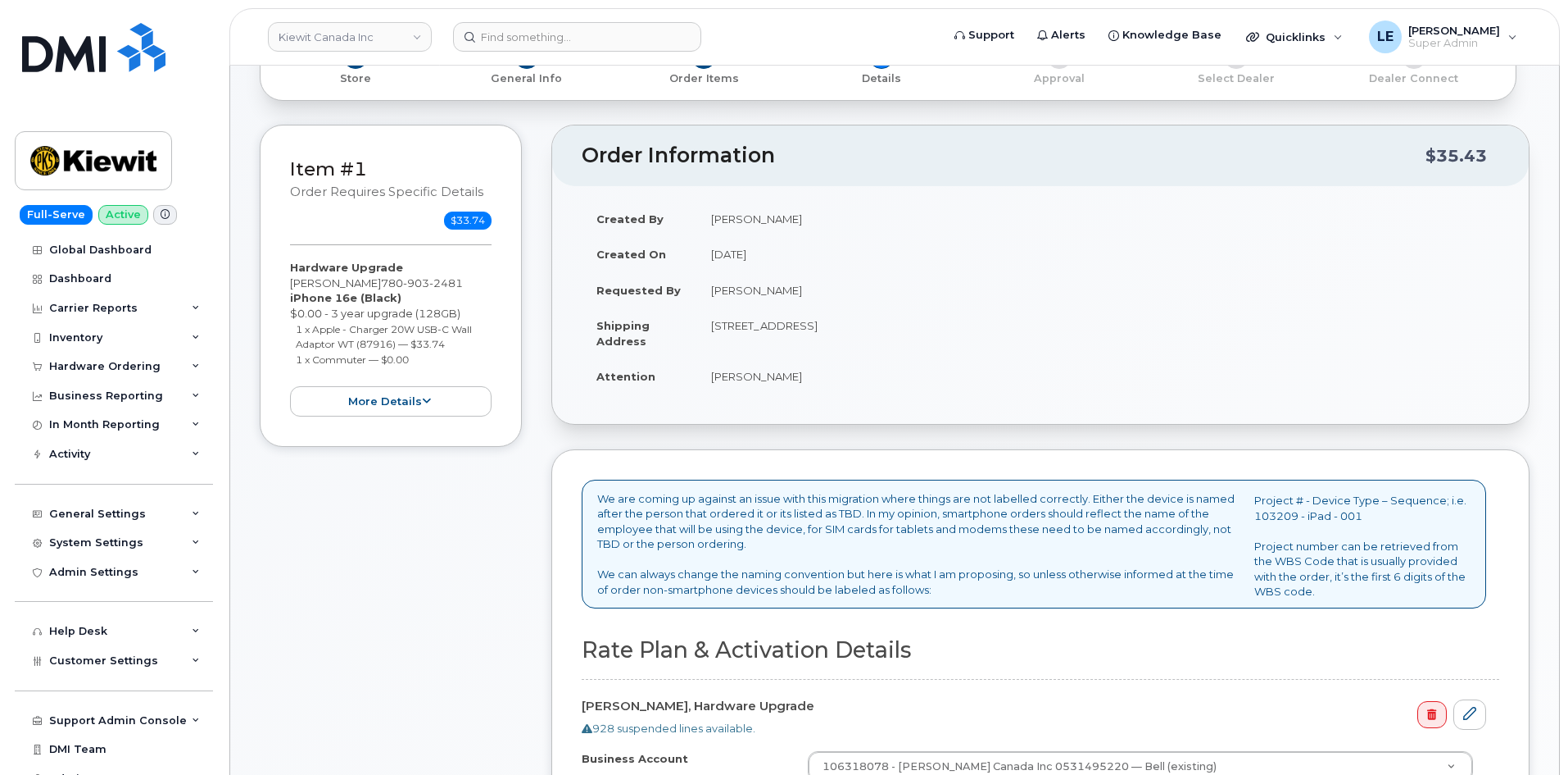
scroll to position [656, 0]
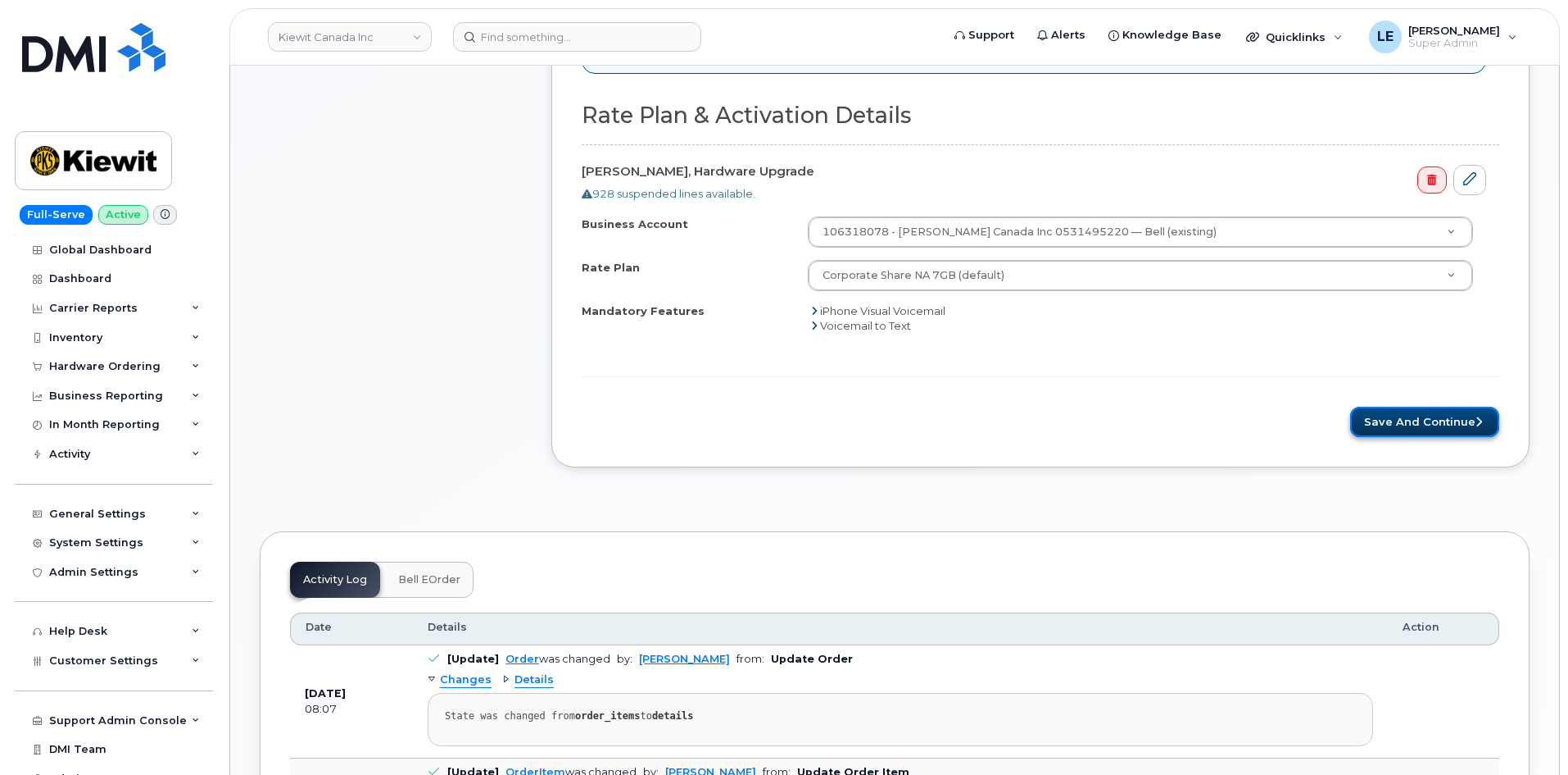
click at [1413, 430] on button "Save and Continue" at bounding box center [1424, 421] width 149 height 30
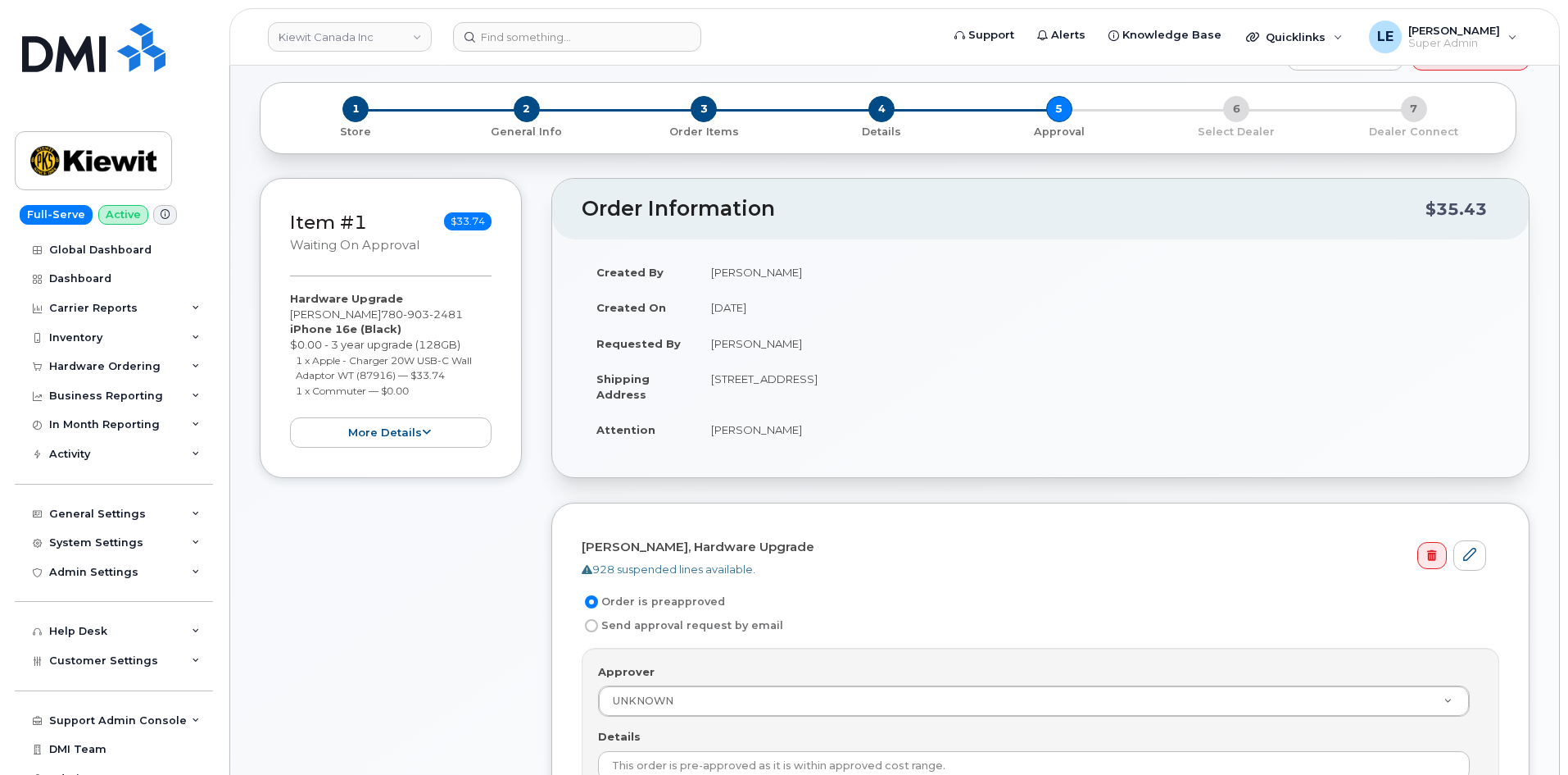
scroll to position [246, 0]
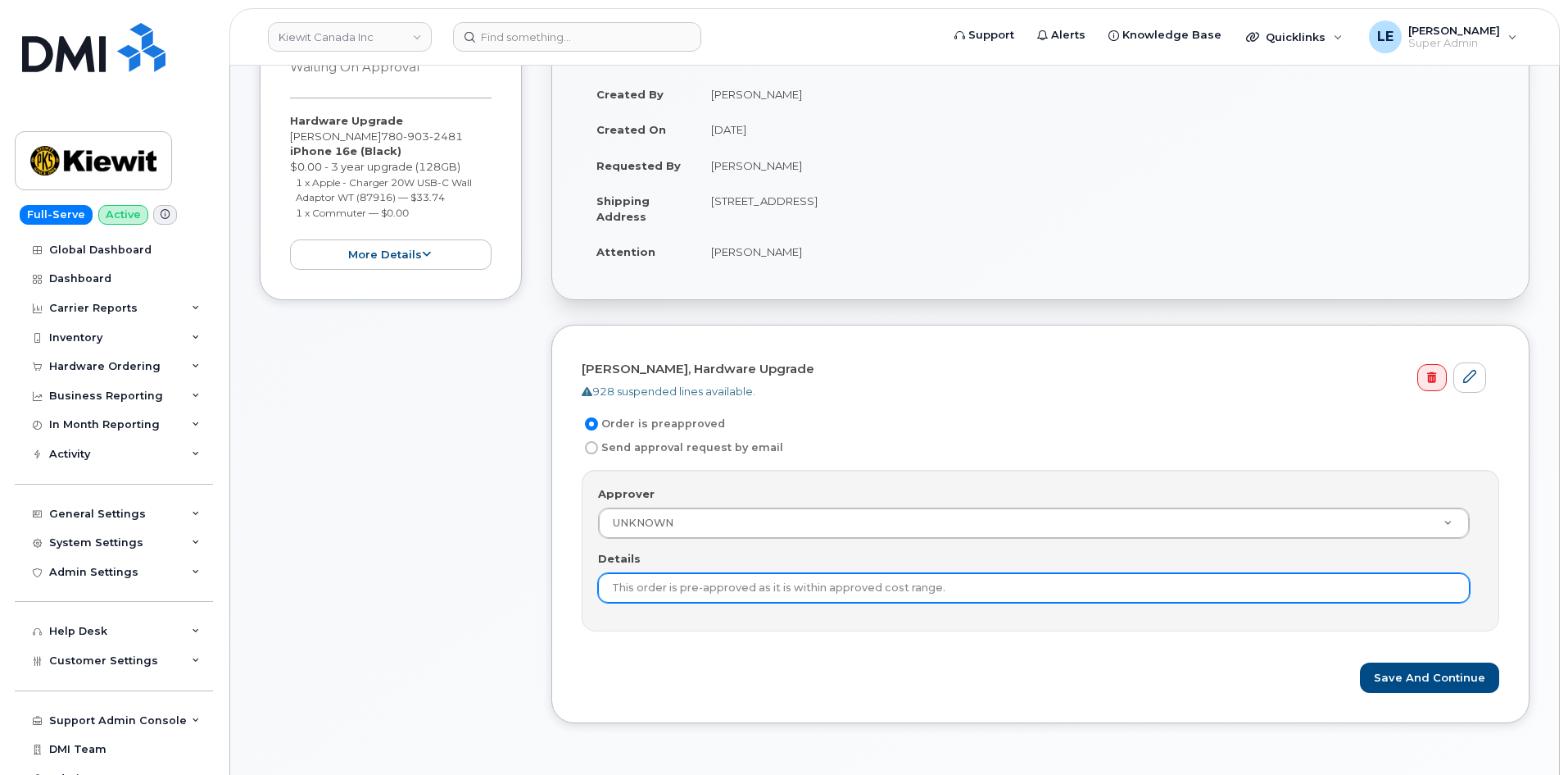
click at [702, 585] on input "This order is pre-approved as it is within approved cost range." at bounding box center [1034, 587] width 872 height 29
click at [986, 589] on input "This order is pre-approved as it is within approved cost range." at bounding box center [1034, 587] width 872 height 29
click at [1040, 588] on input "This order is pre-approved as it is within approved cost range." at bounding box center [1034, 587] width 872 height 29
paste input "[PERSON_NAME]"
type input "This order is pre-approved as it is within approved cost range. [PERSON_NAME]"
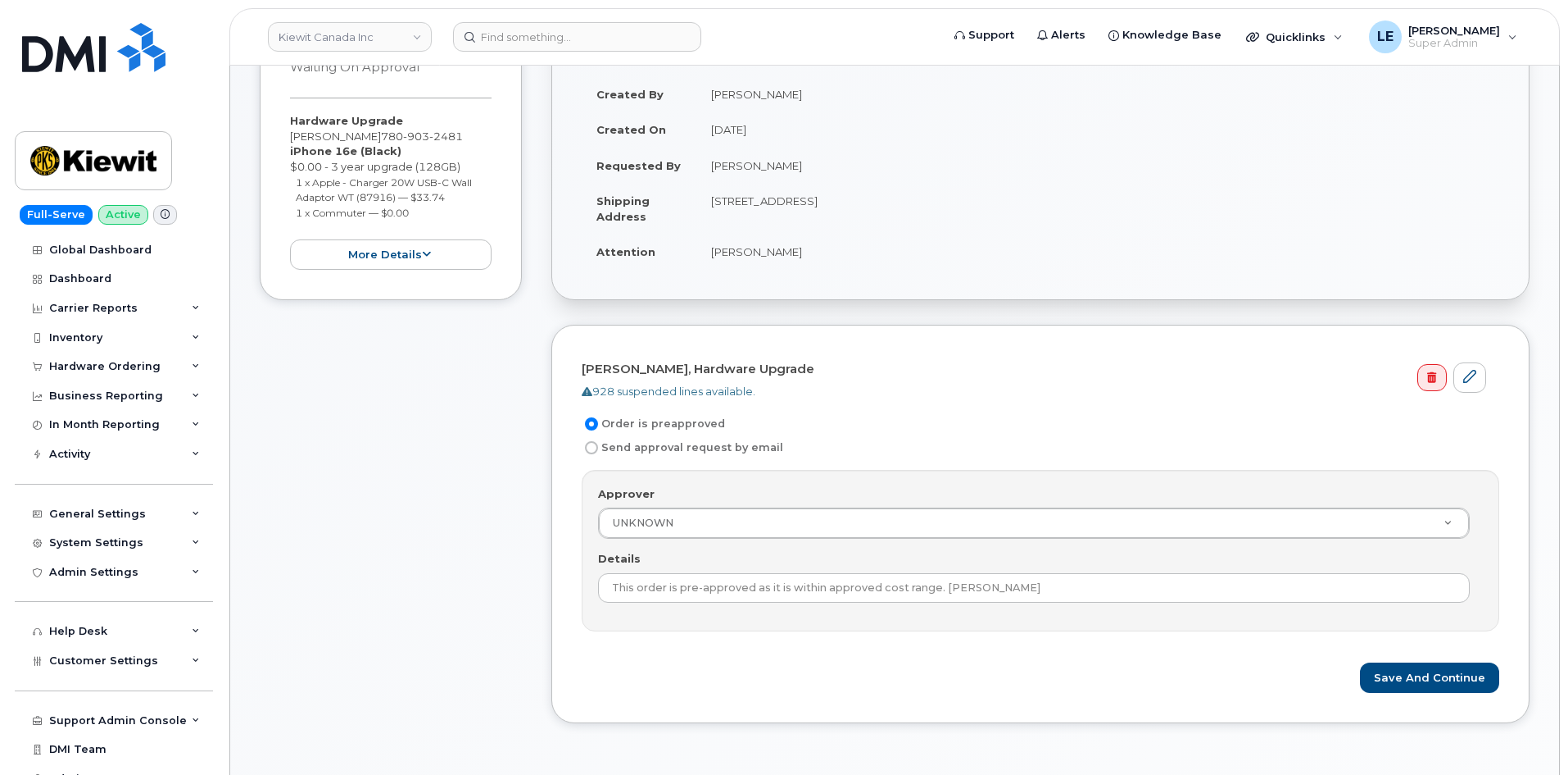
click at [466, 454] on div "Item #1 Waiting On Approval $33.74 Hardware Upgrade [PERSON_NAME] Judge [PHONE_…" at bounding box center [391, 374] width 262 height 747
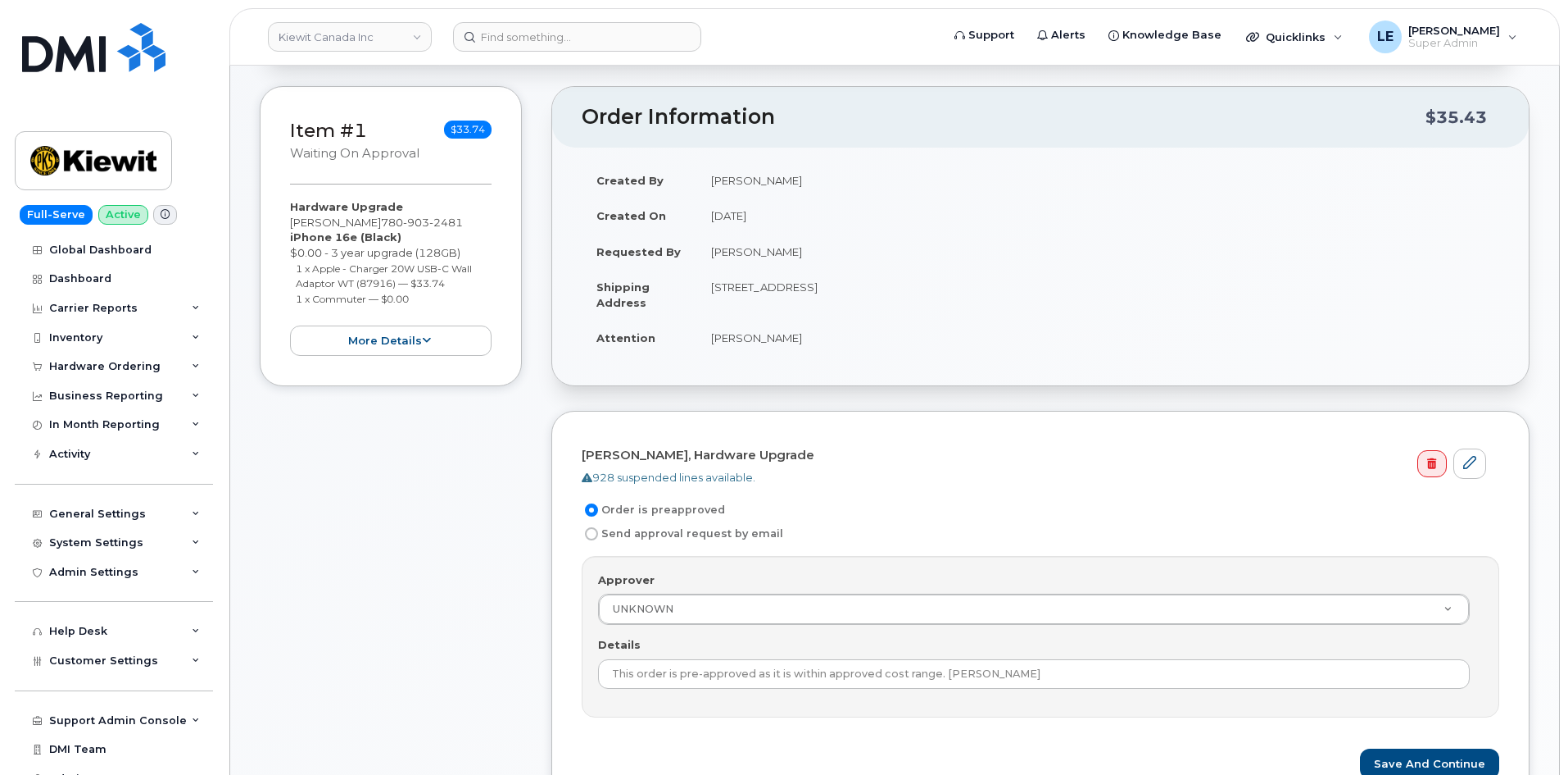
scroll to position [82, 0]
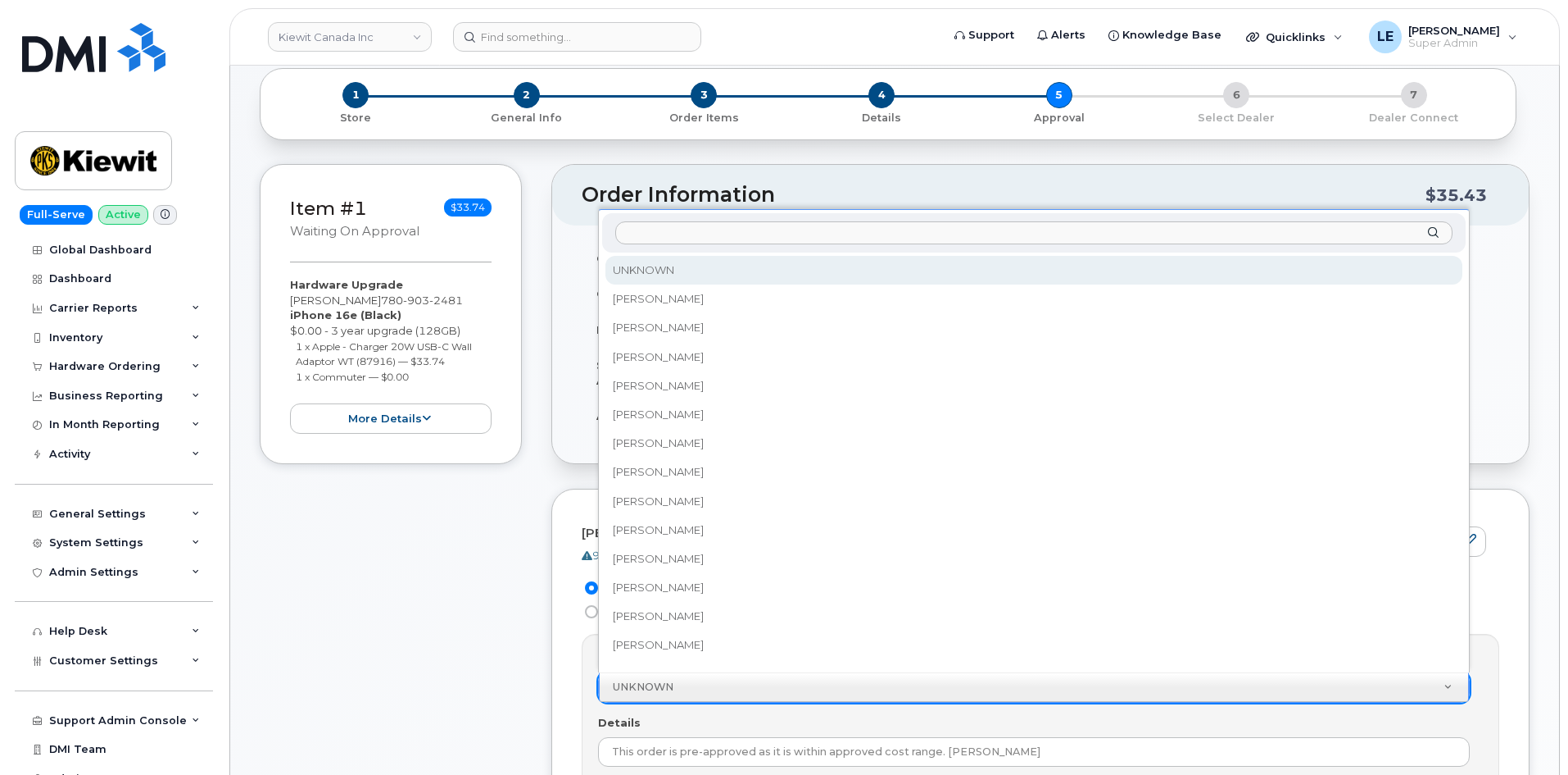
paste input "[PERSON_NAME]"
type input "[PERSON_NAME]"
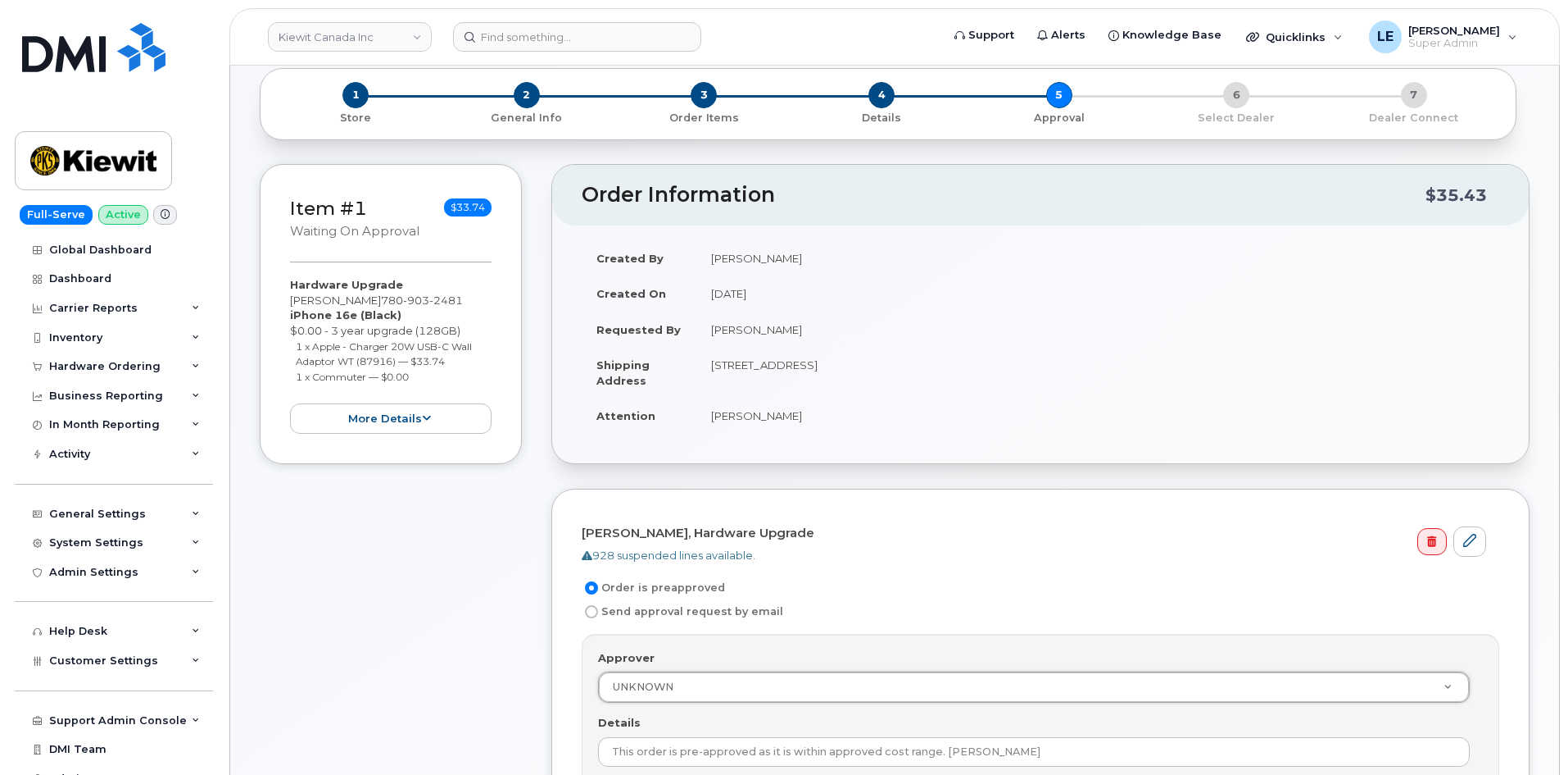
click at [442, 658] on div "Item #1 Waiting On Approval $33.74 Hardware Upgrade [PERSON_NAME] Judge [PHONE_…" at bounding box center [391, 537] width 262 height 747
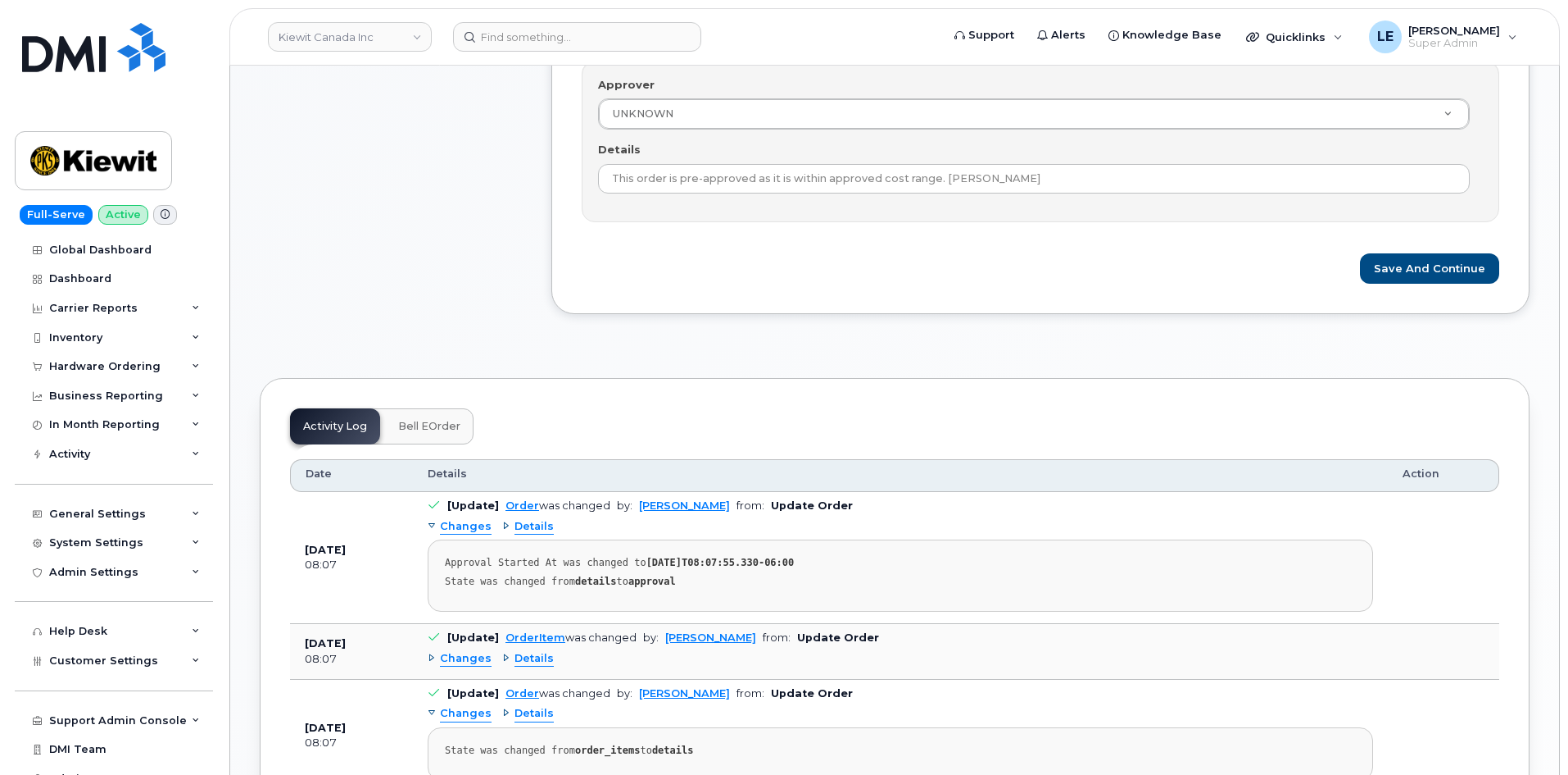
scroll to position [656, 0]
drag, startPoint x: 1496, startPoint y: 271, endPoint x: 1482, endPoint y: 270, distance: 14.0
click at [1491, 271] on button "Save and Continue" at bounding box center [1429, 267] width 139 height 30
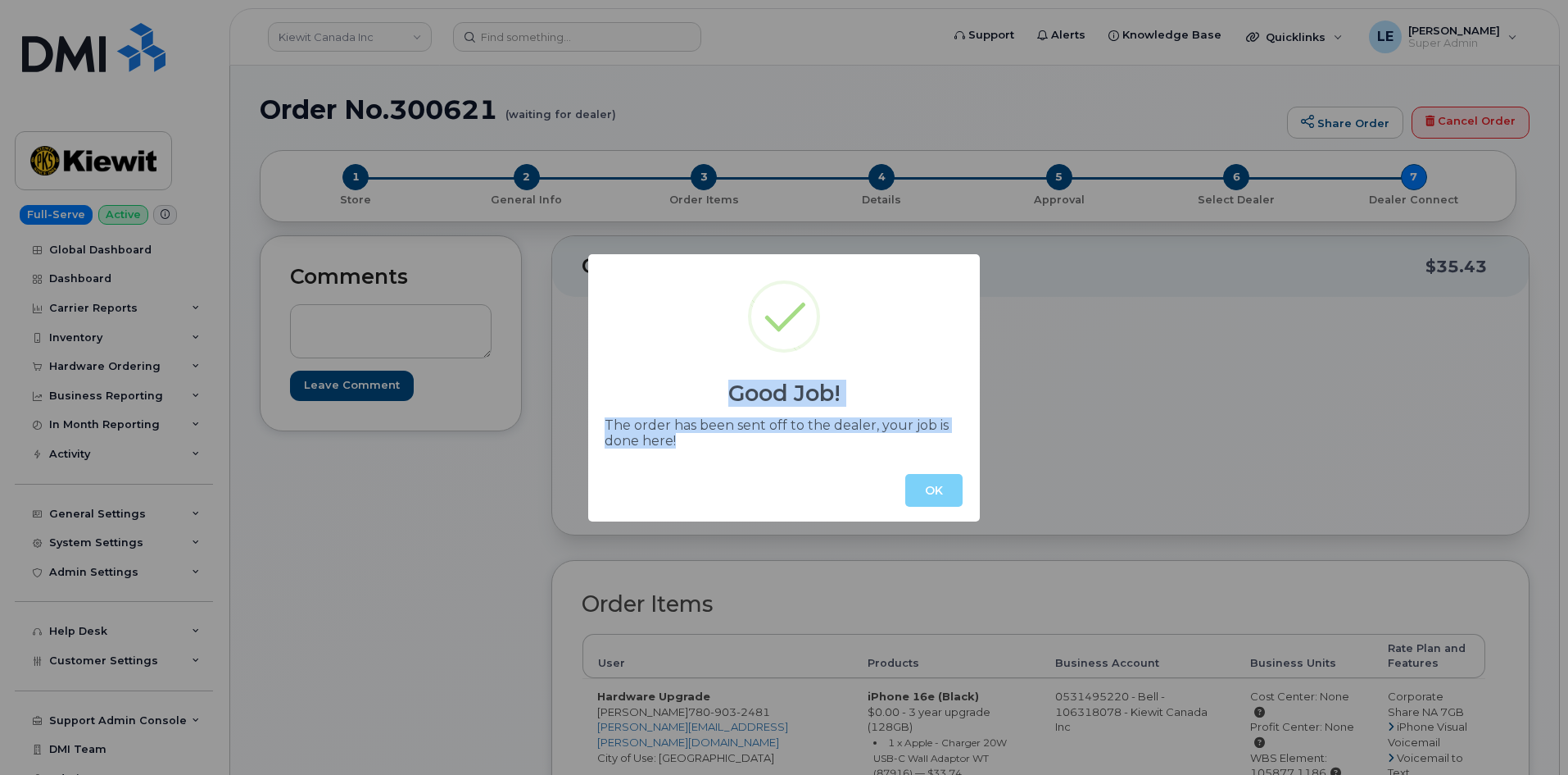
copy div "Good Job! The order has been sent off to the dealer, your job is done here!"
drag, startPoint x: 707, startPoint y: 445, endPoint x: 698, endPoint y: 391, distance: 54.7
click at [698, 391] on div "Good Job! The order has been sent off to the dealer, your job is done here! OK" at bounding box center [783, 388] width 392 height 267
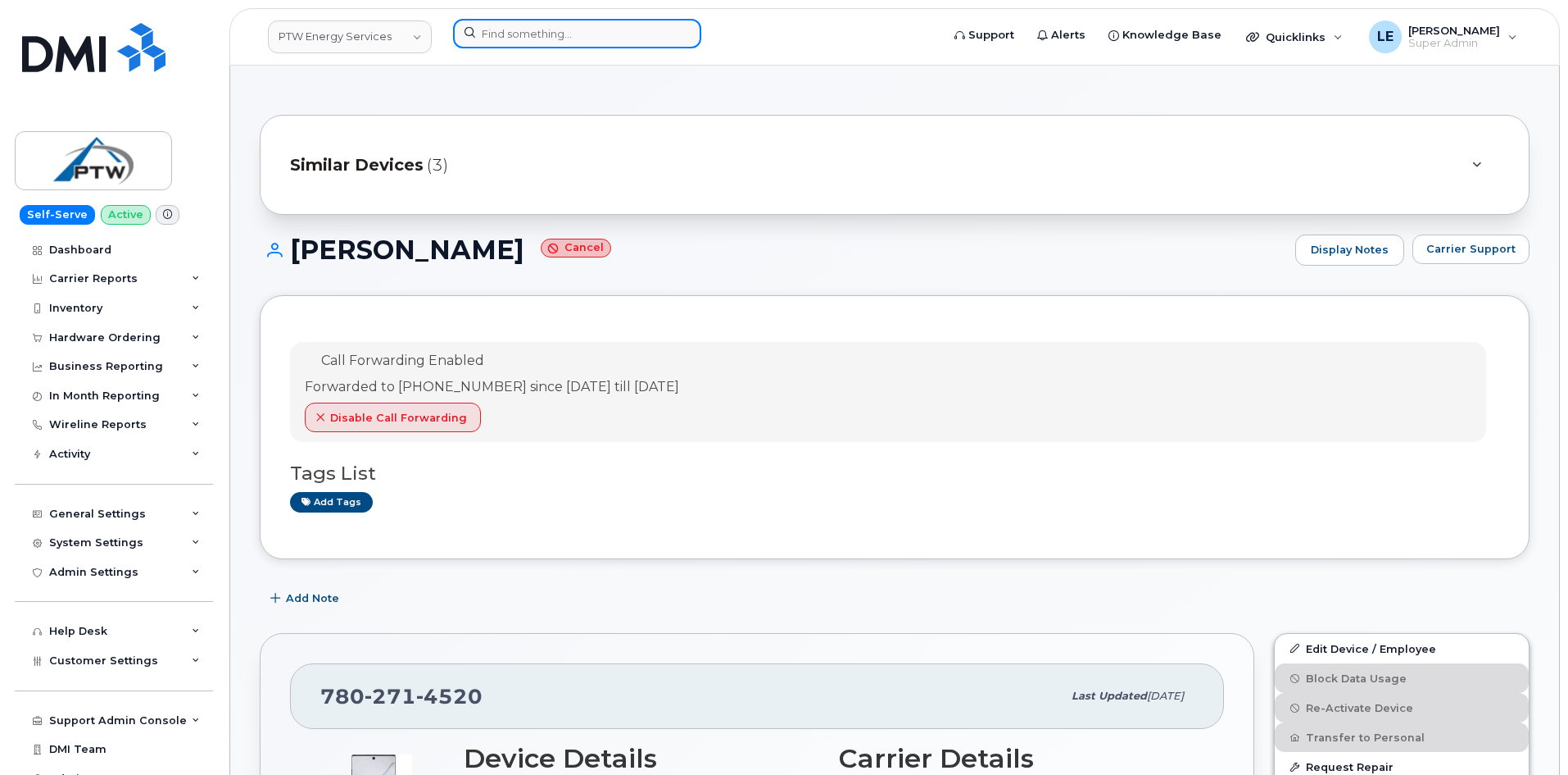
click at [509, 47] on input at bounding box center [577, 34] width 248 height 29
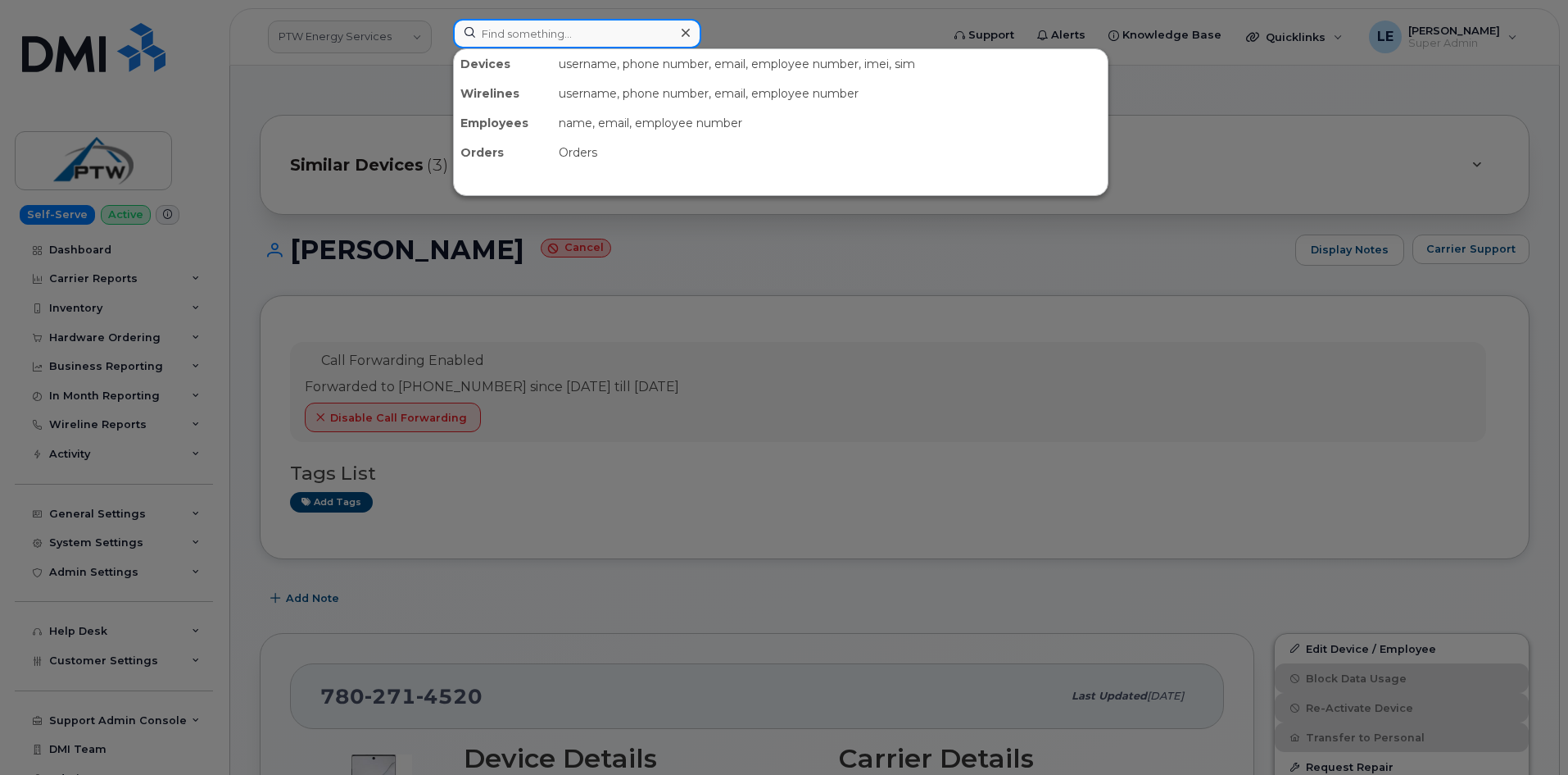
paste input "9172179592"
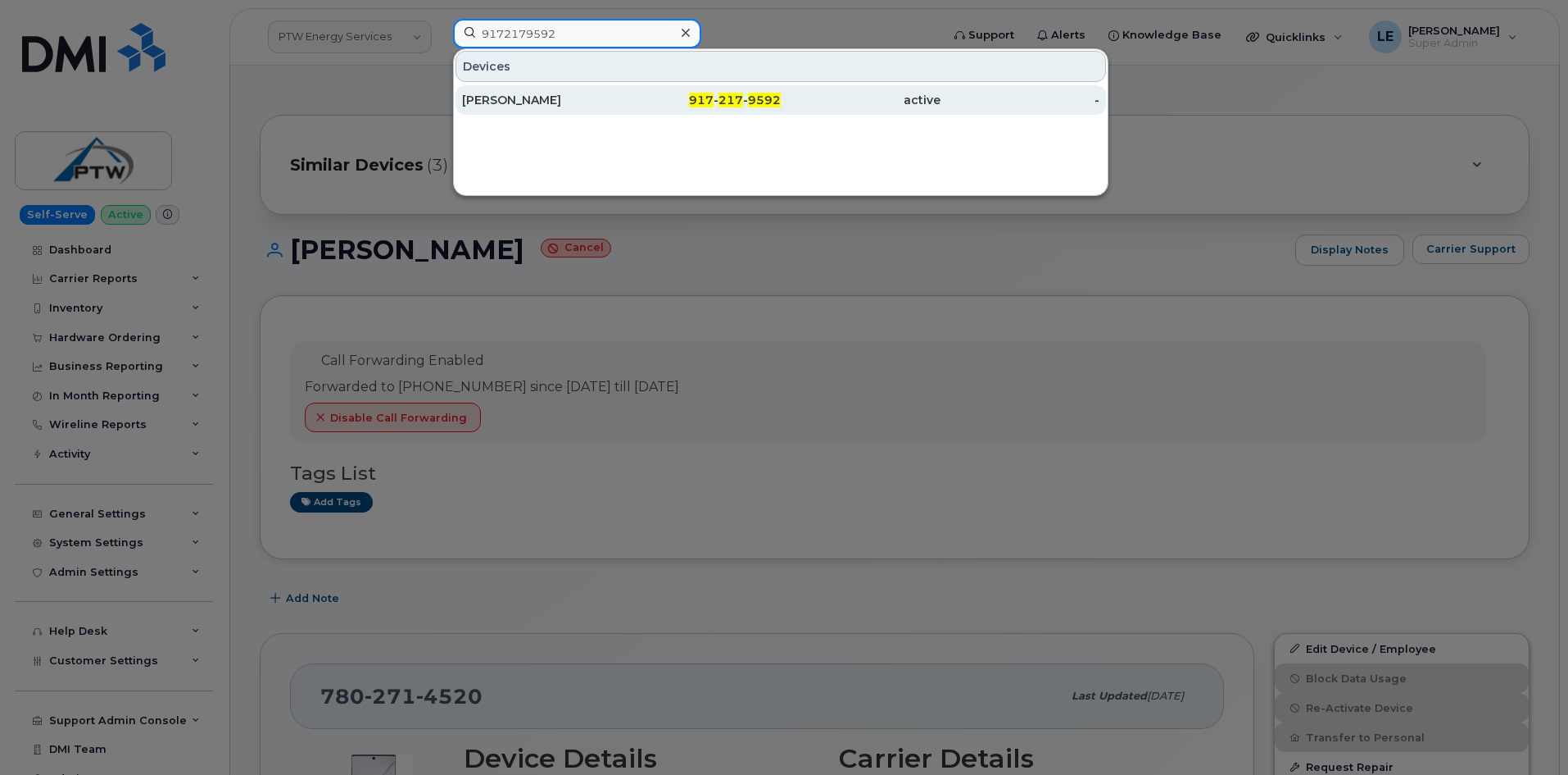
type input "9172179592"
click at [655, 93] on div "917 - 217 - 9592" at bounding box center [702, 100] width 160 height 16
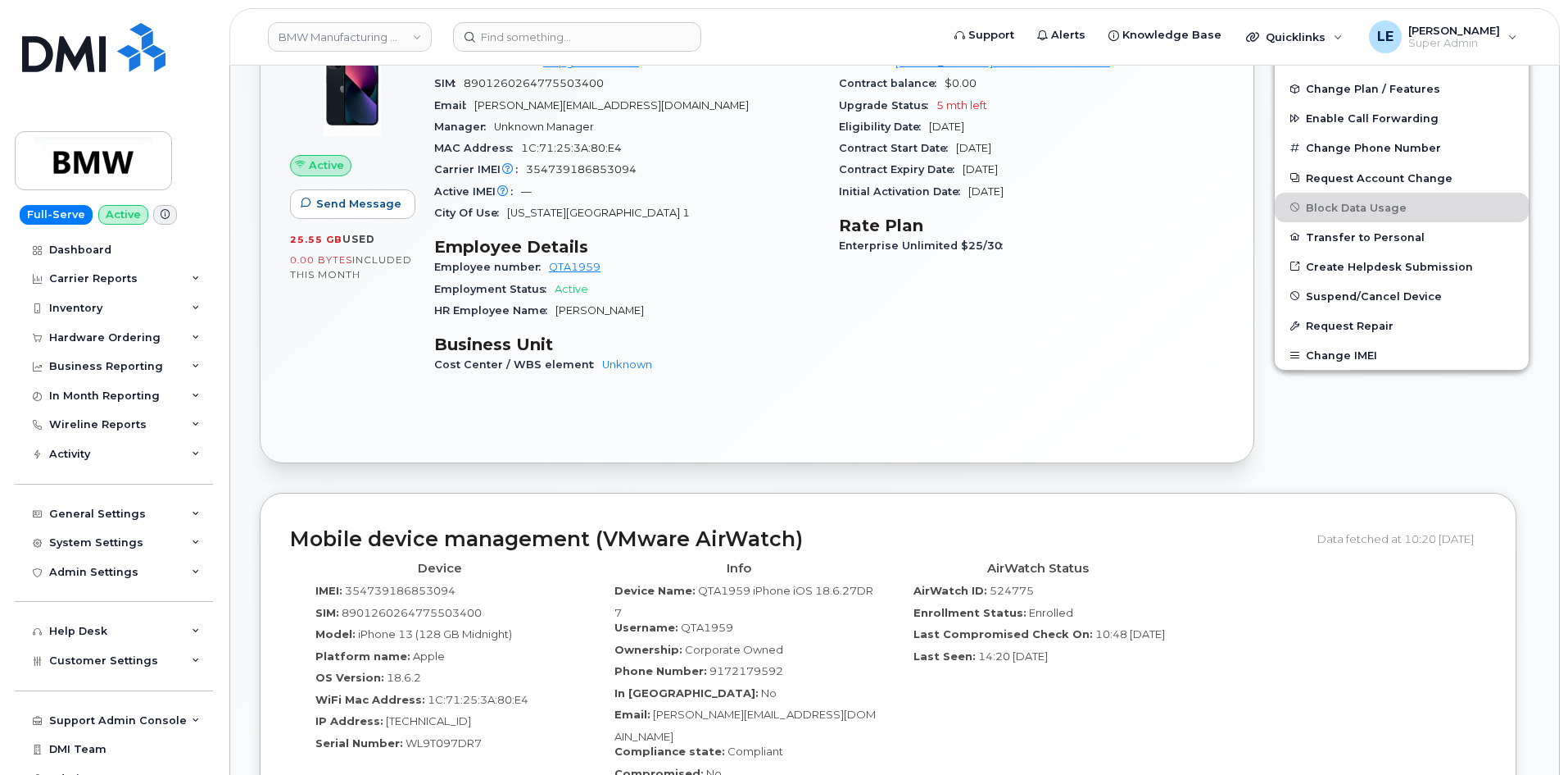
scroll to position [574, 0]
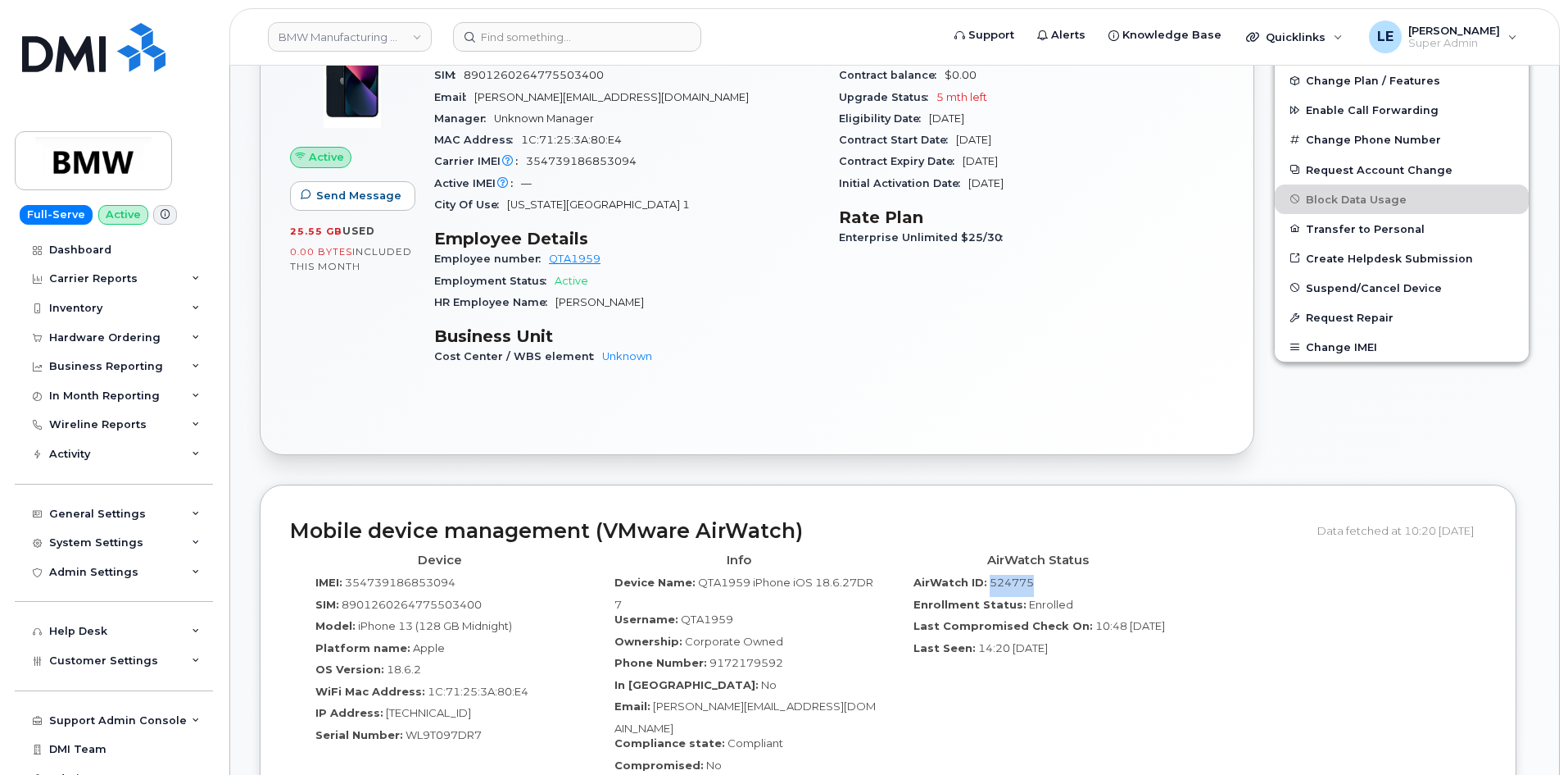
drag, startPoint x: 987, startPoint y: 585, endPoint x: 1029, endPoint y: 586, distance: 42.0
click at [1029, 586] on span "524775" at bounding box center [1011, 581] width 44 height 13
copy span "524775"
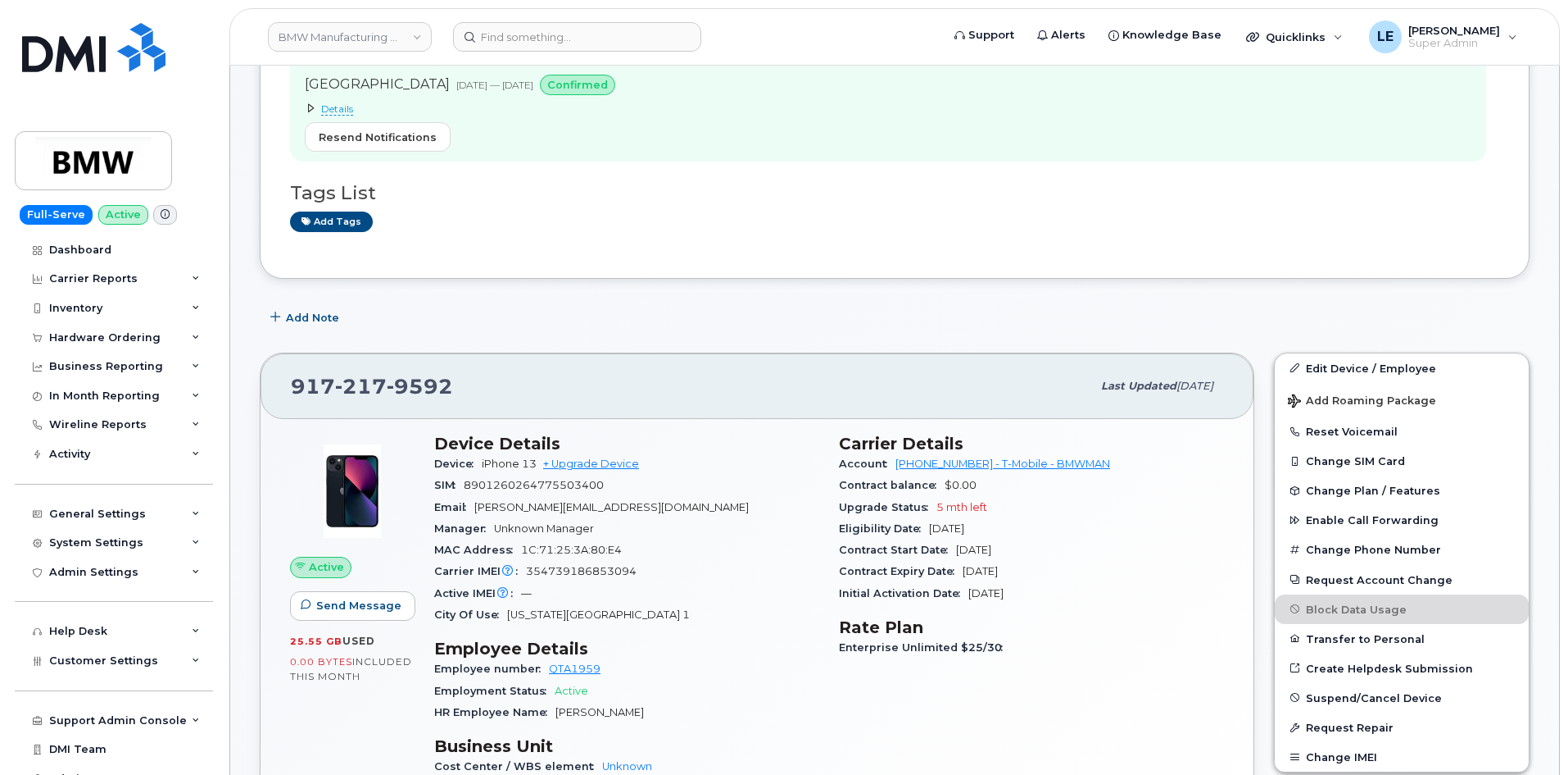
scroll to position [0, 0]
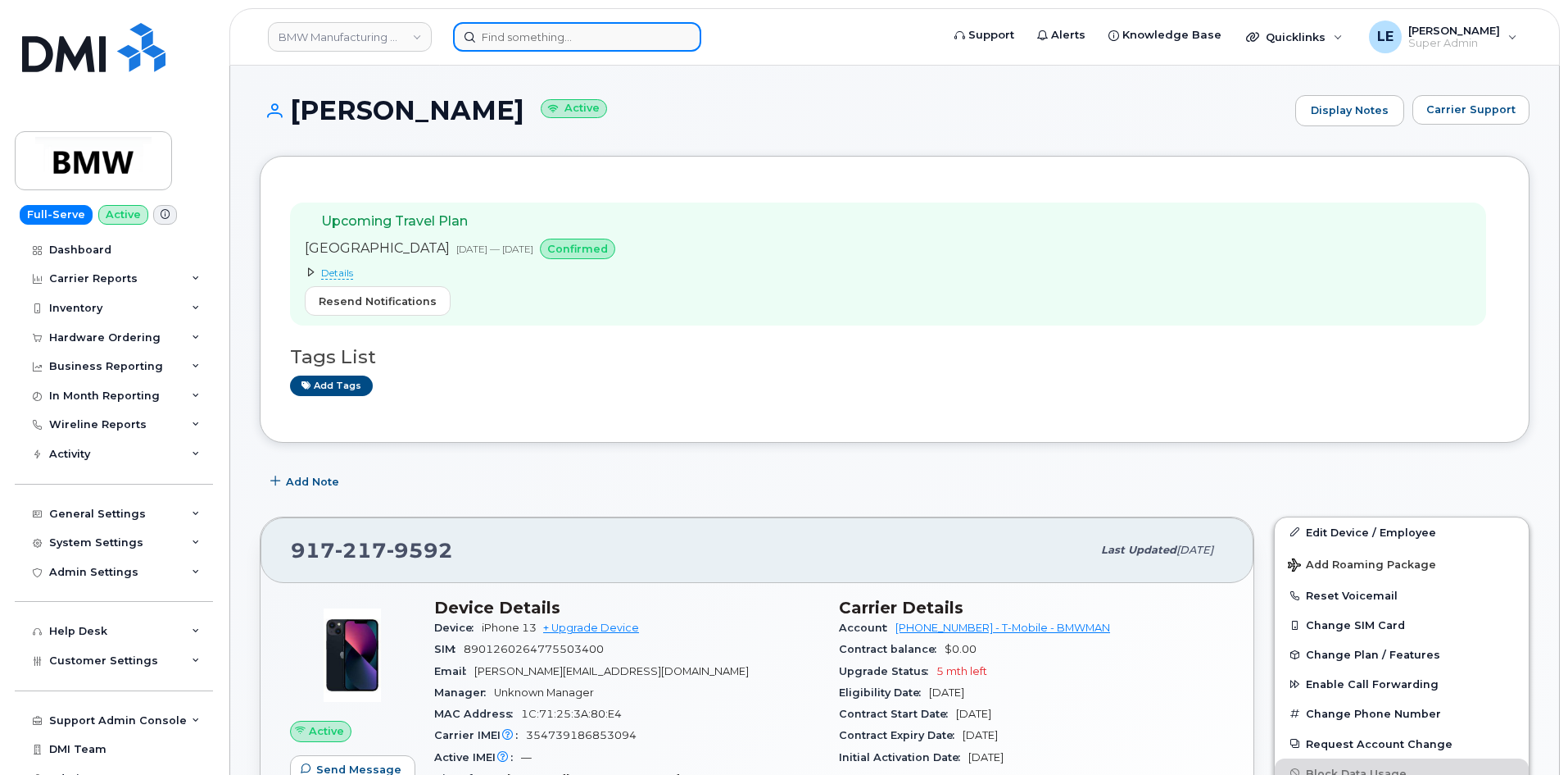
click at [535, 35] on input at bounding box center [577, 37] width 248 height 29
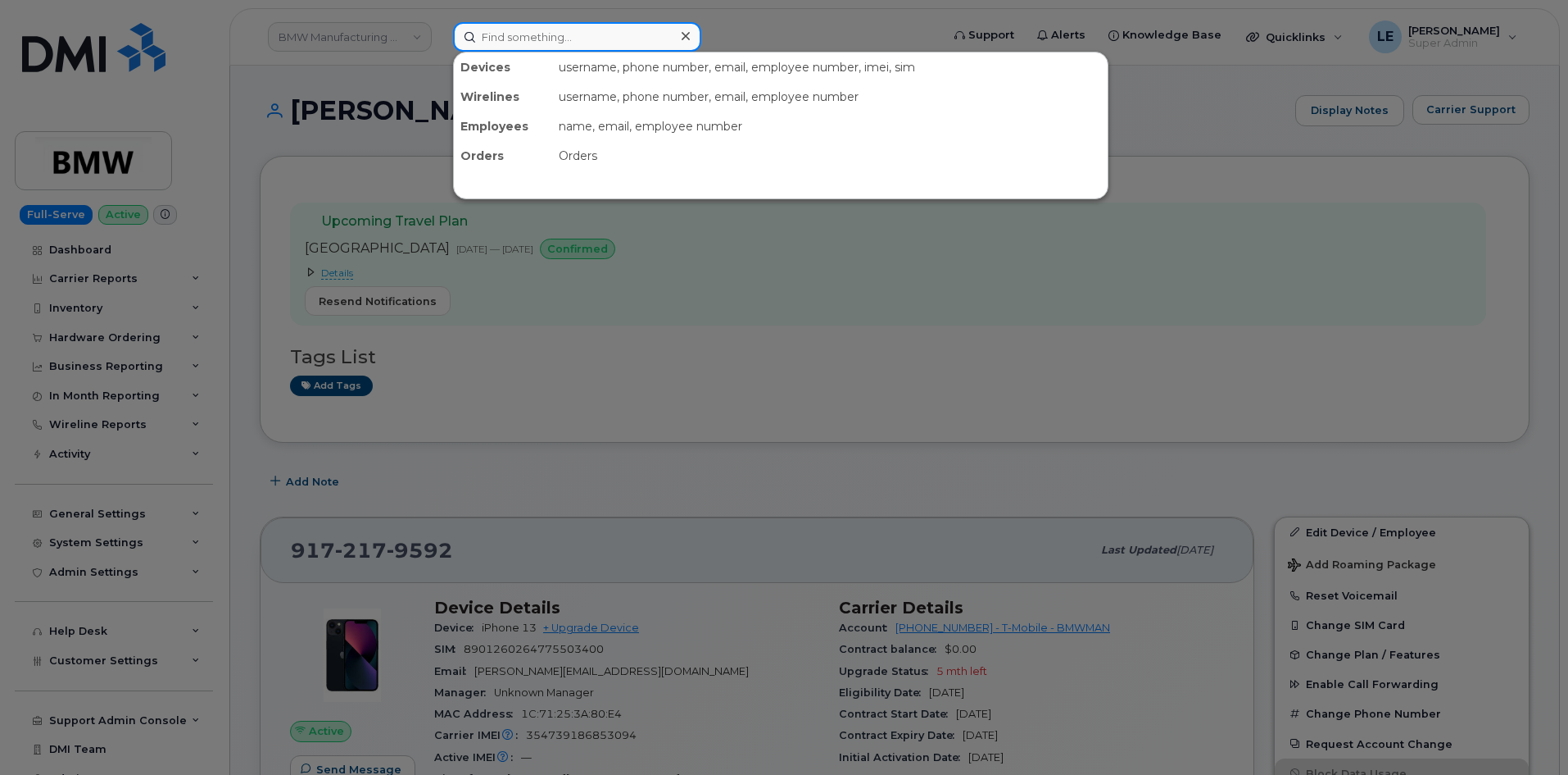
paste input "9172179592"
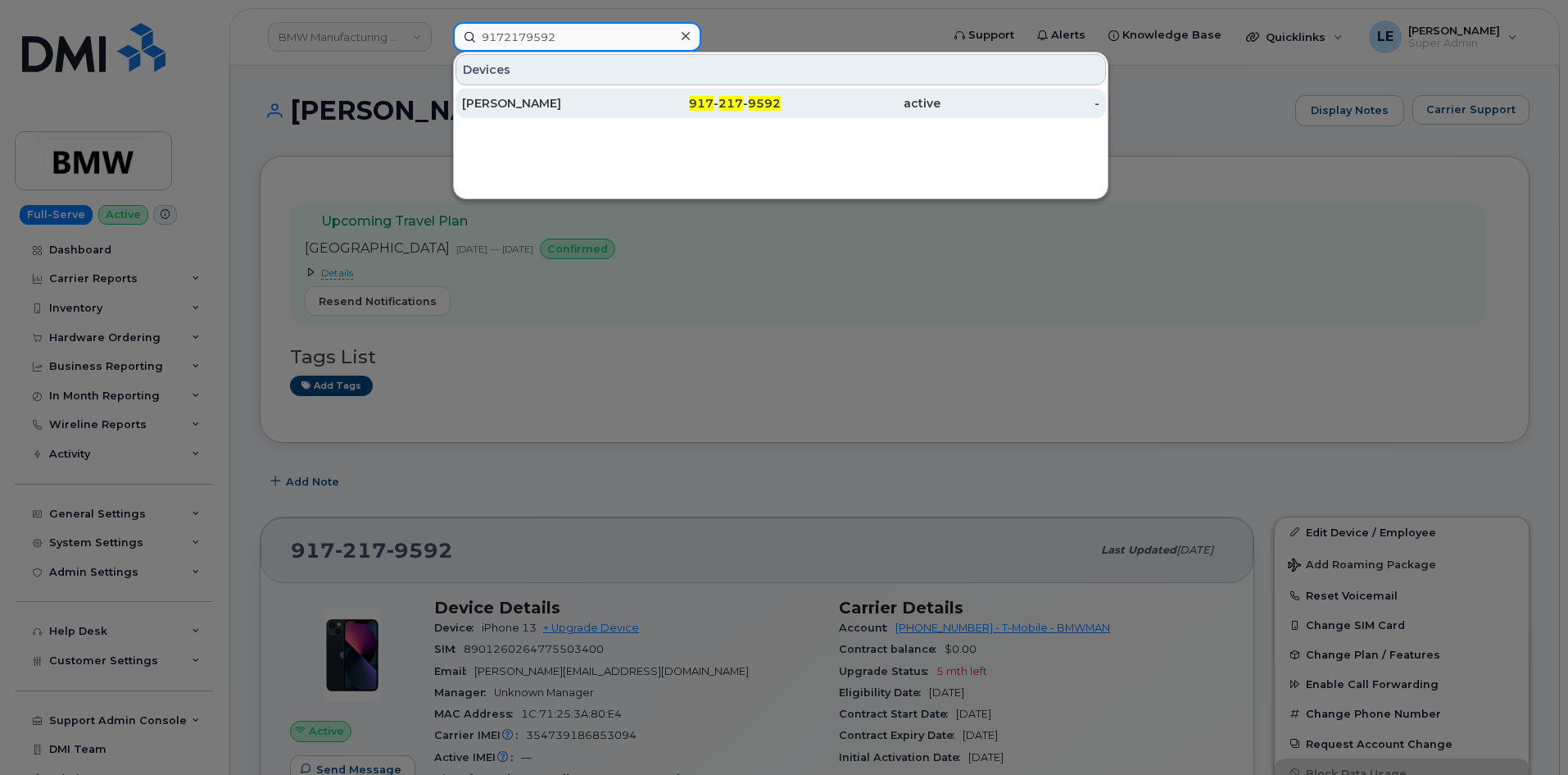
type input "9172179592"
click at [541, 100] on div "[PERSON_NAME]" at bounding box center [542, 102] width 160 height 16
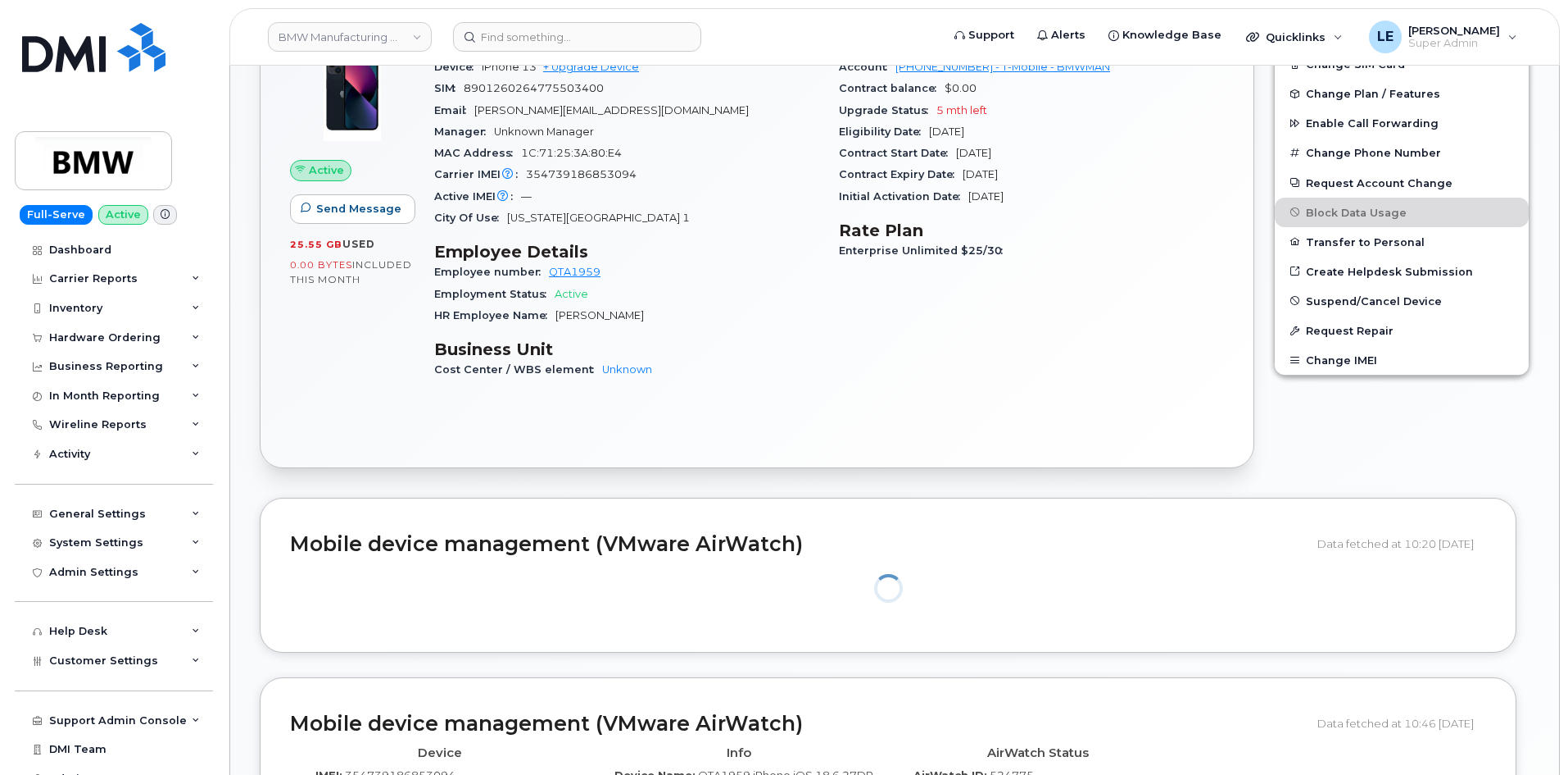
scroll to position [574, 0]
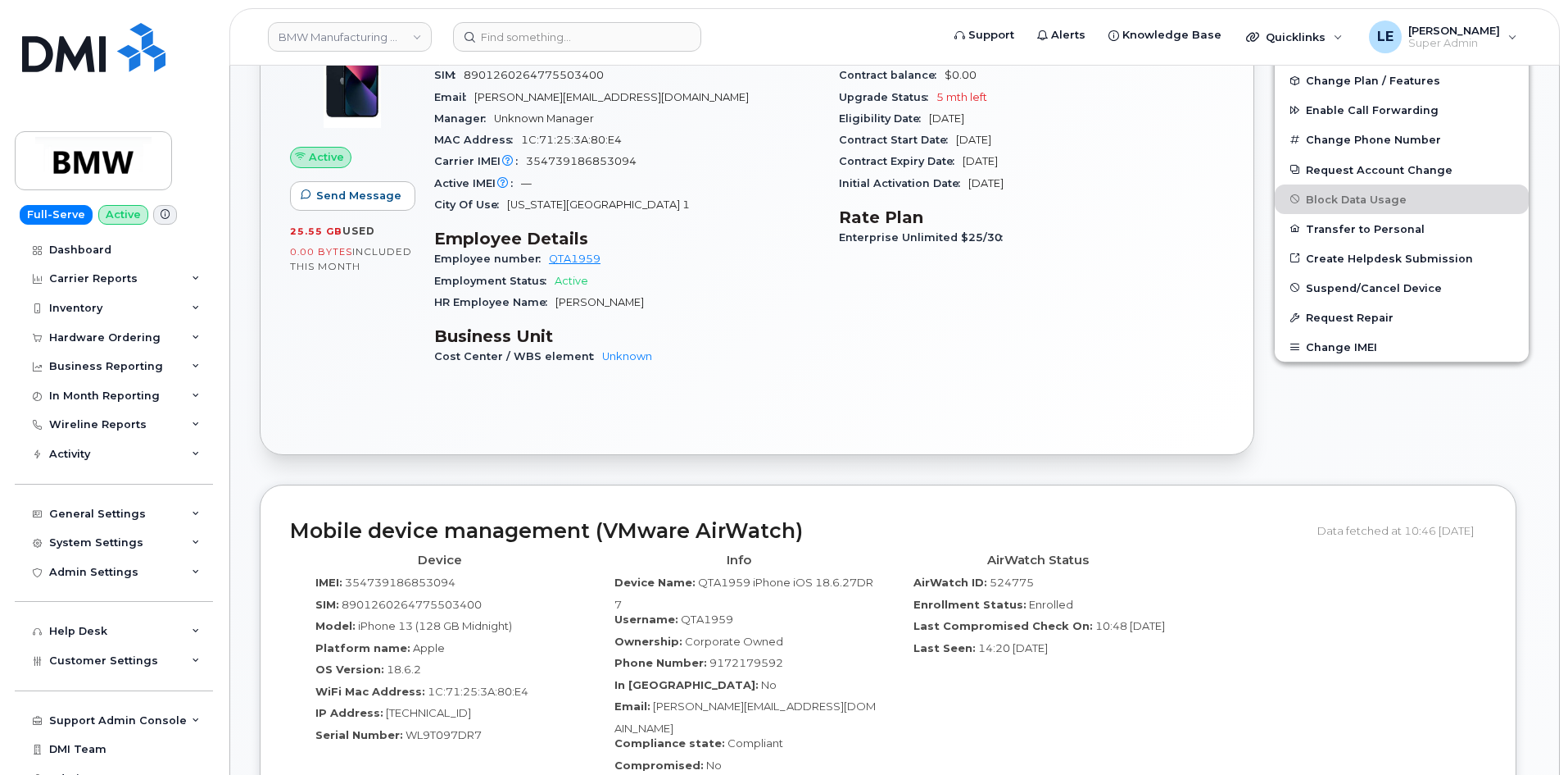
click at [1014, 586] on span "524775" at bounding box center [1011, 581] width 44 height 13
copy span "524775"
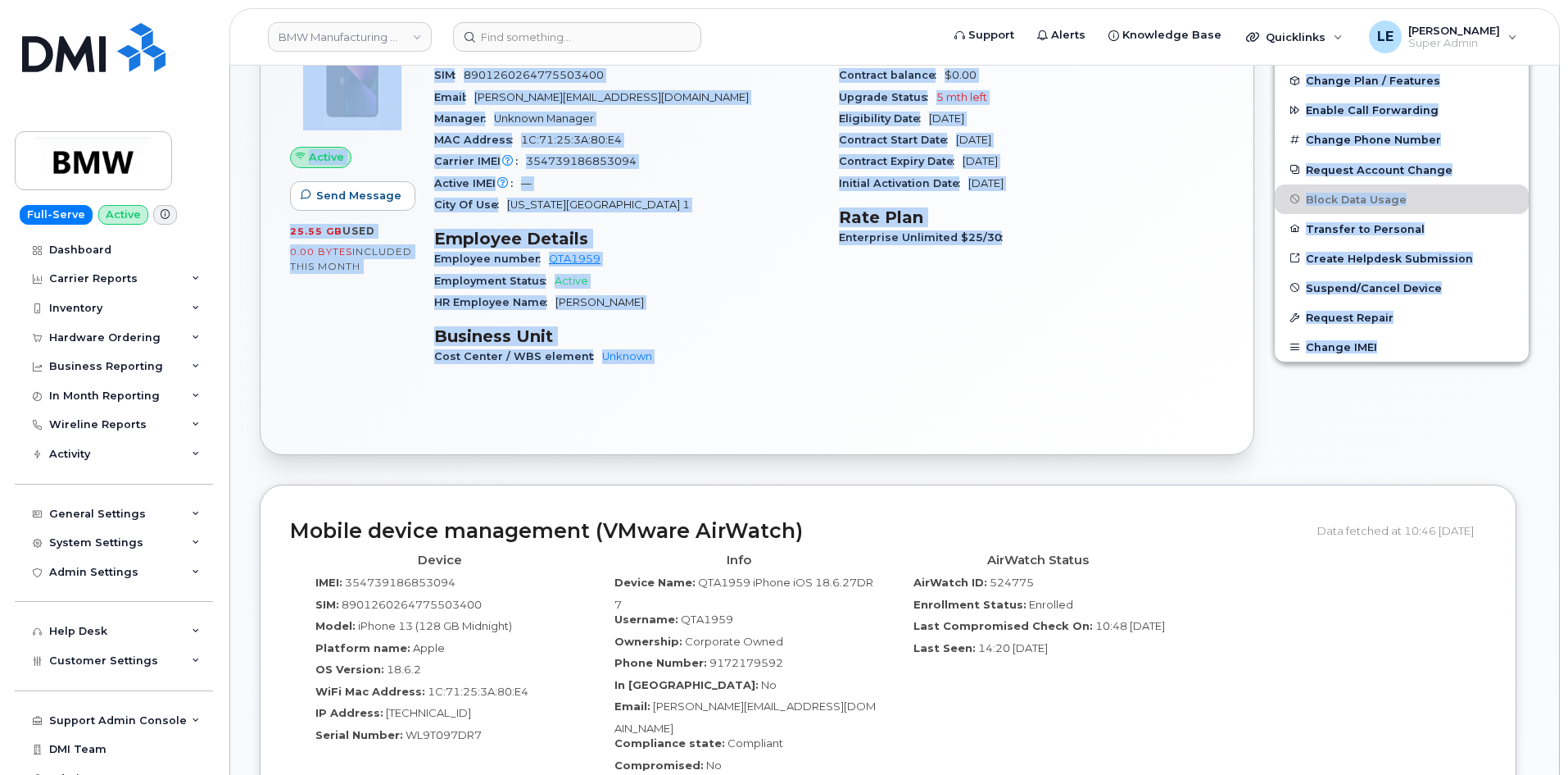
drag, startPoint x: 1525, startPoint y: 381, endPoint x: 467, endPoint y: -71, distance: 1150.5
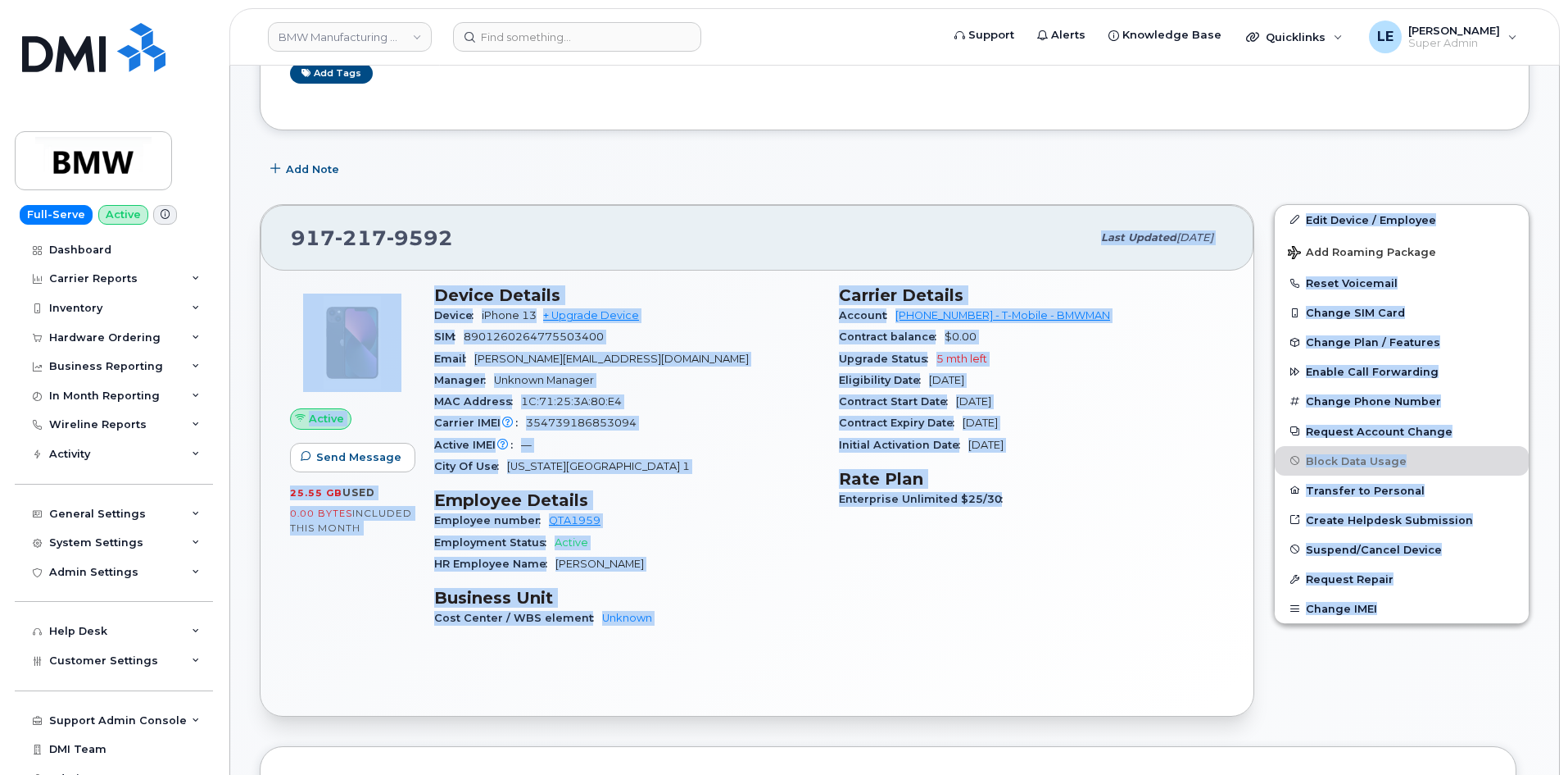
click at [527, 174] on div "Add Note" at bounding box center [894, 170] width 1269 height 29
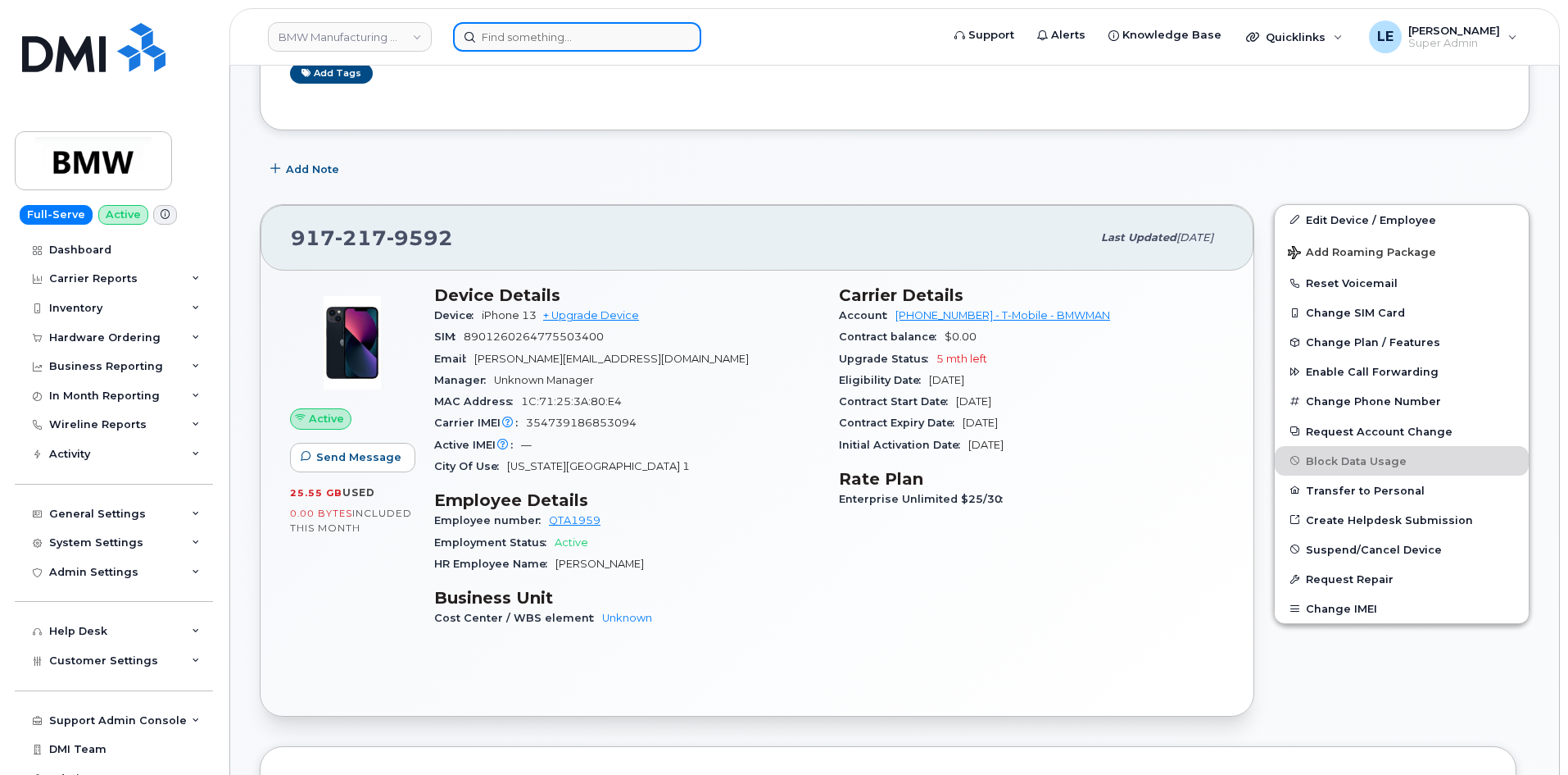
click at [521, 32] on input at bounding box center [577, 37] width 248 height 29
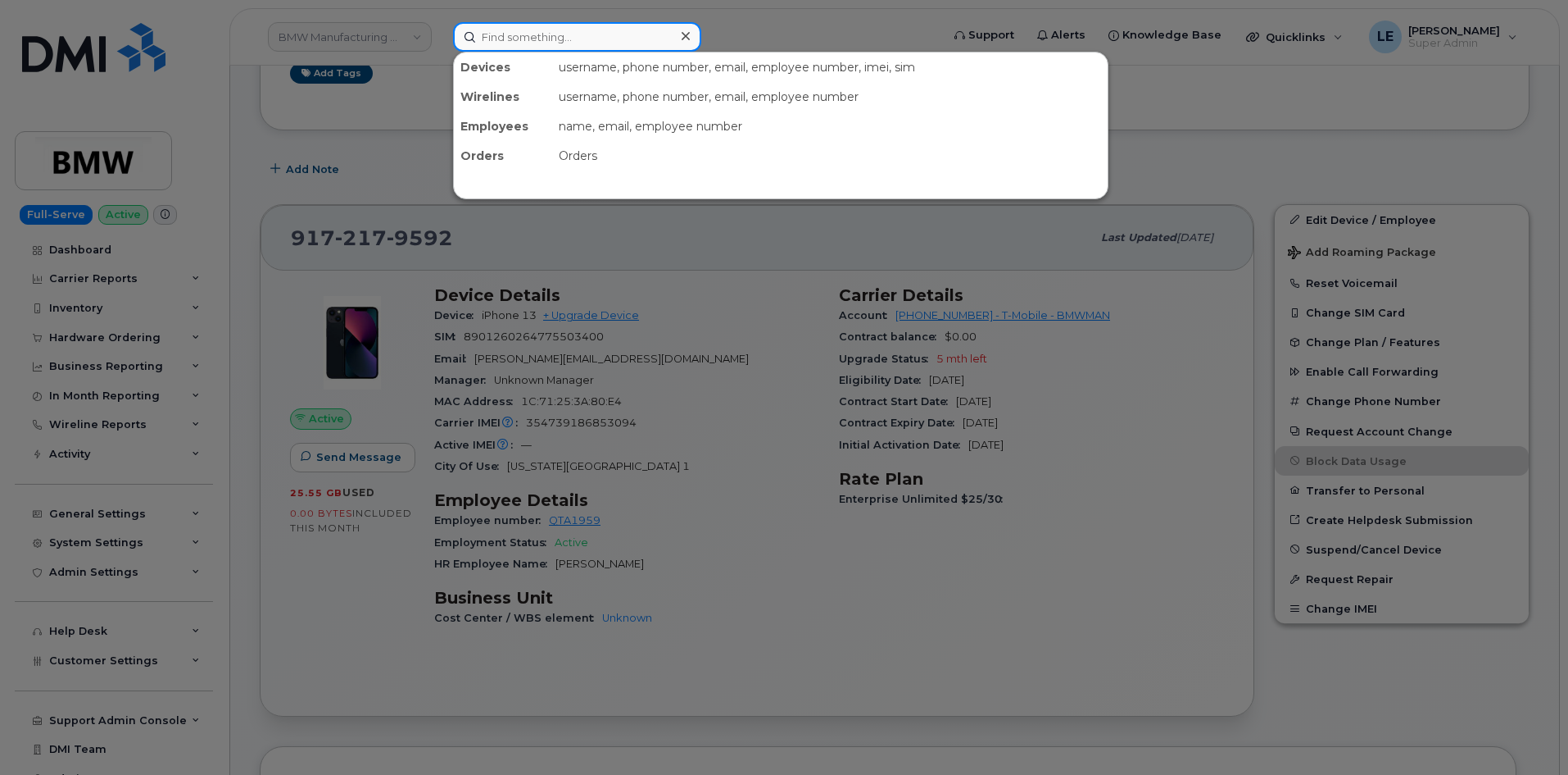
paste input "(307) 228-3074"
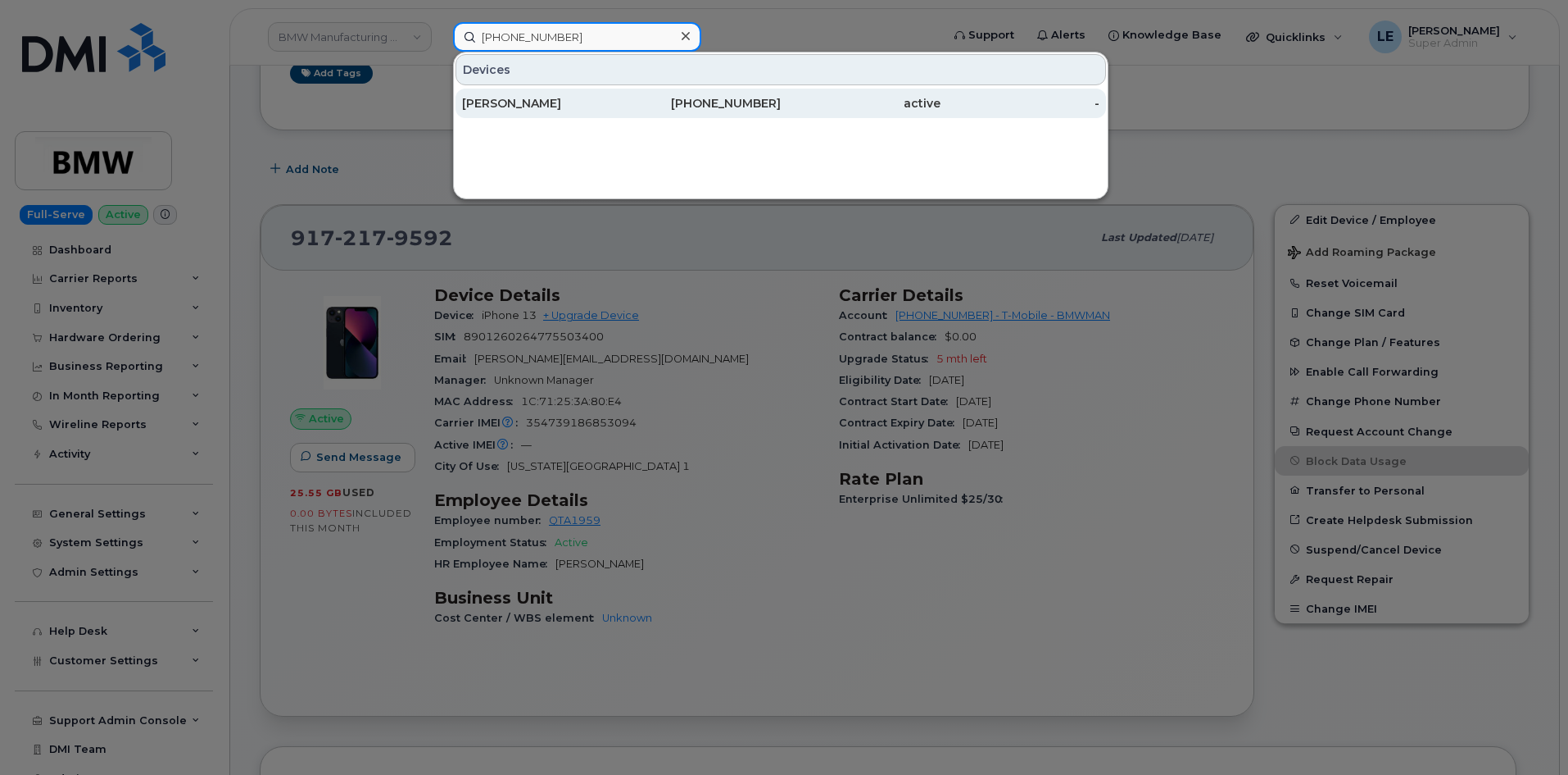
type input "(307) 228-3074"
click at [662, 108] on div "307-228-3074" at bounding box center [702, 102] width 160 height 16
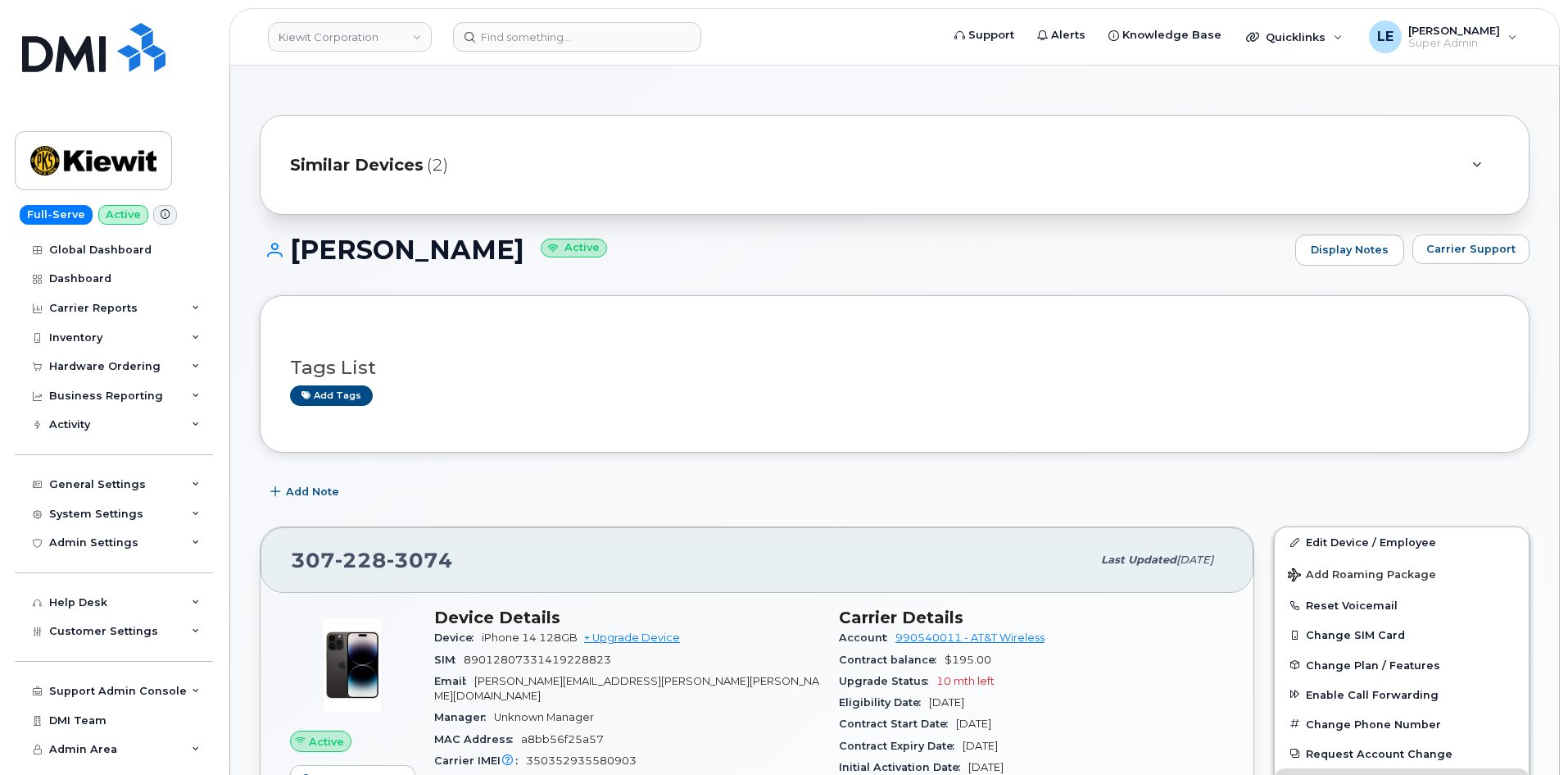
click at [321, 164] on span "Similar Devices" at bounding box center [356, 165] width 133 height 24
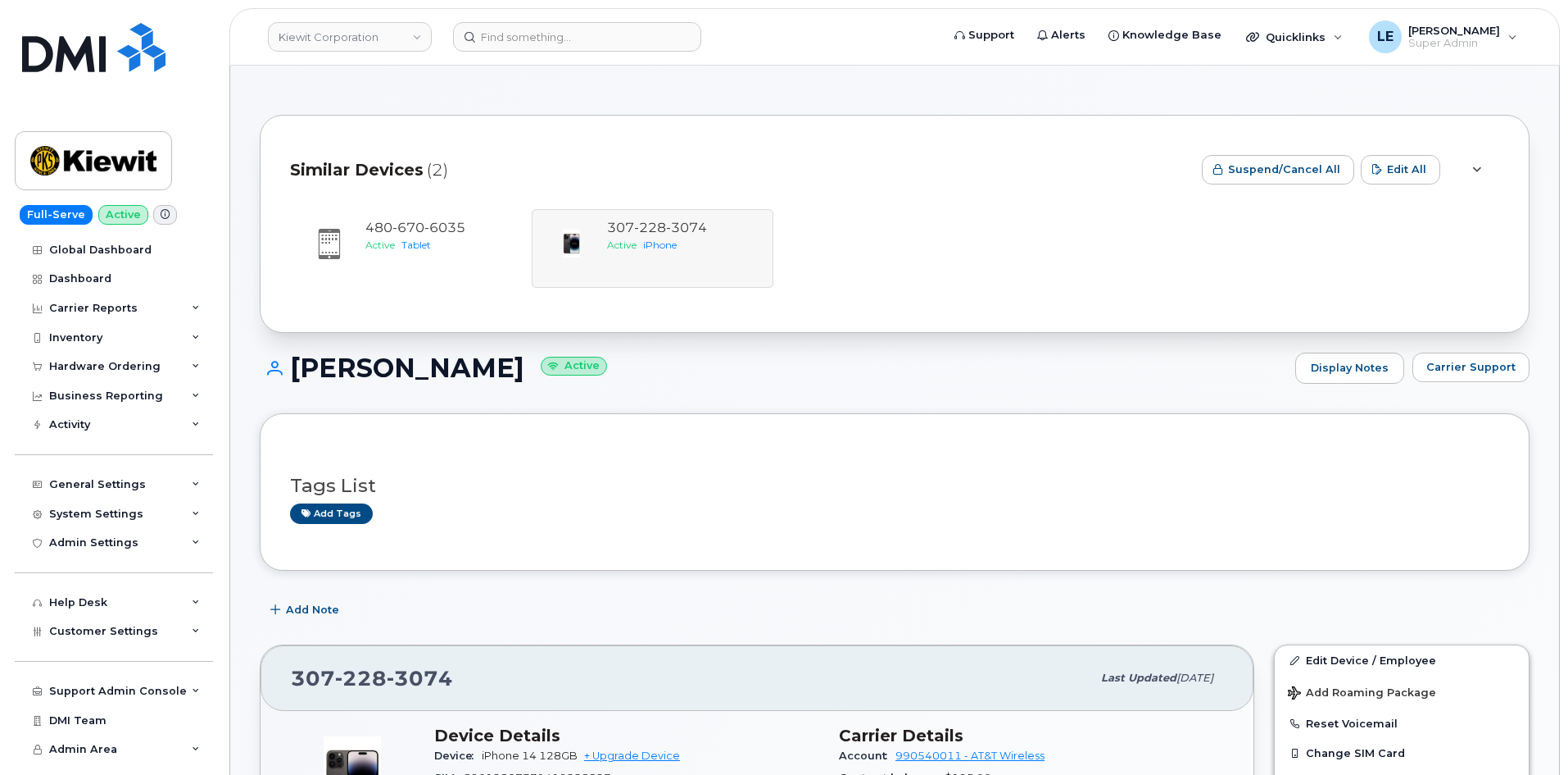
click at [660, 307] on div "Similar Devices (2) Suspend/Cancel All Edit All [PHONE_NUMBER] Active Tablet [P…" at bounding box center [894, 223] width 1269 height 218
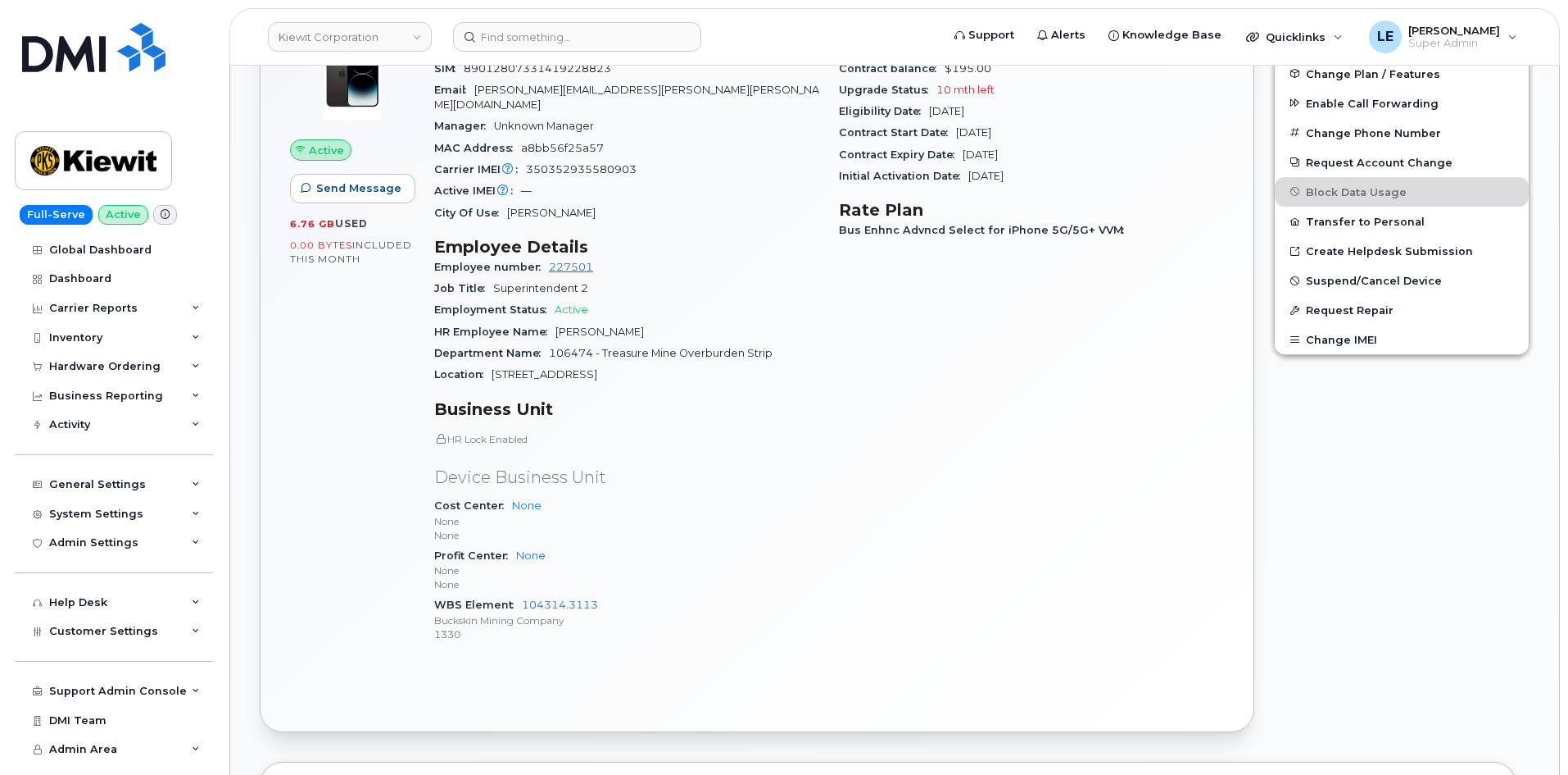
scroll to position [738, 0]
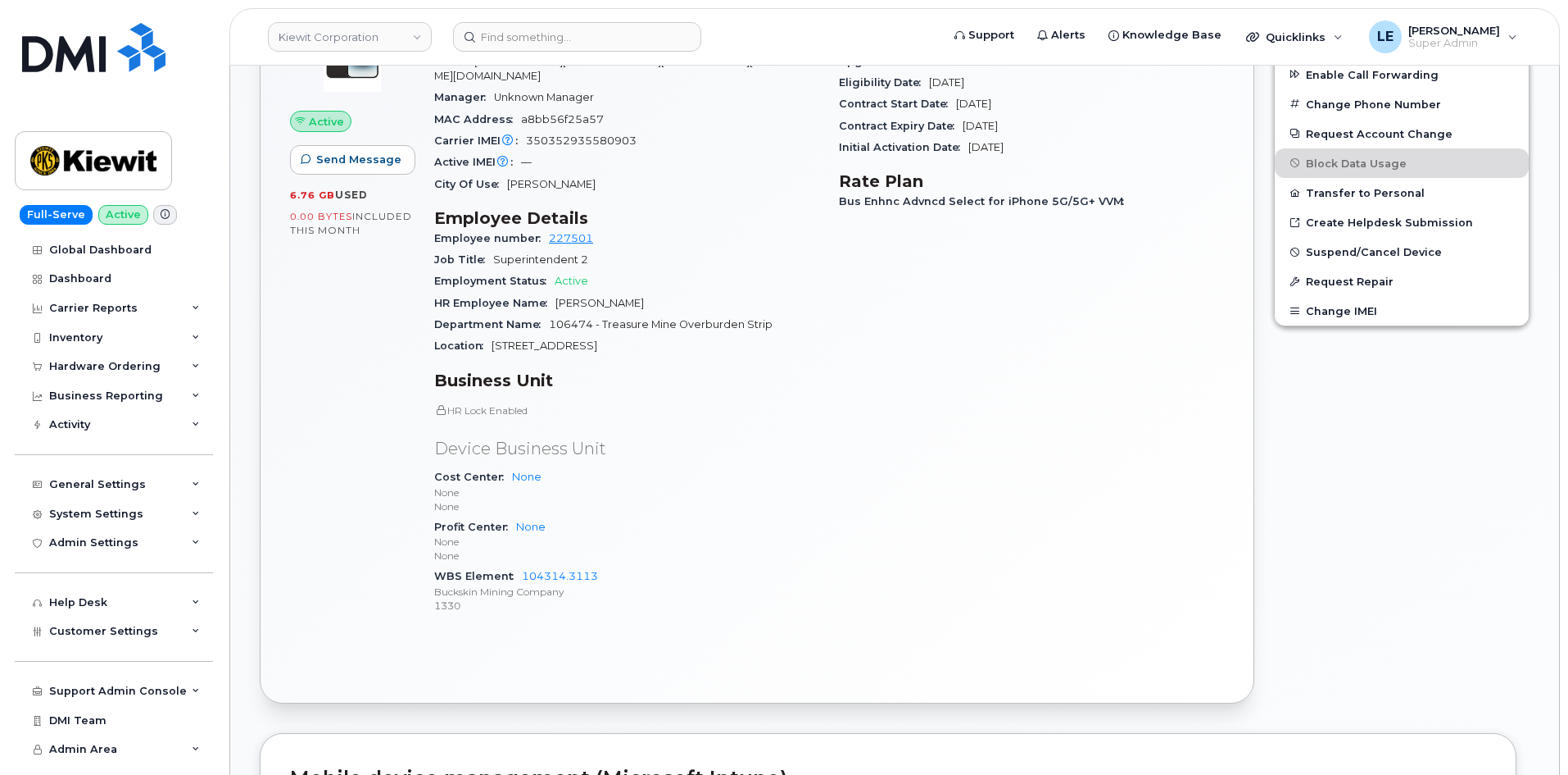
click at [1047, 300] on div "Carrier Details Account 990540011 - AT&T Wireless Contract balance $195.00 Upgr…" at bounding box center [1031, 307] width 404 height 660
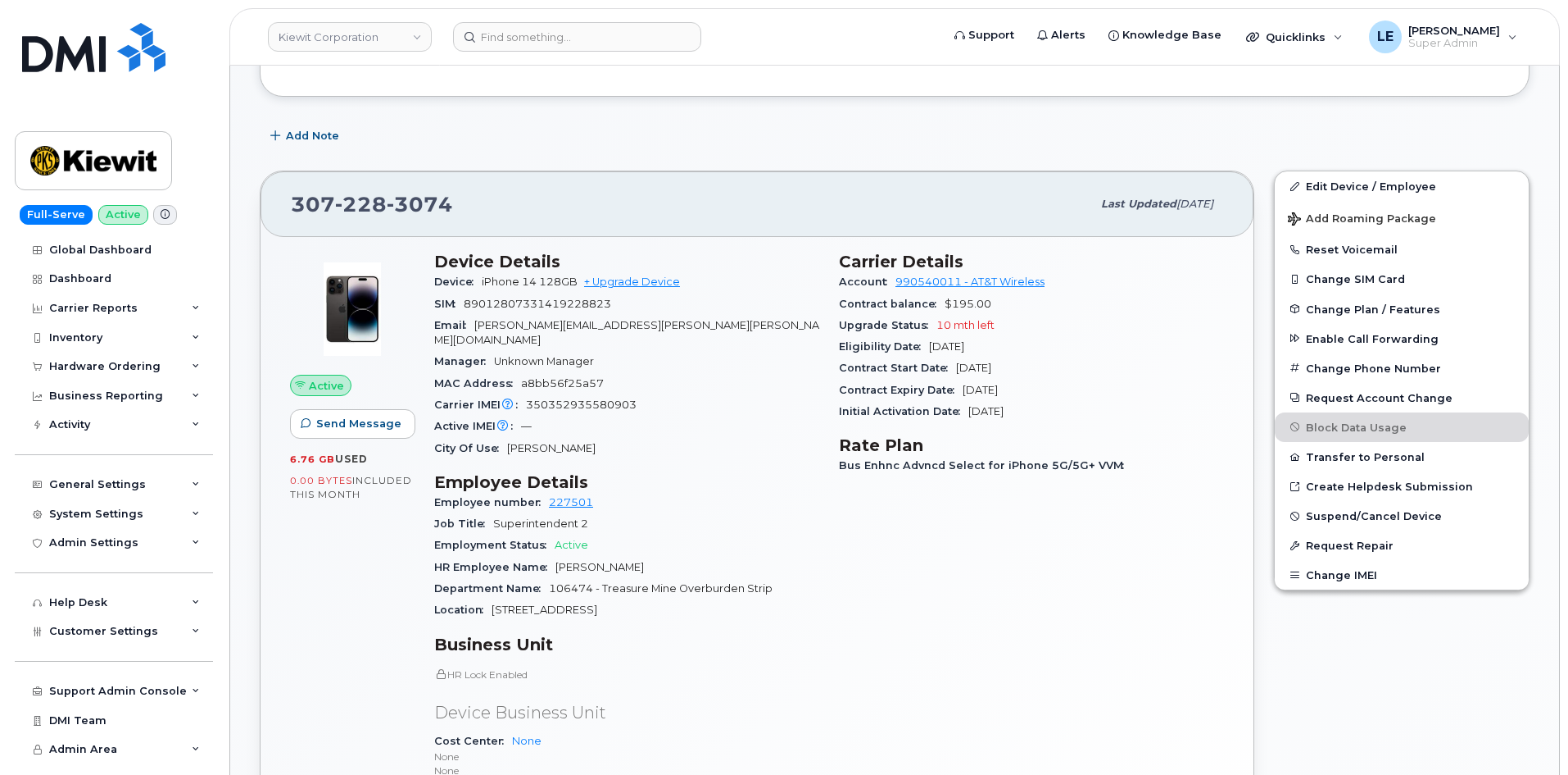
scroll to position [246, 0]
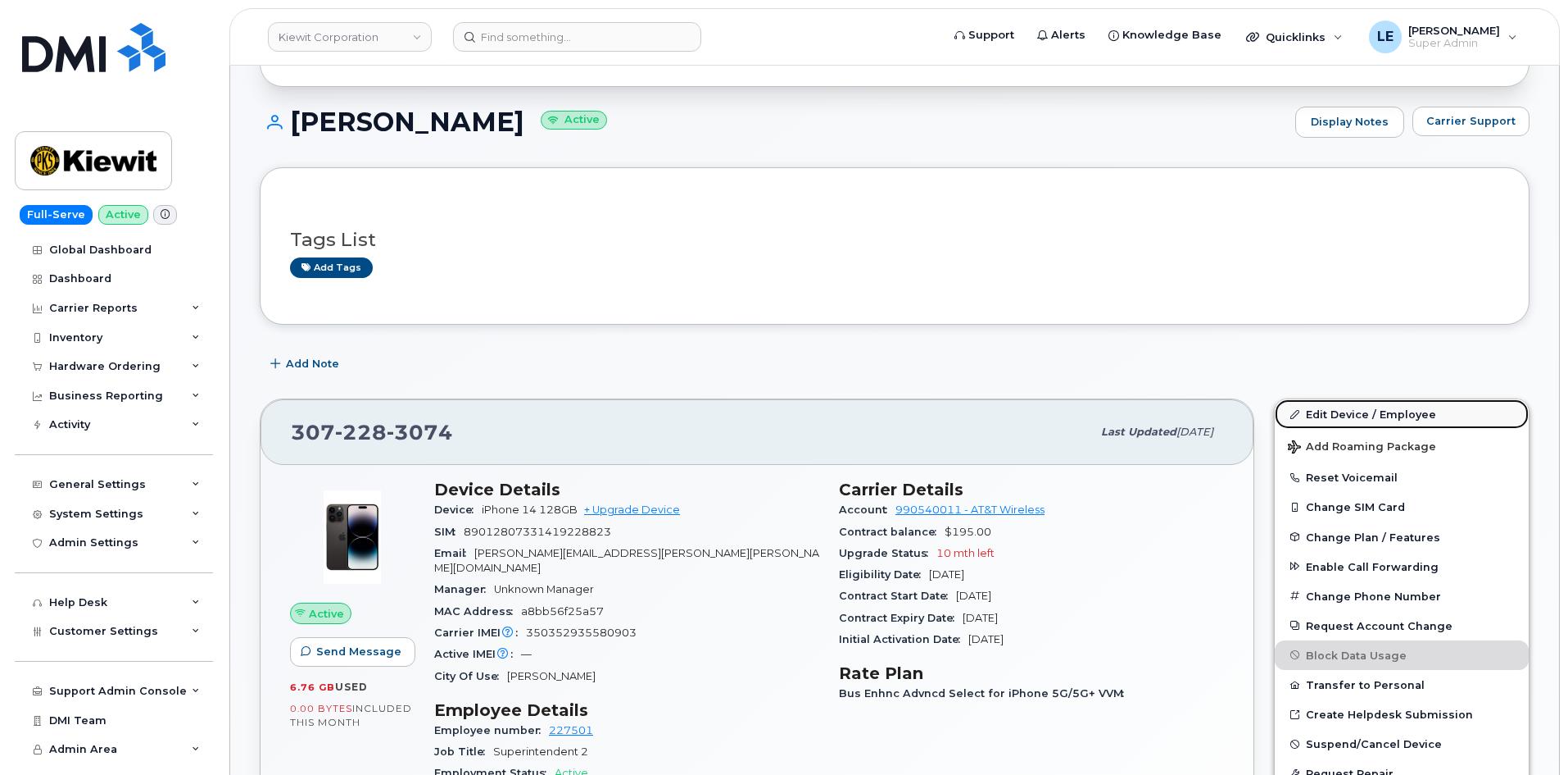
click at [1357, 405] on link "Edit Device / Employee" at bounding box center [1401, 414] width 254 height 29
click at [1319, 416] on link "Edit Device / Employee" at bounding box center [1401, 414] width 254 height 29
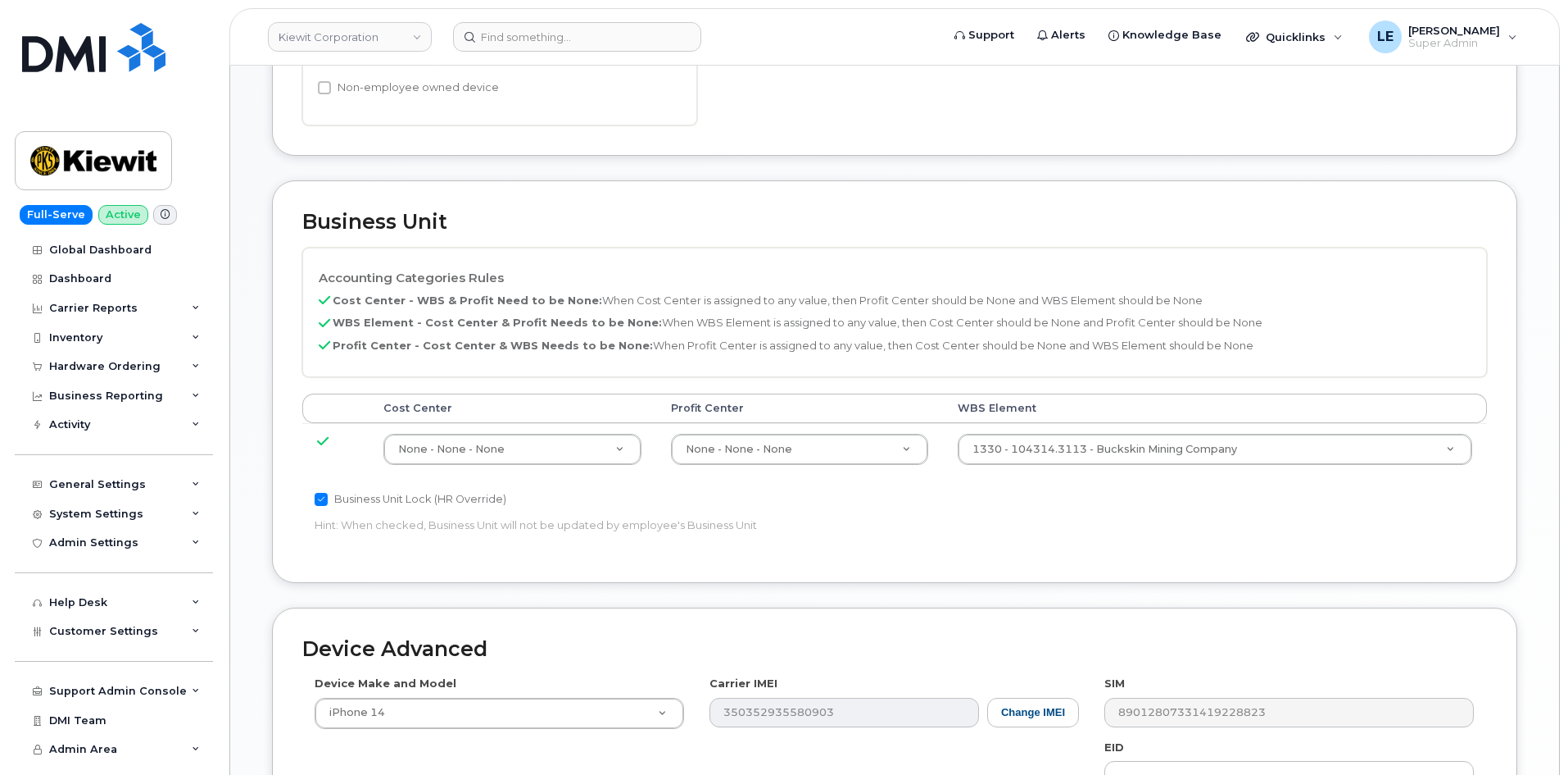
scroll to position [656, 0]
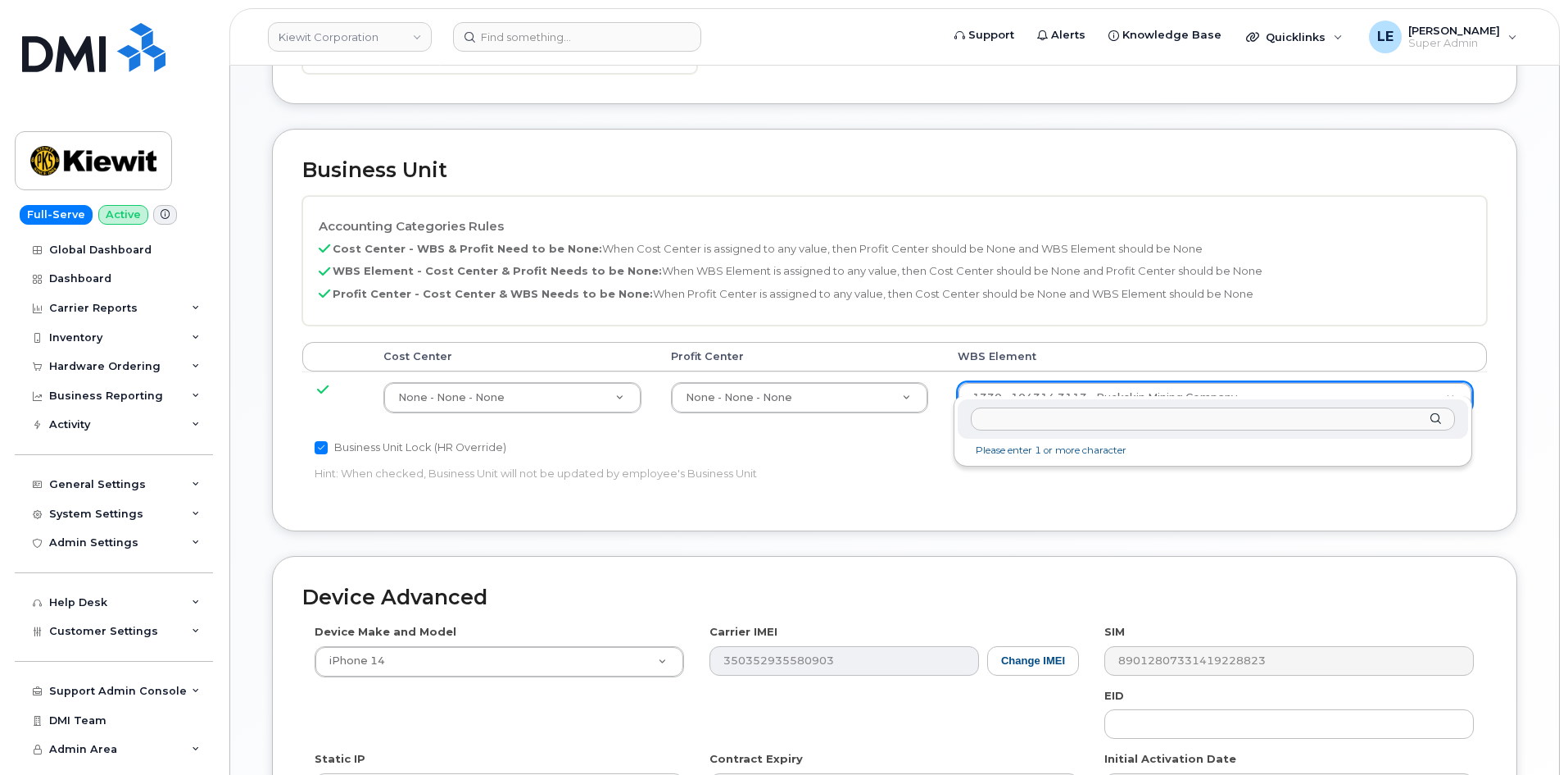
click at [1077, 424] on input "text" at bounding box center [1213, 419] width 485 height 24
type input "106474.1024"
type input "35655208"
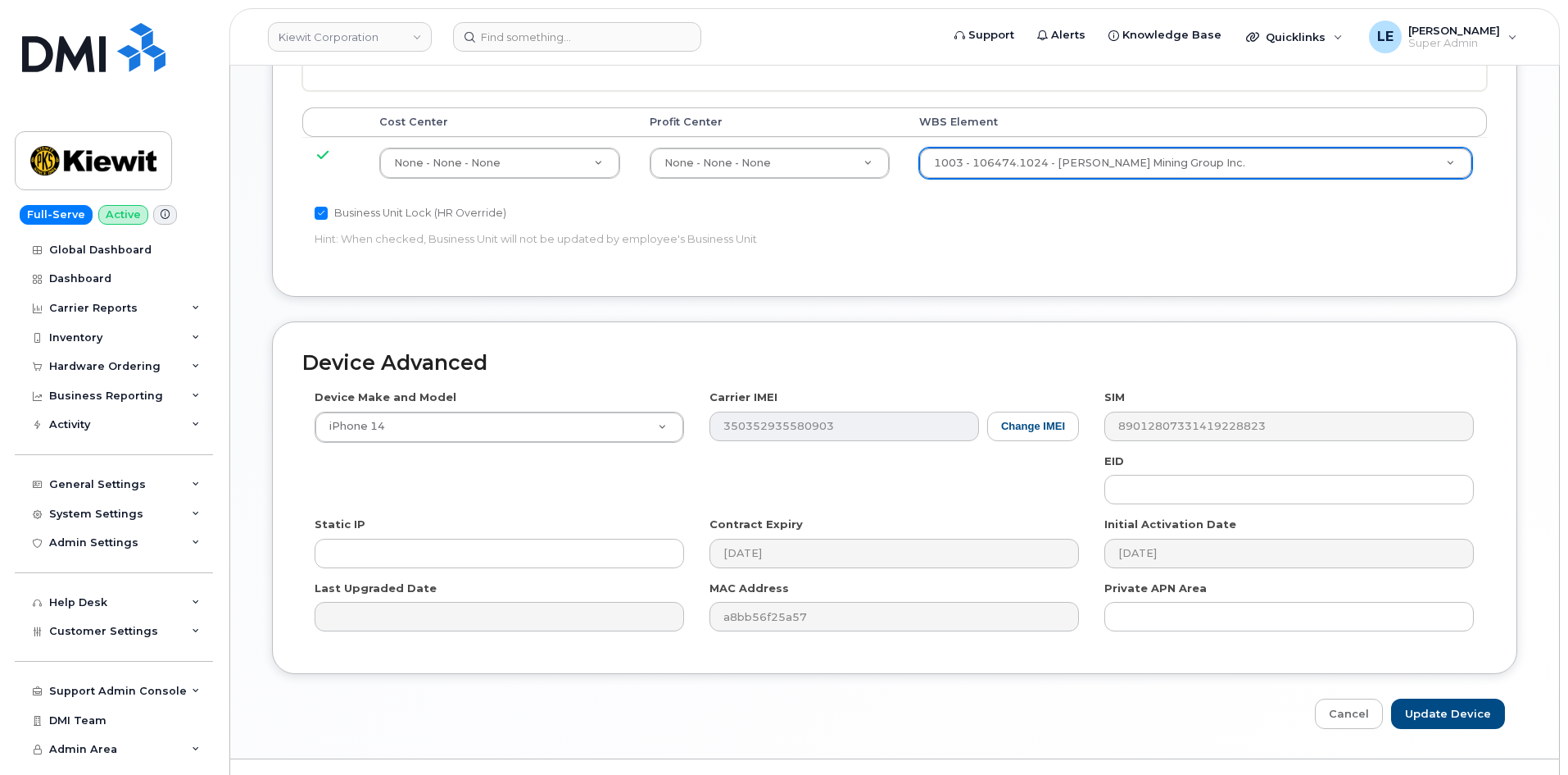
scroll to position [910, 0]
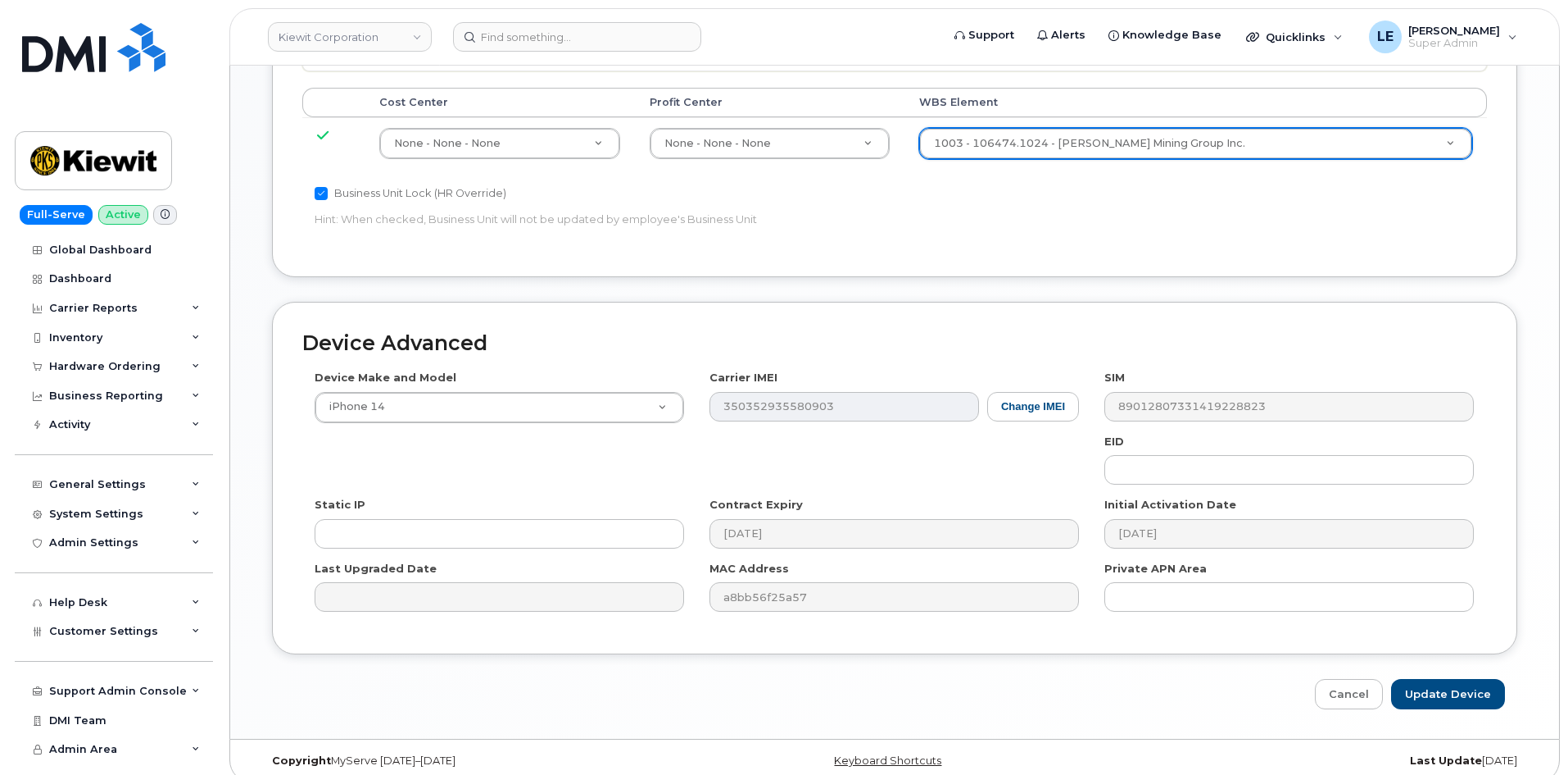
click at [1446, 685] on input "Update Device" at bounding box center [1448, 693] width 114 height 30
type input "Saving..."
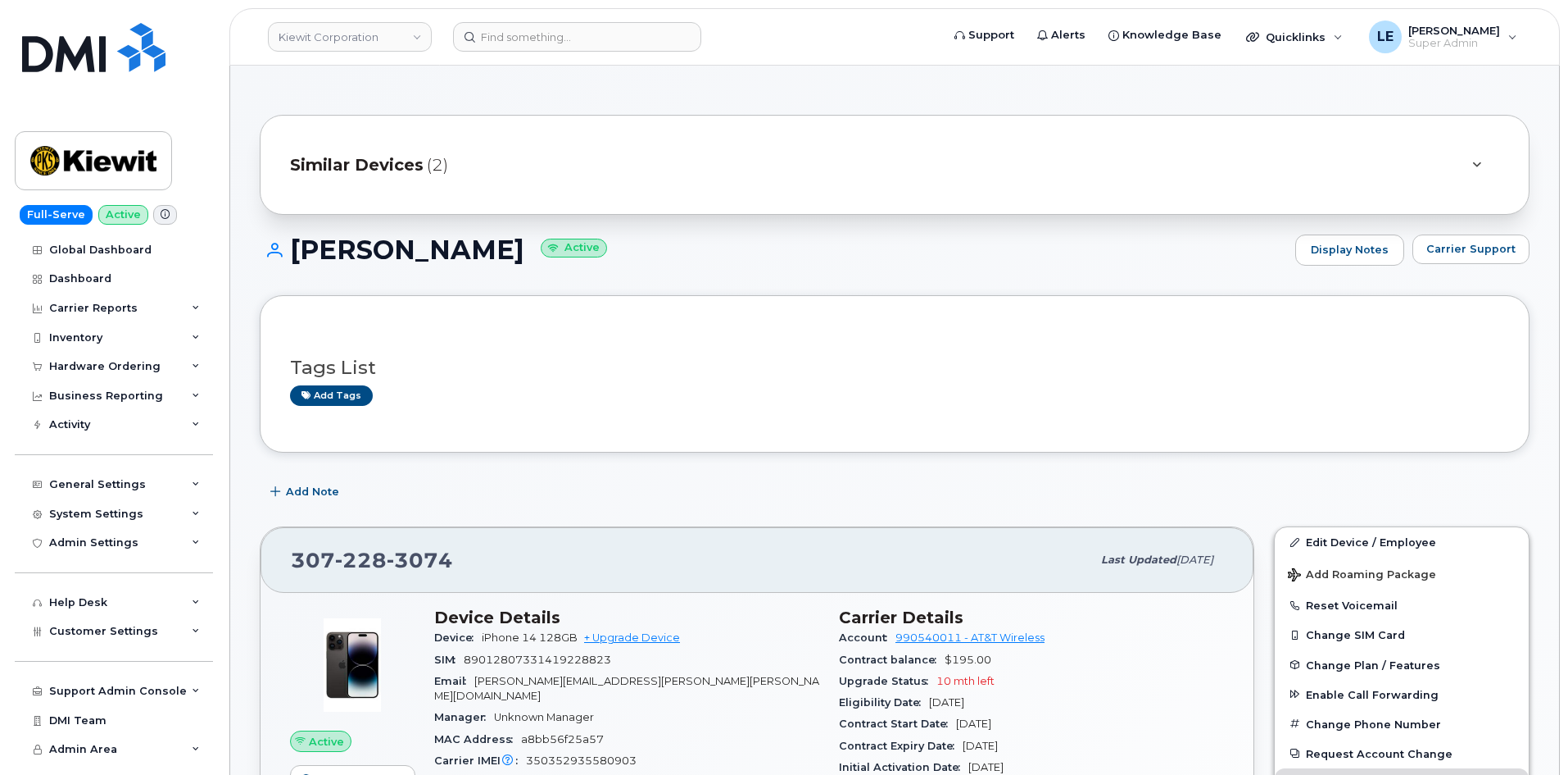
click at [645, 361] on h3 "Tags List" at bounding box center [894, 368] width 1209 height 21
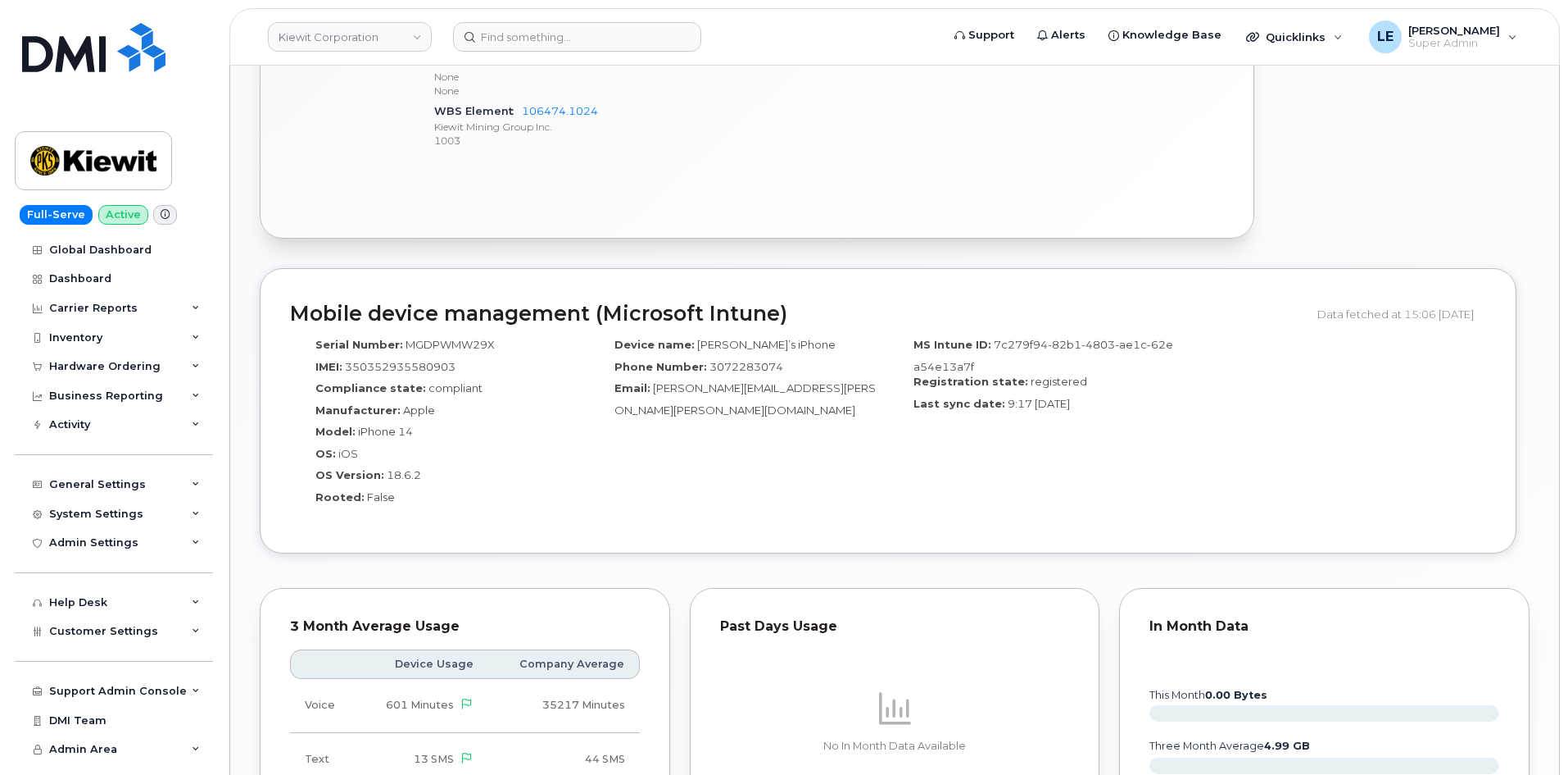
scroll to position [902, 0]
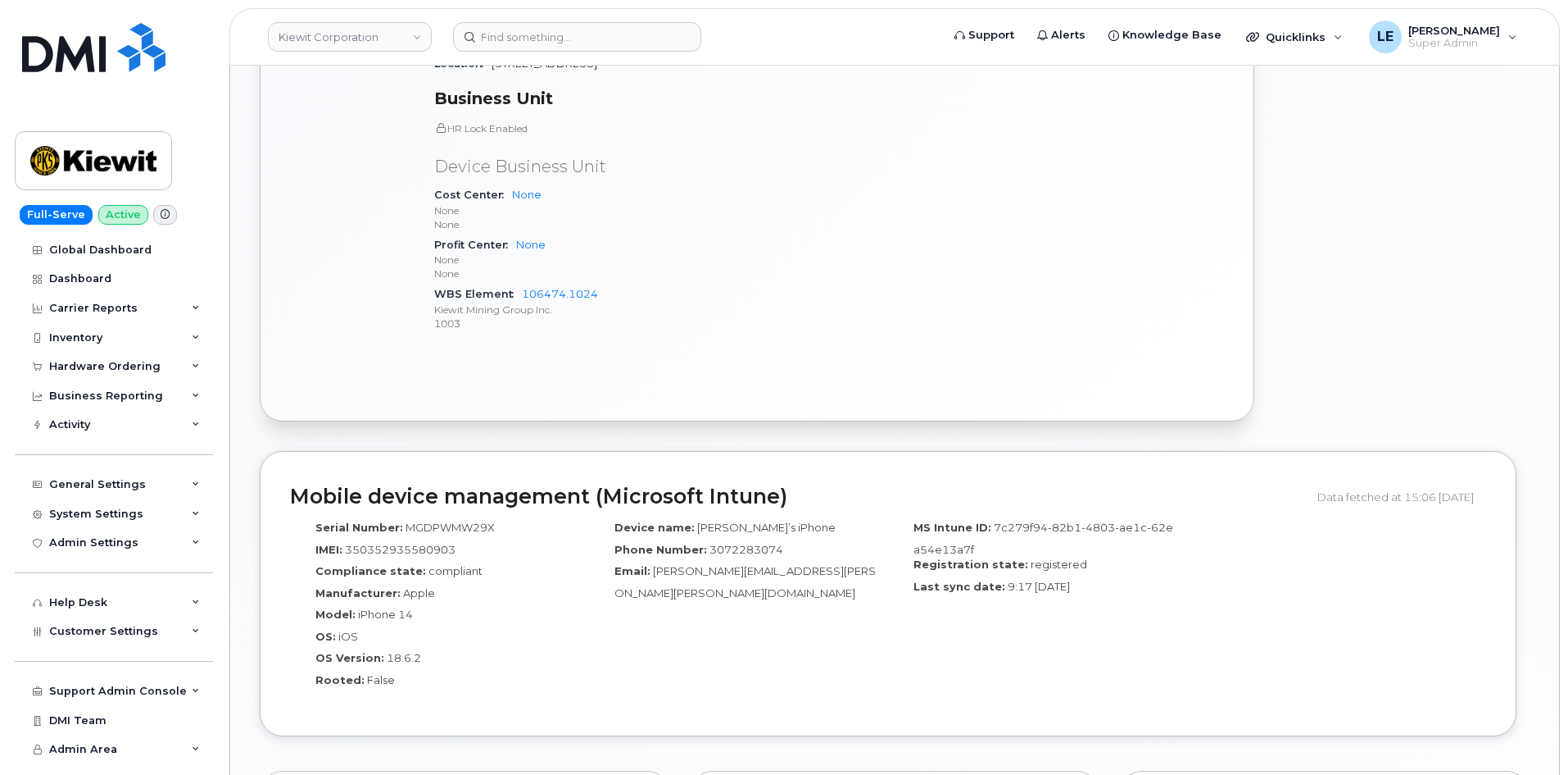
click at [551, 53] on header "Kiewit Corporation Support Alerts Knowledge Base Quicklinks Suspend / Cancel De…" at bounding box center [895, 37] width 1330 height 58
click at [542, 43] on input at bounding box center [577, 37] width 248 height 29
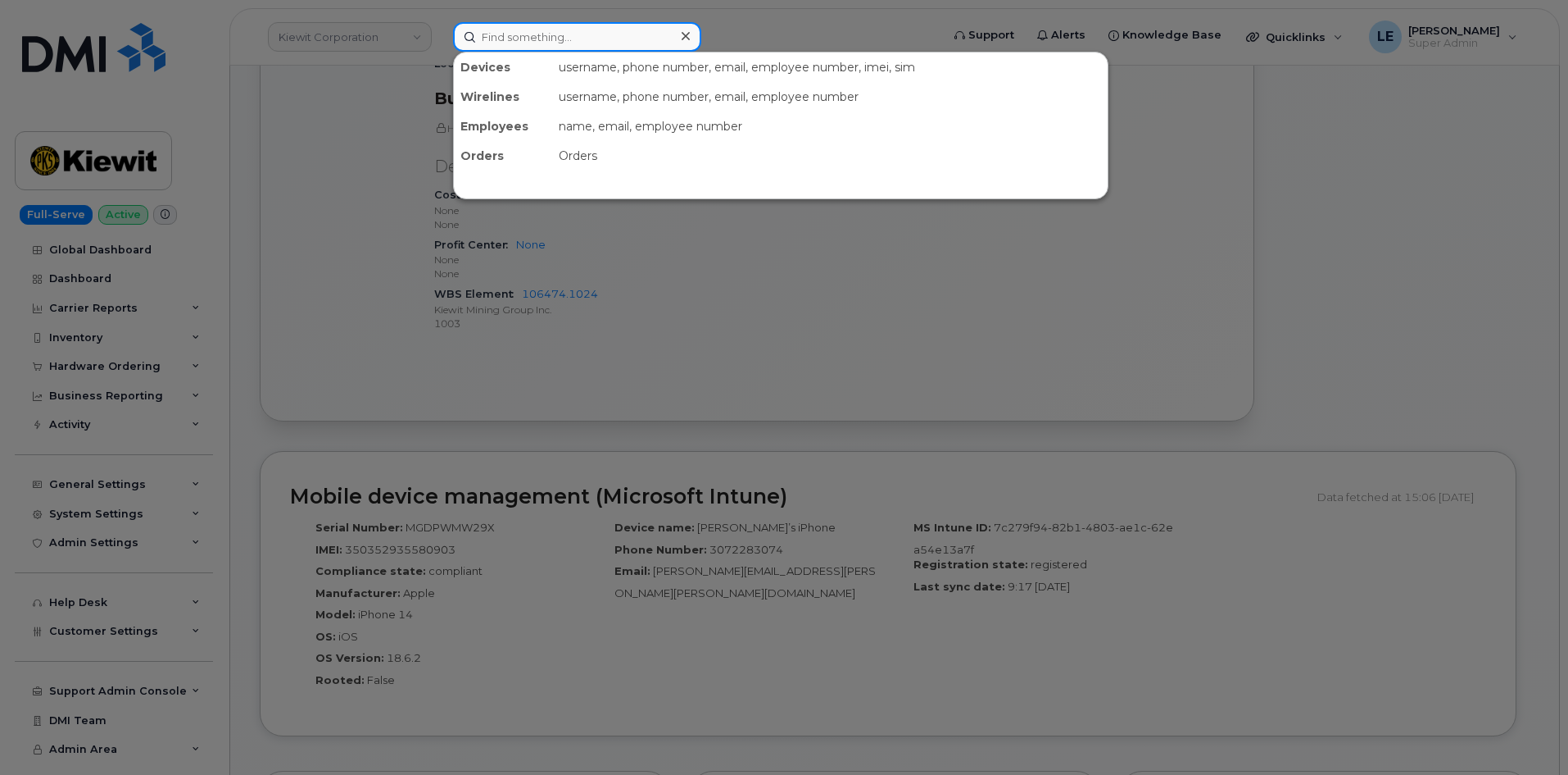
paste input "106474.1024"
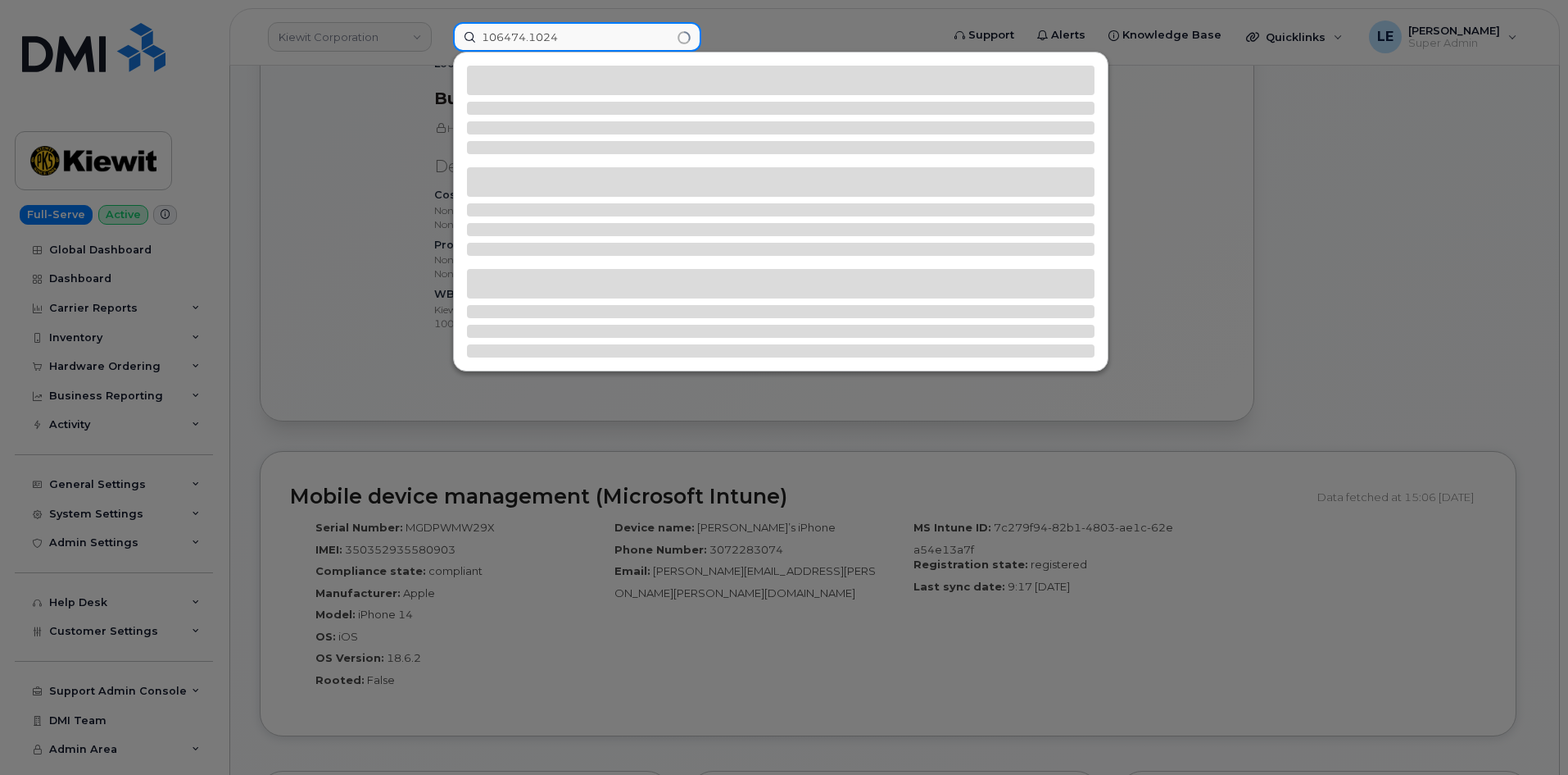
type input "106474.1024"
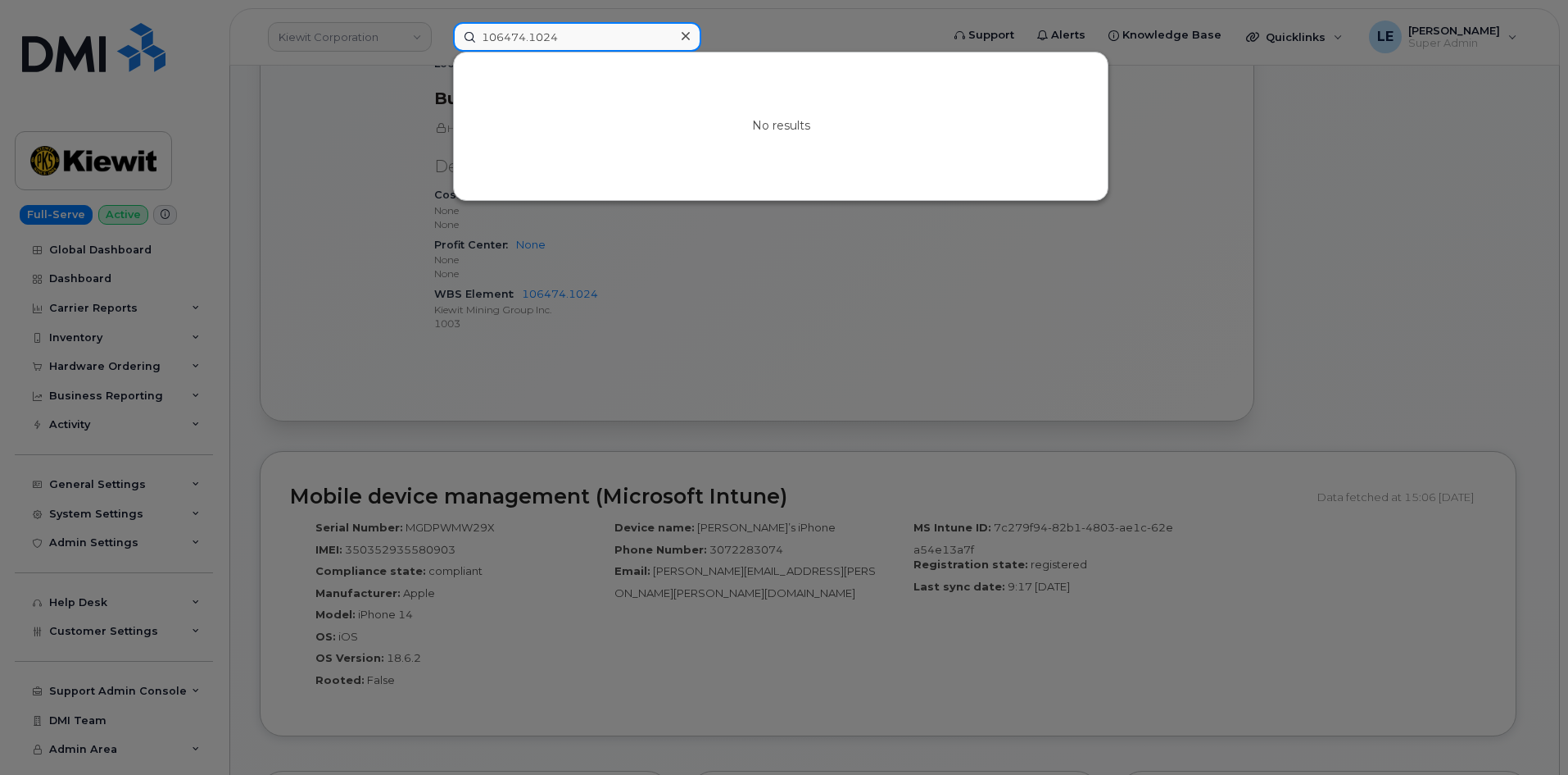
click at [590, 35] on input "106474.1024" at bounding box center [577, 37] width 248 height 29
click at [688, 39] on icon at bounding box center [686, 35] width 9 height 13
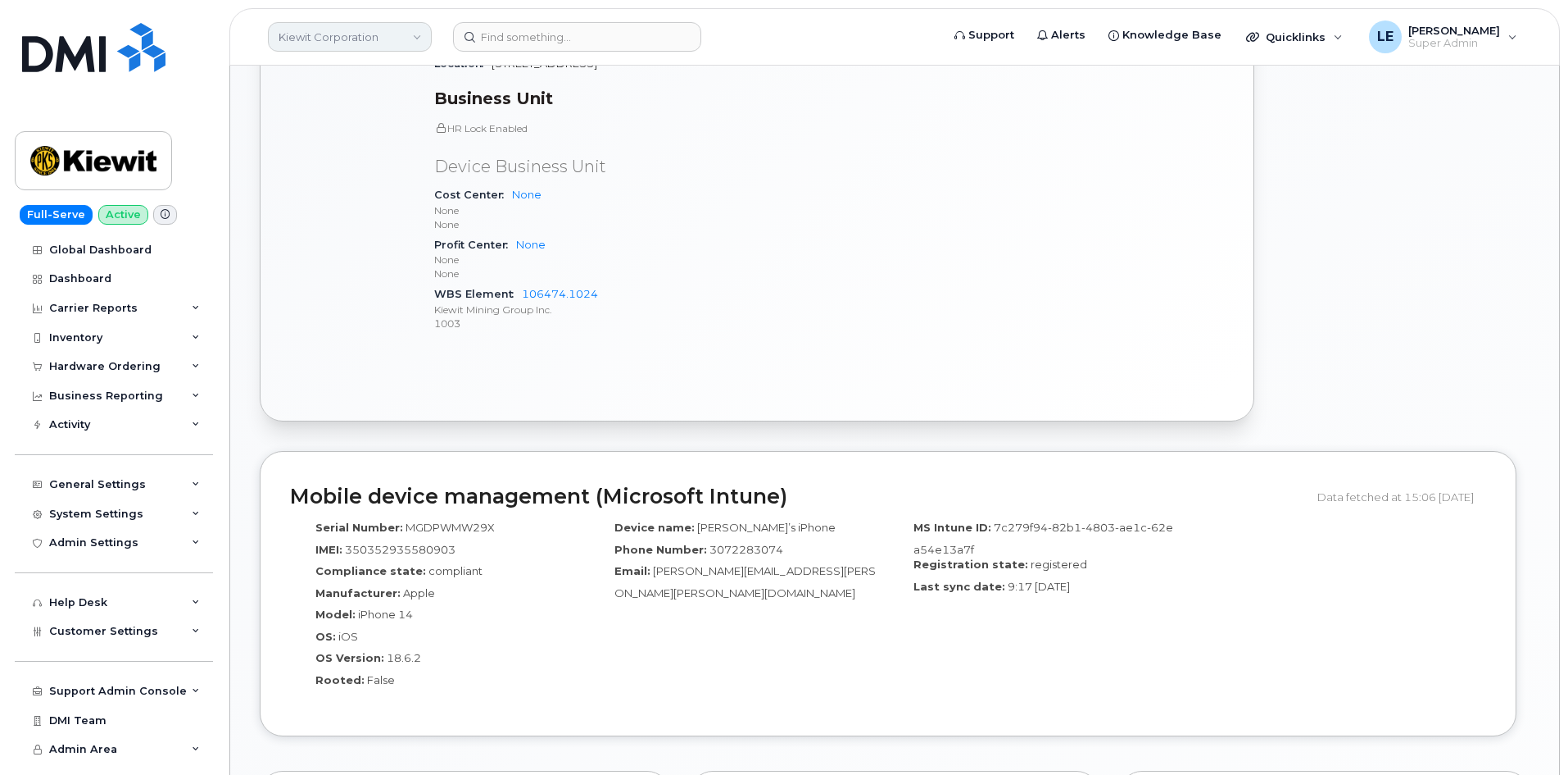
click at [386, 33] on link "Kiewit Corporation" at bounding box center [349, 37] width 164 height 29
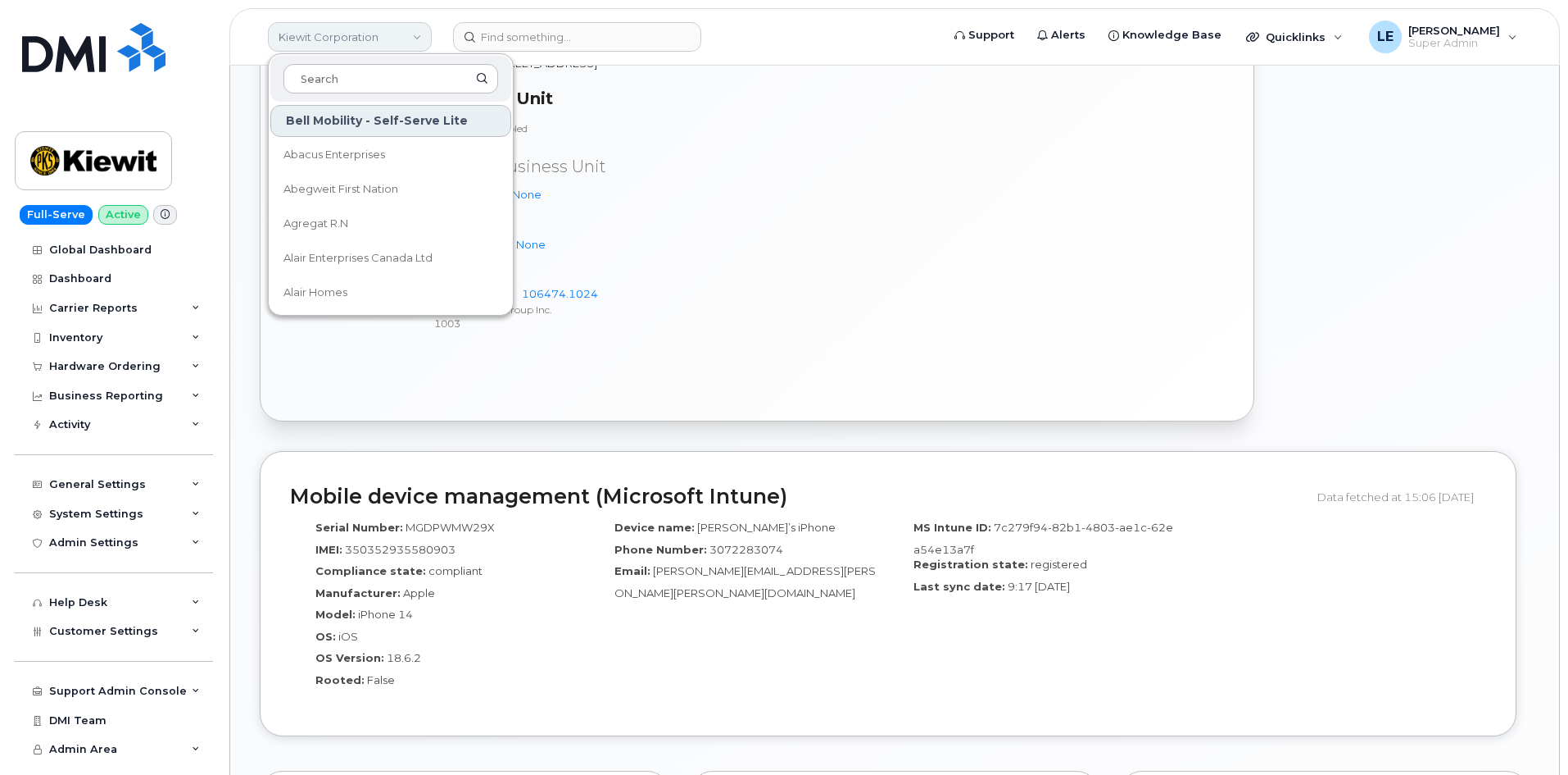
click at [349, 46] on link "Kiewit Corporation" at bounding box center [349, 37] width 164 height 29
drag, startPoint x: 126, startPoint y: 161, endPoint x: 117, endPoint y: 160, distance: 9.1
click at [125, 161] on img at bounding box center [93, 160] width 127 height 47
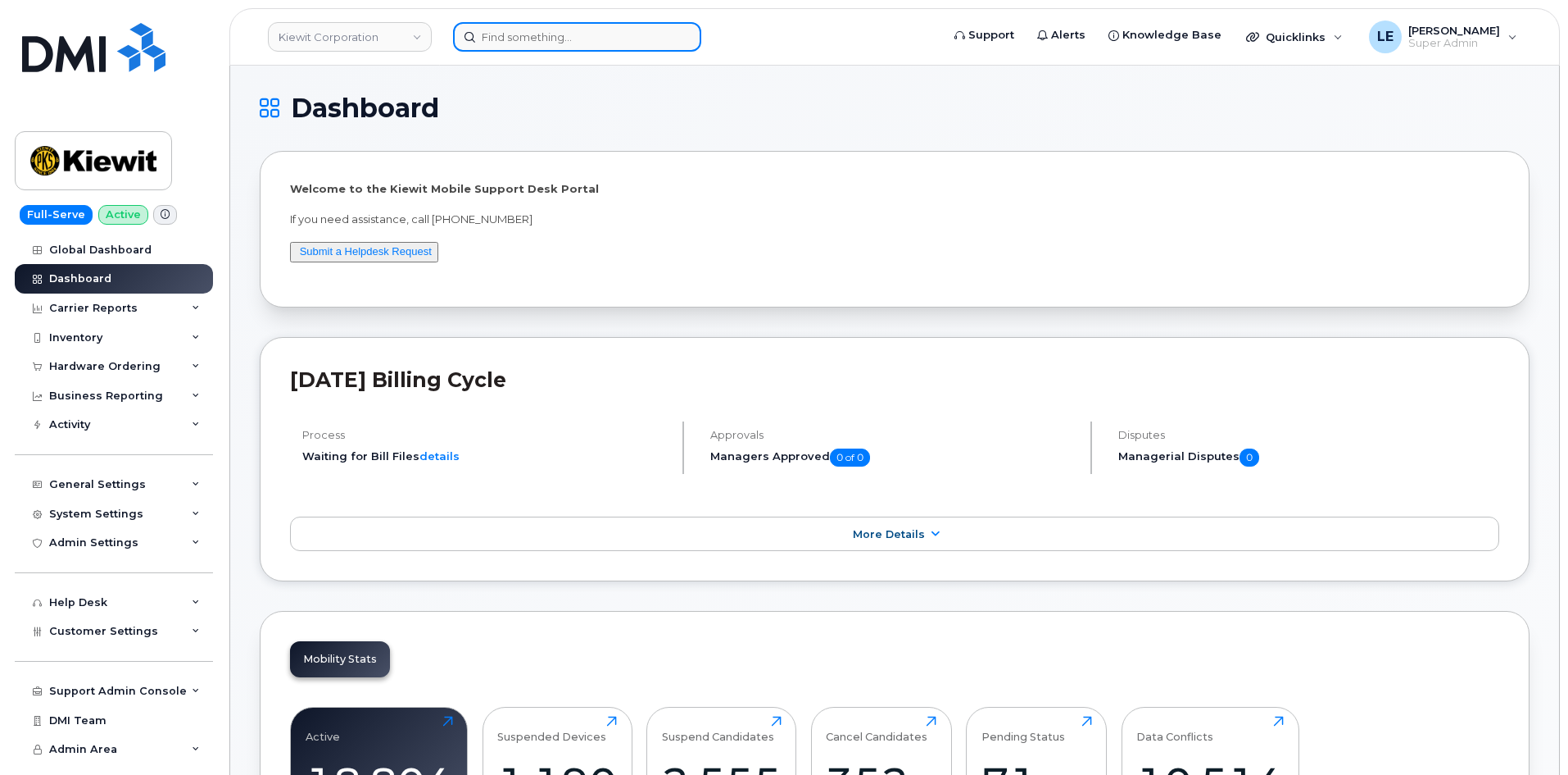
click at [586, 28] on input at bounding box center [577, 37] width 248 height 29
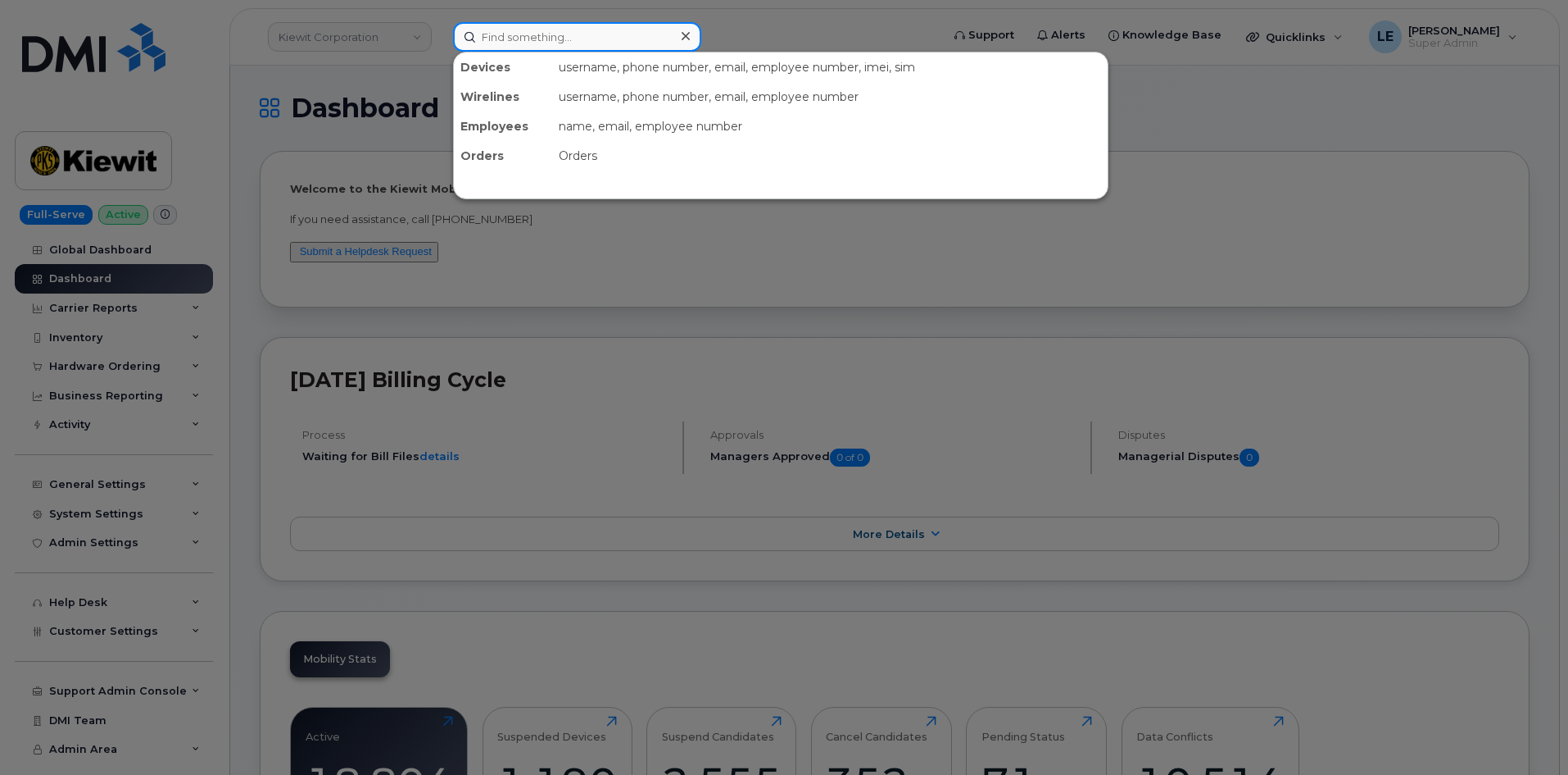
paste input "CAUTION: This email originated from outside of the organization. Do not click l…"
type input "CAUTION: This email originated from outside of the organization. Do not click l…"
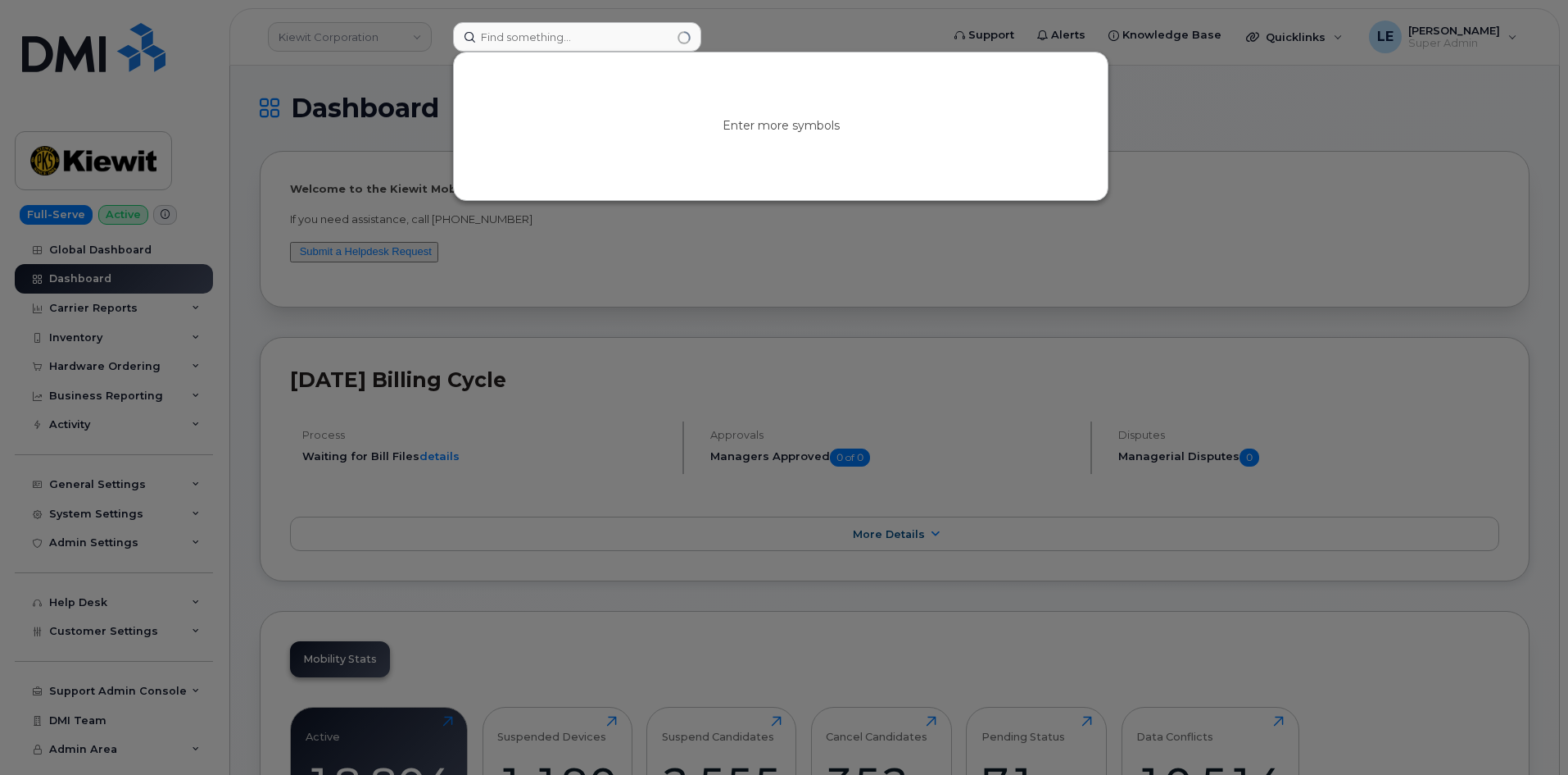
click at [537, 52] on div "Enter more symbols" at bounding box center [781, 126] width 656 height 149
click at [535, 39] on input at bounding box center [577, 37] width 248 height 29
paste input "972877-3645"
click at [535, 40] on input "972877-3645" at bounding box center [577, 37] width 248 height 29
type input "9728773645"
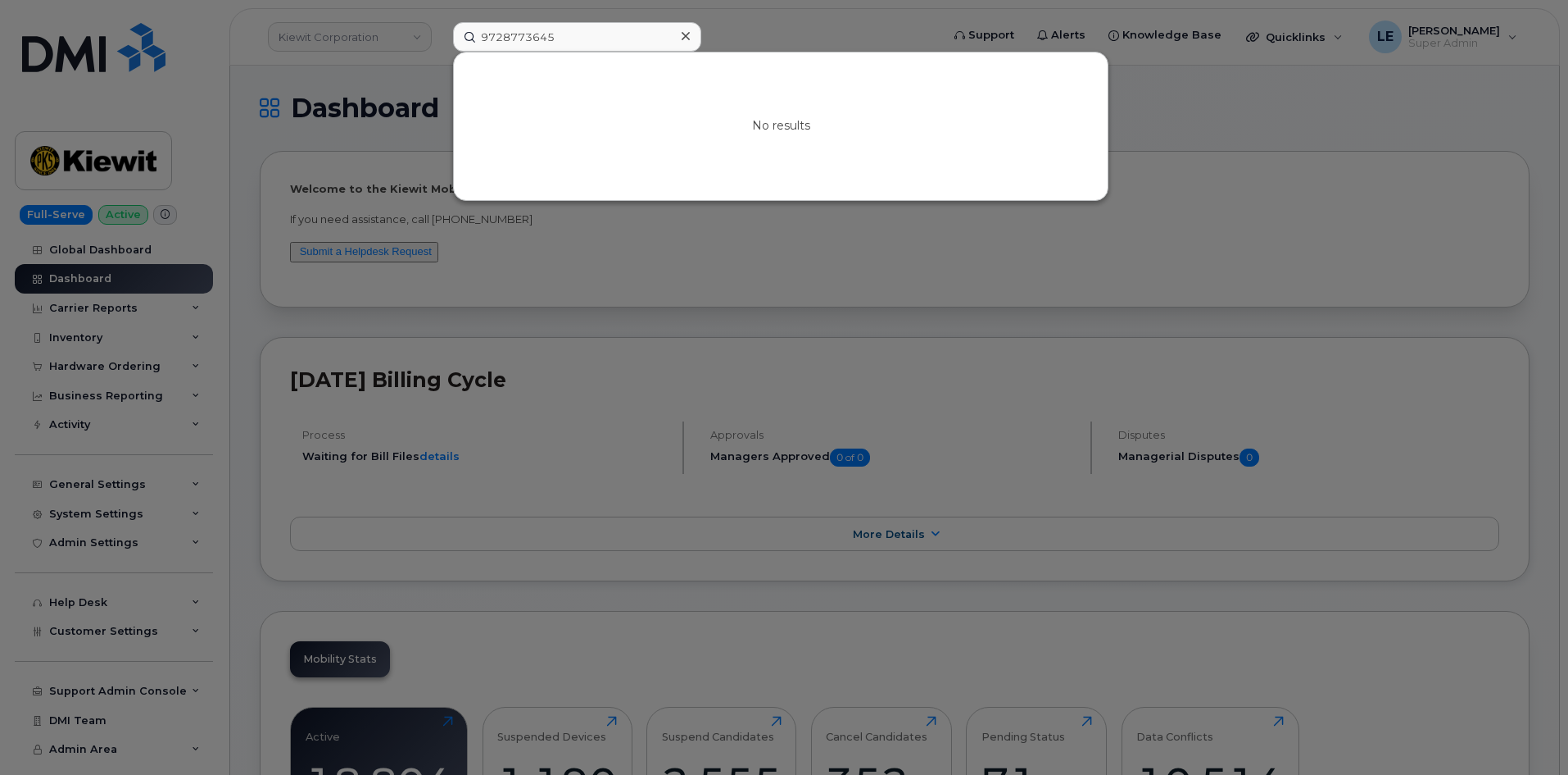
click at [387, 65] on div at bounding box center [784, 388] width 1568 height 775
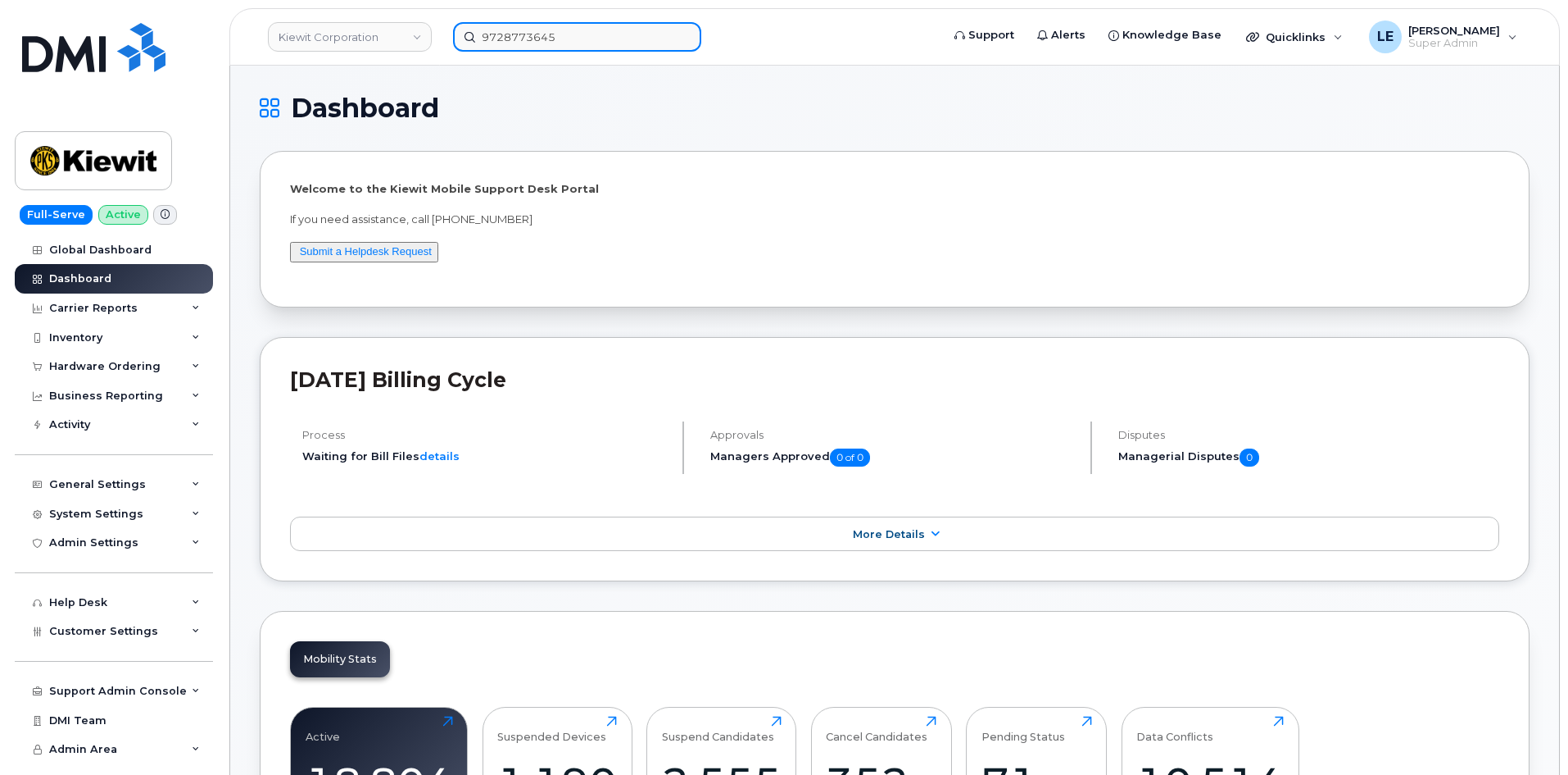
click at [585, 35] on input "9728773645" at bounding box center [577, 37] width 248 height 29
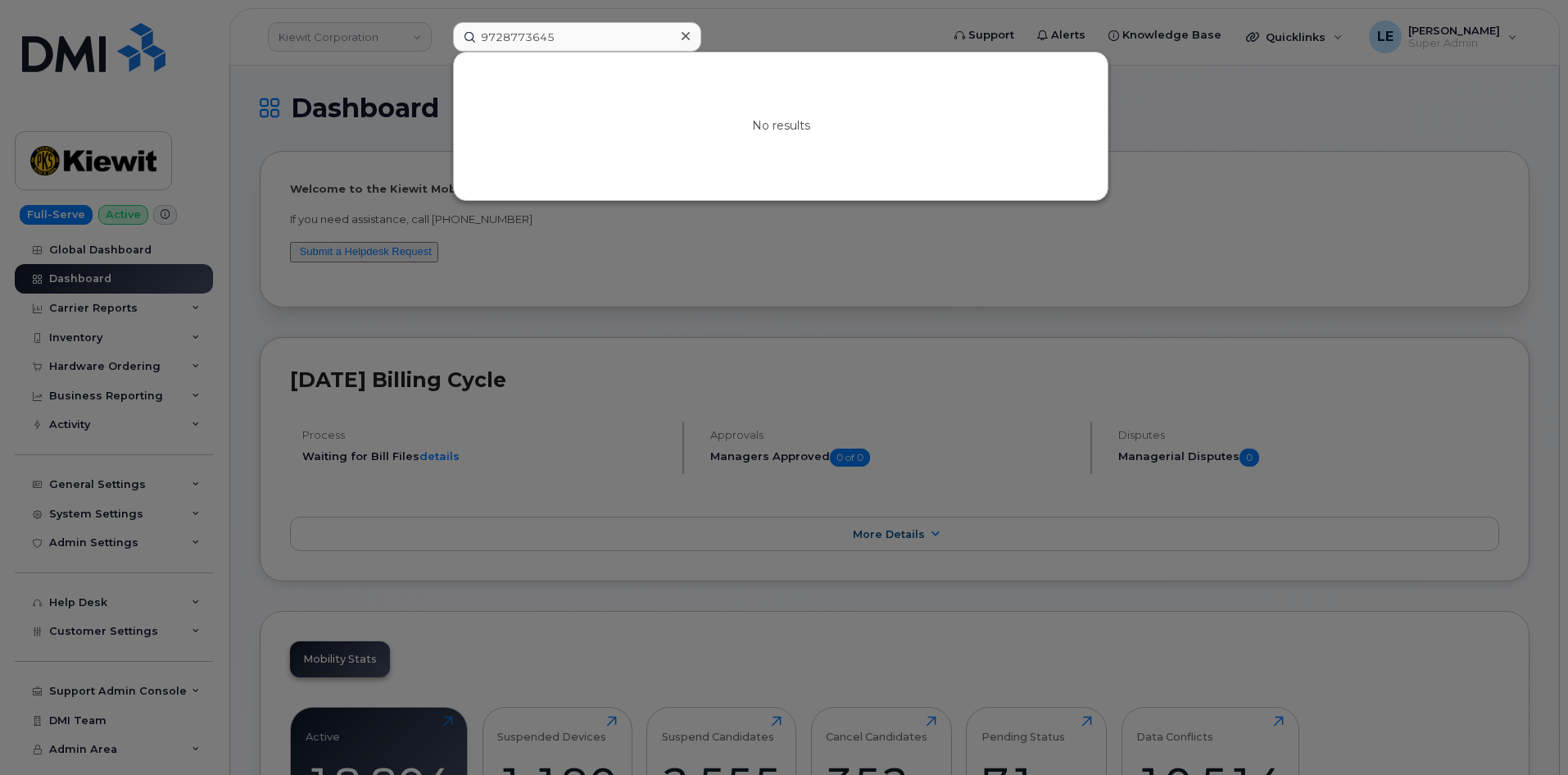
click at [71, 281] on div at bounding box center [784, 388] width 1568 height 775
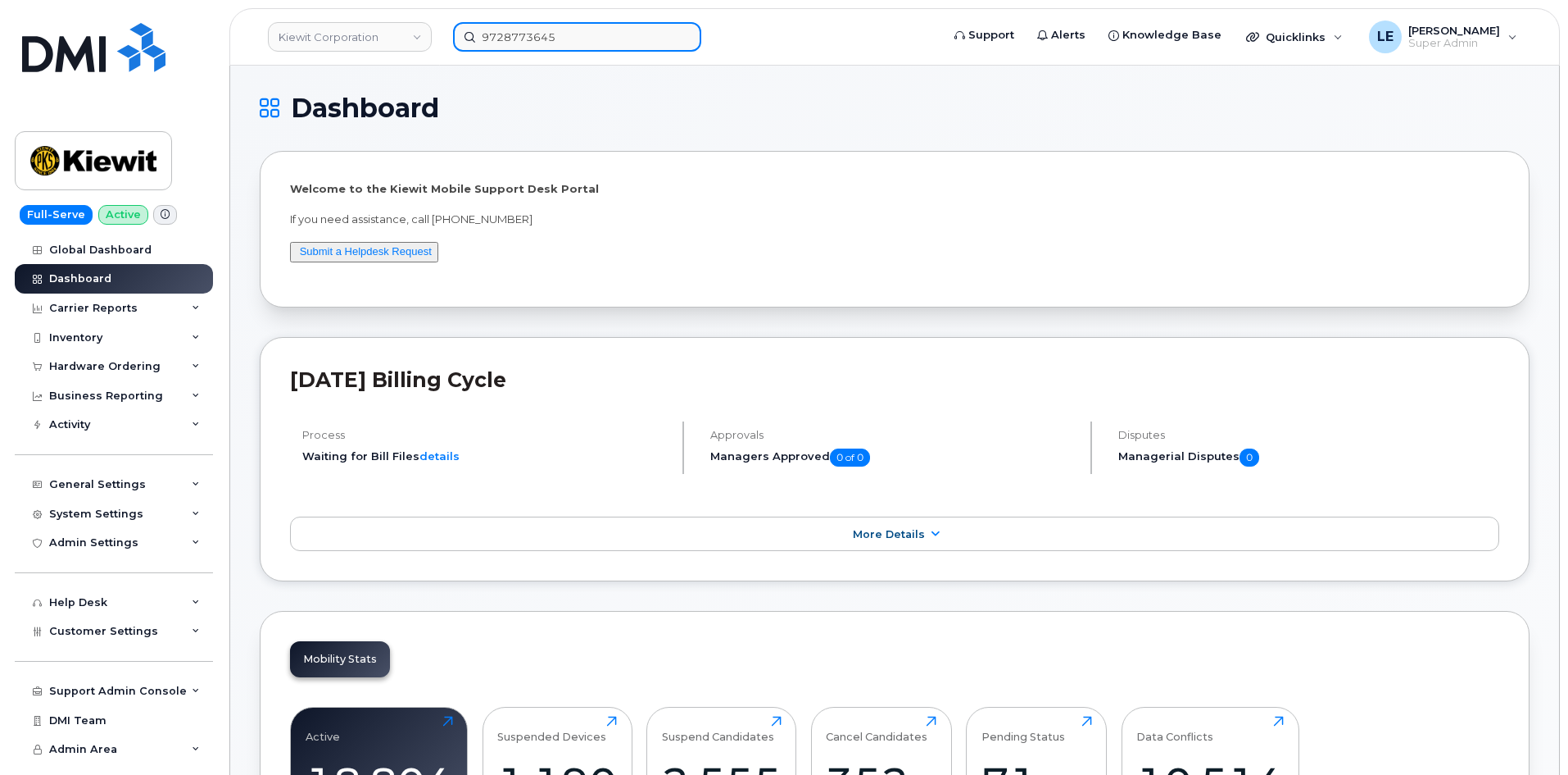
click at [564, 40] on input "9728773645" at bounding box center [577, 37] width 248 height 29
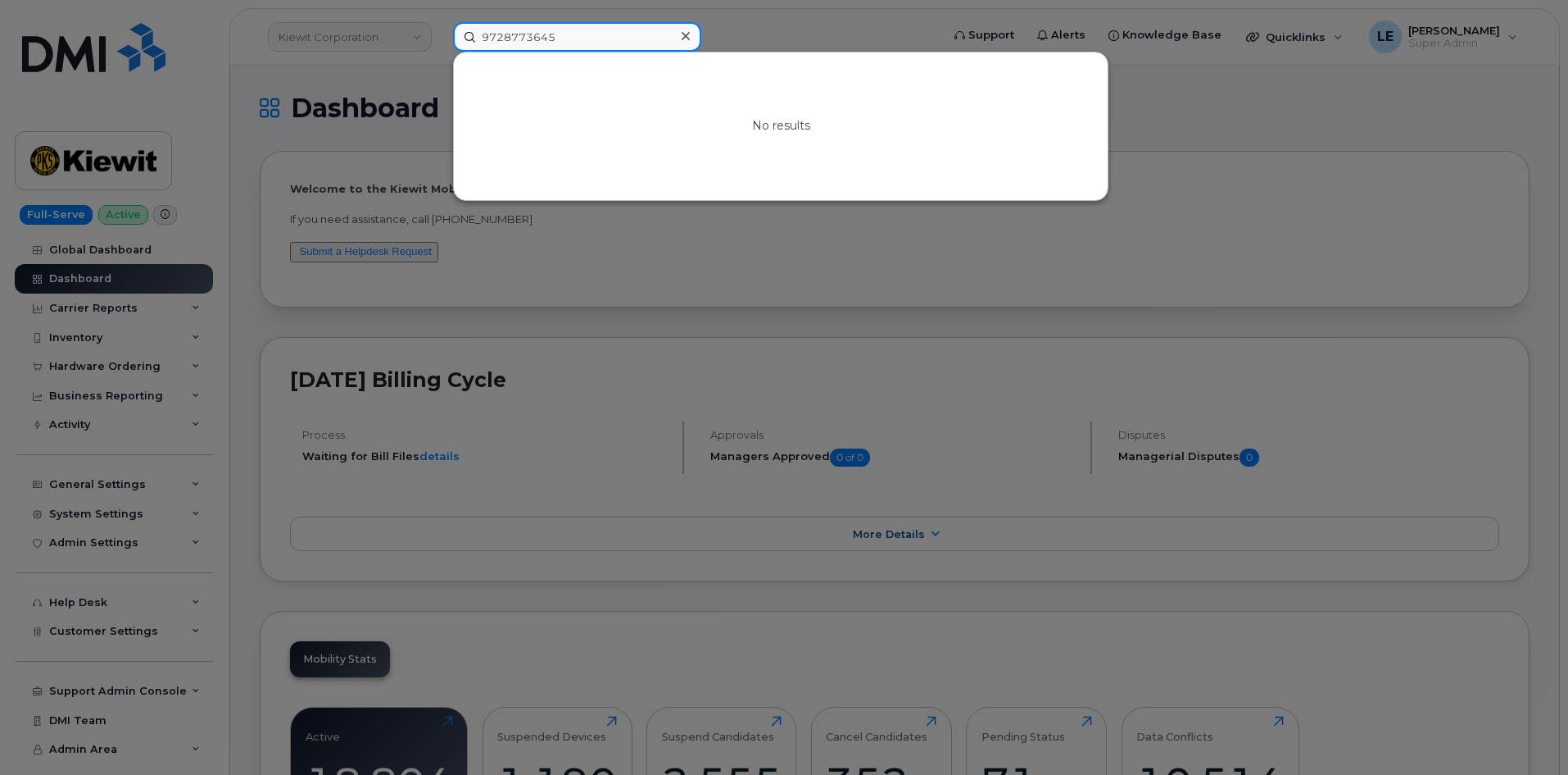
click at [564, 40] on input "9728773645" at bounding box center [577, 37] width 248 height 29
click at [267, 77] on div at bounding box center [784, 388] width 1568 height 775
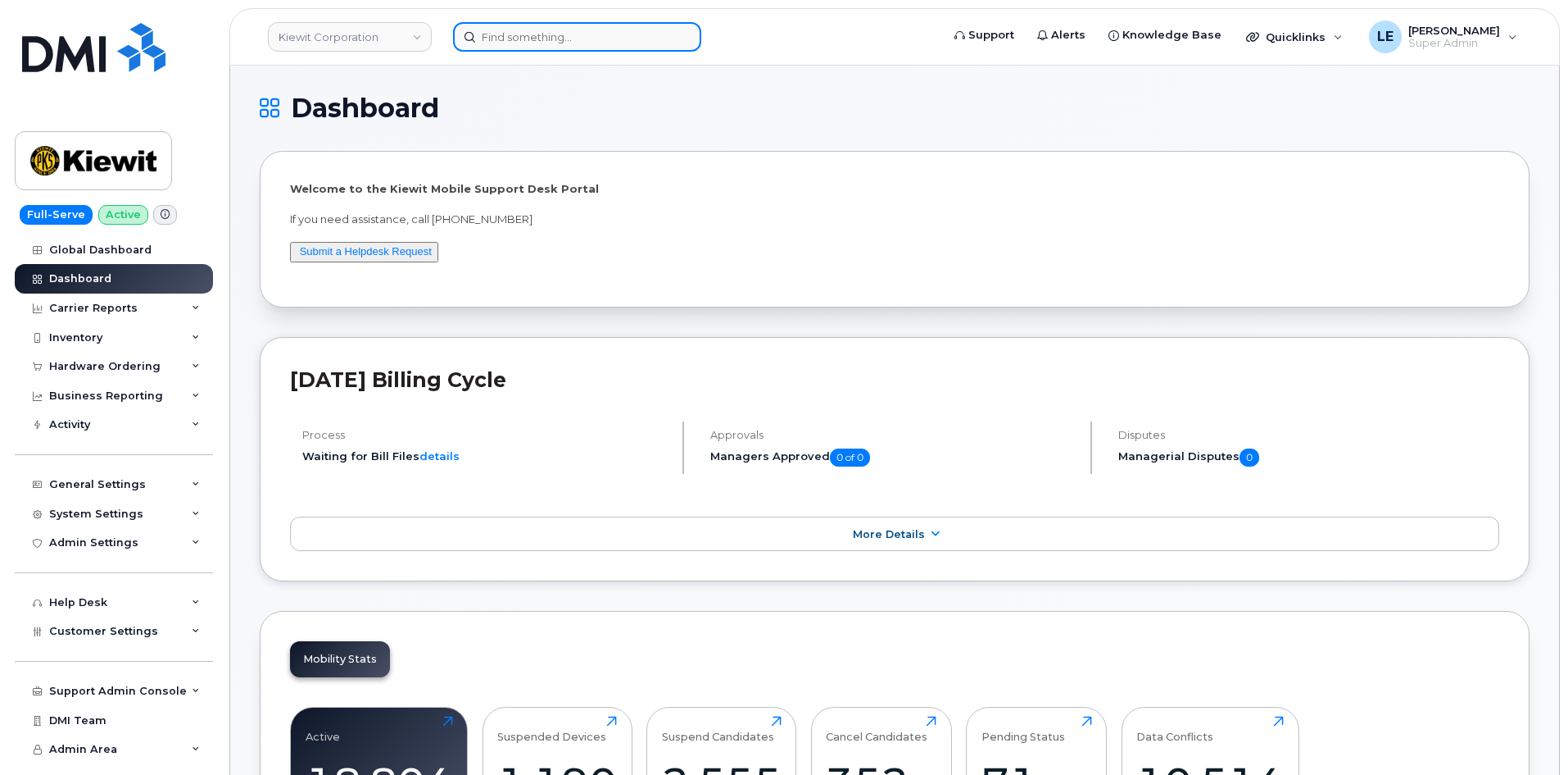
click at [509, 46] on input at bounding box center [577, 37] width 248 height 29
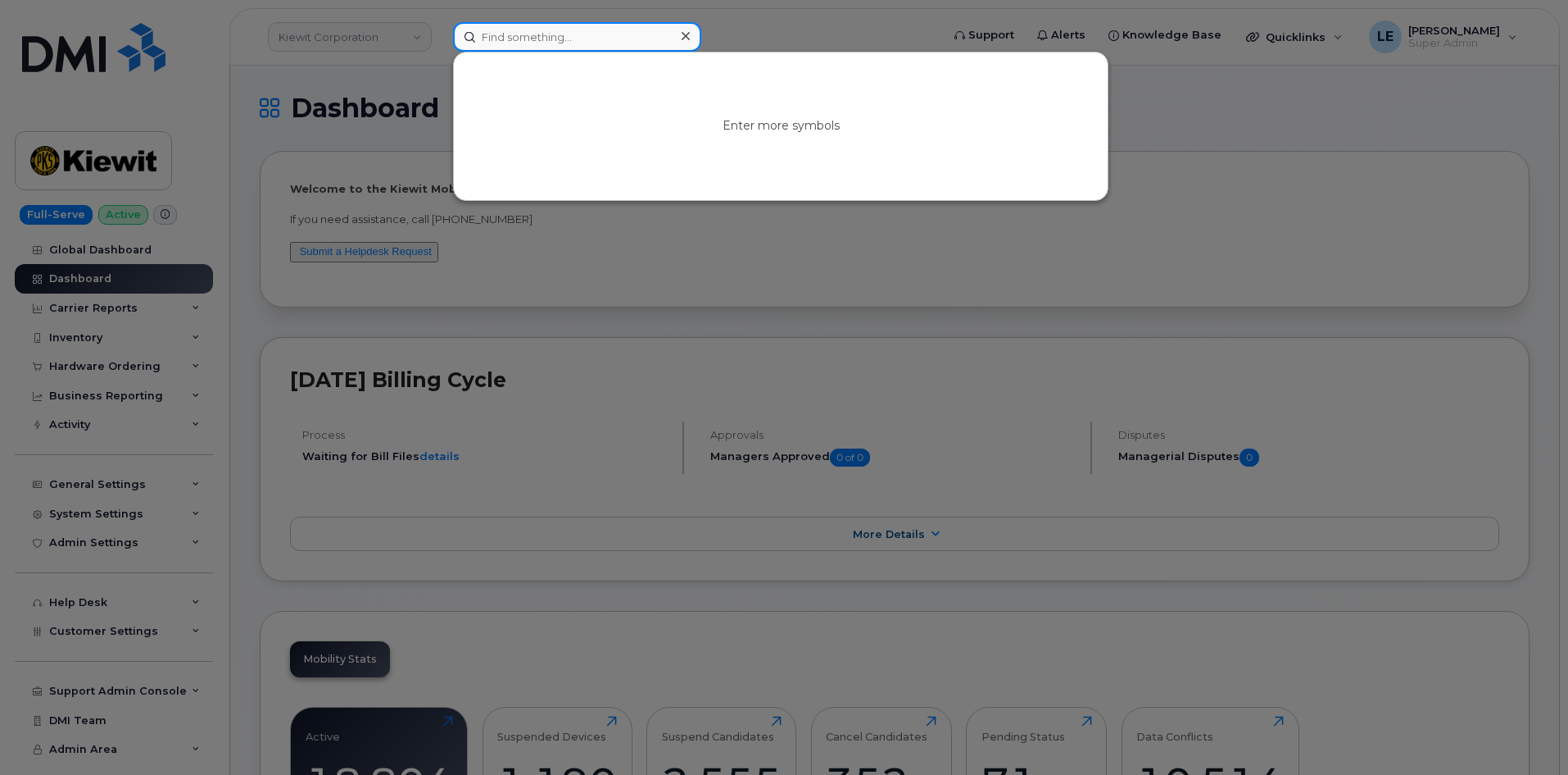
paste input "PORTIA.LANG@TICUS.COM"
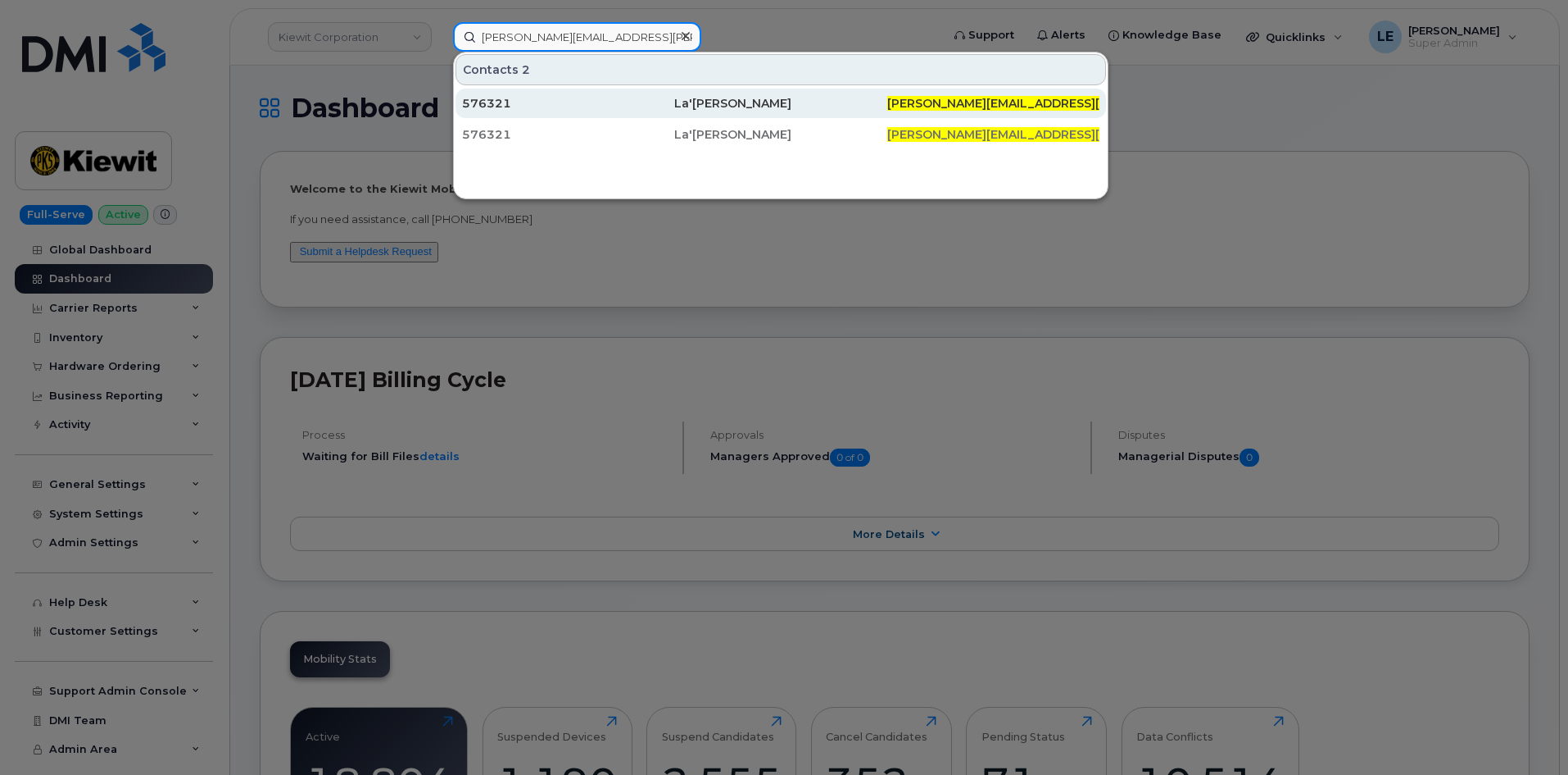
type input "PORTIA.LANG@TICUS.COM"
click at [602, 99] on div "576321" at bounding box center [568, 102] width 213 height 16
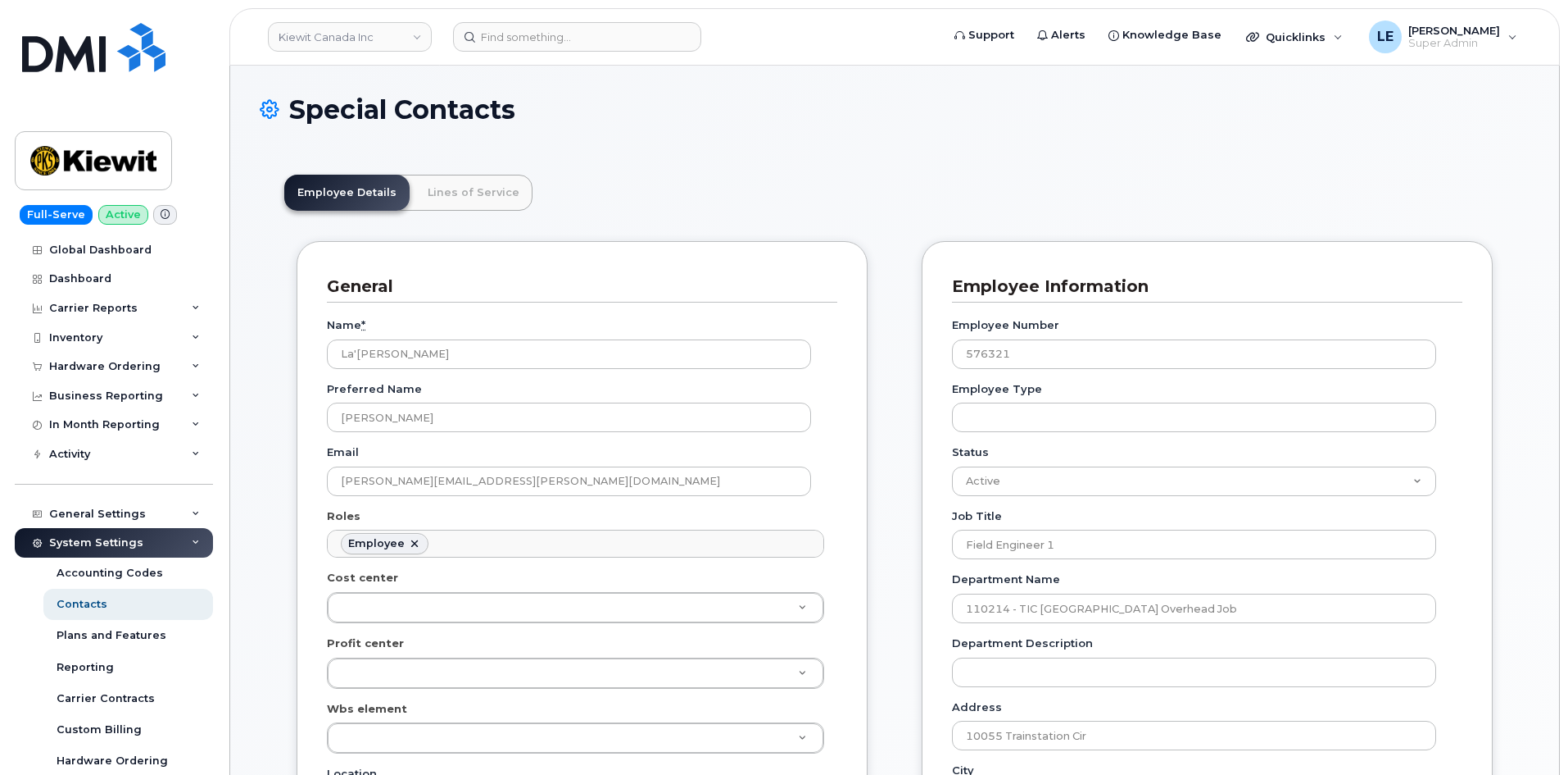
scroll to position [48, 0]
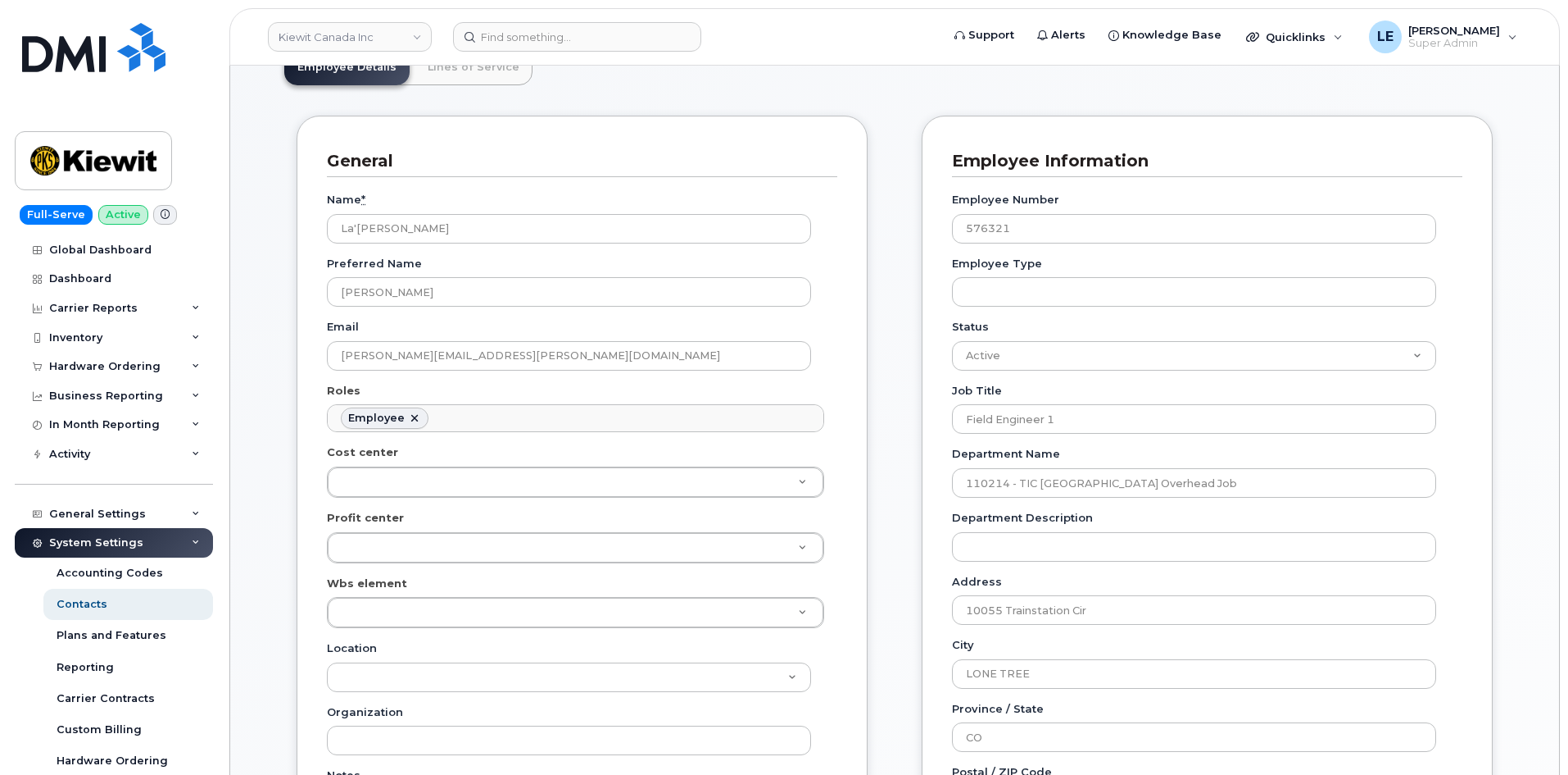
scroll to position [82, 0]
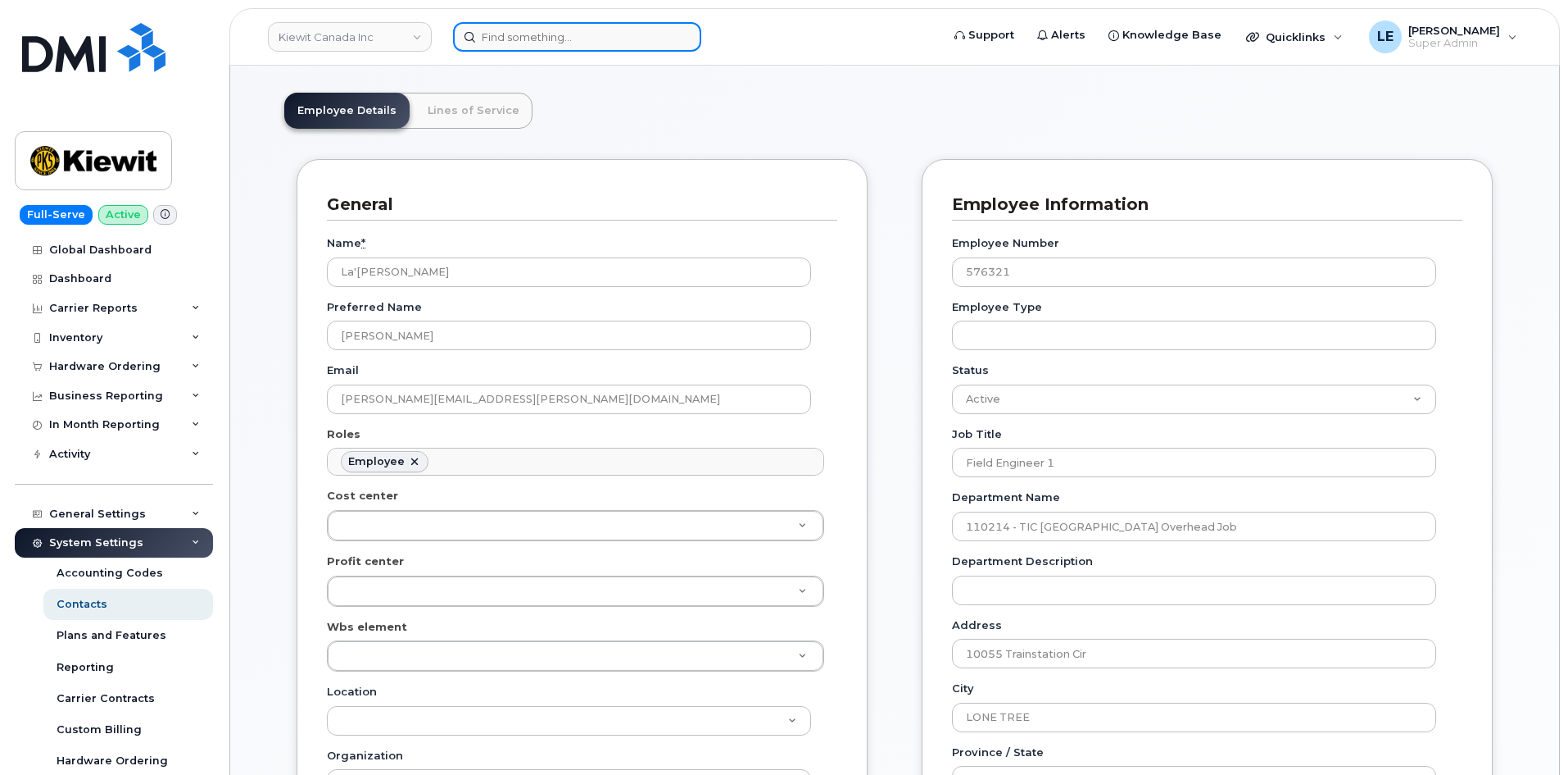
click at [534, 36] on input at bounding box center [577, 37] width 248 height 29
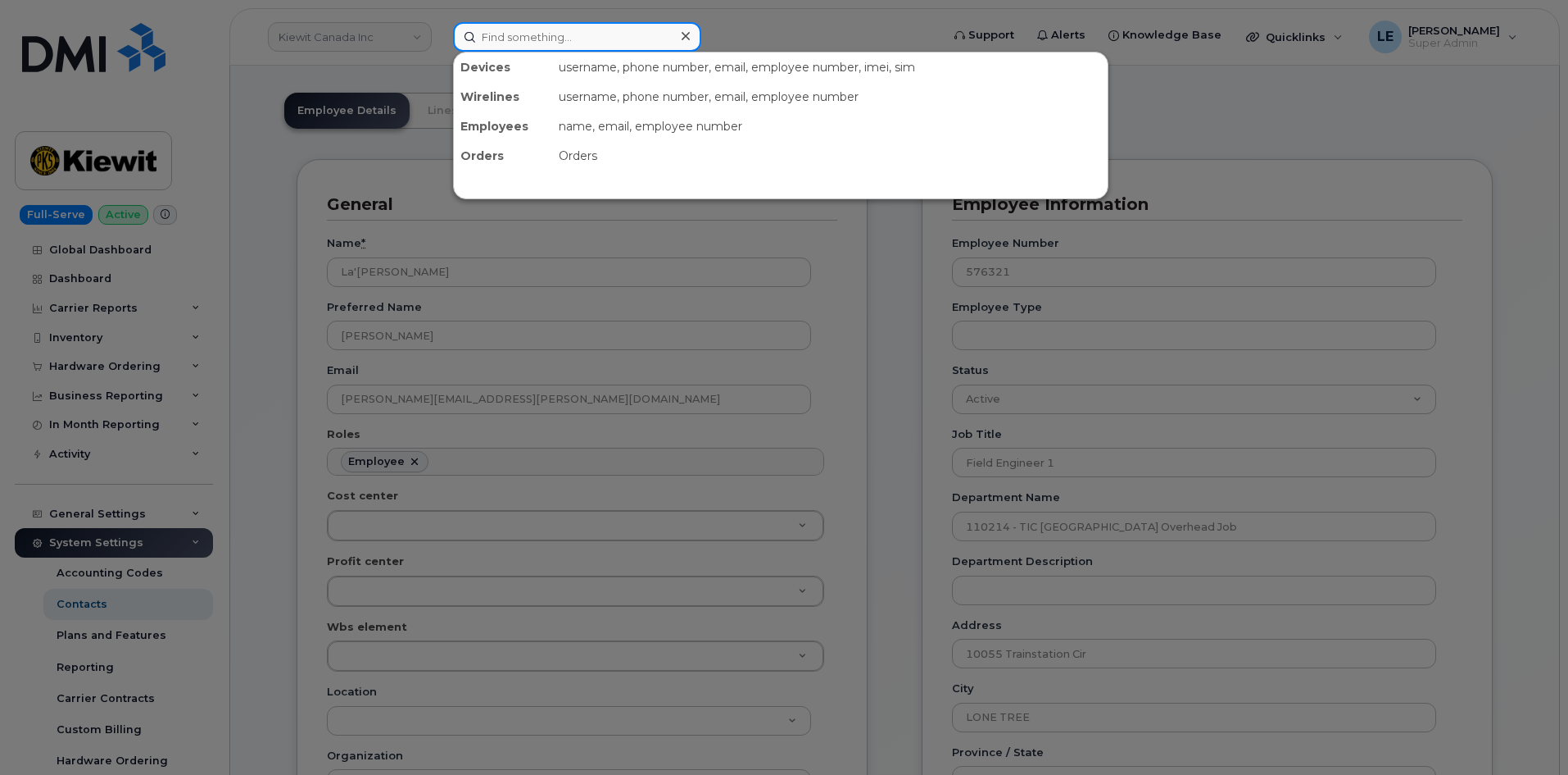
paste input "PORTIA.LANG@TICUS.COM"
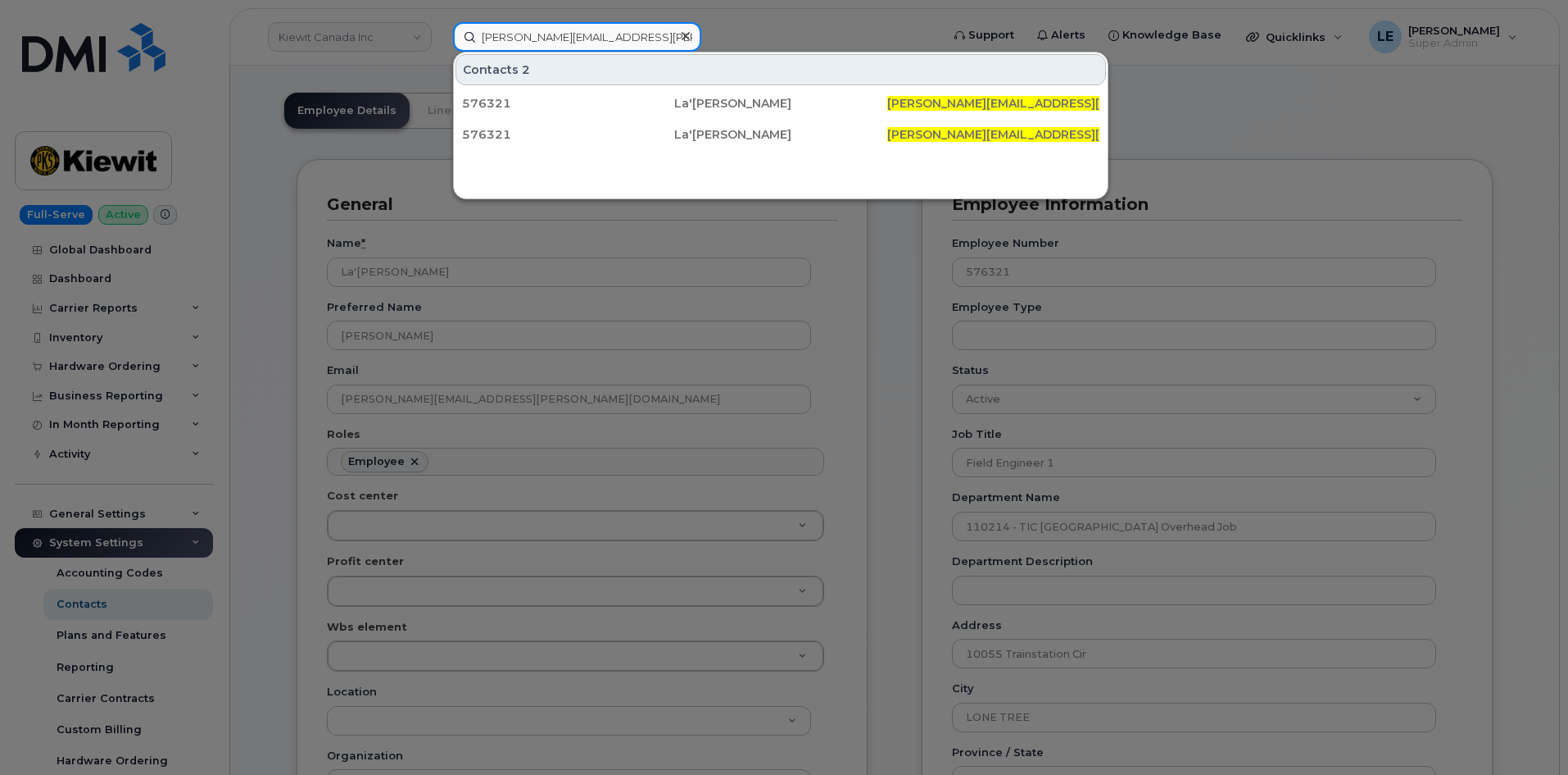
type input "PORTIA.LANG@TICUS.COM"
click at [859, 289] on div at bounding box center [784, 388] width 1568 height 775
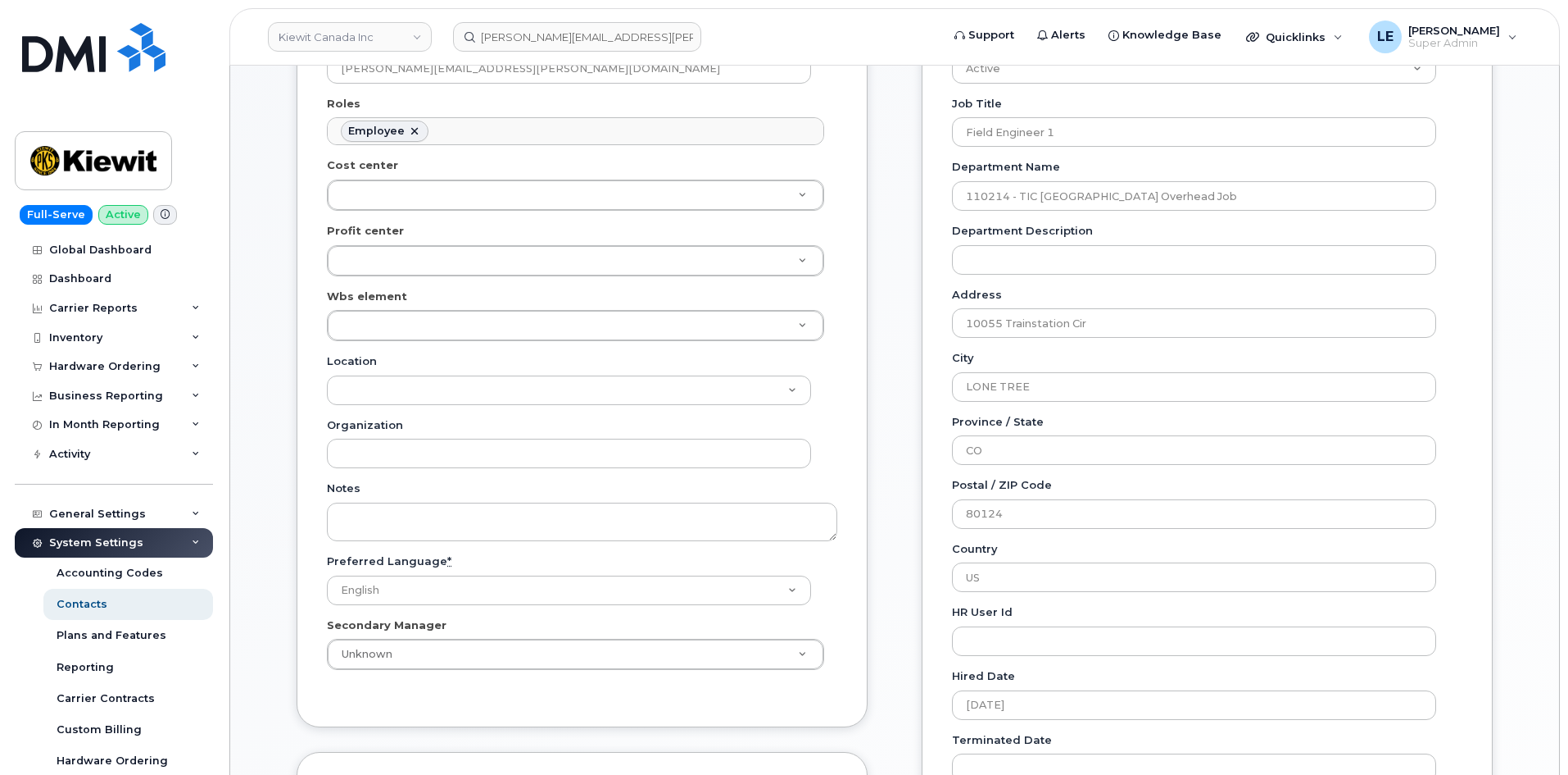
scroll to position [331, 0]
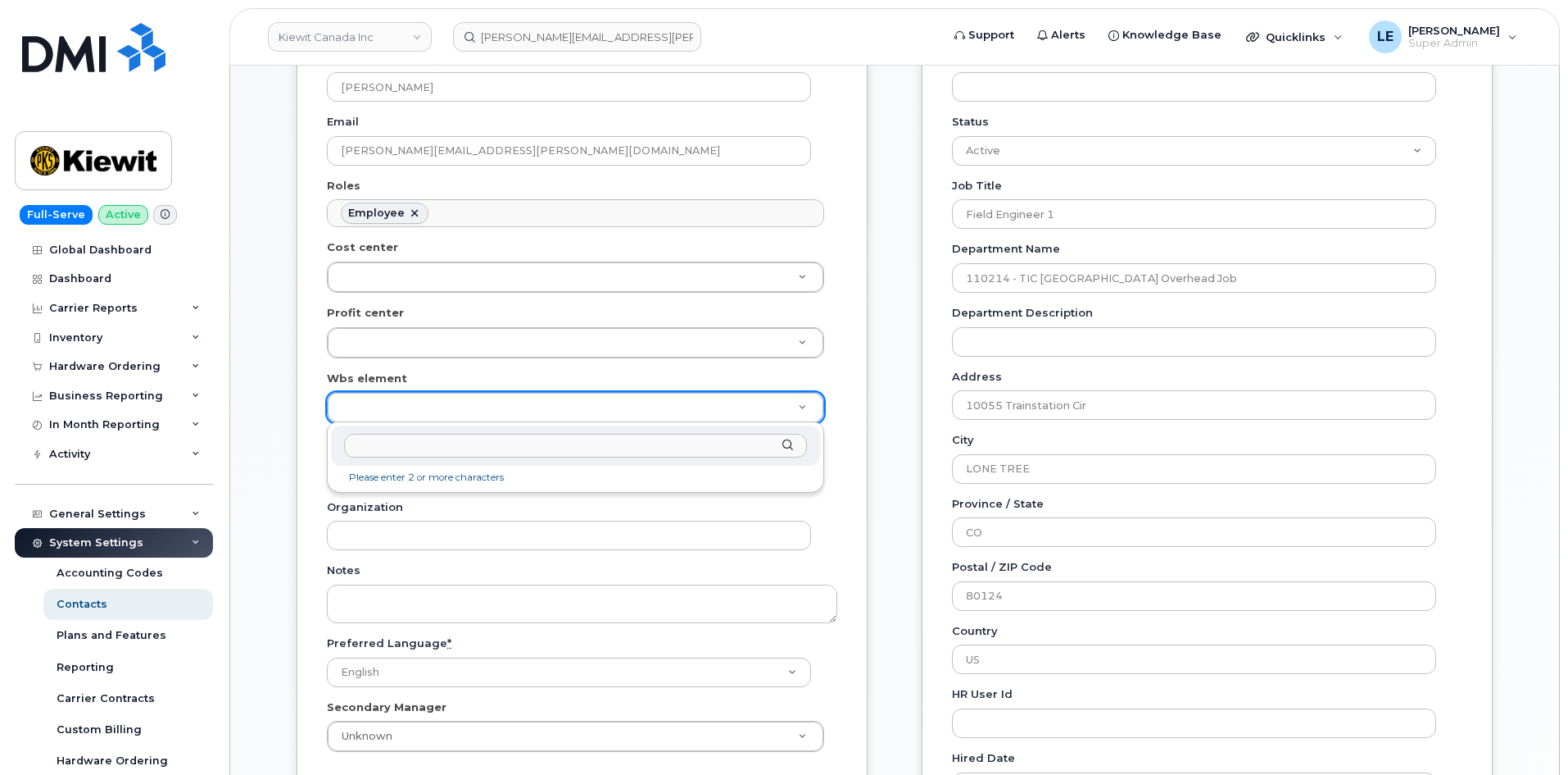
paste input "106373.1081"
type input "106373.1081"
type input "35043709"
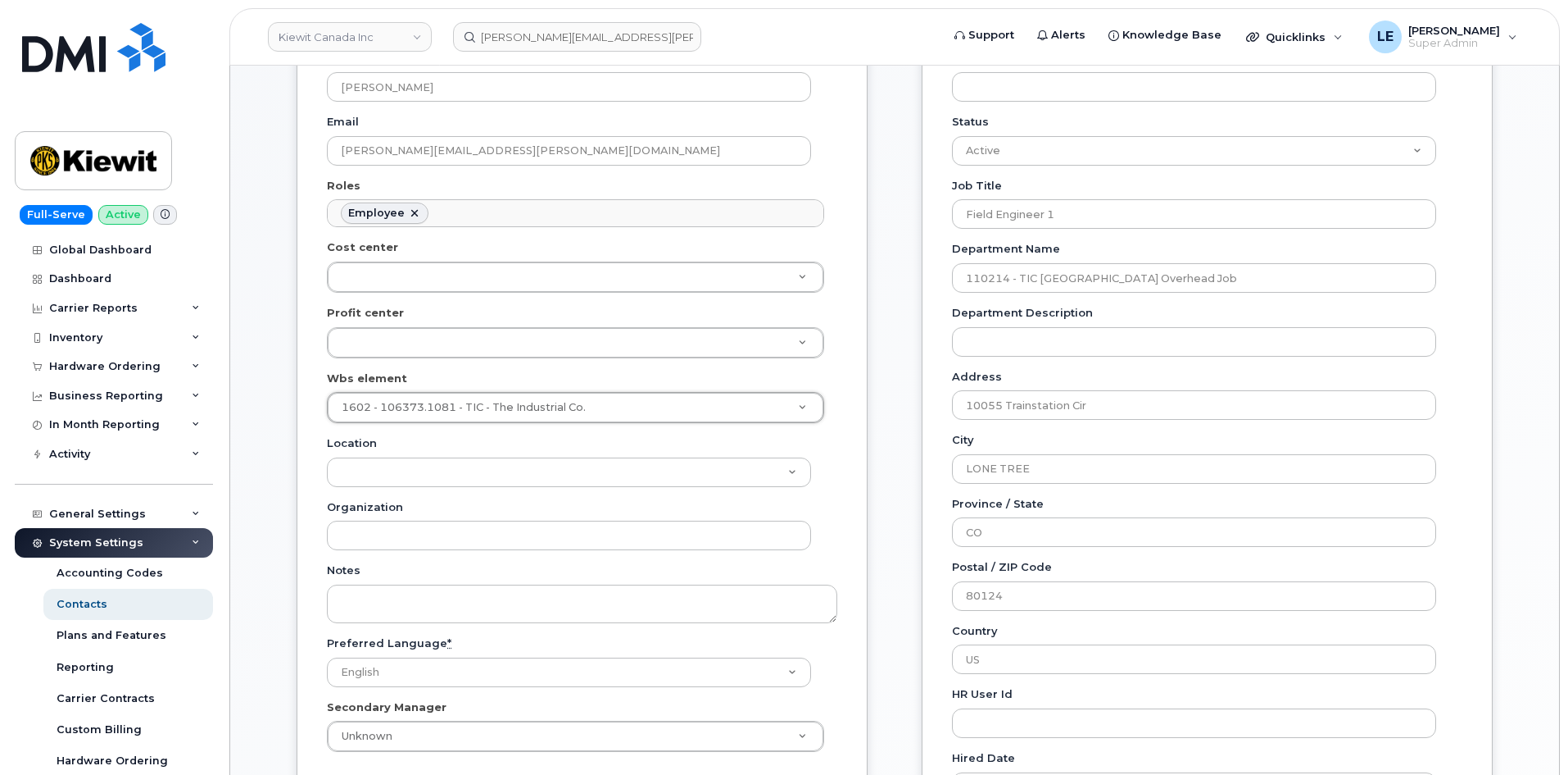
click at [301, 437] on div "General Name * La'portia Lang Preferred Name Portia Email PORTIA.LANG@TICUS.COM…" at bounding box center [582, 359] width 571 height 898
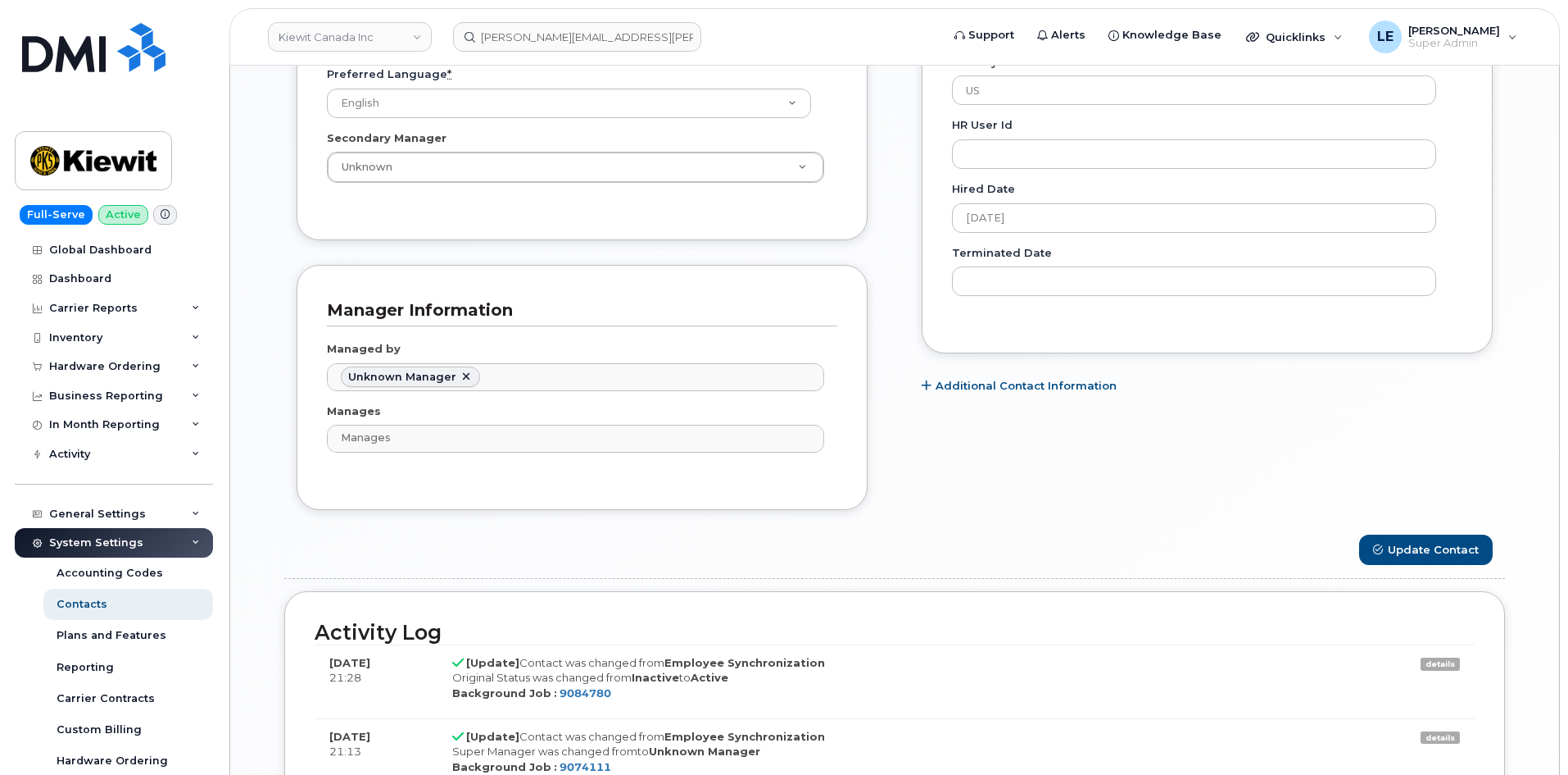
scroll to position [904, 0]
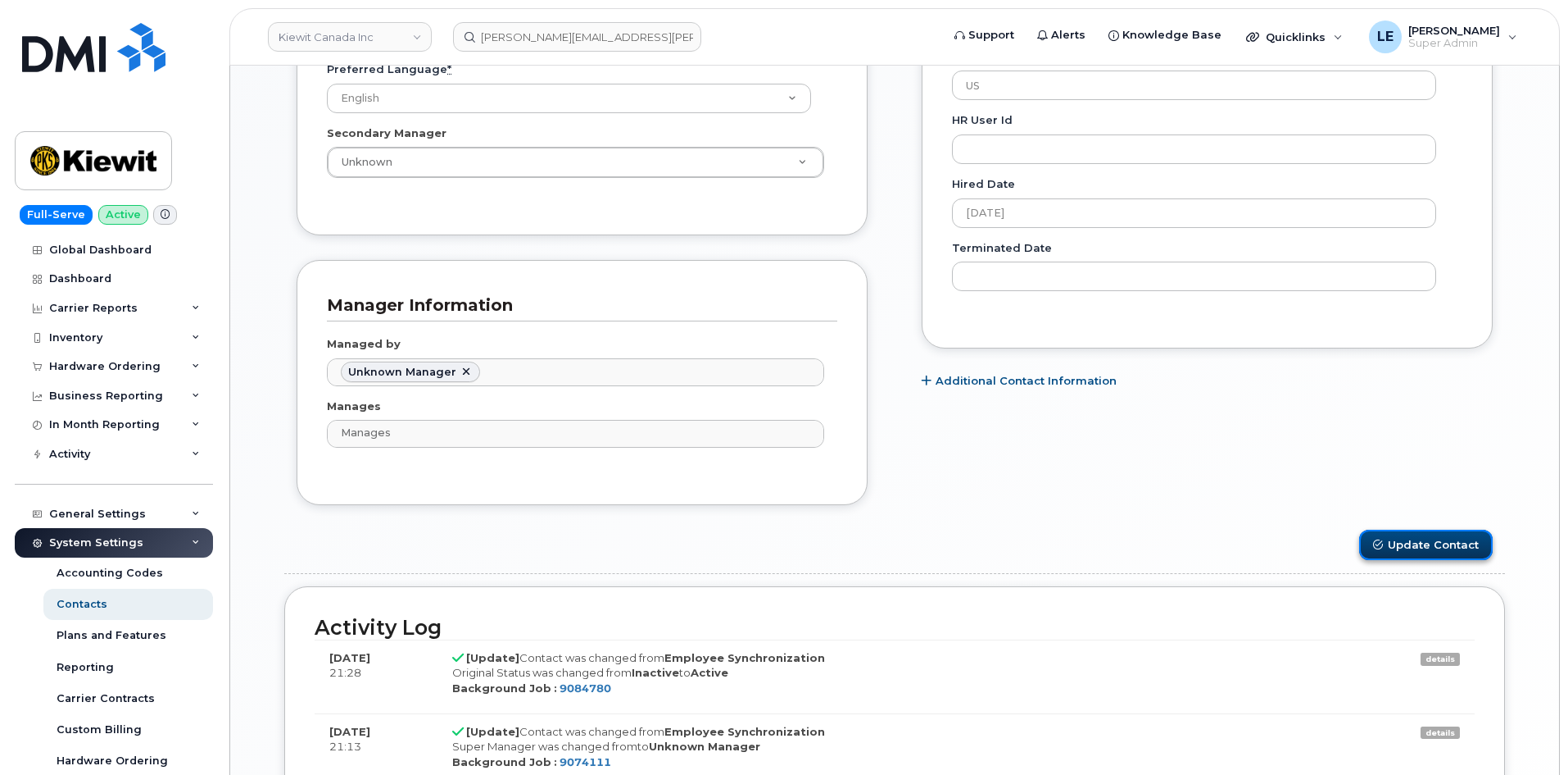
click at [1404, 548] on button "Update Contact" at bounding box center [1425, 544] width 133 height 30
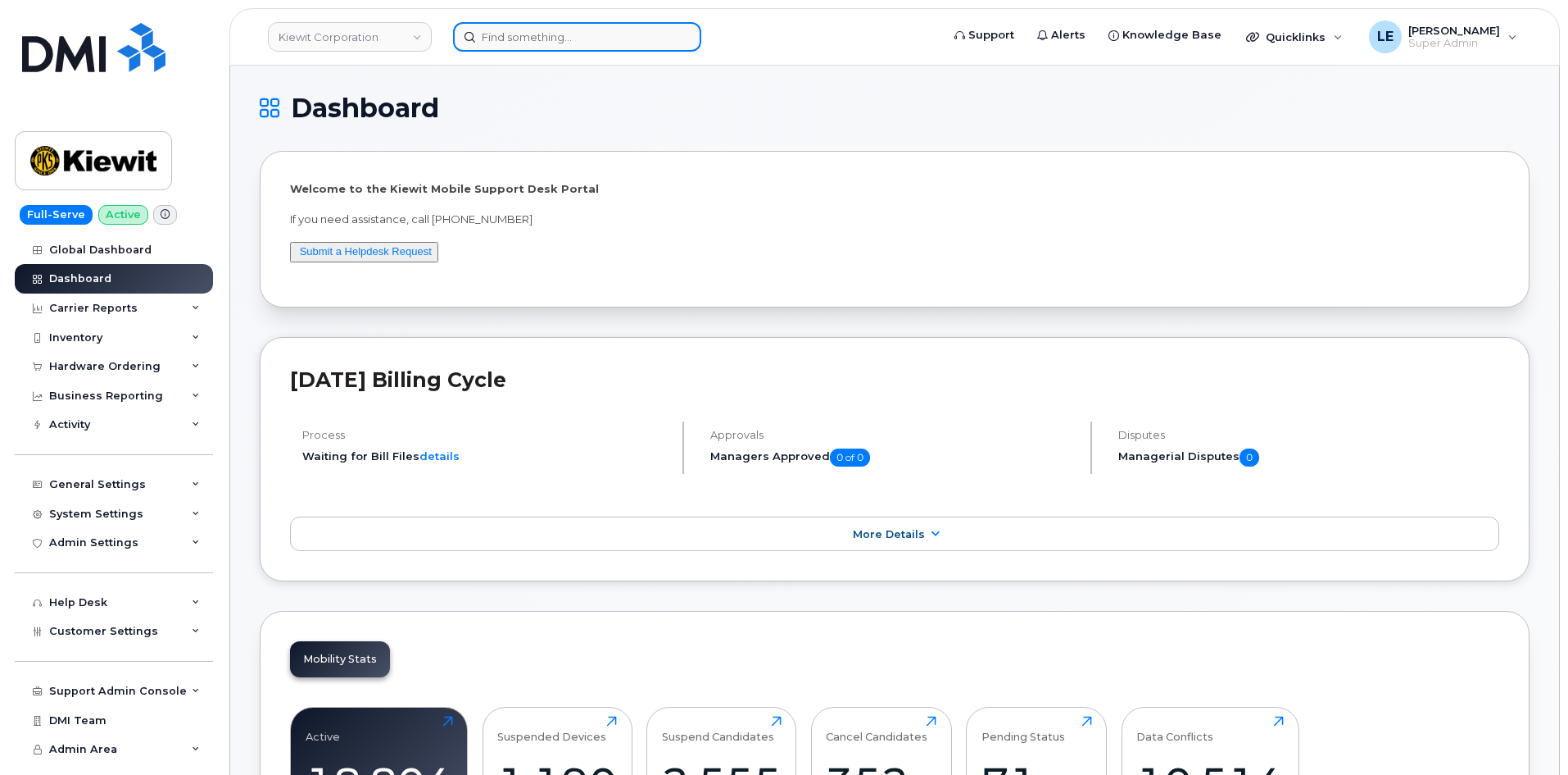
click at [587, 44] on input at bounding box center [577, 37] width 248 height 29
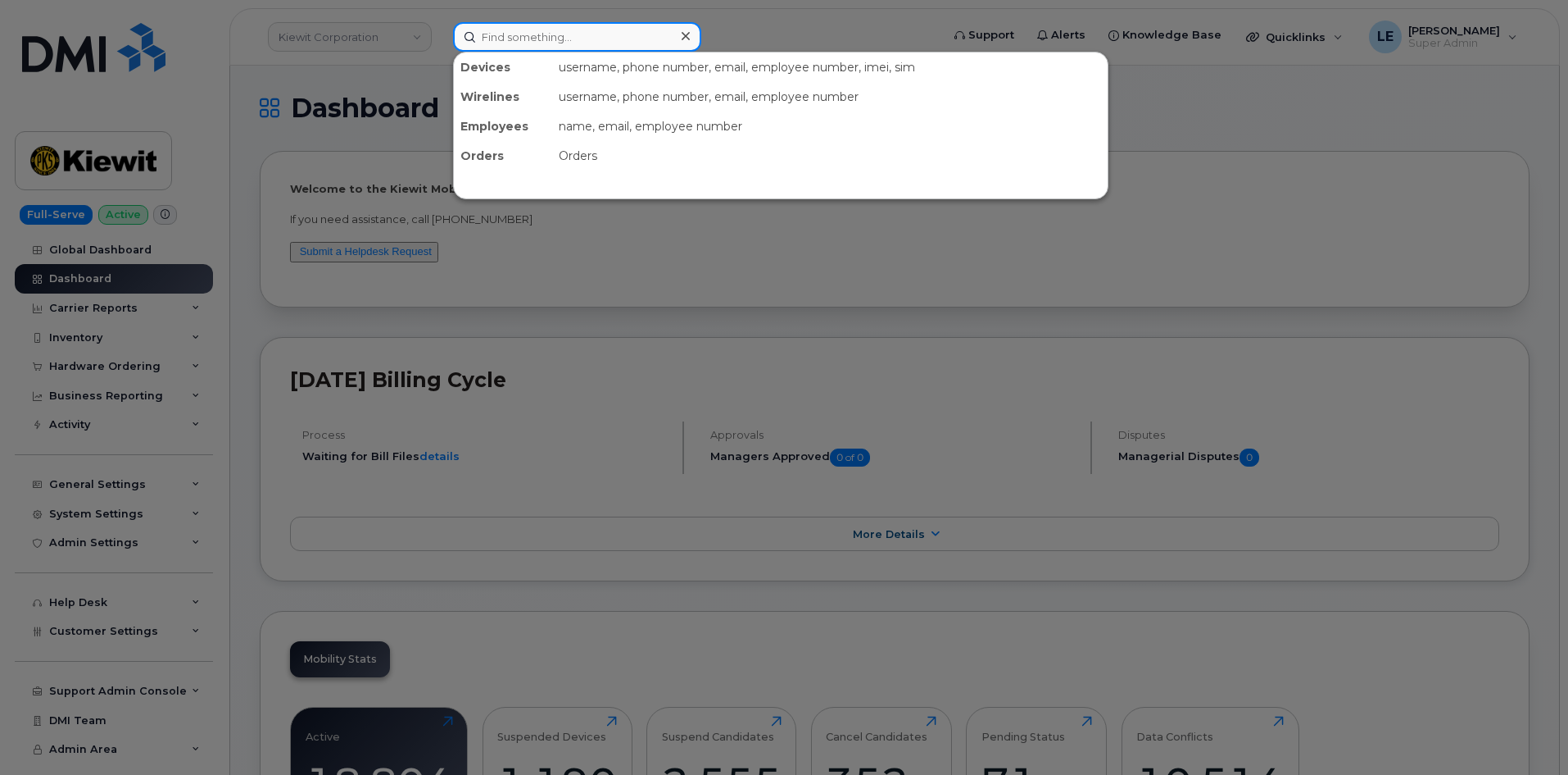
click at [564, 47] on input at bounding box center [577, 37] width 248 height 29
paste input "4038276403"
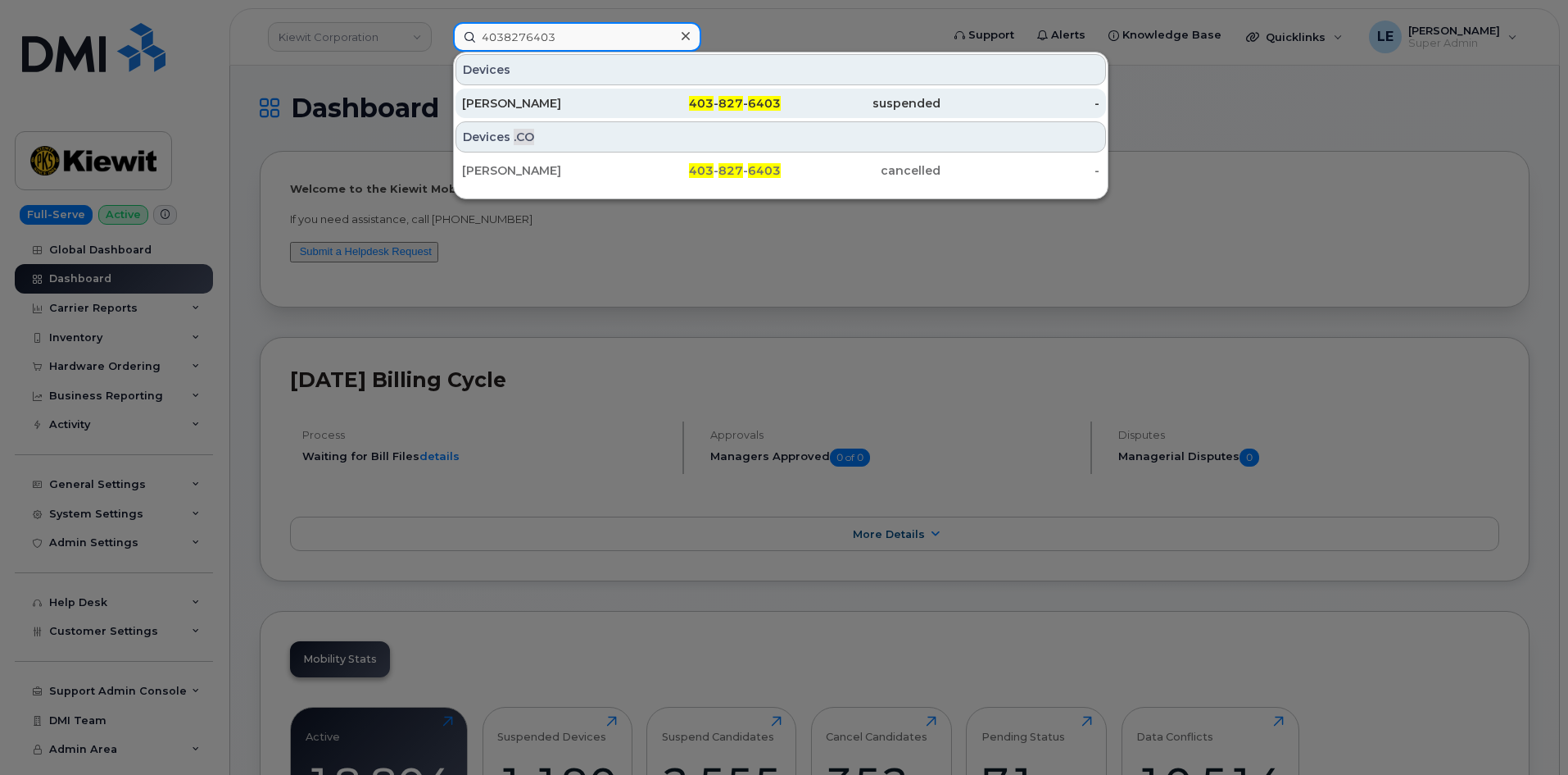
type input "4038276403"
click at [615, 99] on div "Dustin Andrews" at bounding box center [542, 102] width 160 height 16
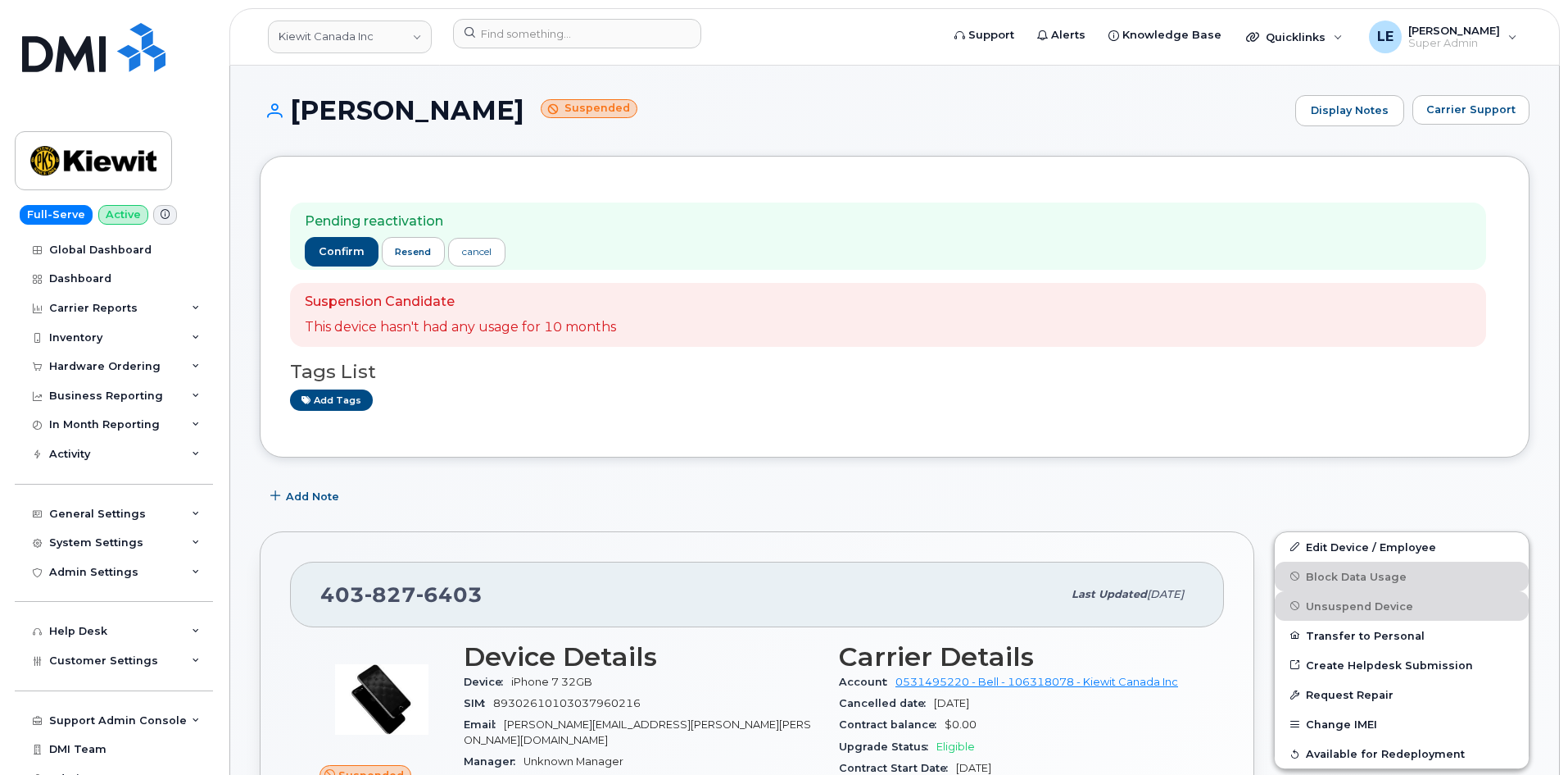
click at [1151, 447] on div "Pending reactivation confirm resend cancel Suspension Candidate This device has…" at bounding box center [894, 307] width 1269 height 301
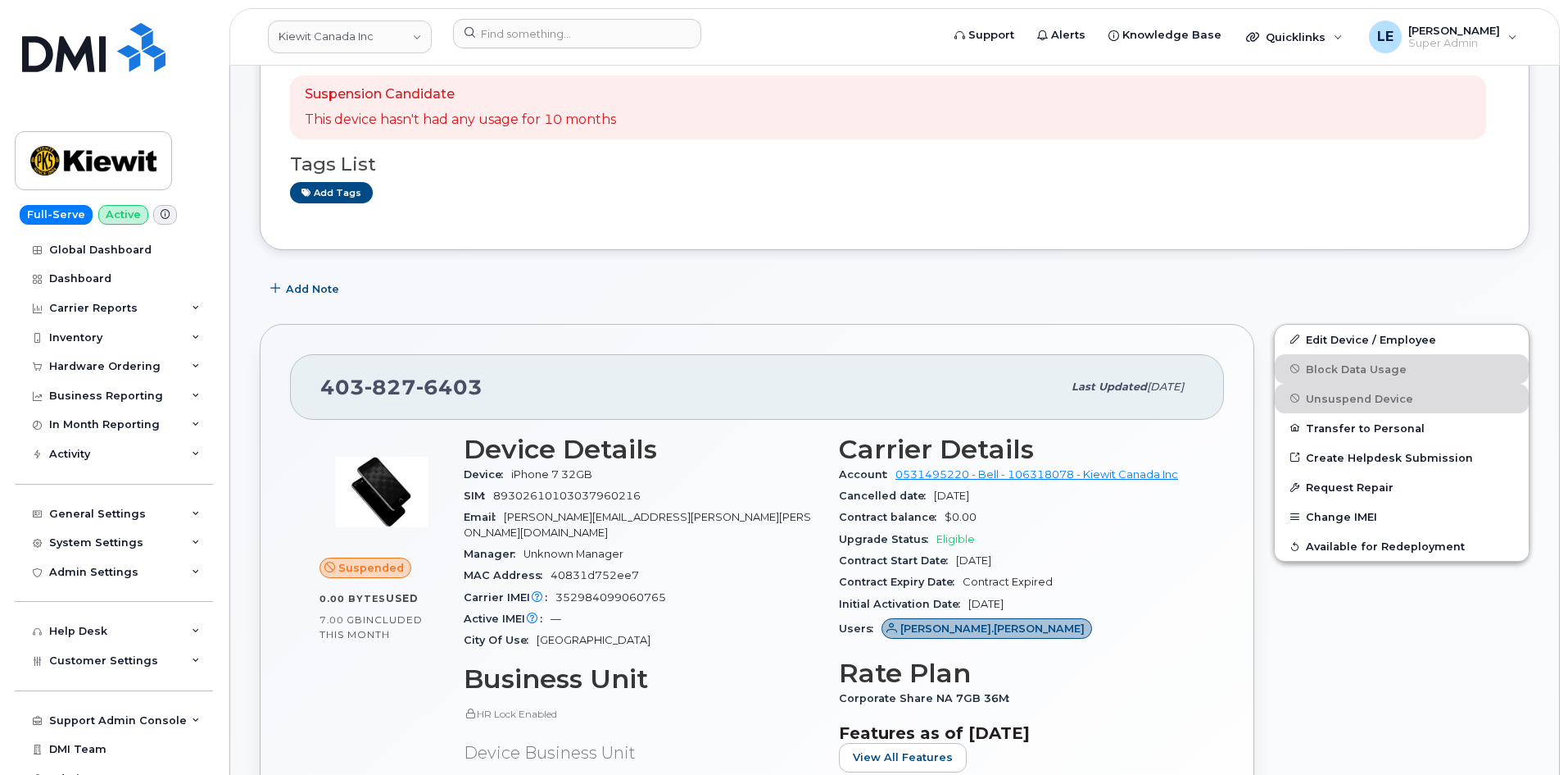
scroll to position [246, 0]
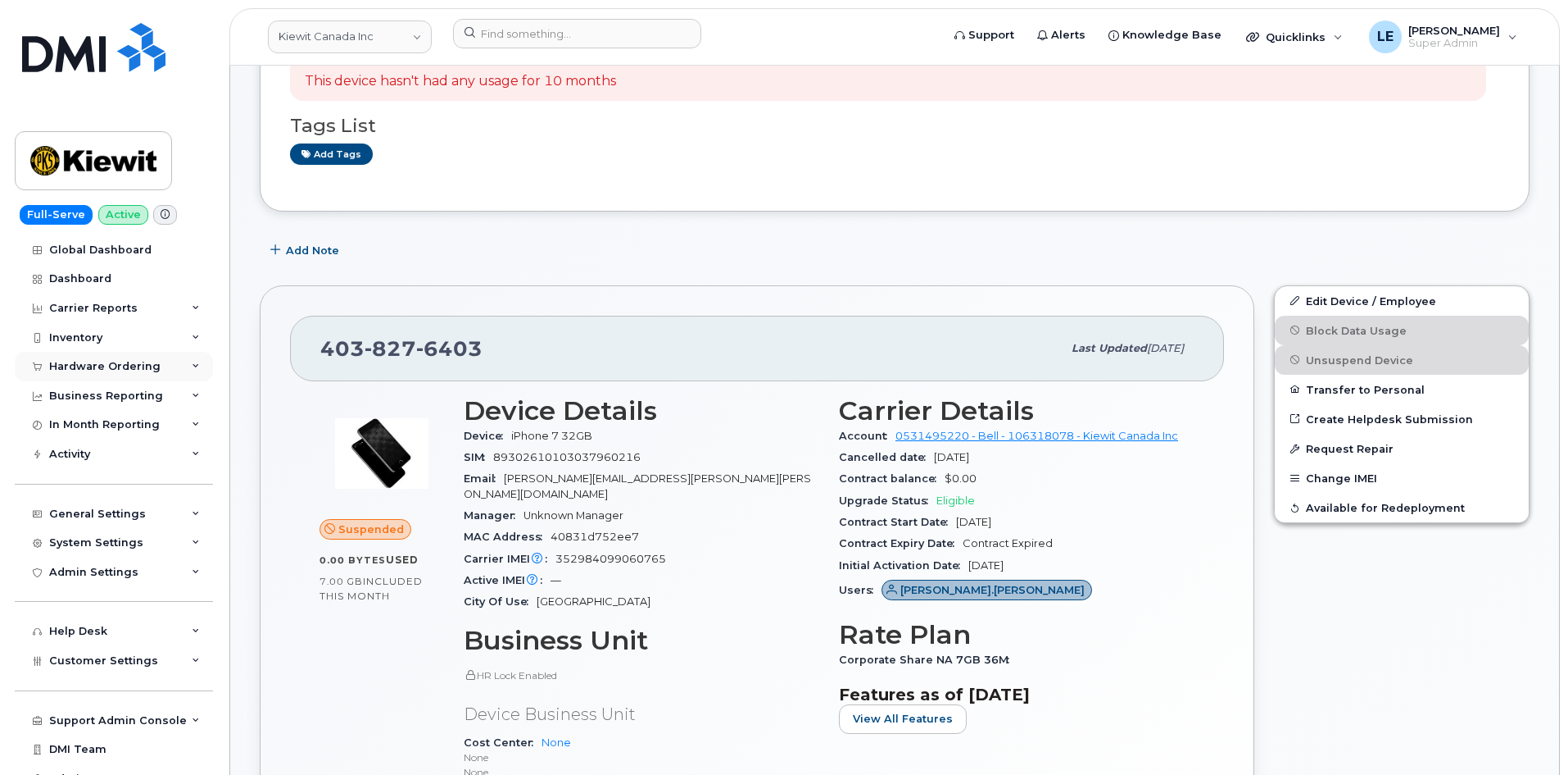
click at [95, 361] on div "Hardware Ordering" at bounding box center [104, 366] width 111 height 13
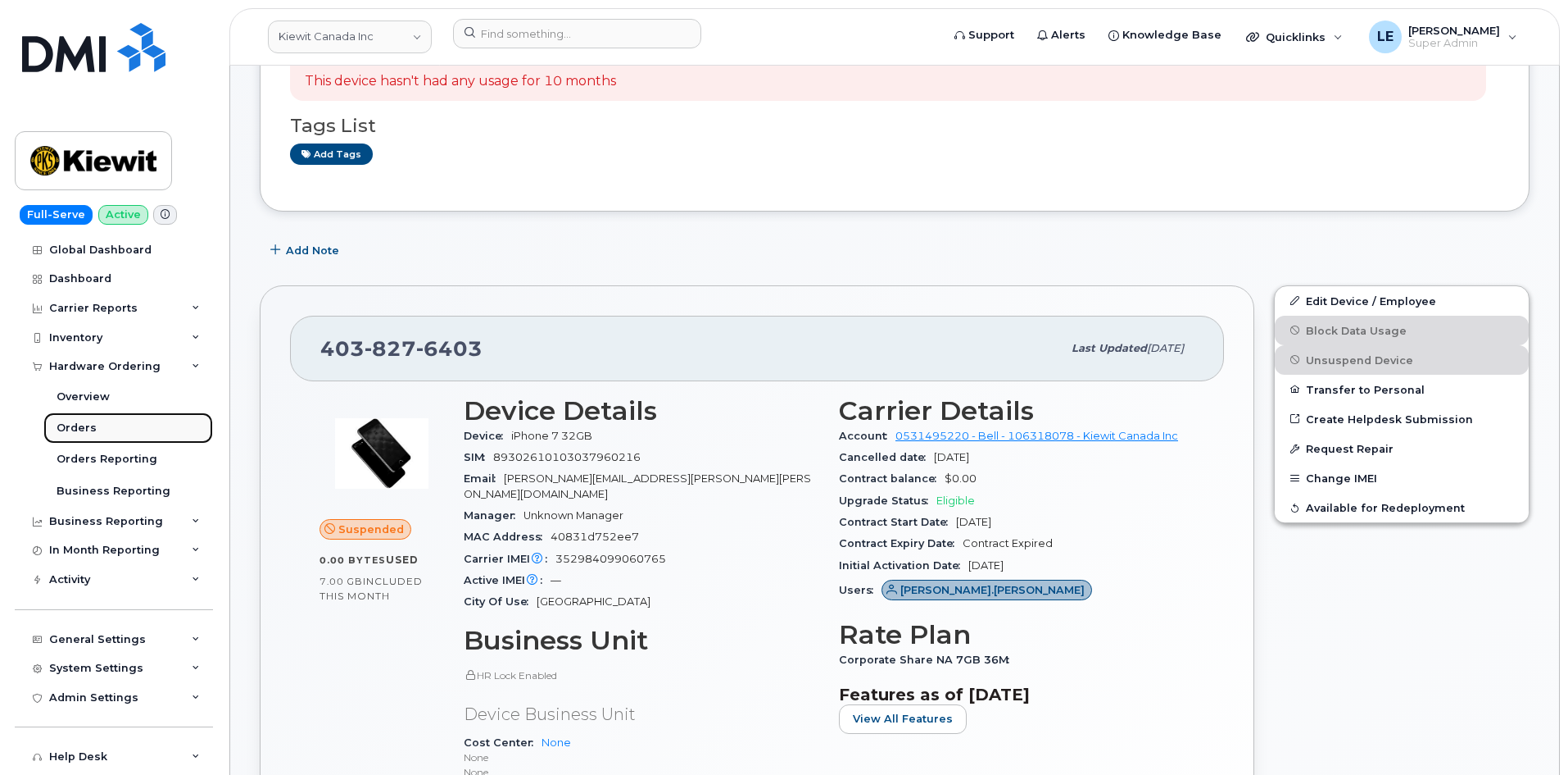
click at [141, 417] on link "Orders" at bounding box center [127, 428] width 170 height 31
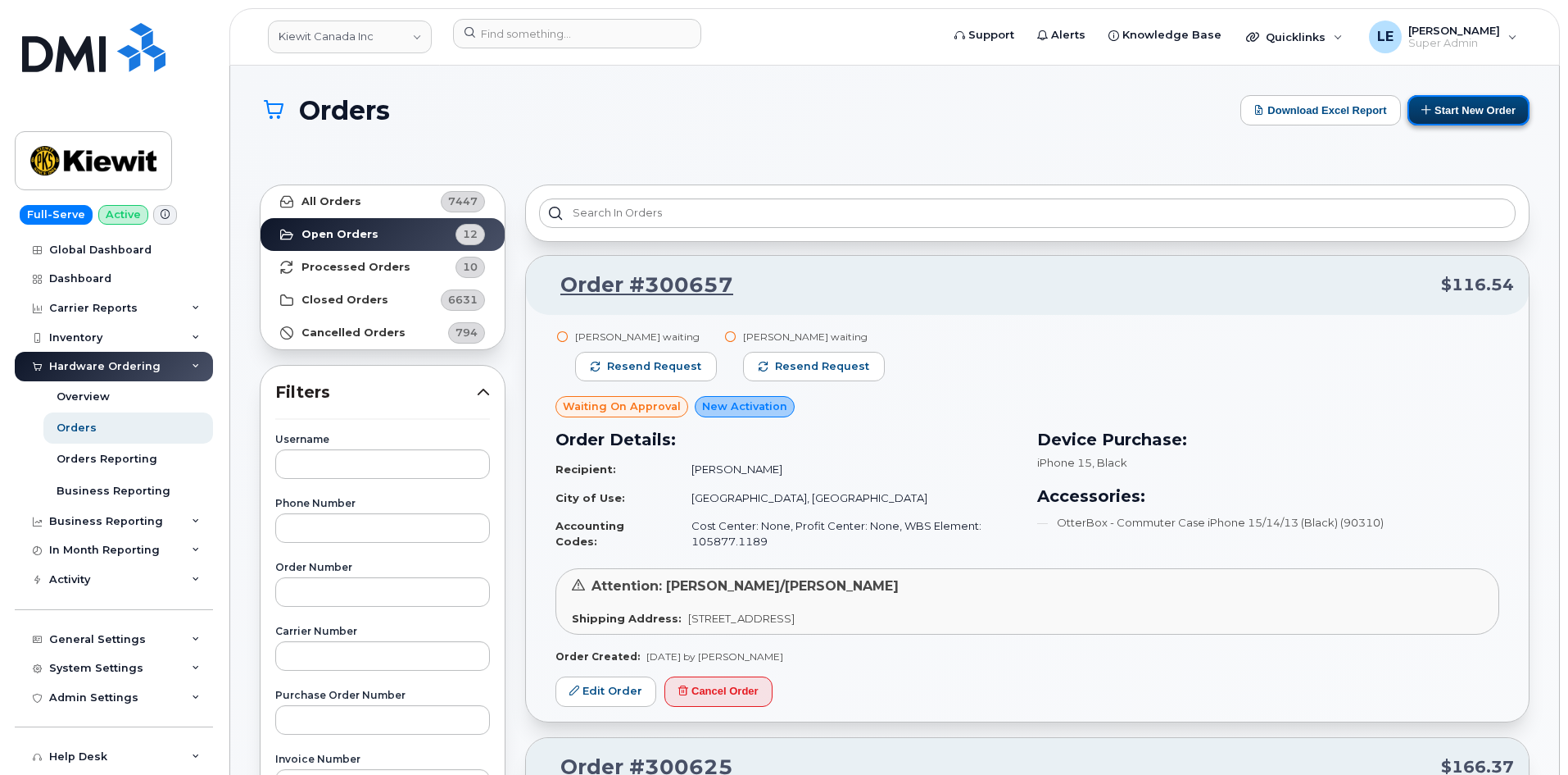
click at [1472, 108] on button "Start New Order" at bounding box center [1468, 109] width 122 height 30
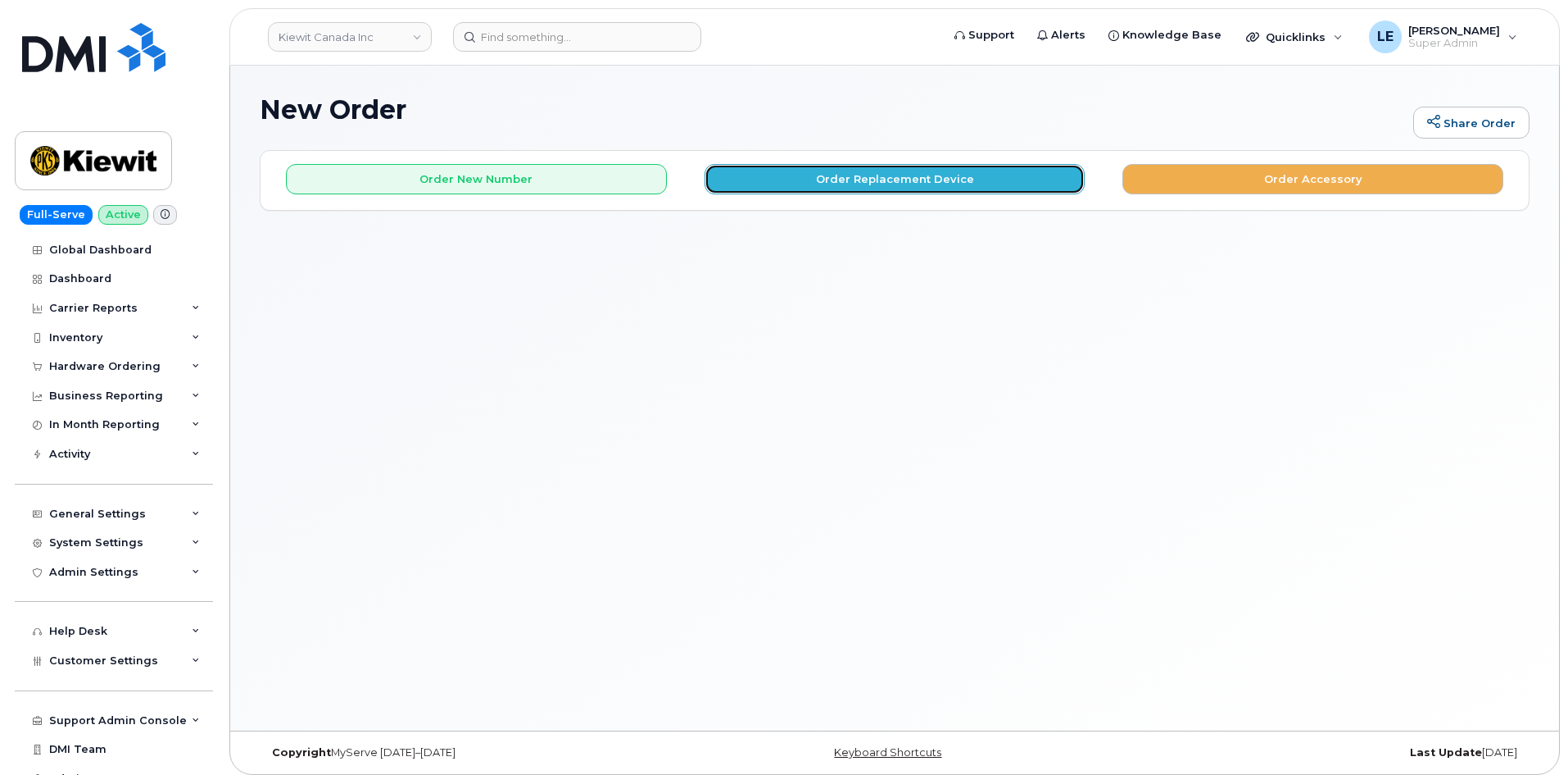
click at [994, 185] on button "Order Replacement Device" at bounding box center [895, 178] width 381 height 30
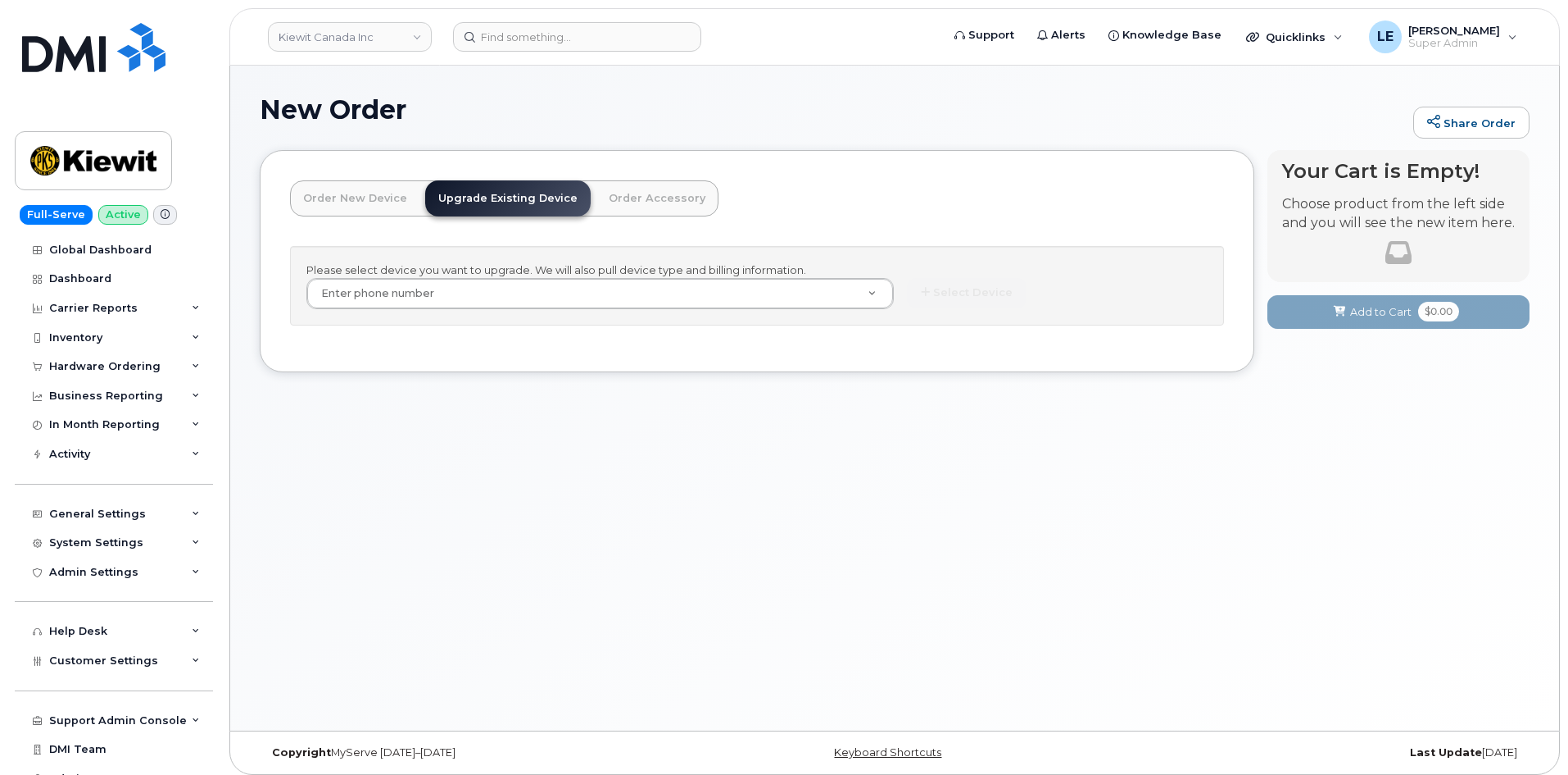
click at [415, 309] on div "Please select device you want to upgrade. We will also pull device type and bil…" at bounding box center [756, 286] width 934 height 79
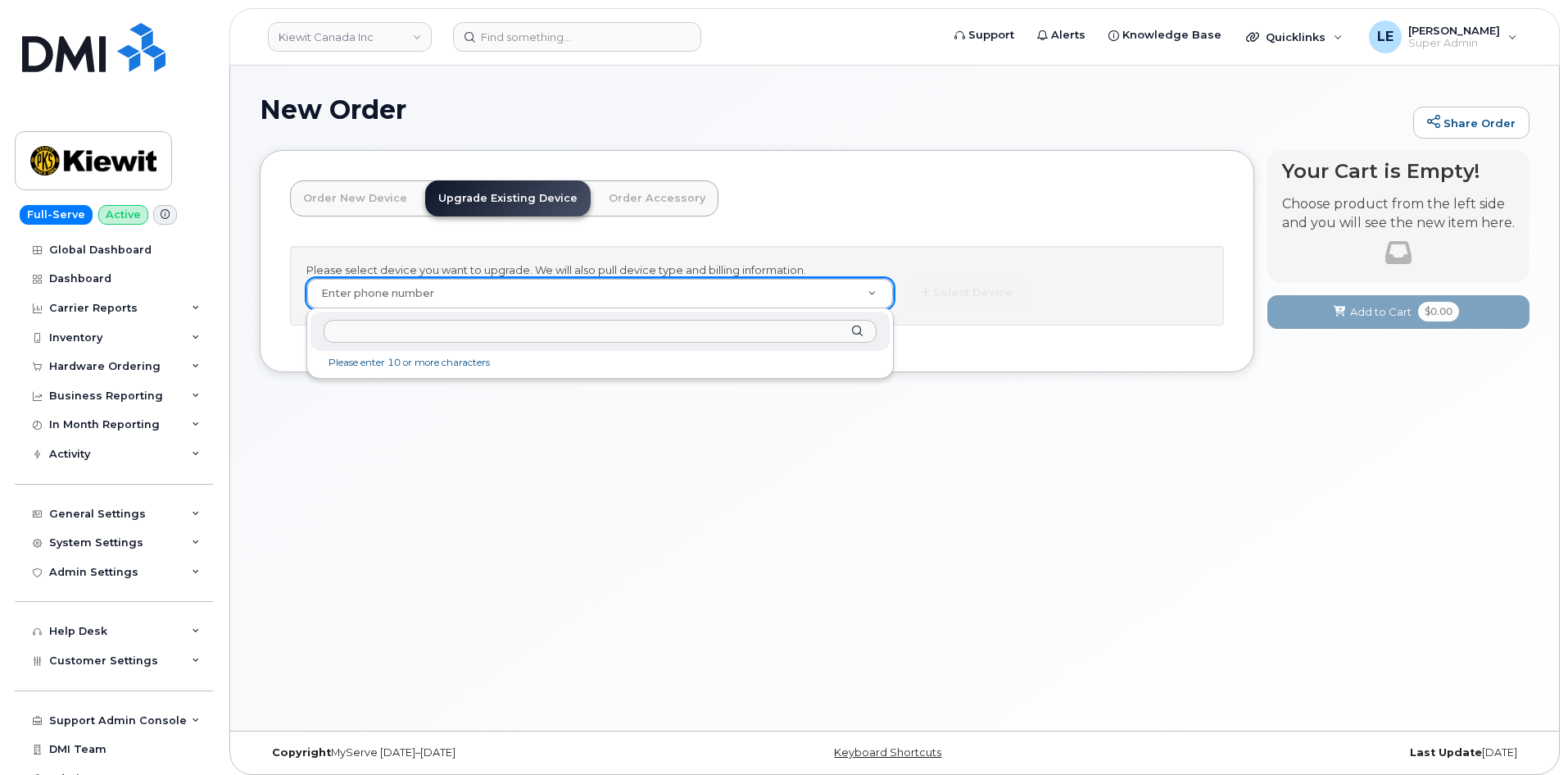
click at [398, 318] on div at bounding box center [600, 332] width 579 height 40
click at [394, 329] on input "text" at bounding box center [600, 332] width 553 height 24
paste input "4038276403"
type input "4038276403"
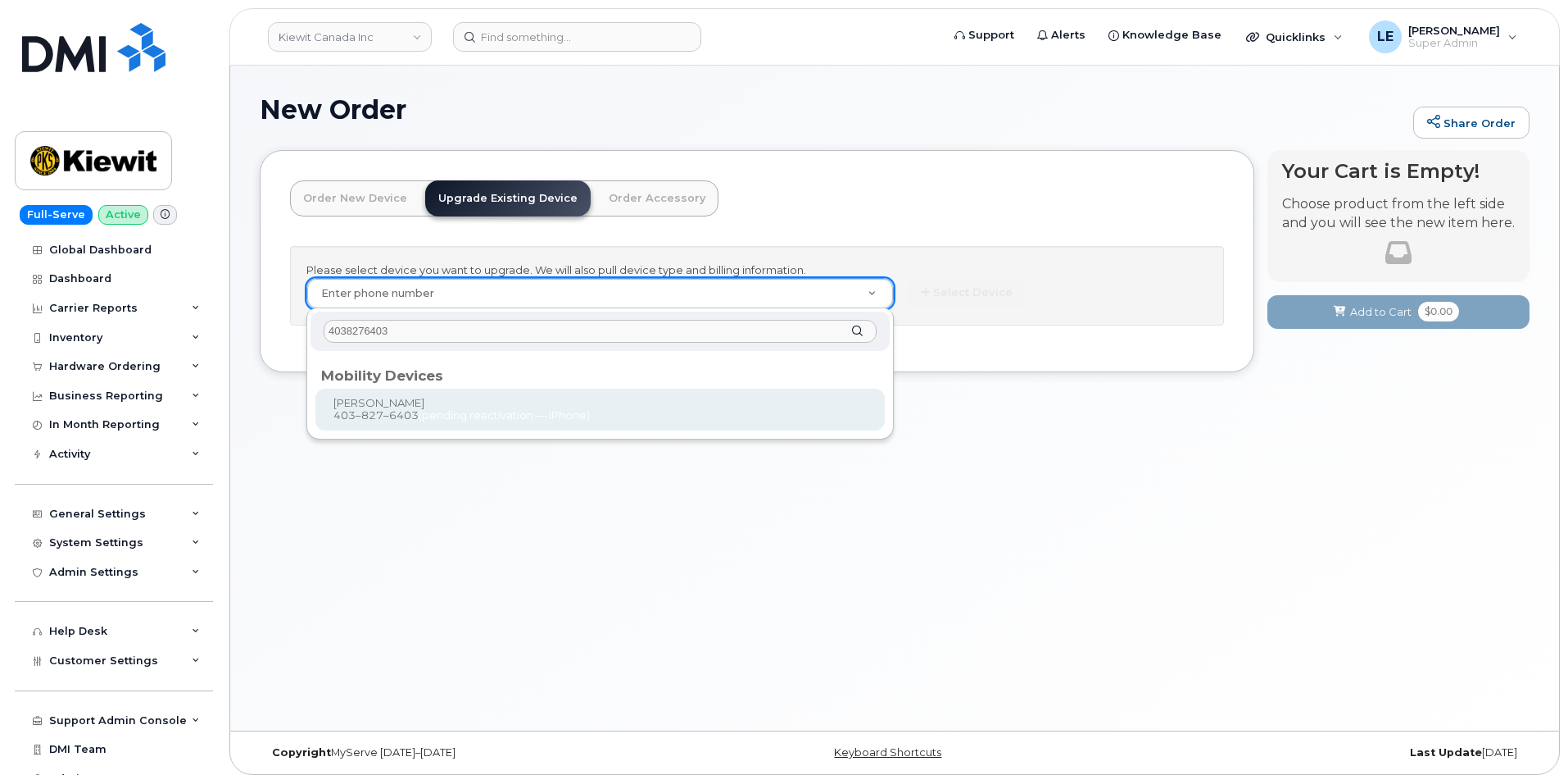
type input "234987"
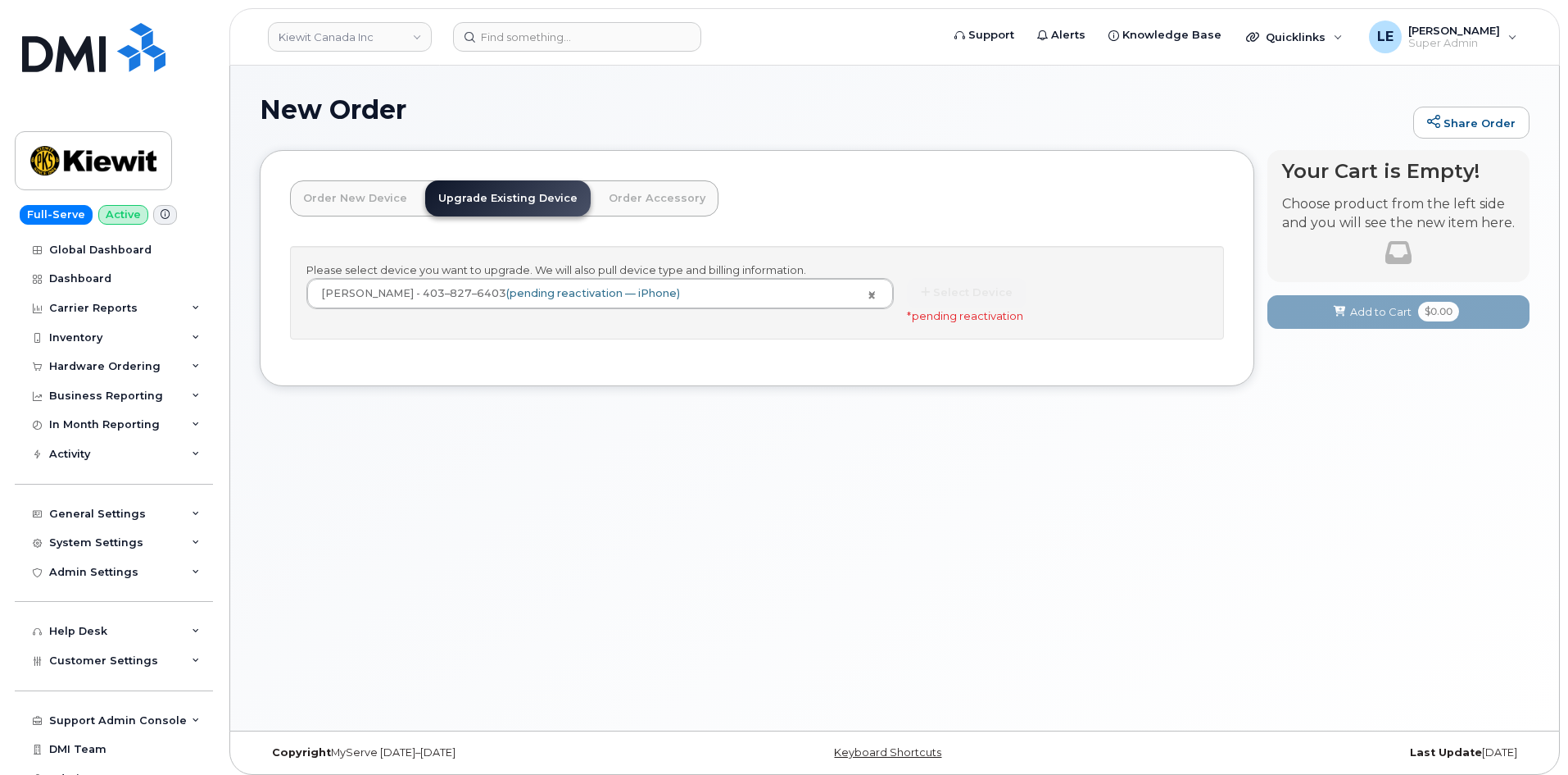
click at [942, 322] on div "* pending reactivation" at bounding box center [1051, 316] width 287 height 16
click at [929, 298] on div "Select Device * pending reactivation" at bounding box center [1057, 301] width 300 height 45
click at [960, 296] on div "Select Device * pending reactivation" at bounding box center [1057, 301] width 300 height 45
click at [341, 202] on link "Order New Device" at bounding box center [355, 198] width 130 height 36
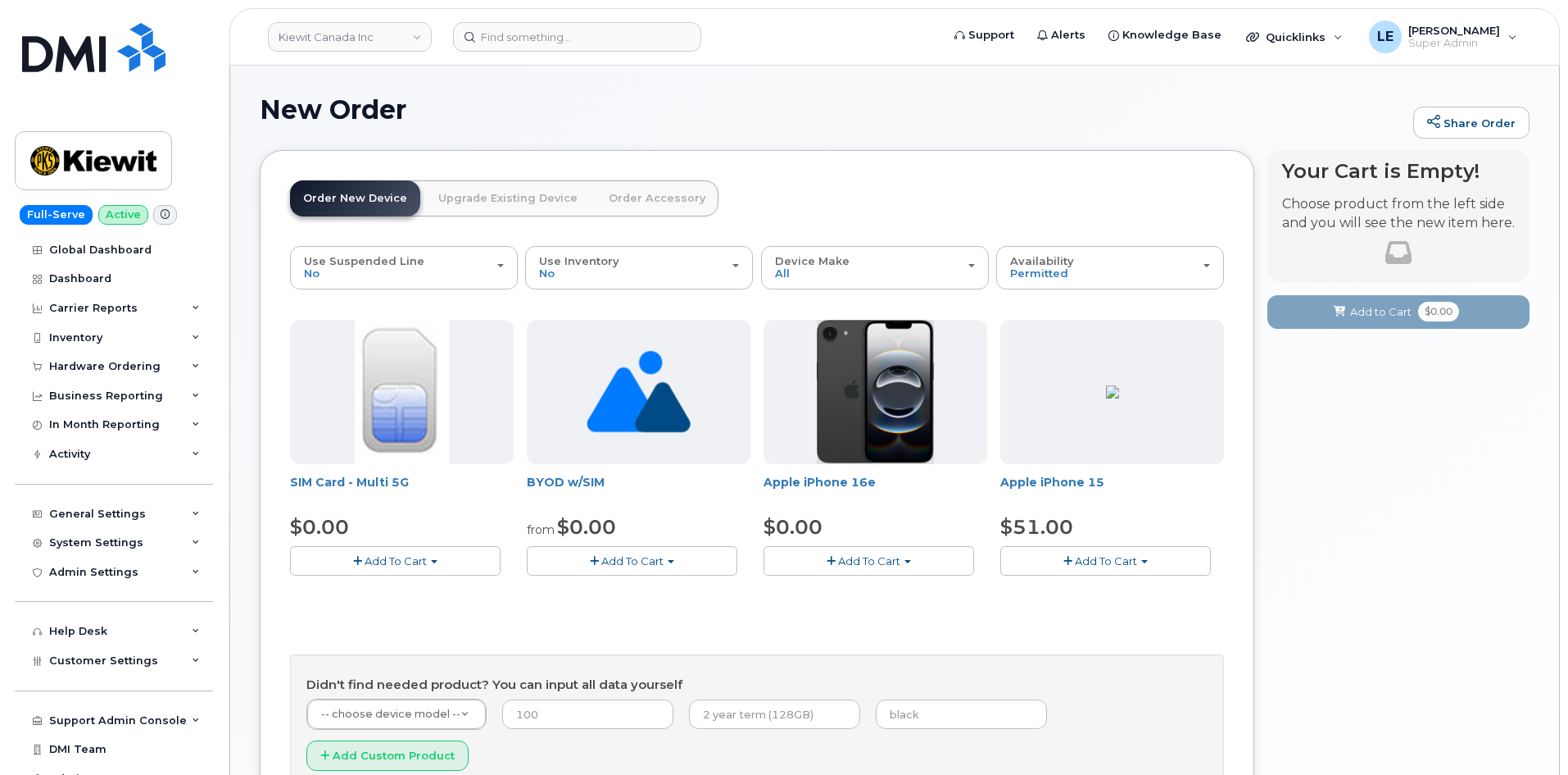
click at [532, 209] on link "Upgrade Existing Device" at bounding box center [508, 198] width 165 height 36
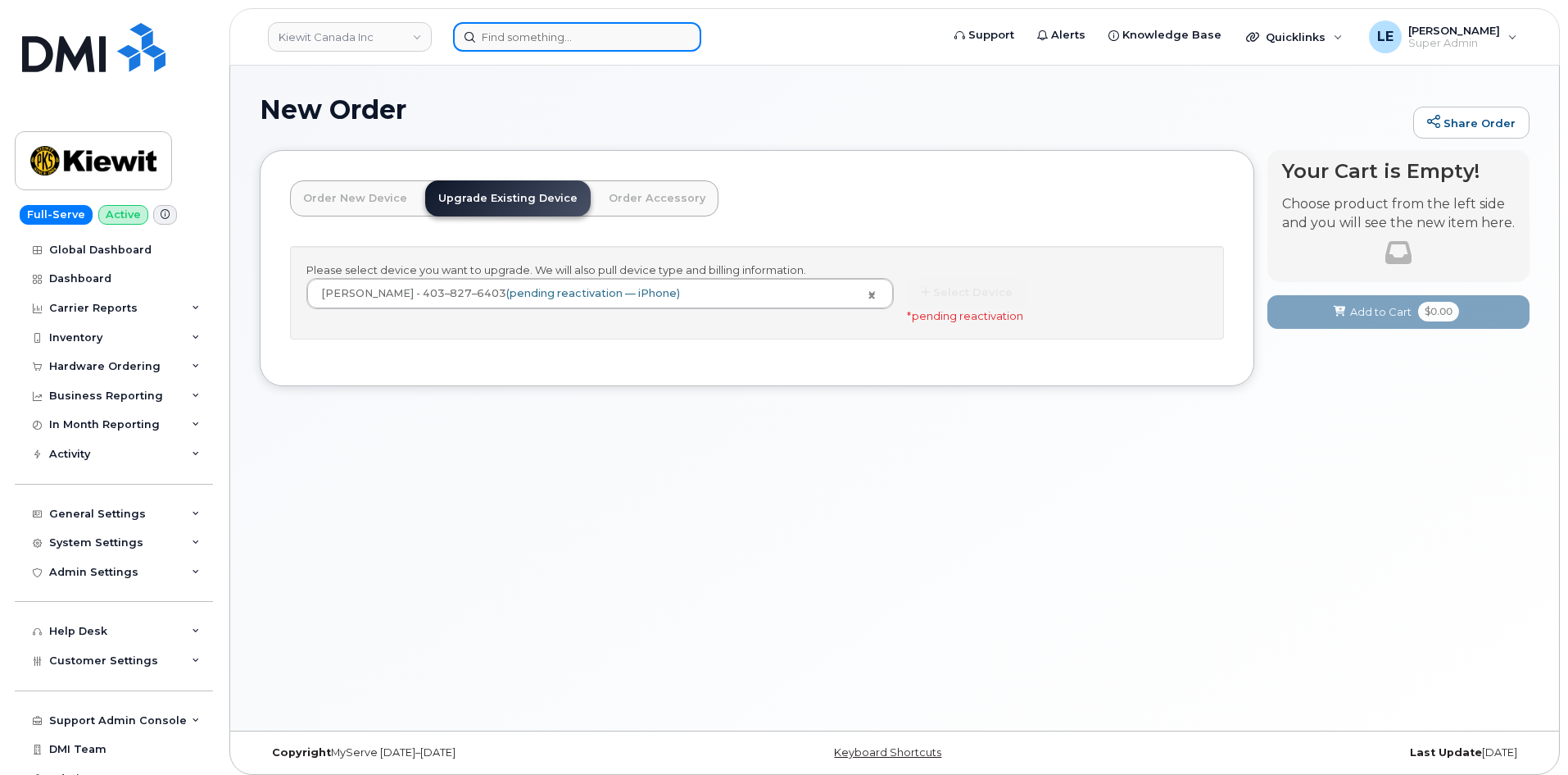
click at [546, 38] on input at bounding box center [577, 37] width 248 height 29
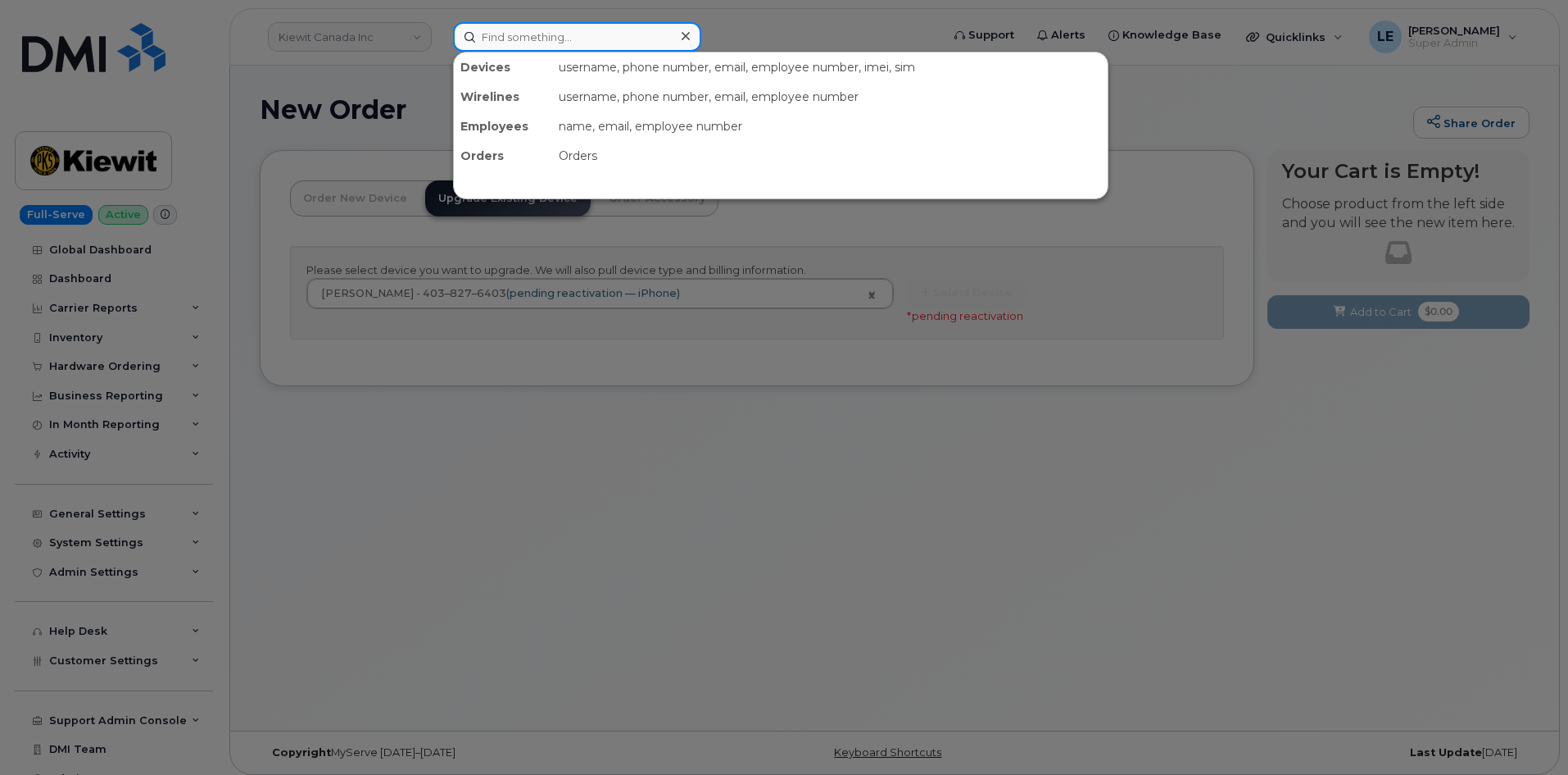
paste input "5064706231"
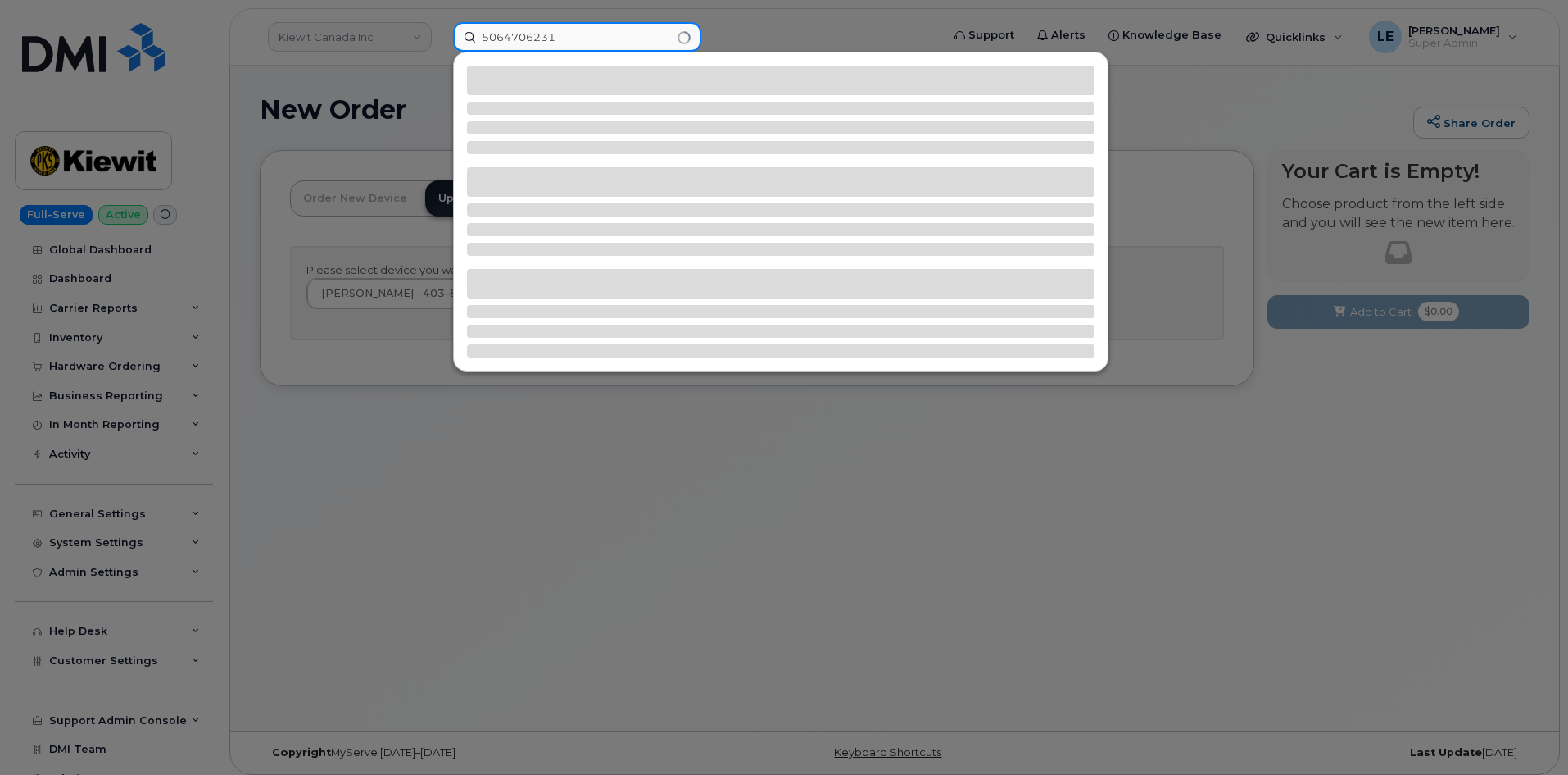
type input "5064706231"
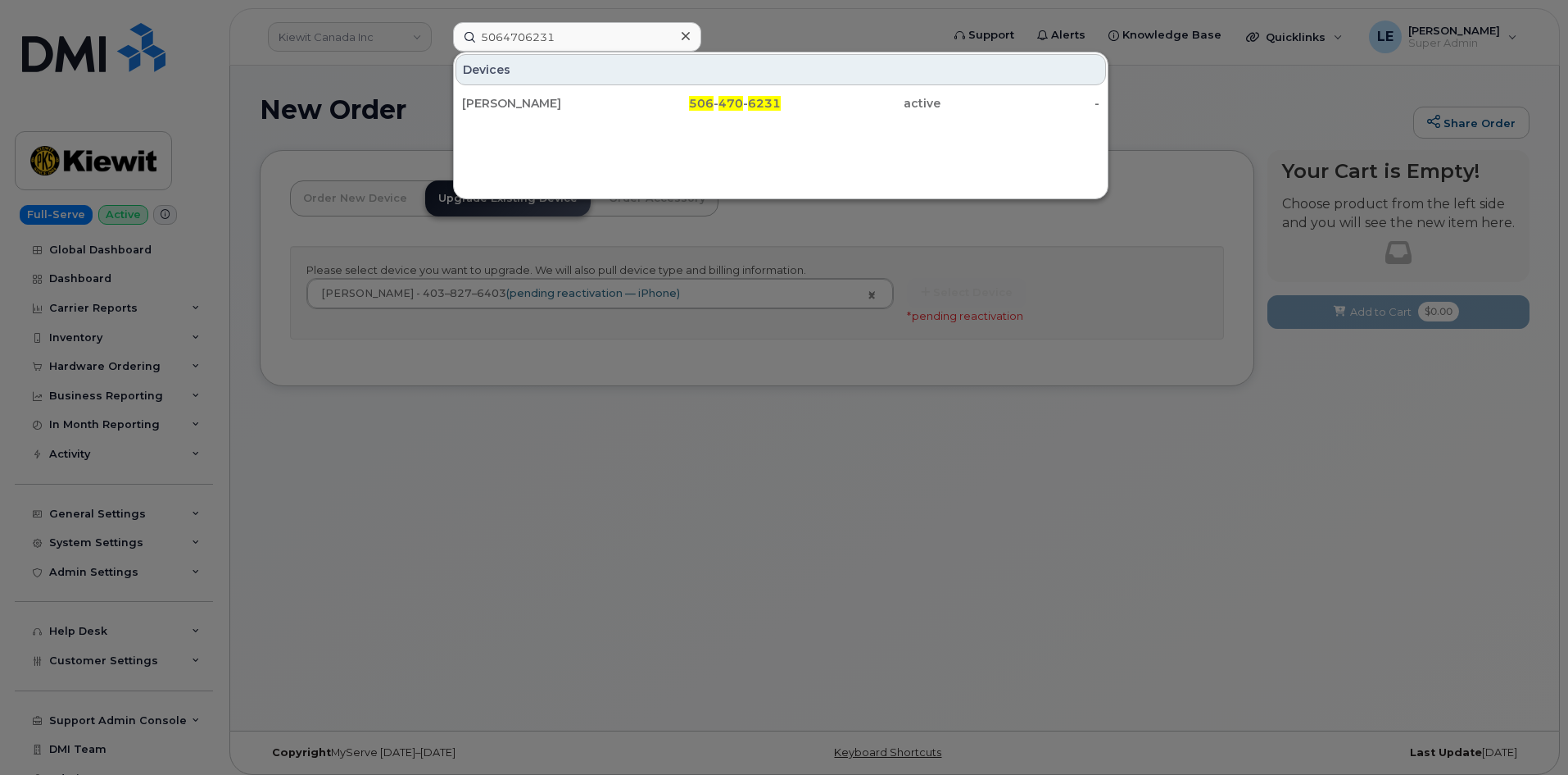
click at [553, 97] on div "[PERSON_NAME]" at bounding box center [542, 102] width 160 height 16
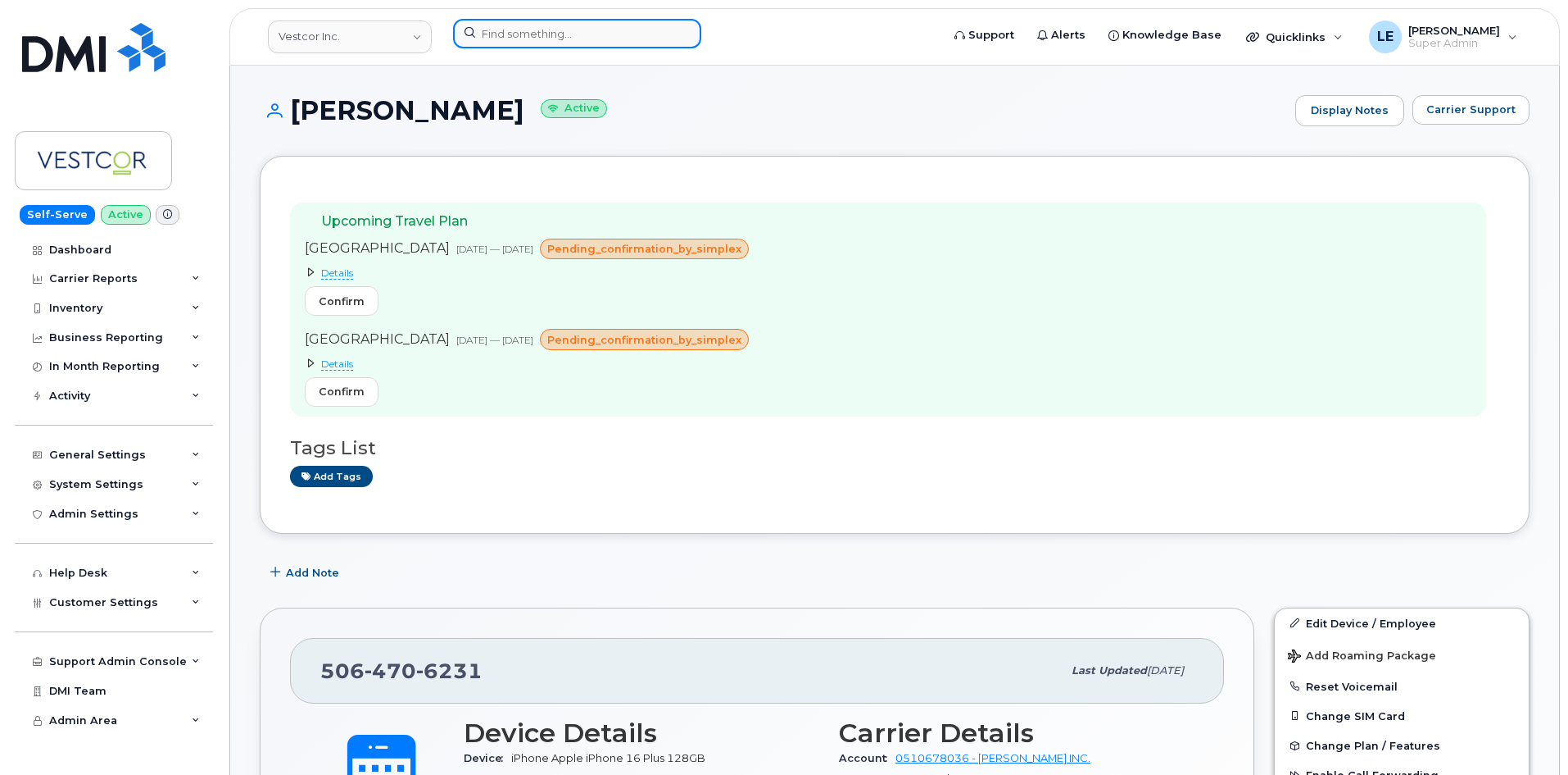
click at [535, 28] on input at bounding box center [577, 34] width 248 height 29
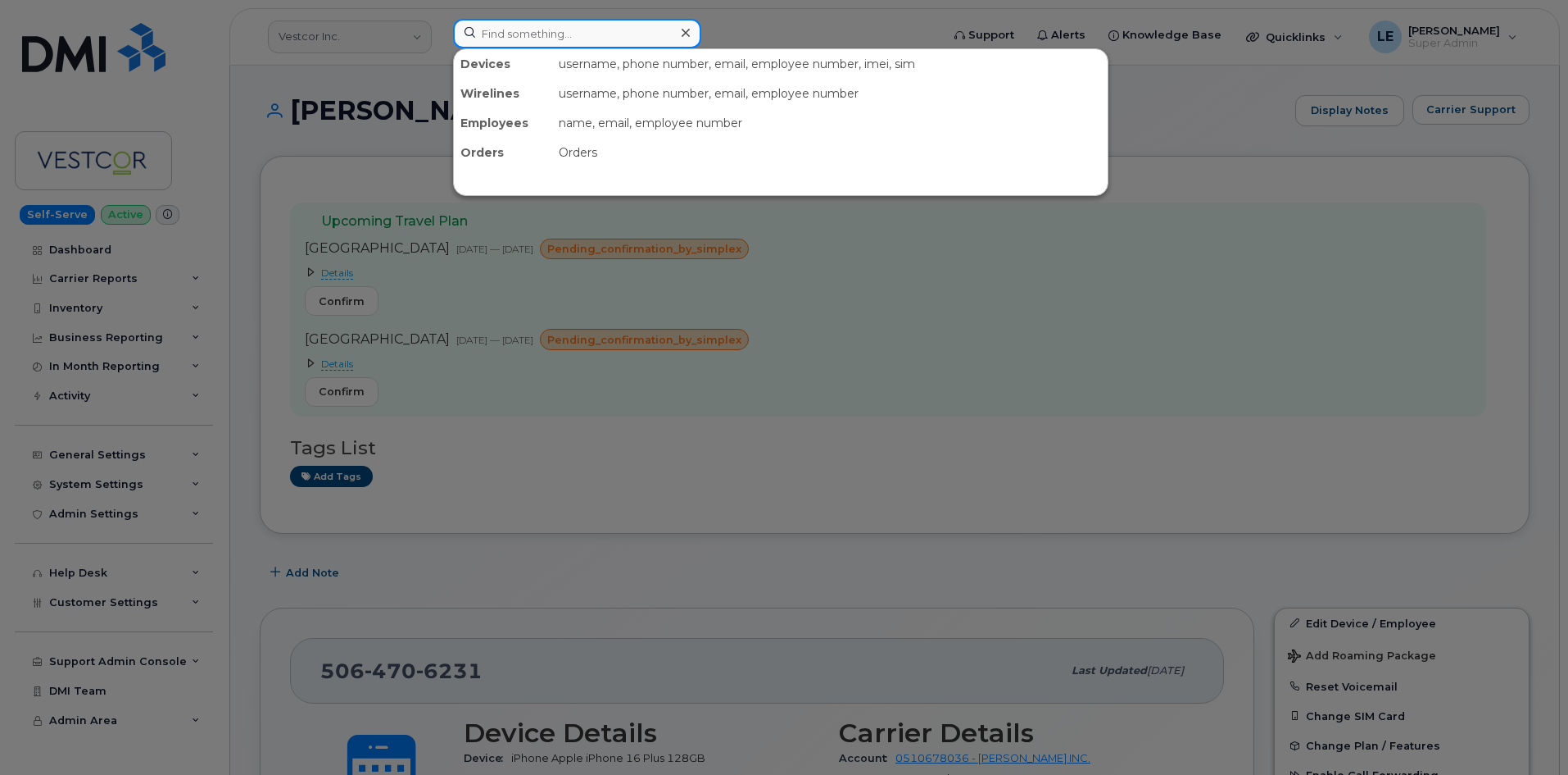
paste input "[PERSON_NAME][EMAIL_ADDRESS][PERSON_NAME][PERSON_NAME][DOMAIN_NAME]"
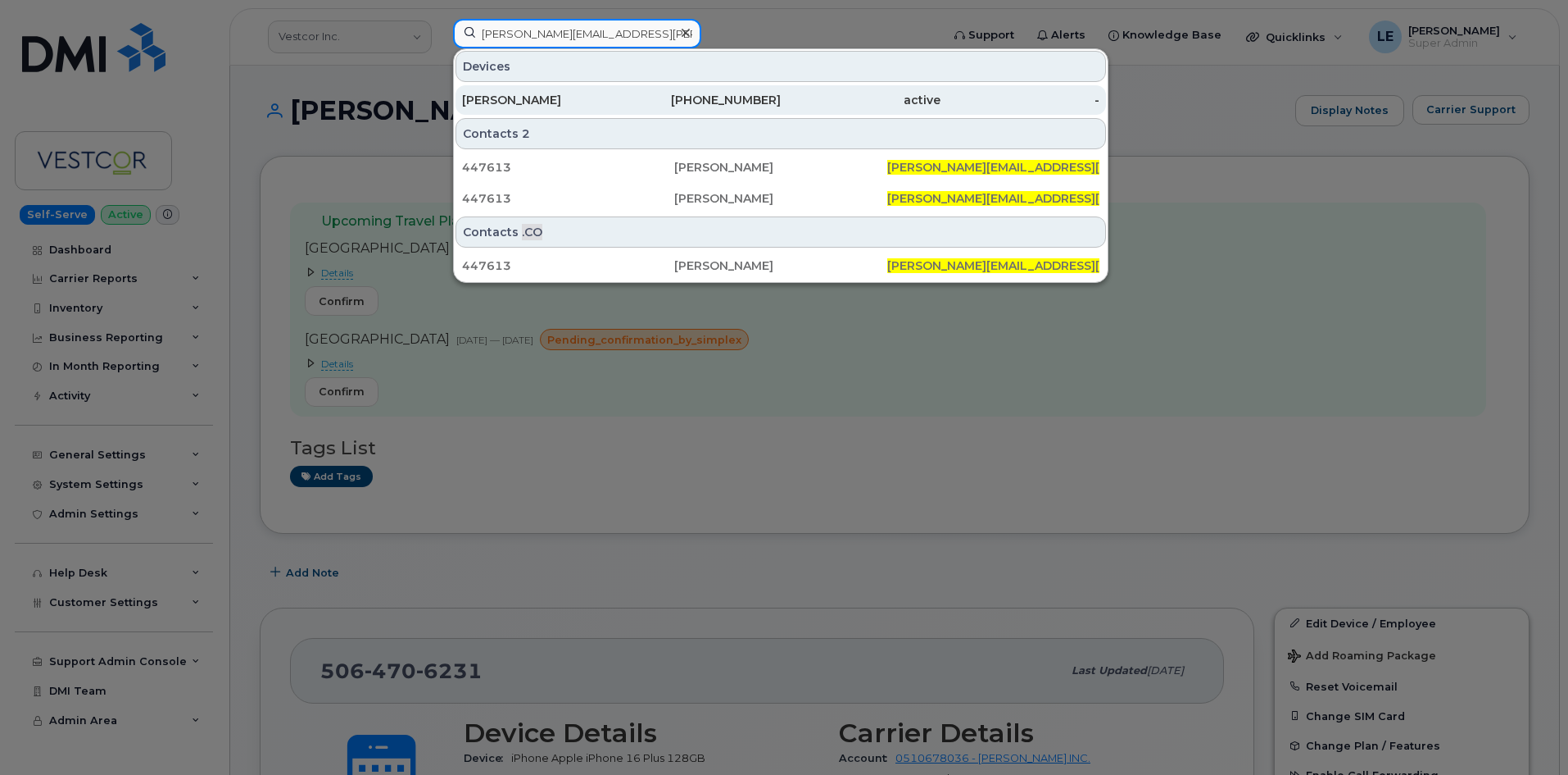
type input "[PERSON_NAME][EMAIL_ADDRESS][PERSON_NAME][PERSON_NAME][DOMAIN_NAME]"
click at [546, 90] on div "[PERSON_NAME]" at bounding box center [542, 100] width 160 height 29
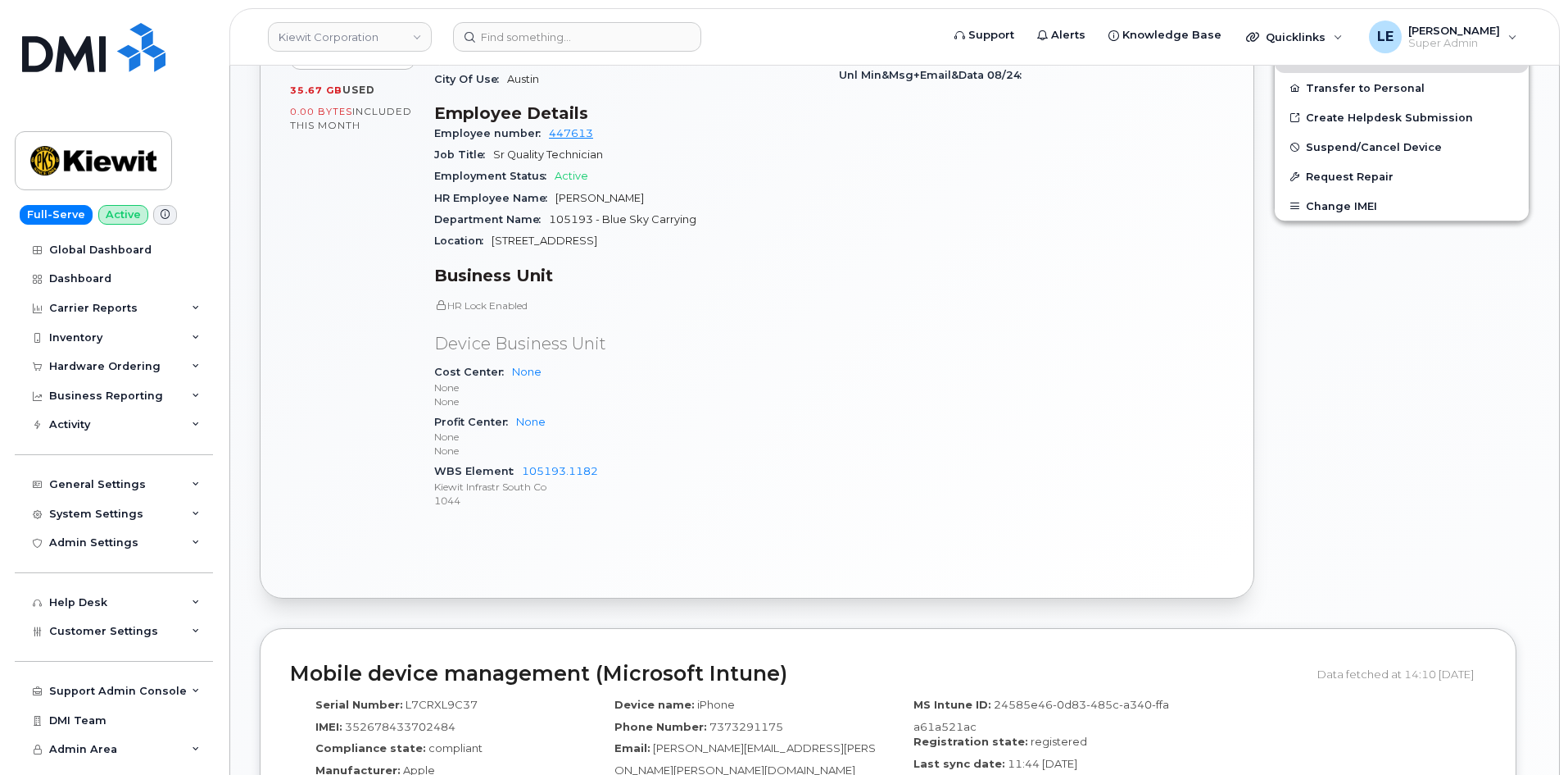
scroll to position [902, 0]
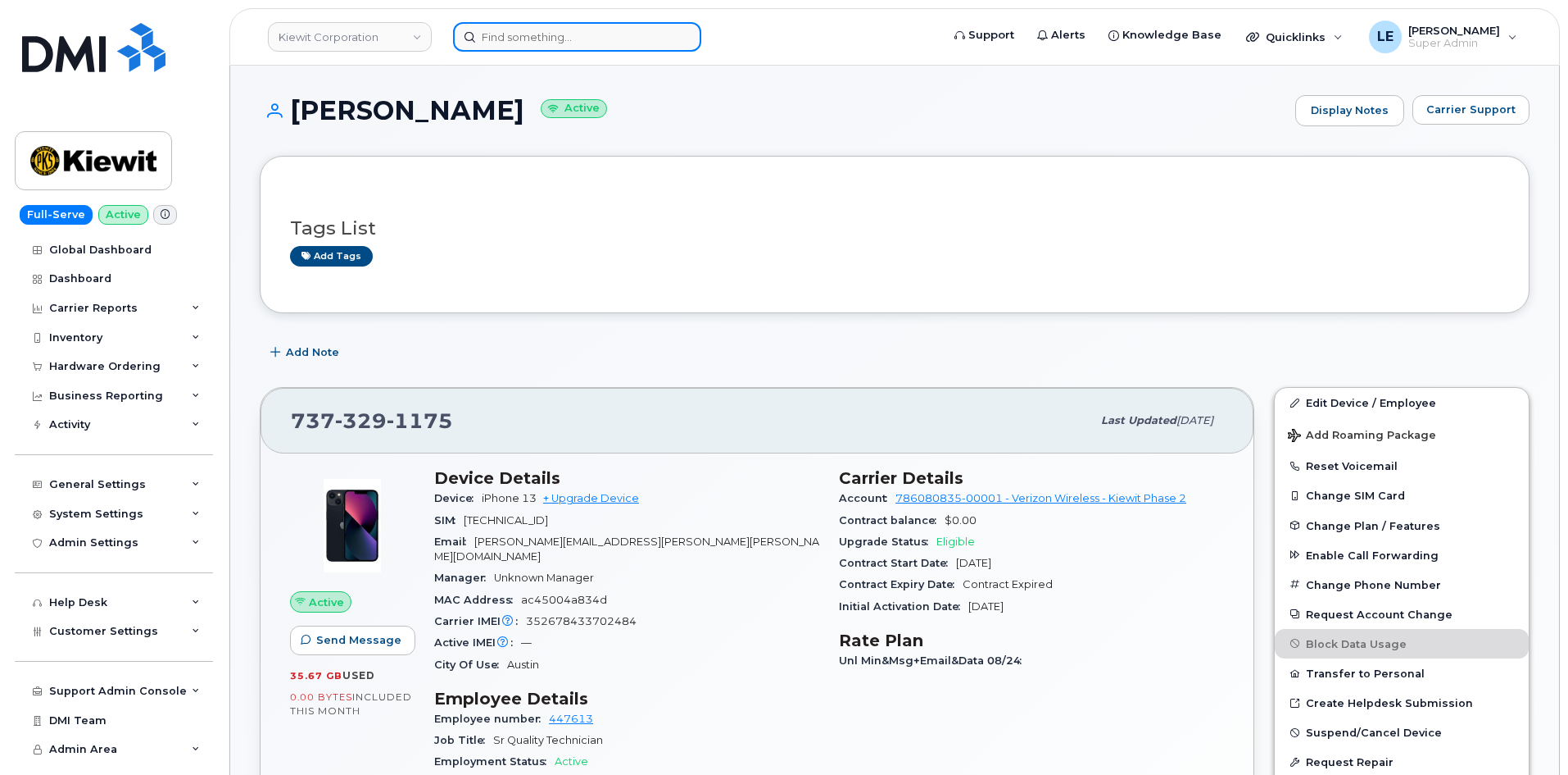
click at [528, 37] on input at bounding box center [577, 37] width 248 height 29
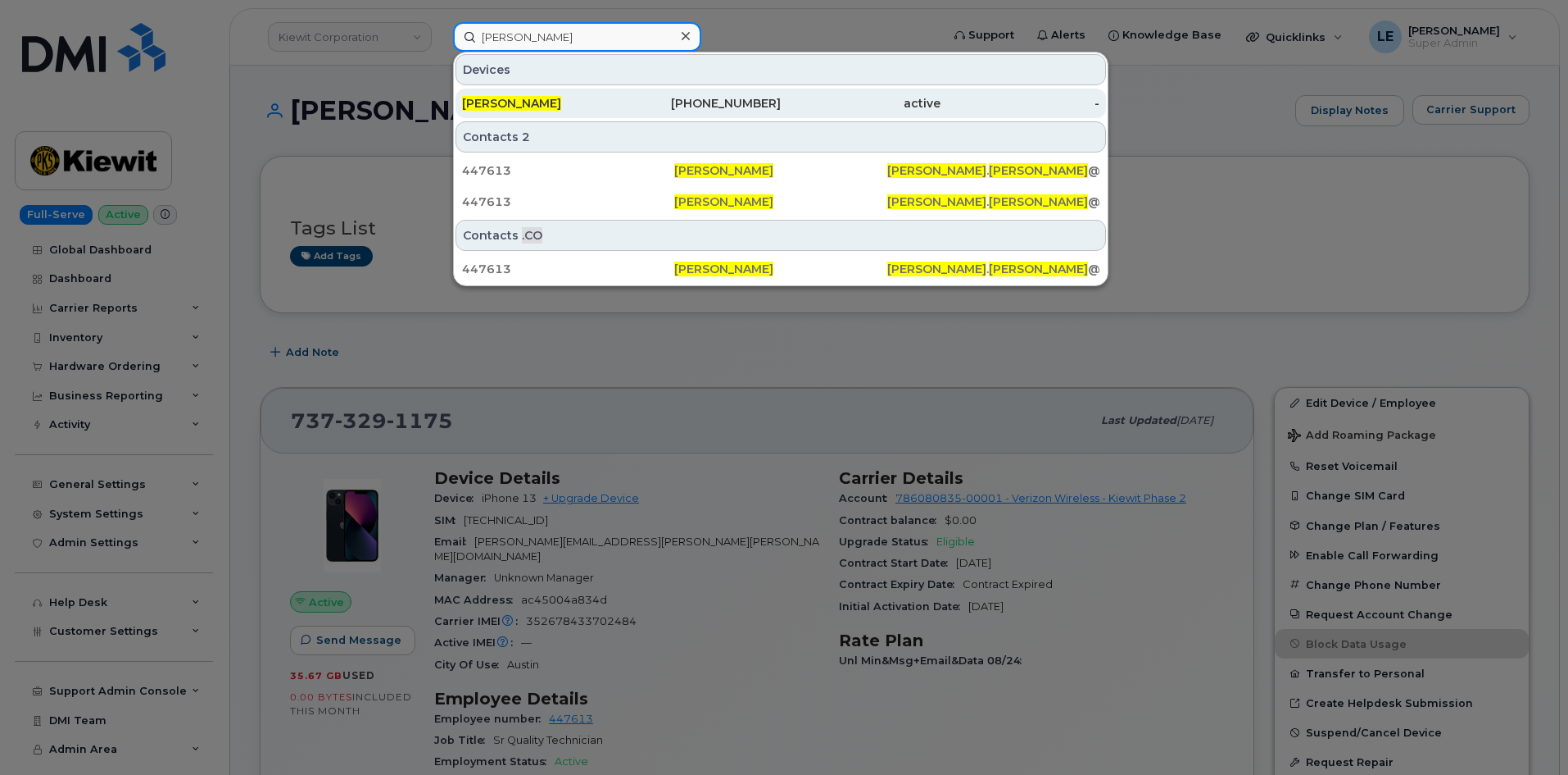
type input "[PERSON_NAME]"
click at [648, 108] on div "[PHONE_NUMBER]" at bounding box center [702, 102] width 160 height 16
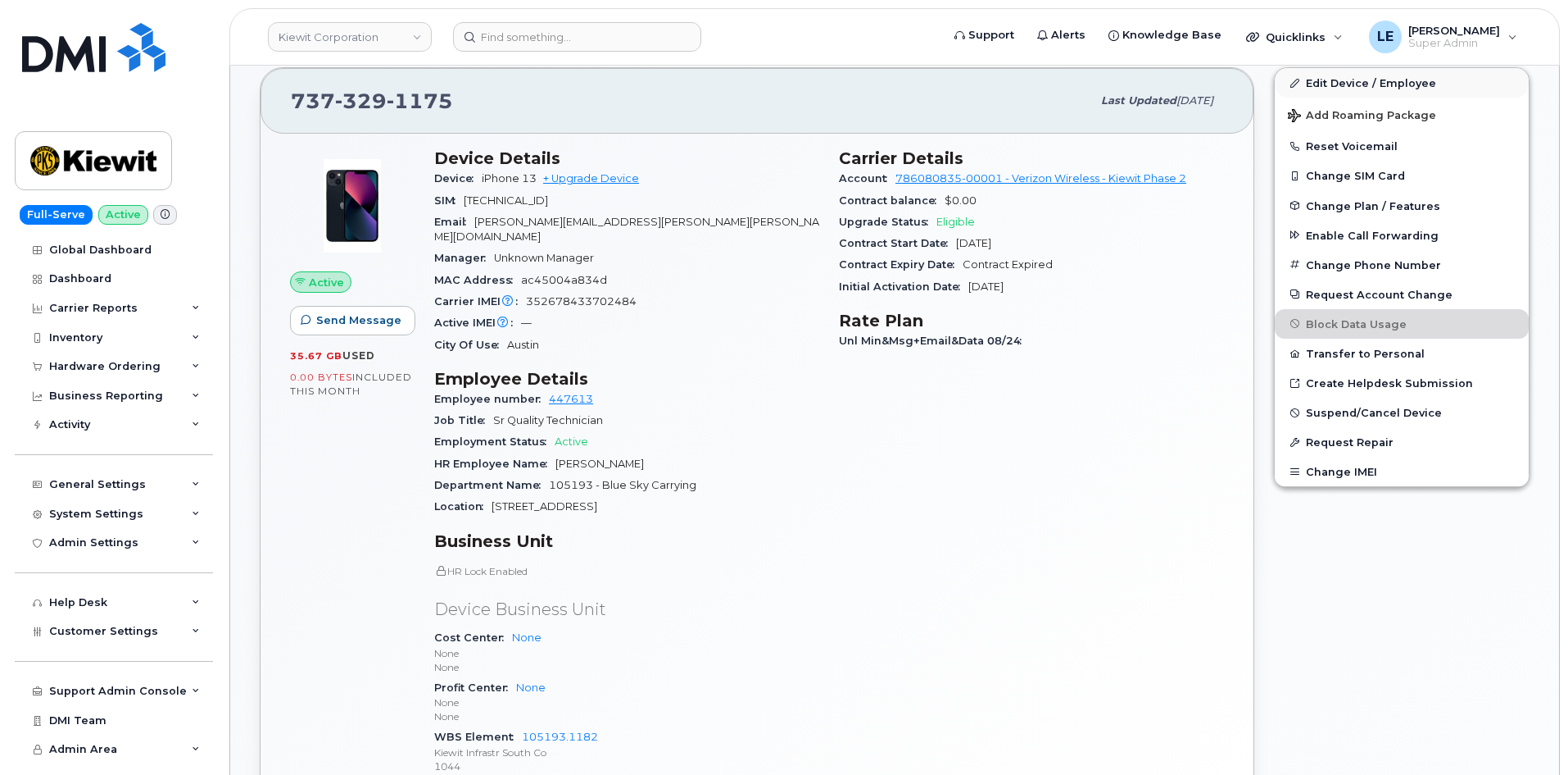
scroll to position [164, 0]
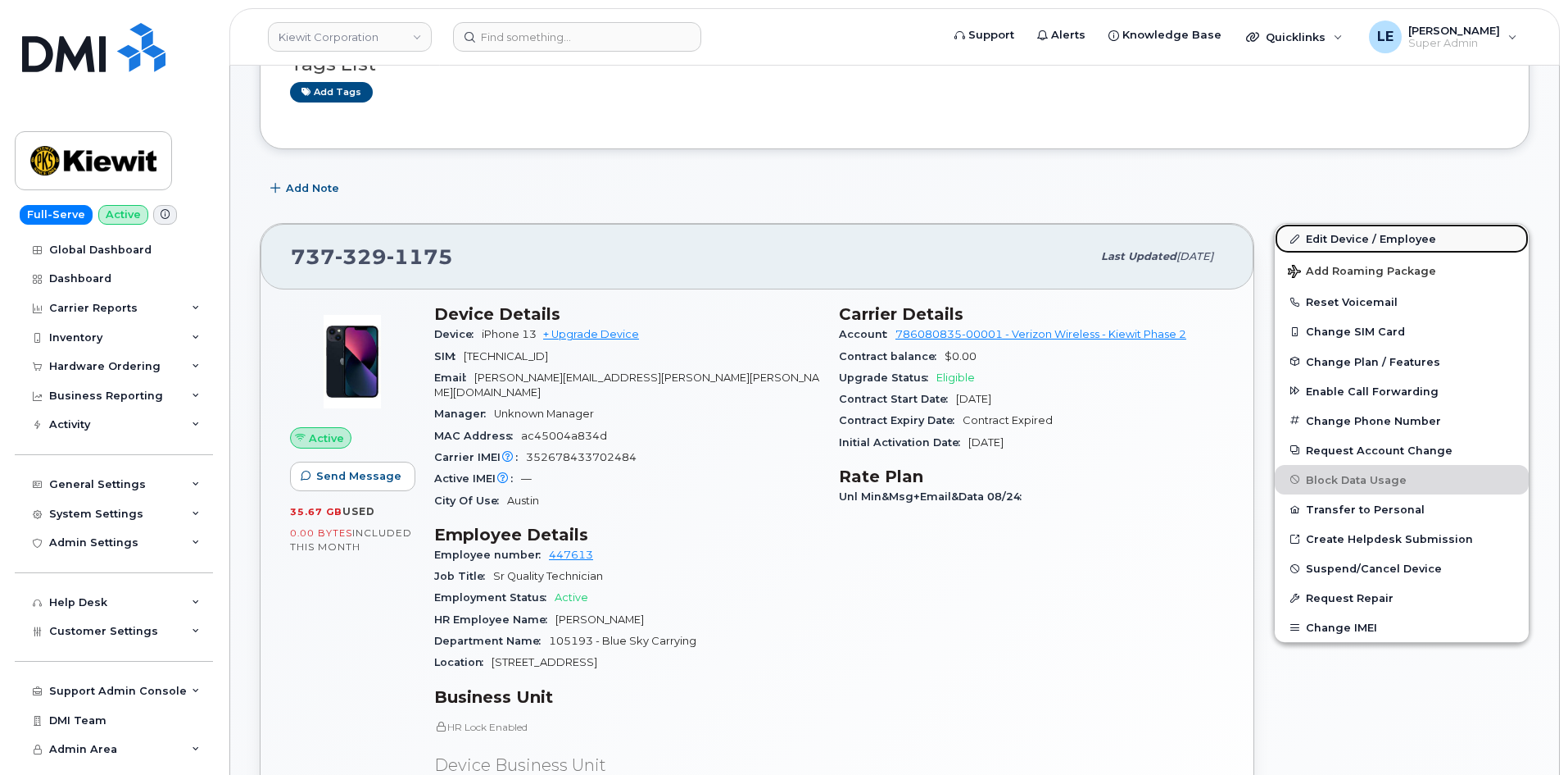
click at [1355, 230] on link "Edit Device / Employee" at bounding box center [1401, 239] width 254 height 29
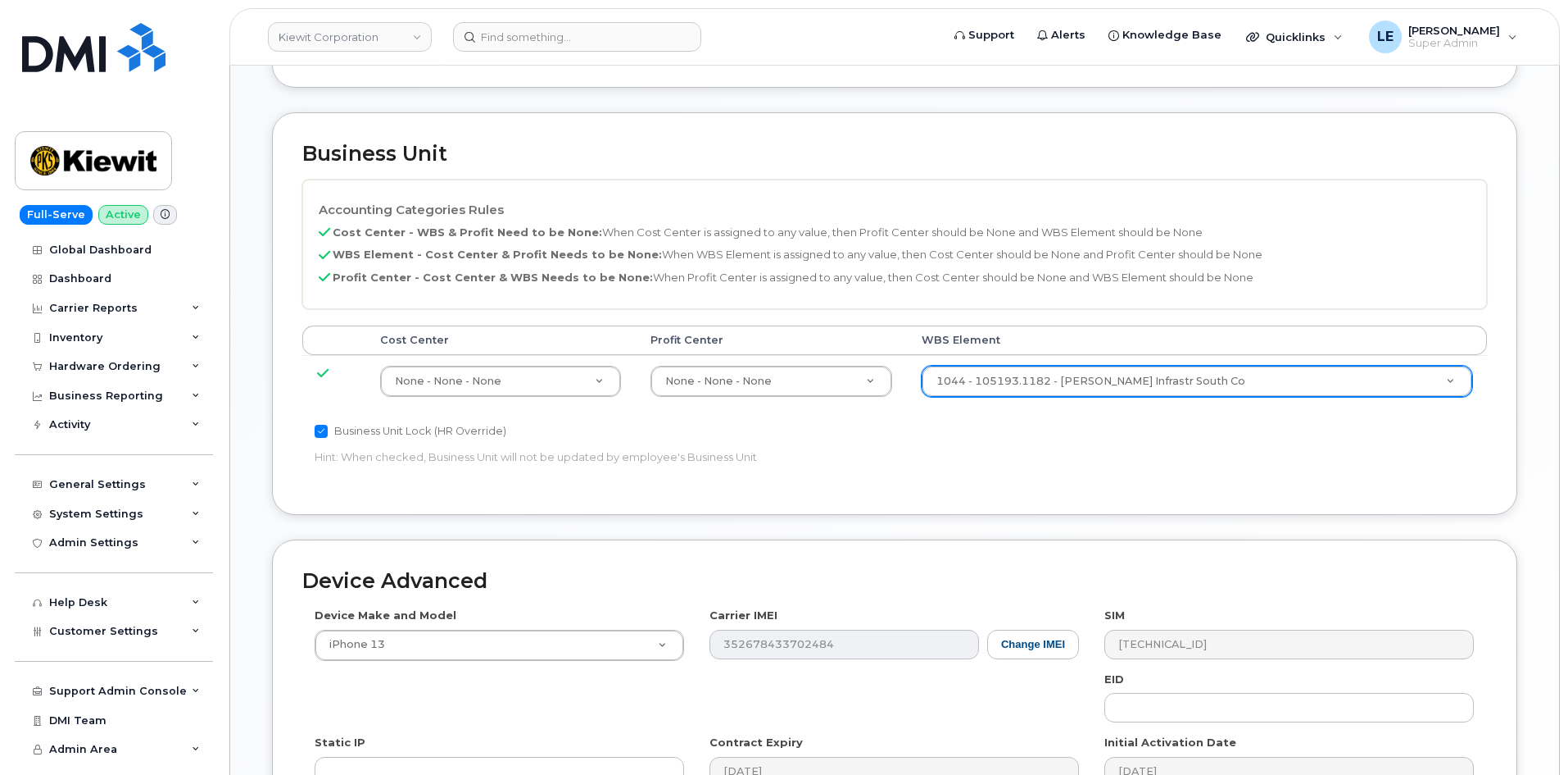
scroll to position [664, 0]
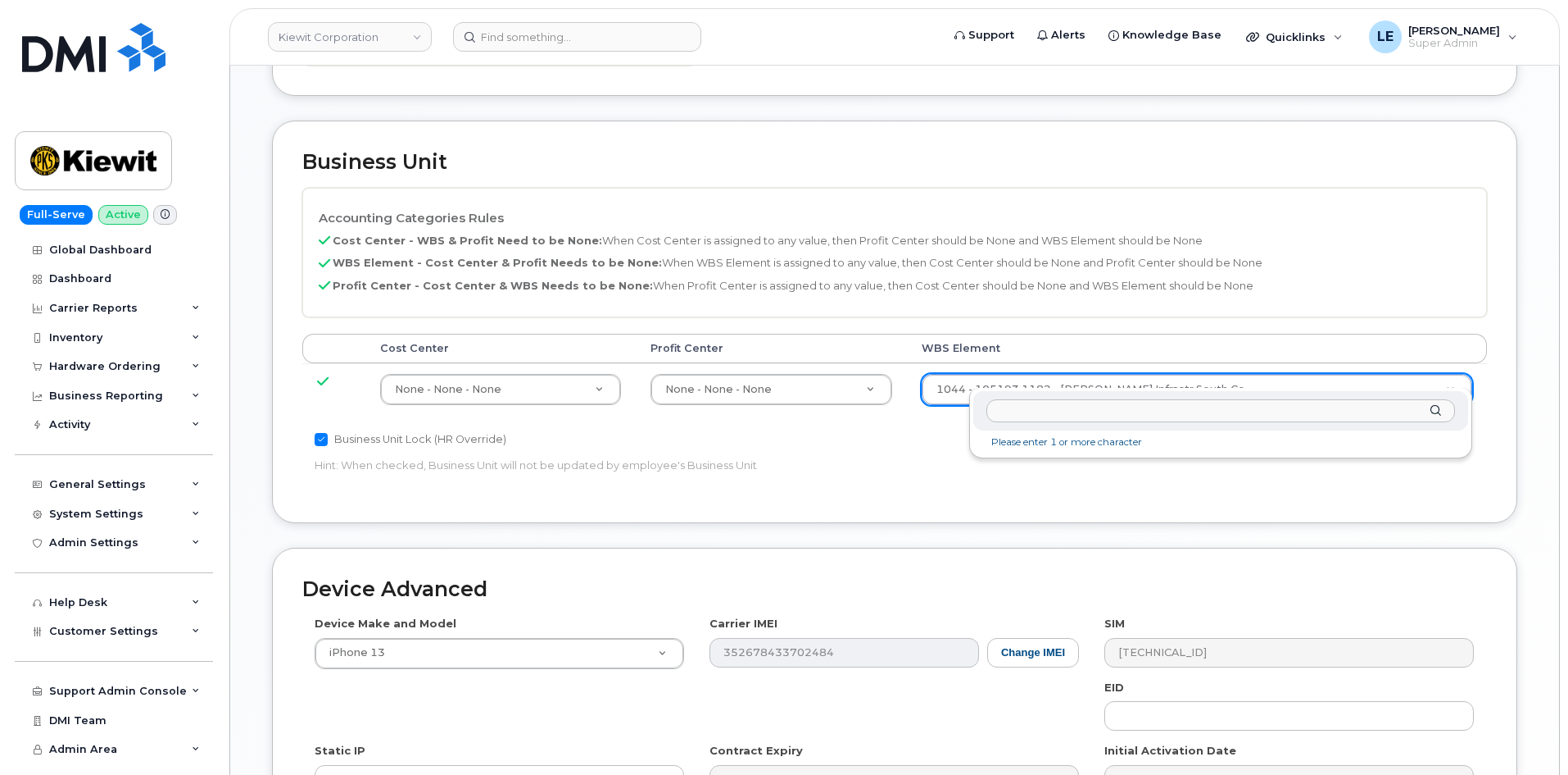
click at [1032, 412] on input "text" at bounding box center [1220, 412] width 468 height 24
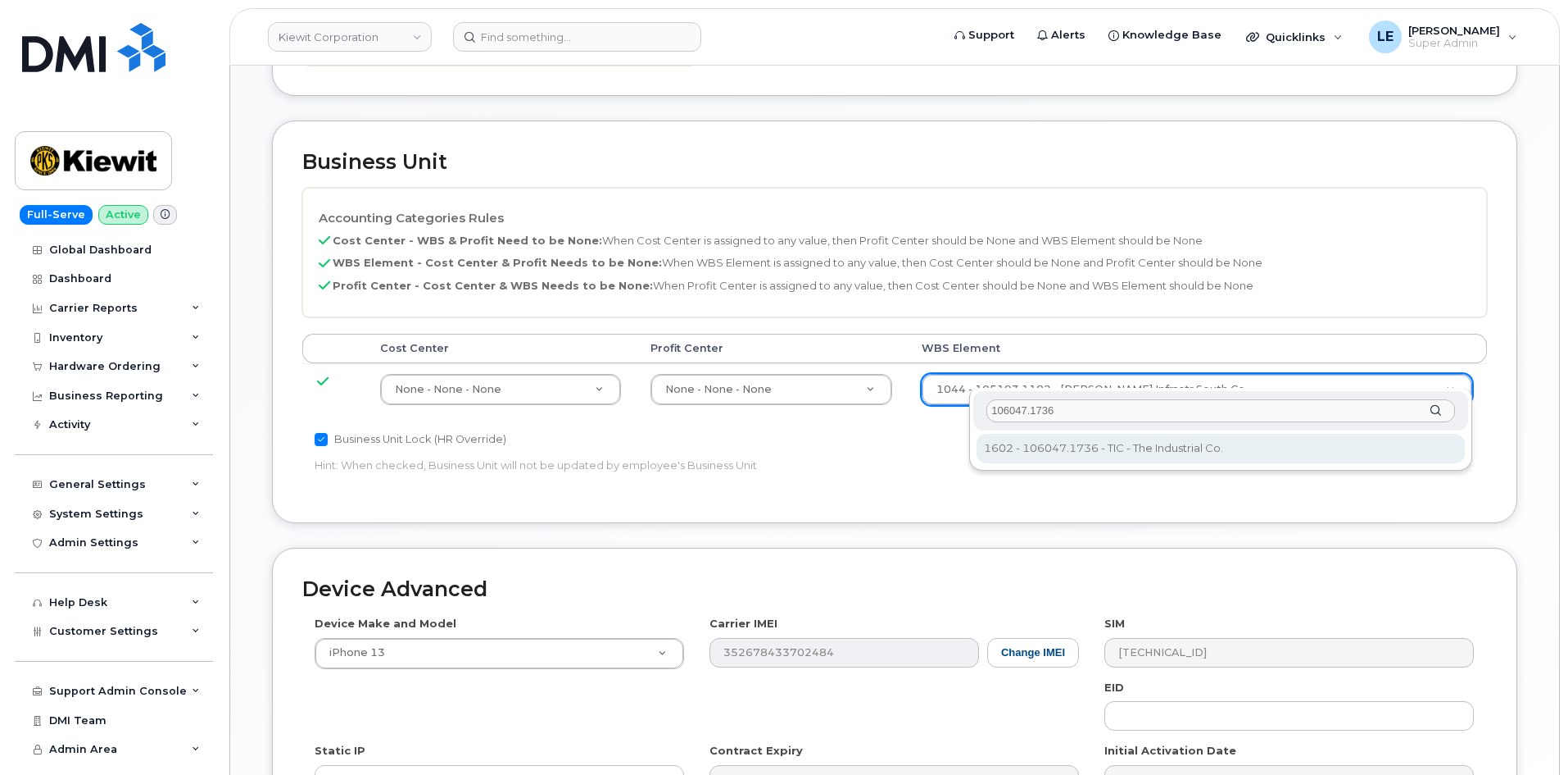
type input "106047.1736"
type input "30146004"
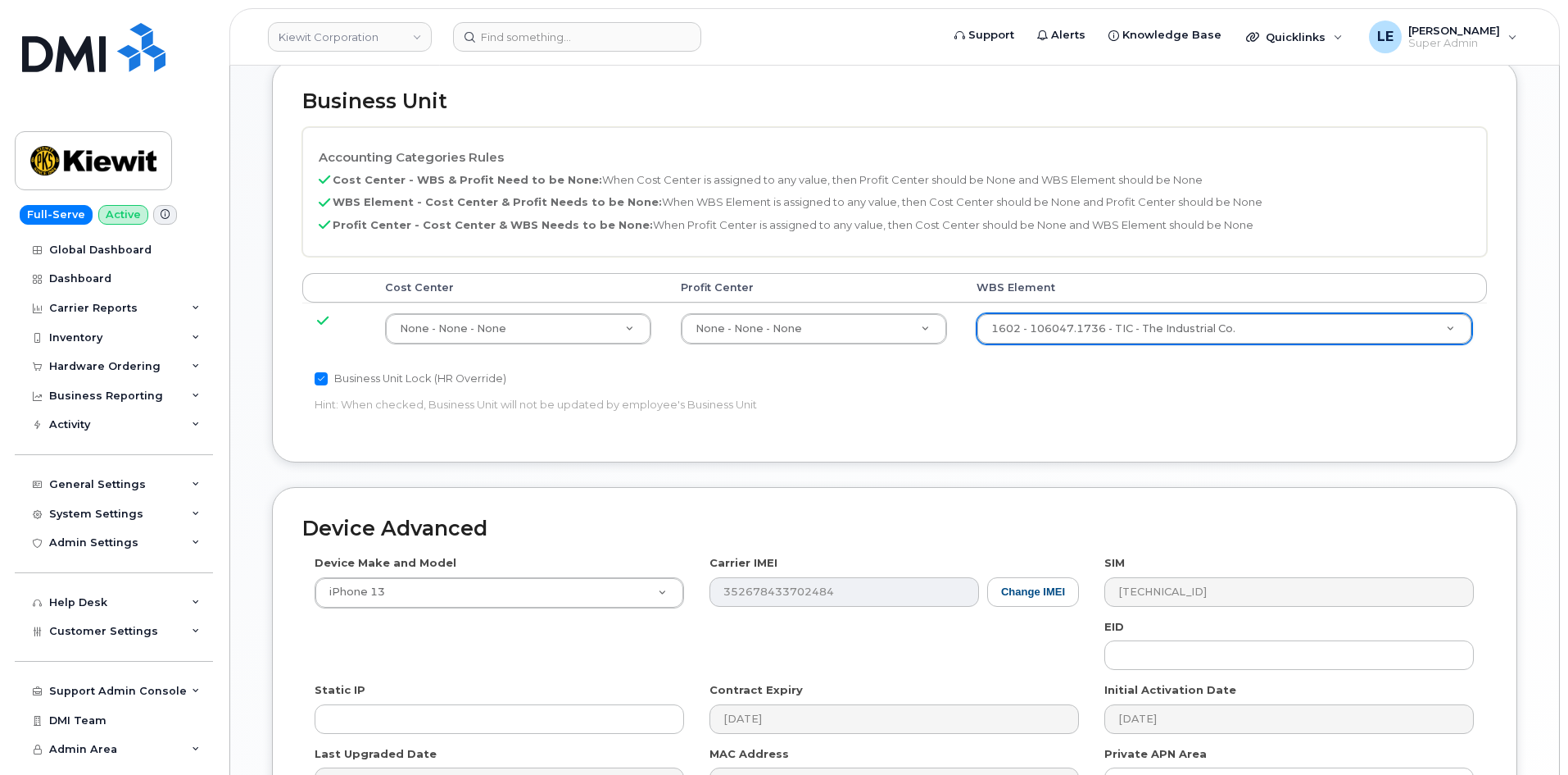
scroll to position [910, 0]
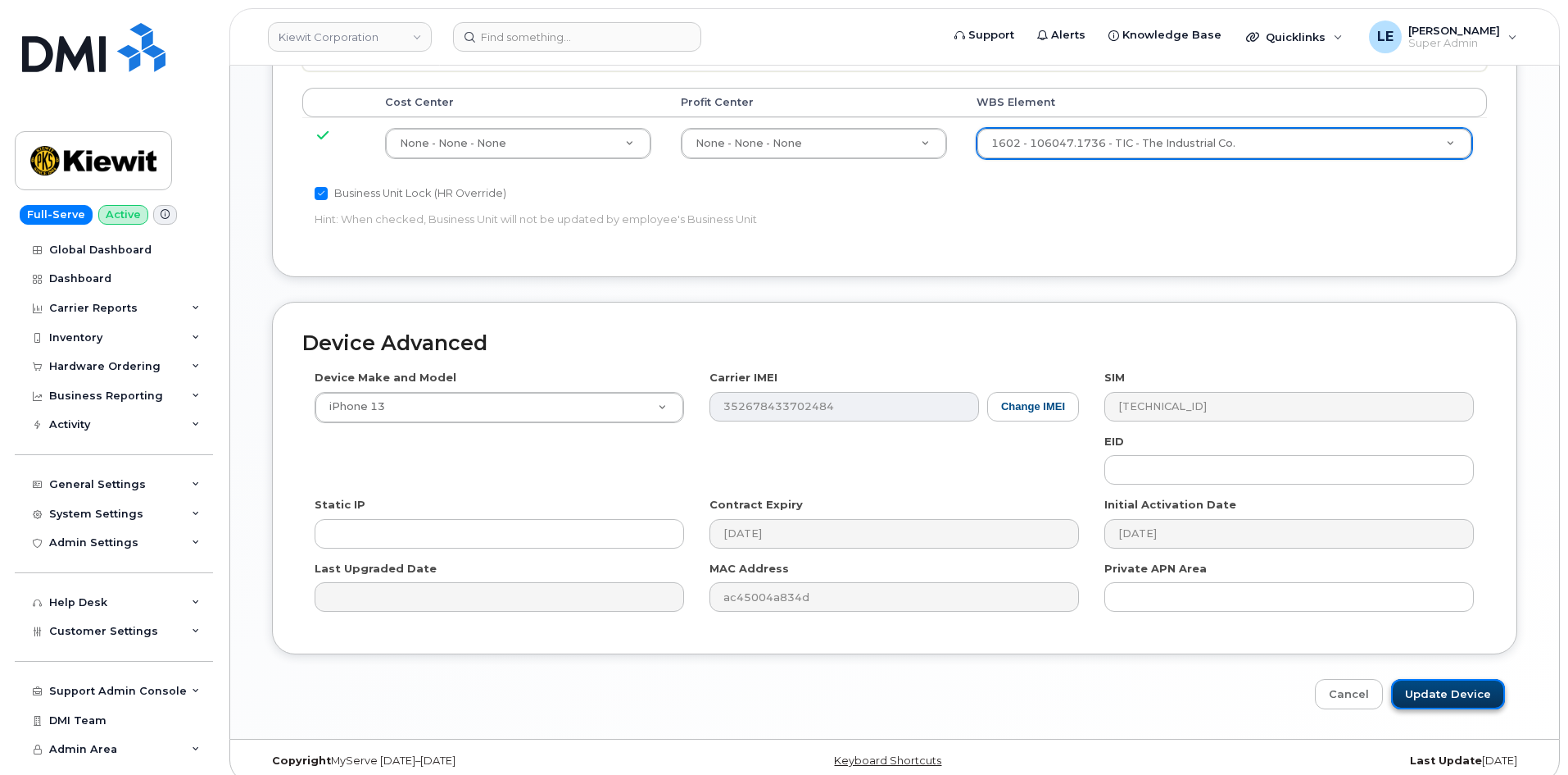
click at [1427, 685] on input "Update Device" at bounding box center [1448, 693] width 114 height 30
type input "Saving..."
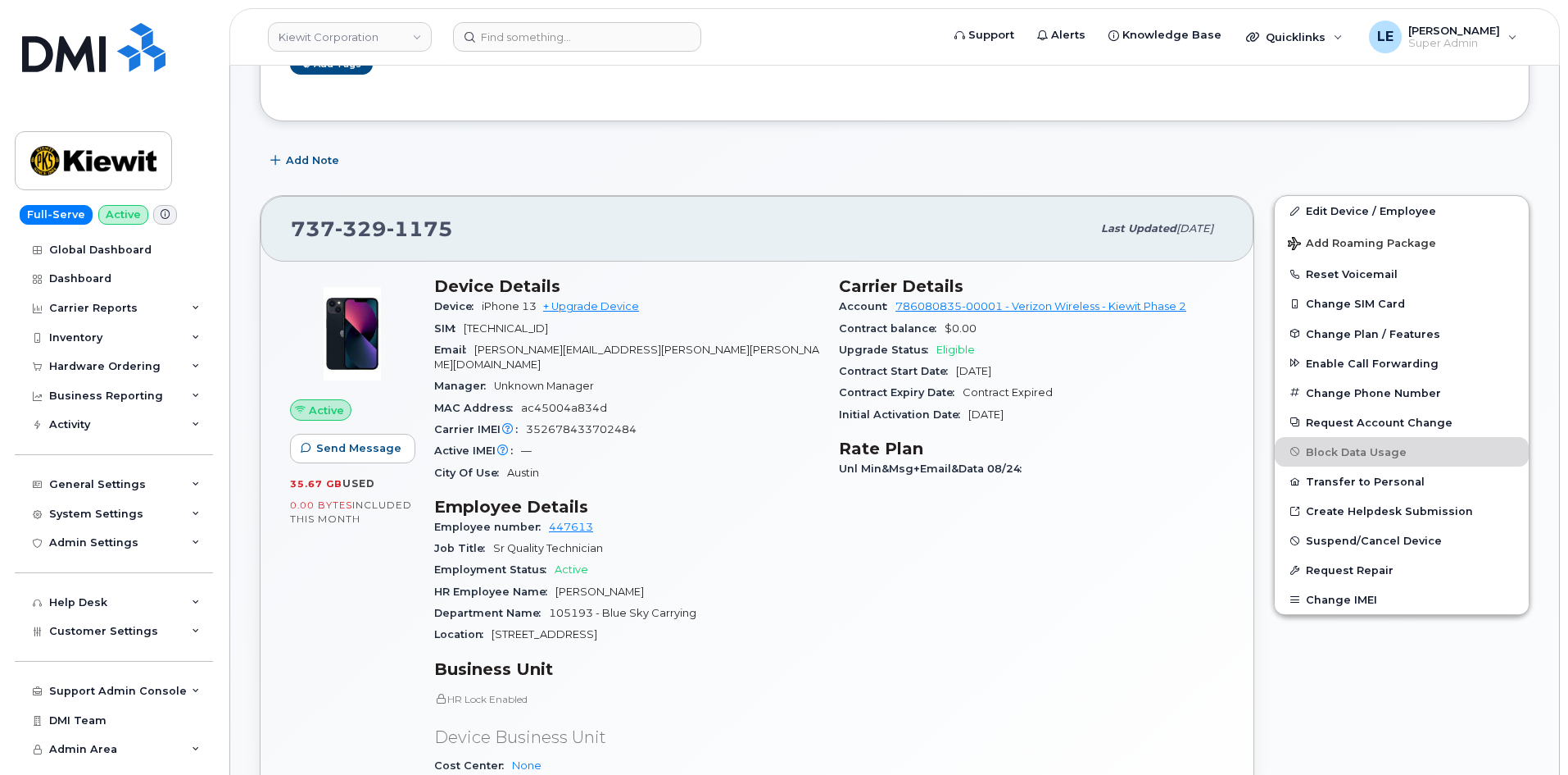
scroll to position [574, 0]
